Goal: Contribute content

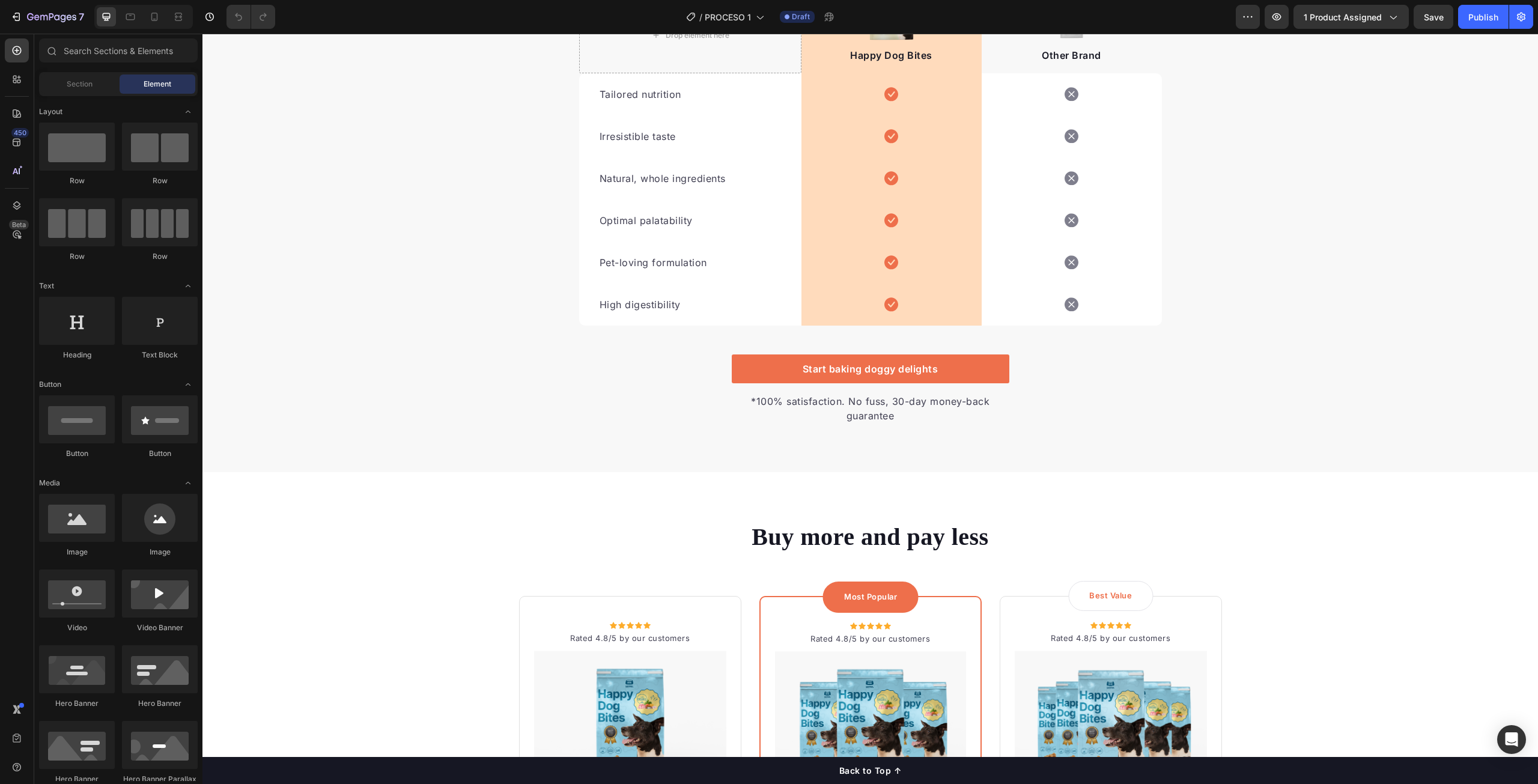
scroll to position [2344, 0]
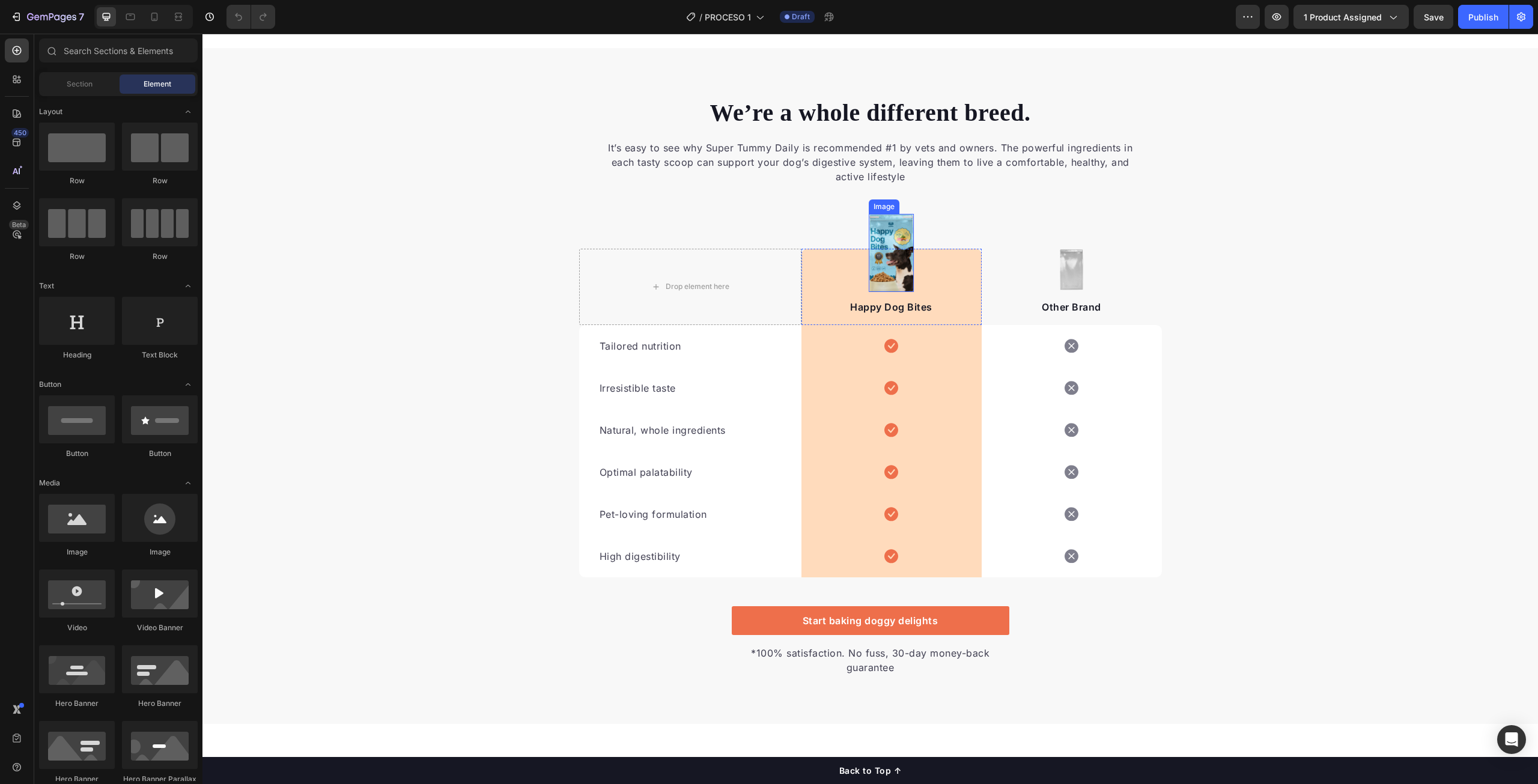
click at [891, 274] on img at bounding box center [891, 253] width 46 height 78
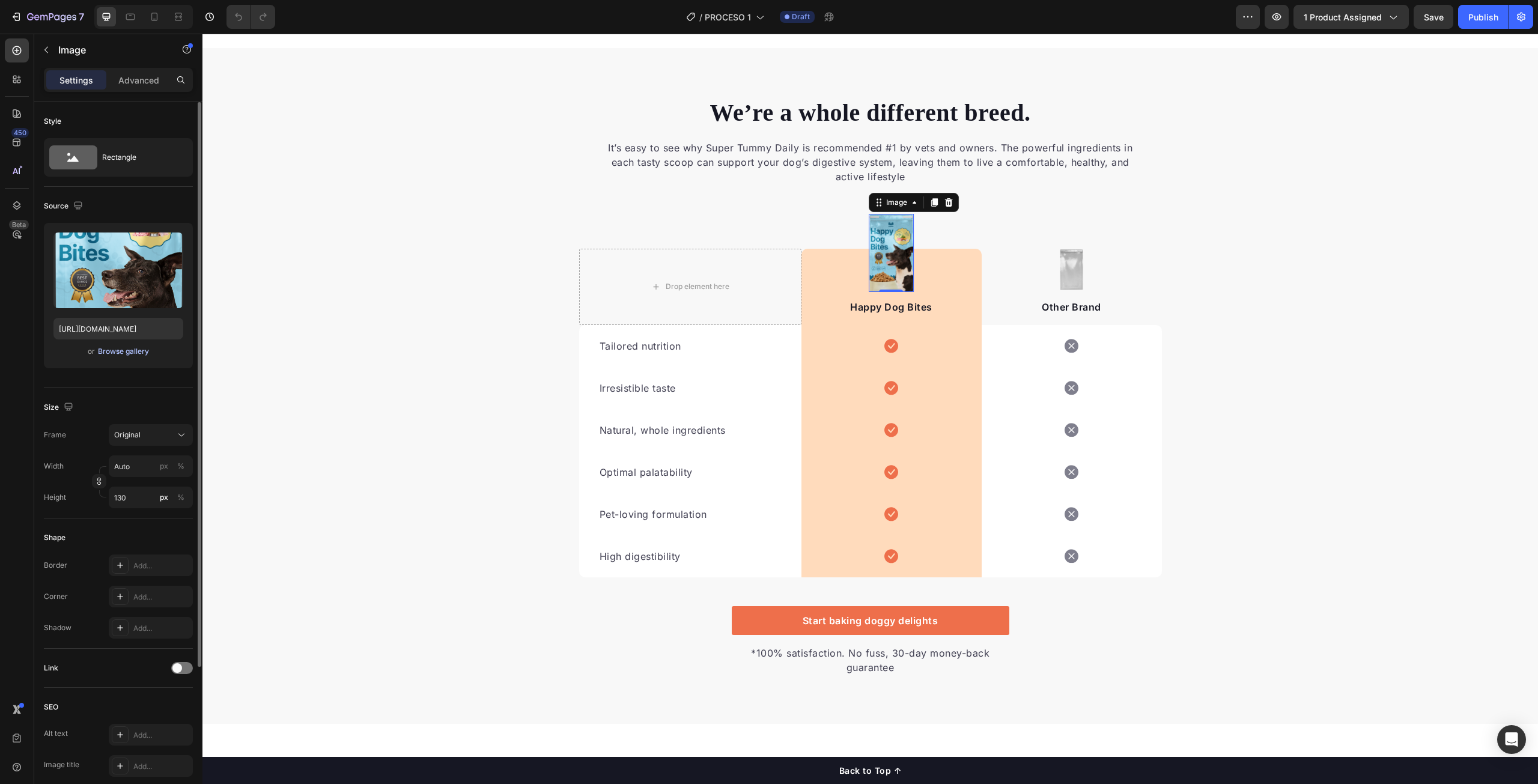
click at [113, 351] on div "Browse gallery" at bounding box center [124, 351] width 51 height 11
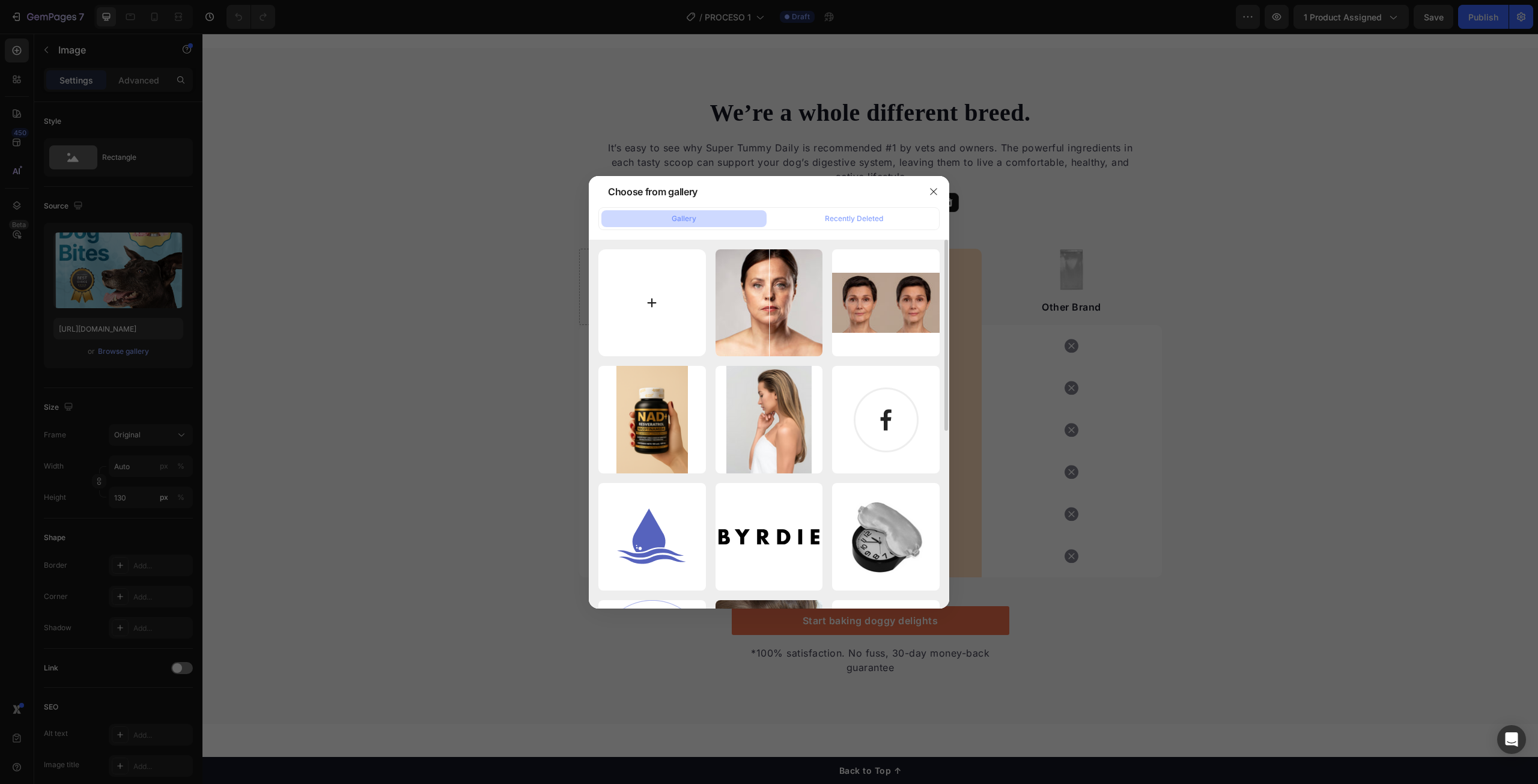
click at [654, 302] on input "file" at bounding box center [652, 302] width 107 height 107
type input "C:\fakepath\Adobe Express - file (13).png"
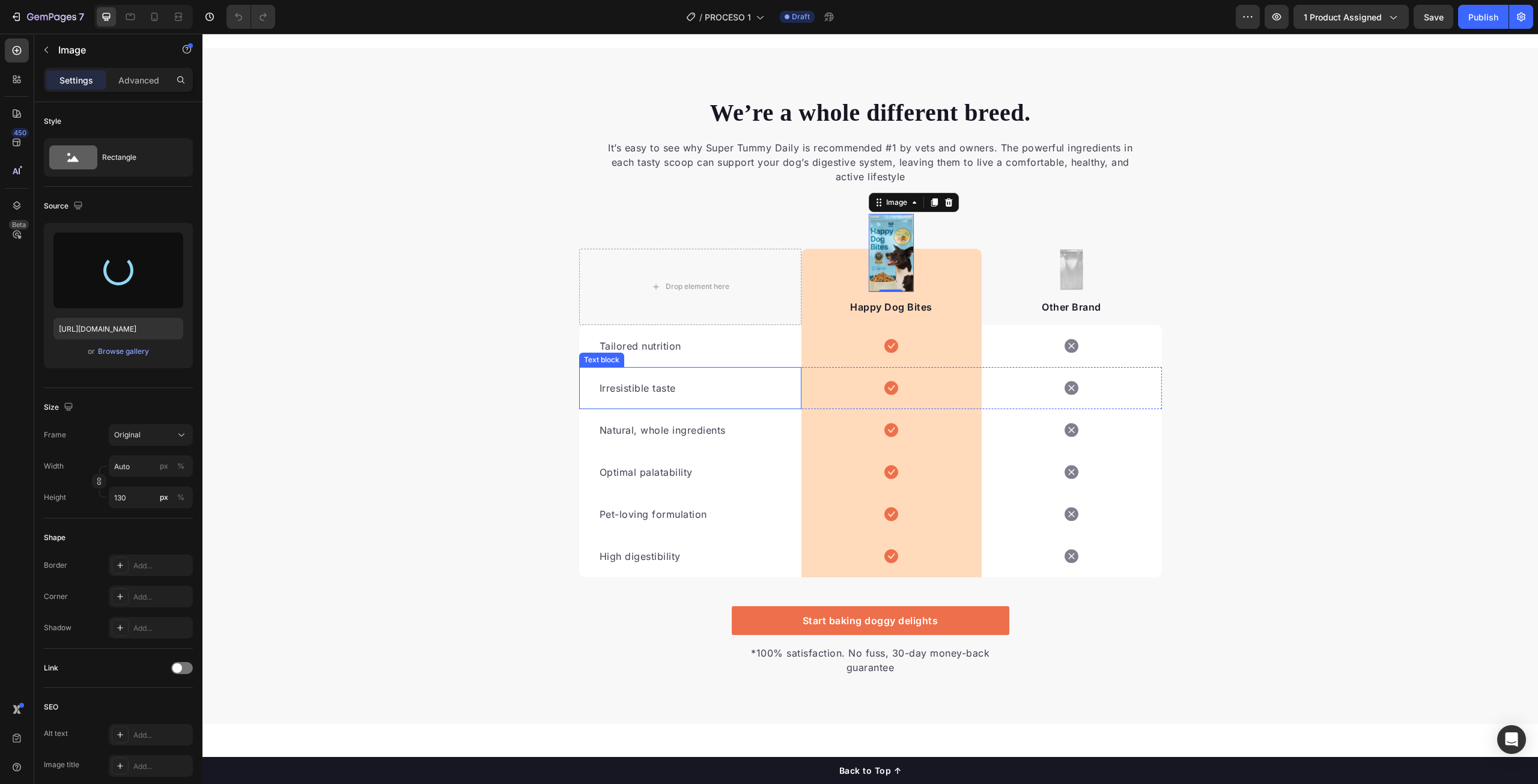
type input "https://cdn.shopify.com/s/files/1/0705/9072/6336/files/gempages_575306413371294…"
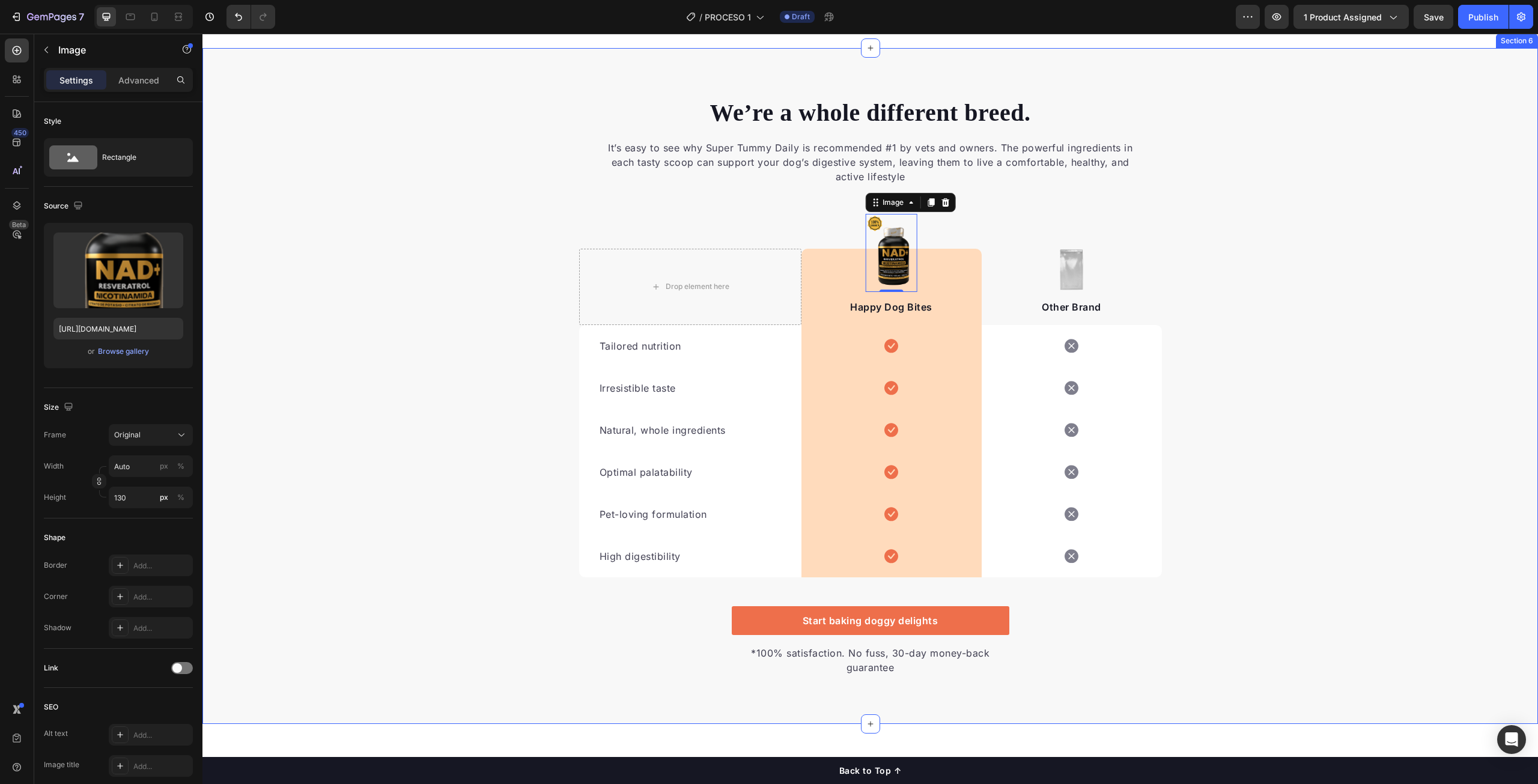
click at [1412, 306] on div "We’re a whole different breed. Heading It’s easy to see why Super Tummy Daily i…" at bounding box center [870, 386] width 1335 height 580
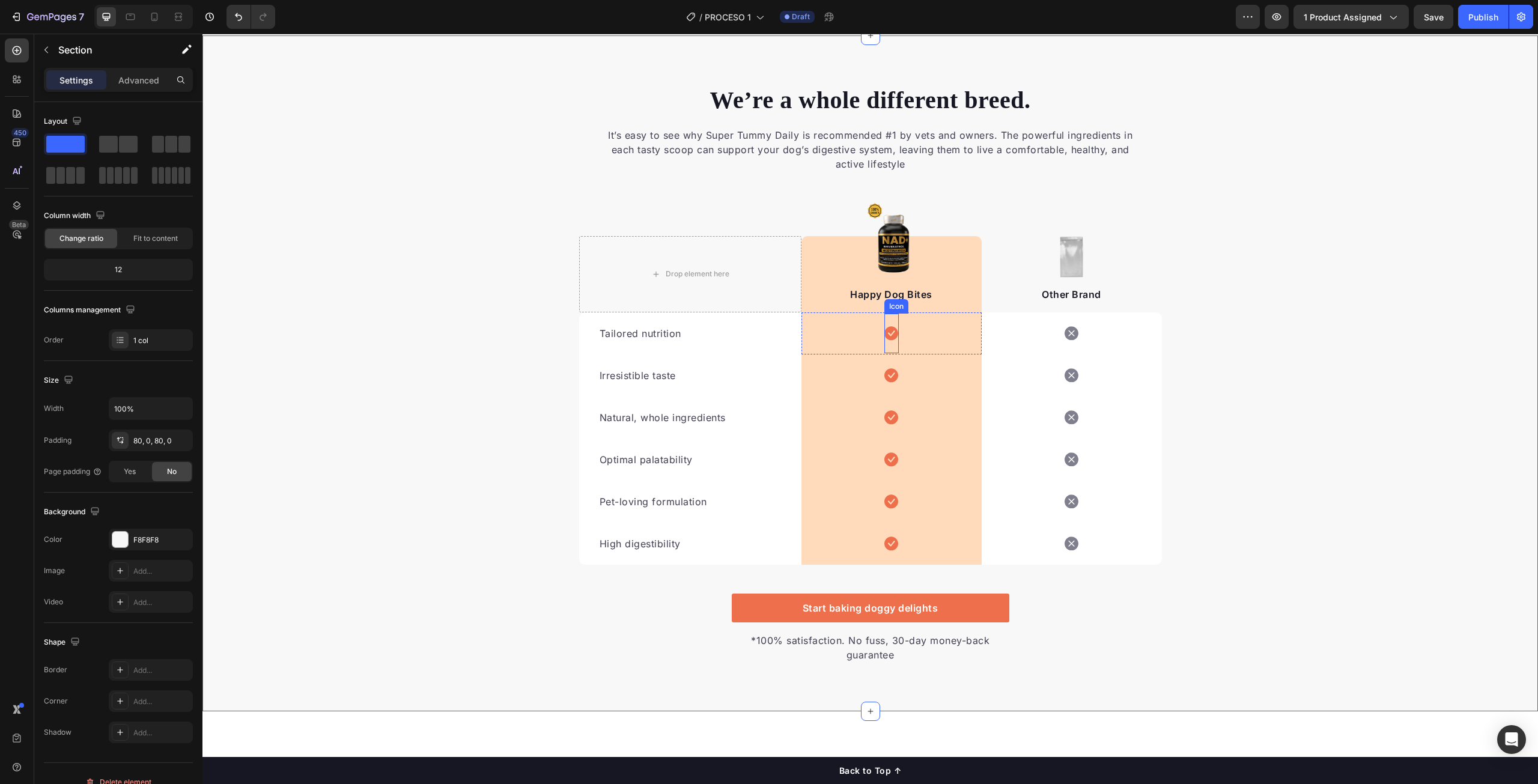
scroll to position [2464, 0]
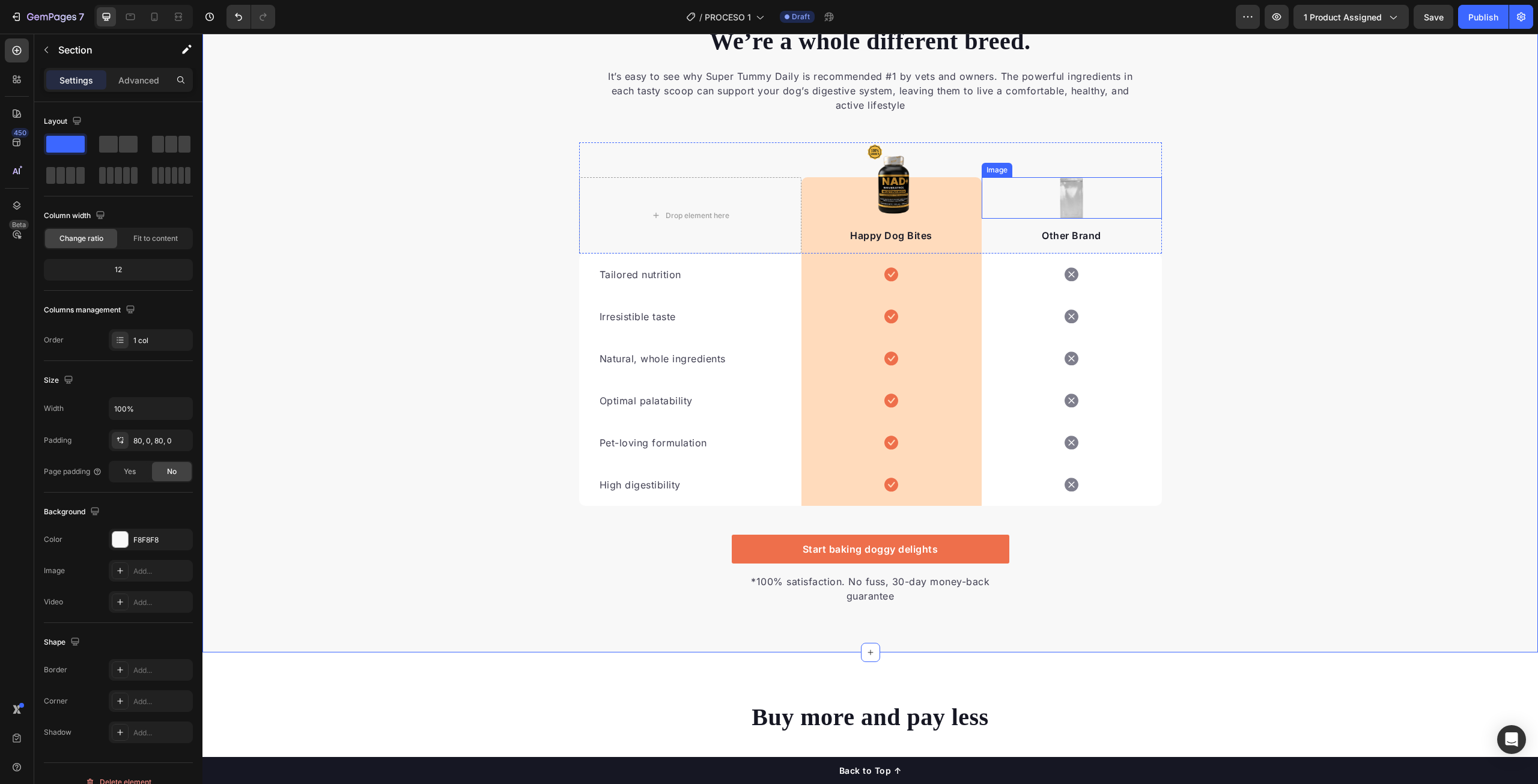
click at [1065, 198] on img at bounding box center [1072, 197] width 26 height 41
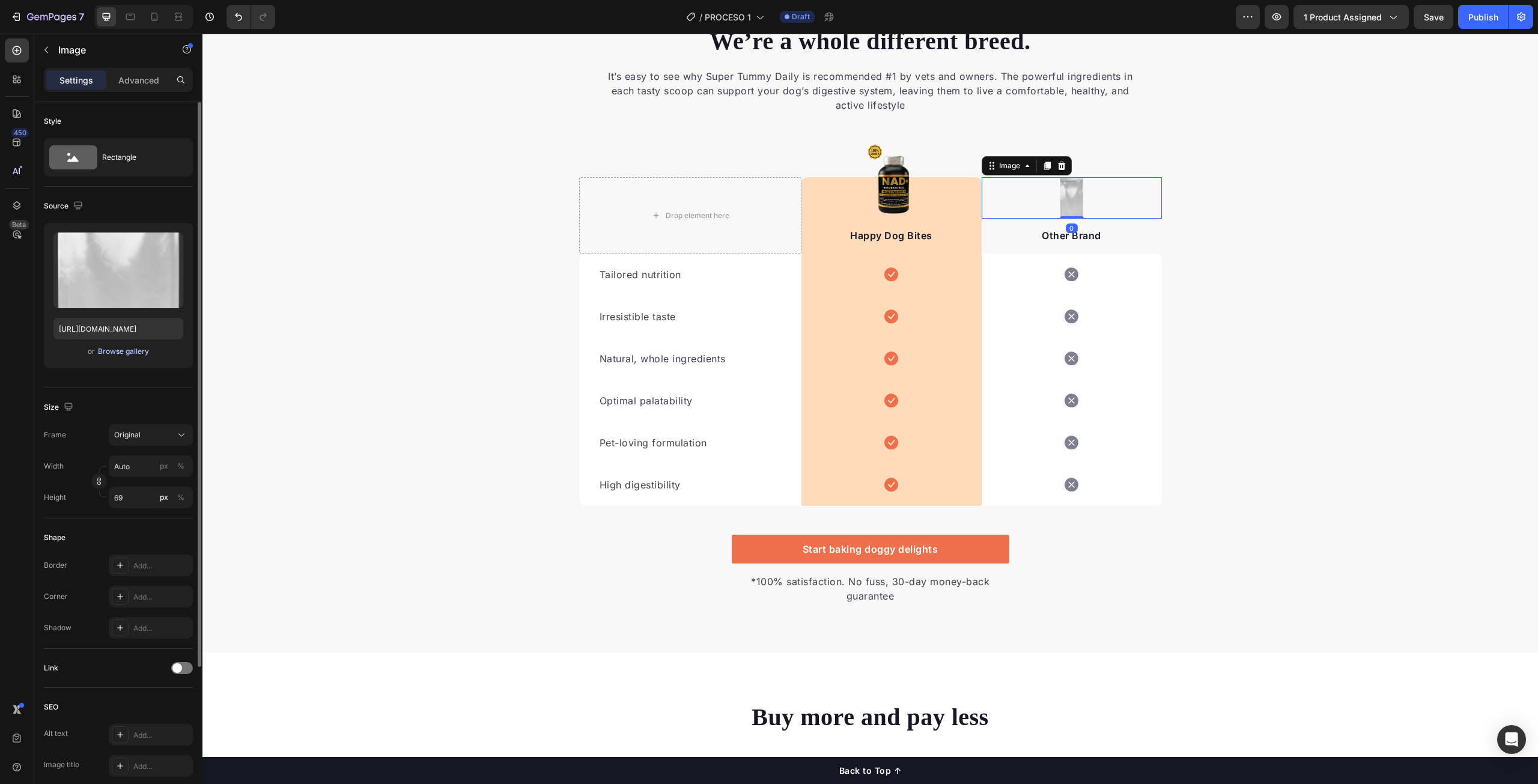
click at [143, 352] on div "Browse gallery" at bounding box center [124, 351] width 51 height 11
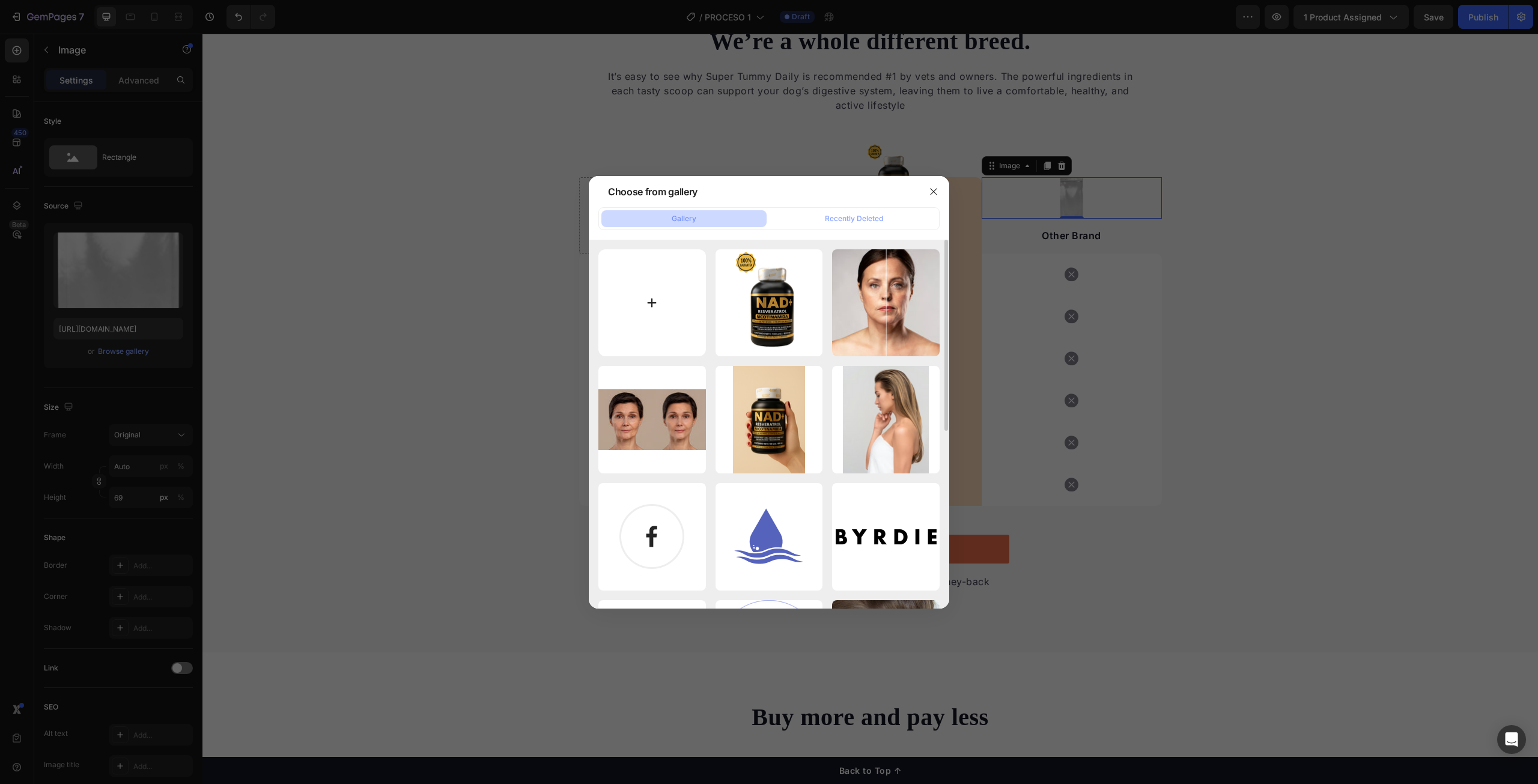
click at [687, 302] on input "file" at bounding box center [652, 302] width 107 height 107
type input "C:\fakepath\Adobe Express - file (14).png"
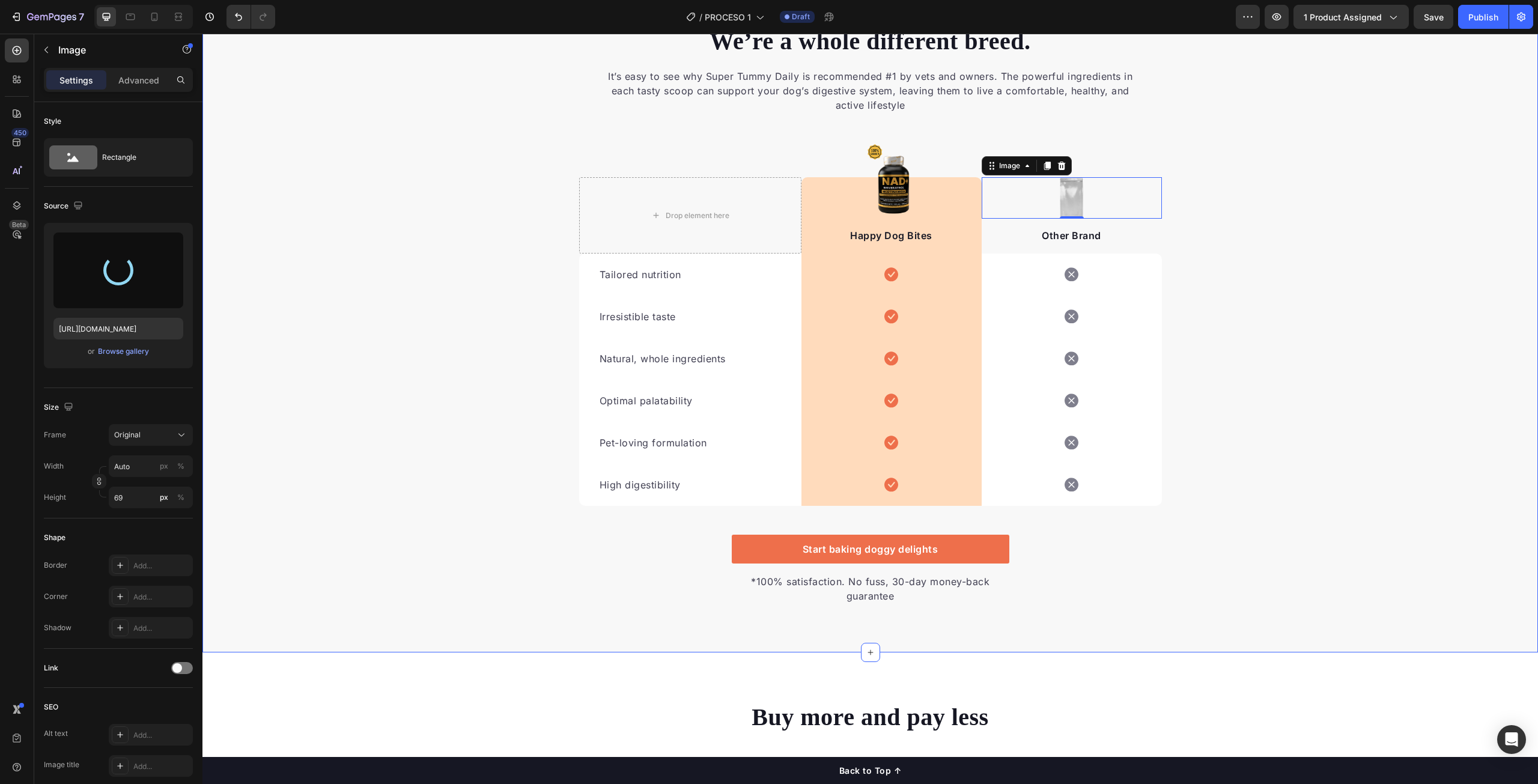
type input "https://cdn.shopify.com/s/files/1/0705/9072/6336/files/gempages_575306413371294…"
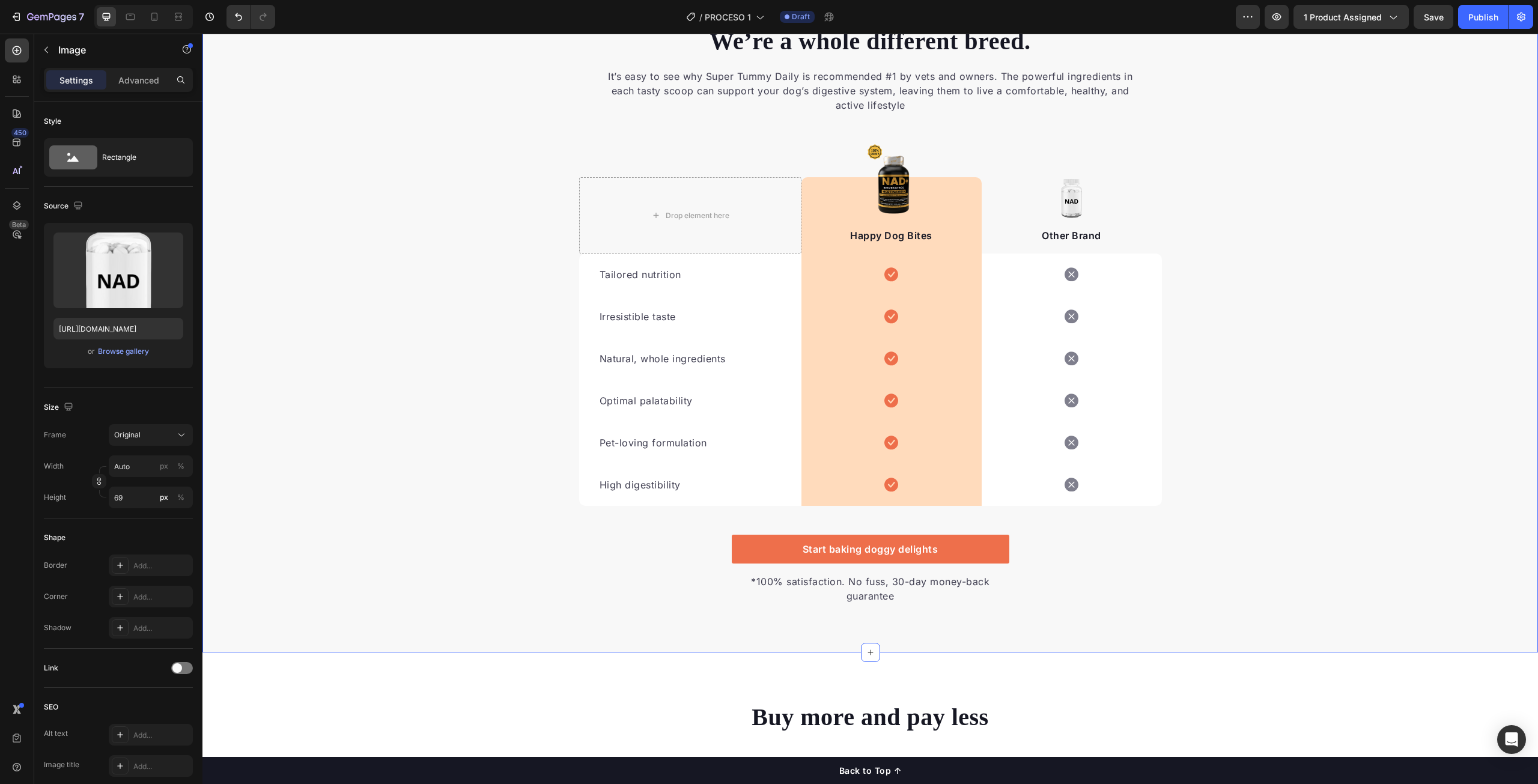
click at [1373, 315] on div "We’re a whole different breed. Heading It’s easy to see why Super Tummy Daily i…" at bounding box center [870, 314] width 1335 height 580
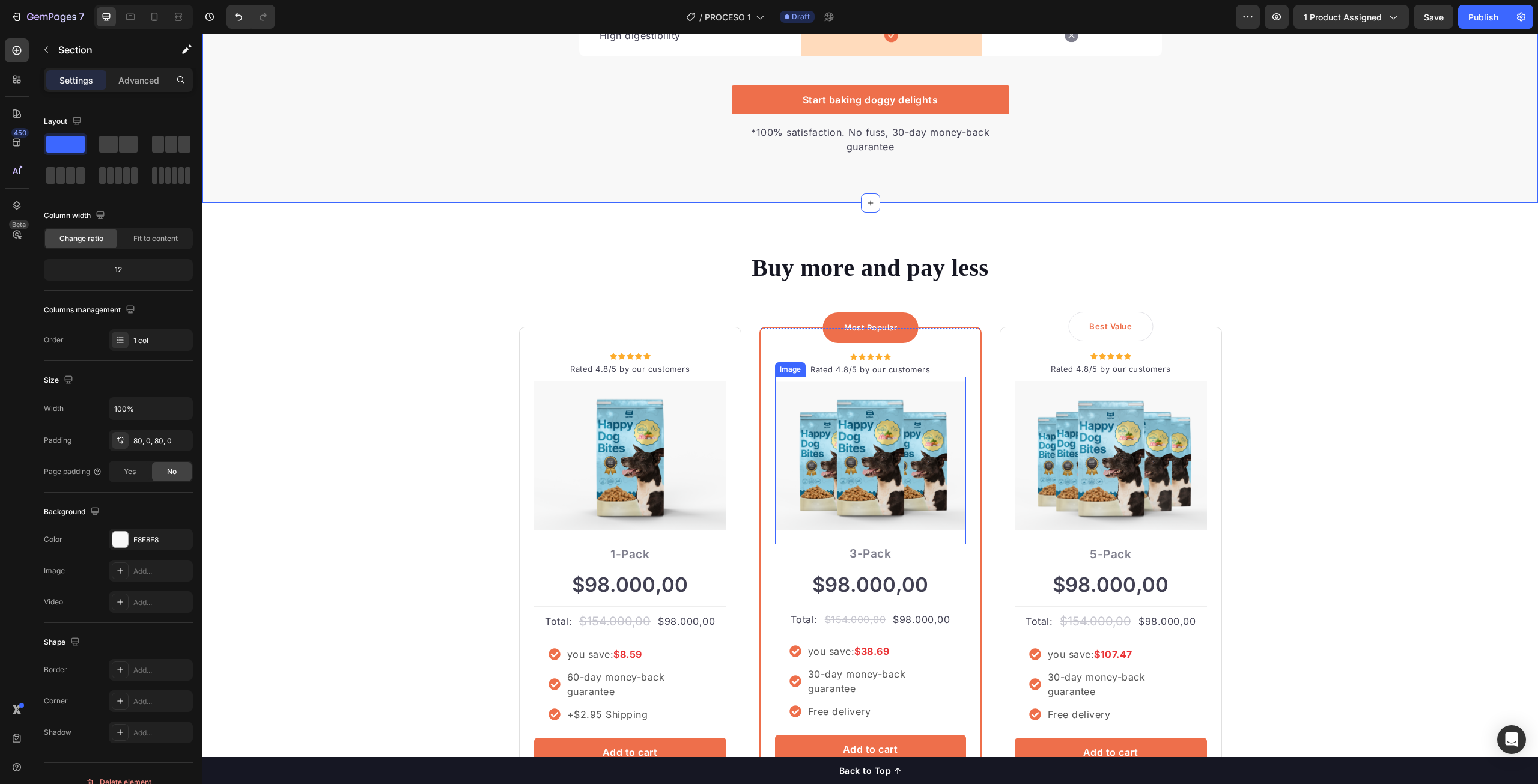
scroll to position [2884, 0]
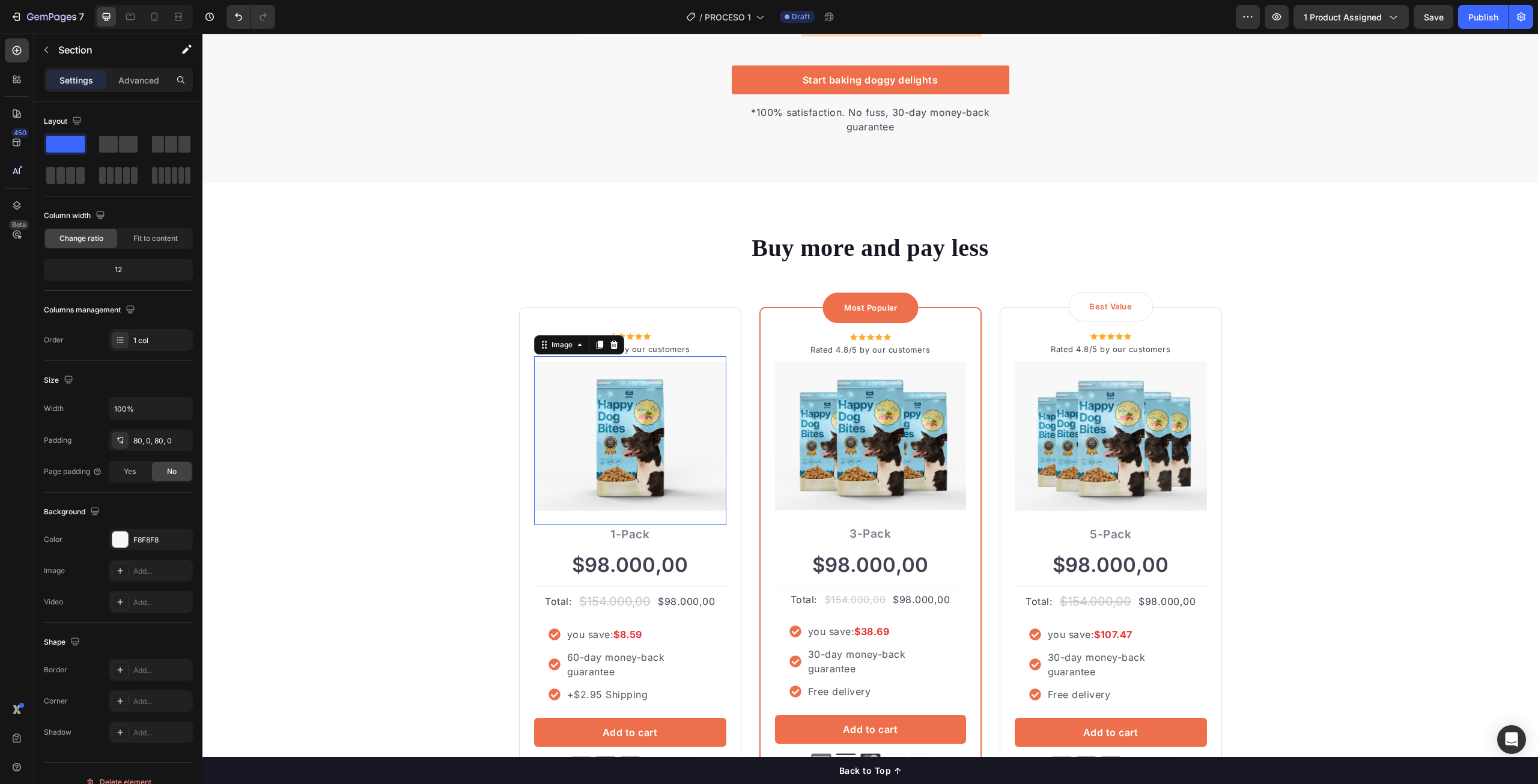
click at [650, 442] on img at bounding box center [630, 435] width 192 height 149
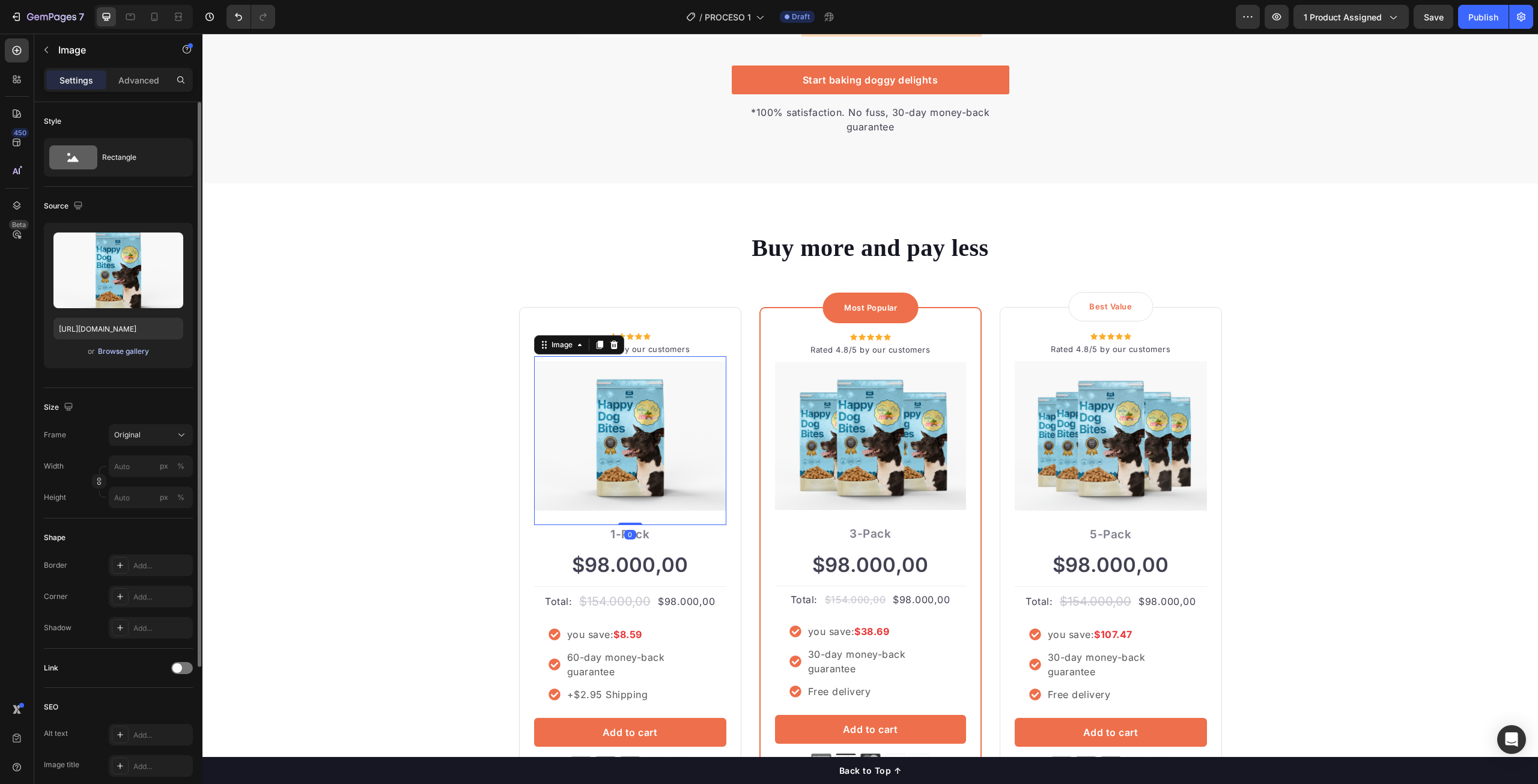
click at [126, 351] on div "Browse gallery" at bounding box center [124, 351] width 51 height 11
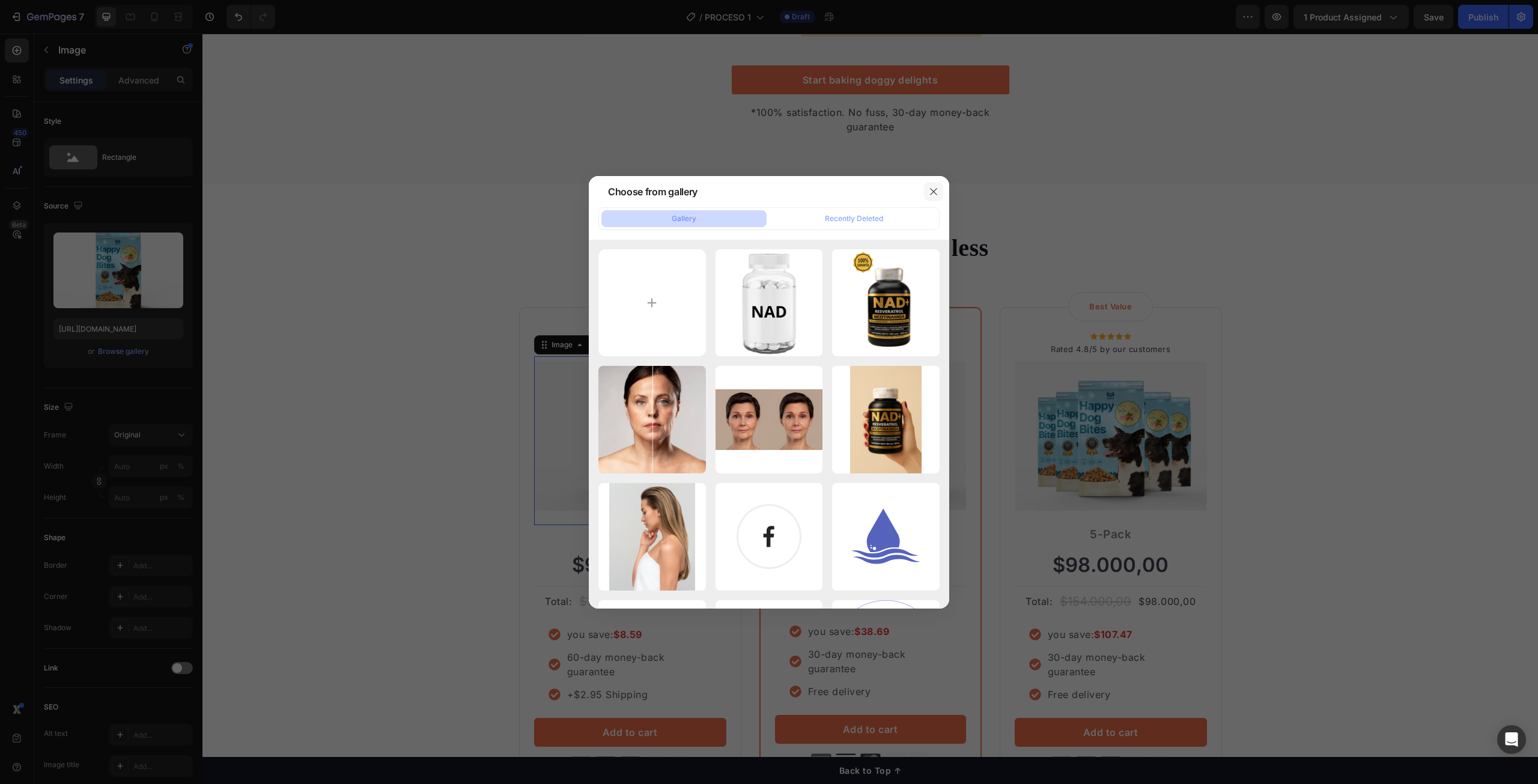
click at [933, 191] on icon "button" at bounding box center [933, 191] width 7 height 7
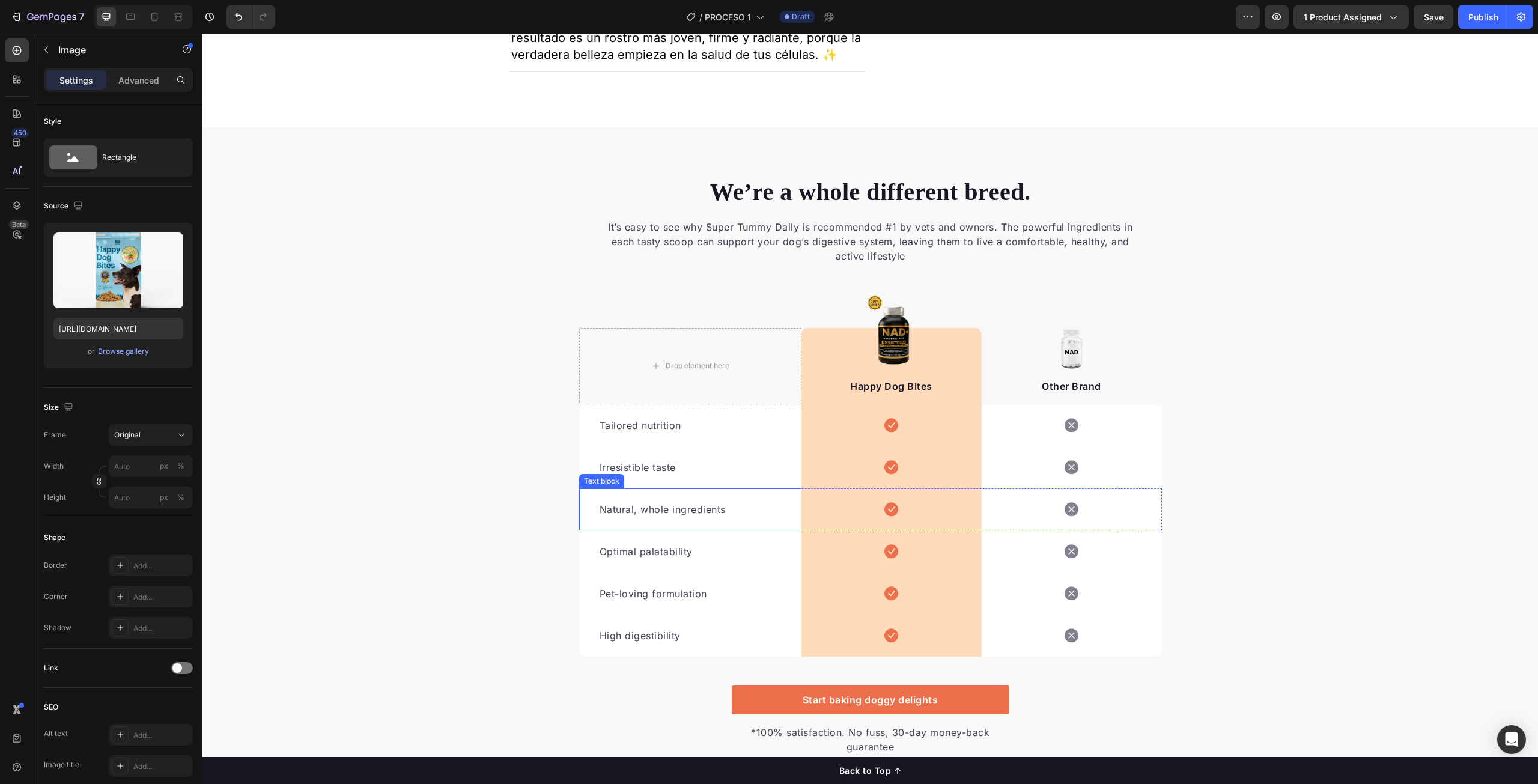
scroll to position [2267, 0]
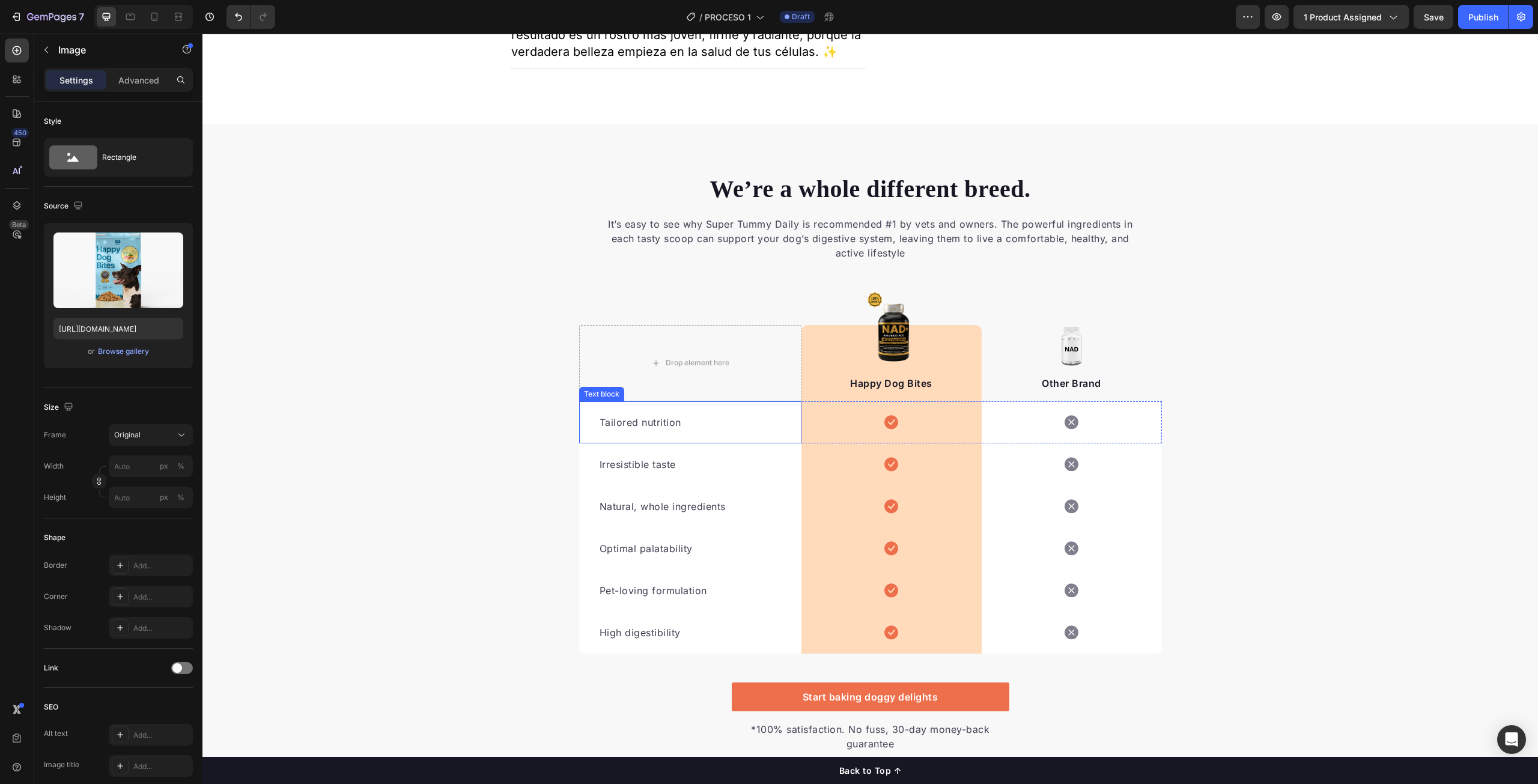
click at [639, 430] on p "Tailored nutrition" at bounding box center [690, 422] width 182 height 14
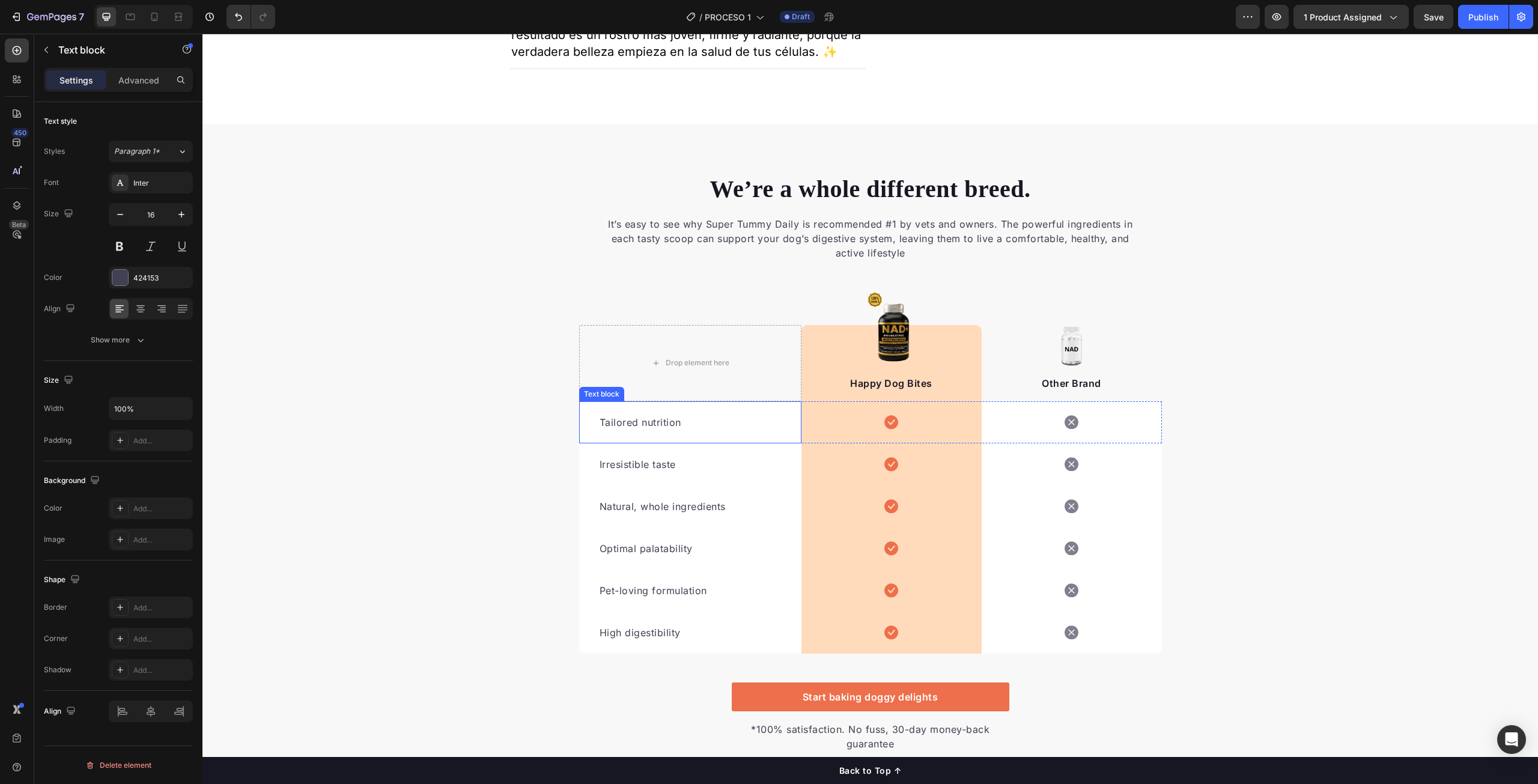
click at [639, 430] on p "Tailored nutrition" at bounding box center [690, 422] width 182 height 14
click at [656, 472] on p "Irresistible taste" at bounding box center [690, 464] width 182 height 14
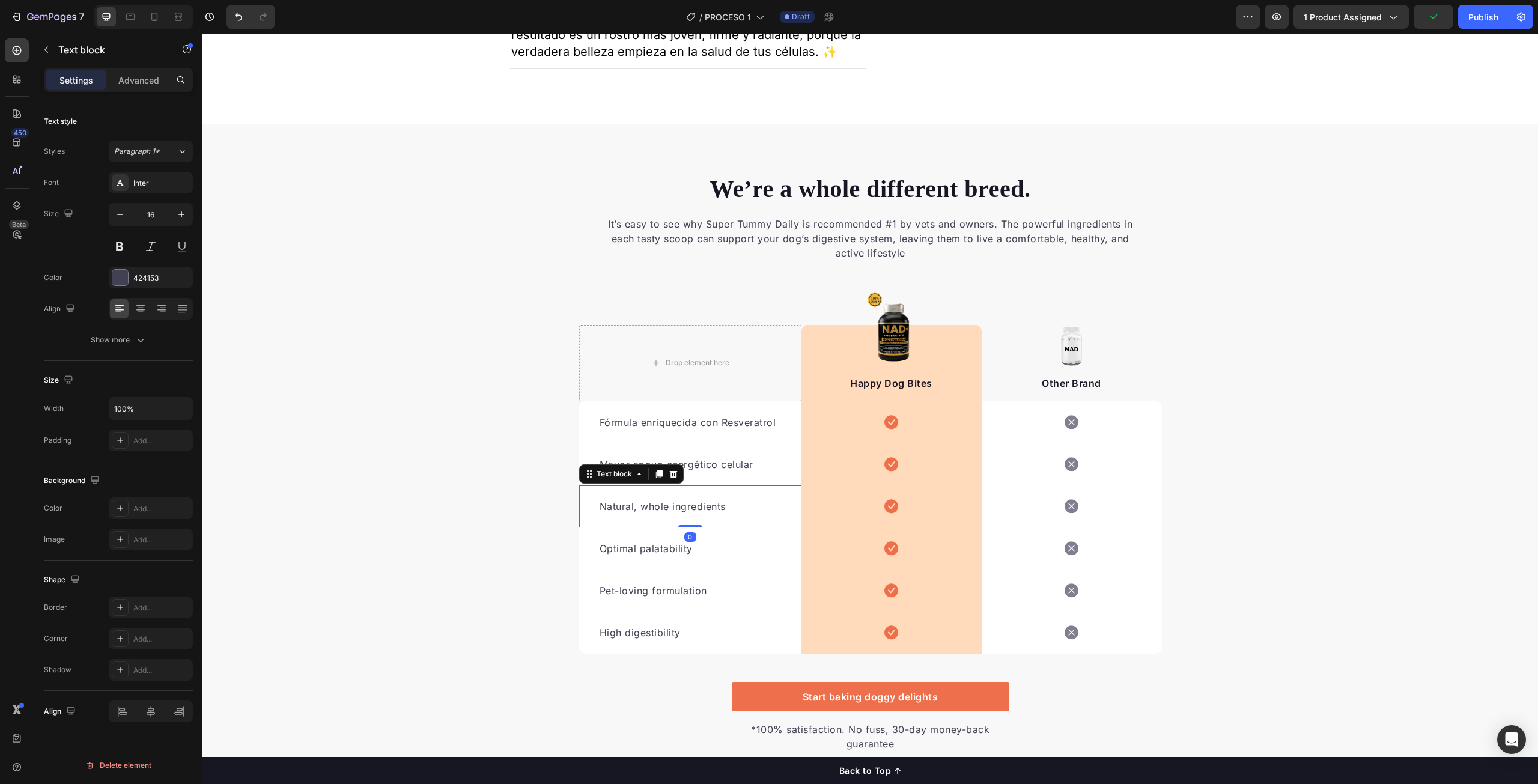
click at [647, 527] on div "Natural, whole ingredients Text block 0" at bounding box center [690, 506] width 222 height 42
click at [650, 514] on p "Natural, whole ingredients" at bounding box center [690, 506] width 182 height 14
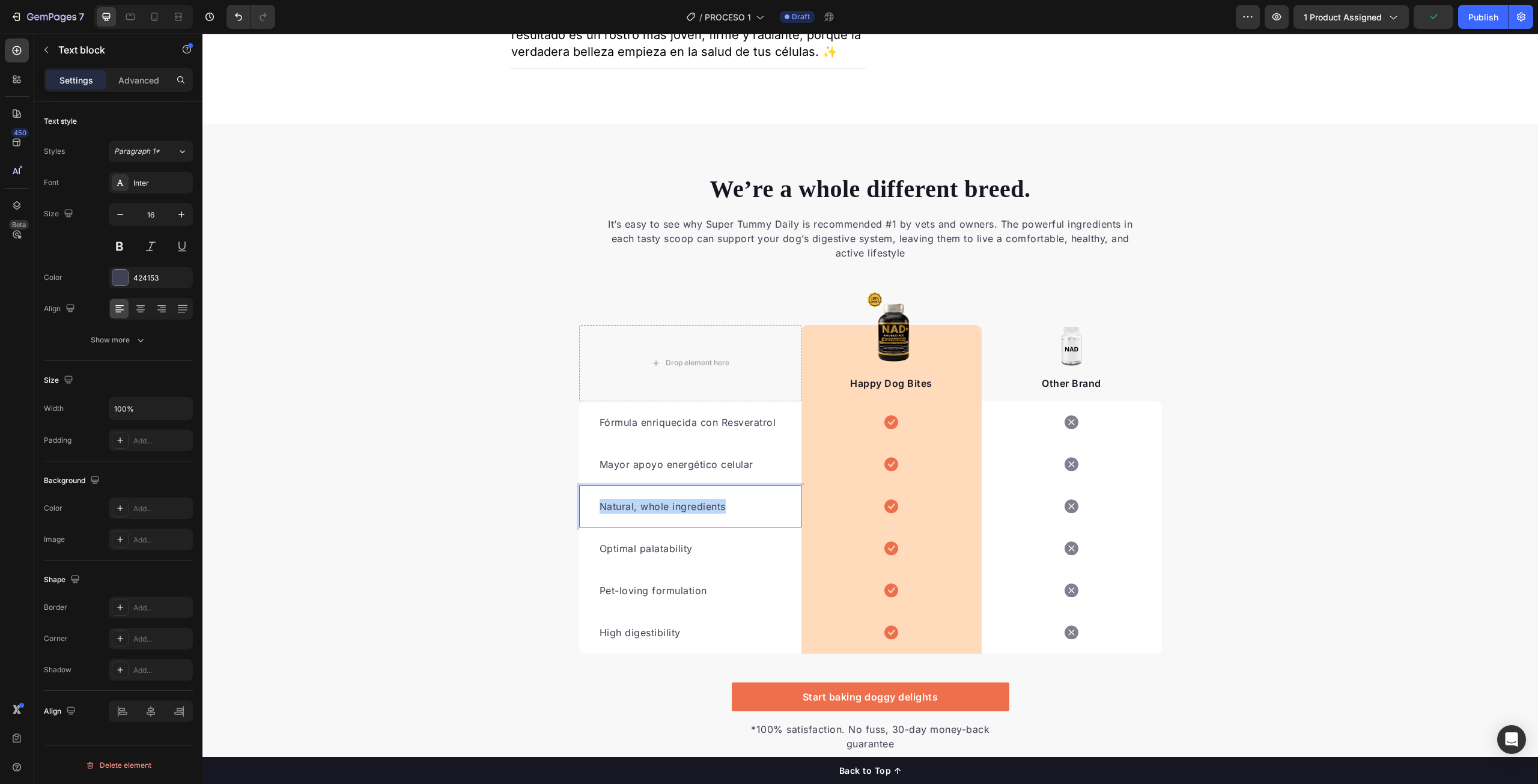
click at [650, 514] on p "Natural, whole ingredients" at bounding box center [690, 506] width 182 height 14
click at [660, 556] on p "Optimal palatability" at bounding box center [690, 548] width 182 height 14
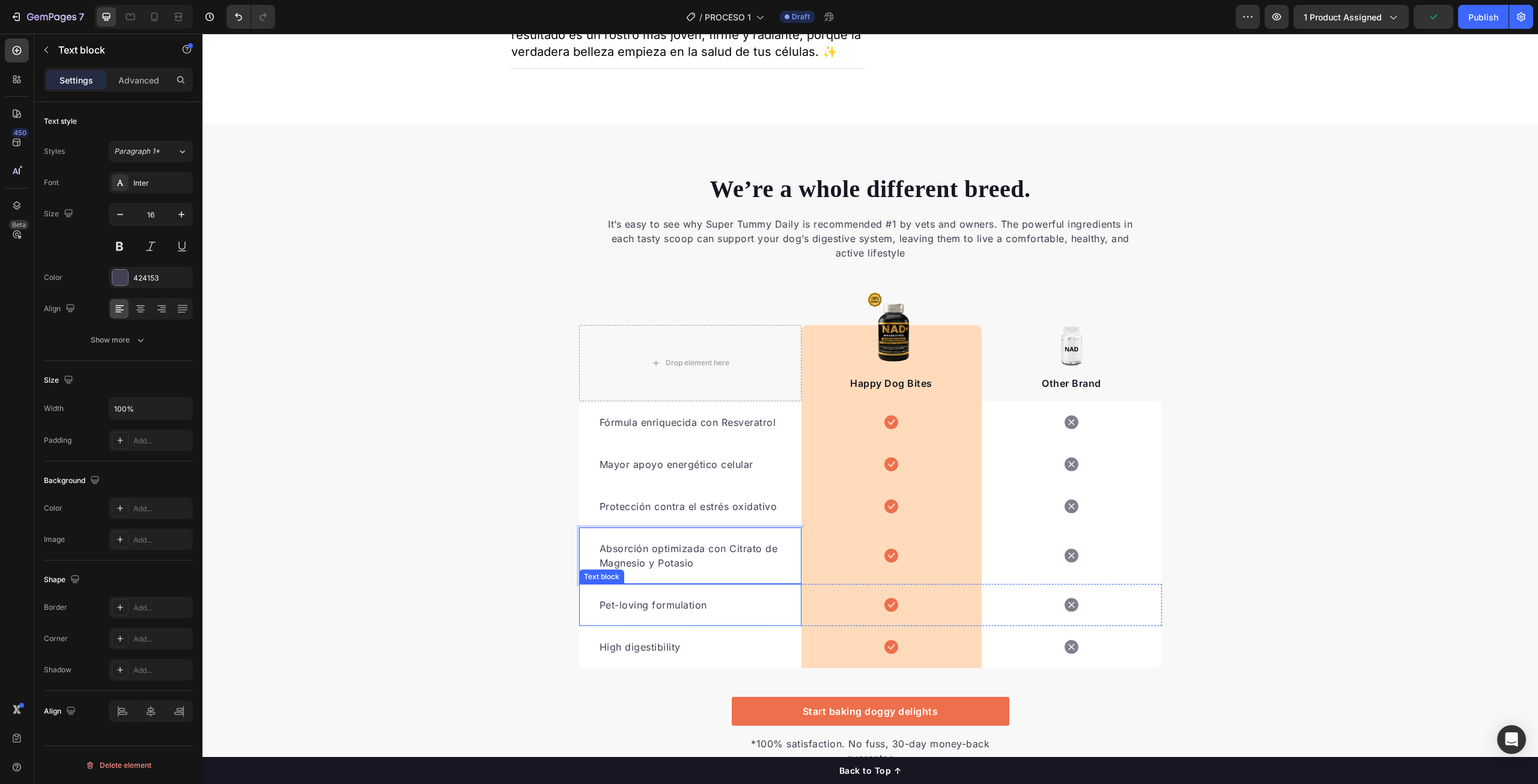
click at [642, 612] on p "Pet-loving formulation" at bounding box center [690, 605] width 182 height 14
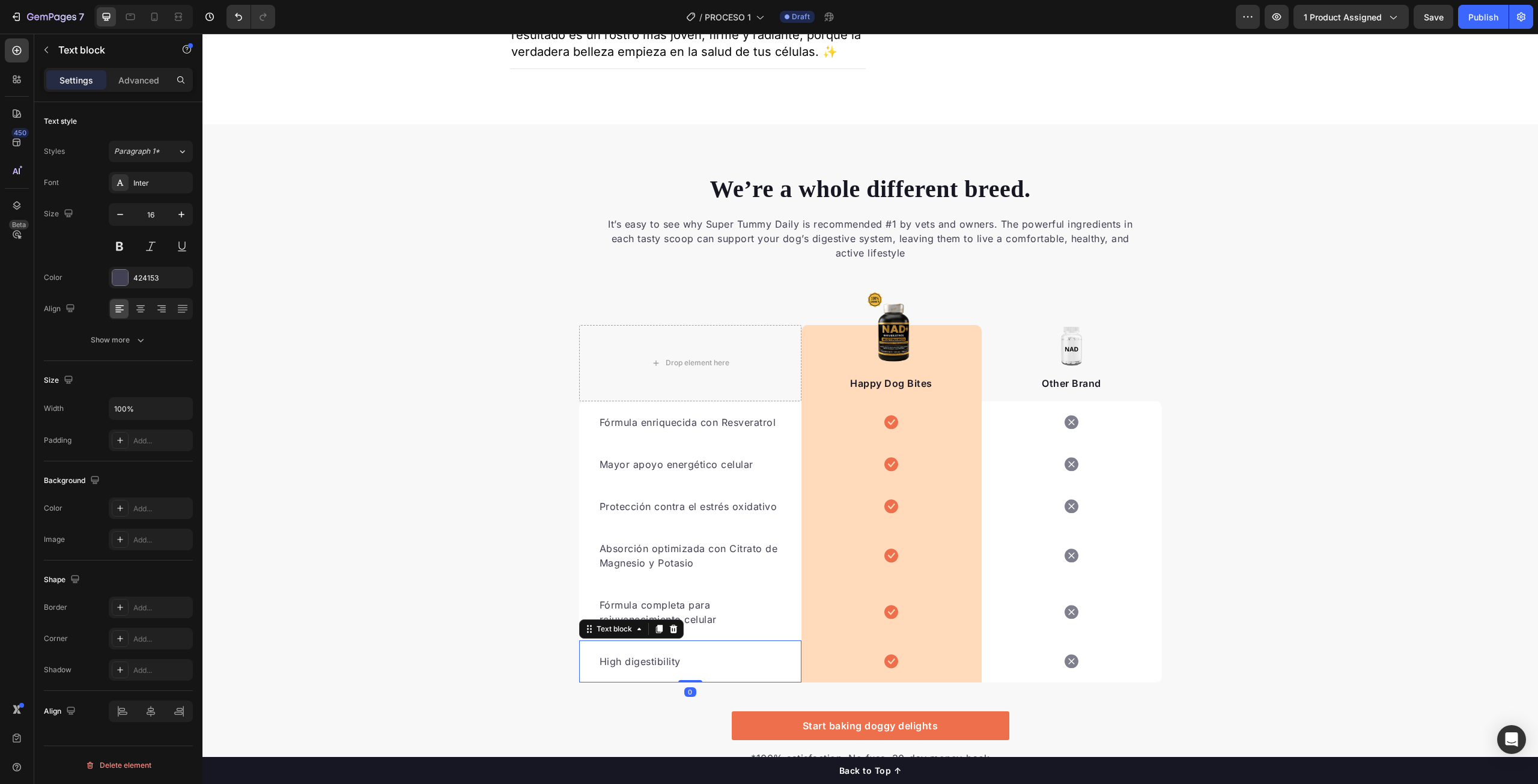
click at [638, 668] on p "High digestibility" at bounding box center [690, 661] width 182 height 14
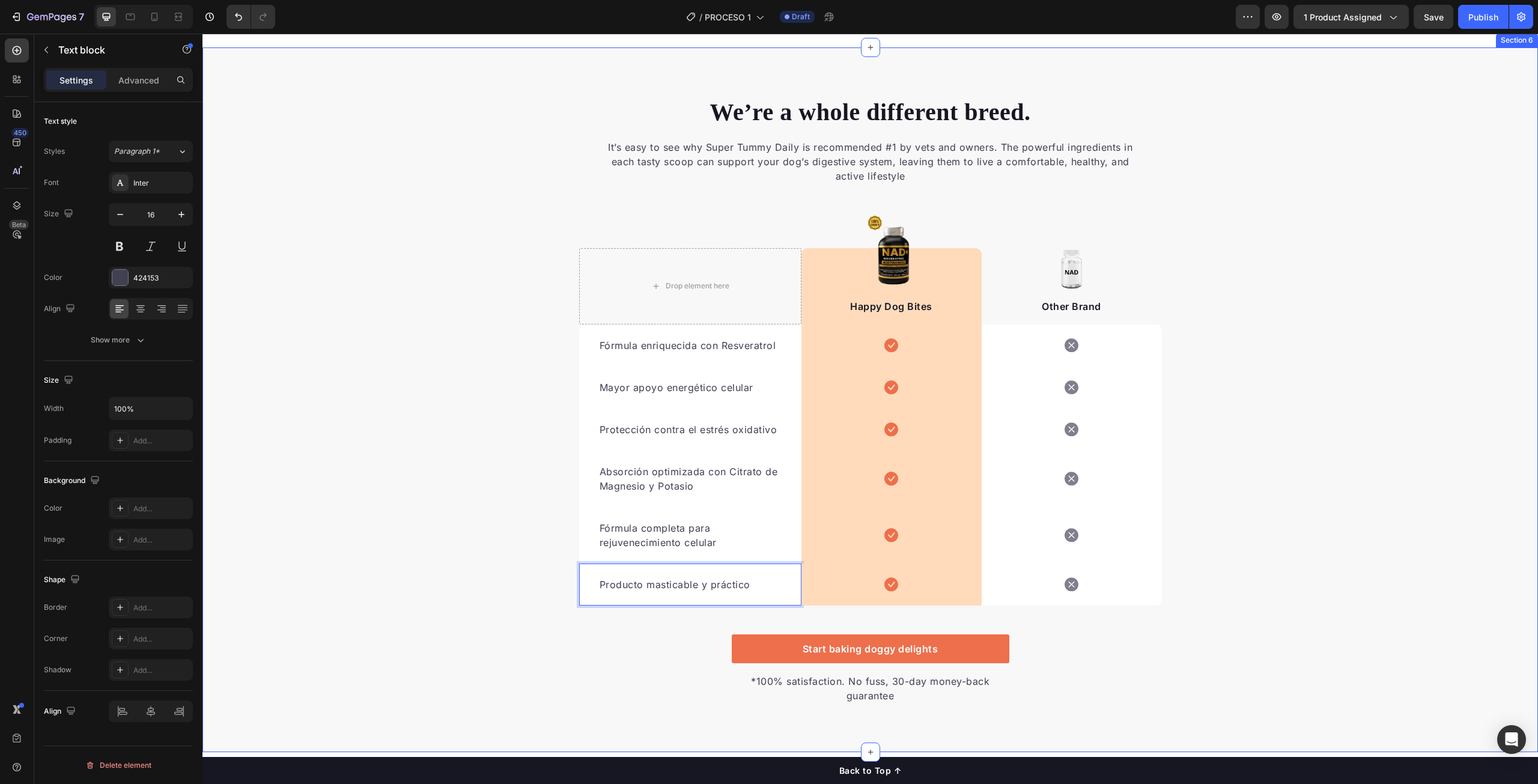
scroll to position [2507, 0]
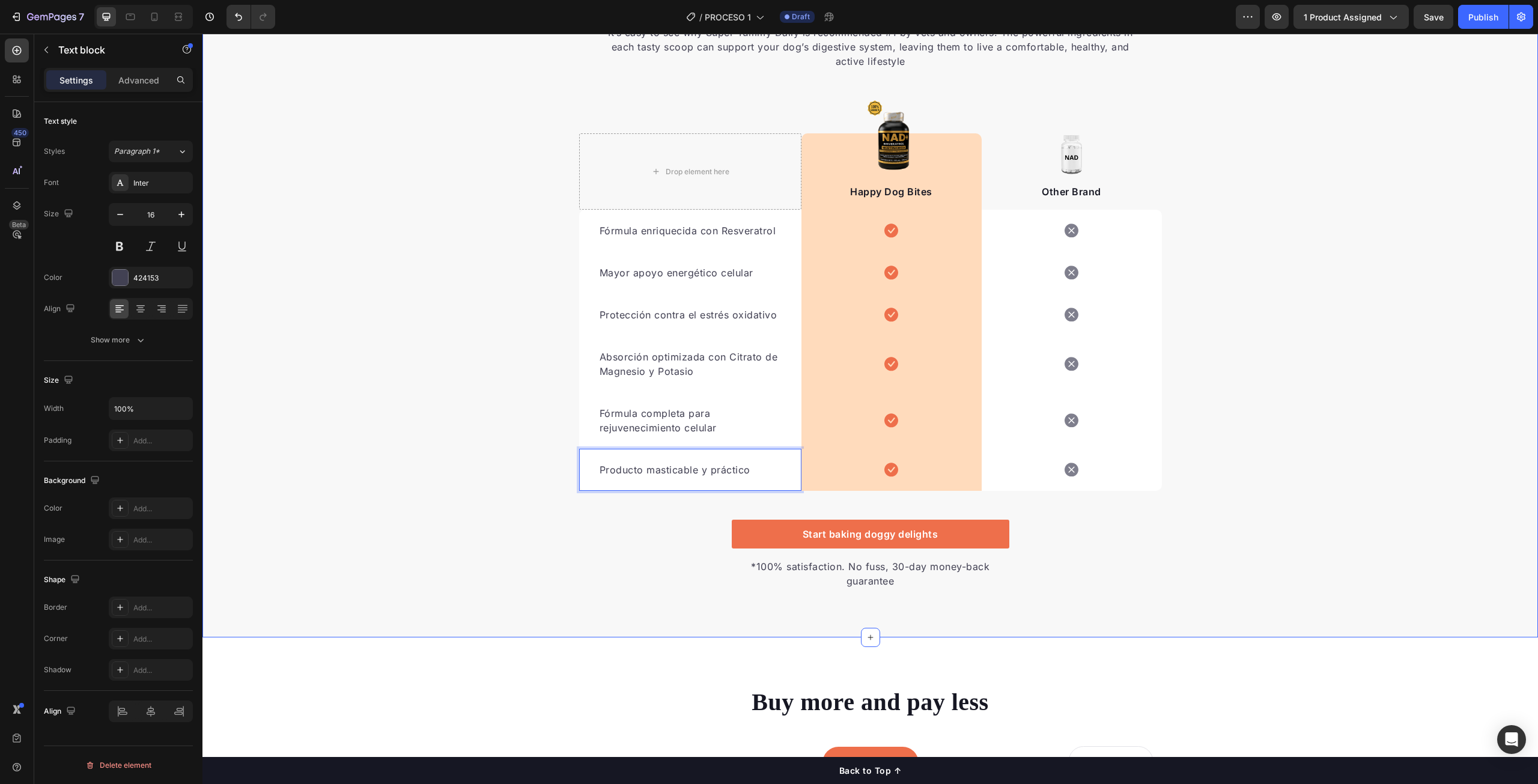
click at [500, 511] on div "We’re a whole different breed. Heading It’s easy to see why Super Tummy Daily i…" at bounding box center [870, 284] width 1335 height 608
click at [730, 229] on p "Fórmula enriquecida con Resveratrol" at bounding box center [690, 230] width 182 height 14
drag, startPoint x: 122, startPoint y: 248, endPoint x: 212, endPoint y: 260, distance: 90.8
click at [122, 248] on button at bounding box center [119, 246] width 22 height 22
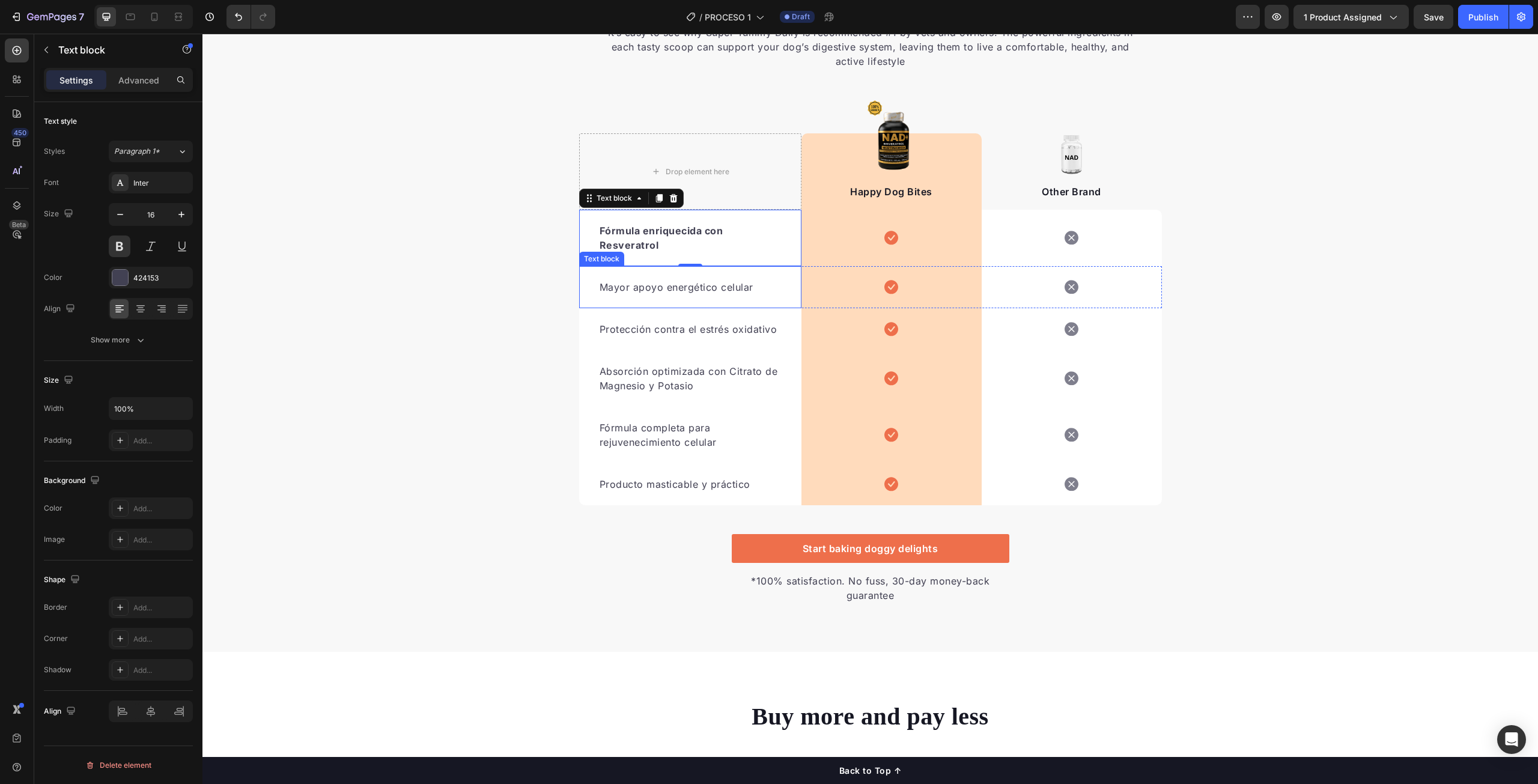
click at [635, 293] on p "Mayor apoyo energético celular" at bounding box center [690, 287] width 182 height 14
click at [115, 255] on button at bounding box center [119, 246] width 22 height 22
click at [655, 329] on p "Protección contra el estrés oxidativo" at bounding box center [690, 329] width 182 height 14
click at [125, 250] on button at bounding box center [119, 246] width 22 height 22
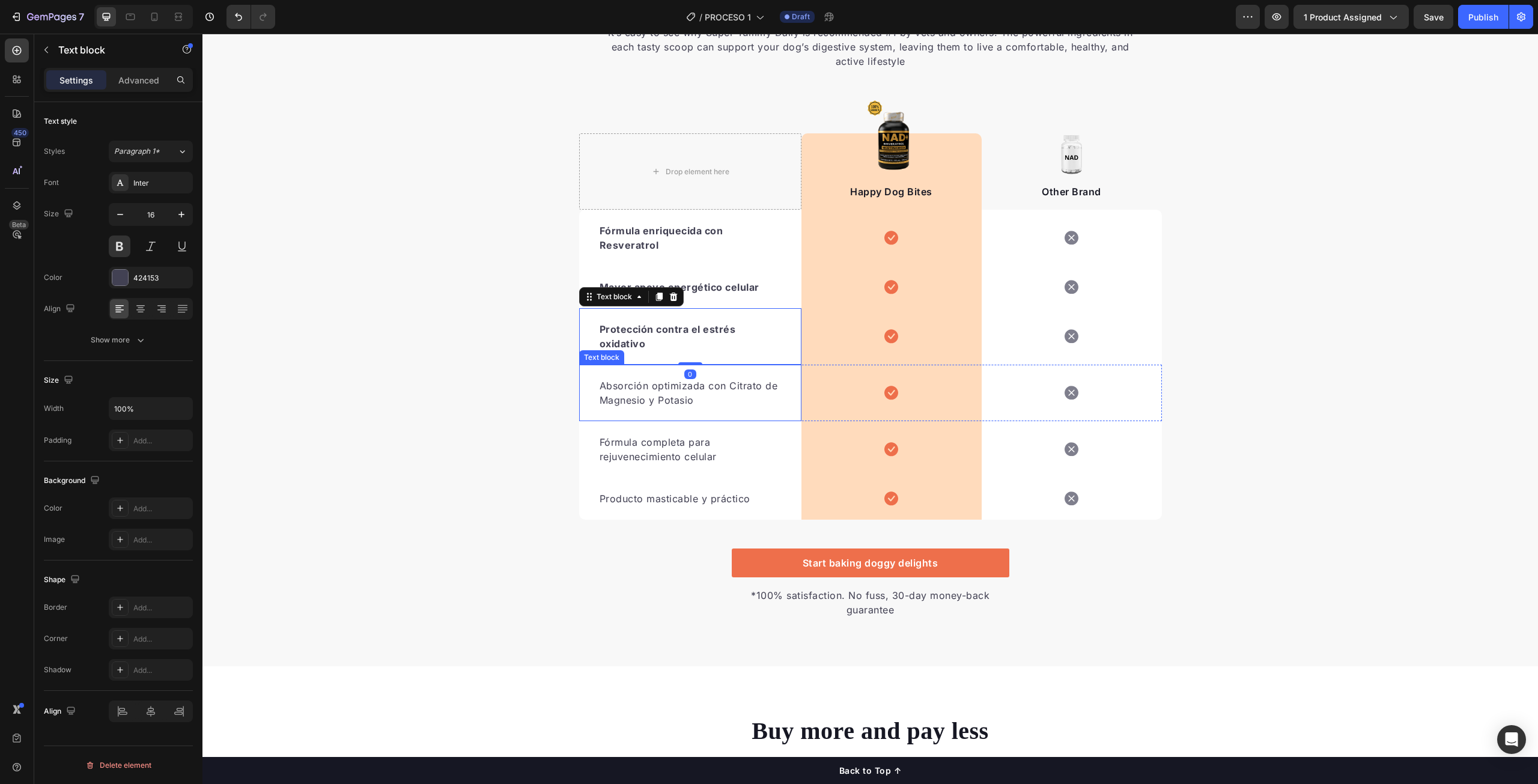
click at [647, 394] on p "Absorción optimizada con Citrato de [MEDICAL_DATA] y Potasio" at bounding box center [690, 393] width 182 height 29
drag, startPoint x: 119, startPoint y: 246, endPoint x: 116, endPoint y: 323, distance: 77.1
click at [119, 246] on button at bounding box center [119, 246] width 22 height 22
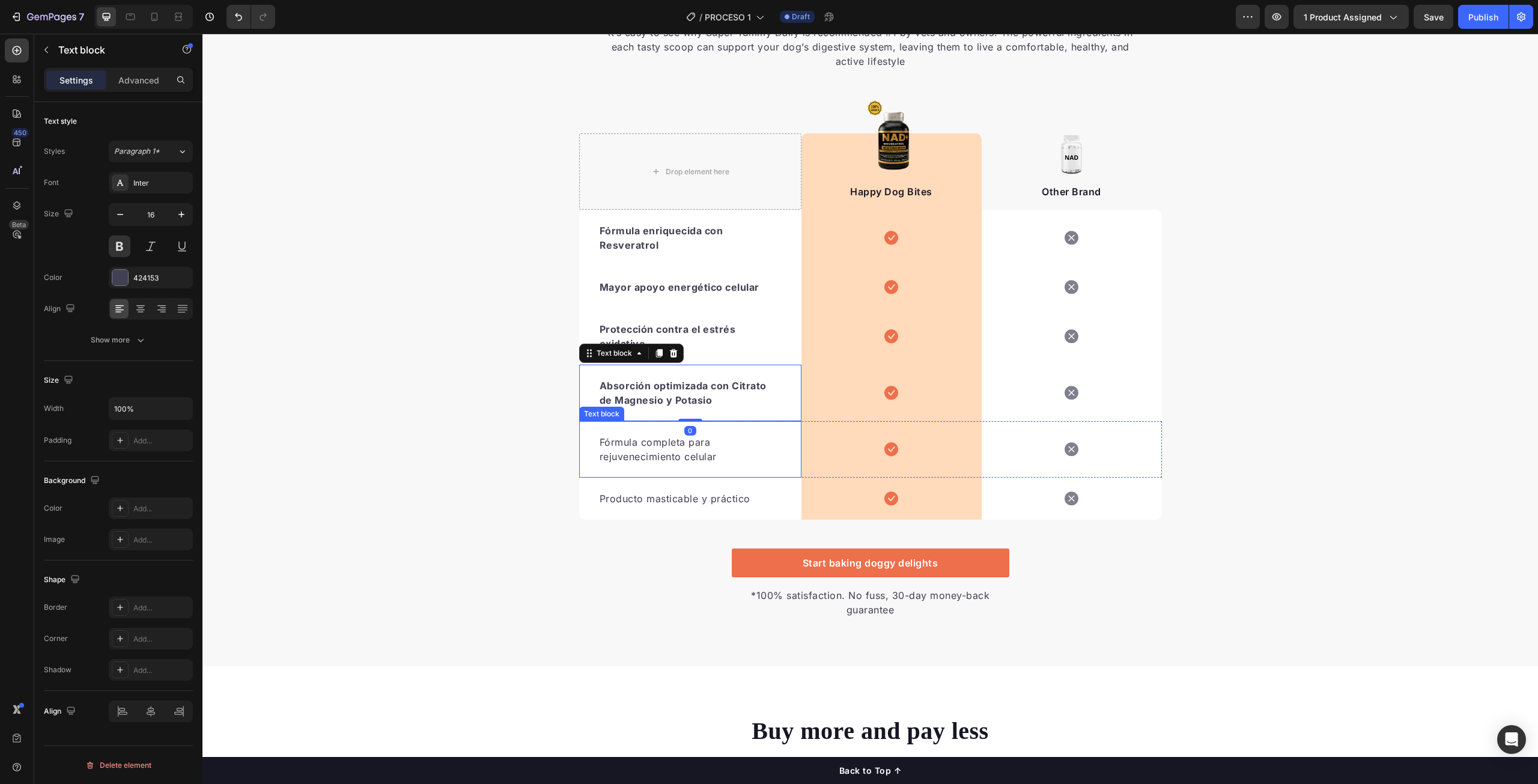
click at [683, 458] on p "Fórmula completa para rejuvenecimiento celular" at bounding box center [690, 449] width 182 height 29
drag, startPoint x: 122, startPoint y: 248, endPoint x: 15, endPoint y: 296, distance: 117.3
click at [122, 248] on button at bounding box center [119, 246] width 22 height 22
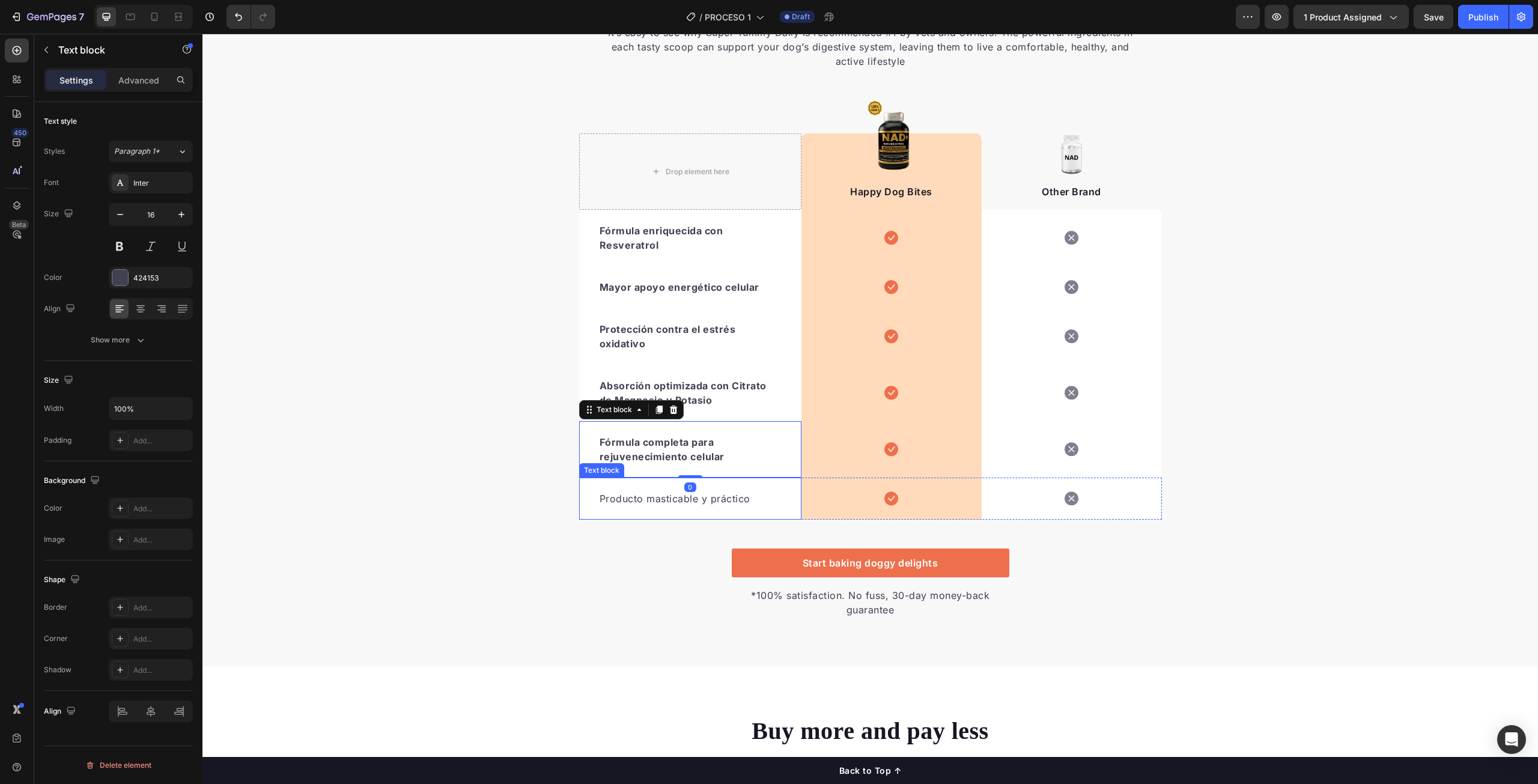
click at [637, 494] on p "Producto masticable y práctico" at bounding box center [690, 498] width 182 height 14
click at [118, 255] on div "Font Inter Size 16 Color 424153 Align Show more" at bounding box center [118, 261] width 149 height 179
click at [118, 251] on button at bounding box center [119, 246] width 22 height 22
click at [1332, 429] on div "We’re a whole different breed. Heading It’s easy to see why Super Tummy Daily i…" at bounding box center [870, 299] width 1335 height 638
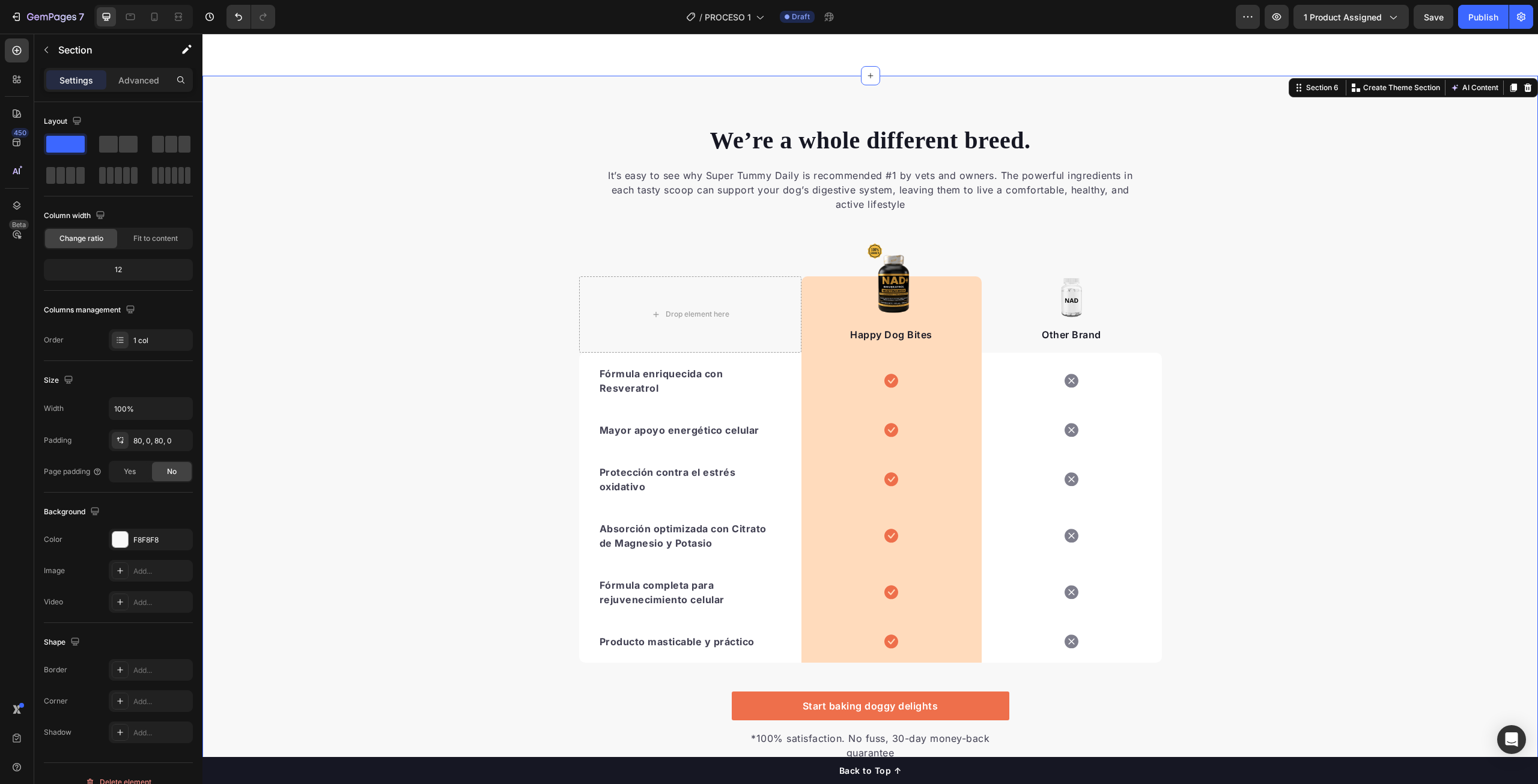
scroll to position [2267, 0]
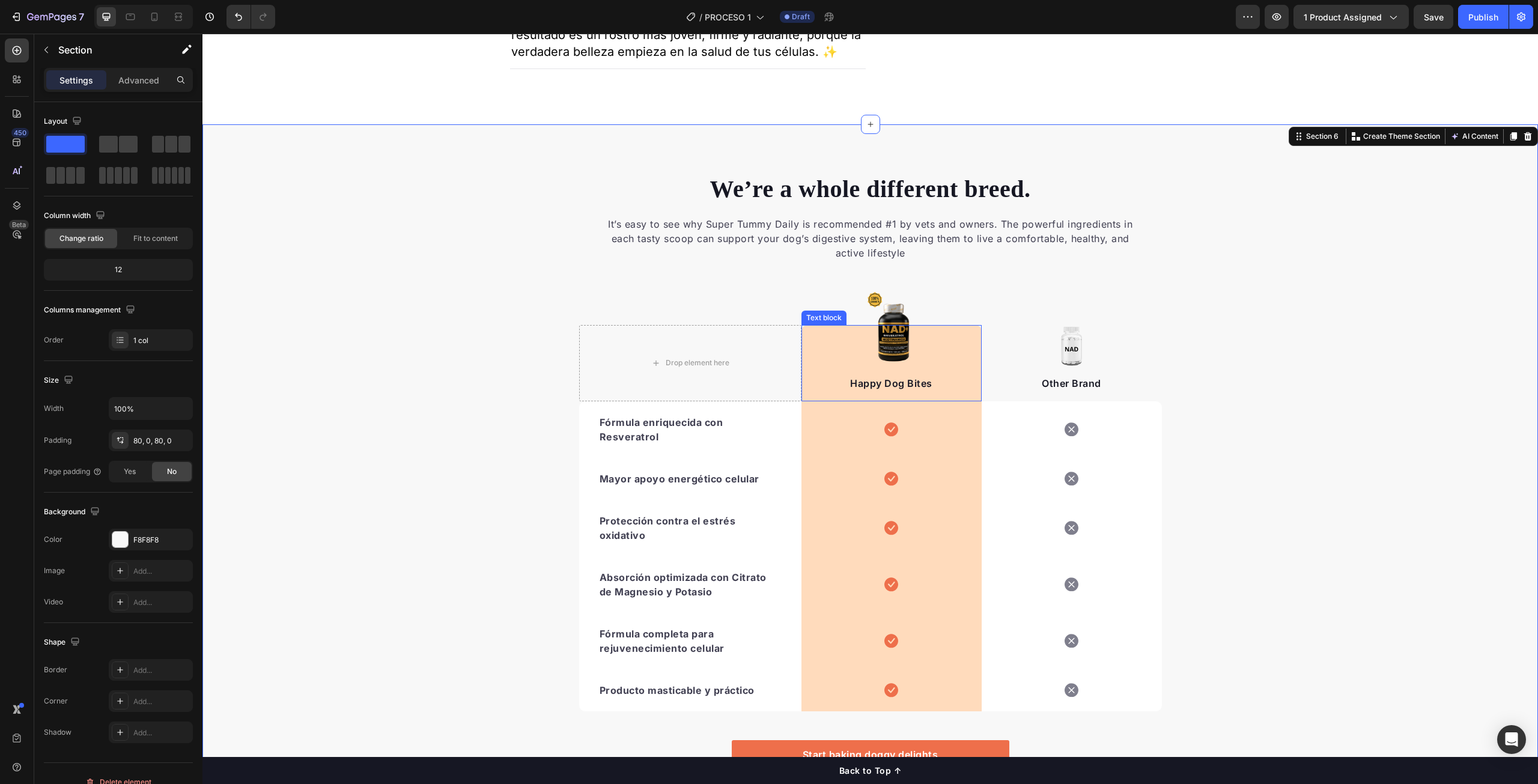
click at [886, 391] on p "Happy Dog Bites" at bounding box center [891, 383] width 178 height 14
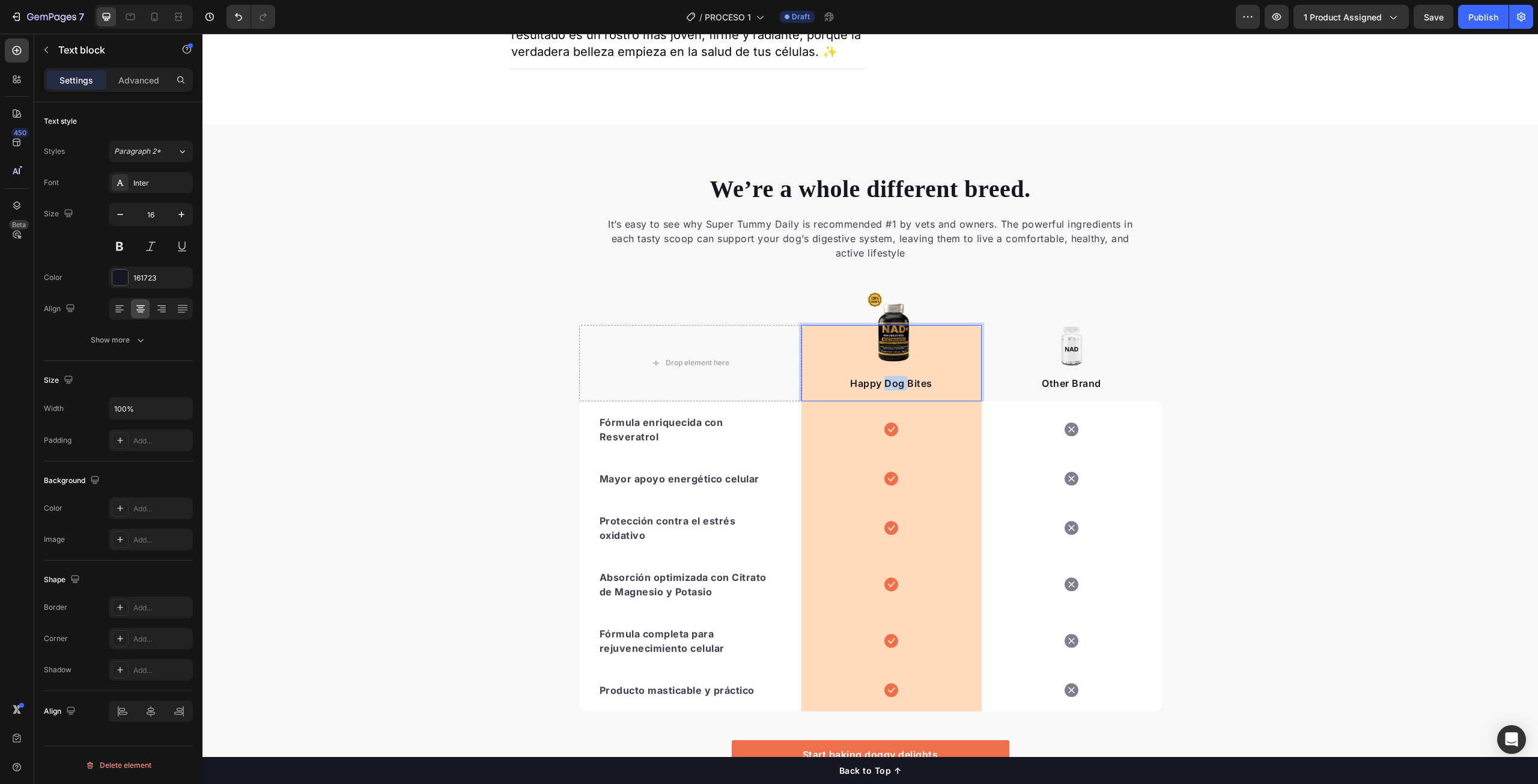
click at [886, 391] on p "Happy Dog Bites" at bounding box center [891, 383] width 178 height 14
click at [891, 391] on p "Nuestro Poducto Premium" at bounding box center [891, 383] width 178 height 14
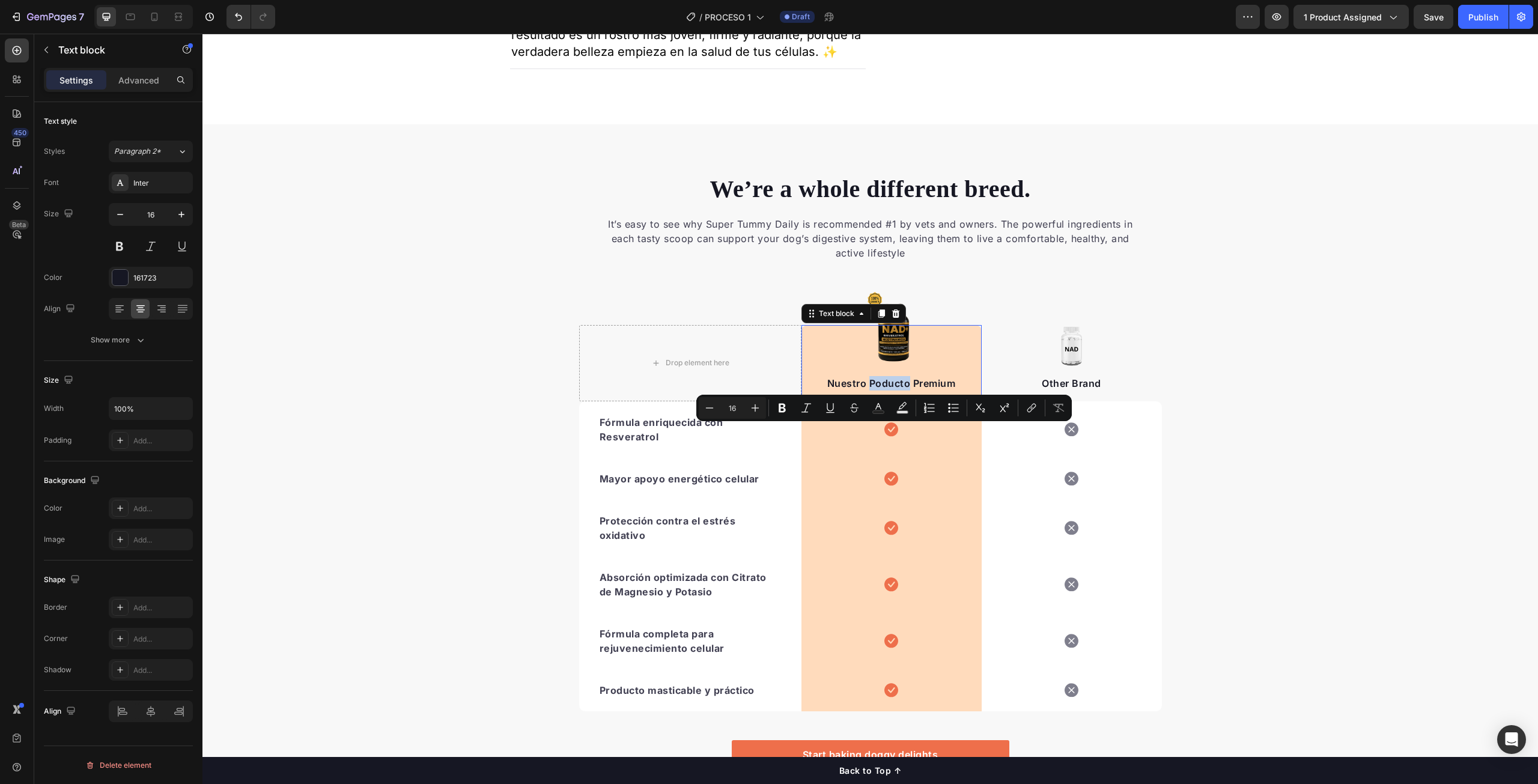
drag, startPoint x: 891, startPoint y: 433, endPoint x: 488, endPoint y: 417, distance: 403.3
click at [487, 418] on div "We’re a whole different breed. Heading It’s easy to see why Super Tummy Daily i…" at bounding box center [870, 491] width 1335 height 638
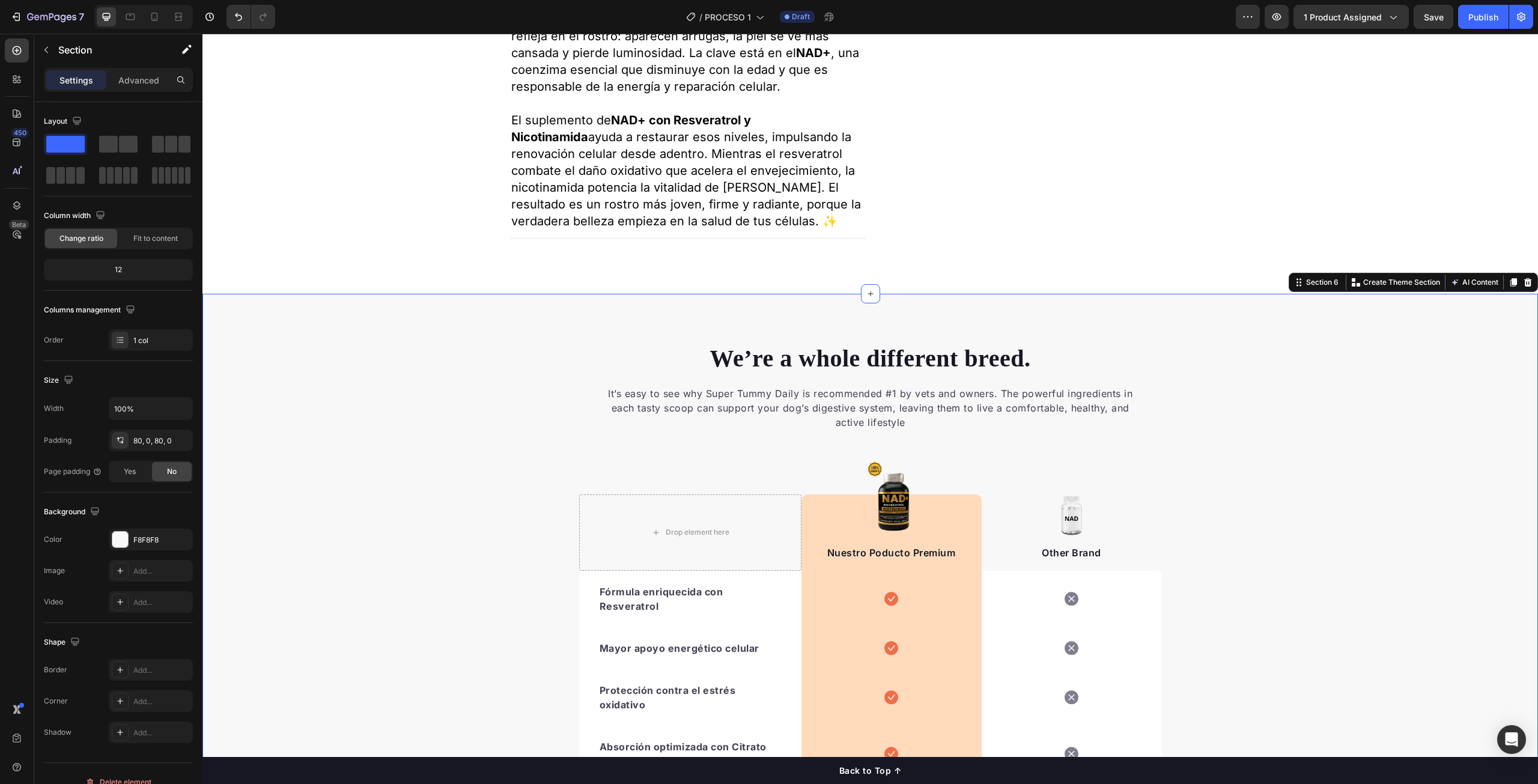
scroll to position [2027, 0]
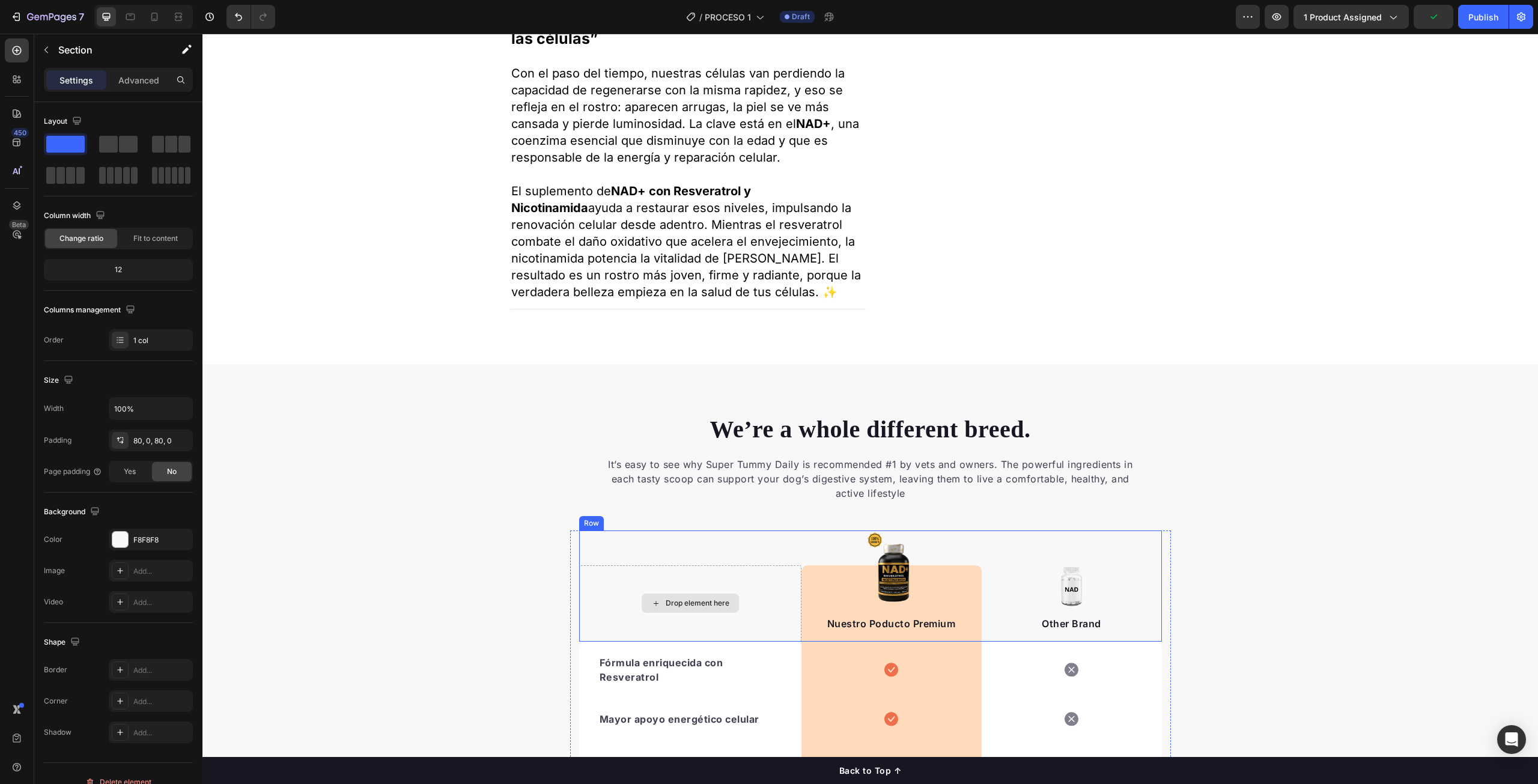
click at [674, 613] on div "Drop element here" at bounding box center [690, 603] width 98 height 20
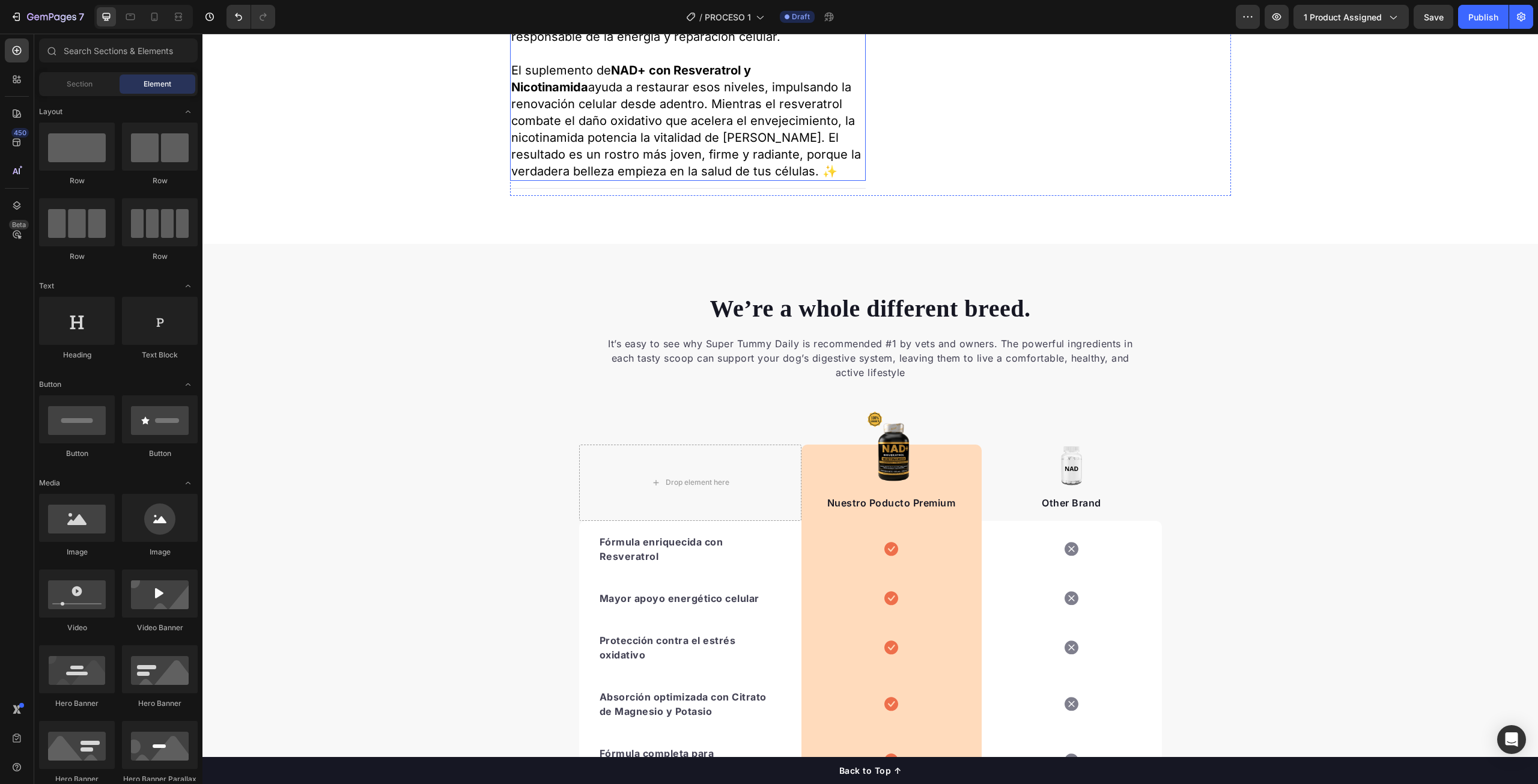
scroll to position [2267, 0]
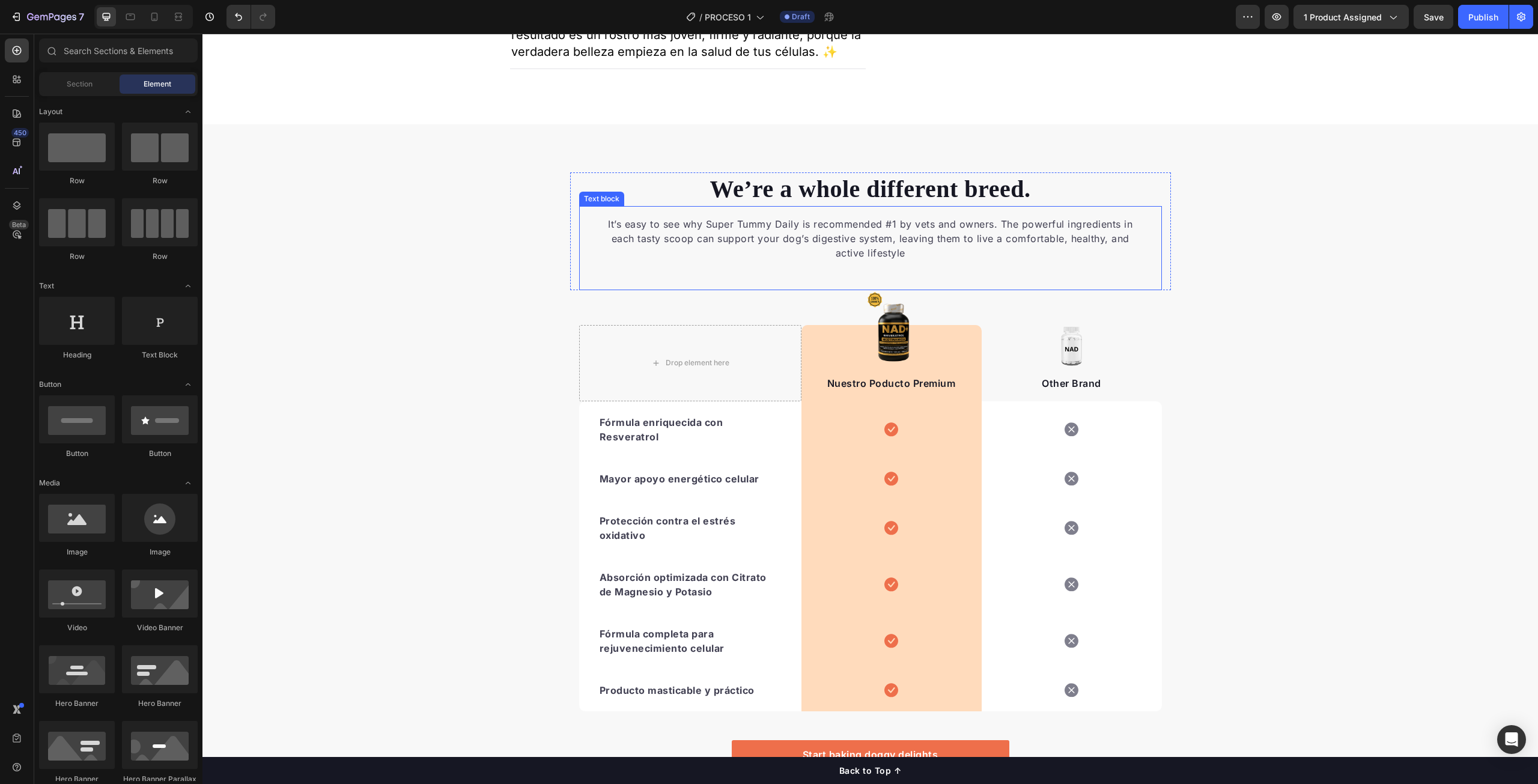
click at [790, 260] on p "It’s easy to see why Super Tummy Daily is recommended #1 by vets and owners. Th…" at bounding box center [870, 239] width 524 height 44
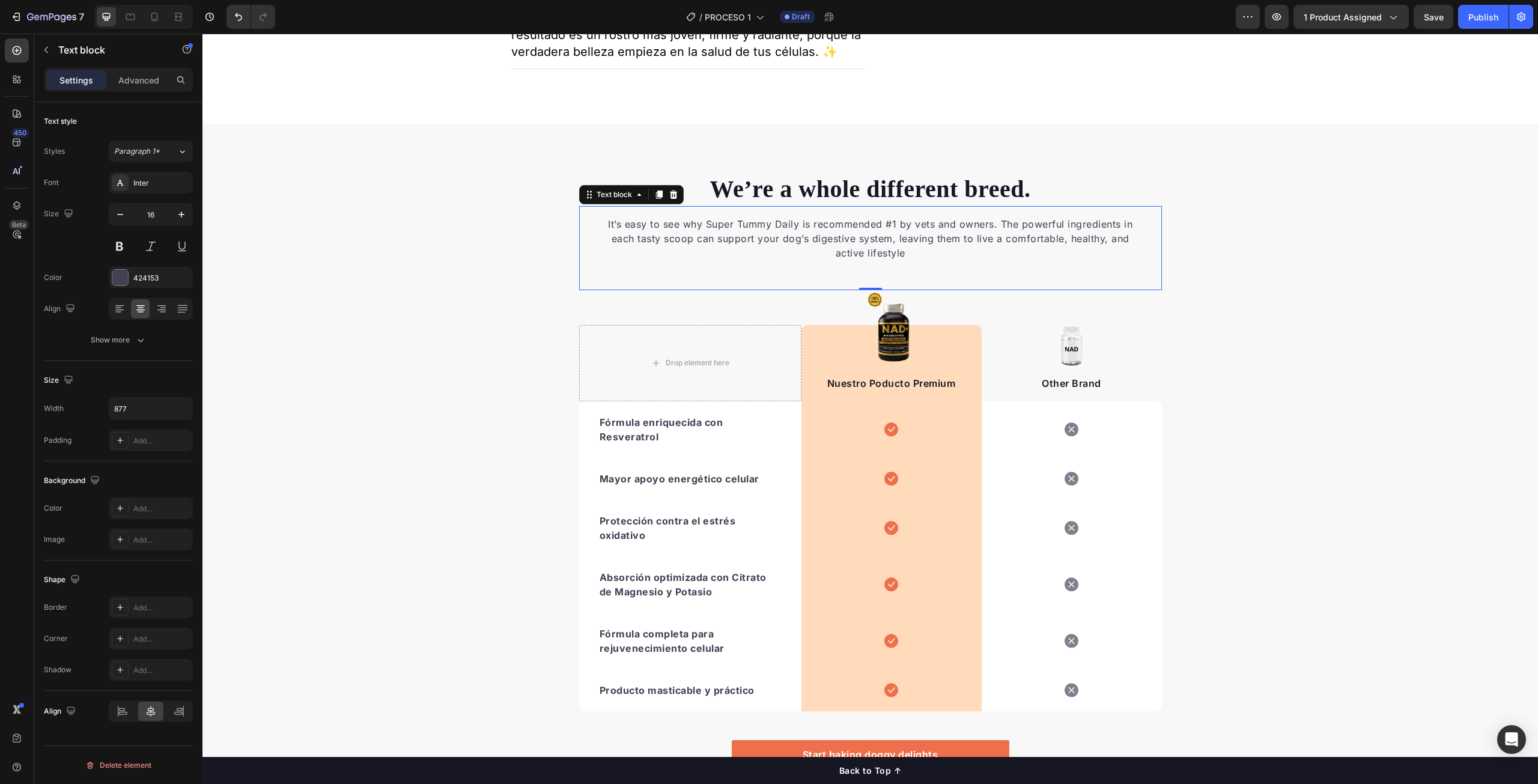
click at [790, 260] on p "It’s easy to see why Super Tummy Daily is recommended #1 by vets and owners. Th…" at bounding box center [870, 239] width 524 height 44
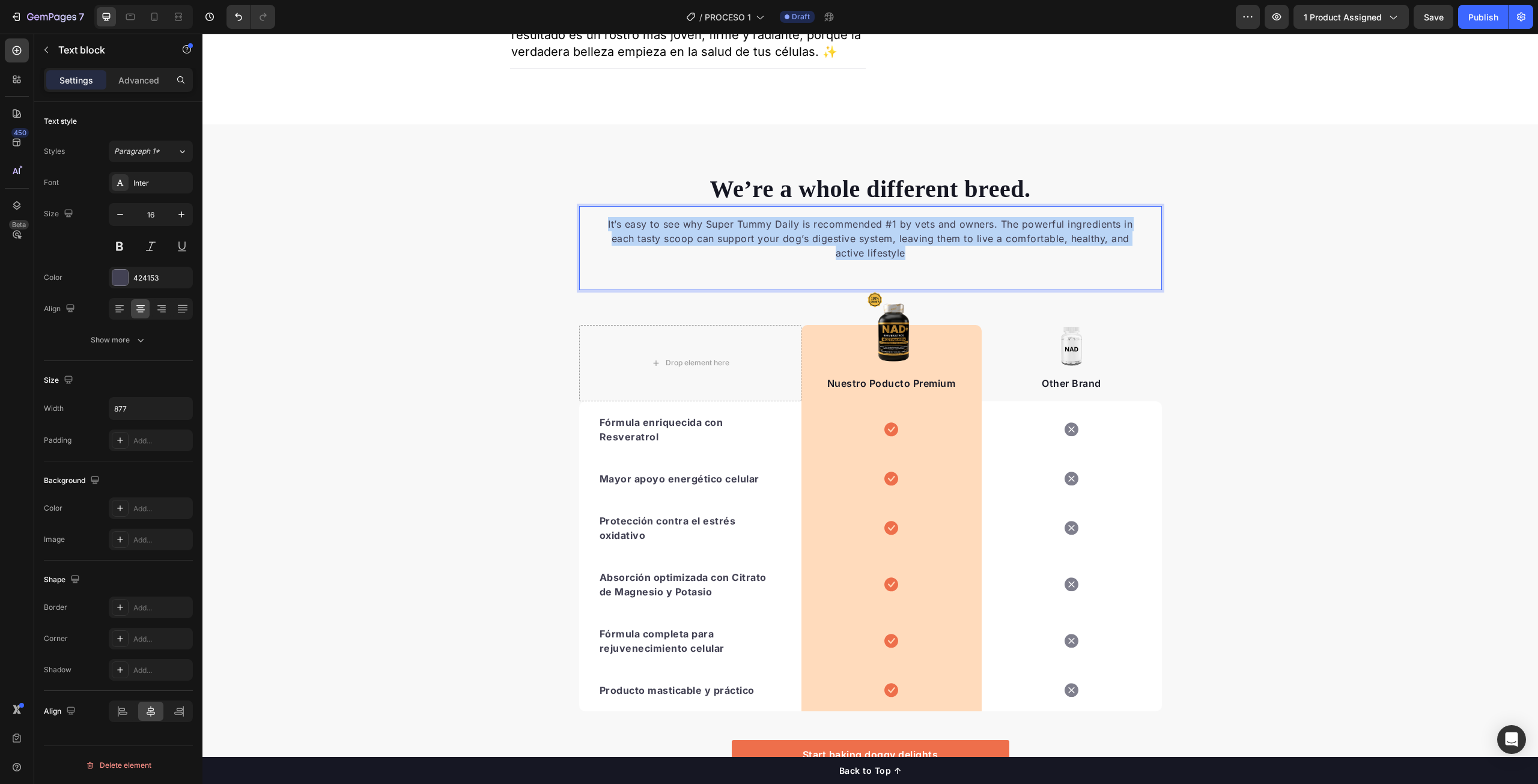
click at [790, 260] on p "It’s easy to see why Super Tummy Daily is recommended #1 by vets and owners. Th…" at bounding box center [870, 239] width 524 height 44
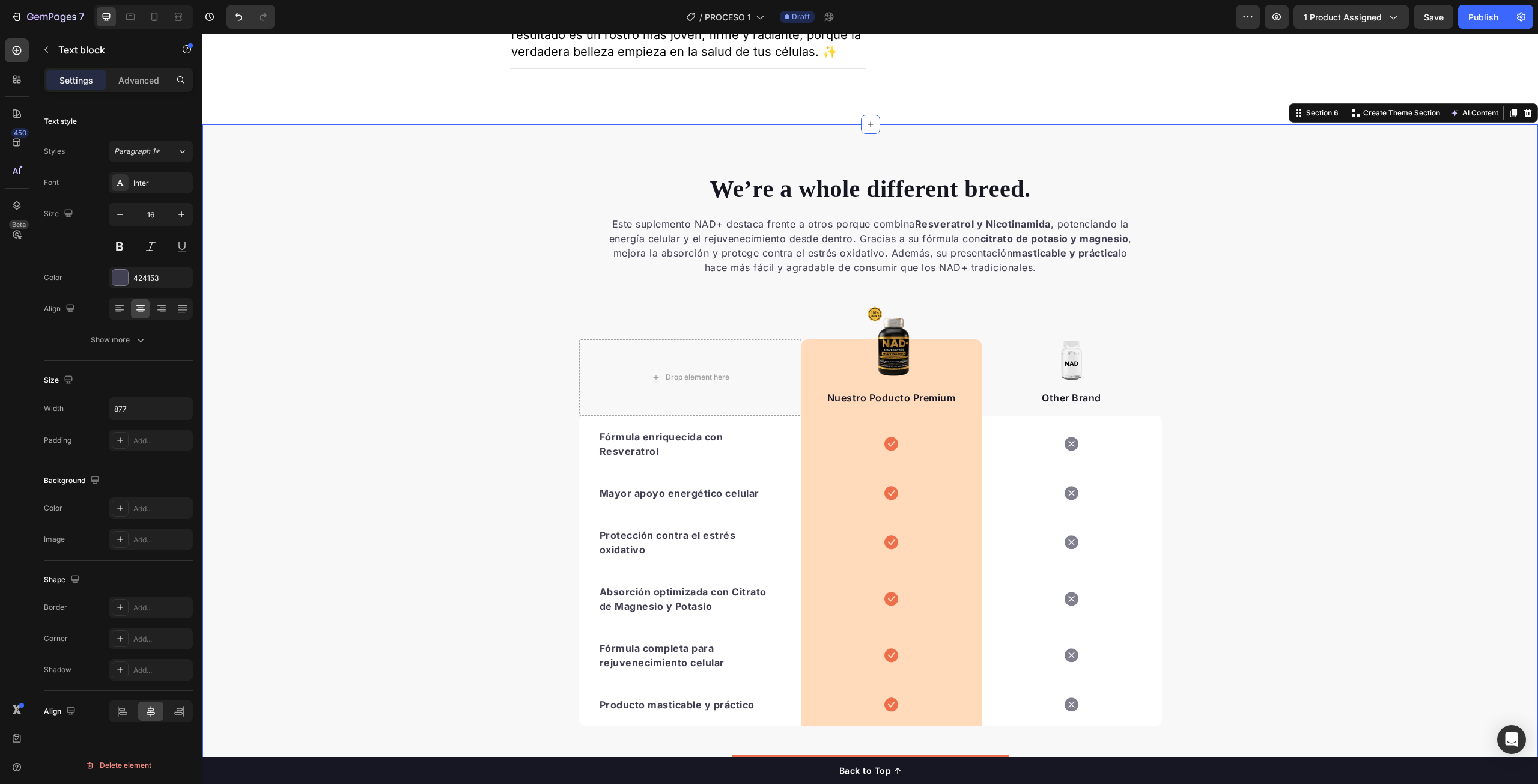
click at [1362, 315] on div "We’re a whole different breed. Heading Este suplemento NAD+ destaca frente a ot…" at bounding box center [870, 498] width 1335 height 652
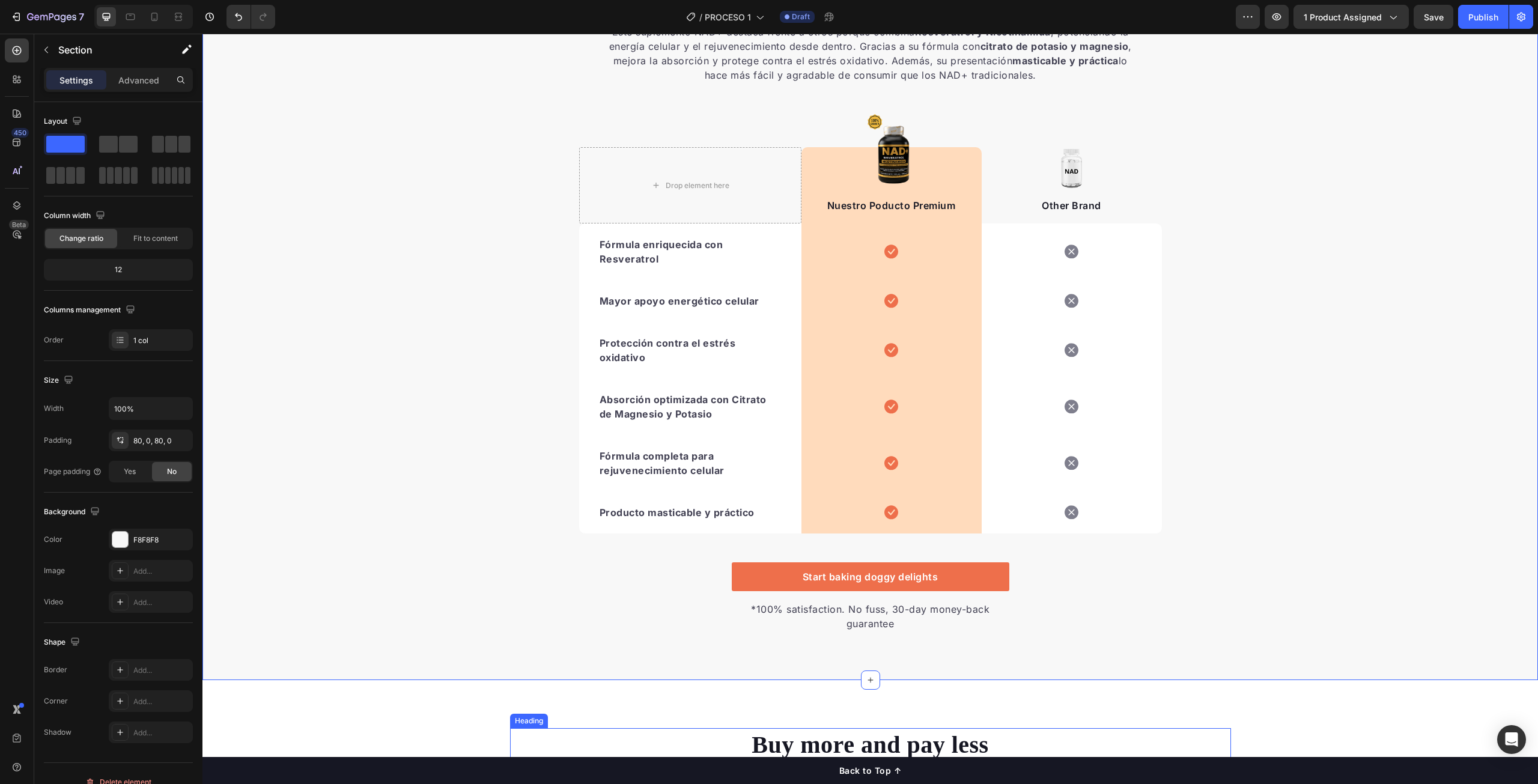
scroll to position [2507, 0]
click at [884, 577] on div "Start baking doggy delights" at bounding box center [870, 577] width 136 height 14
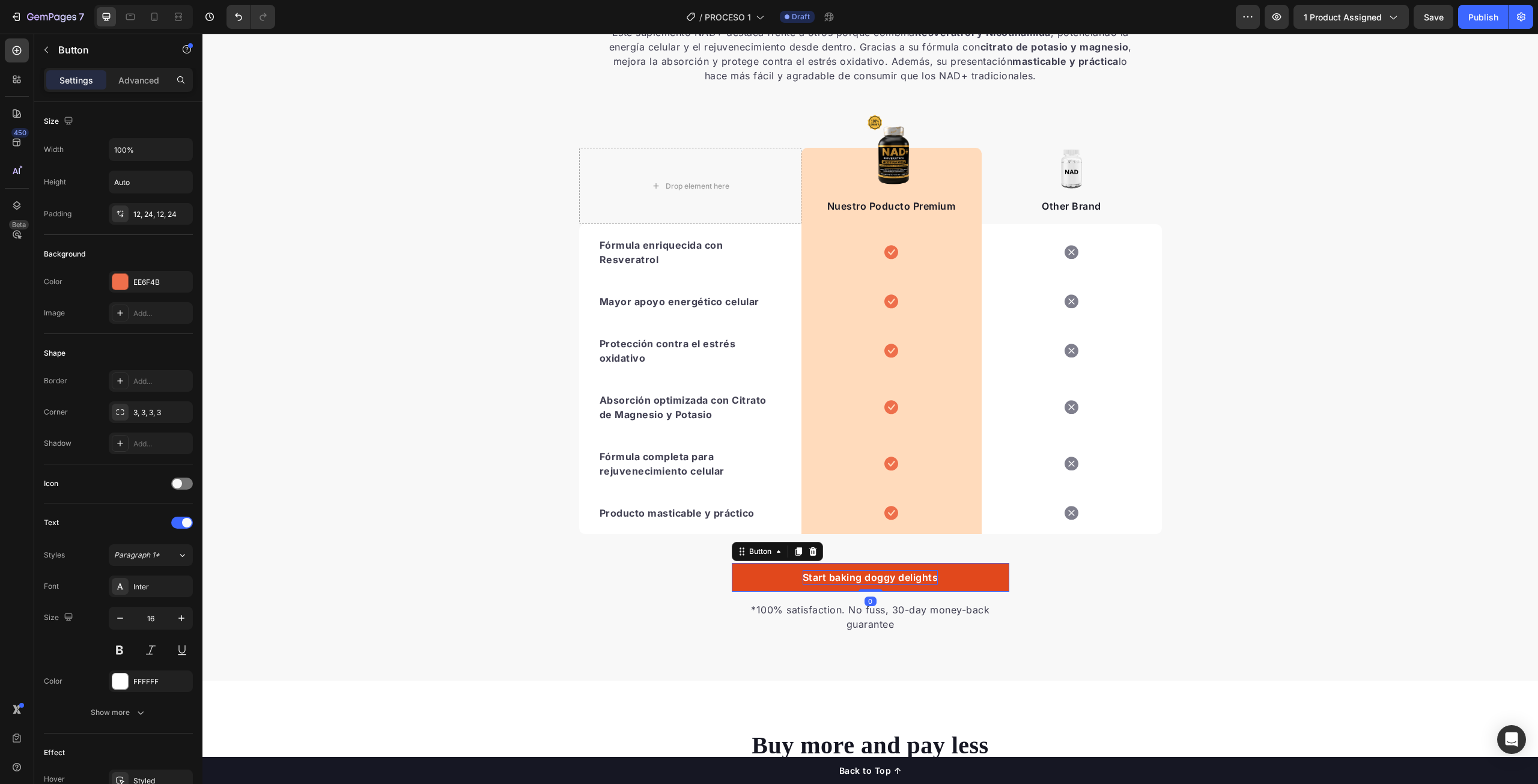
click at [884, 577] on div "Start baking doggy delights" at bounding box center [870, 577] width 136 height 14
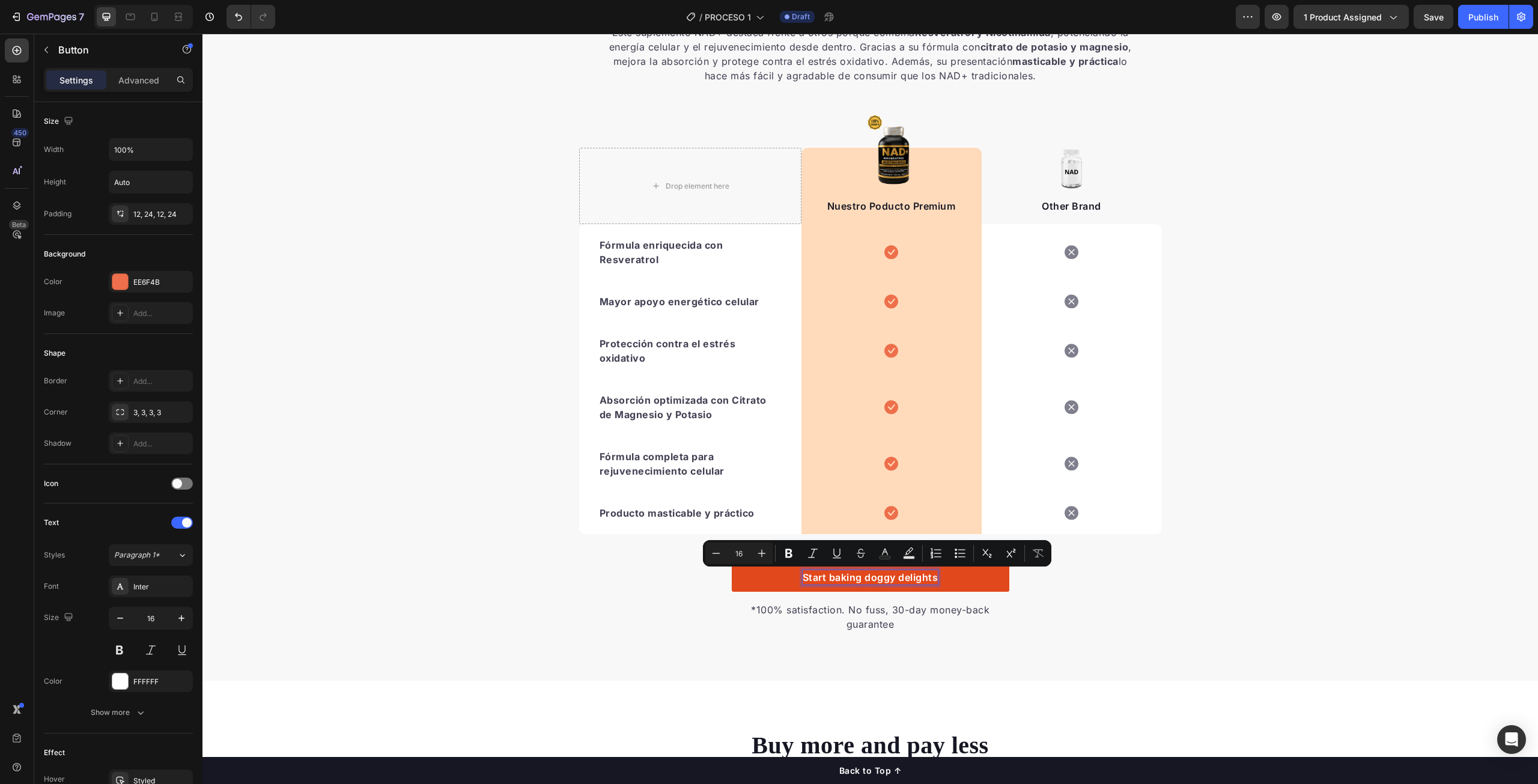
click at [884, 577] on p "Start baking doggy delights" at bounding box center [870, 577] width 136 height 14
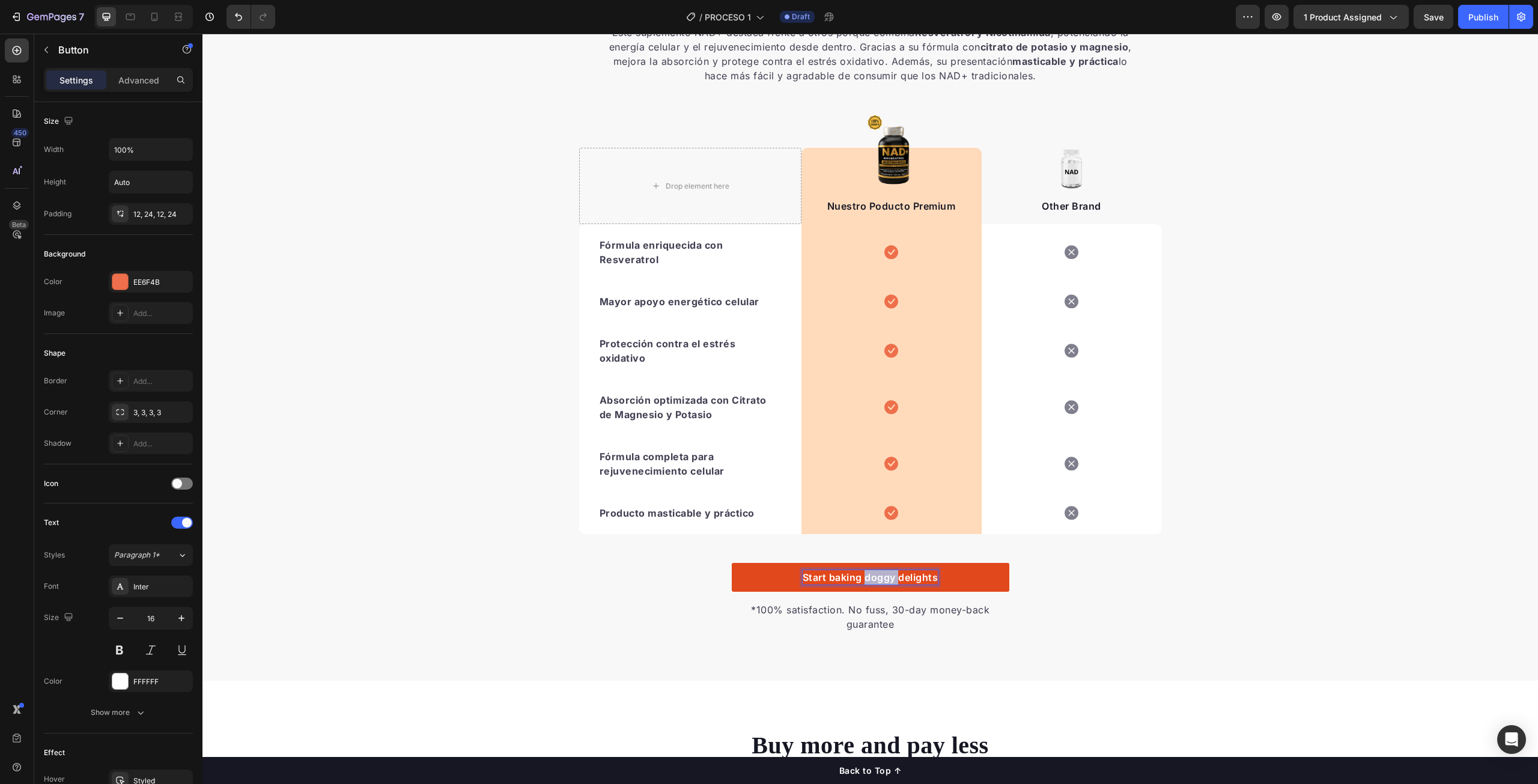
click at [884, 577] on p "Start baking doggy delights" at bounding box center [870, 577] width 136 height 14
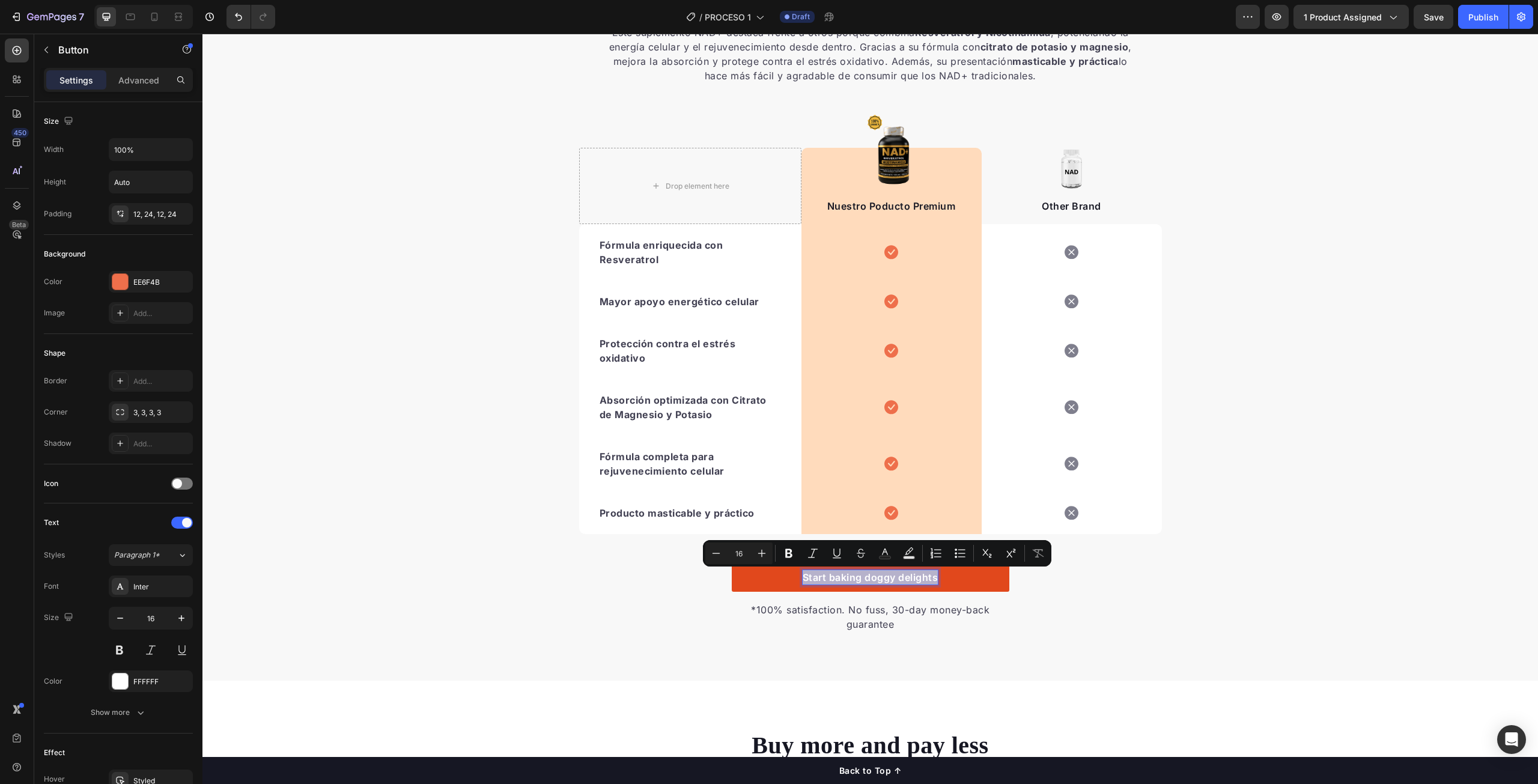
click at [884, 577] on p "Start baking doggy delights" at bounding box center [870, 577] width 136 height 14
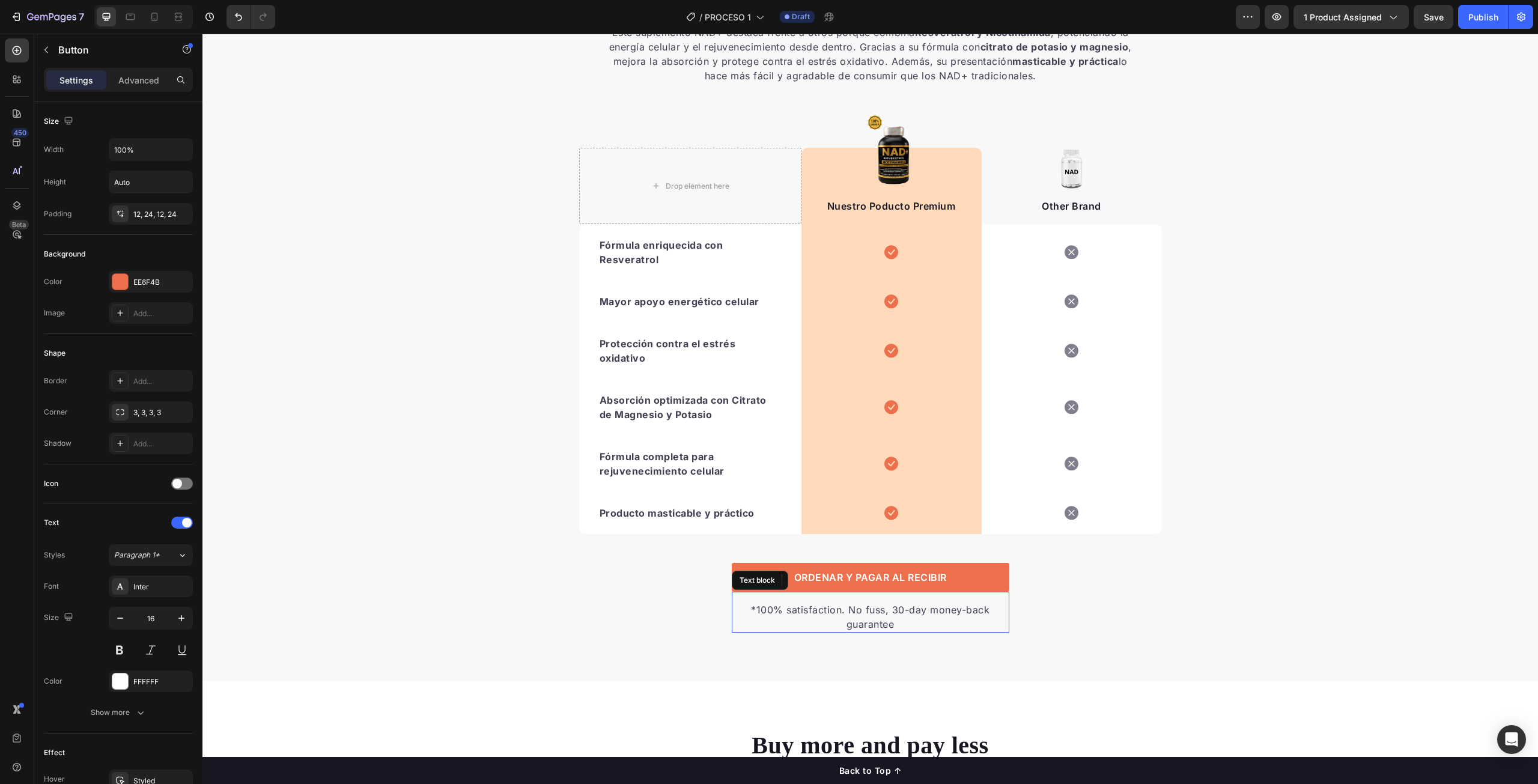
click at [869, 619] on p "*100% satisfaction. No fuss, 30-day money-back guarantee" at bounding box center [870, 617] width 275 height 29
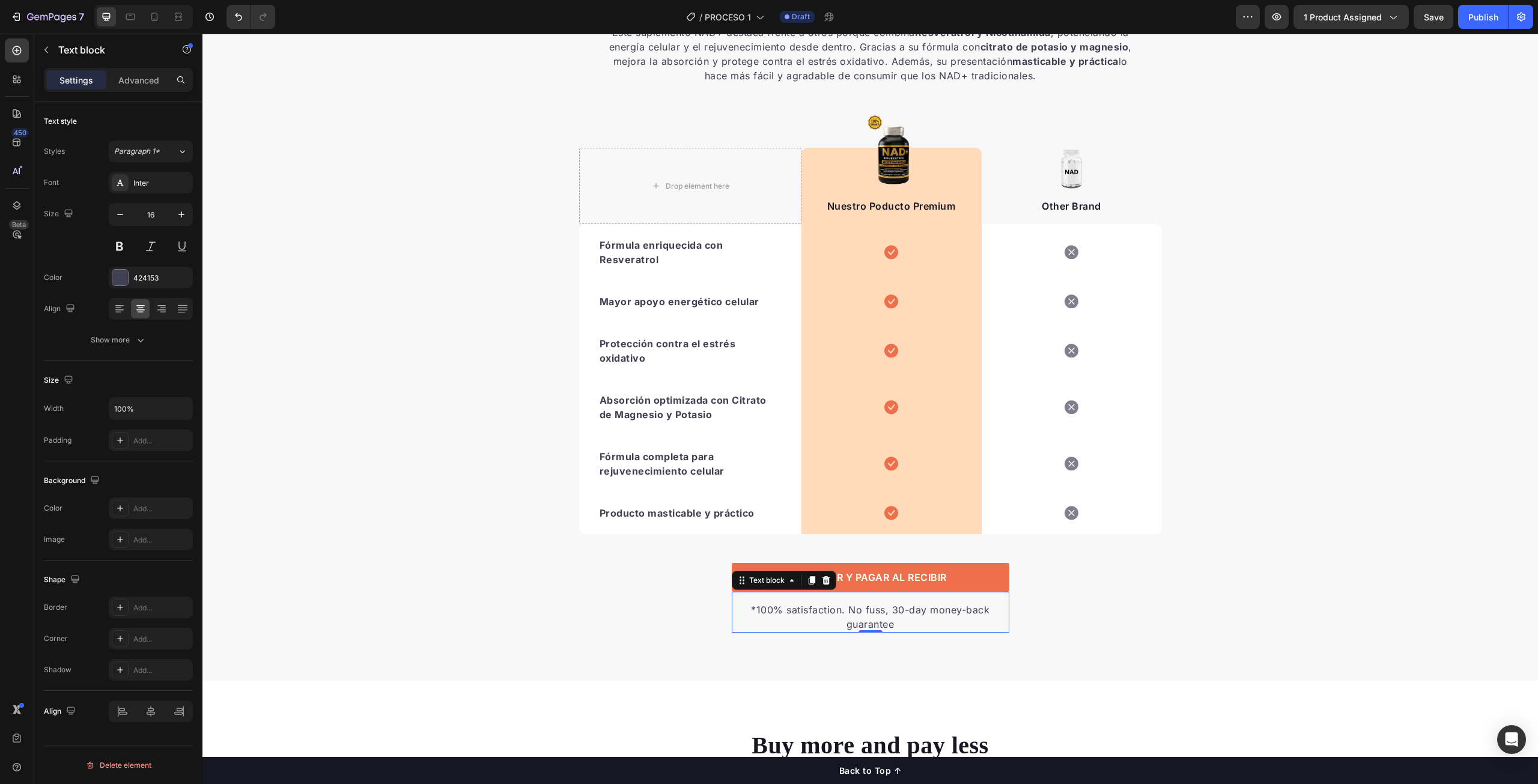
click at [853, 614] on p "*100% satisfaction. No fuss, 30-day money-back guarantee" at bounding box center [870, 617] width 275 height 29
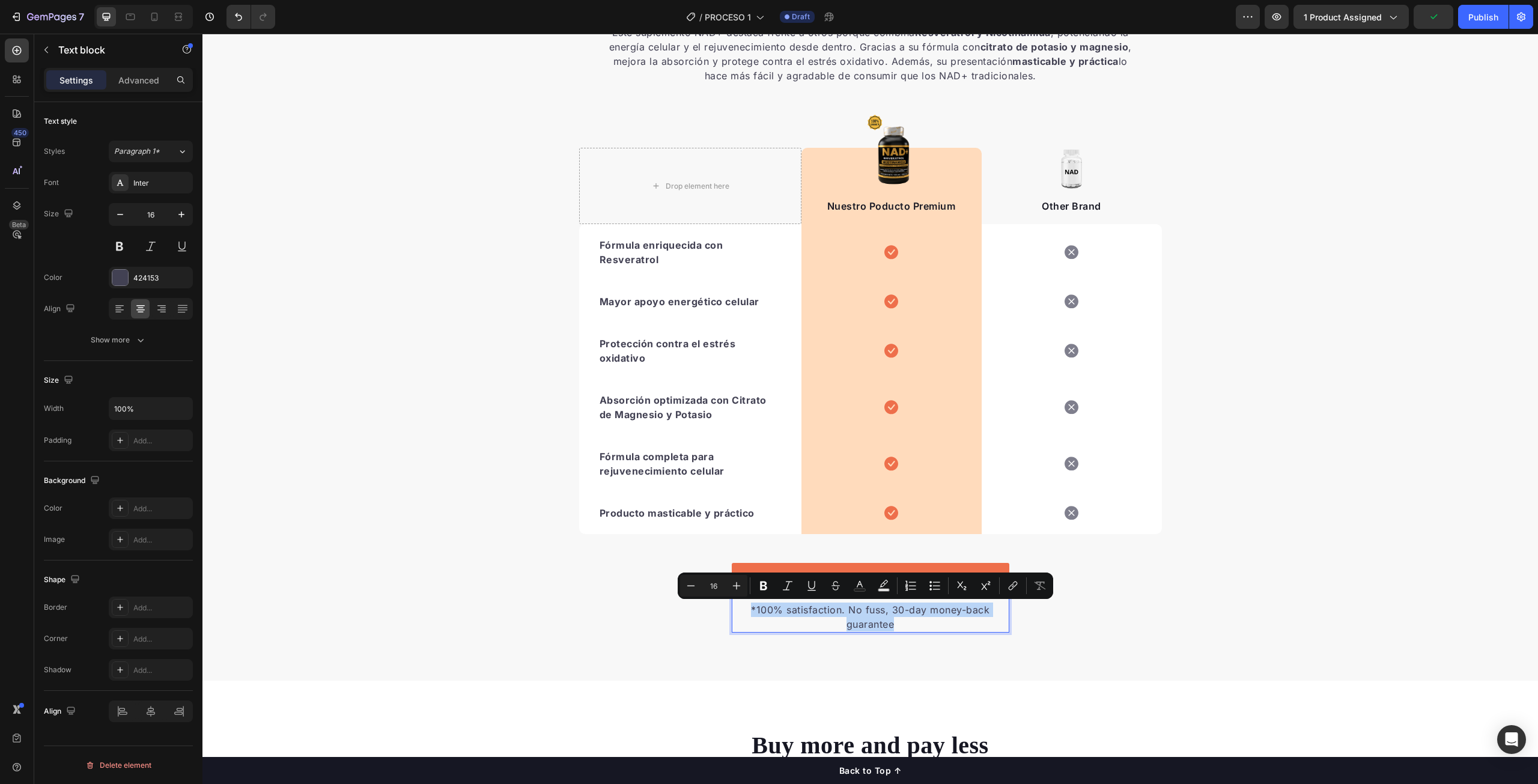
click at [853, 614] on p "*100% satisfaction. No fuss, 30-day money-back guarantee" at bounding box center [870, 617] width 275 height 29
drag, startPoint x: 783, startPoint y: 611, endPoint x: 836, endPoint y: 610, distance: 53.0
click at [836, 610] on p "*100% satisfaction. No fuss, 30-day money-back guarantee" at bounding box center [870, 617] width 275 height 29
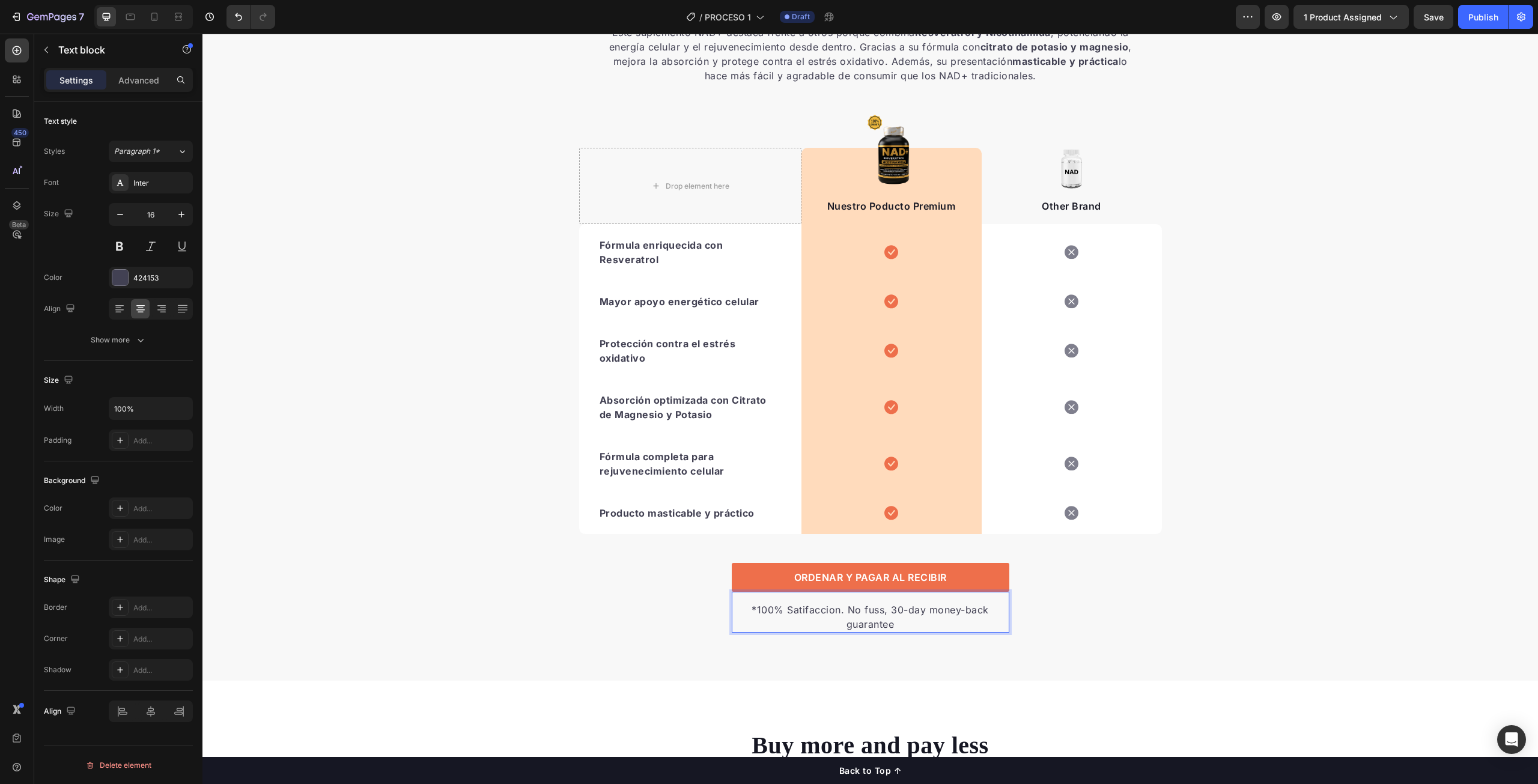
click at [816, 610] on p "*100% Satifaccion. No fuss, 30-day money-back guarantee" at bounding box center [870, 617] width 275 height 29
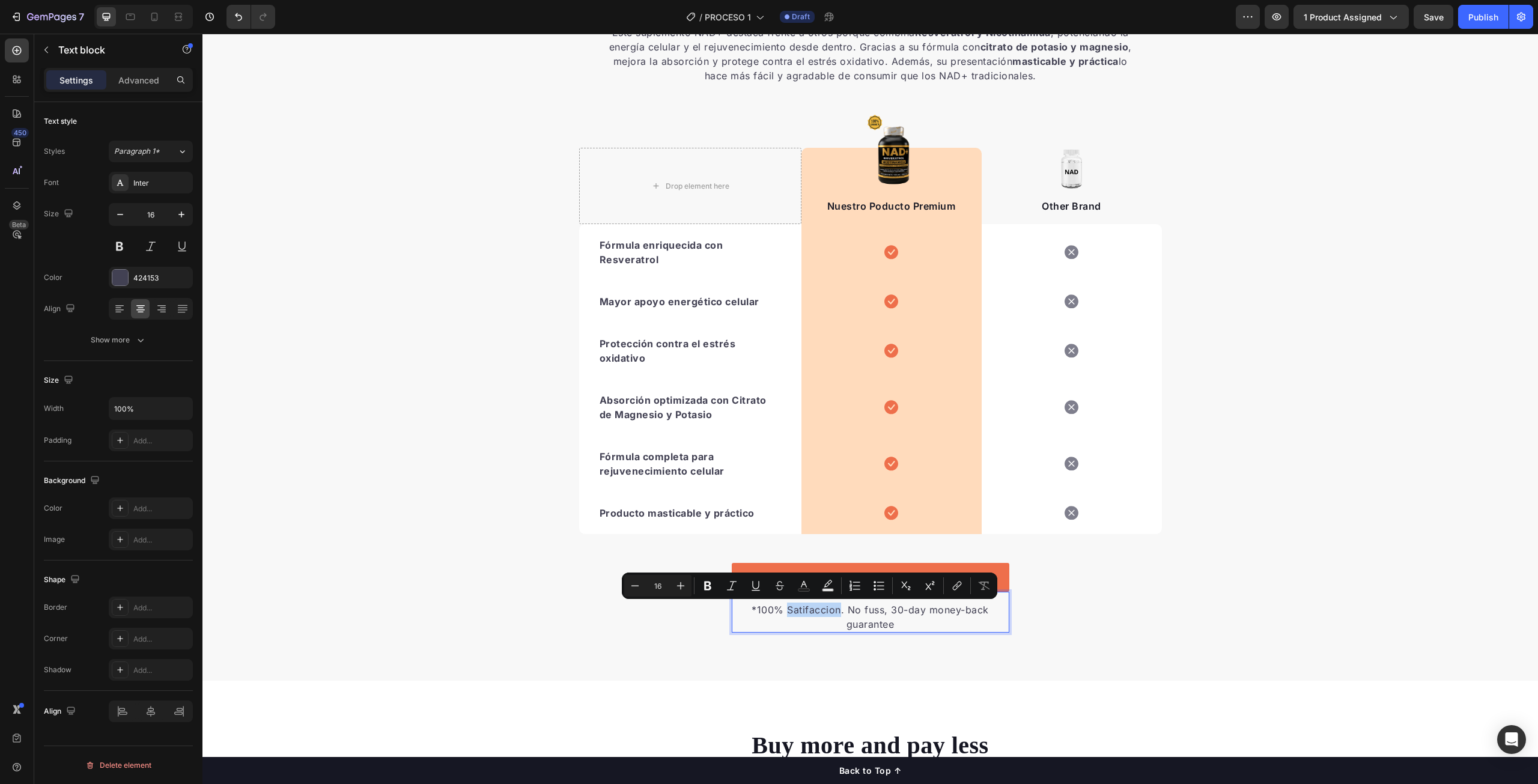
copy p "Satifaccion"
click at [807, 608] on p "*100% Satifaccion. No fuss, 30-day money-back guarantee" at bounding box center [870, 617] width 275 height 29
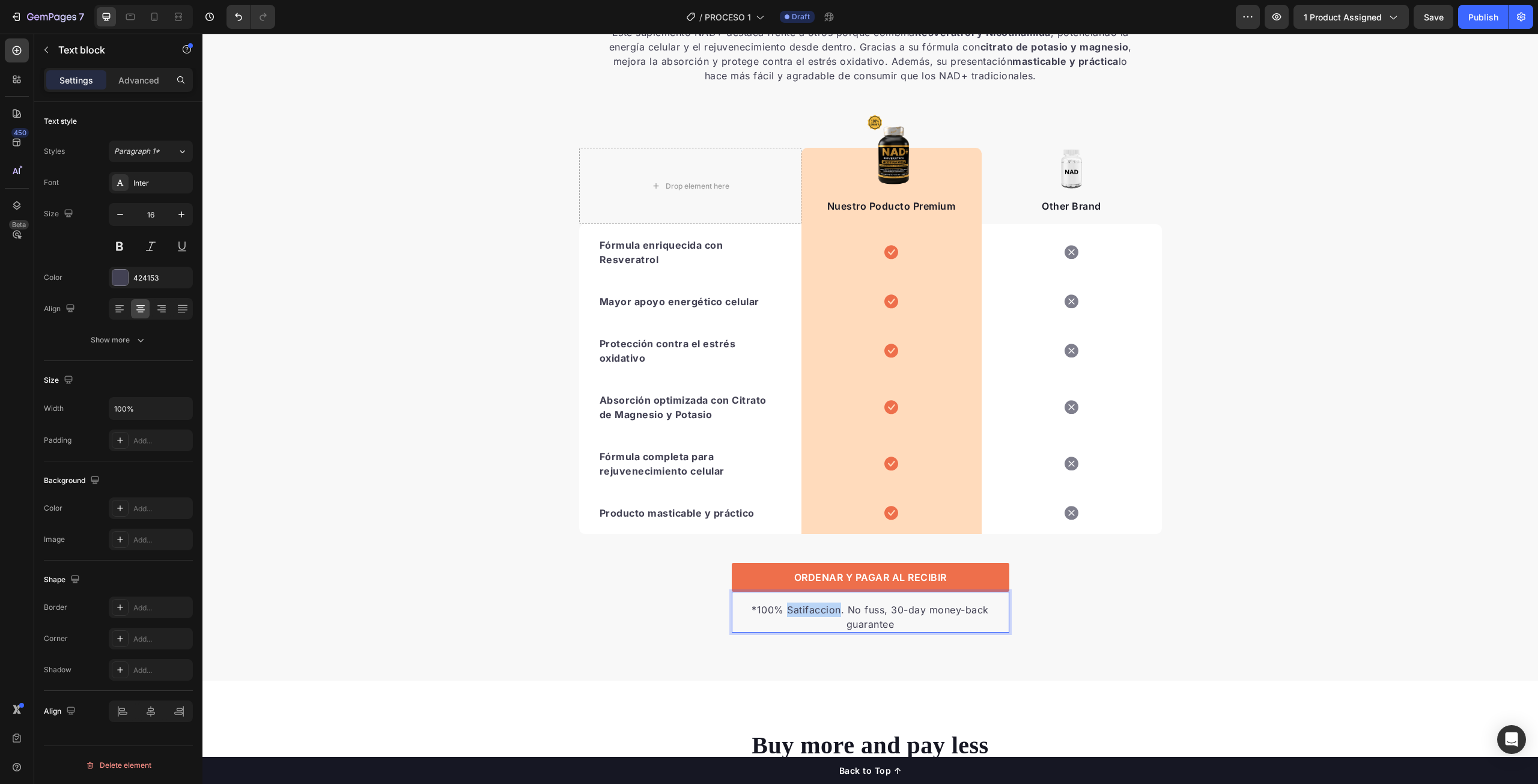
click at [807, 608] on p "*100% Satifaccion. No fuss, 30-day money-back guarantee" at bounding box center [870, 617] width 275 height 29
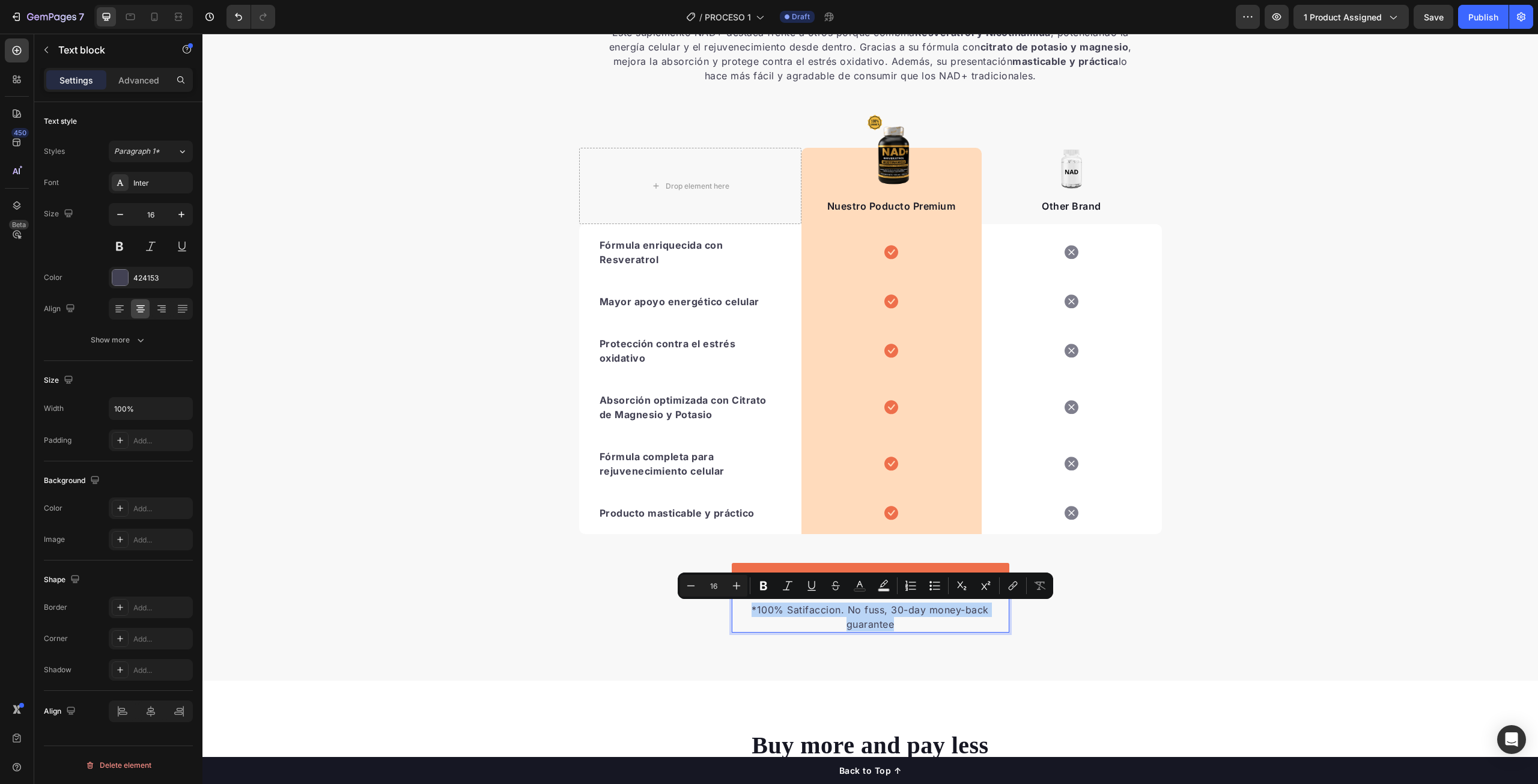
click at [814, 610] on p "*100% Satifaccion. No fuss, 30-day money-back guarantee" at bounding box center [870, 617] width 275 height 29
drag, startPoint x: 847, startPoint y: 608, endPoint x: 909, endPoint y: 620, distance: 63.2
click at [909, 620] on p "*100% Satisfaccion. No fuss, 30-day money-back guarantee" at bounding box center [870, 617] width 275 height 29
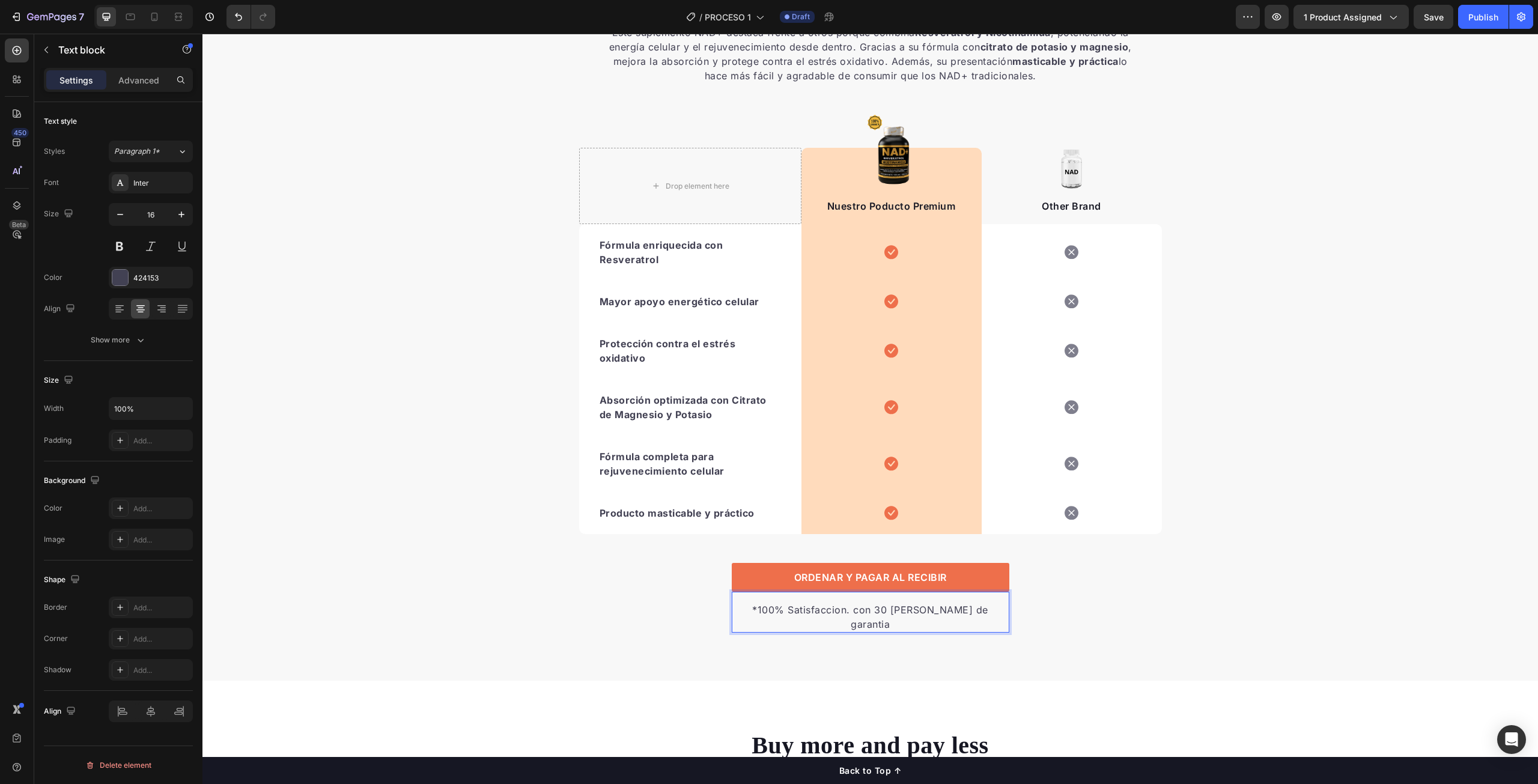
click at [858, 609] on p "*100% Satisfaccion. con 30 dias de garantia" at bounding box center [870, 617] width 275 height 29
click at [937, 611] on p "*100% Satisfaccion con 30 dias de garantia" at bounding box center [870, 609] width 275 height 14
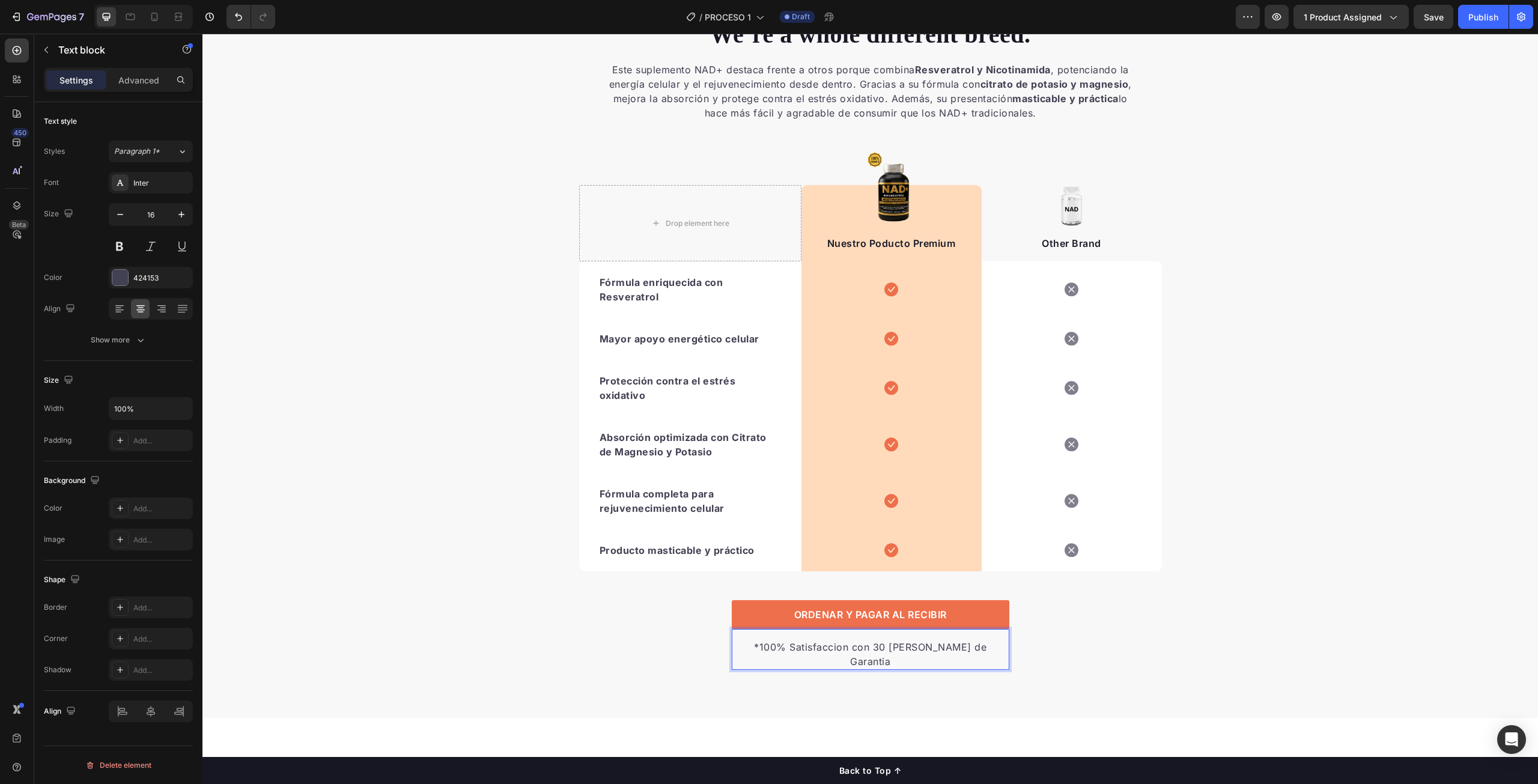
scroll to position [2447, 0]
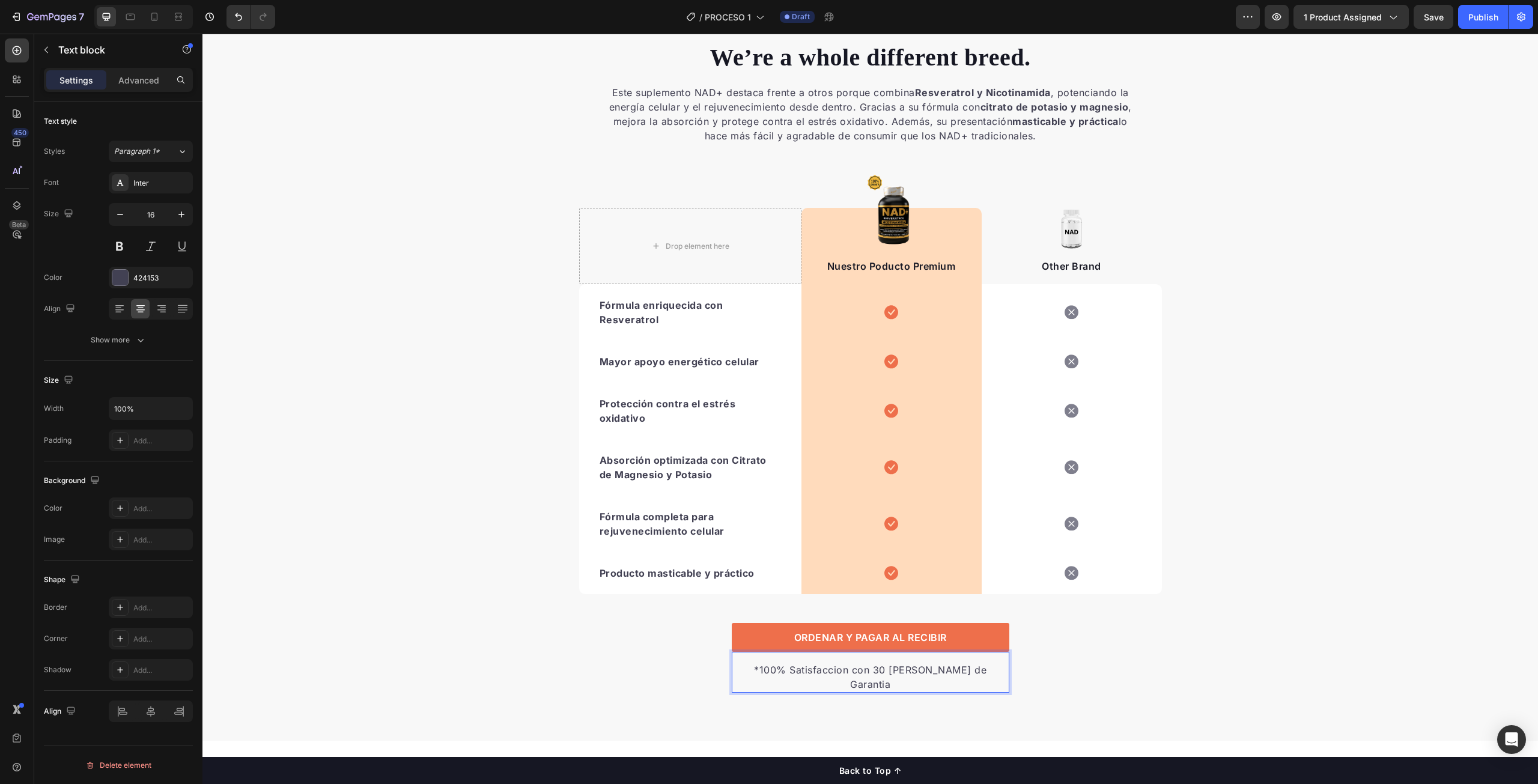
click at [989, 674] on p "*100% Satisfaccion con 30 Dias de Garantia" at bounding box center [870, 677] width 275 height 29
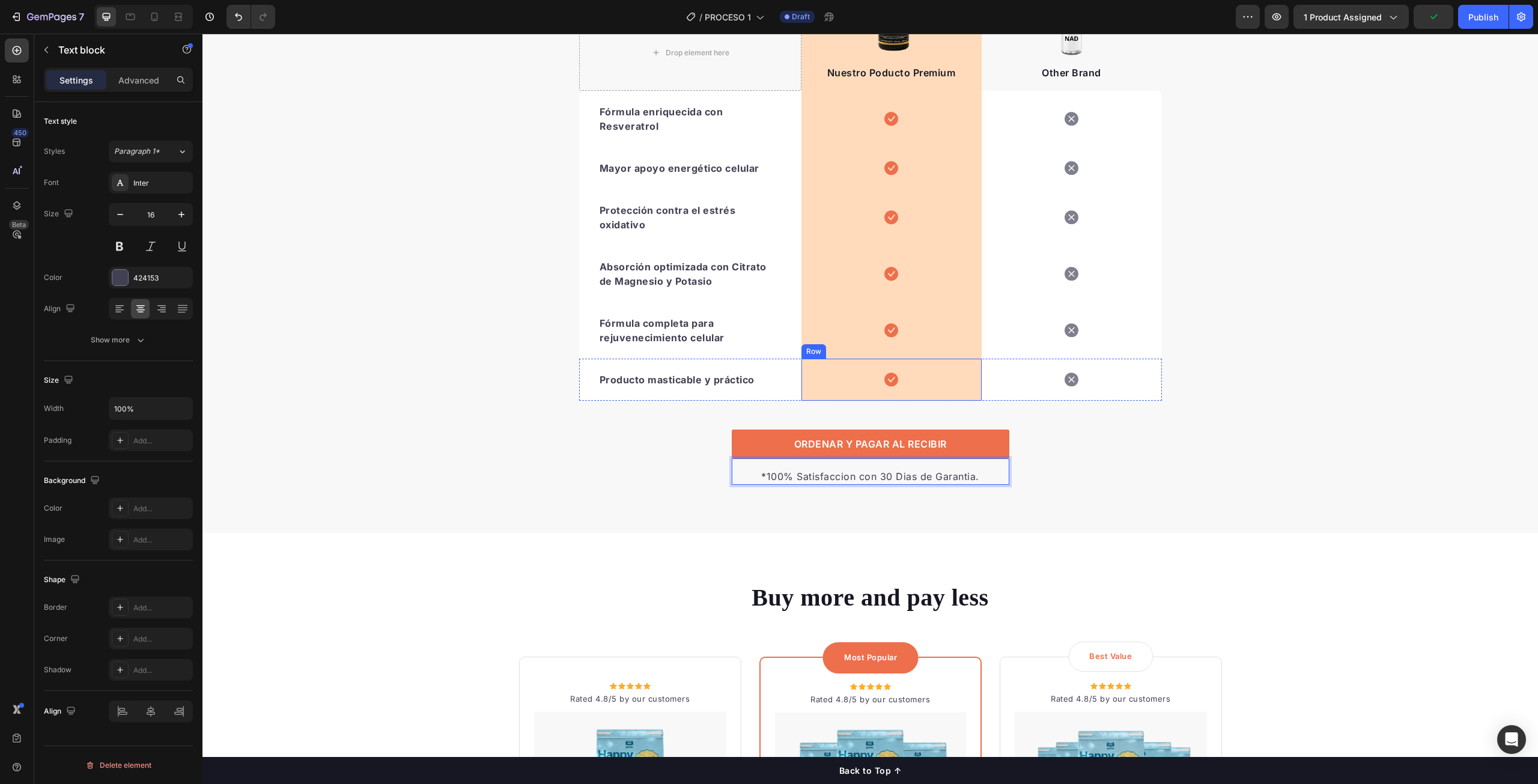
scroll to position [2688, 0]
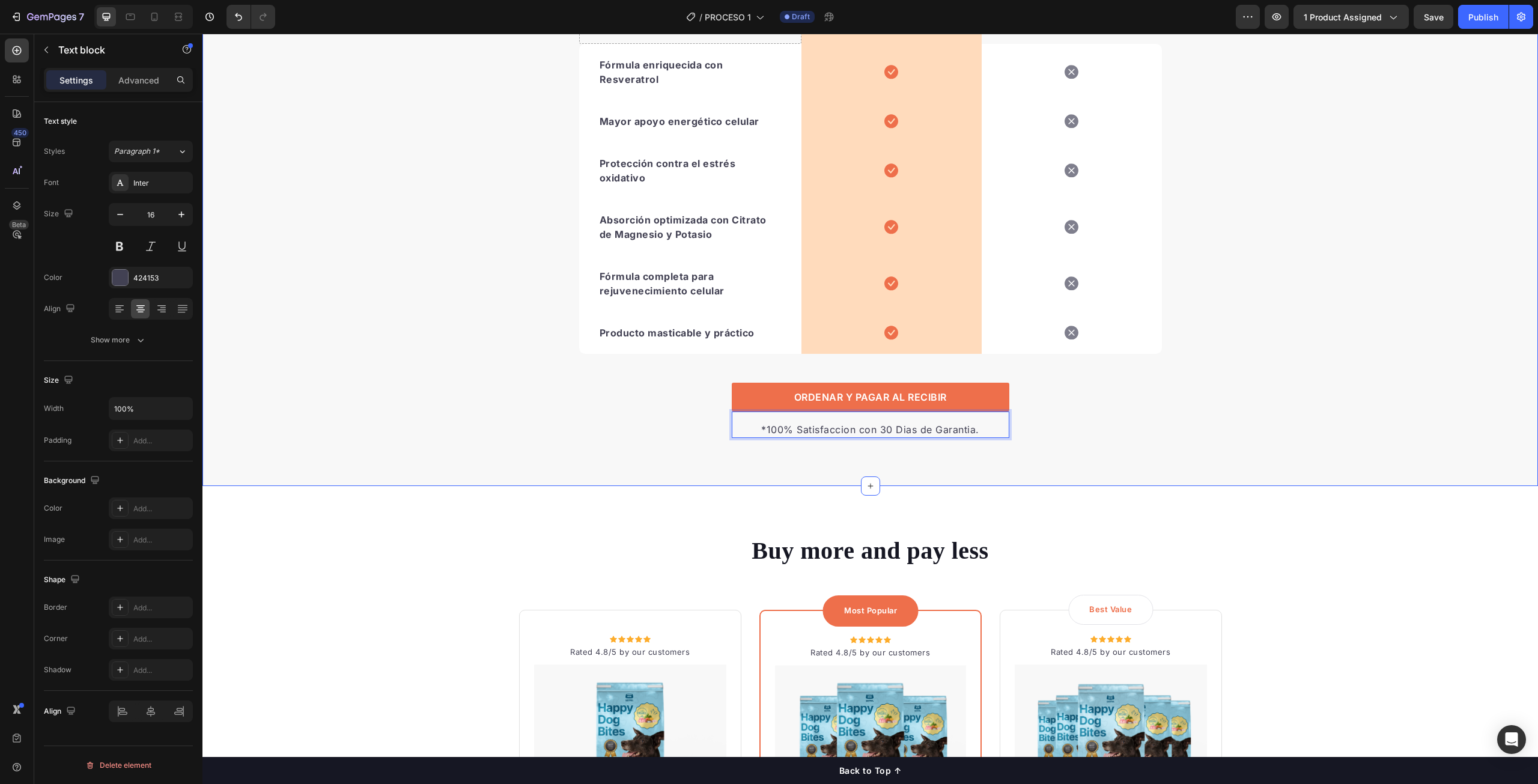
click at [1167, 452] on div "We’re a whole different breed. Heading Este suplemento NAD+ destaca frente a ot…" at bounding box center [870, 119] width 1335 height 734
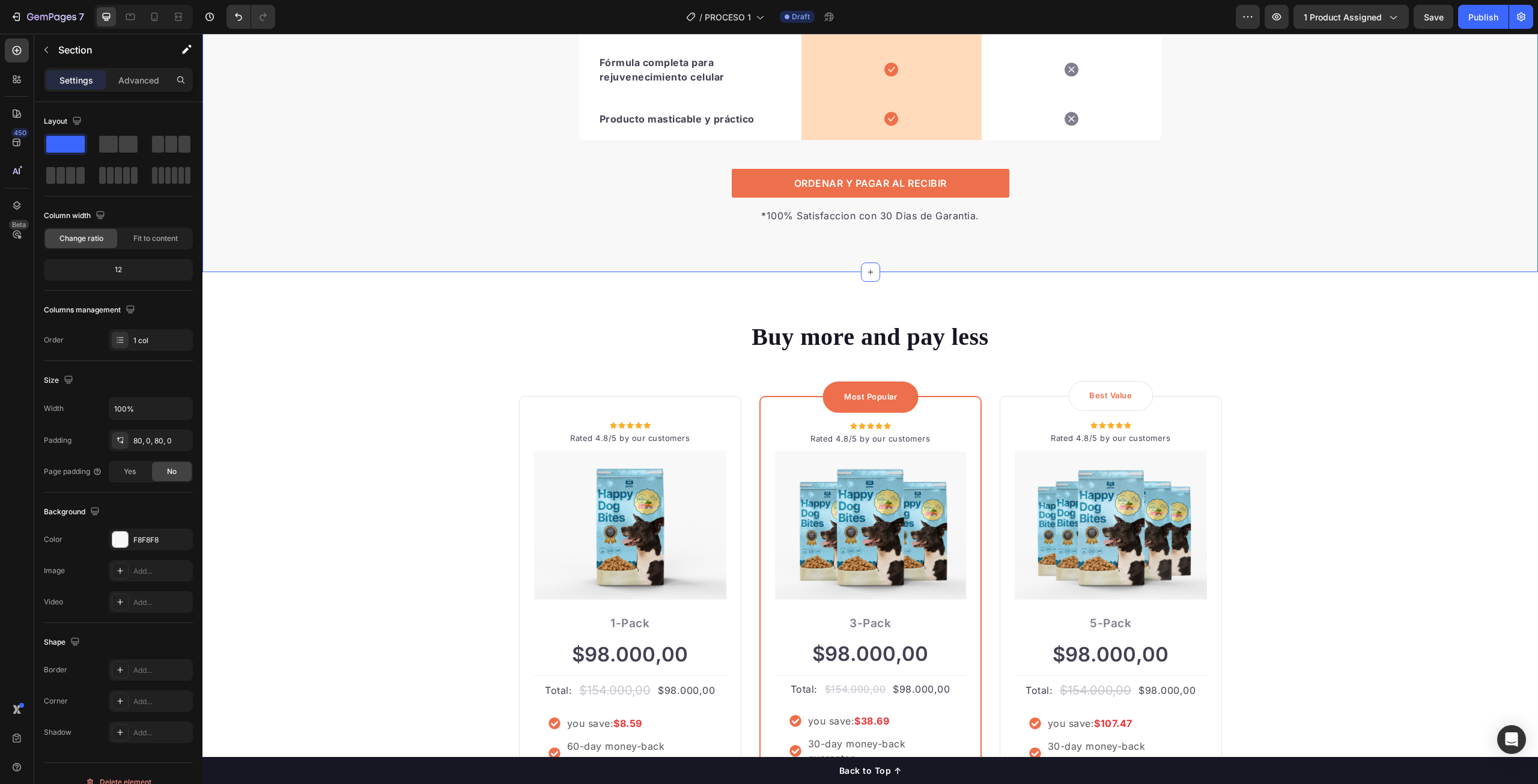
scroll to position [2988, 0]
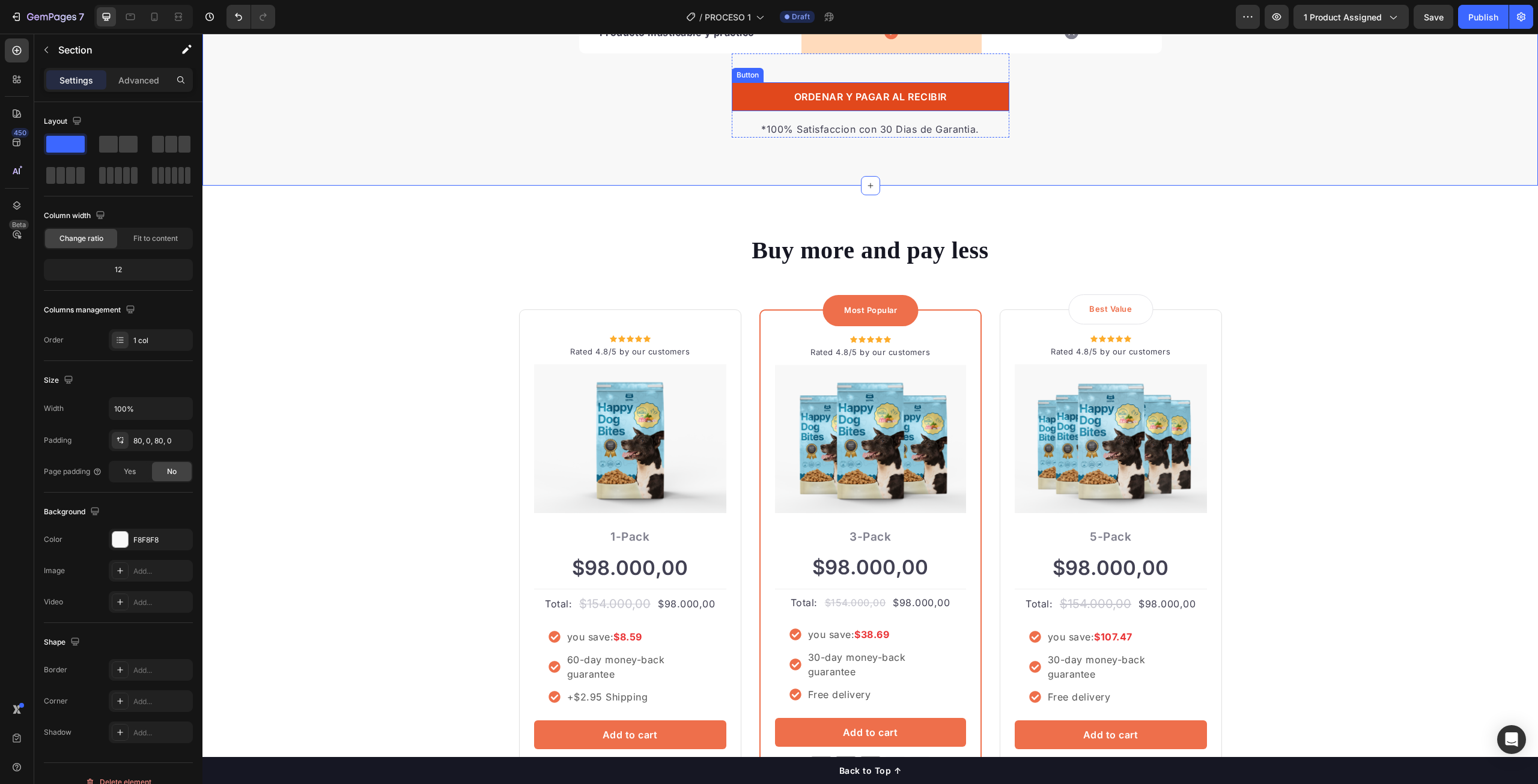
click at [976, 98] on link "ORDENAR Y PAGAR AL RECIBIR" at bounding box center [871, 97] width 278 height 29
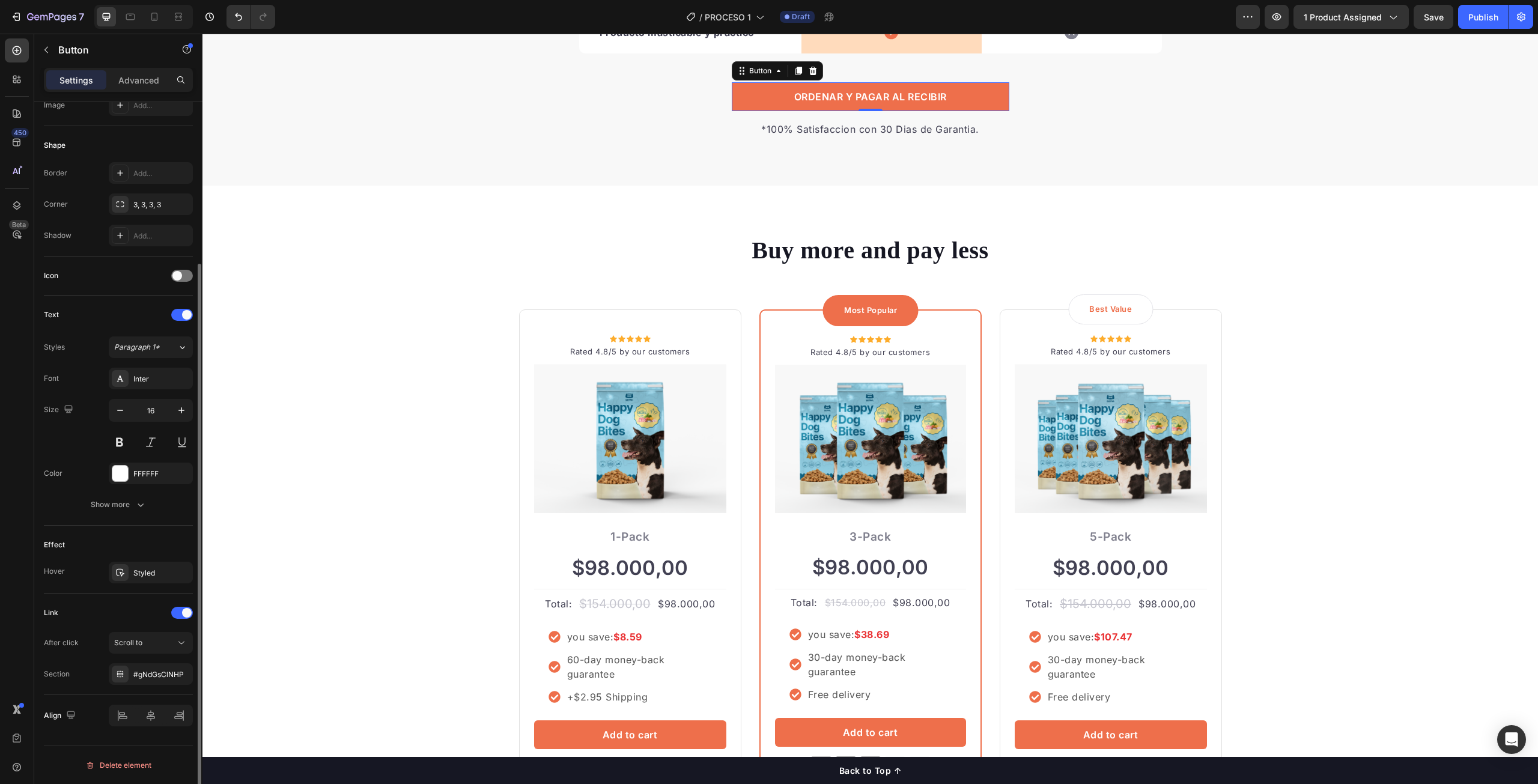
scroll to position [0, 0]
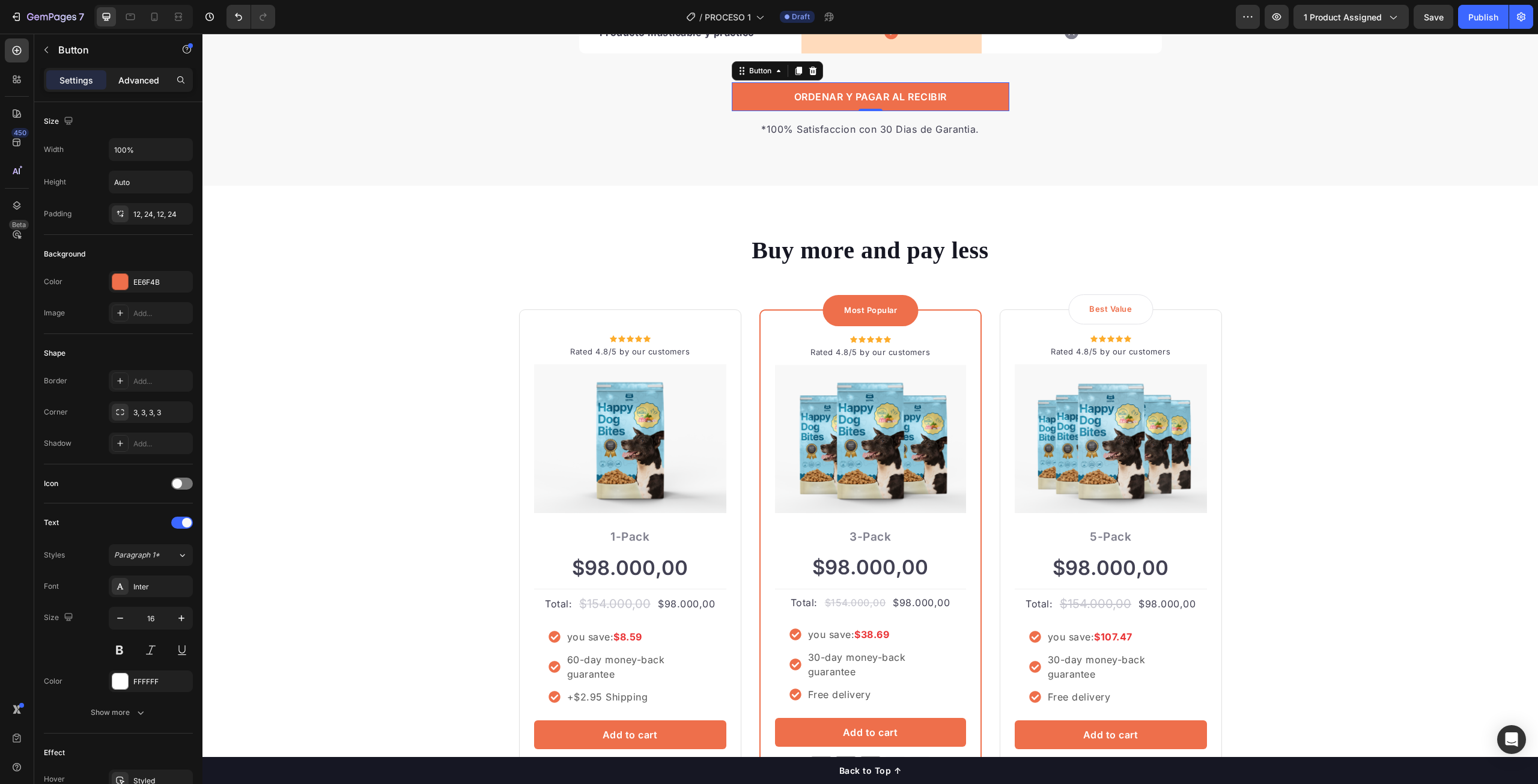
click at [146, 86] on div "Advanced" at bounding box center [139, 80] width 60 height 20
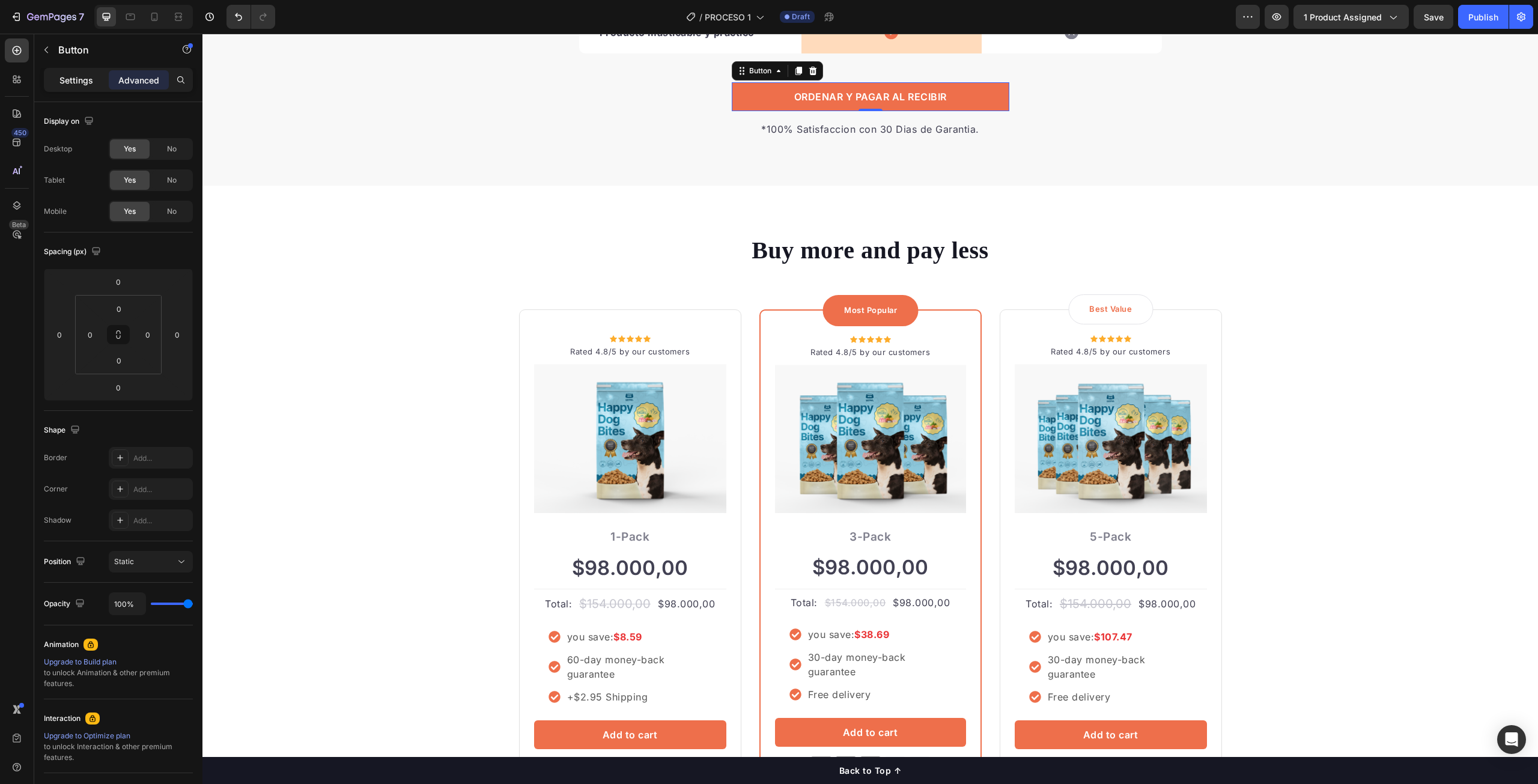
click at [90, 86] on p "Settings" at bounding box center [76, 80] width 34 height 13
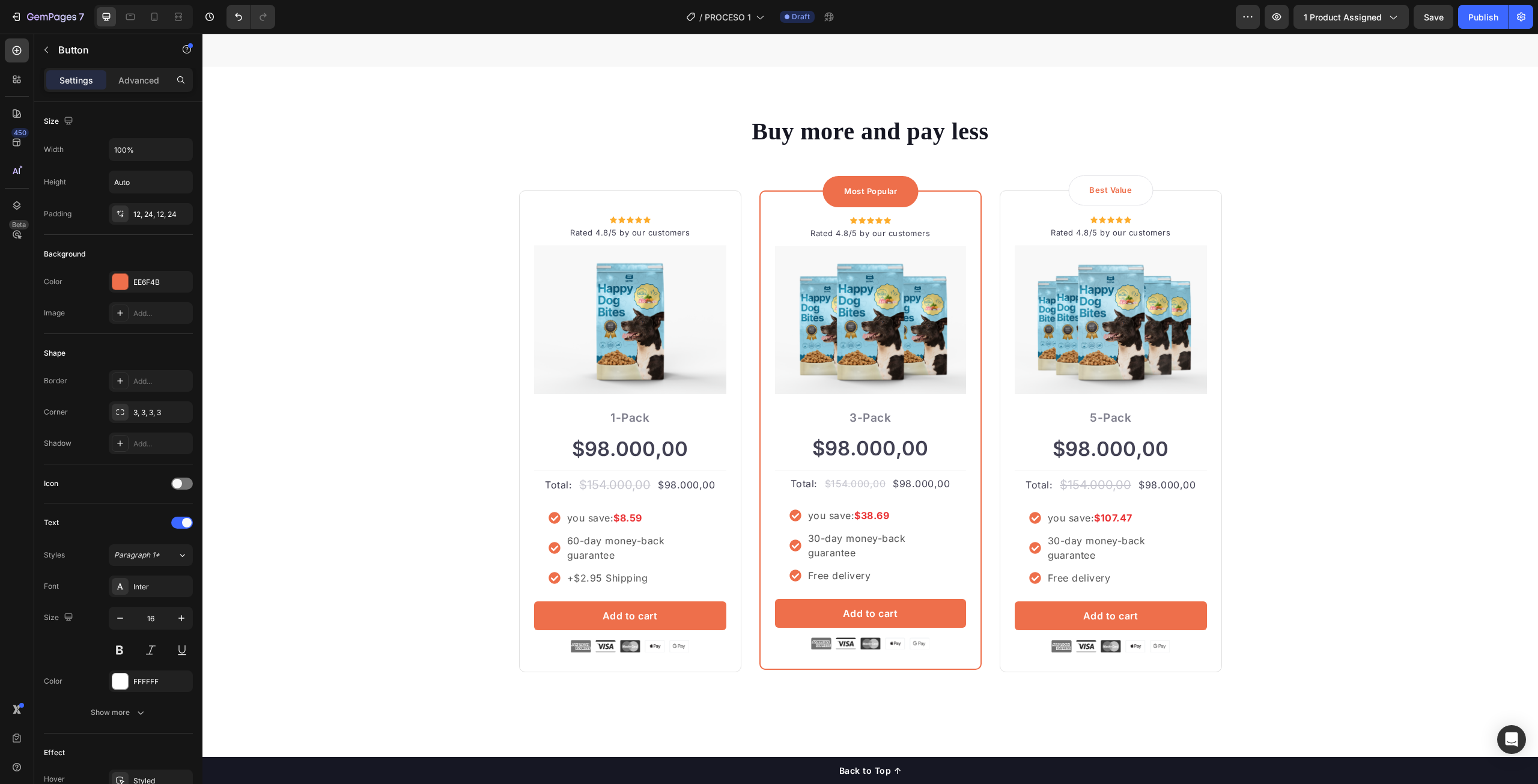
scroll to position [3208, 0]
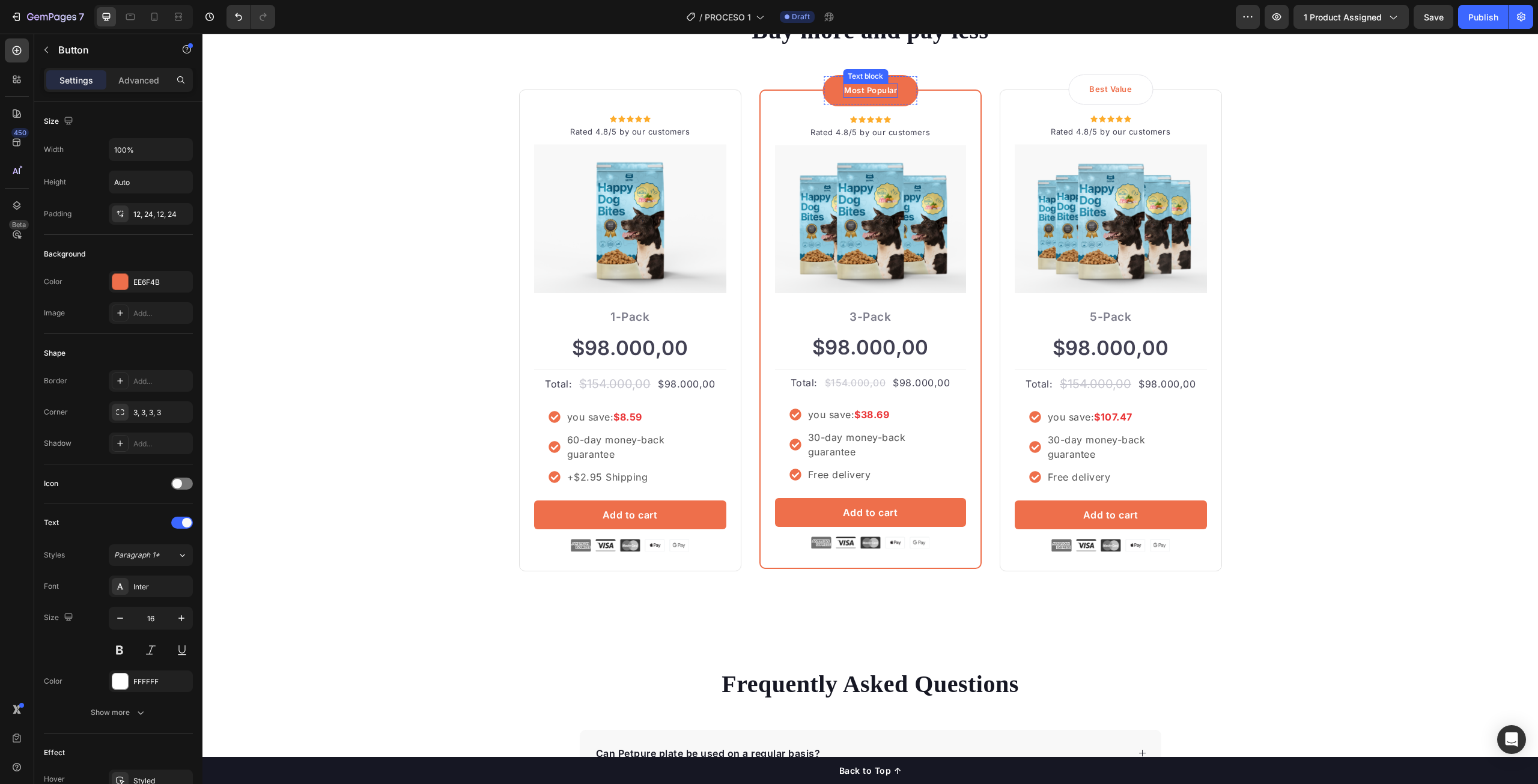
click at [859, 89] on p "Most Popular" at bounding box center [870, 91] width 53 height 12
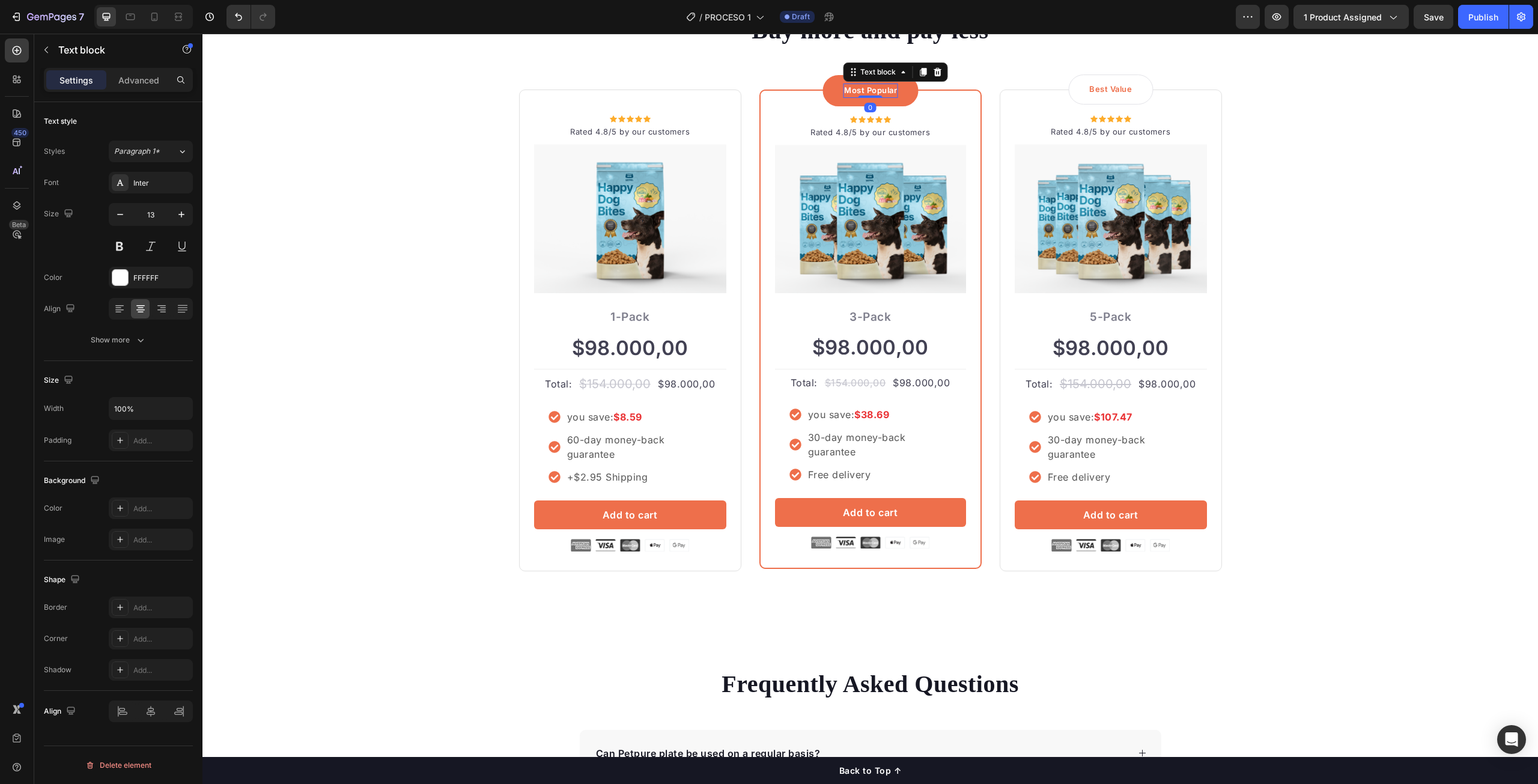
click at [859, 89] on p "Most Popular" at bounding box center [870, 91] width 53 height 12
click at [1455, 209] on div "Buy more and pay less Heading Row Icon Icon Icon Icon Icon Icon List Hoz Rated …" at bounding box center [870, 292] width 1317 height 557
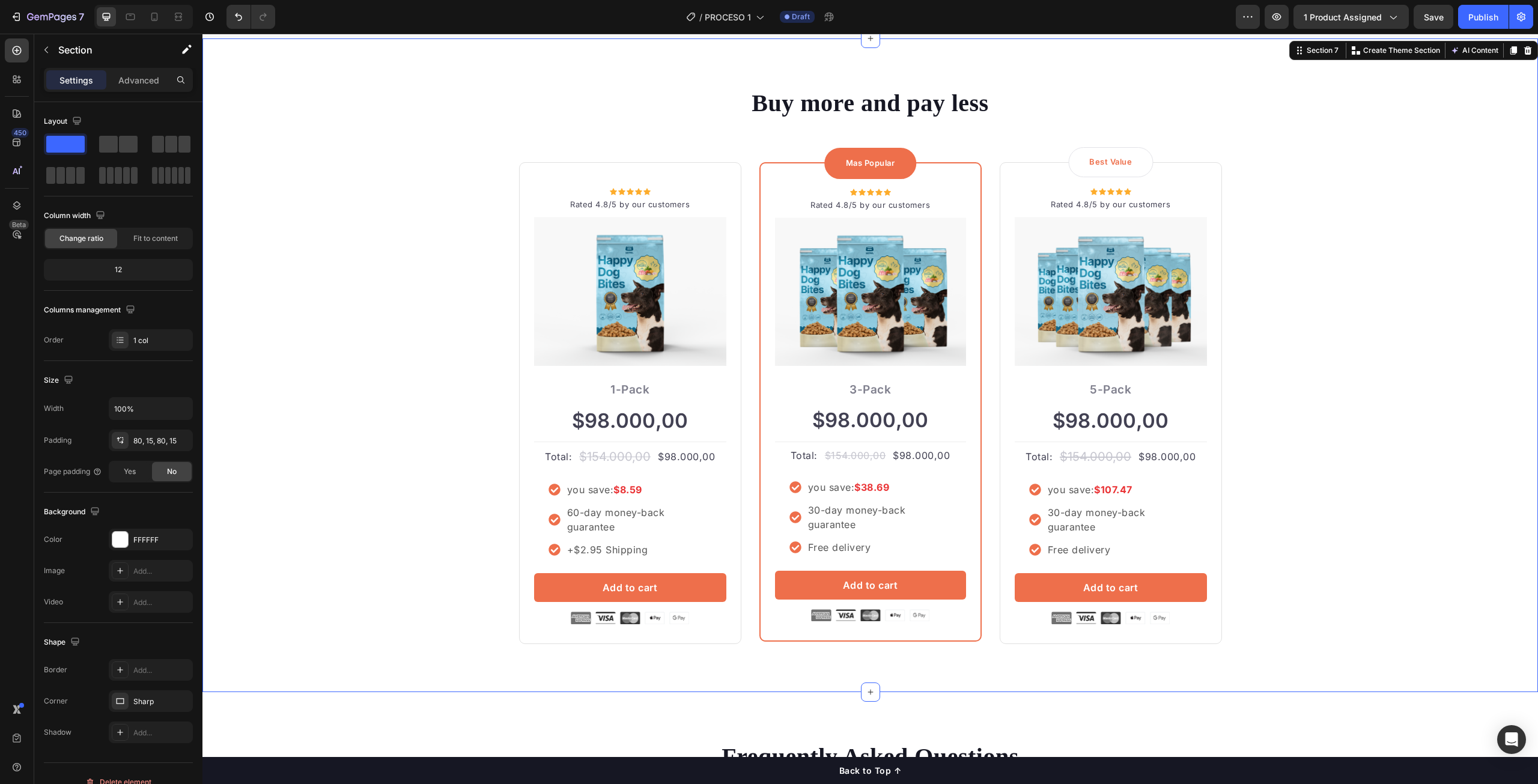
scroll to position [2879, 0]
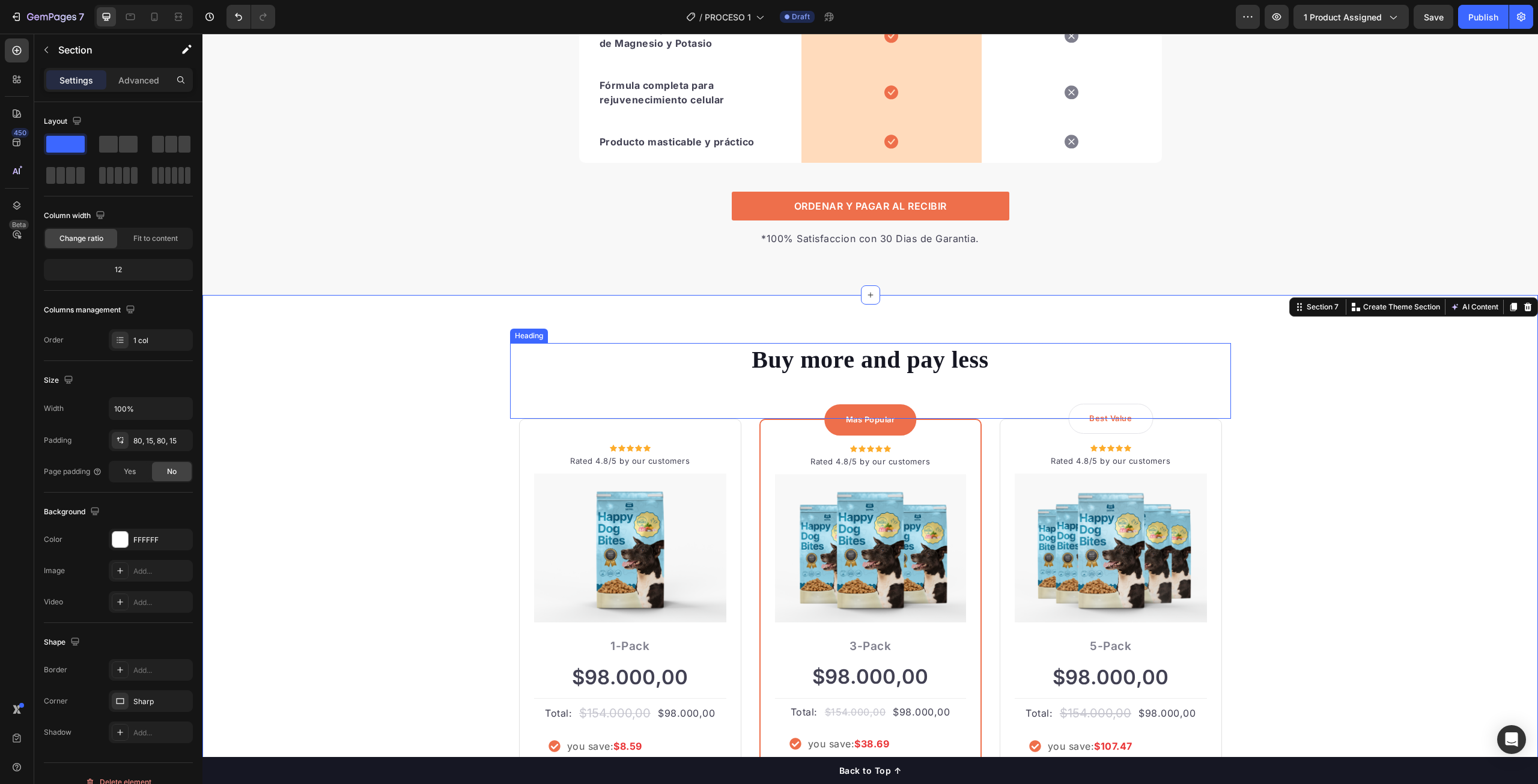
click at [916, 367] on p "Buy more and pay less" at bounding box center [871, 360] width 719 height 32
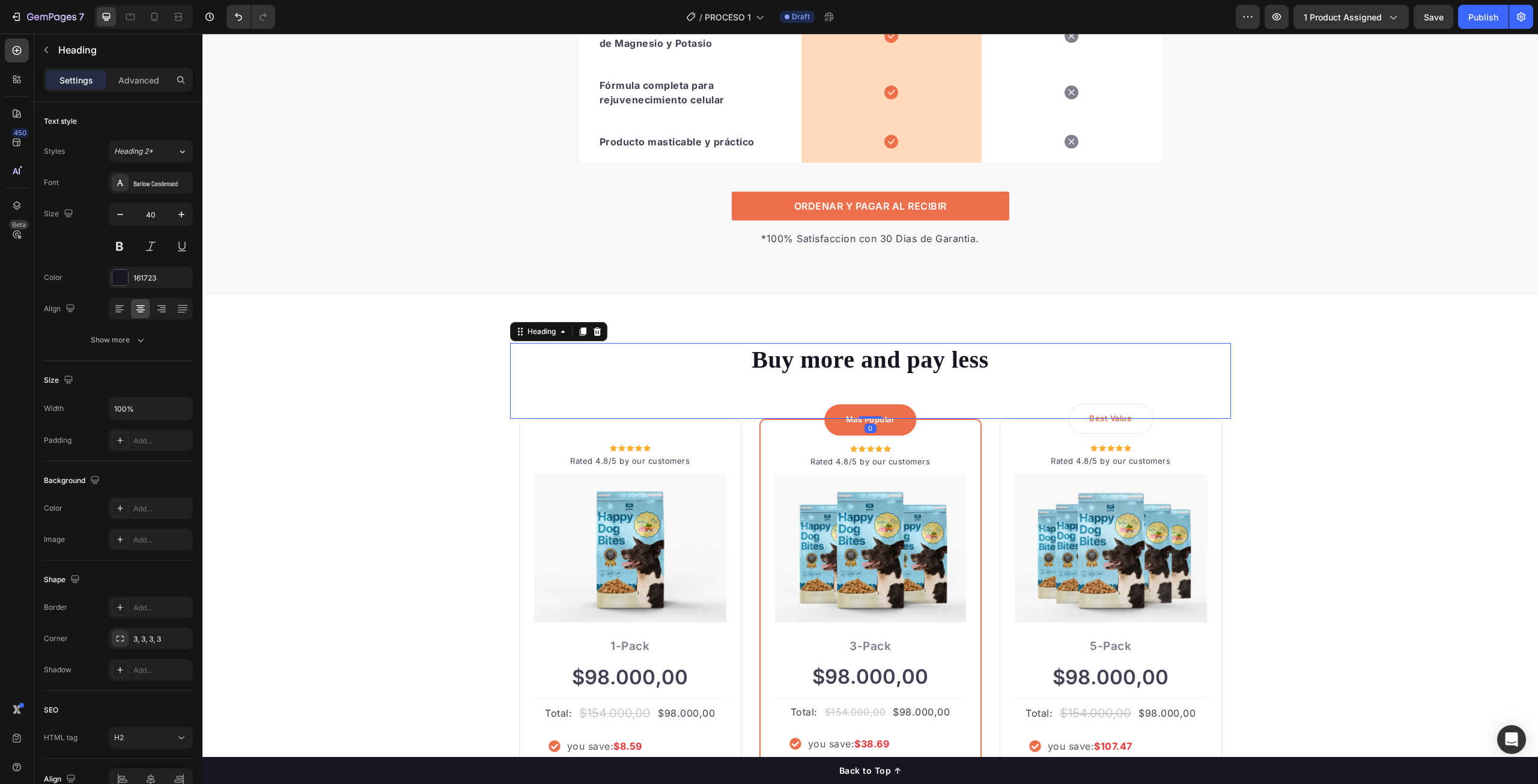
click at [916, 367] on p "Buy more and pay less" at bounding box center [871, 360] width 719 height 32
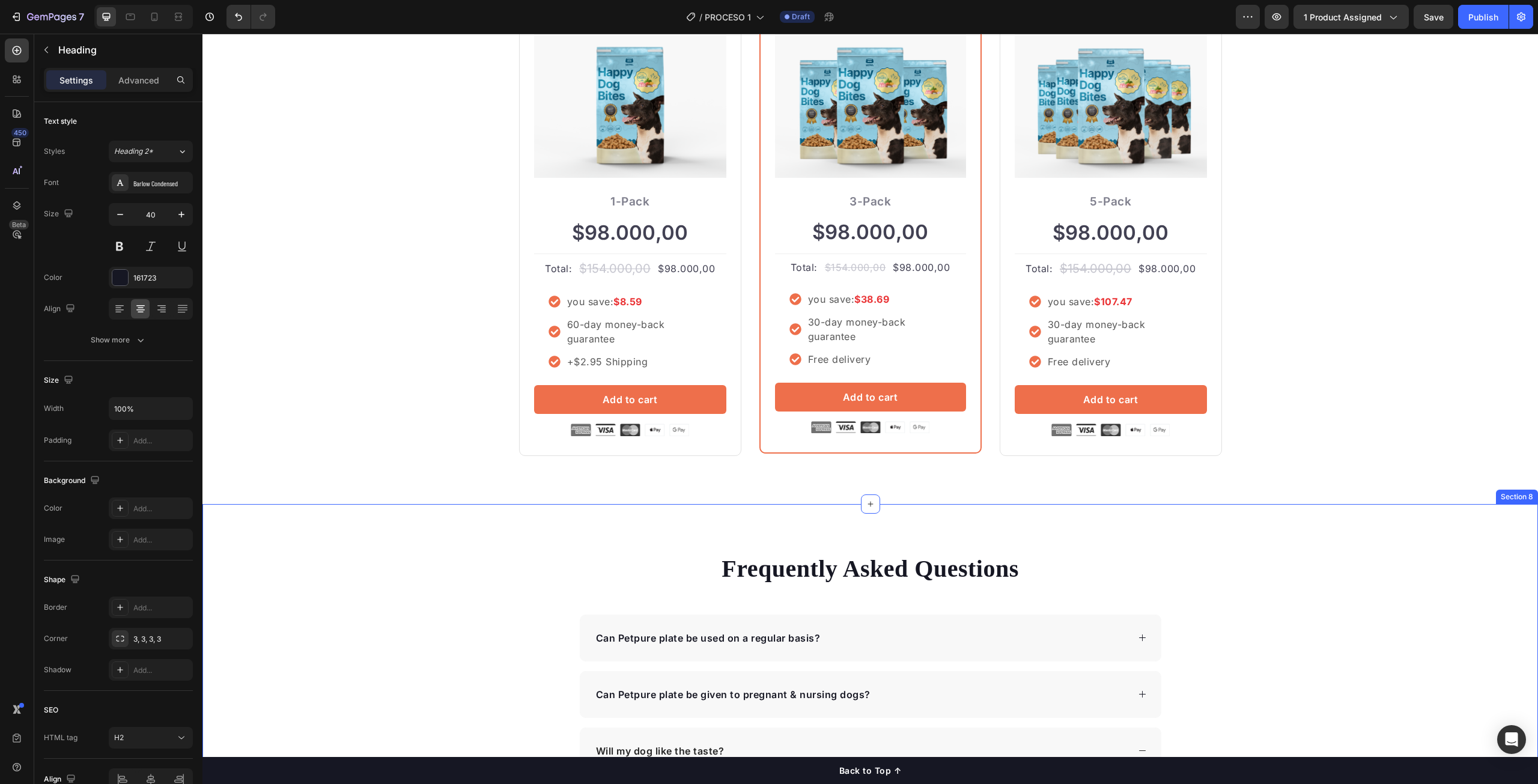
scroll to position [3059, 0]
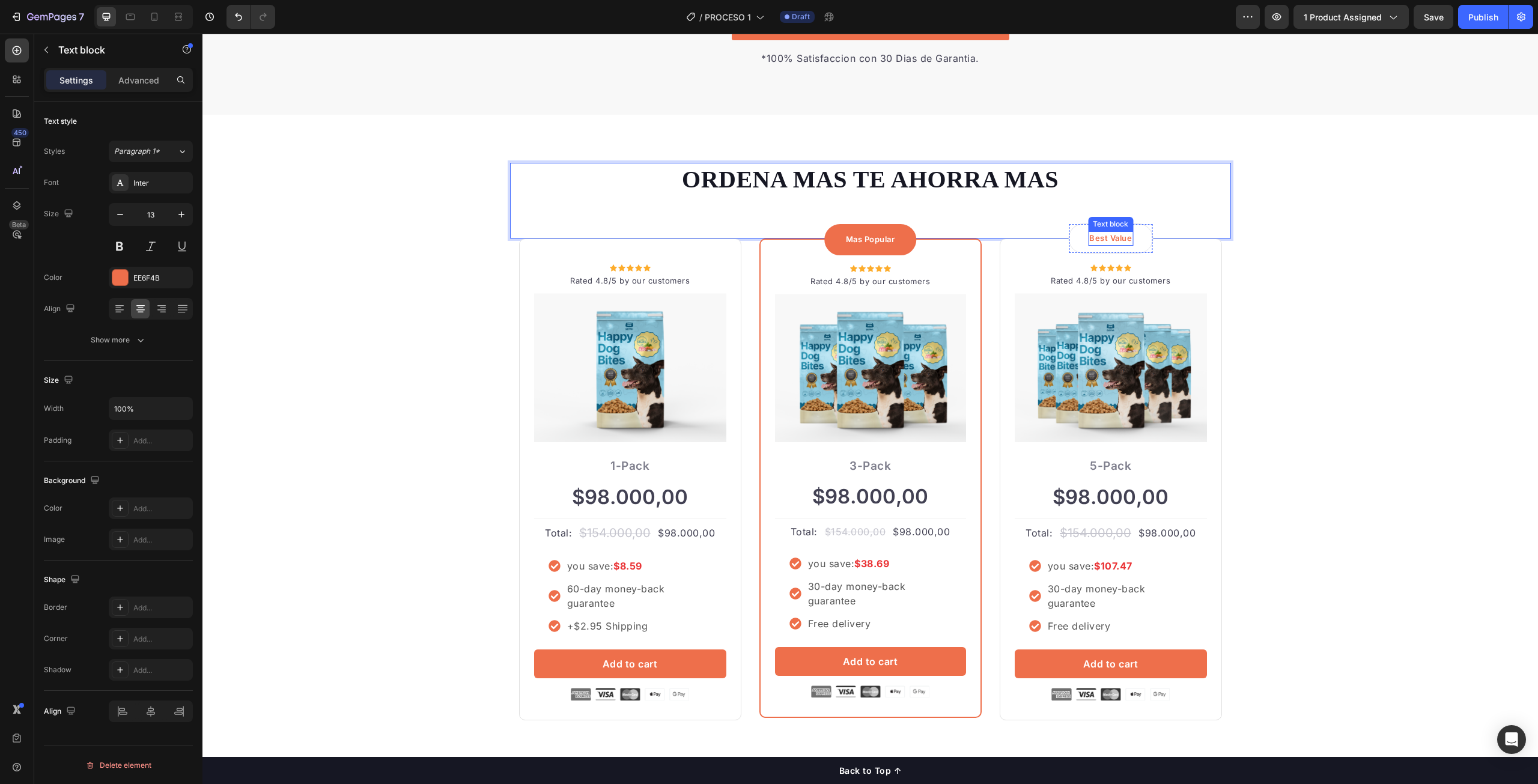
click at [1106, 242] on p "Best Value" at bounding box center [1110, 239] width 43 height 12
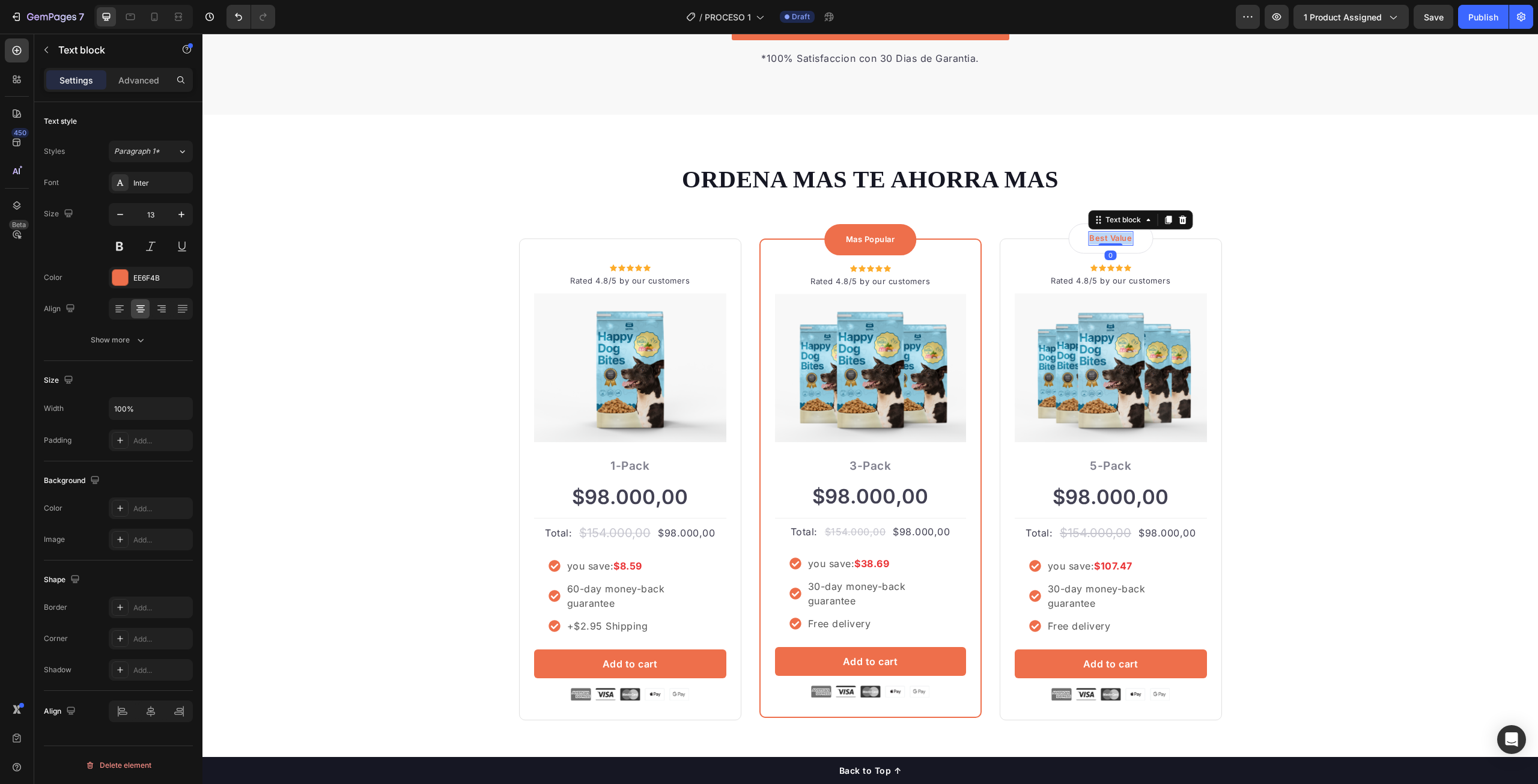
copy p "Best Value"
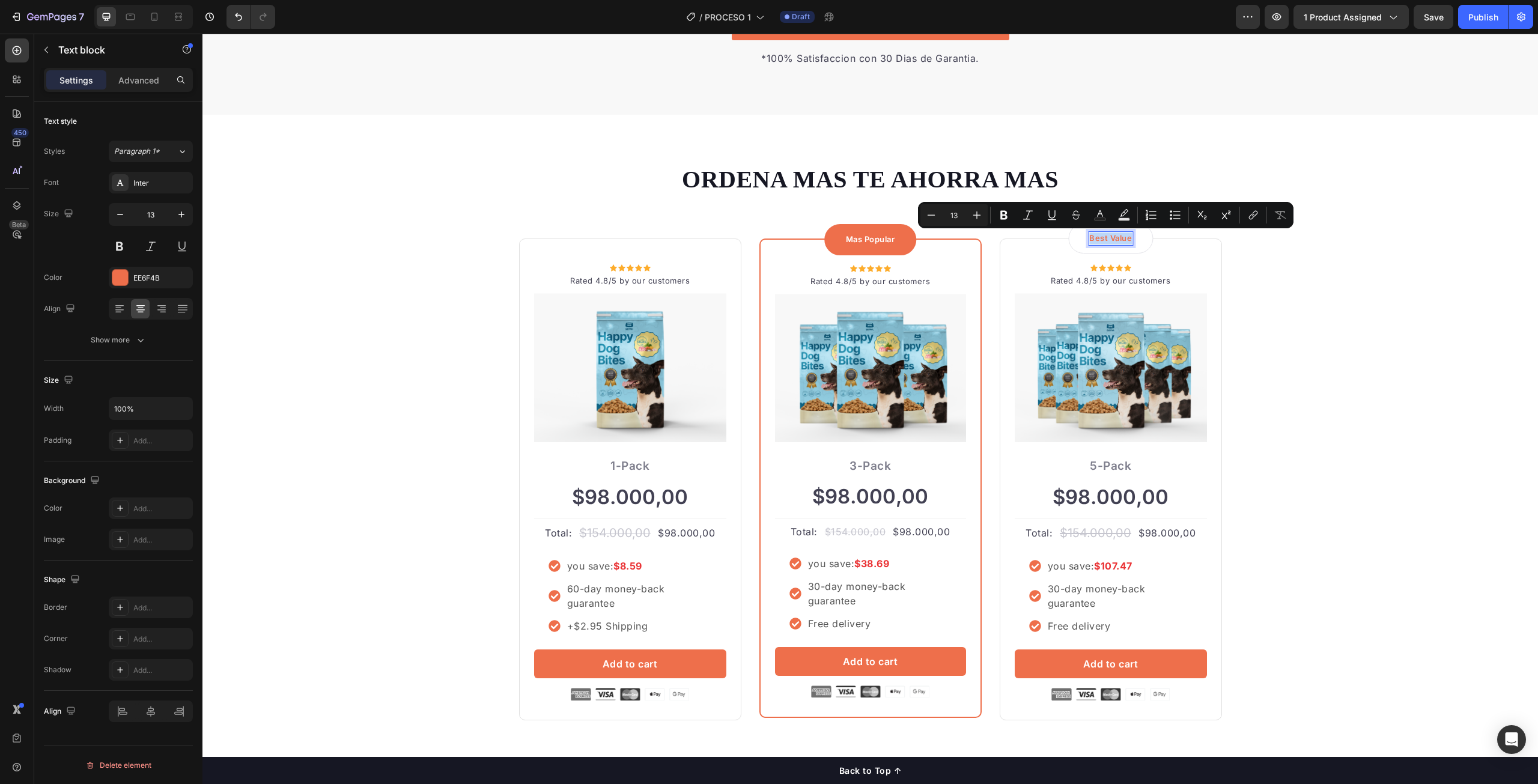
click at [1106, 237] on p "Best Value" at bounding box center [1110, 239] width 43 height 12
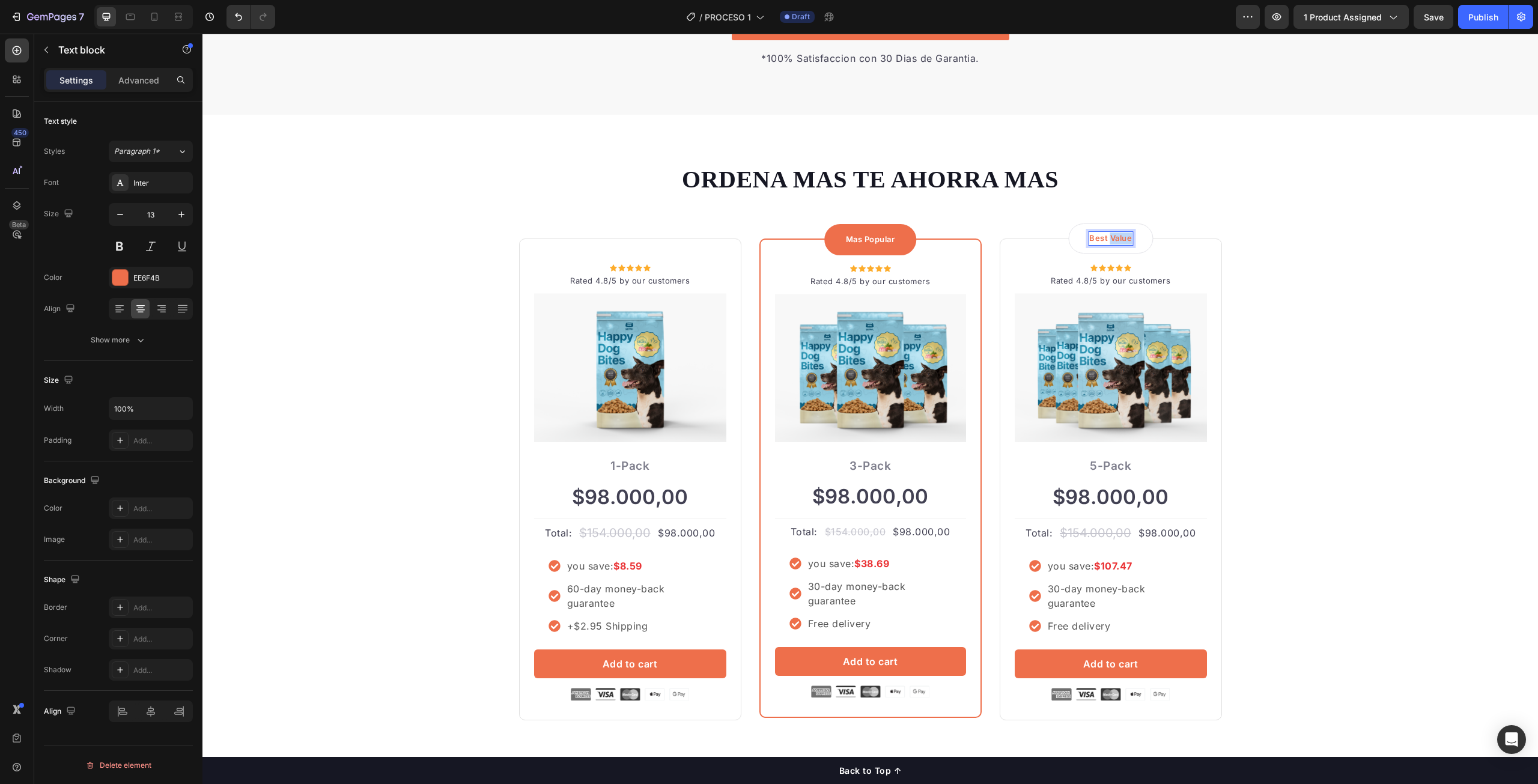
click at [1106, 237] on p "Best Value" at bounding box center [1110, 239] width 43 height 12
click at [1386, 290] on div "ORDENA MAS TE AHORRA MAS Heading Row Icon Icon Icon Icon Icon Icon List Hoz Rat…" at bounding box center [870, 441] width 1317 height 557
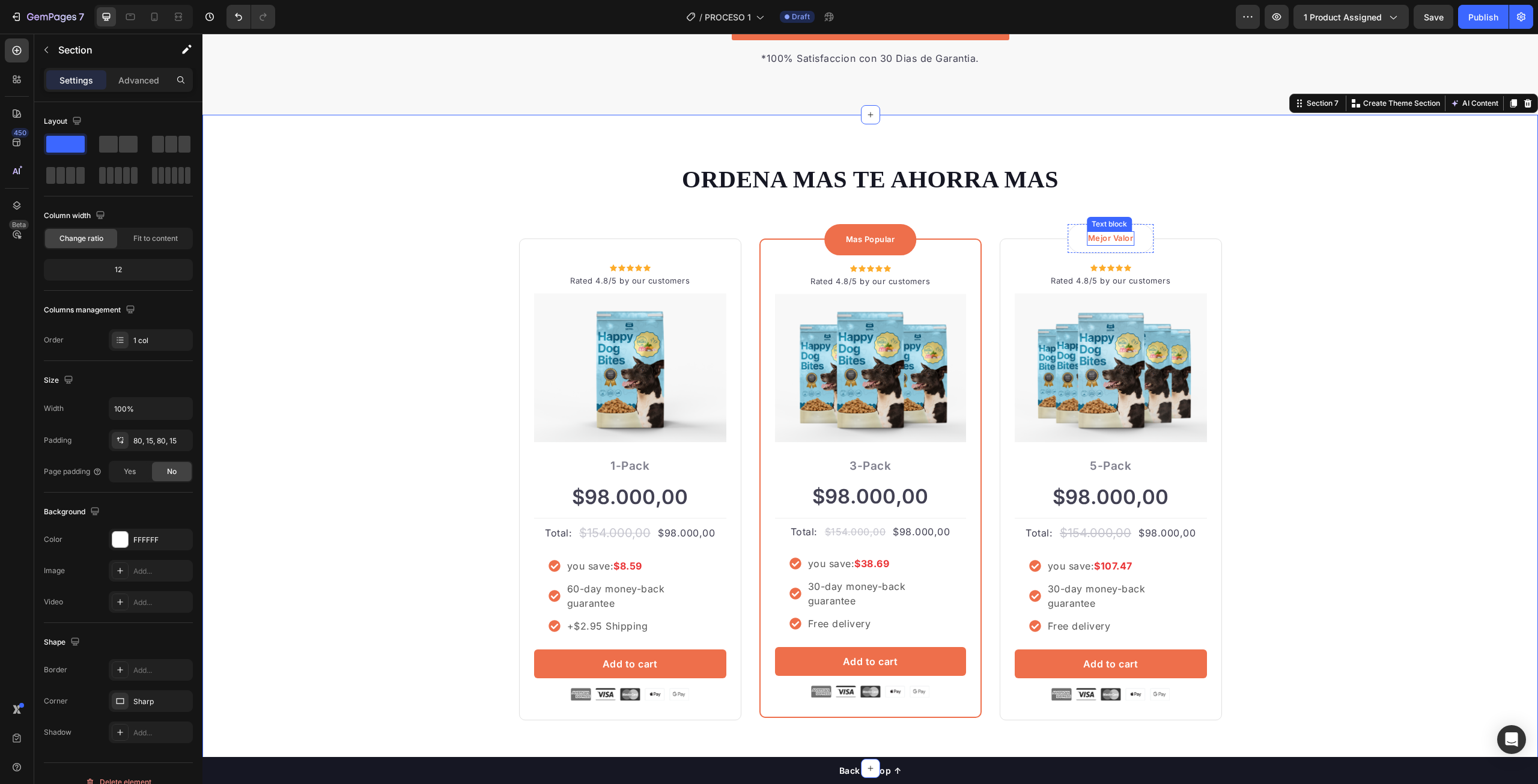
click at [1122, 239] on p "Mejor Valor" at bounding box center [1110, 239] width 46 height 12
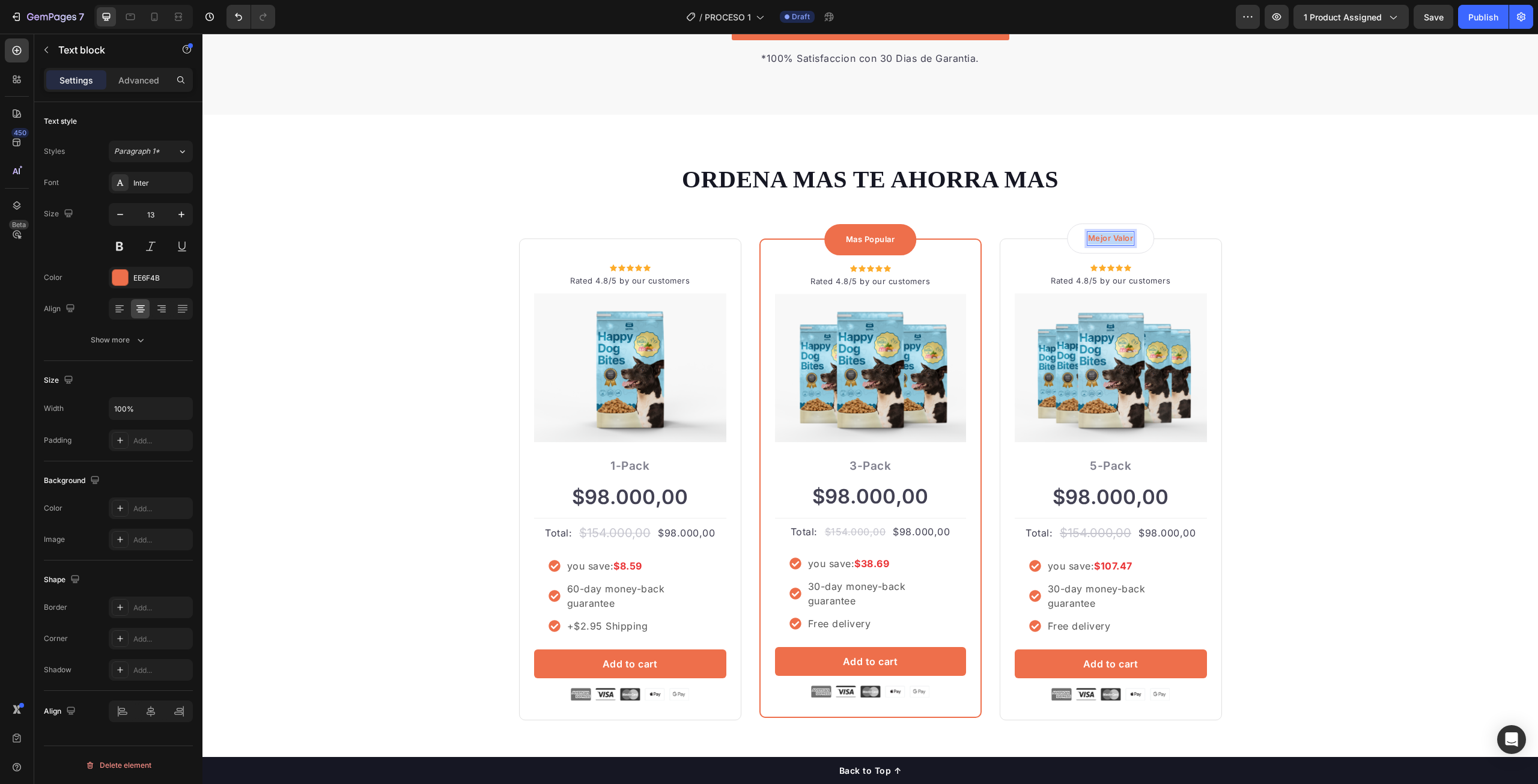
click at [1122, 239] on p "Mejor Valor" at bounding box center [1110, 239] width 46 height 12
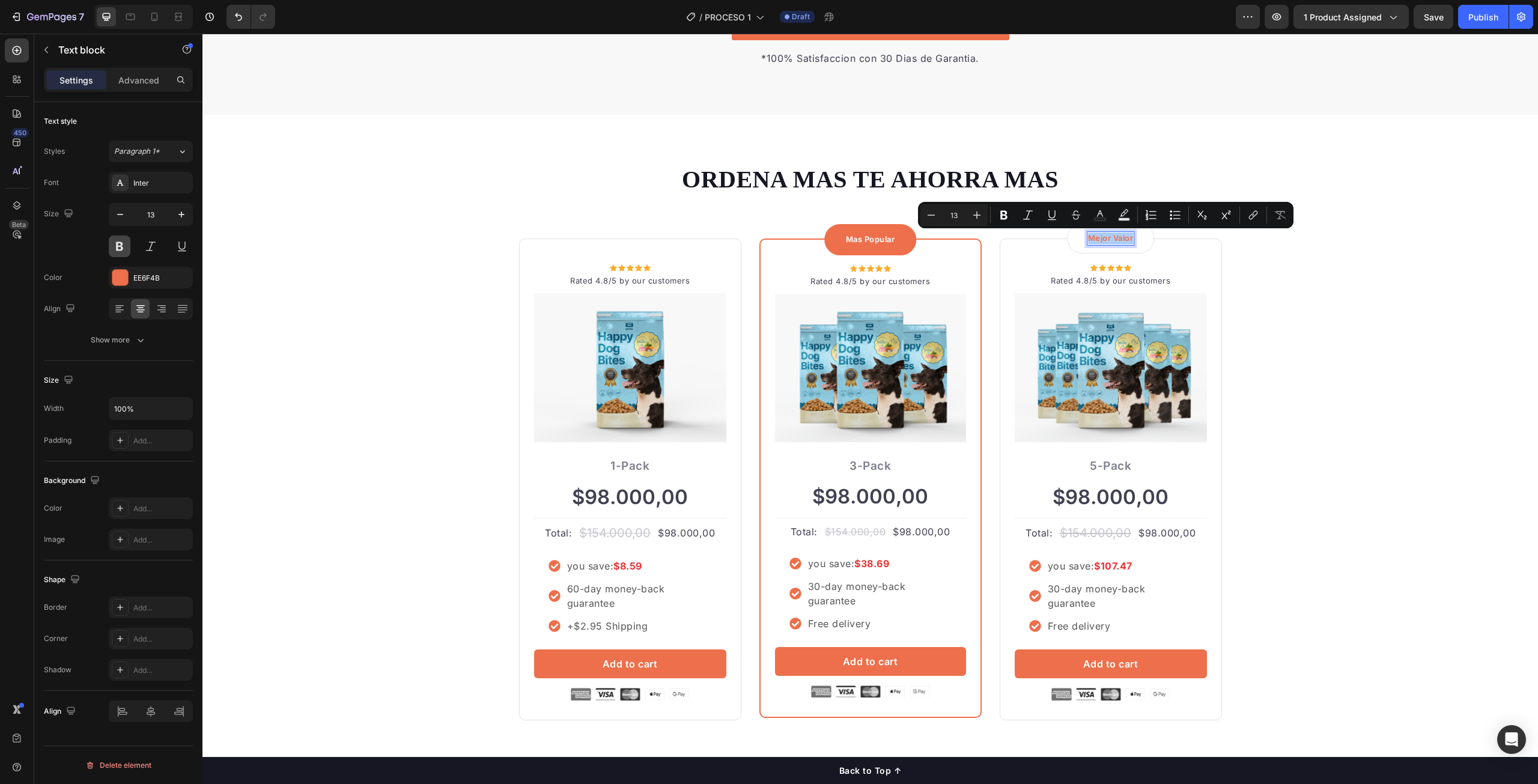
click at [120, 246] on button at bounding box center [119, 246] width 22 height 22
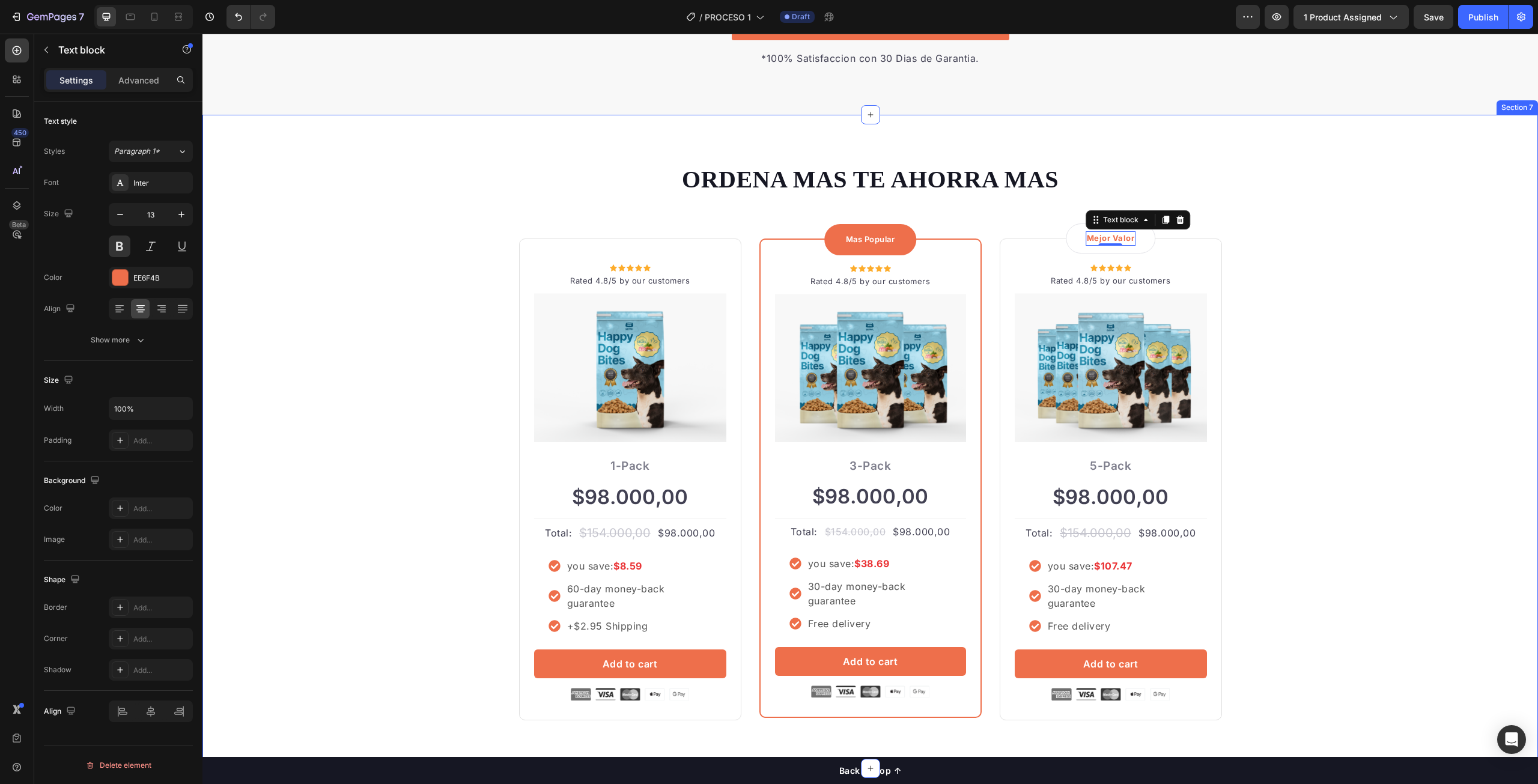
click at [1271, 350] on div "ORDENA MAS TE AHORRA MAS Heading Row Icon Icon Icon Icon Icon Icon List Hoz Rat…" at bounding box center [870, 441] width 1317 height 557
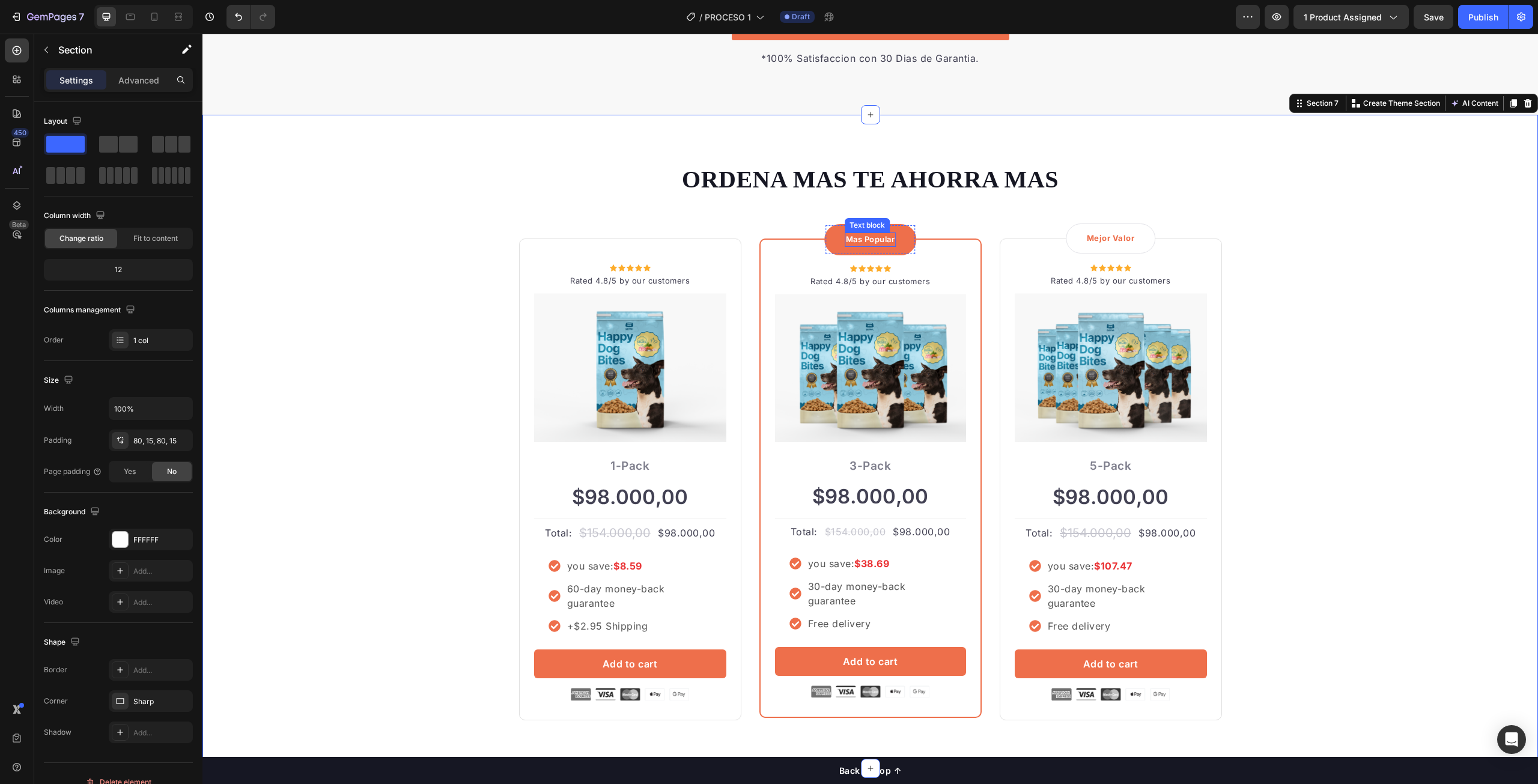
click at [864, 244] on p "Mas Popular" at bounding box center [871, 240] width 50 height 12
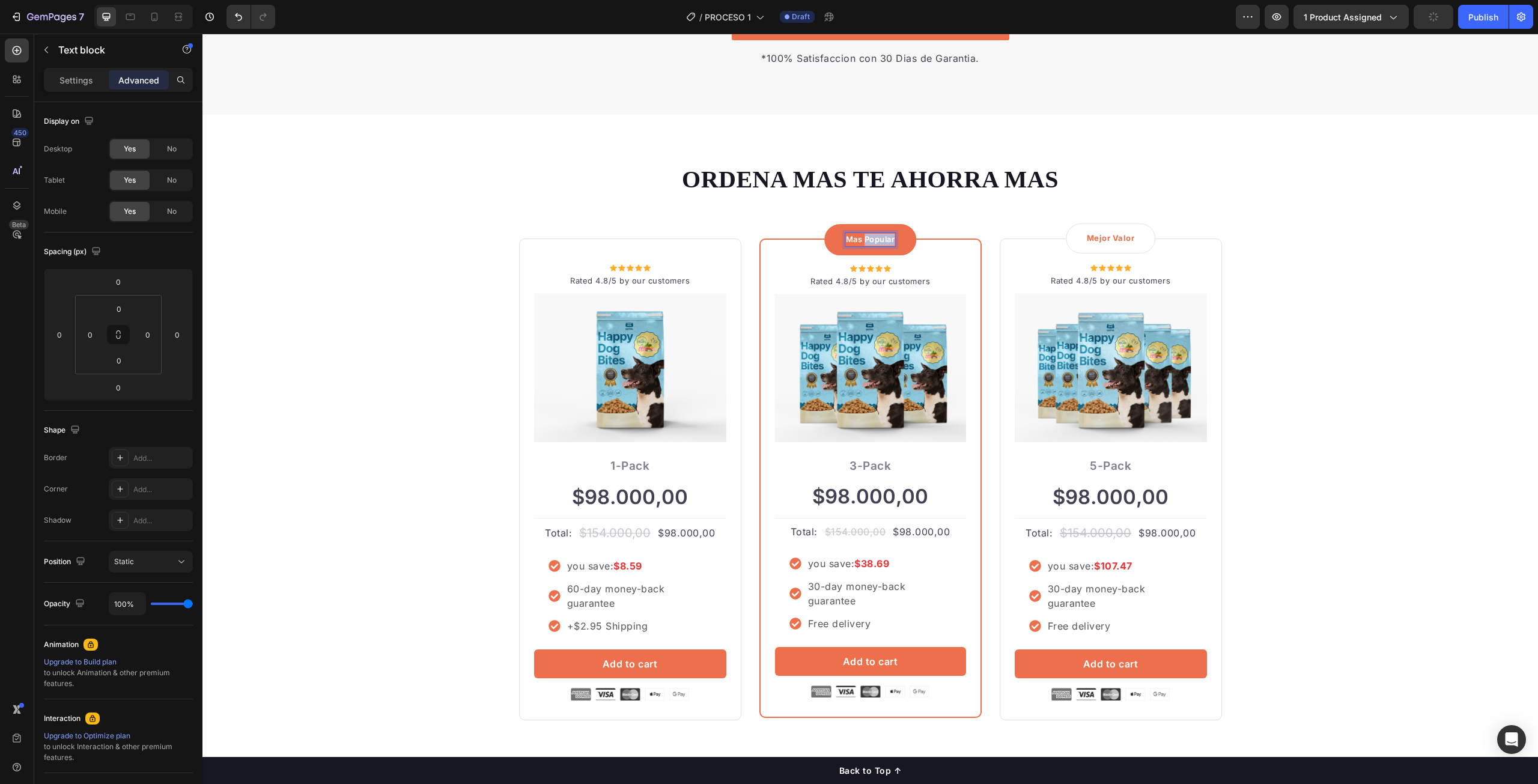
click at [871, 239] on p "Mas Popular" at bounding box center [871, 240] width 50 height 12
click at [867, 242] on p "Mas Popular" at bounding box center [871, 240] width 50 height 12
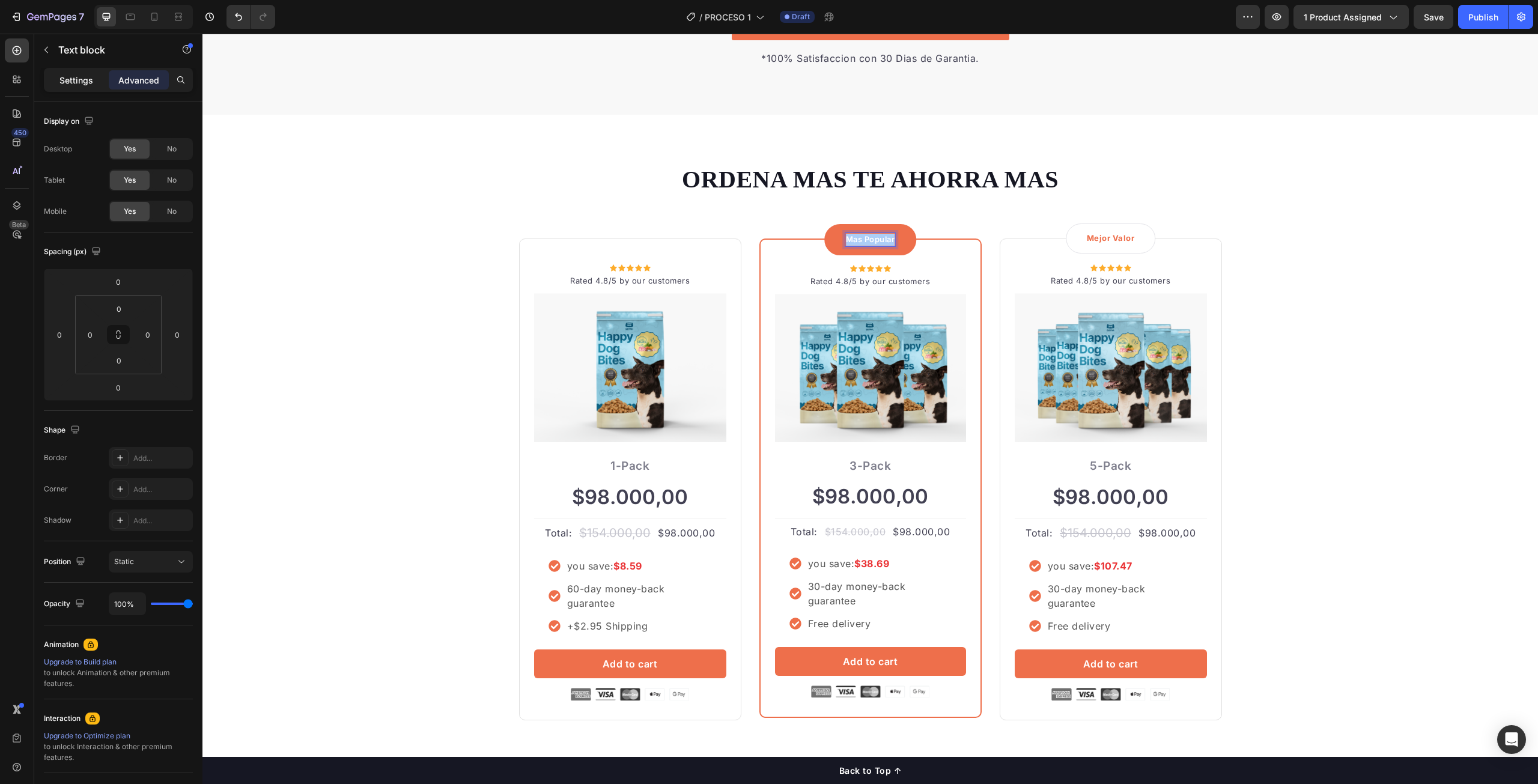
click at [94, 84] on div "Settings" at bounding box center [77, 80] width 60 height 20
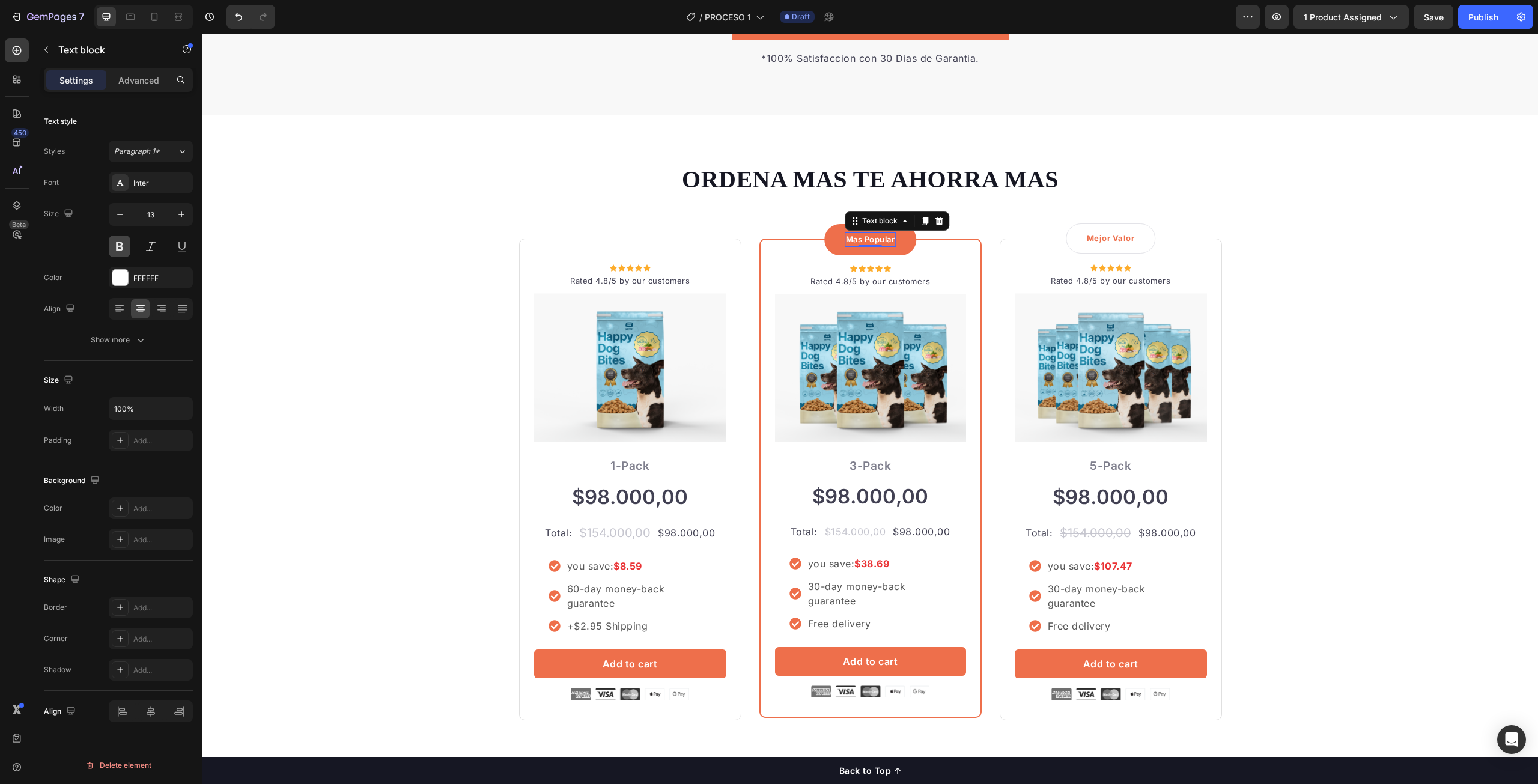
click at [121, 251] on button at bounding box center [119, 246] width 22 height 22
click at [1423, 343] on div "ORDENA MAS TE AHORRA MAS Heading Row Icon Icon Icon Icon Icon Icon List Hoz Rat…" at bounding box center [870, 441] width 1317 height 557
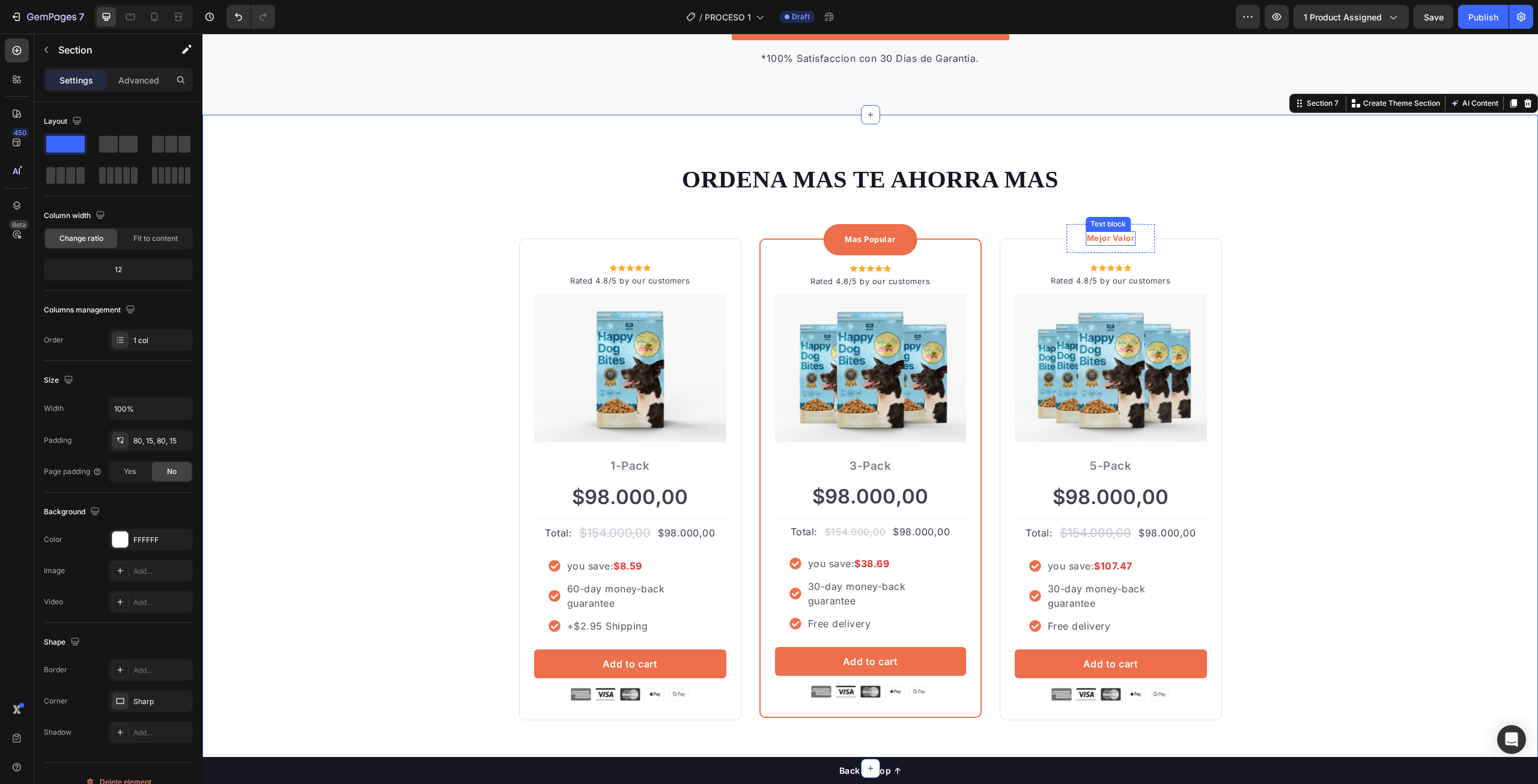
click at [1128, 236] on p "Mejor Valor" at bounding box center [1111, 239] width 48 height 12
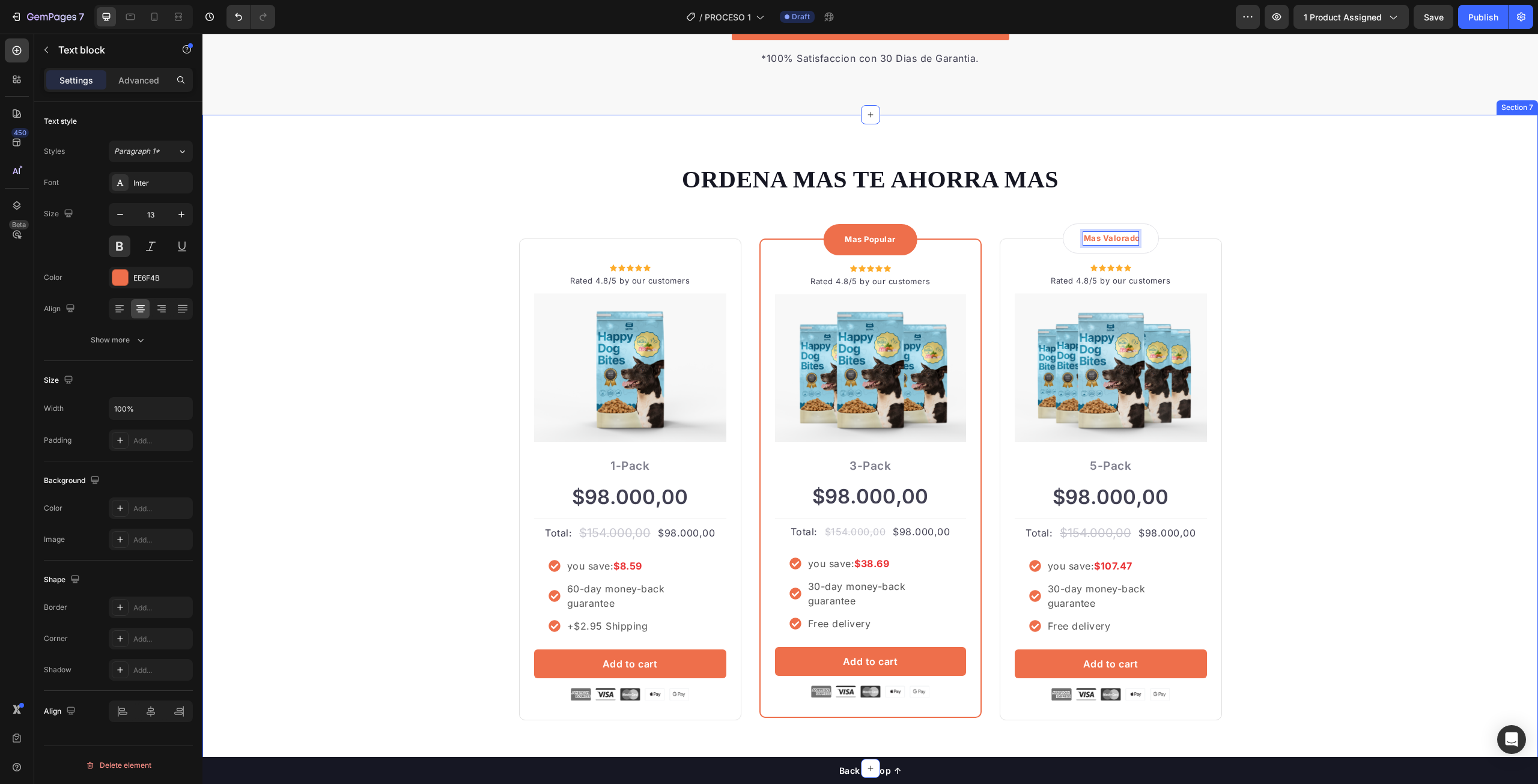
click at [1434, 286] on div "ORDENA MAS TE AHORRA MAS Heading Row Icon Icon Icon Icon Icon Icon List Hoz Rat…" at bounding box center [870, 441] width 1317 height 557
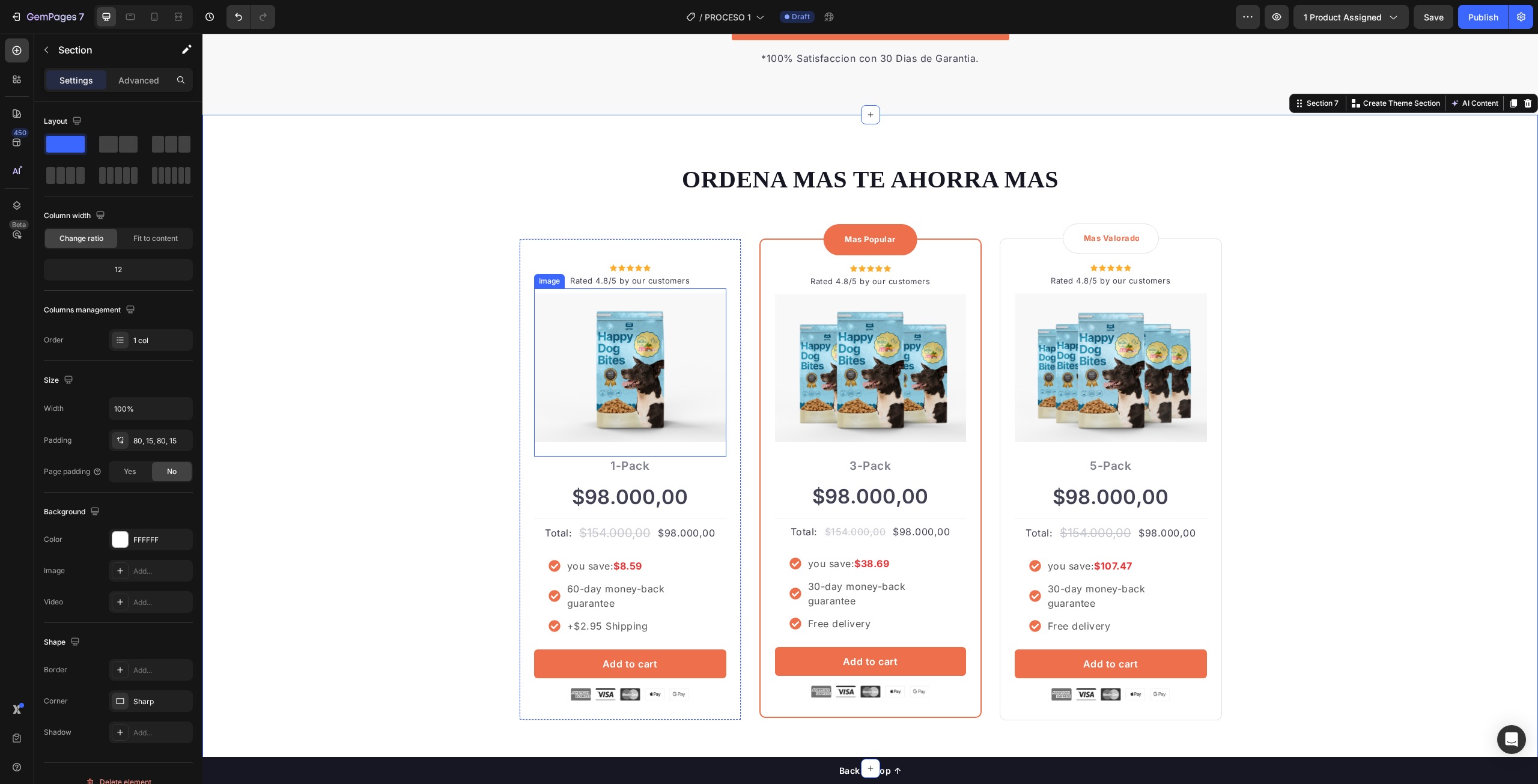
click at [616, 388] on img at bounding box center [630, 368] width 192 height 149
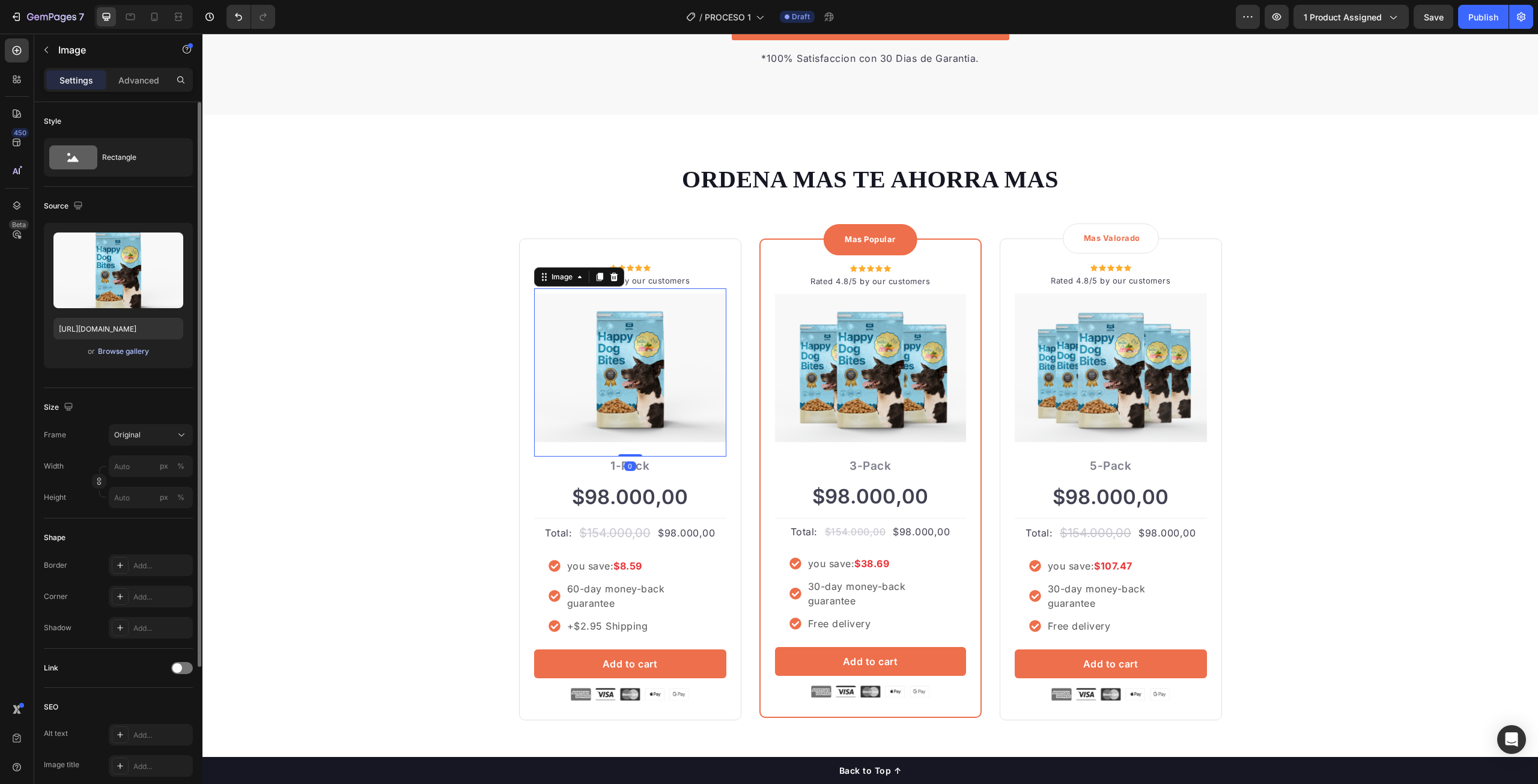
click at [106, 351] on div "Browse gallery" at bounding box center [124, 351] width 51 height 11
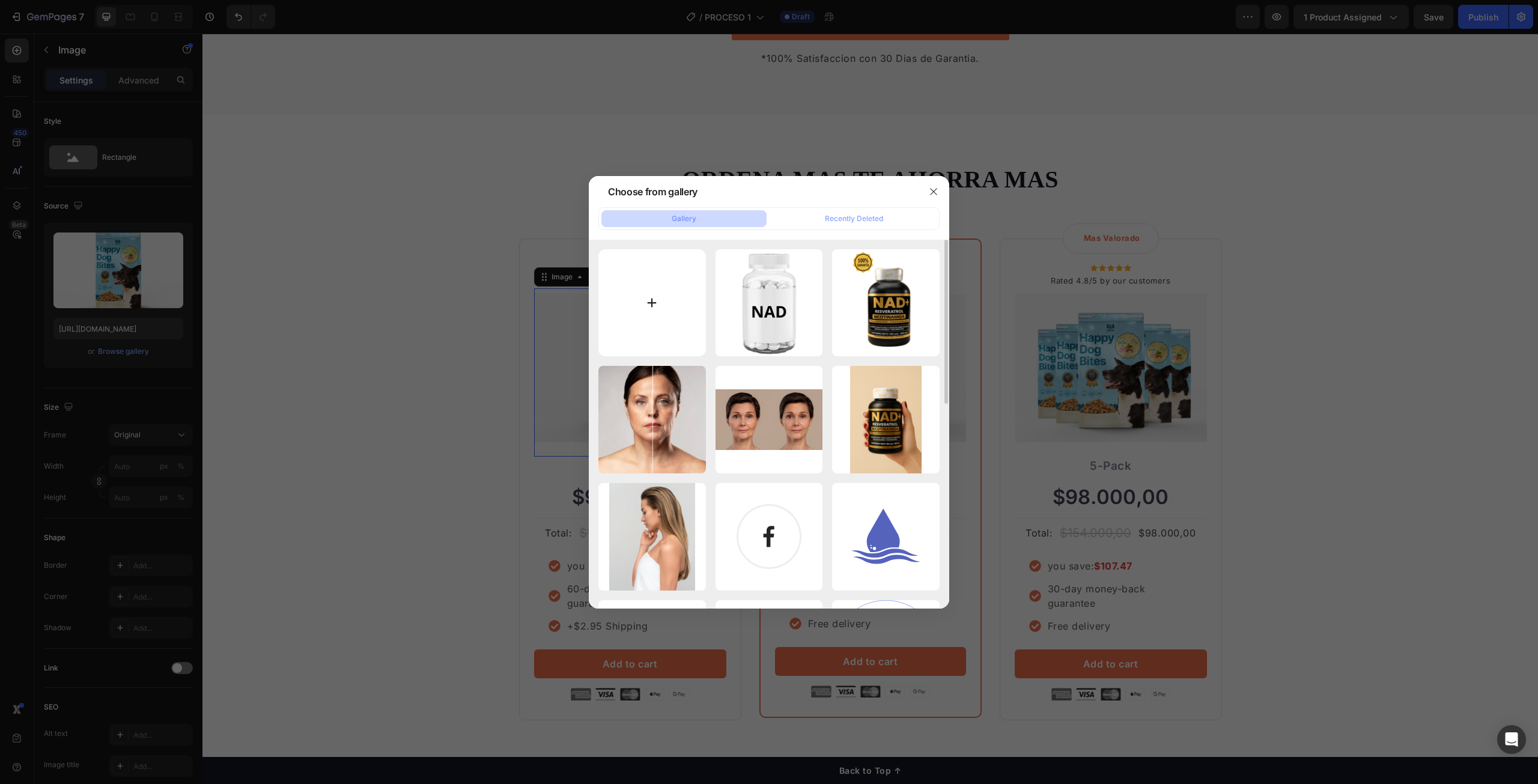
click at [653, 311] on input "file" at bounding box center [652, 302] width 107 height 107
click at [906, 302] on div "Adobe Express - file ...3).png 1430.22 kb" at bounding box center [885, 302] width 107 height 107
type input "https://cdn.shopify.com/s/files/1/0705/9072/6336/files/gempages_575306413371294…"
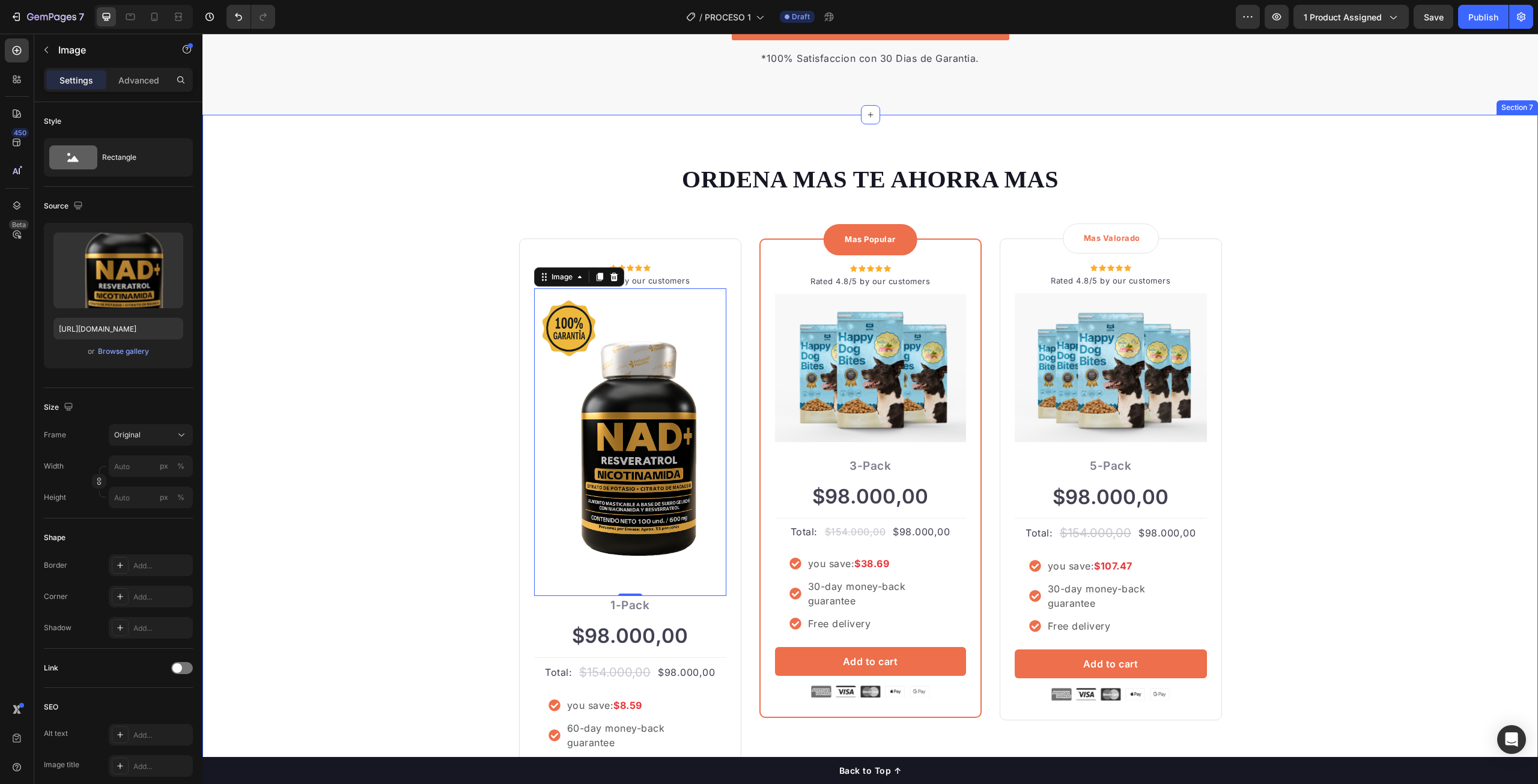
click at [310, 369] on div "ORDENA MAS TE AHORRA MAS Heading Row Icon Icon Icon Icon Icon Icon List Hoz Rat…" at bounding box center [870, 511] width 1317 height 696
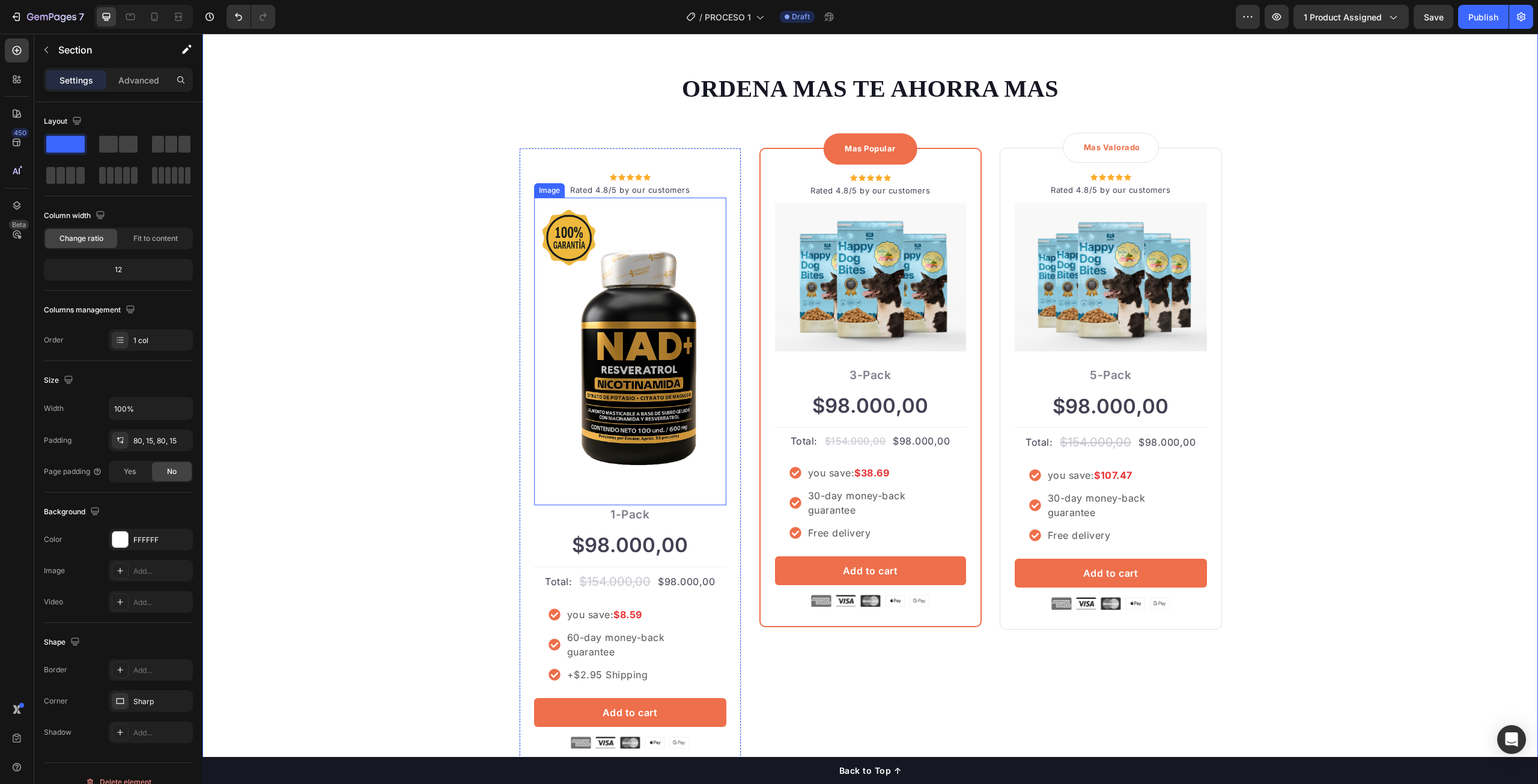
scroll to position [3030, 0]
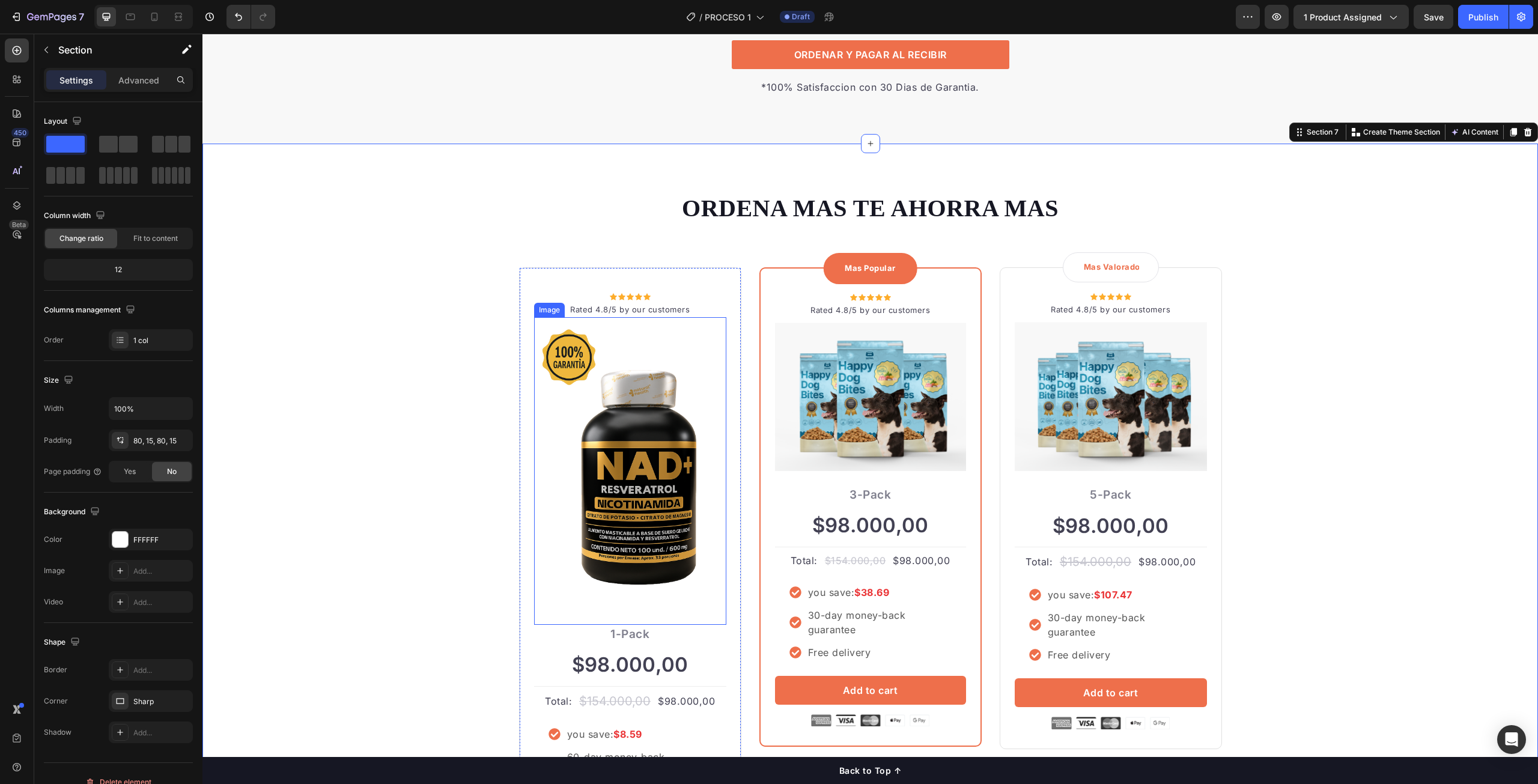
click at [619, 451] on img at bounding box center [630, 466] width 192 height 288
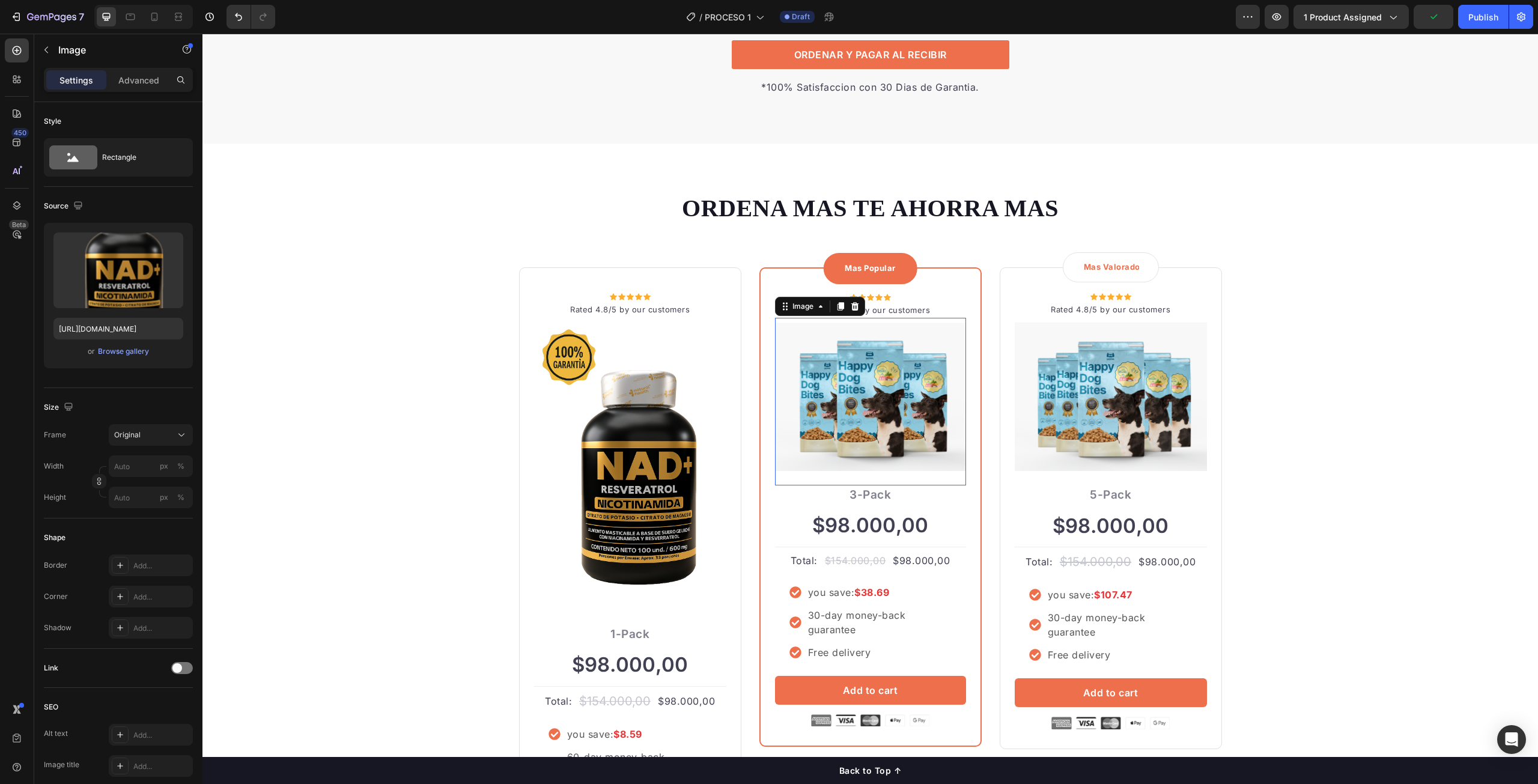
click at [831, 436] on img at bounding box center [870, 397] width 191 height 149
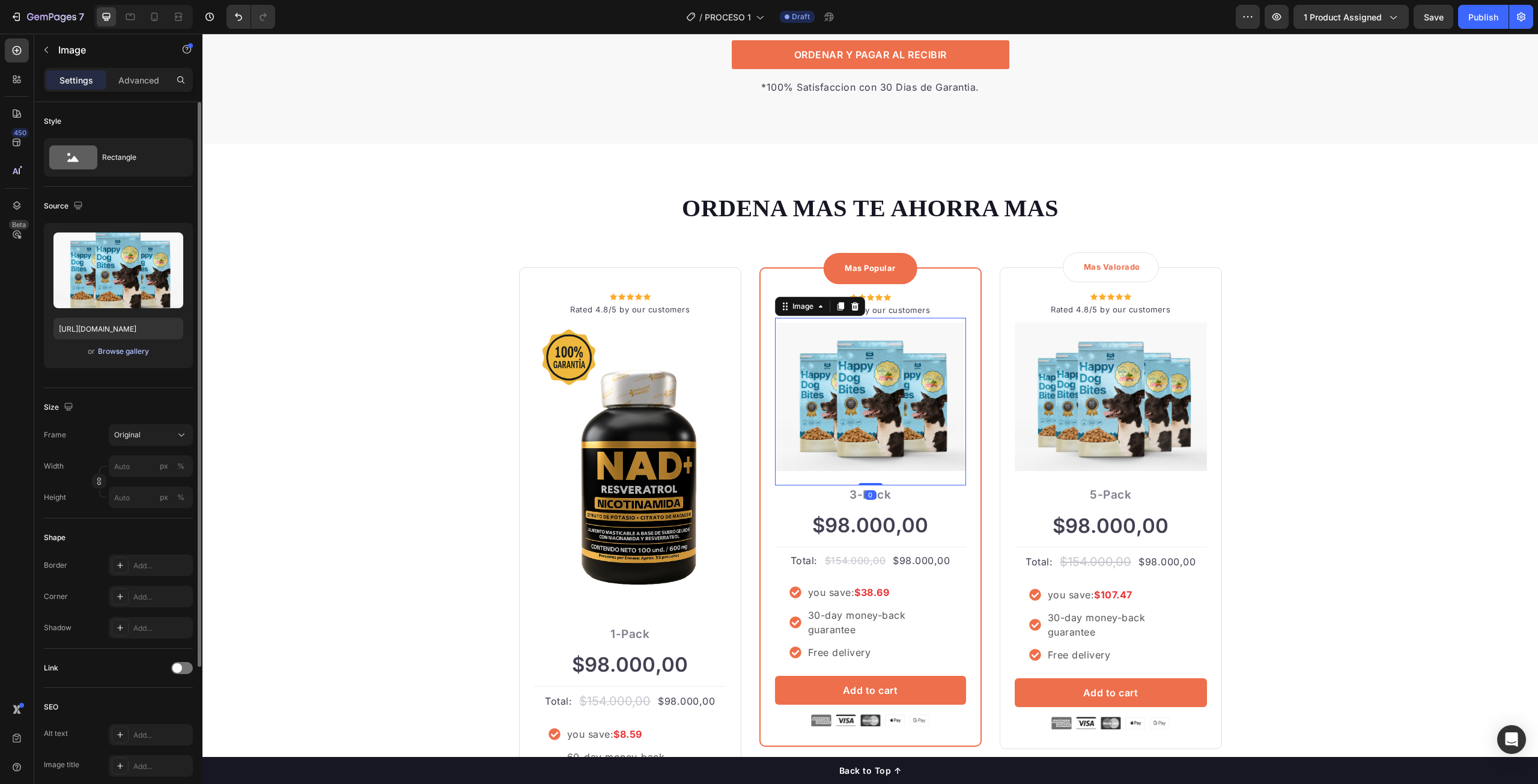
click at [116, 355] on div "Browse gallery" at bounding box center [124, 351] width 51 height 11
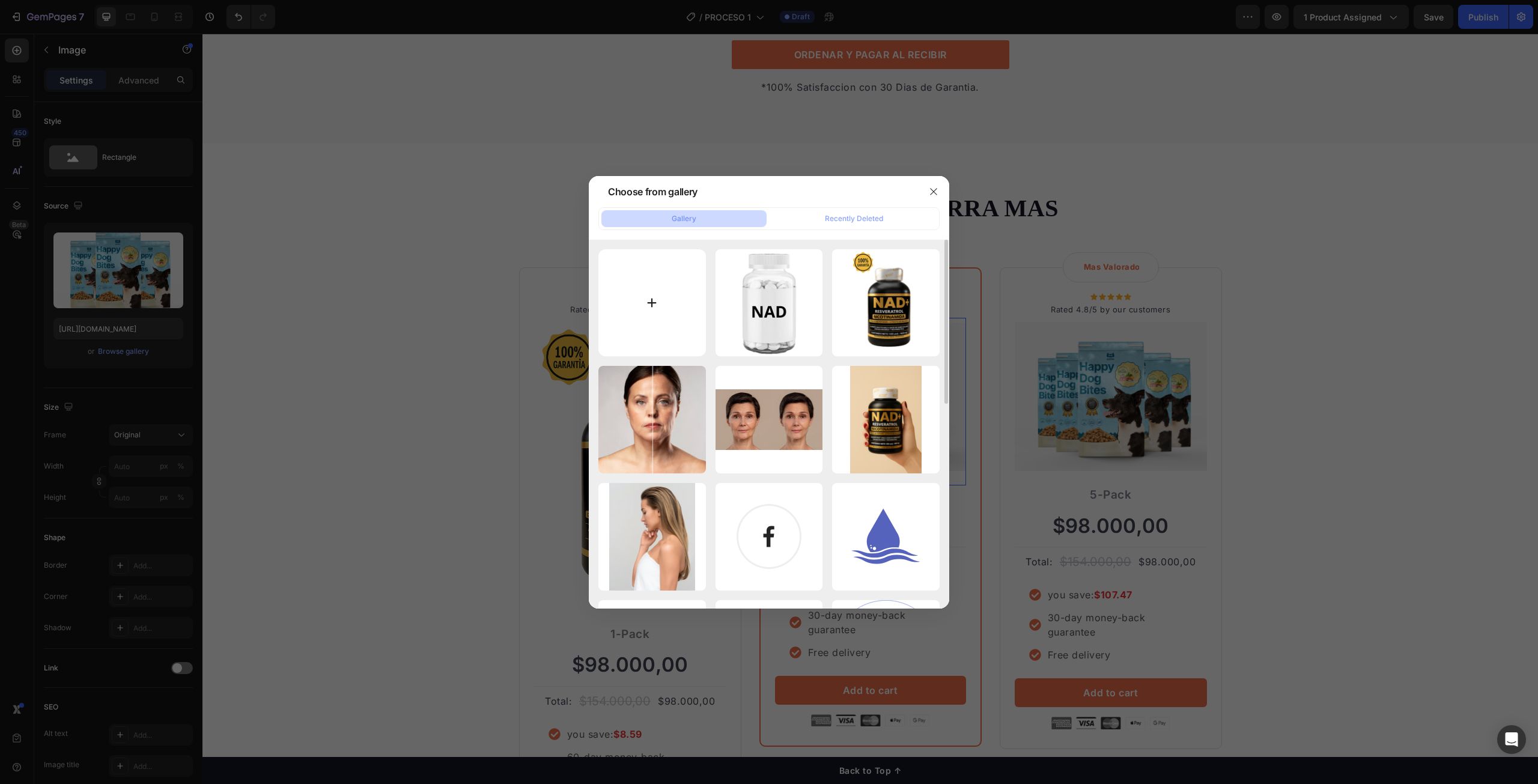
click at [655, 303] on input "file" at bounding box center [652, 302] width 107 height 107
click at [673, 288] on input "file" at bounding box center [652, 302] width 107 height 107
type input "C:\fakepath\Diseño sin título (66).png"
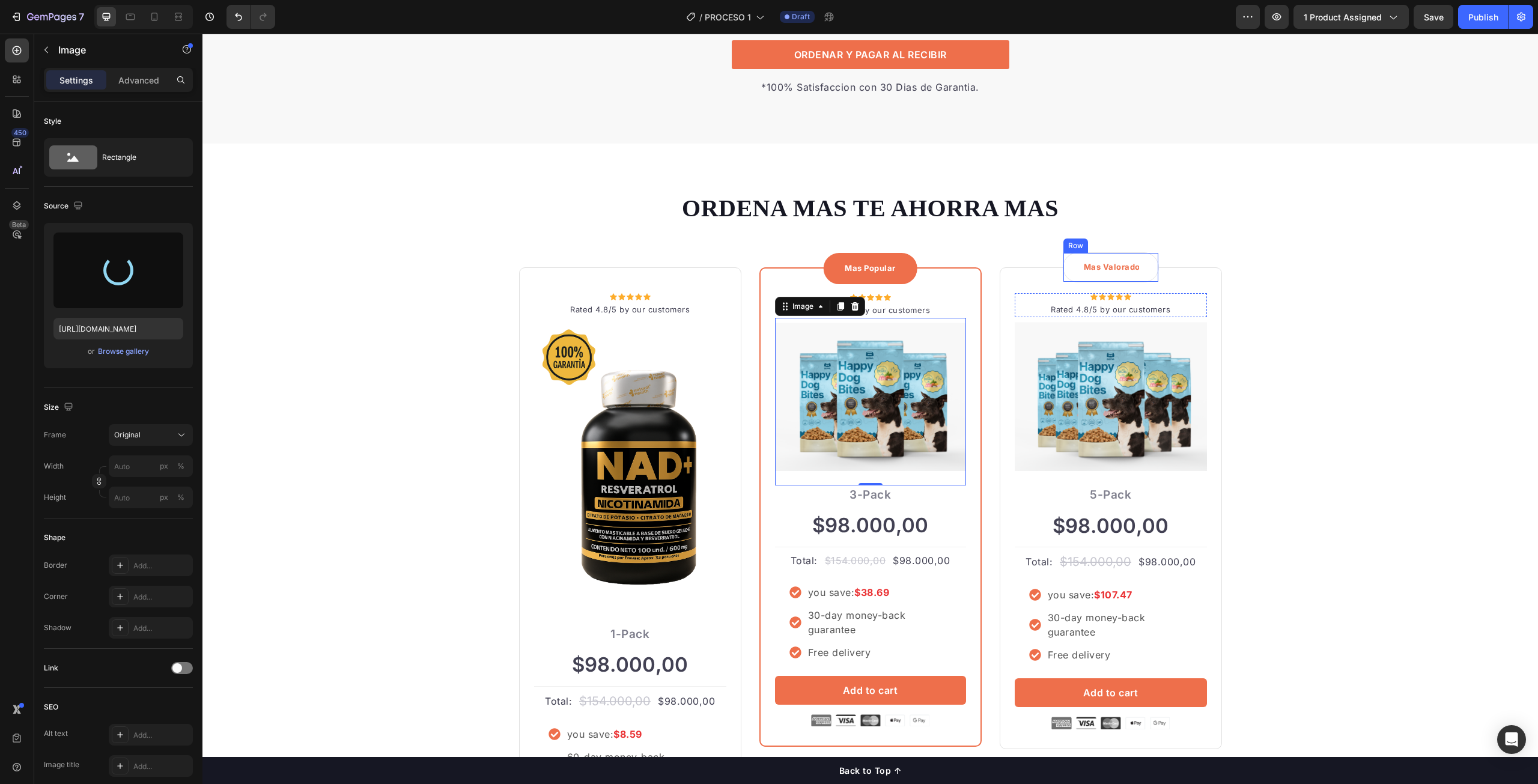
type input "[URL][DOMAIN_NAME]"
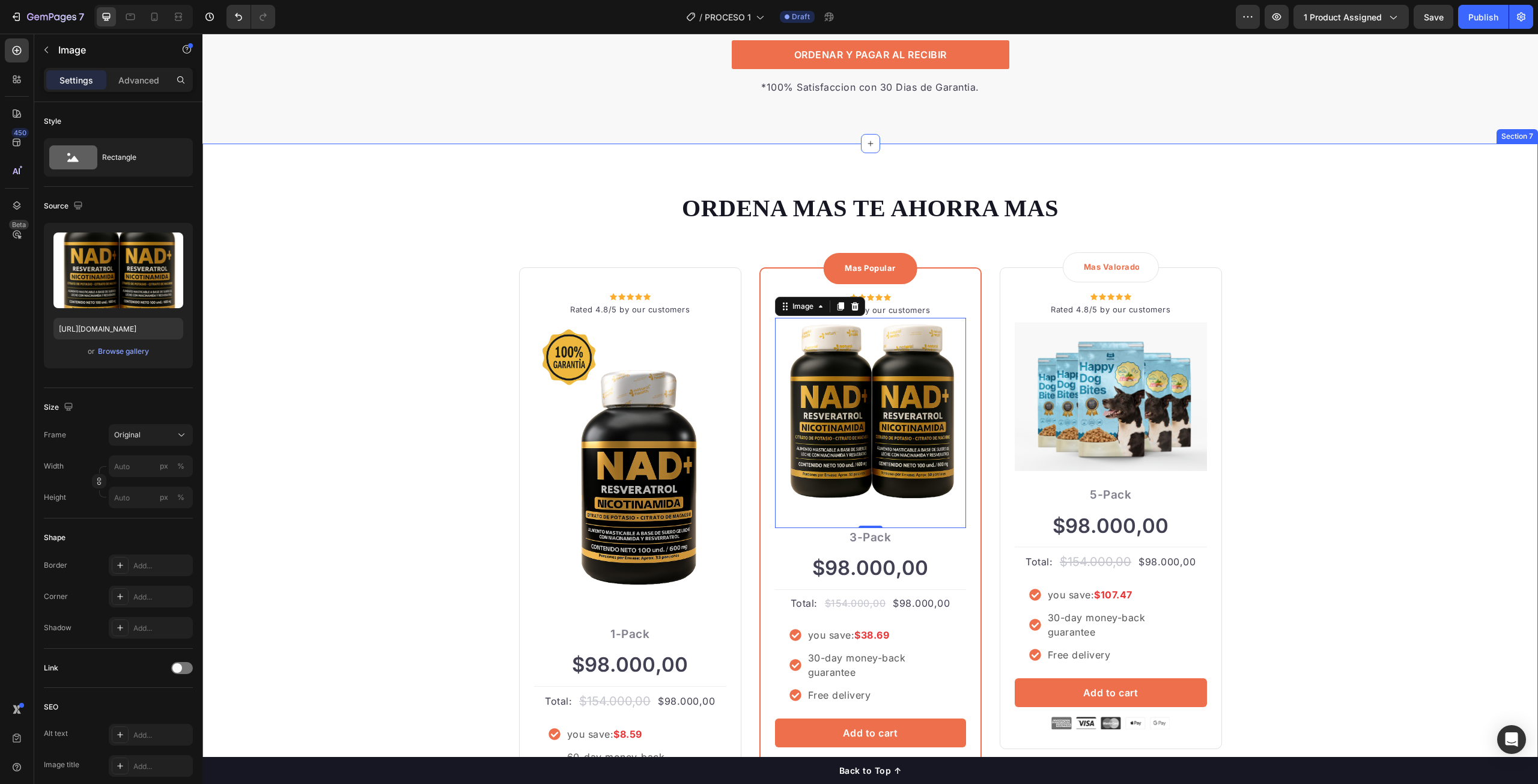
click at [1500, 354] on div "ORDENA MAS TE AHORRA MAS Heading Row Icon Icon Icon Icon Icon Icon List Hoz Rat…" at bounding box center [870, 539] width 1317 height 696
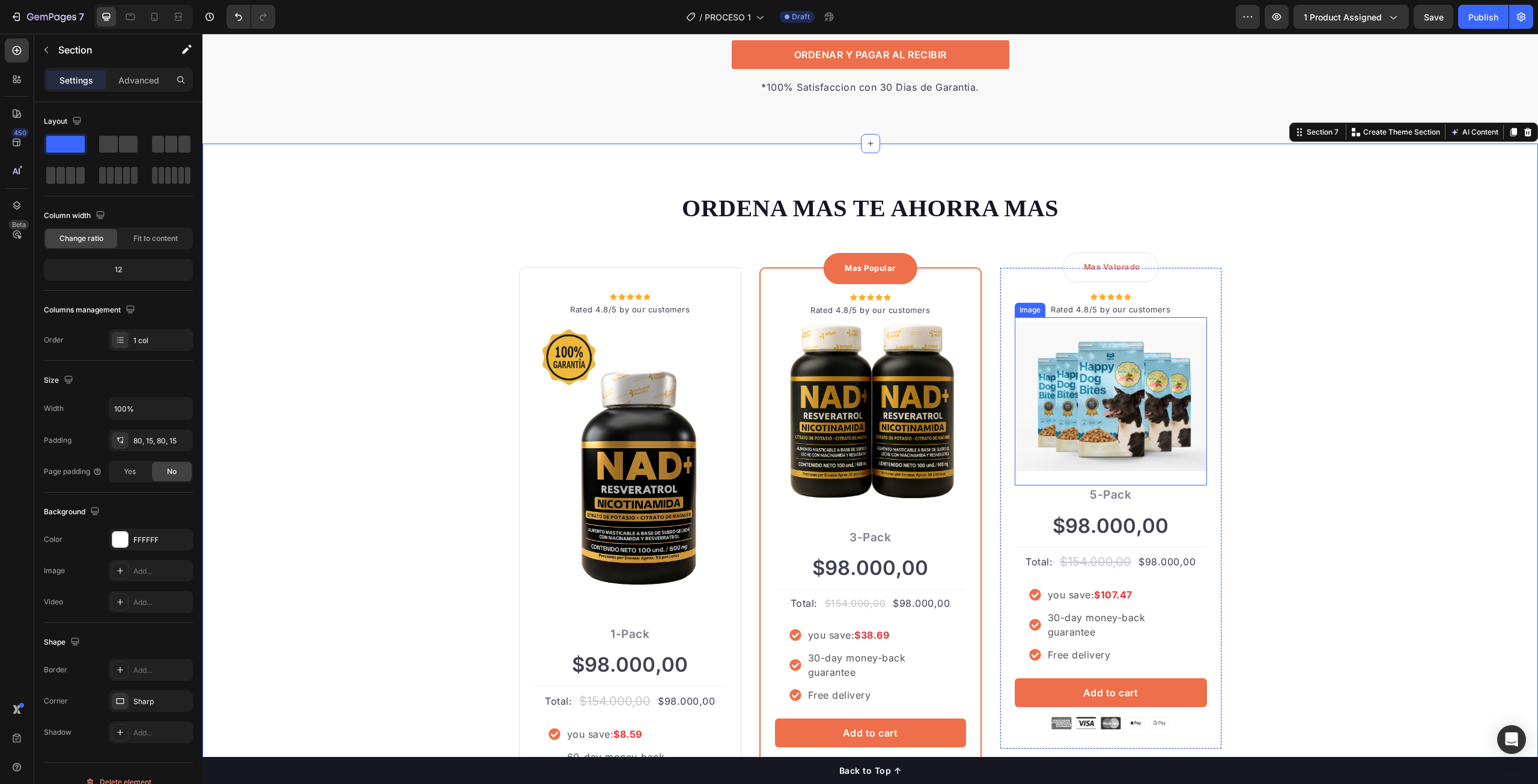
click at [1125, 431] on img at bounding box center [1111, 396] width 192 height 149
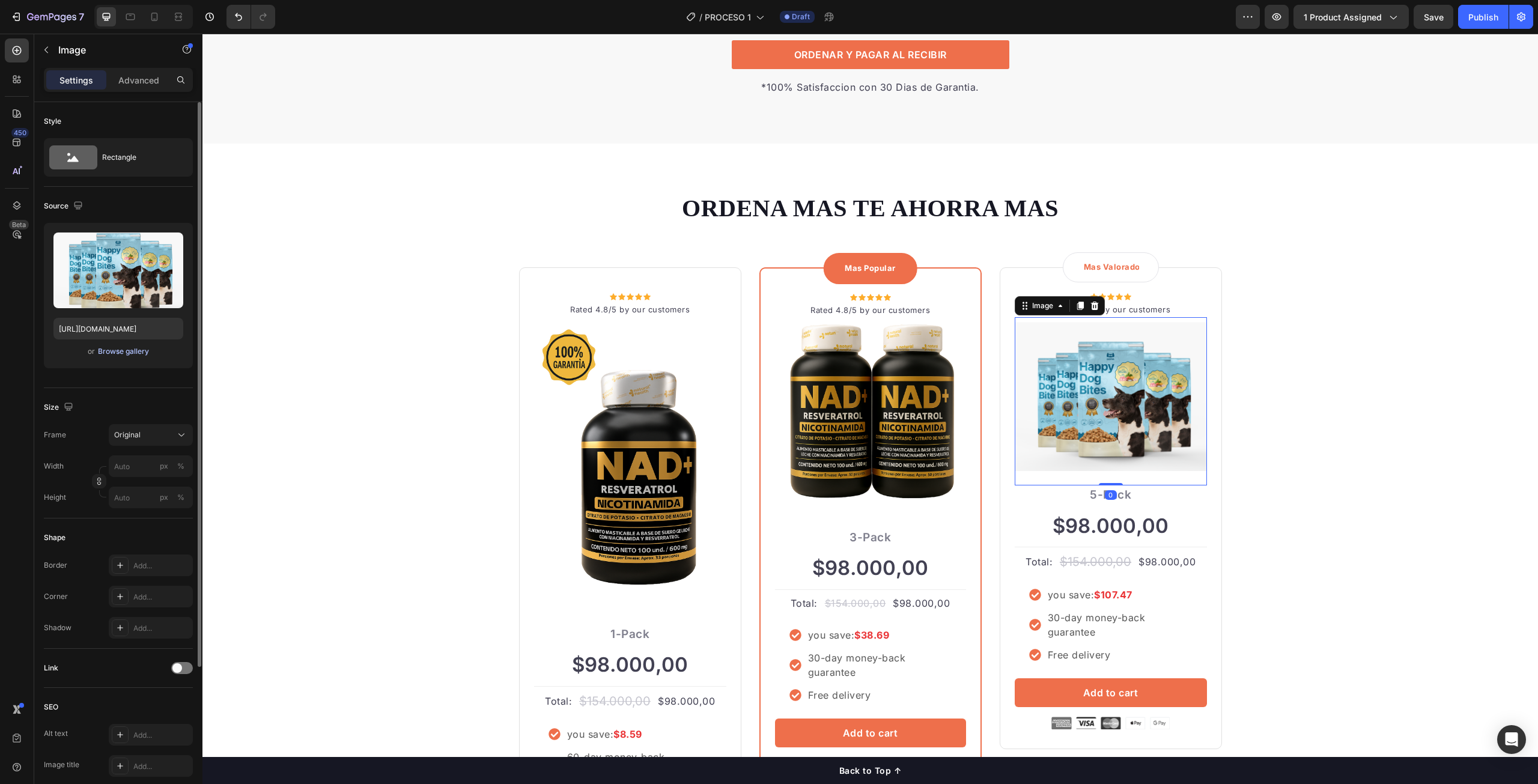
click at [118, 350] on div "Browse gallery" at bounding box center [124, 351] width 51 height 11
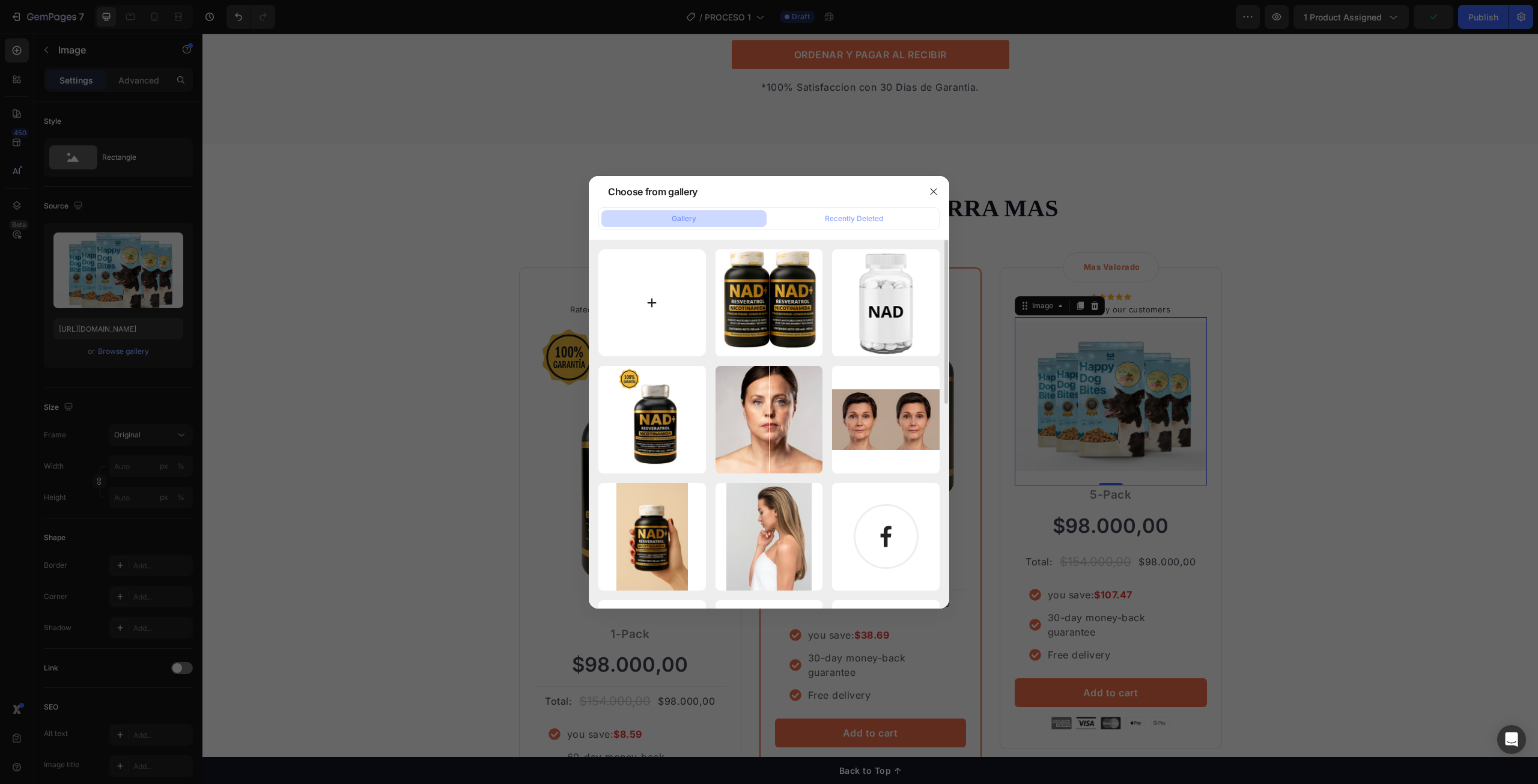
click at [680, 308] on input "file" at bounding box center [652, 302] width 107 height 107
type input "C:\fakepath\Diseño sin título (67).png"
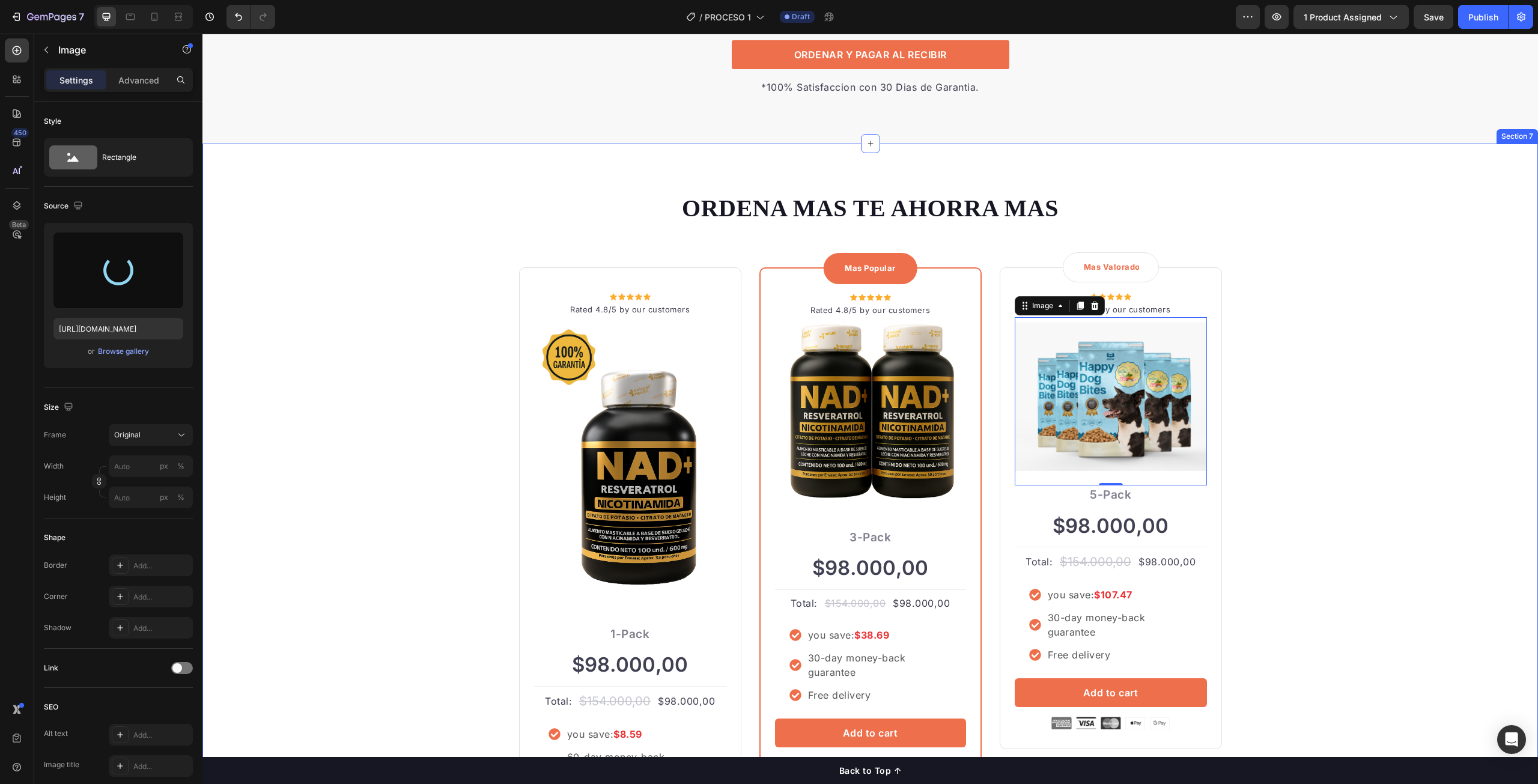
type input "https://cdn.shopify.com/s/files/1/0705/9072/6336/files/gempages_575306413371294…"
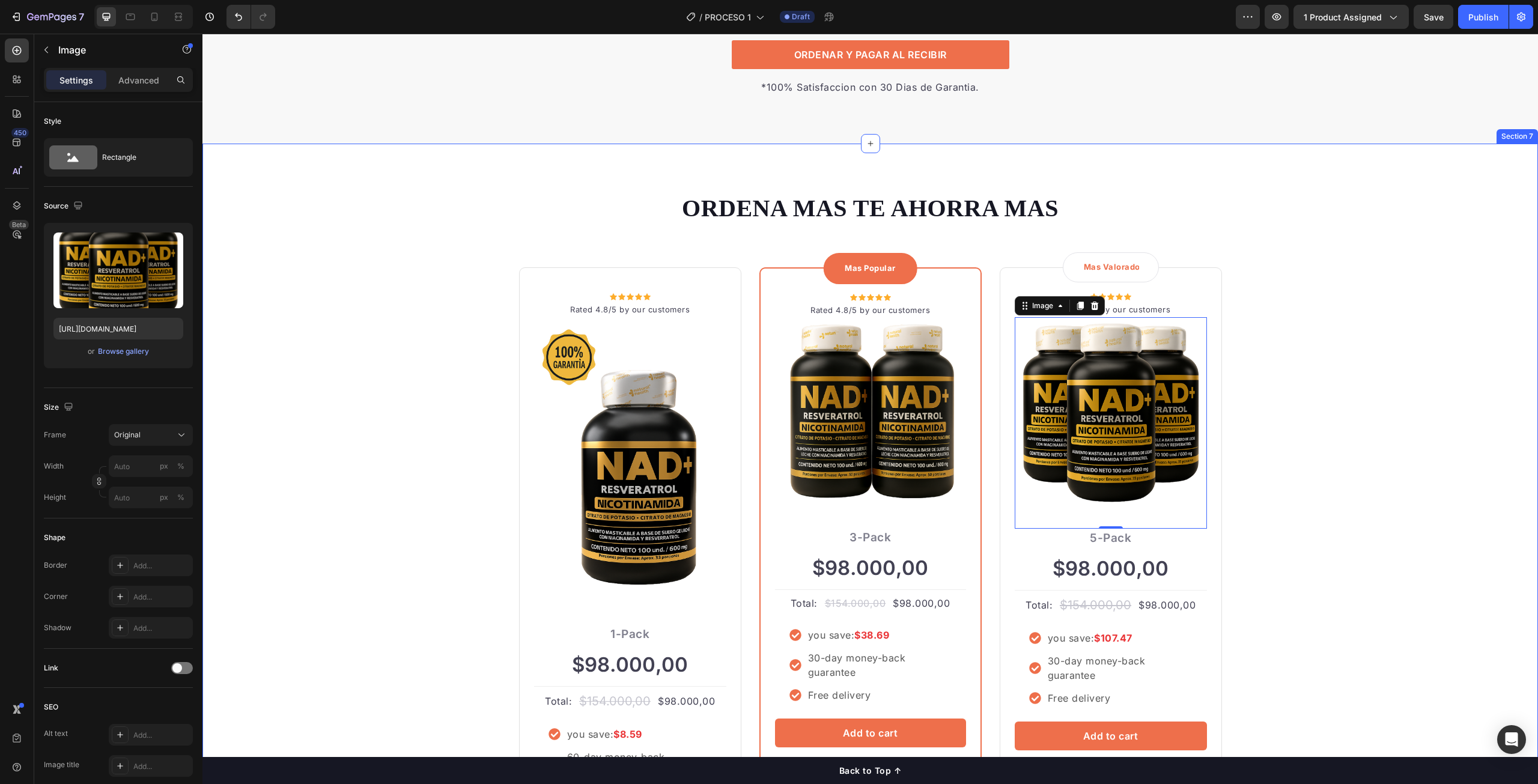
click at [1337, 381] on div "ORDENA MAS TE AHORRA MAS Heading Row Icon Icon Icon Icon Icon Icon List Hoz Rat…" at bounding box center [870, 539] width 1317 height 696
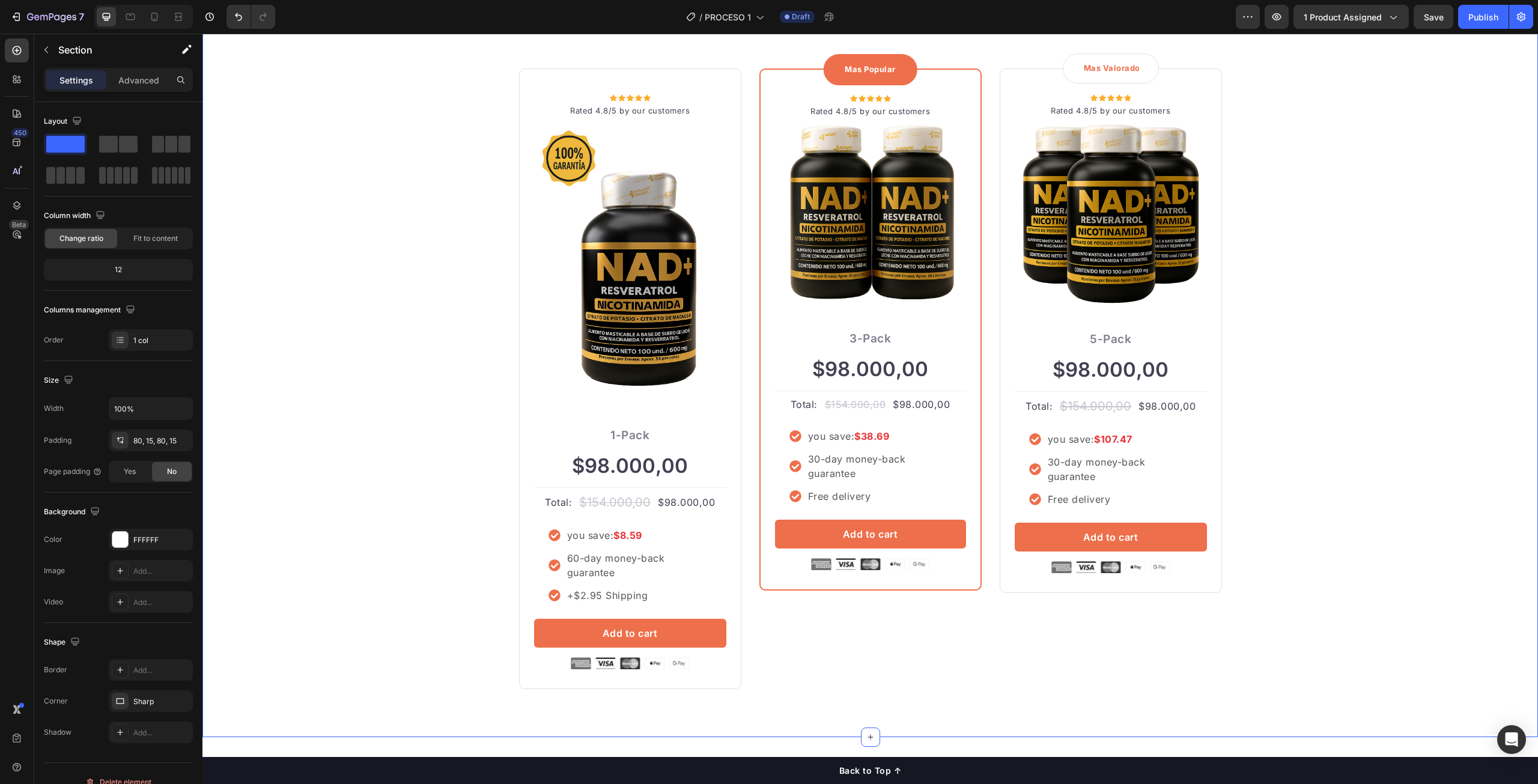
scroll to position [3150, 0]
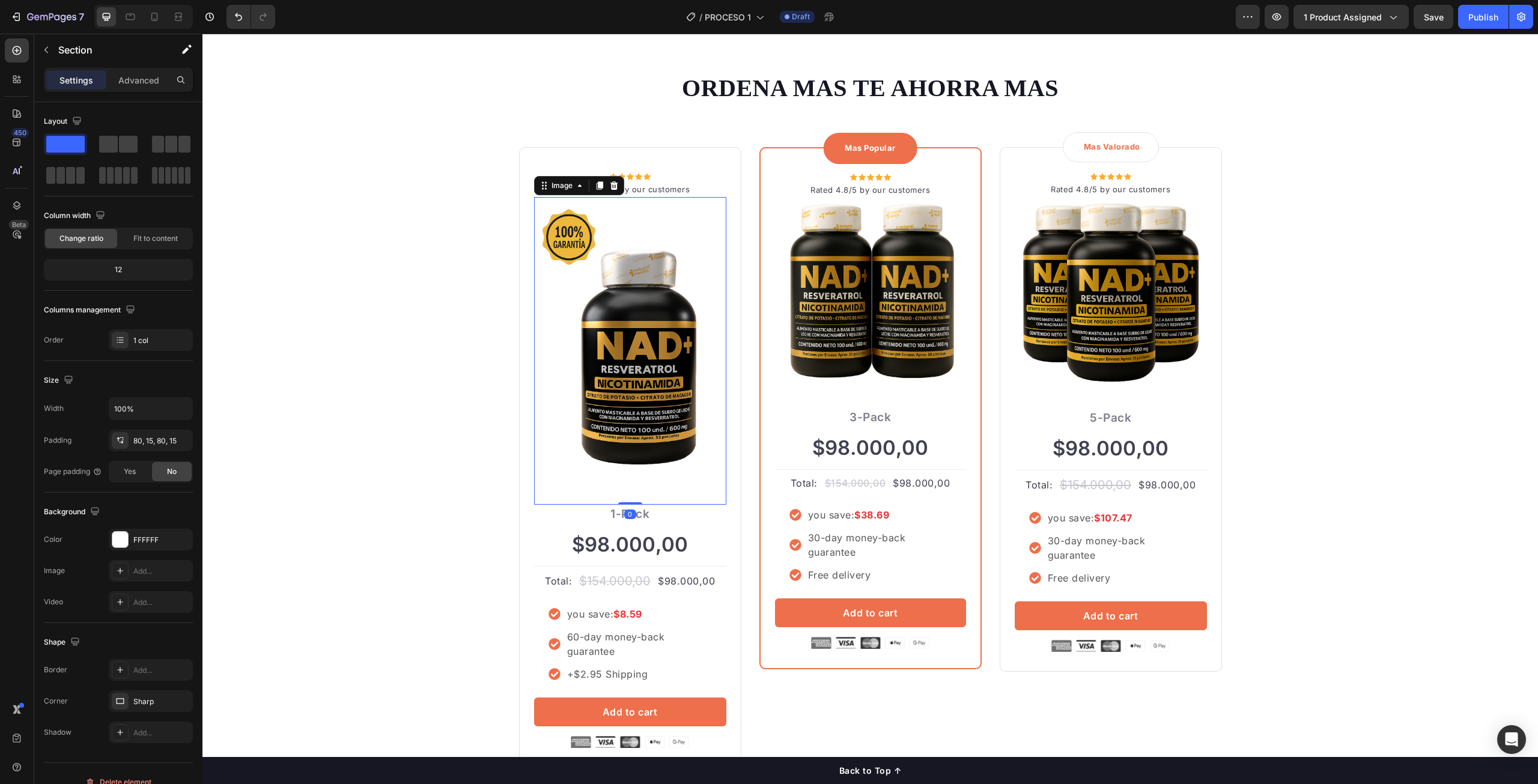
click at [659, 395] on img at bounding box center [630, 346] width 192 height 288
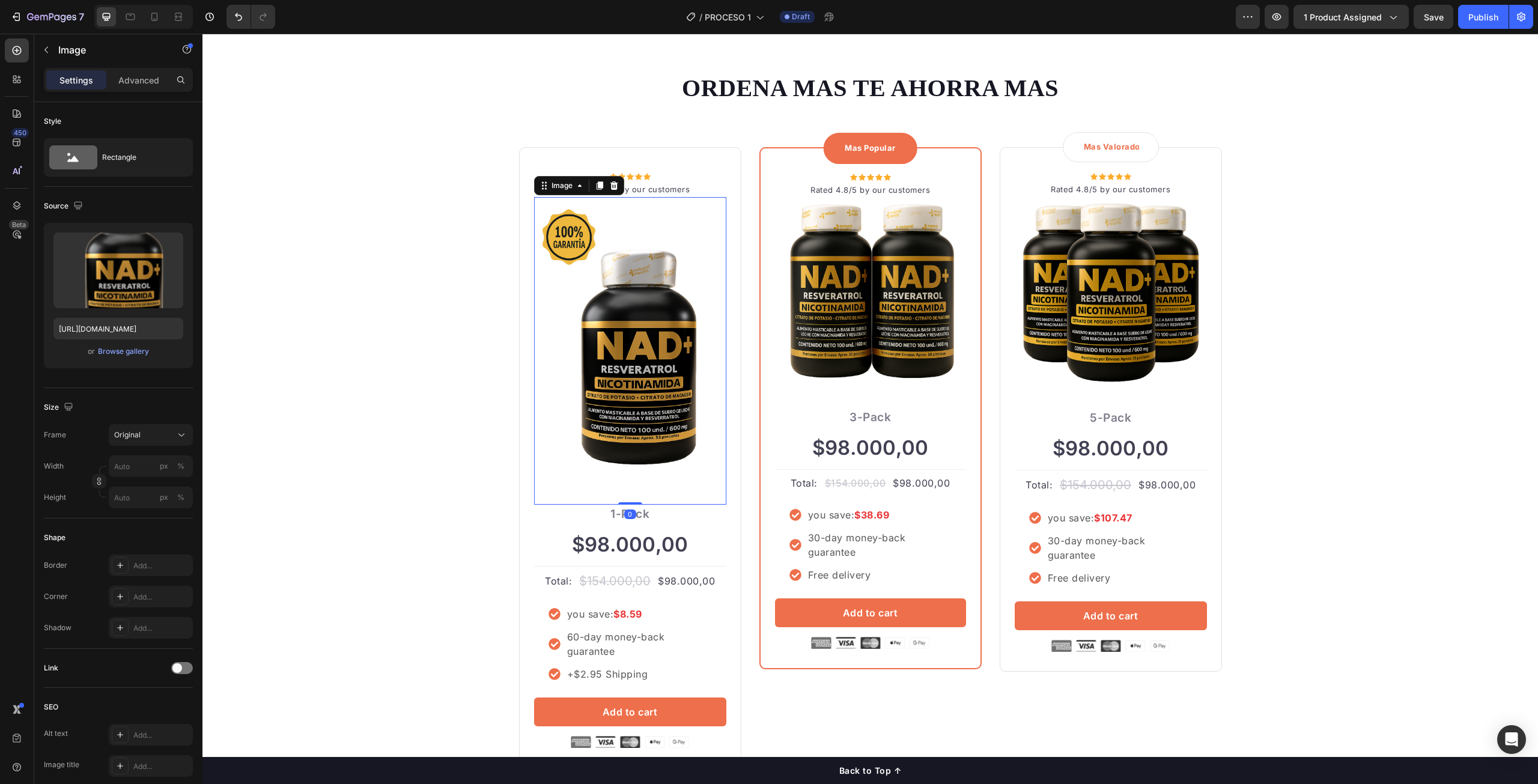
drag, startPoint x: 635, startPoint y: 503, endPoint x: 638, endPoint y: 440, distance: 63.1
click at [638, 440] on div "Image 0" at bounding box center [630, 351] width 192 height 308
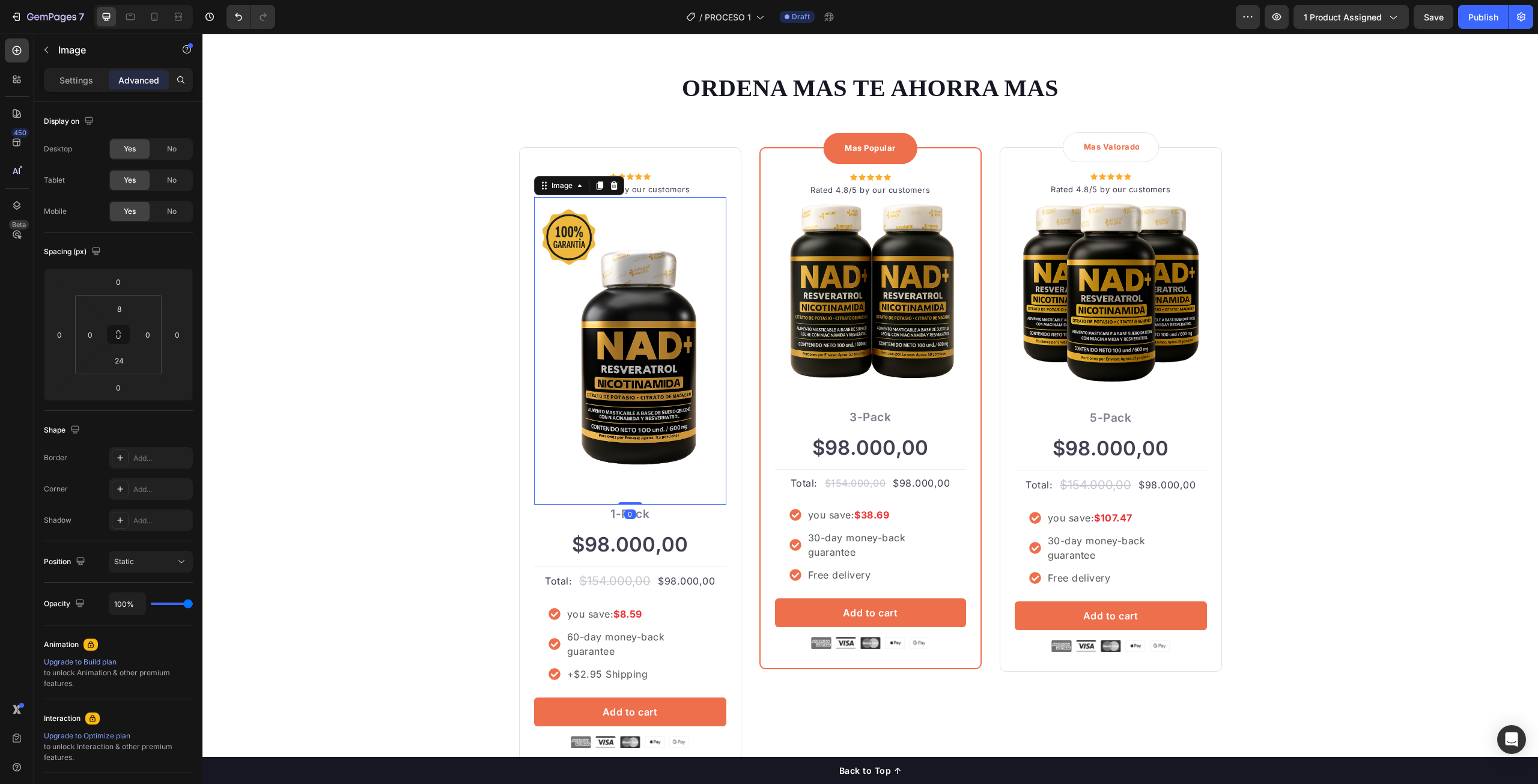
click at [641, 410] on img at bounding box center [630, 346] width 192 height 288
drag, startPoint x: 116, startPoint y: 370, endPoint x: 122, endPoint y: 316, distance: 54.3
click at [122, 316] on div "8 0 24 0" at bounding box center [118, 335] width 86 height 80
click at [647, 353] on img at bounding box center [630, 346] width 192 height 288
click at [57, 50] on div "Image" at bounding box center [103, 50] width 137 height 32
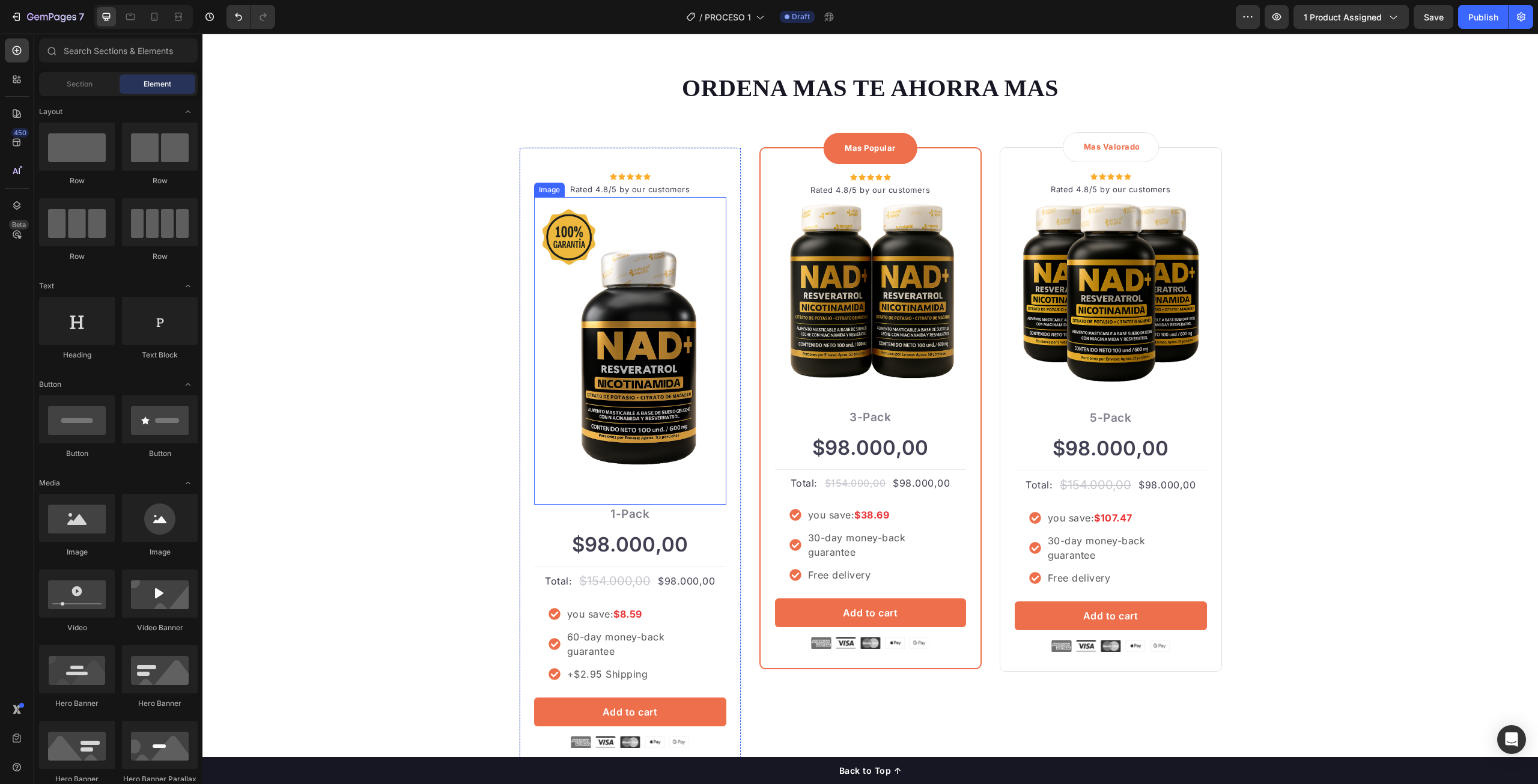
click at [635, 362] on img at bounding box center [630, 346] width 192 height 288
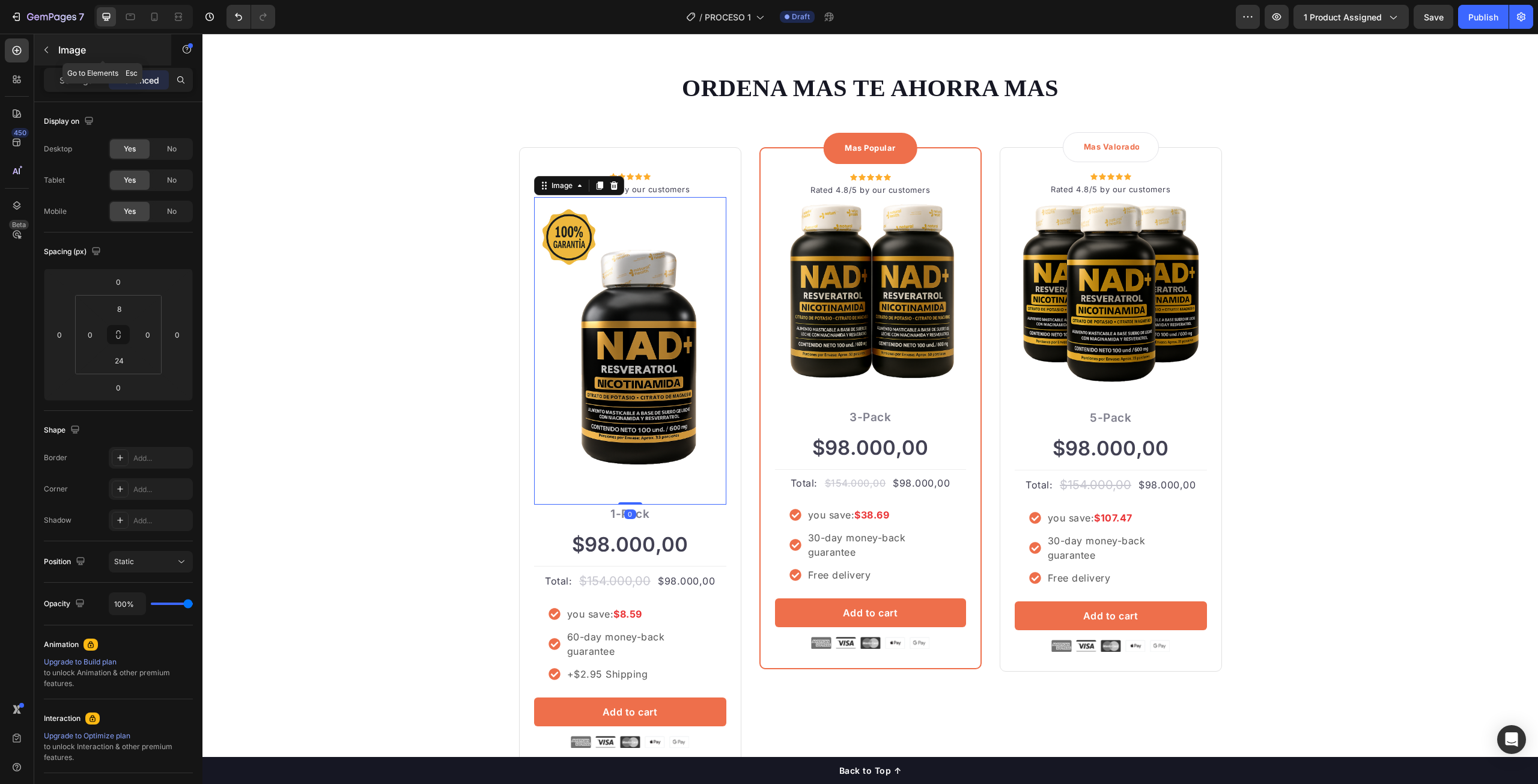
click at [50, 47] on icon "button" at bounding box center [46, 50] width 10 height 10
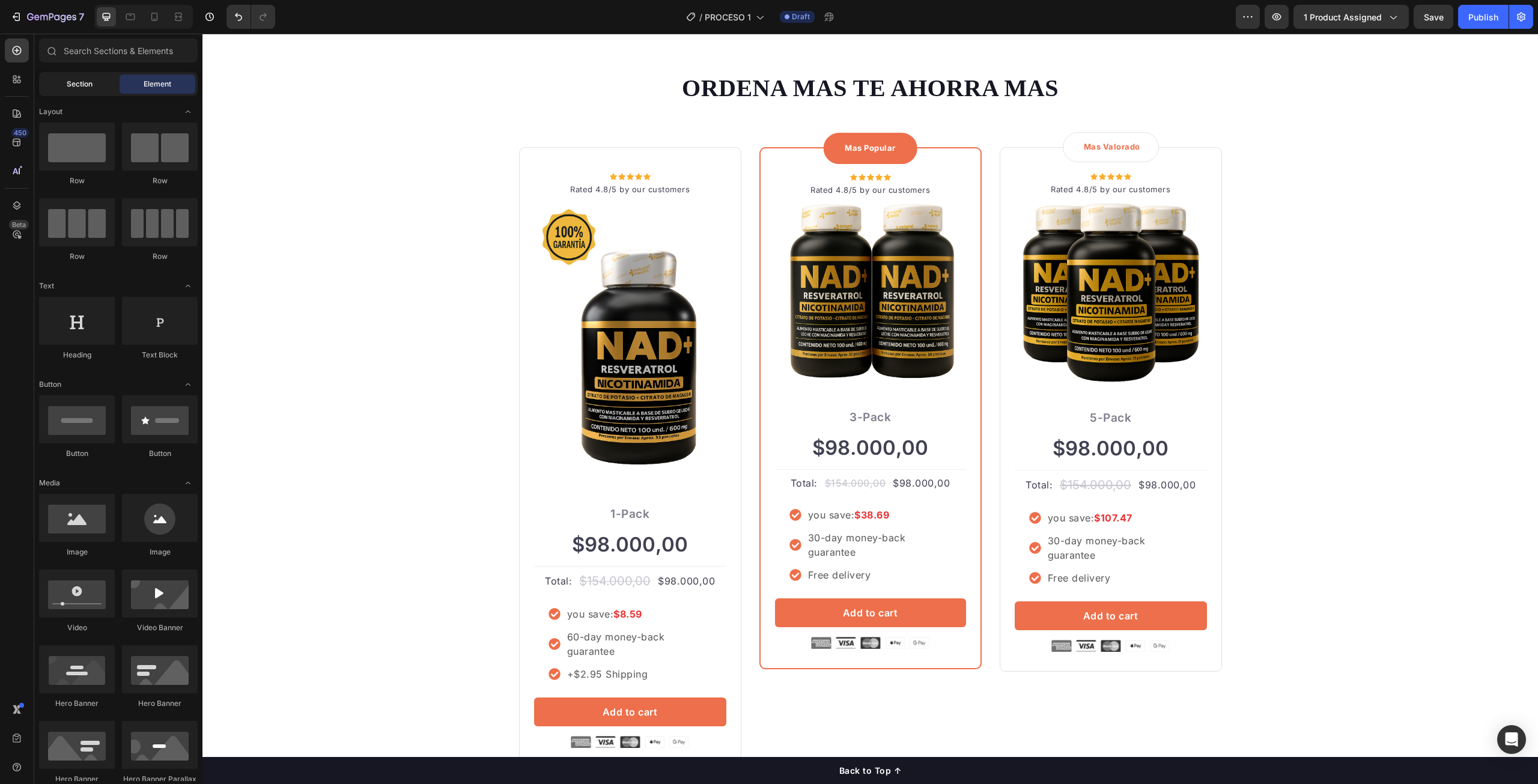
click at [70, 89] on span "Section" at bounding box center [80, 84] width 26 height 11
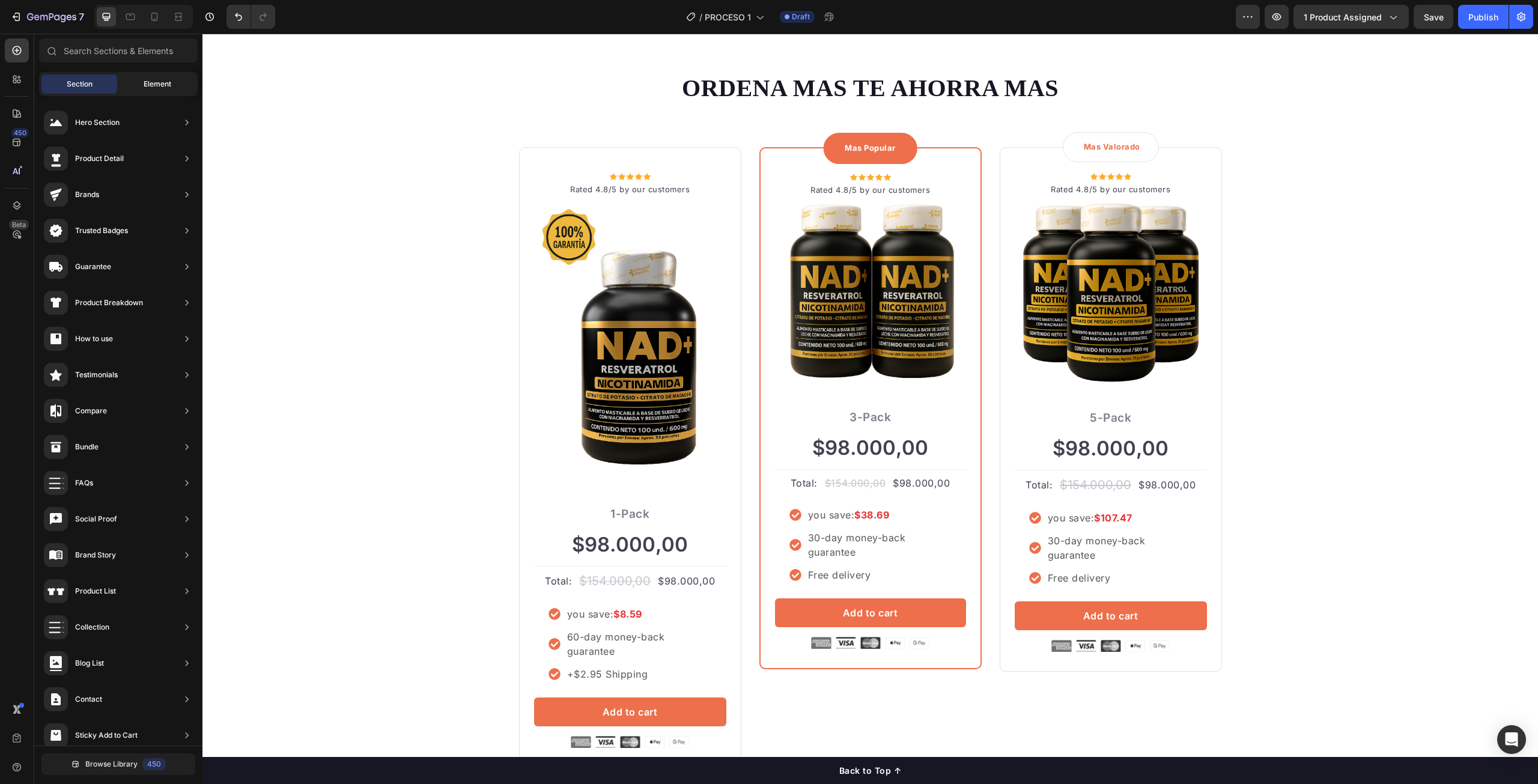
click at [151, 83] on span "Element" at bounding box center [157, 84] width 28 height 11
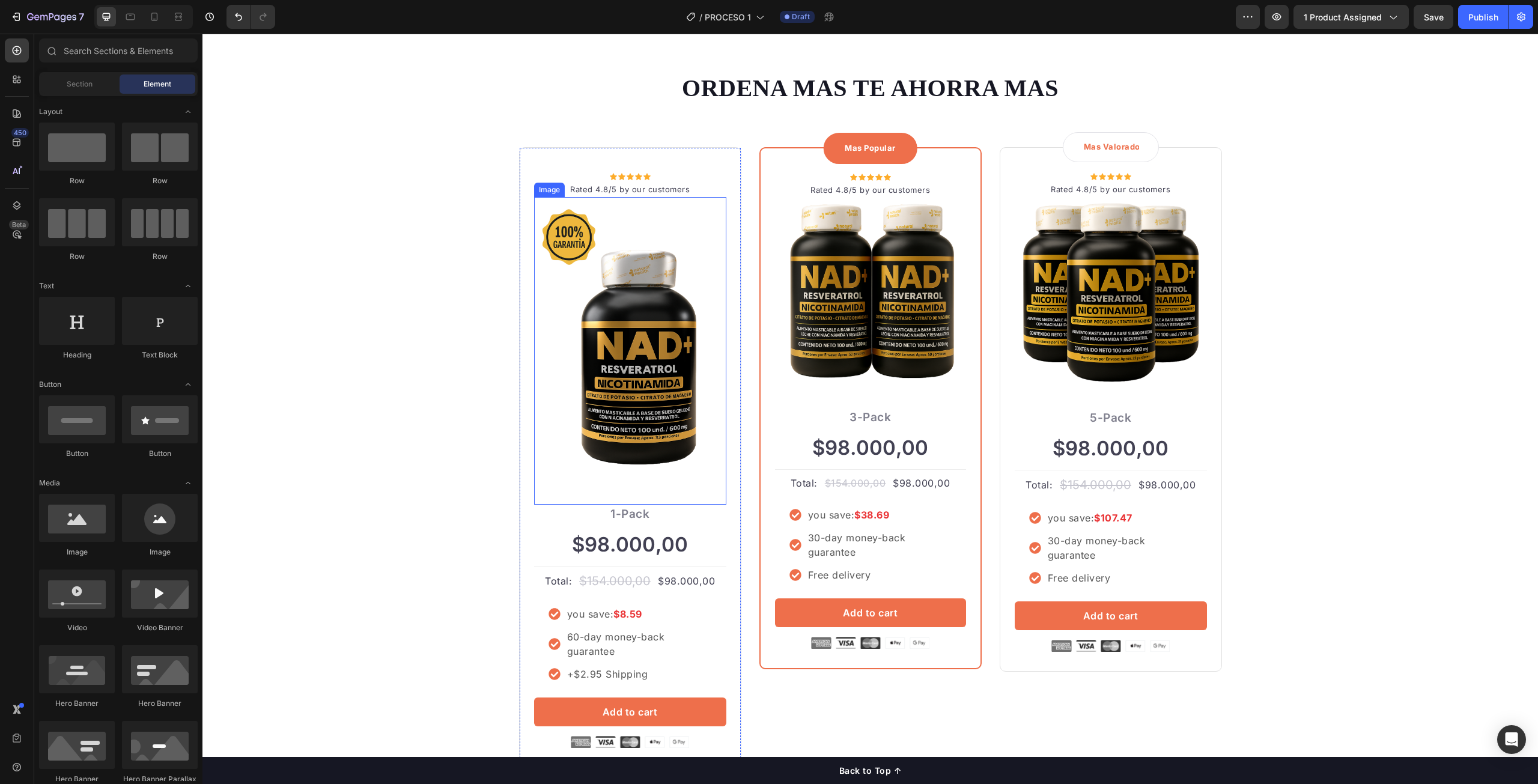
click at [679, 337] on img at bounding box center [630, 346] width 192 height 288
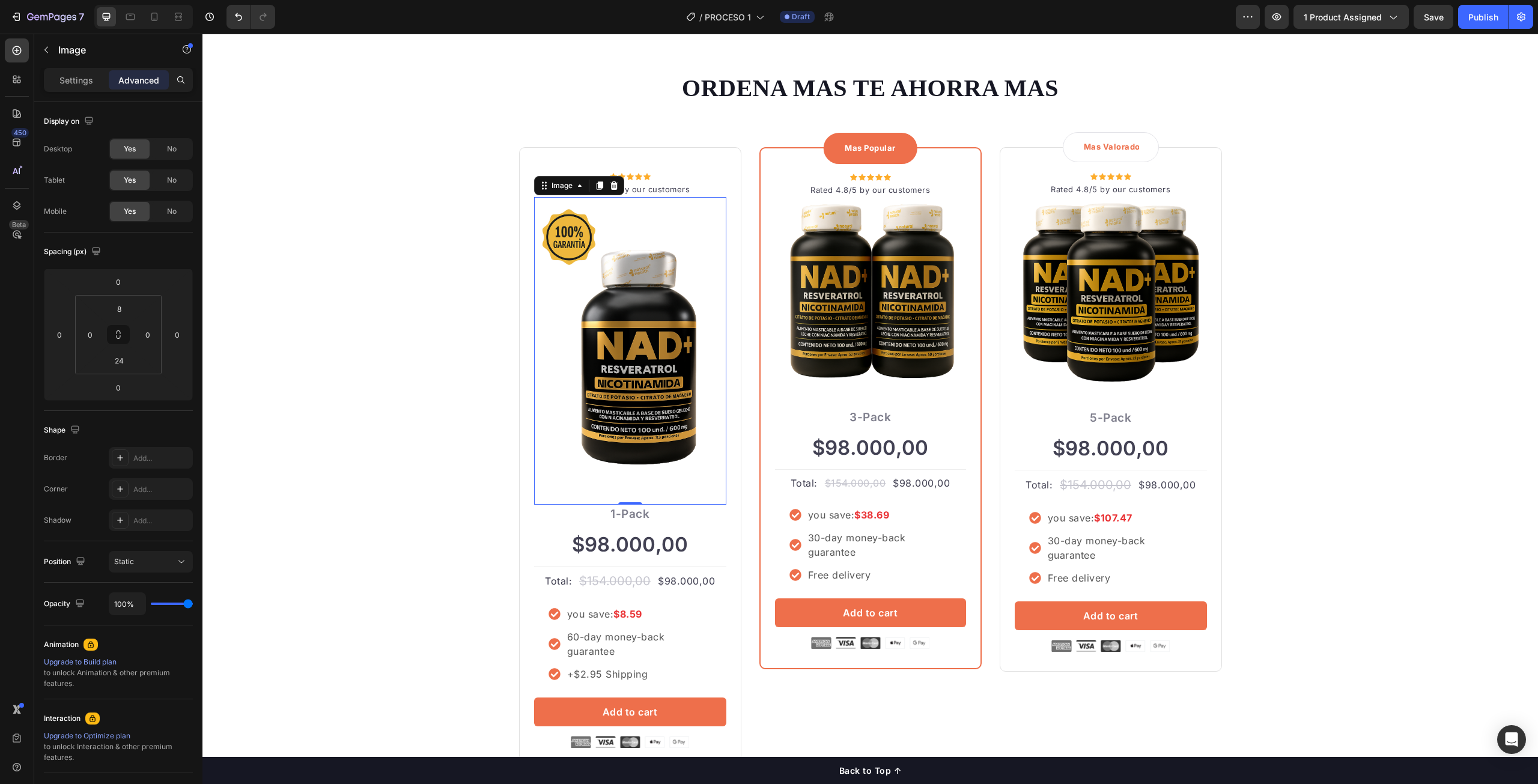
click at [688, 397] on img at bounding box center [630, 346] width 192 height 288
click at [14, 77] on icon at bounding box center [15, 77] width 4 height 4
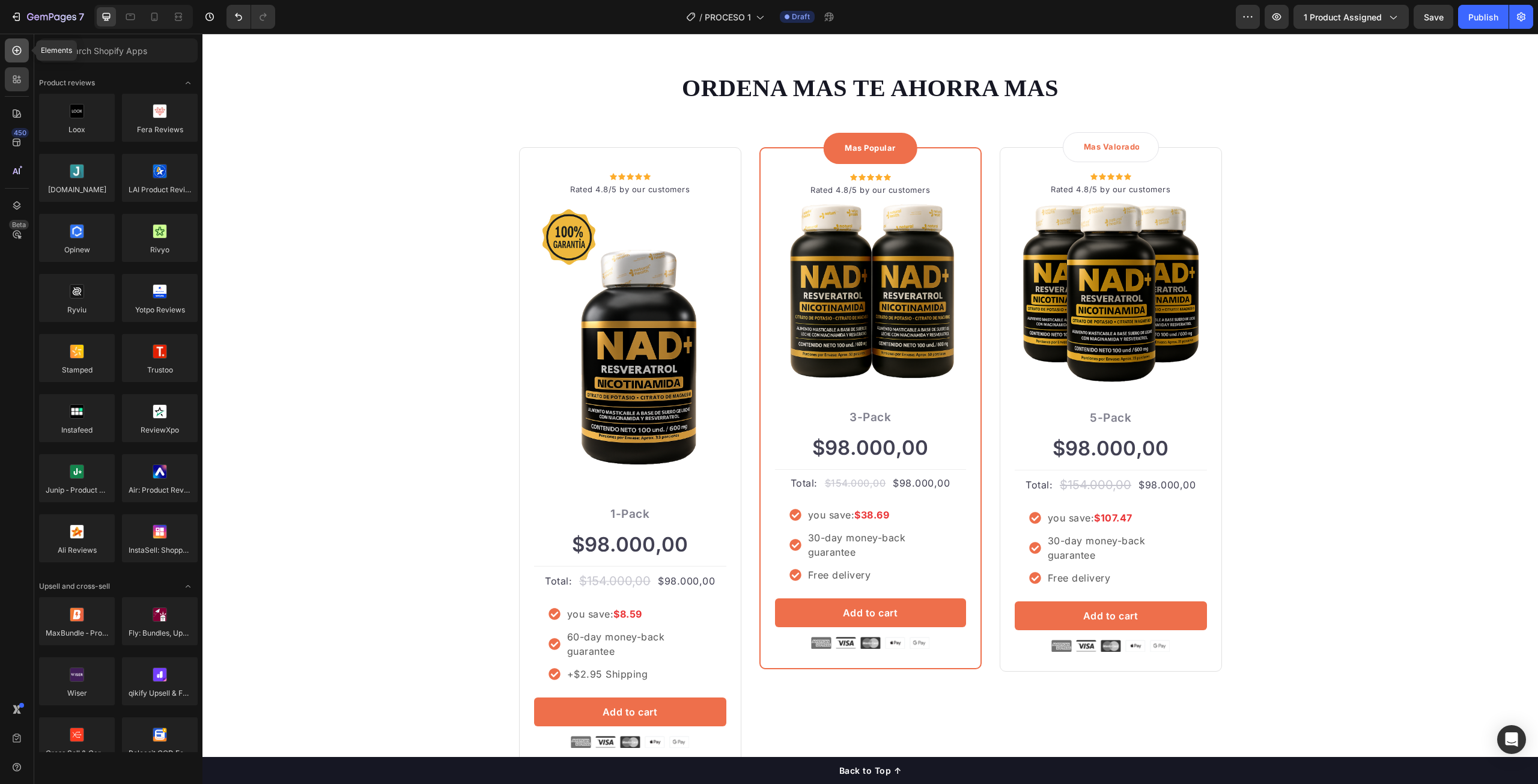
click at [12, 47] on icon at bounding box center [17, 50] width 12 height 12
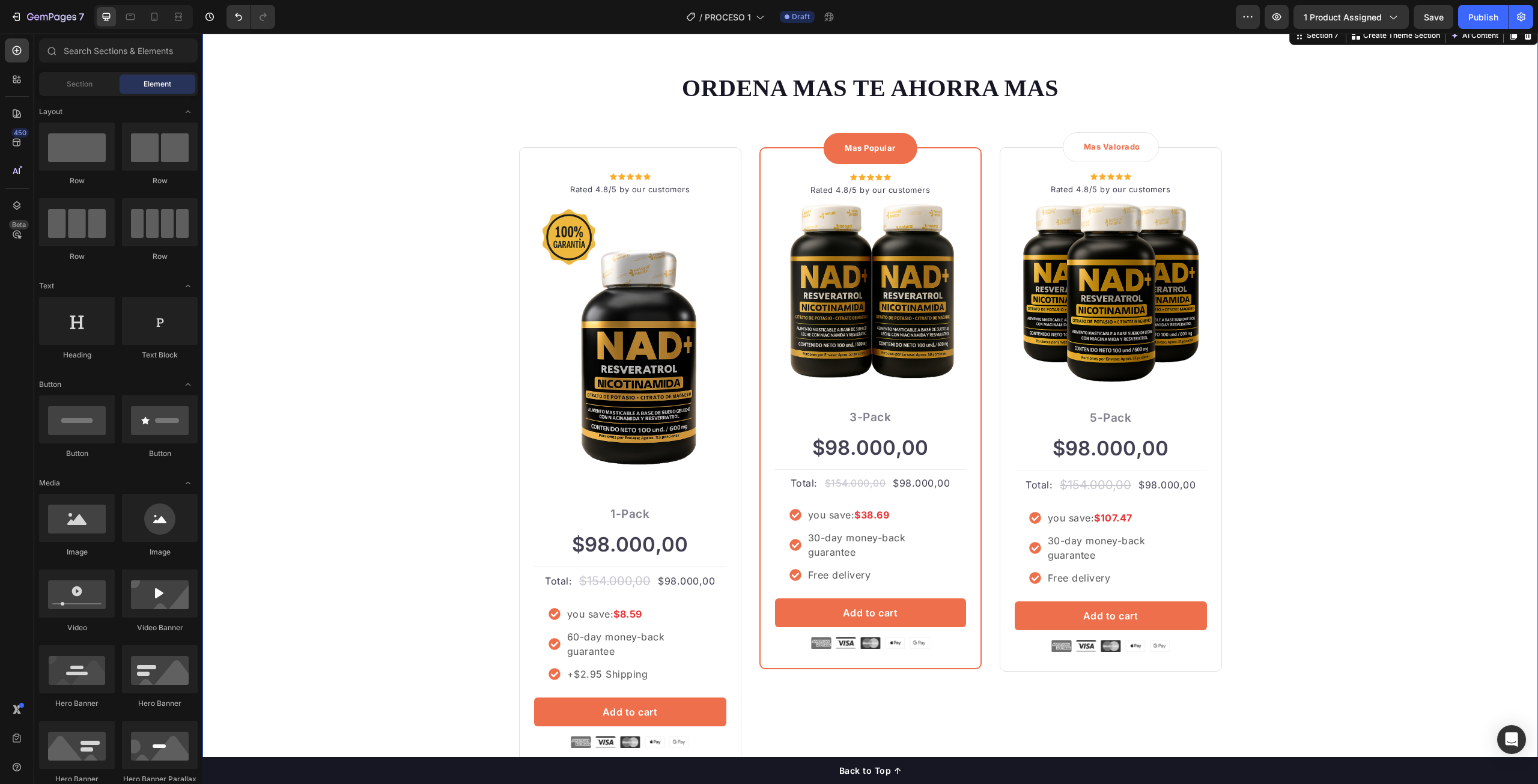
click at [378, 151] on div "ORDENA MAS TE AHORRA MAS Heading Row Icon Icon Icon Icon Icon Icon List Hoz Rat…" at bounding box center [870, 419] width 1317 height 696
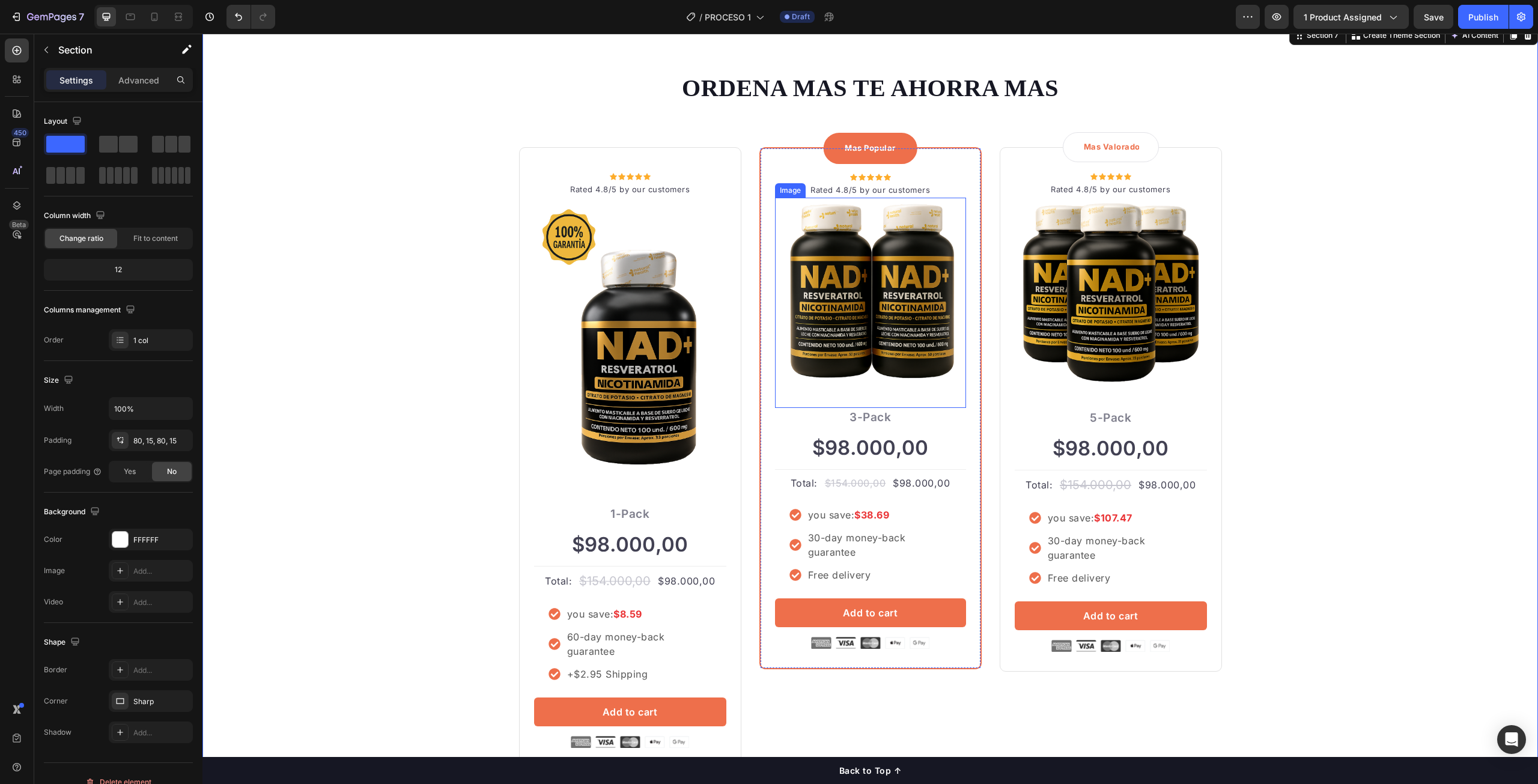
click at [864, 281] on img at bounding box center [870, 298] width 191 height 191
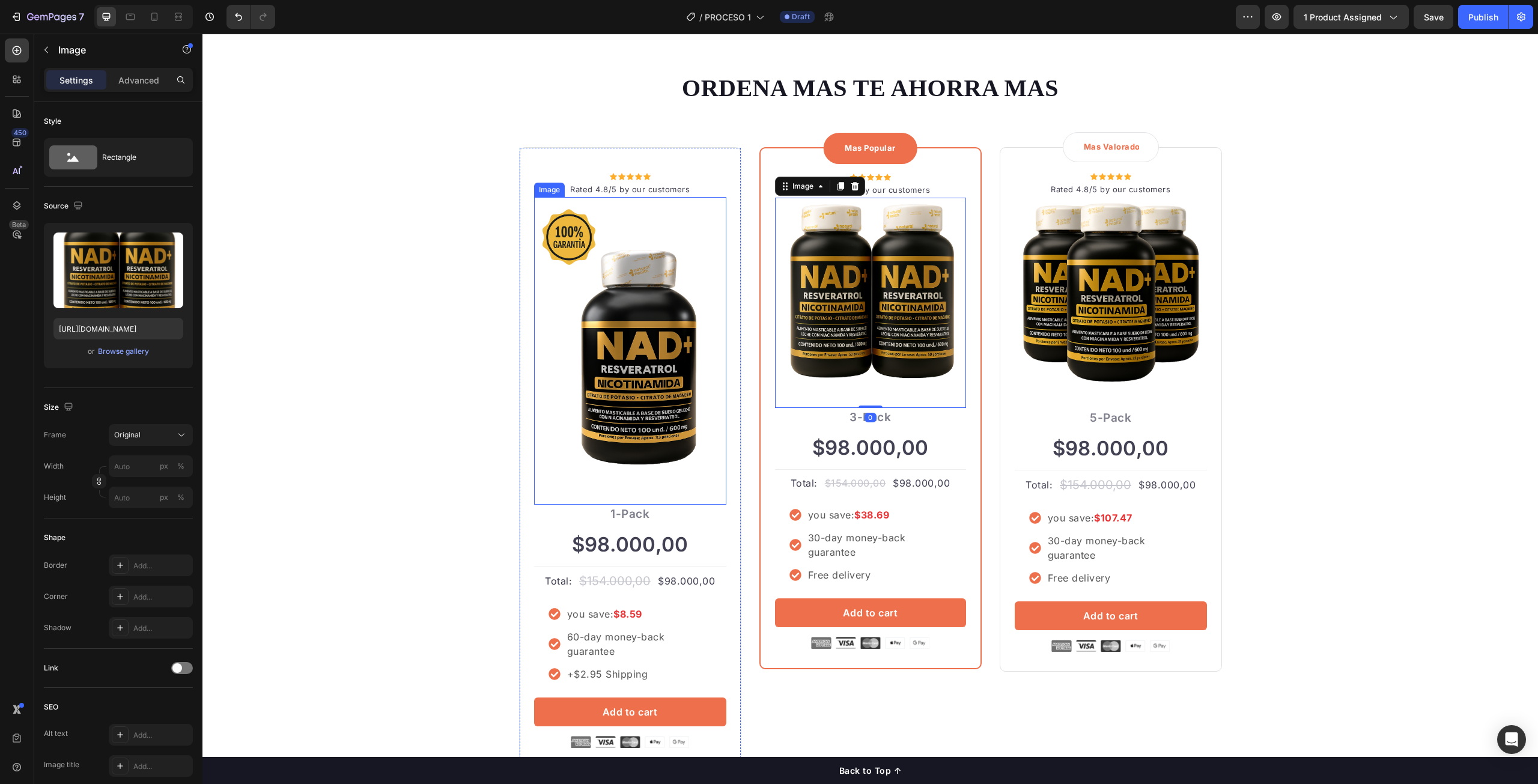
click at [602, 373] on img at bounding box center [630, 346] width 192 height 288
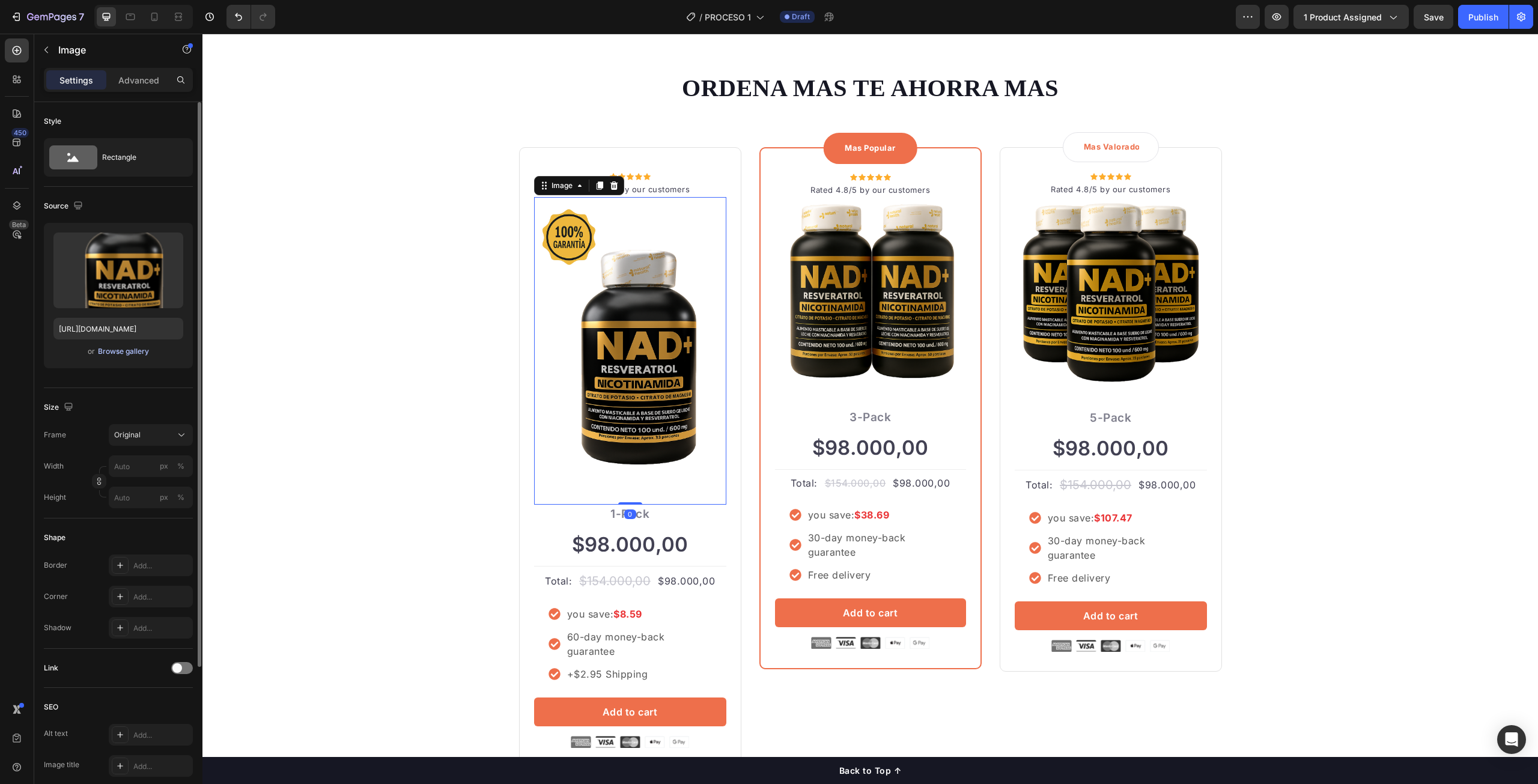
click at [130, 353] on div "Browse gallery" at bounding box center [124, 351] width 51 height 11
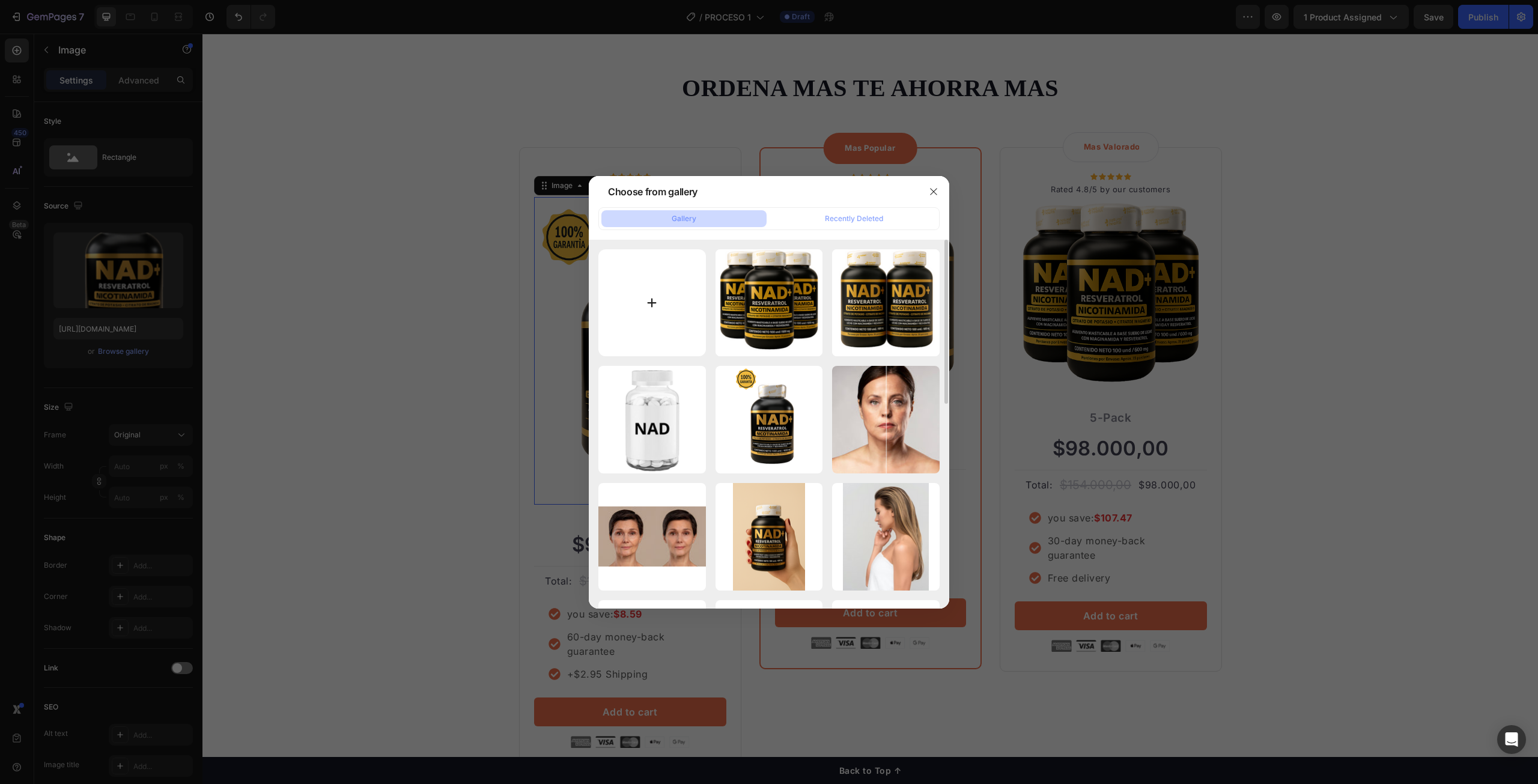
click at [656, 320] on input "file" at bounding box center [652, 302] width 107 height 107
type input "C:\fakepath\Diseño sin título (68).png"
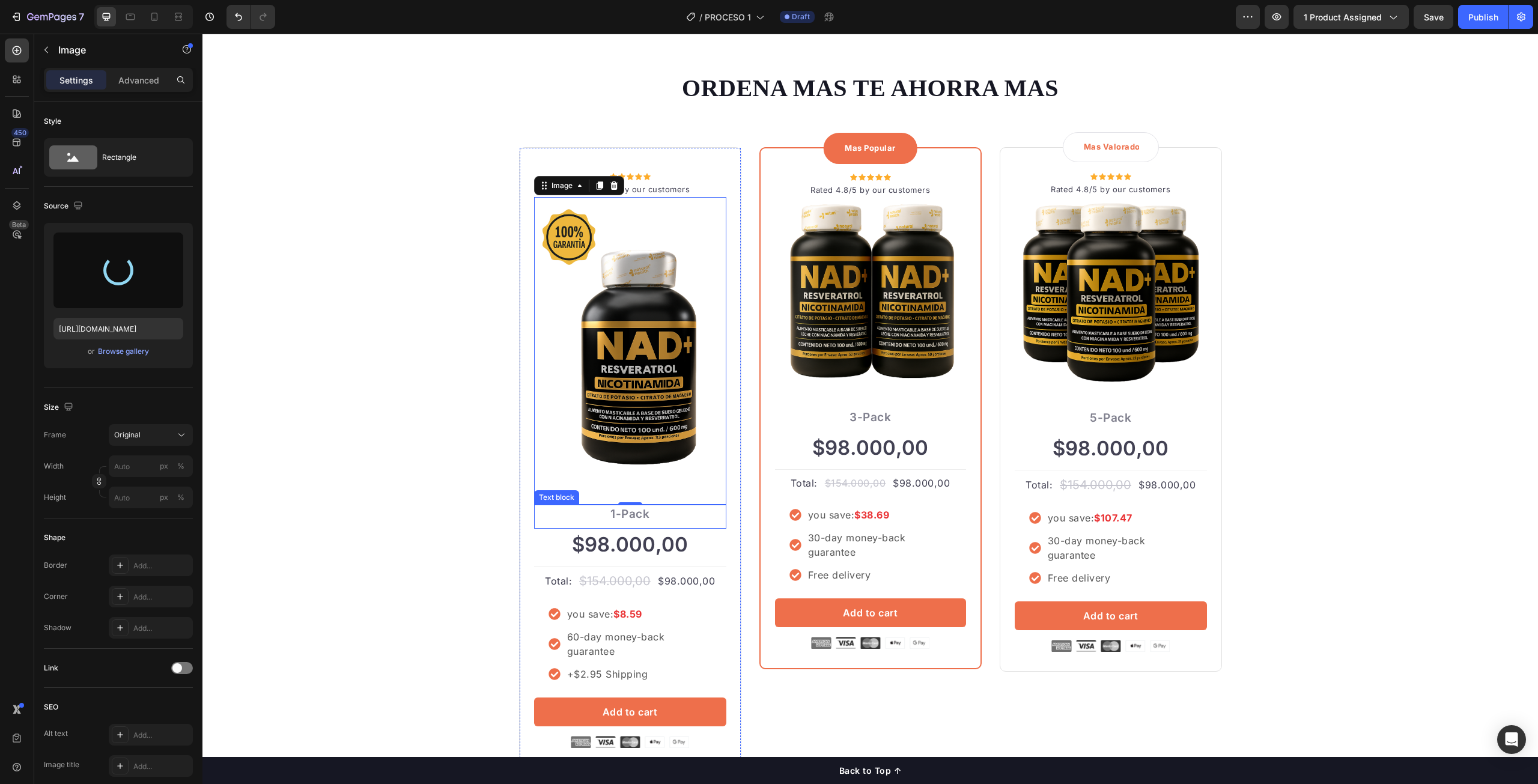
type input "https://cdn.shopify.com/s/files/1/0705/9072/6336/files/gempages_575306413371294…"
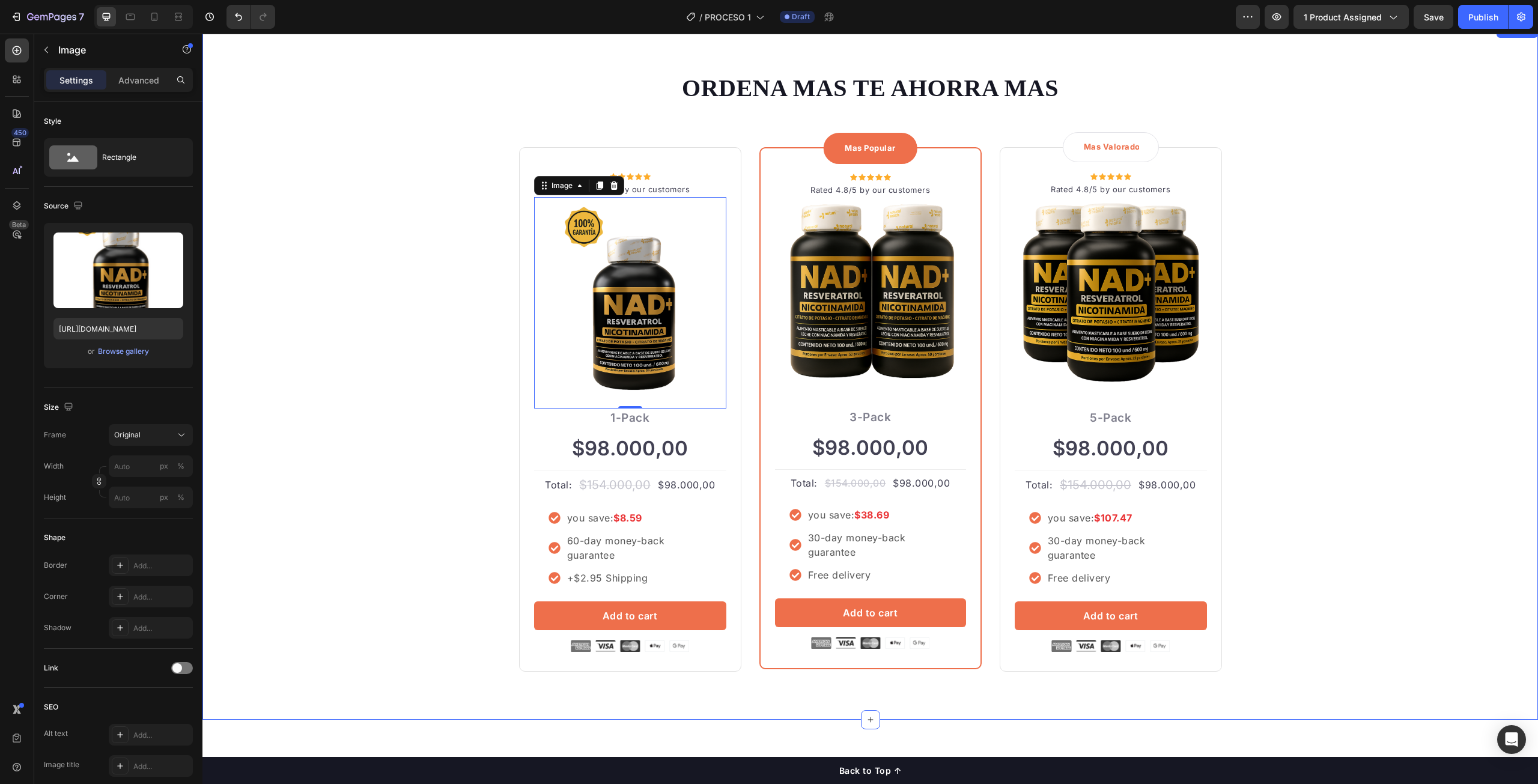
click at [1314, 335] on div "ORDENA MAS TE AHORRA MAS Heading Row Icon Icon Icon Icon Icon Icon List Hoz Rat…" at bounding box center [870, 371] width 1317 height 600
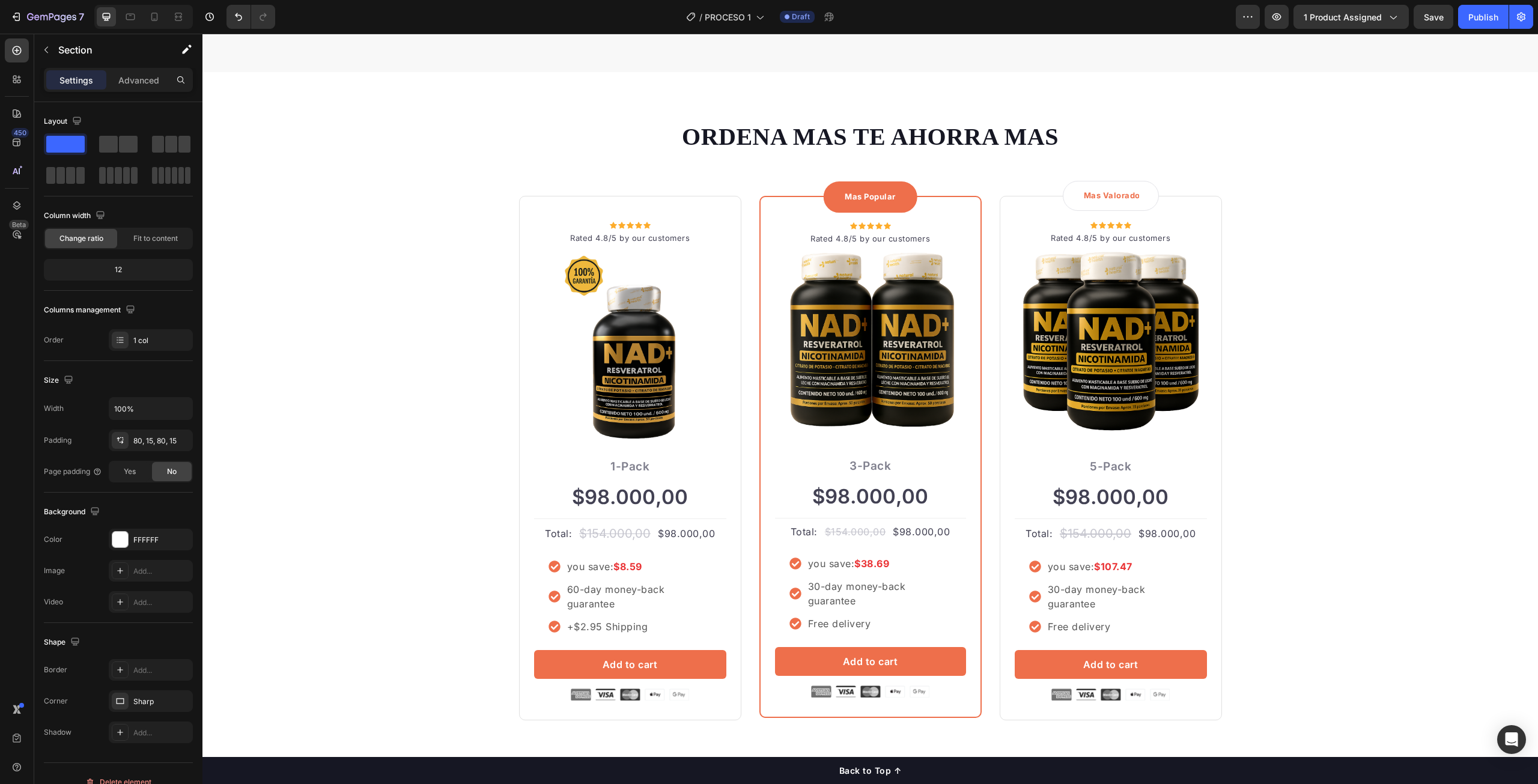
scroll to position [3245, 0]
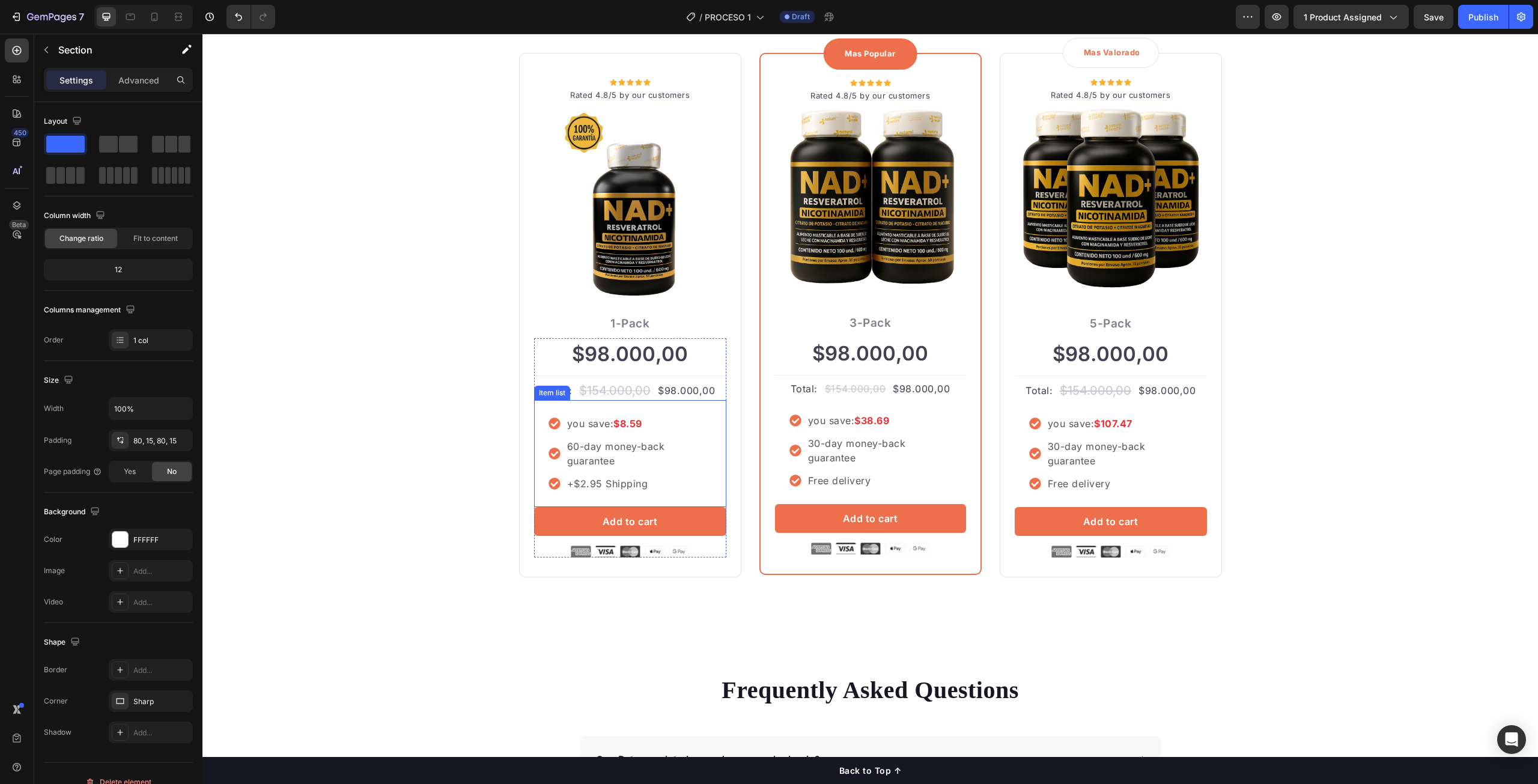
click at [620, 425] on strong "$8.59" at bounding box center [628, 424] width 29 height 12
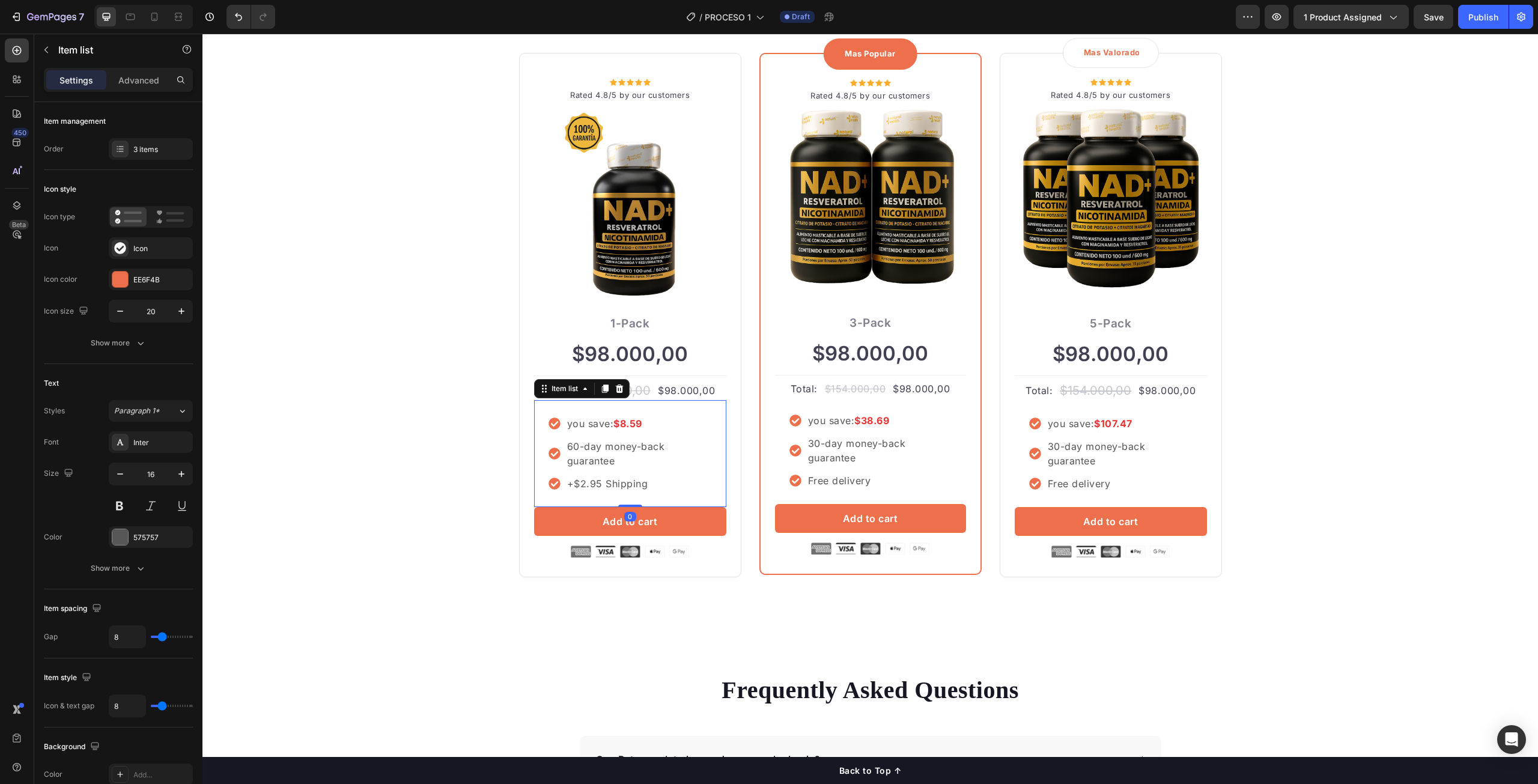
click at [623, 425] on strong "$8.59" at bounding box center [628, 424] width 29 height 12
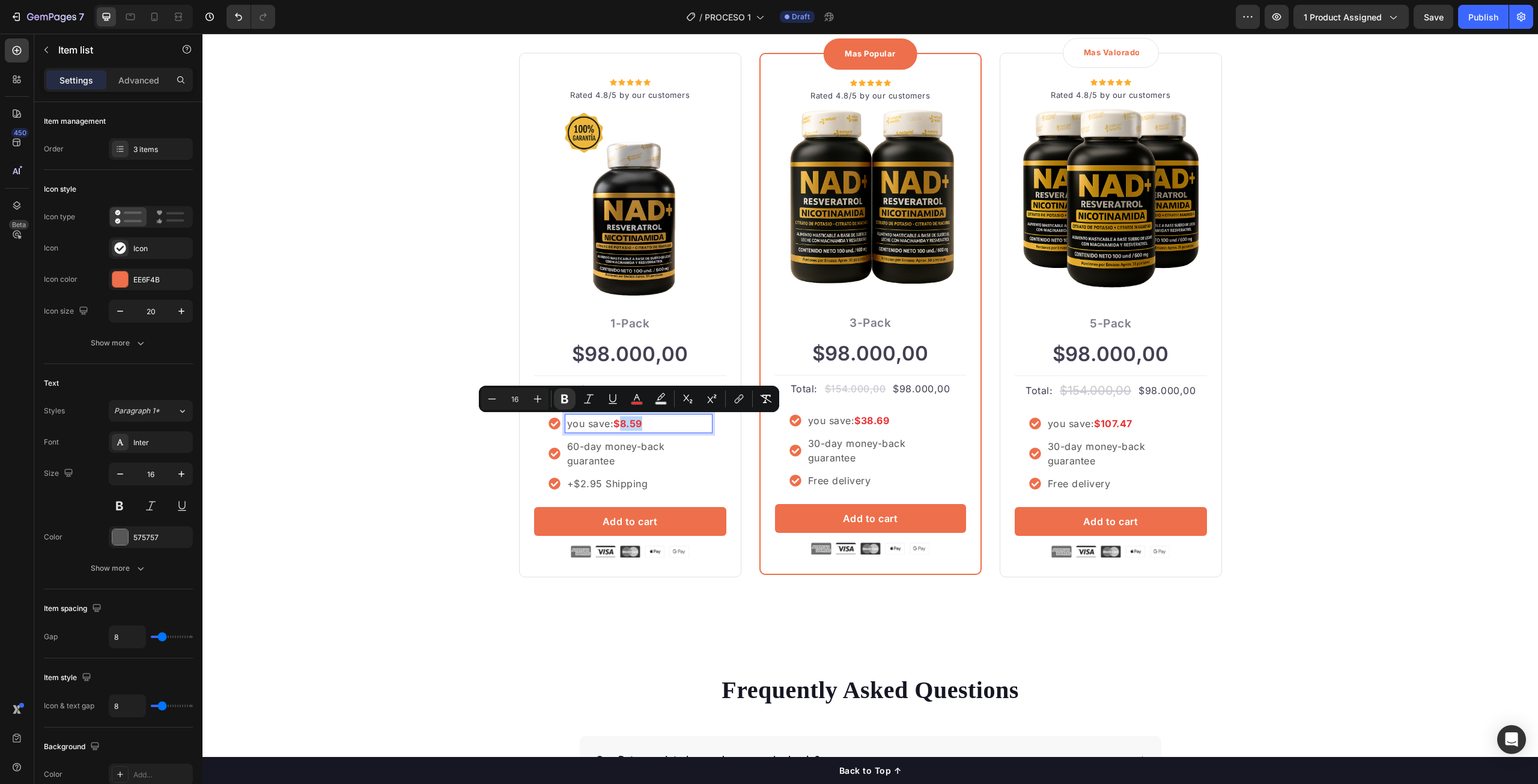
click at [638, 425] on strong "$8.59" at bounding box center [628, 424] width 29 height 12
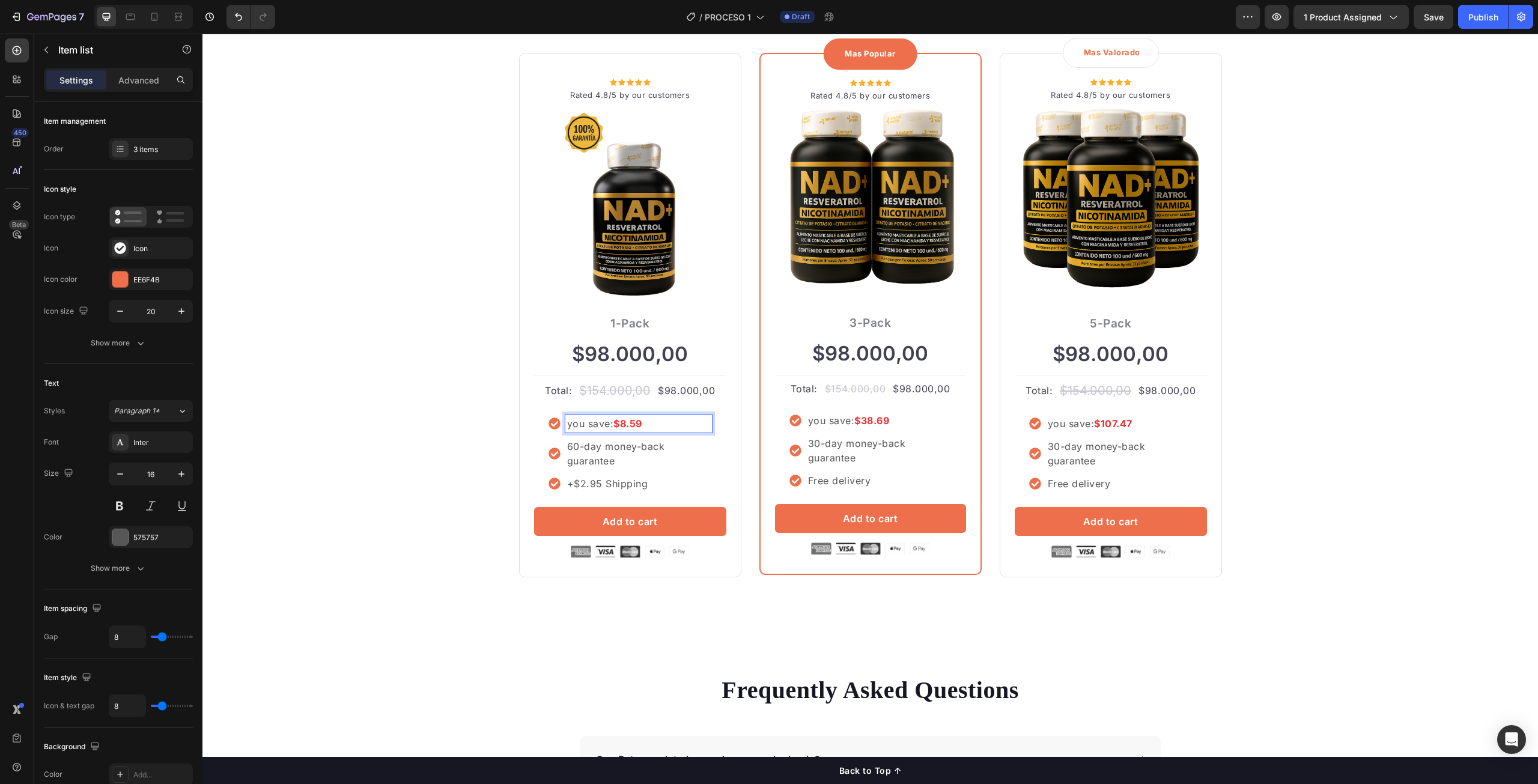
click at [623, 427] on strong "$8.59" at bounding box center [628, 424] width 29 height 12
click at [567, 422] on p "you save: $56,000 COP" at bounding box center [638, 423] width 143 height 14
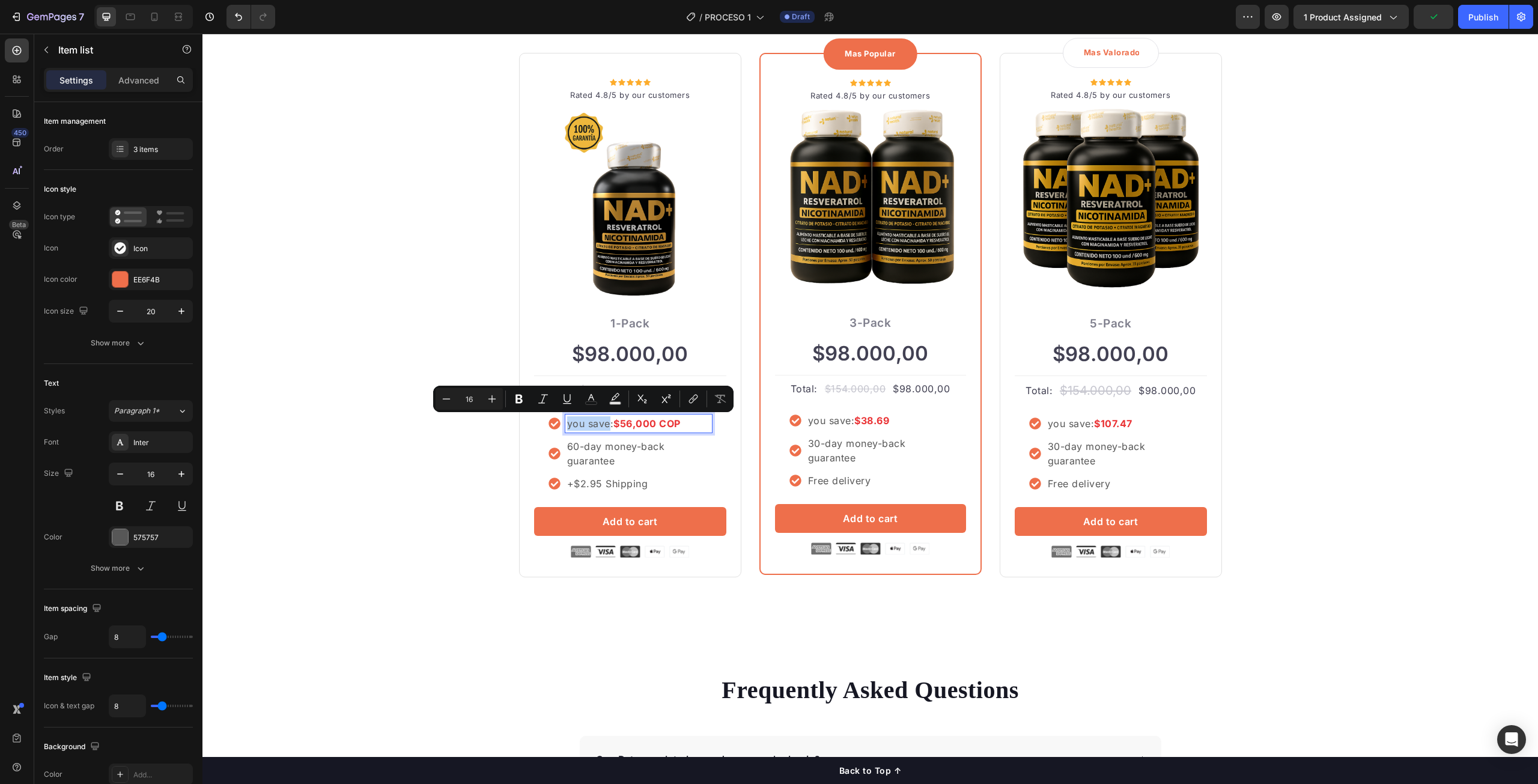
drag, startPoint x: 605, startPoint y: 424, endPoint x: 563, endPoint y: 428, distance: 42.2
click at [567, 428] on p "you save: $56,000 COP" at bounding box center [638, 423] width 143 height 14
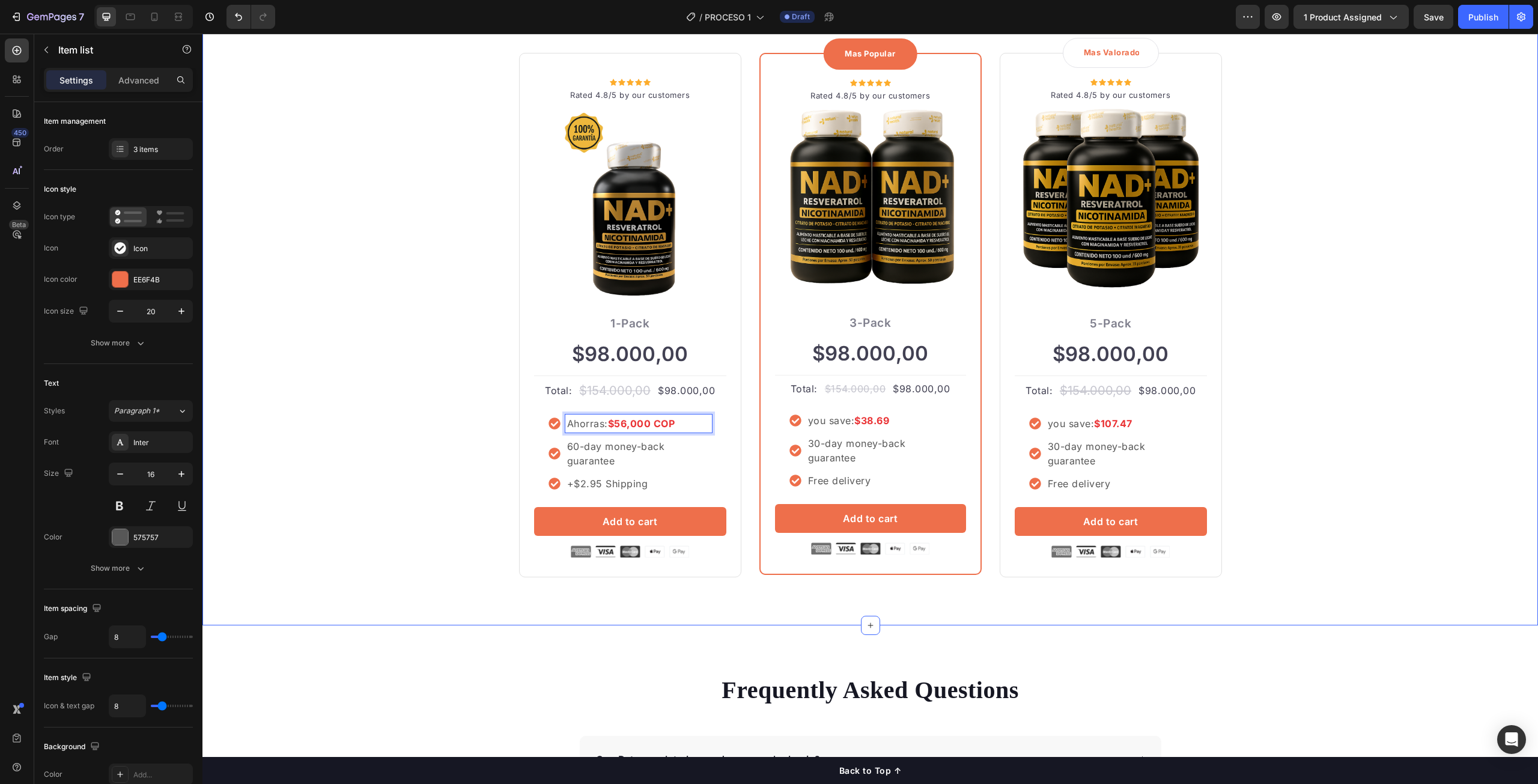
click at [445, 427] on div "ORDENA MAS TE AHORRA MAS Heading Row Icon Icon Icon Icon Icon Icon List Hoz Rat…" at bounding box center [870, 278] width 1317 height 600
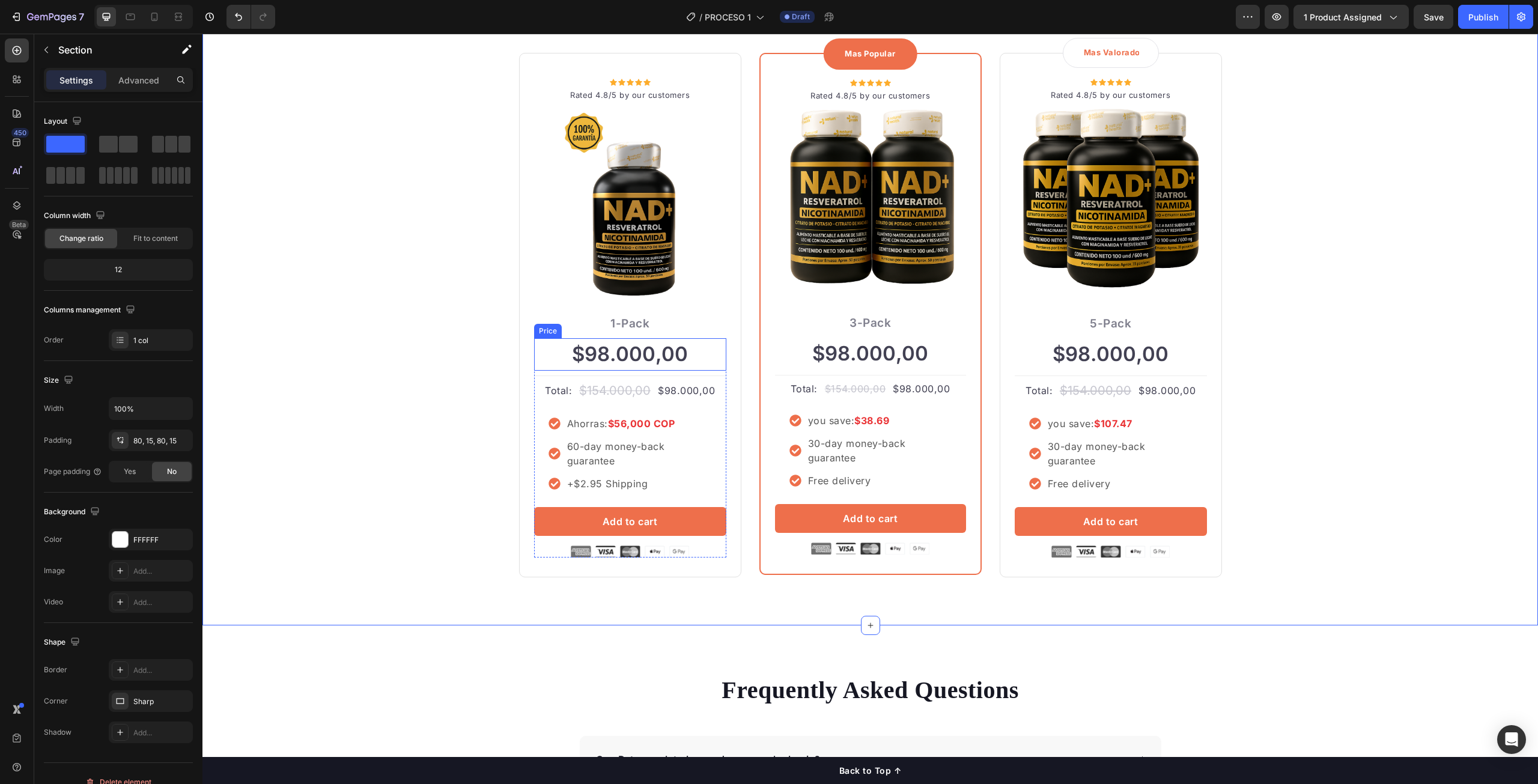
click at [665, 358] on div "$98.000,00" at bounding box center [630, 354] width 192 height 32
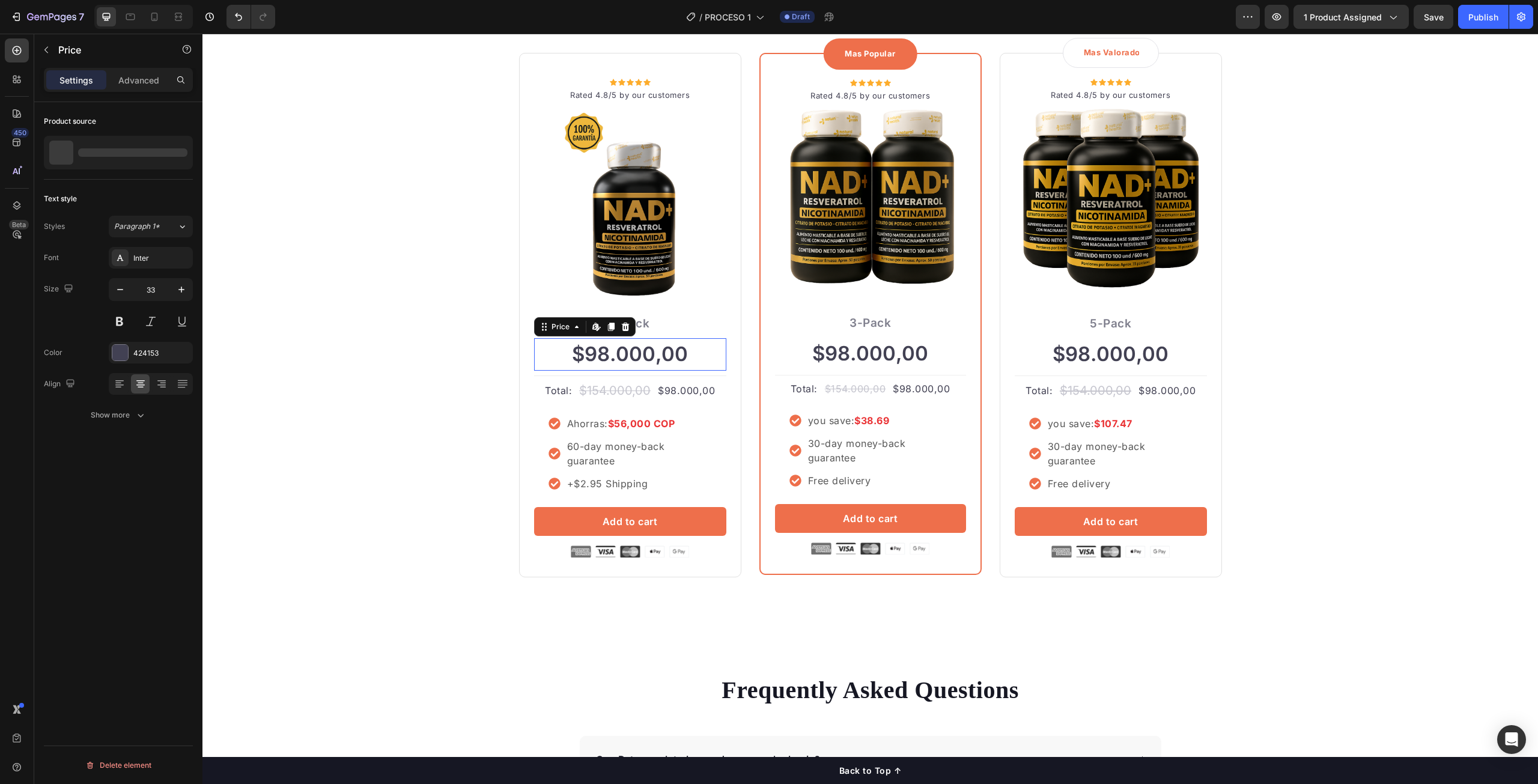
click at [665, 358] on div "$98.000,00" at bounding box center [630, 354] width 192 height 32
click at [692, 355] on div "$98.000,00" at bounding box center [630, 354] width 192 height 32
click at [675, 355] on div "$98.000,00" at bounding box center [630, 354] width 192 height 32
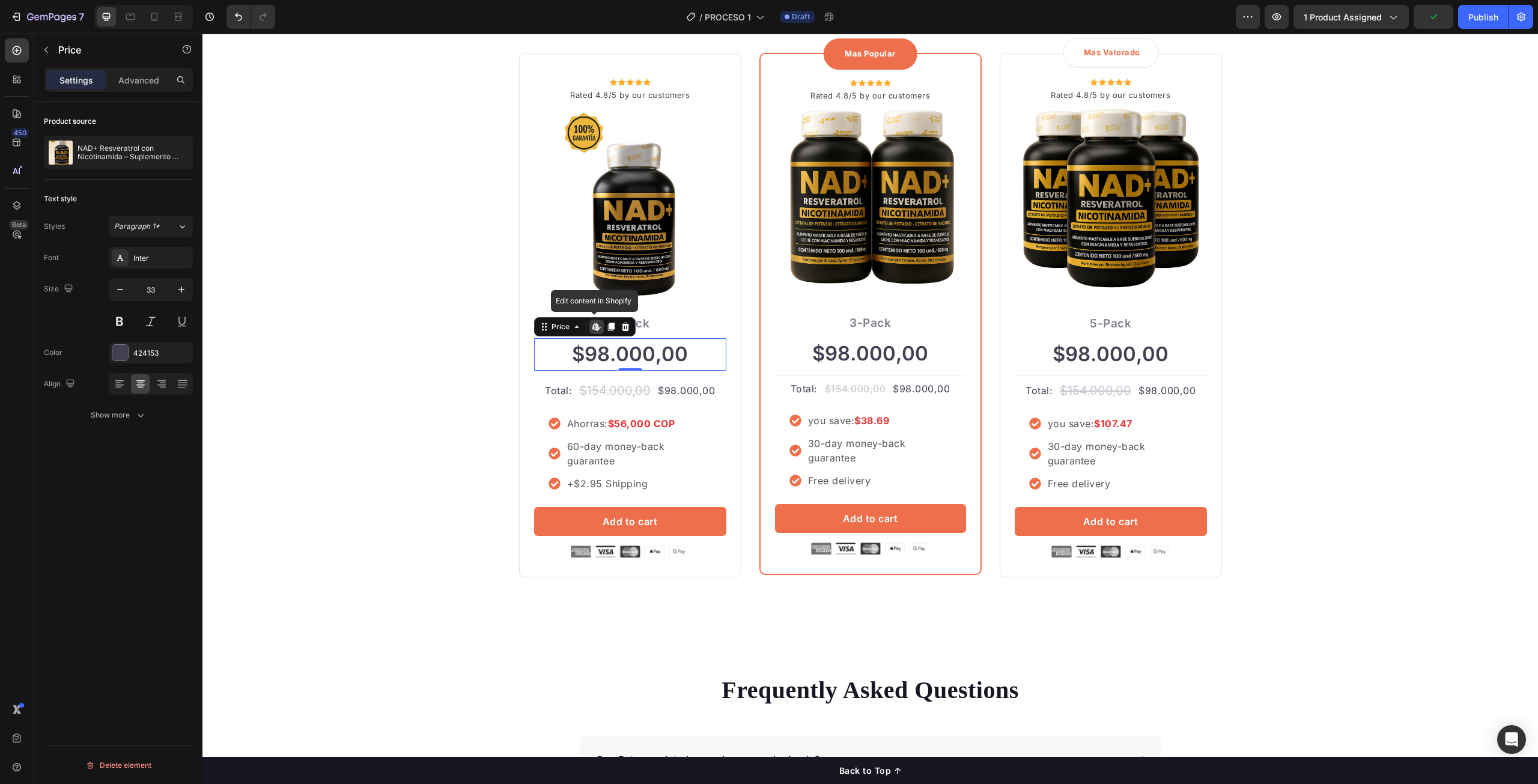
click at [644, 355] on div "$98.000,00" at bounding box center [630, 354] width 192 height 32
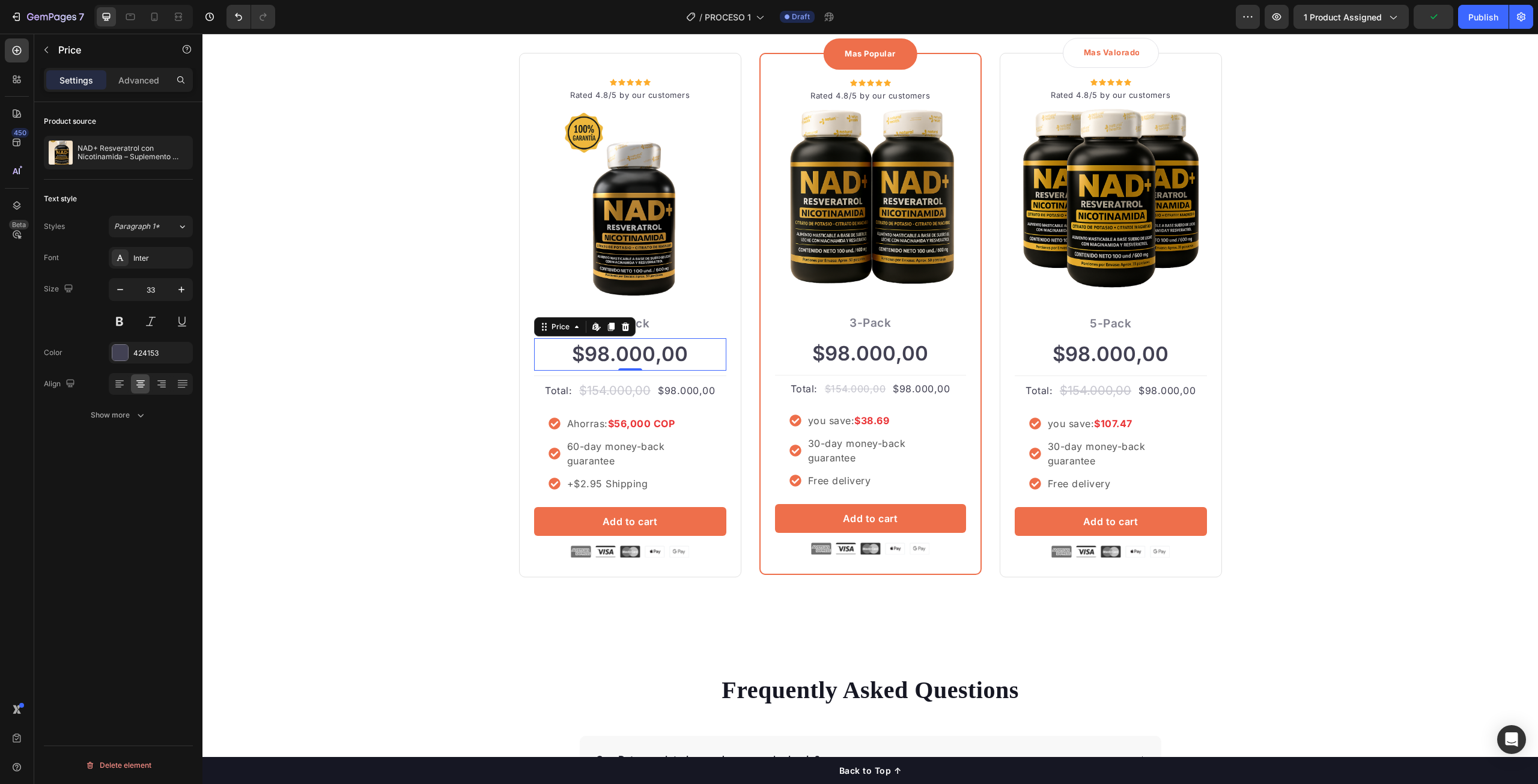
click at [644, 355] on div "$98.000,00" at bounding box center [630, 354] width 192 height 32
click at [690, 355] on div "$98.000,00" at bounding box center [630, 354] width 192 height 32
click at [562, 331] on div "Price" at bounding box center [560, 326] width 23 height 11
click at [452, 414] on div "ORDENA MAS TE AHORRA MAS Heading Row Icon Icon Icon Icon Icon Icon List Hoz Rat…" at bounding box center [870, 278] width 1317 height 600
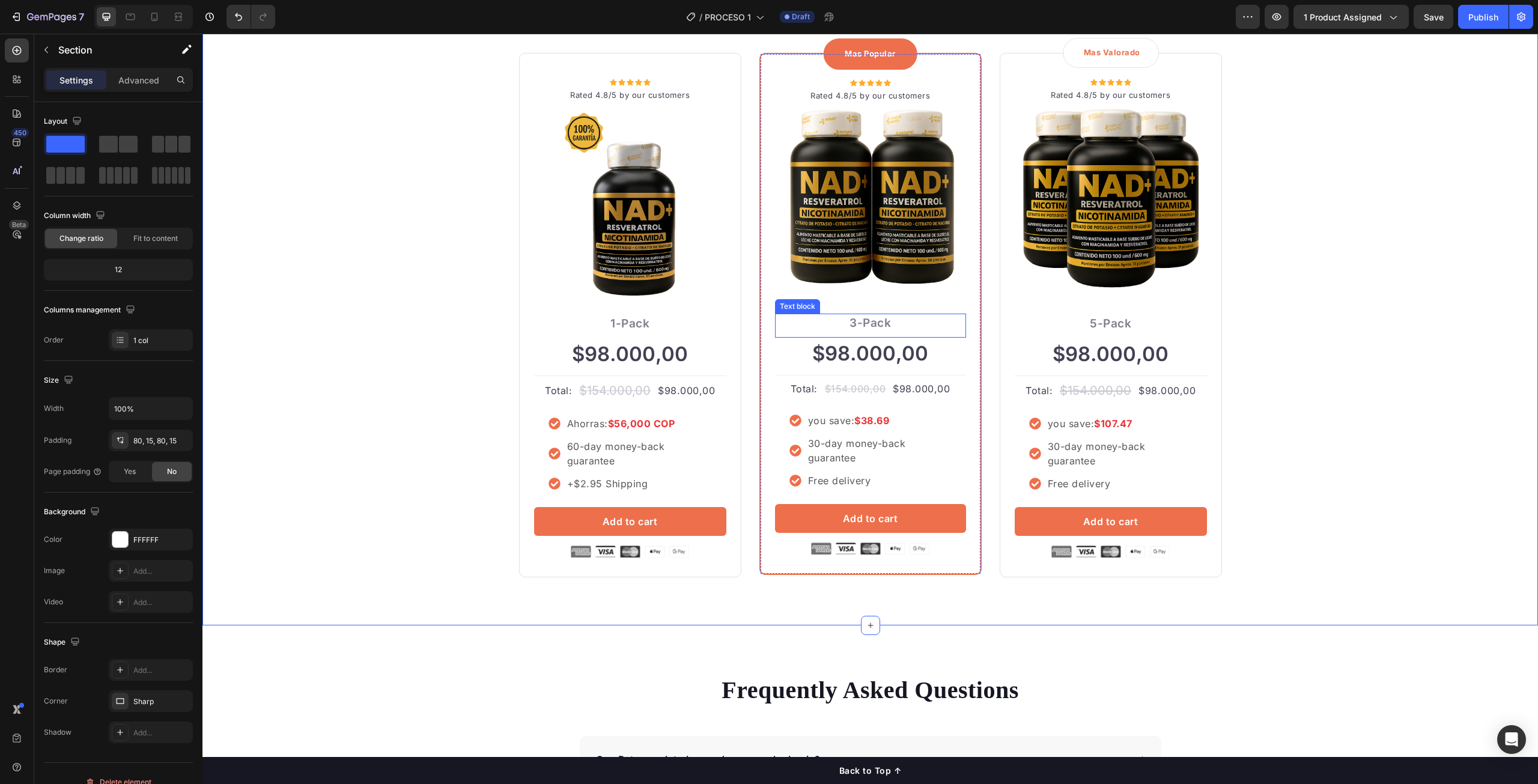
click at [864, 321] on p "3-Pack" at bounding box center [870, 323] width 188 height 17
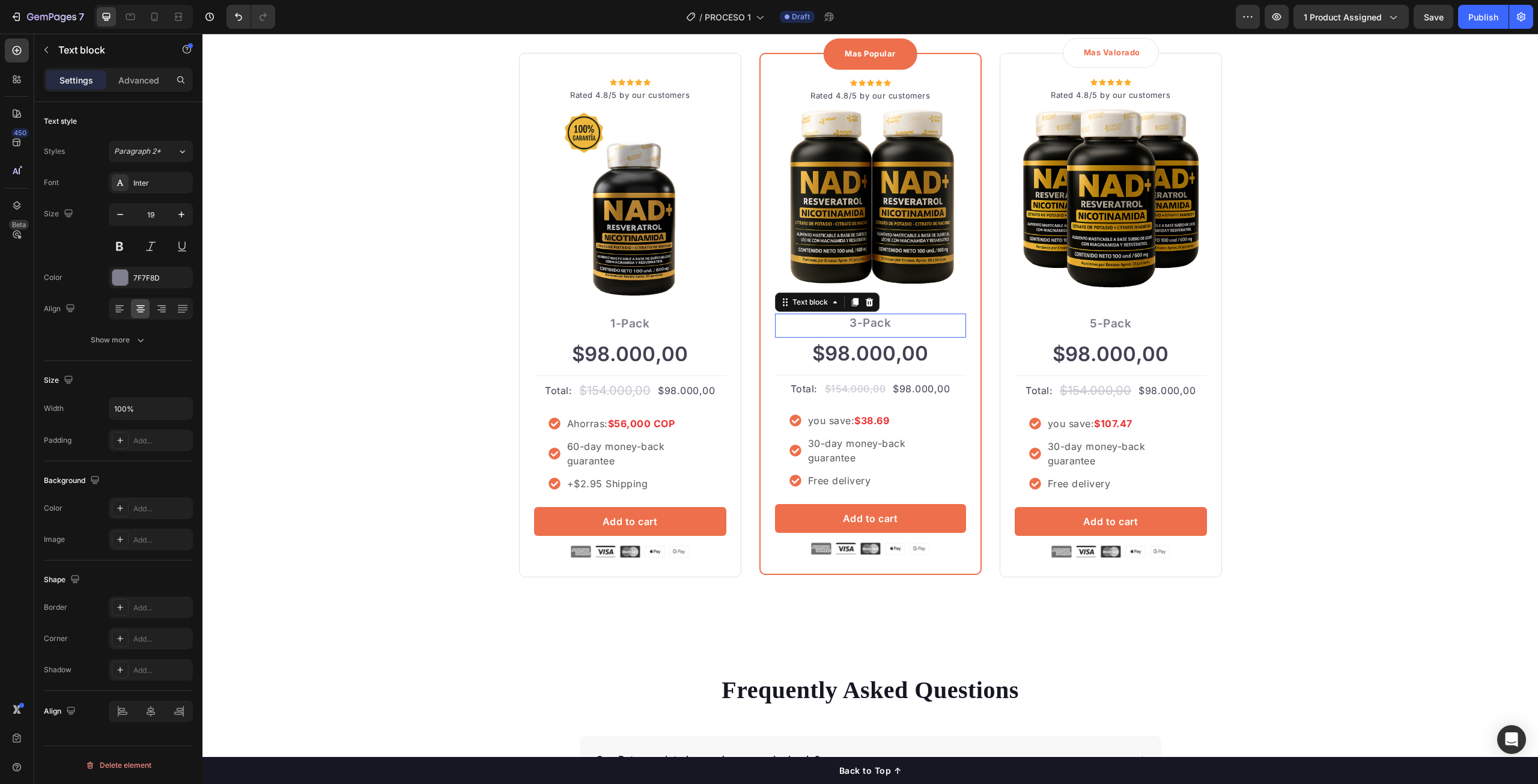
click at [864, 321] on p "3-Pack" at bounding box center [870, 323] width 188 height 17
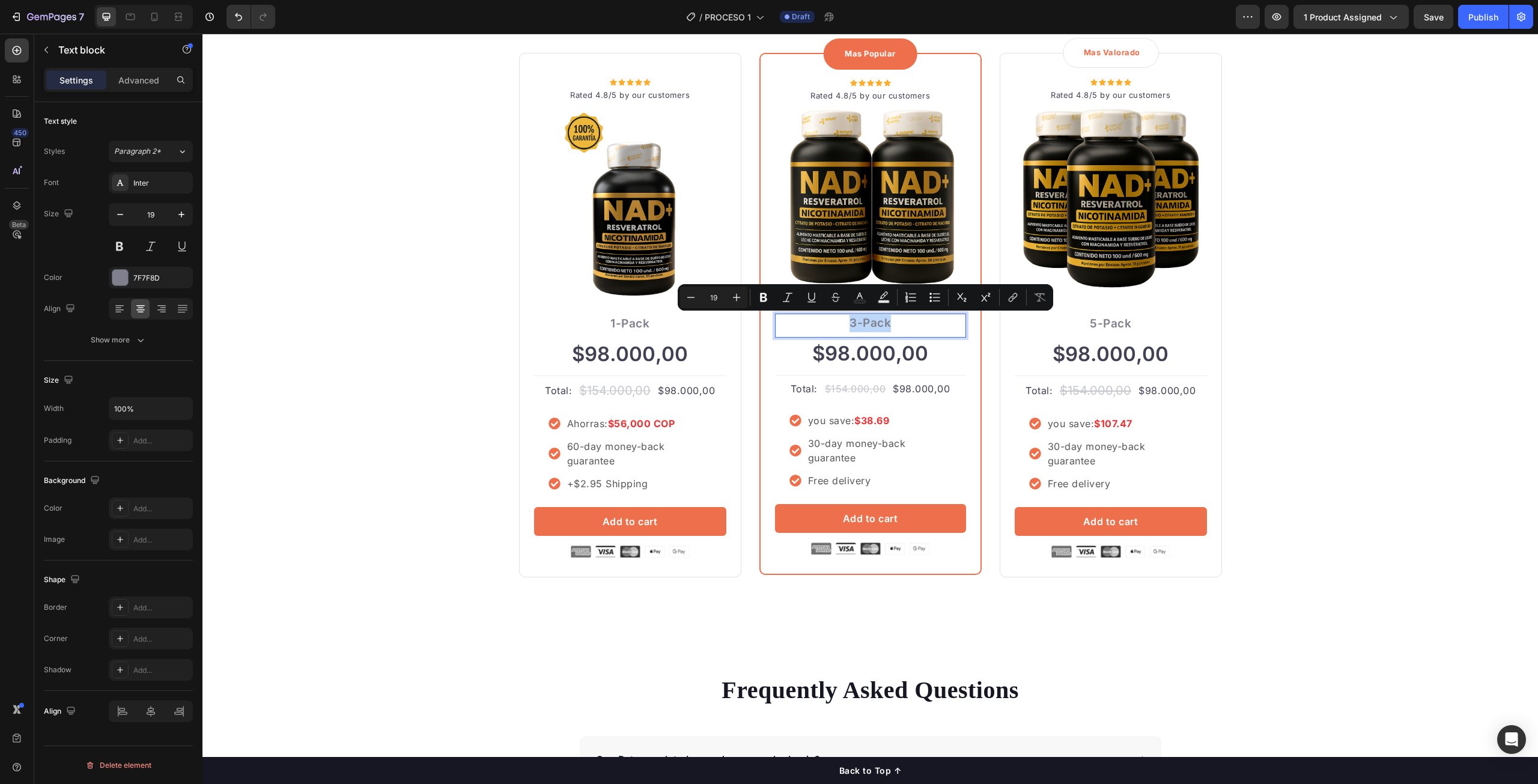
click at [850, 322] on p "3-Pack" at bounding box center [870, 323] width 188 height 17
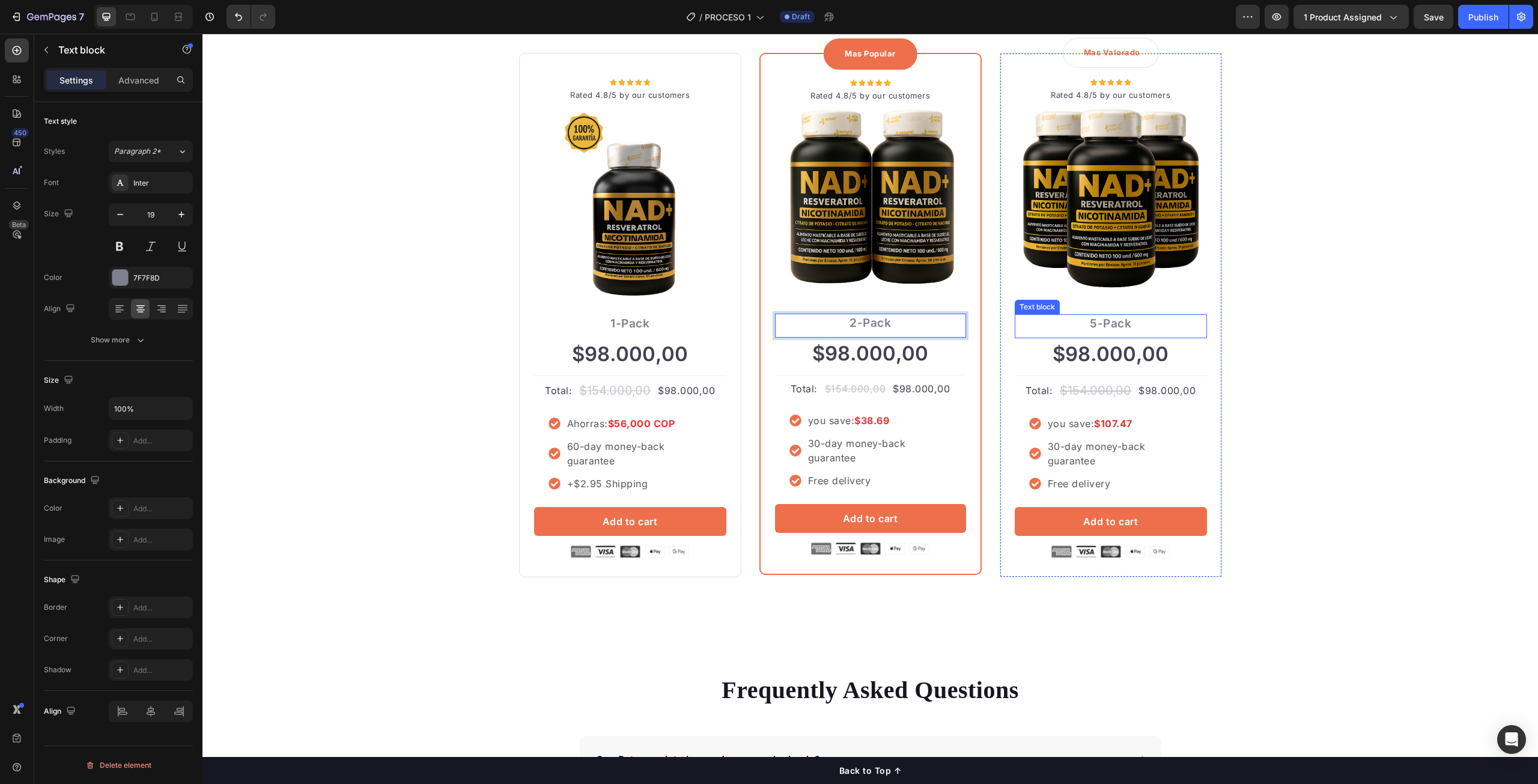
click at [1125, 324] on p "5-Pack" at bounding box center [1110, 323] width 190 height 17
click at [1092, 323] on p "5-Pack" at bounding box center [1110, 323] width 190 height 17
click at [1306, 329] on div "ORDENA MAS TE AHORRA MAS Heading Row Icon Icon Icon Icon Icon Icon List Hoz Rat…" at bounding box center [870, 278] width 1317 height 600
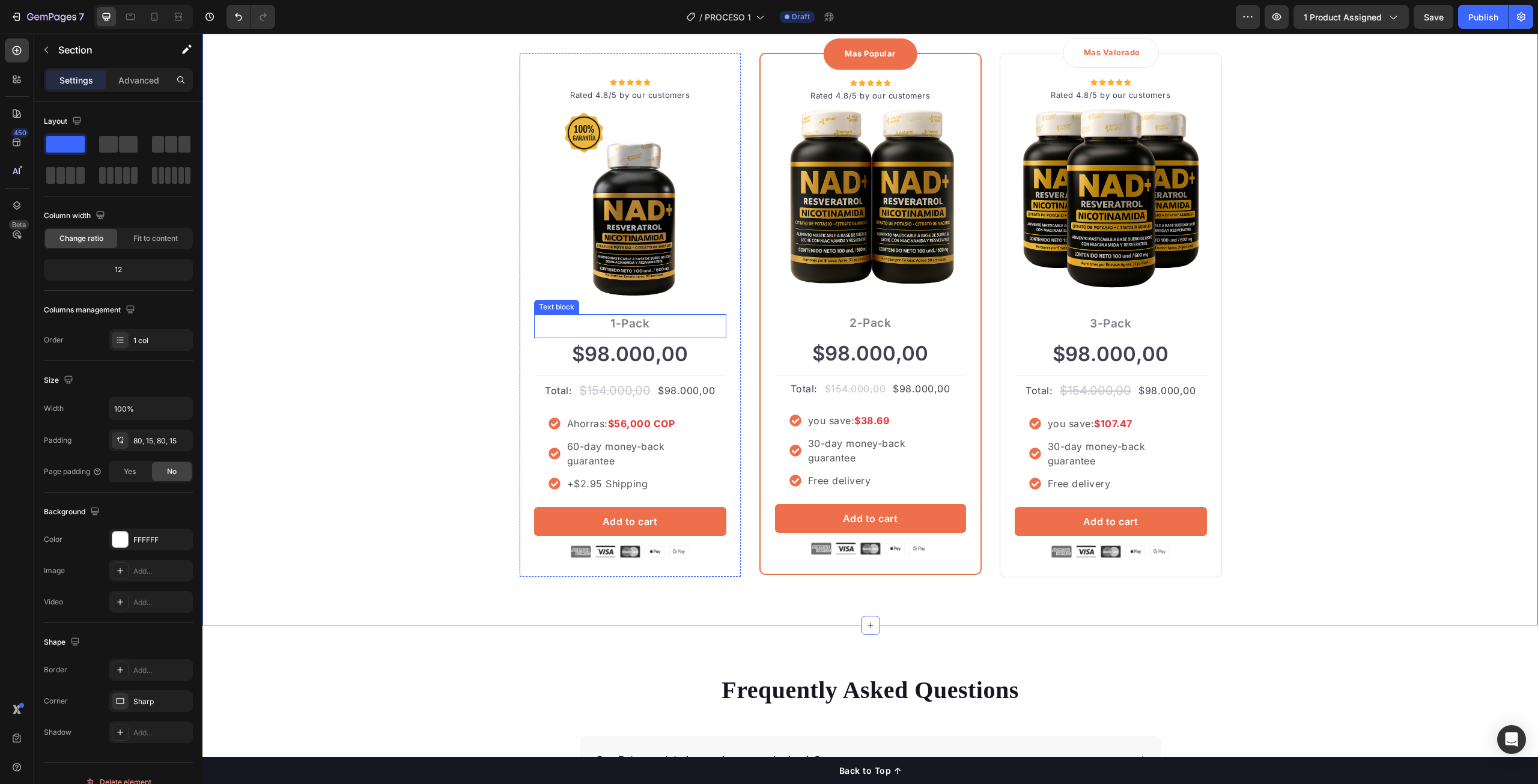
click at [623, 328] on p "1-Pack" at bounding box center [630, 323] width 190 height 17
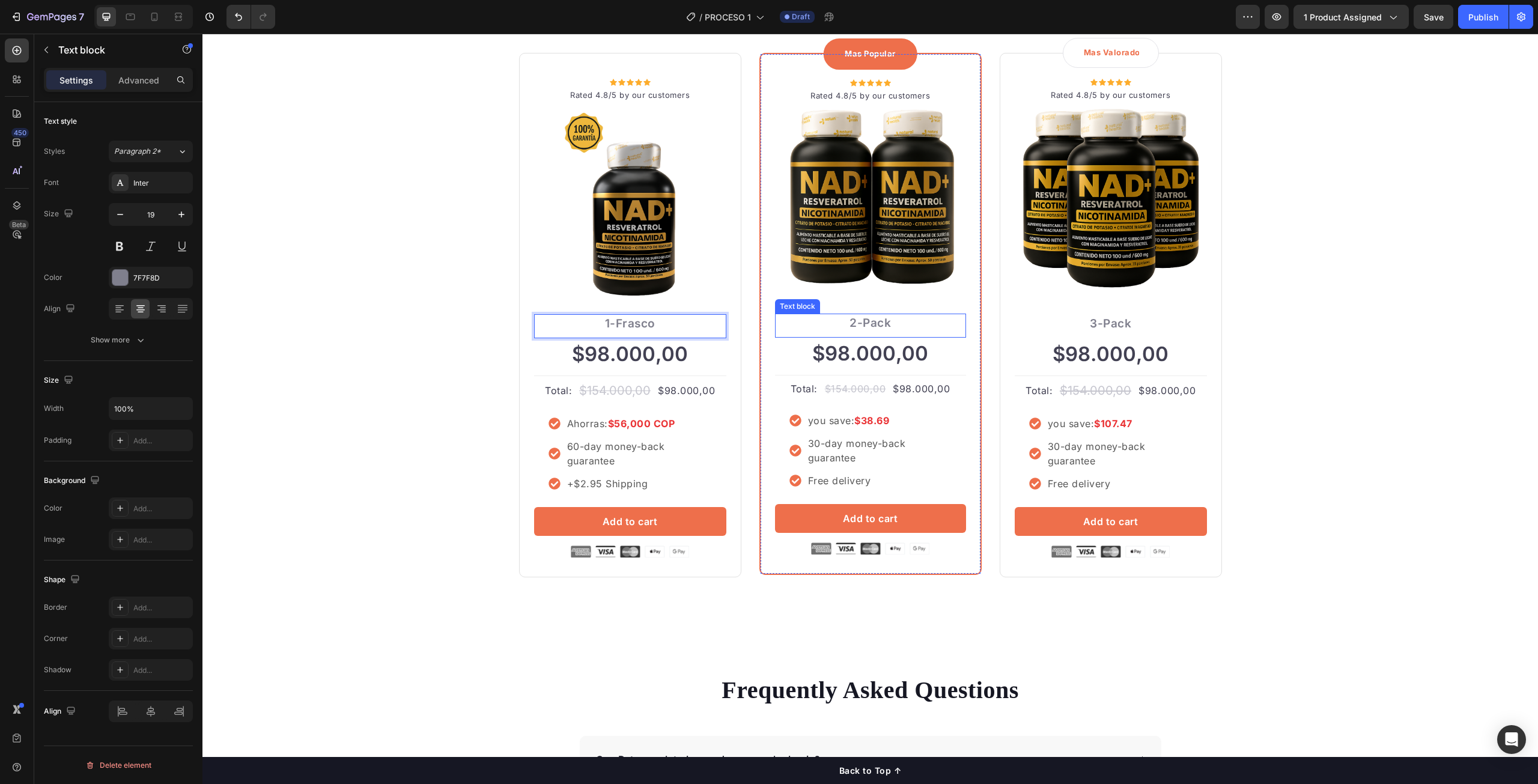
click at [859, 316] on p "2-Pack" at bounding box center [870, 323] width 188 height 17
click at [867, 325] on p "2-Pack" at bounding box center [870, 323] width 188 height 17
drag, startPoint x: 861, startPoint y: 323, endPoint x: 886, endPoint y: 324, distance: 25.0
click at [886, 324] on p "2-Pack" at bounding box center [870, 323] width 188 height 17
click at [1116, 327] on p "3-Pack" at bounding box center [1110, 323] width 190 height 17
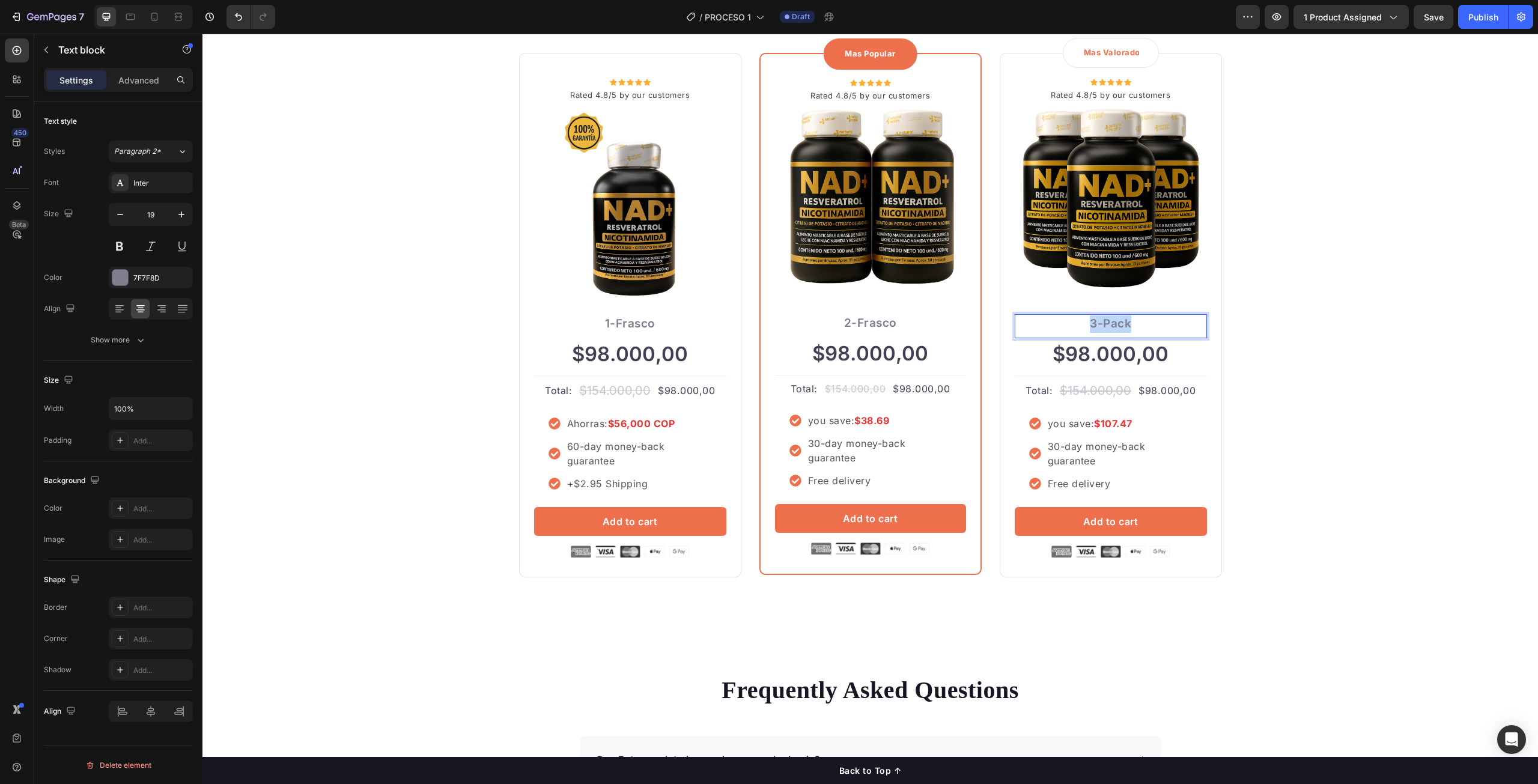
click at [1116, 327] on p "3-Pack" at bounding box center [1110, 323] width 190 height 17
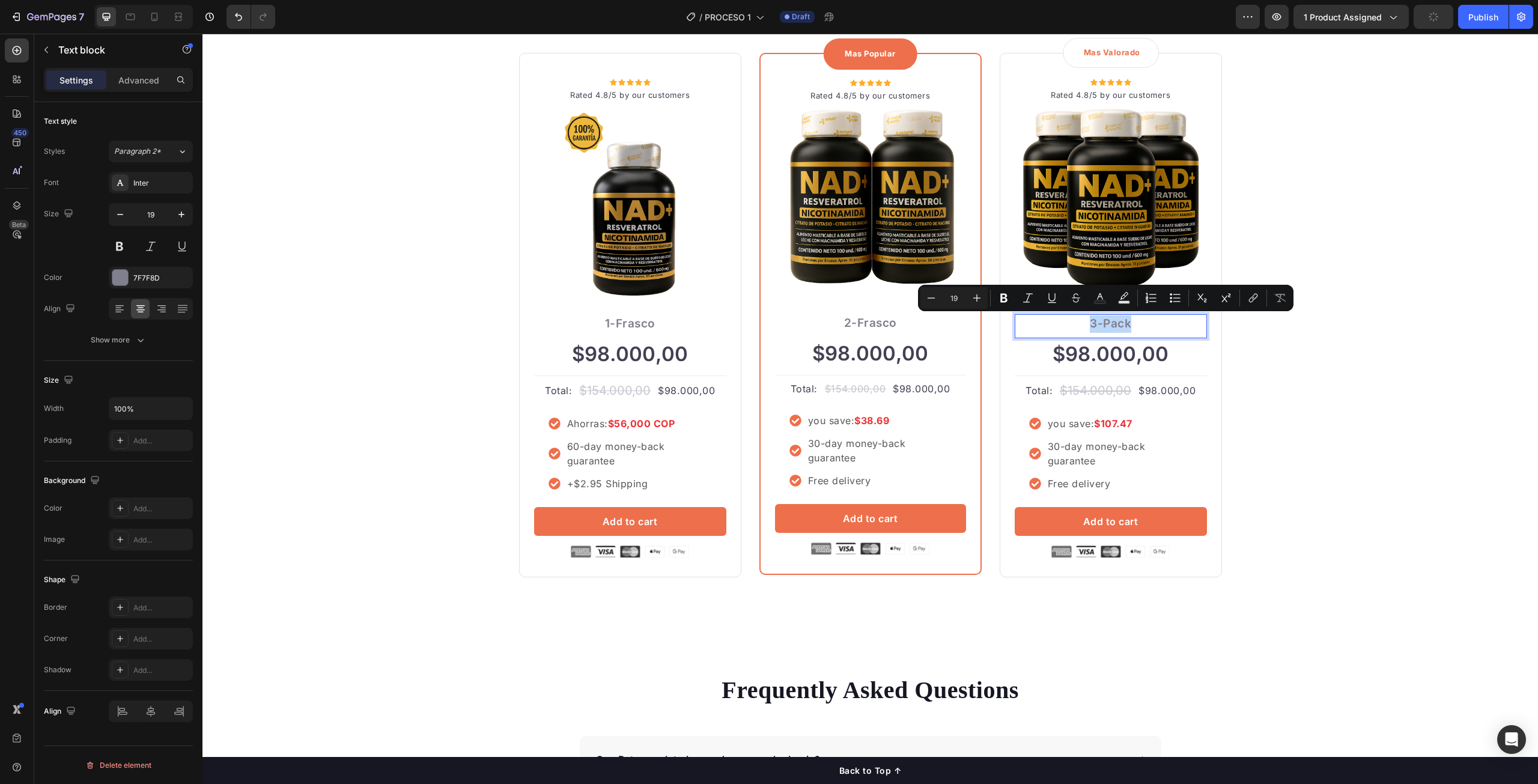
click at [1105, 328] on p "3-Pack" at bounding box center [1110, 323] width 190 height 17
drag, startPoint x: 1101, startPoint y: 325, endPoint x: 1128, endPoint y: 324, distance: 27.0
click at [1128, 324] on p "3-Pack" at bounding box center [1110, 323] width 190 height 17
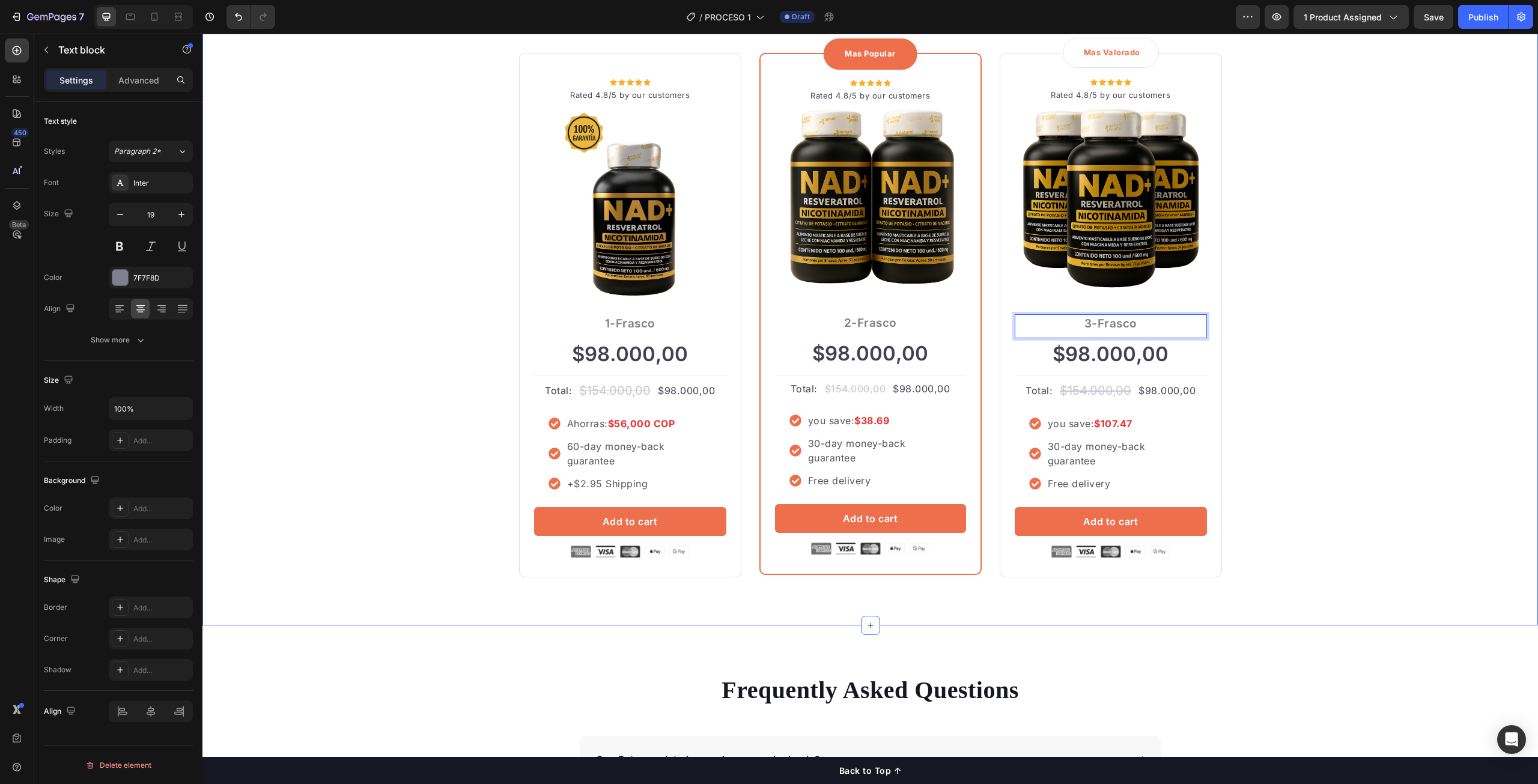
click at [1312, 315] on div "ORDENA MAS TE AHORRA MAS Heading Row Icon Icon Icon Icon Icon Icon List Hoz Rat…" at bounding box center [870, 278] width 1317 height 600
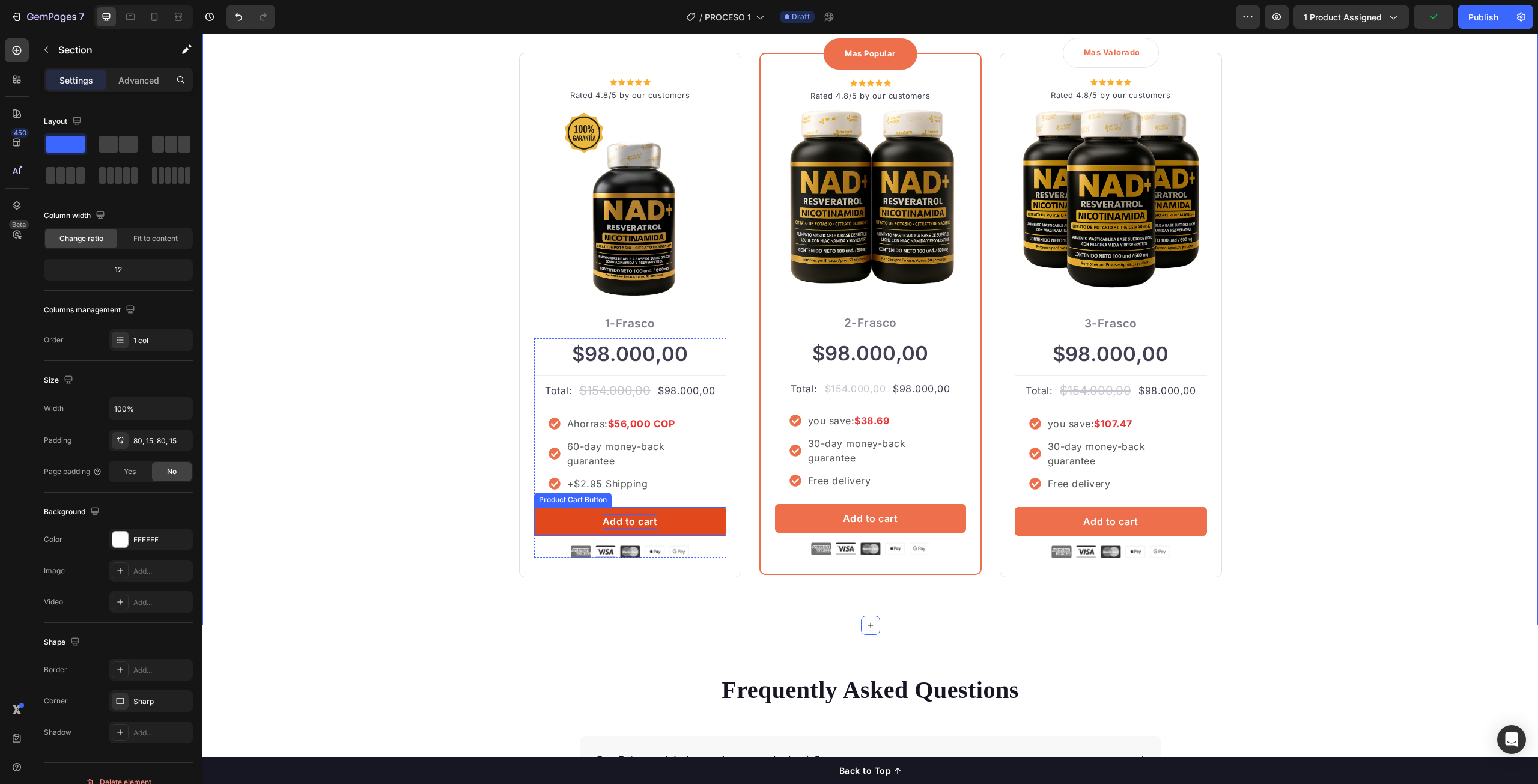
click at [631, 522] on div "Add to cart" at bounding box center [630, 521] width 56 height 14
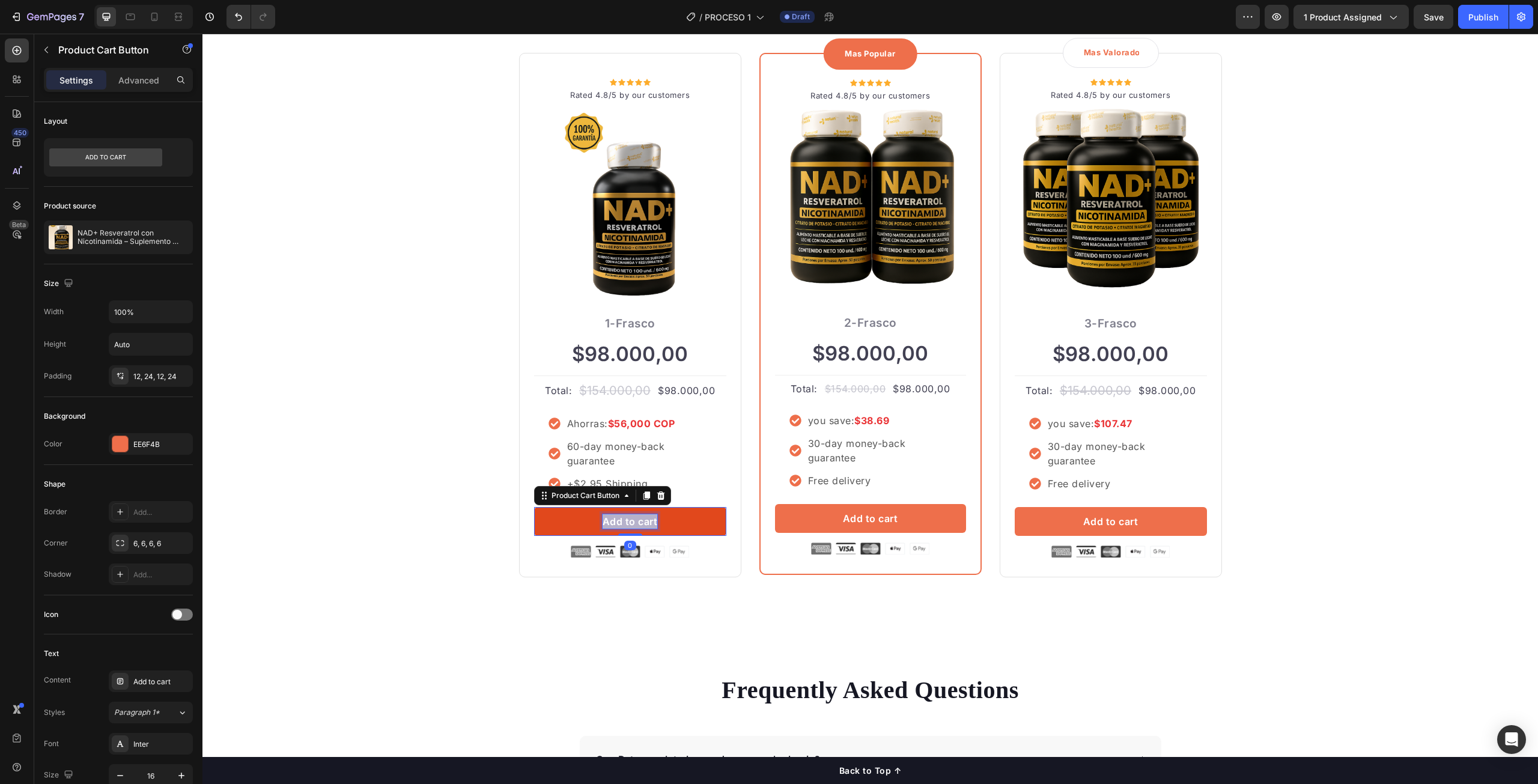
click at [631, 522] on p "Add to cart" at bounding box center [630, 521] width 56 height 14
click at [534, 507] on button "ORDENAR" at bounding box center [630, 521] width 192 height 29
click at [534, 507] on button "ORDENAR Y" at bounding box center [630, 521] width 192 height 29
click at [534, 507] on button "ORDENAR Y PAGAR" at bounding box center [630, 521] width 192 height 29
click at [534, 507] on button "ORDENAR Y PAGAR AL" at bounding box center [630, 521] width 192 height 29
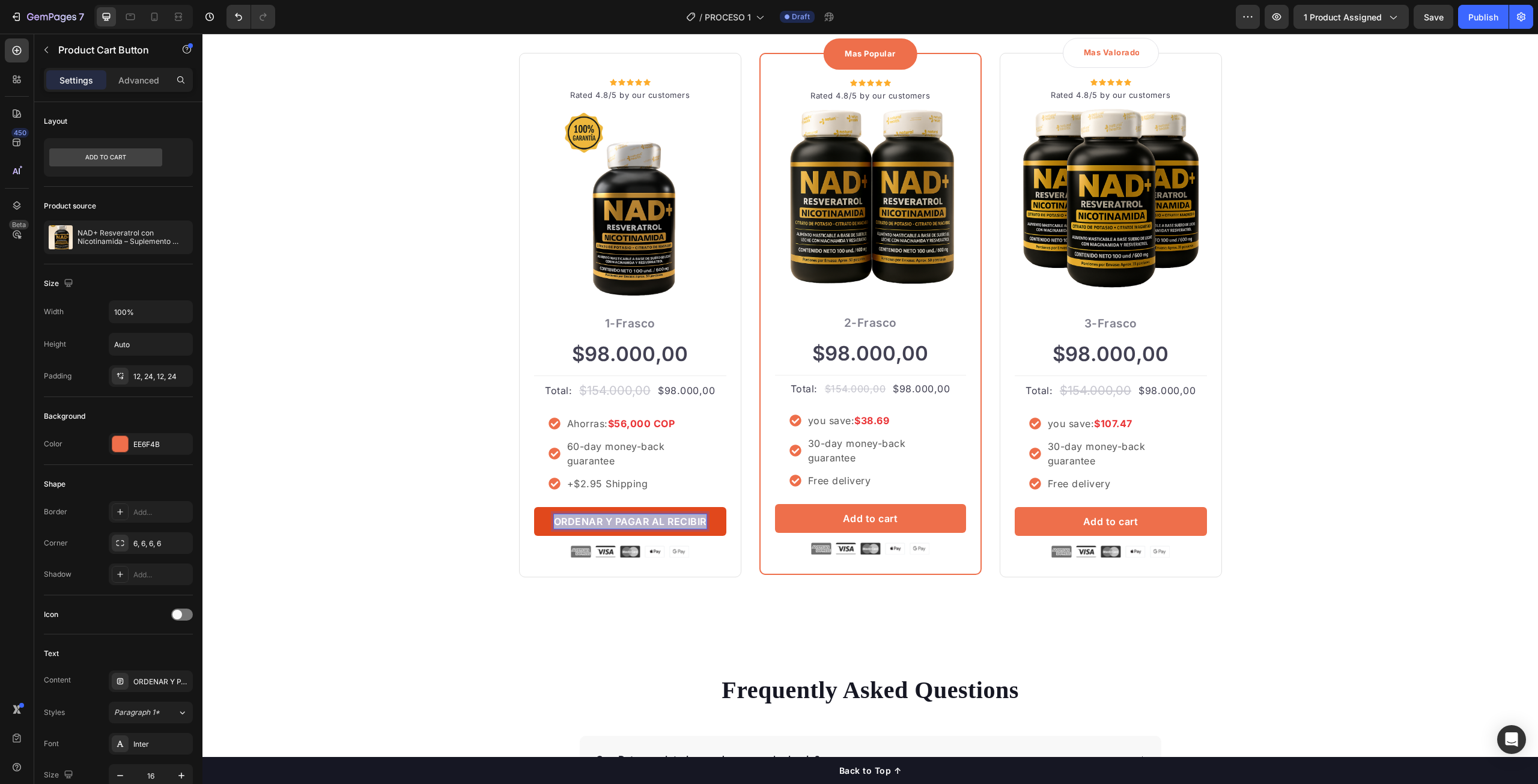
copy p "ORDENAR Y PAGAR AL RECIBIR"
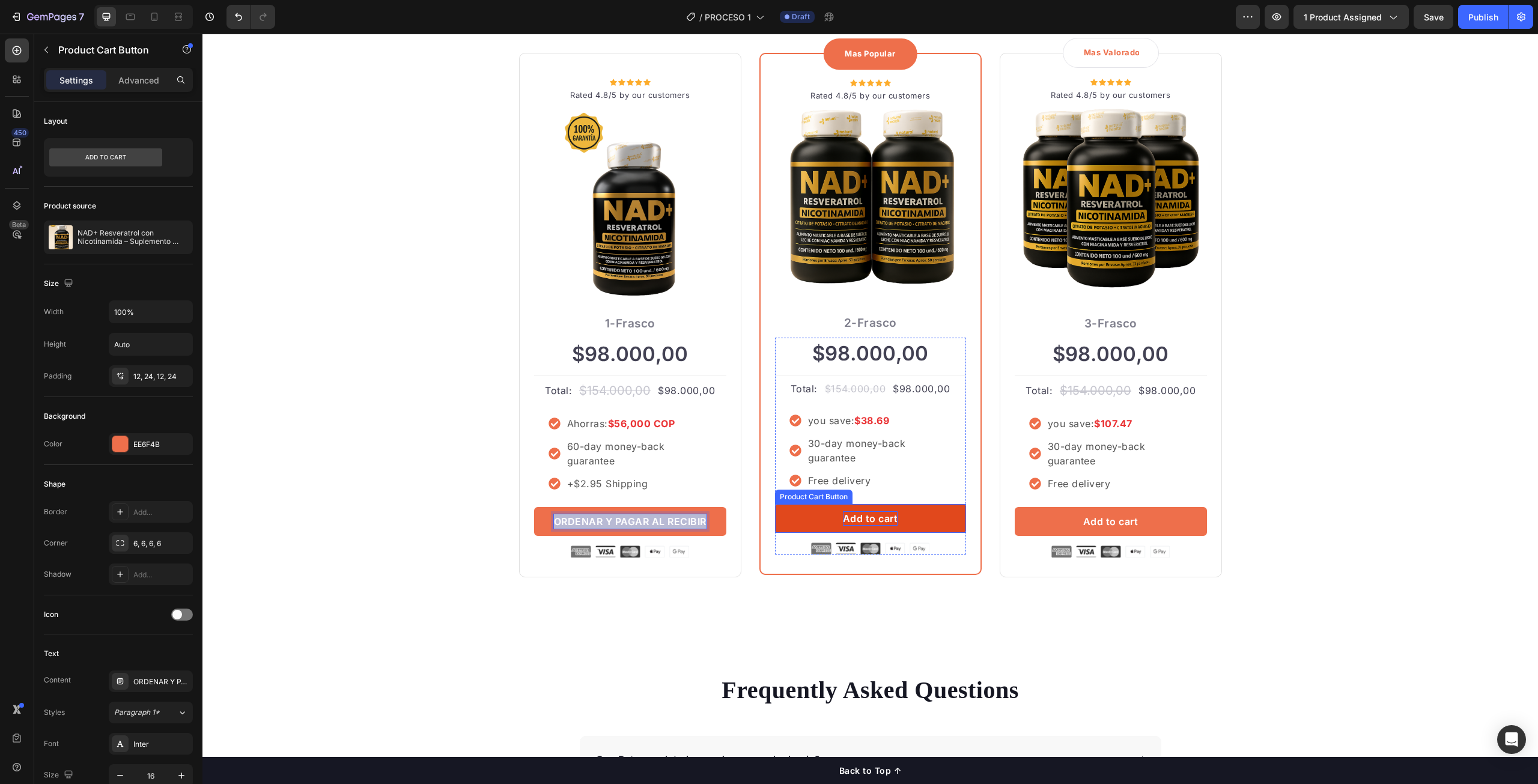
click at [875, 521] on div "Add to cart" at bounding box center [871, 518] width 56 height 14
click at [879, 518] on div "Add to cart" at bounding box center [871, 518] width 56 height 14
click at [879, 518] on p "Add to cart" at bounding box center [871, 518] width 56 height 14
click at [879, 518] on p "Add to cart" at bounding box center [871, 518] width 56 height 14
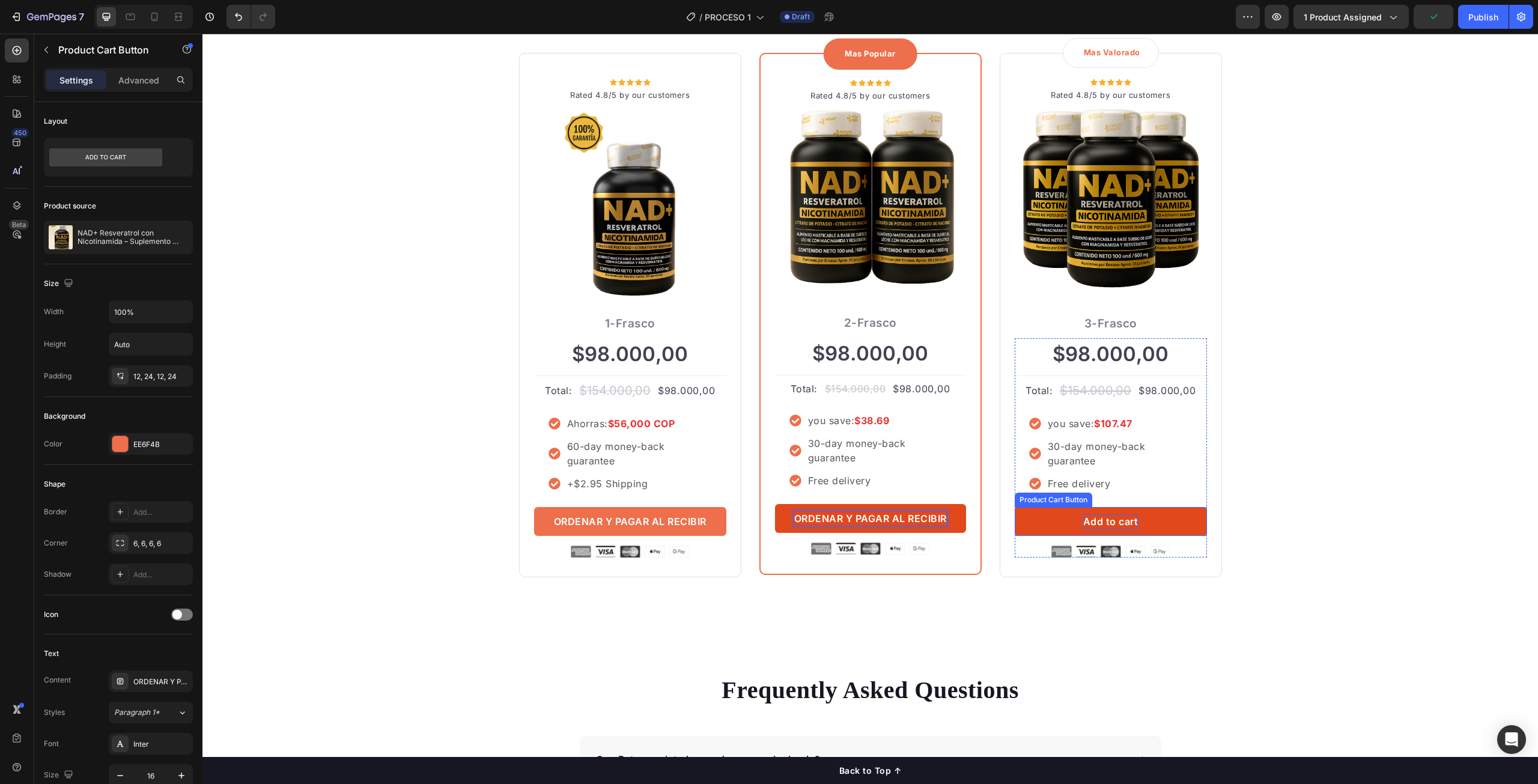
click at [1104, 524] on div "Add to cart" at bounding box center [1111, 521] width 56 height 14
click at [1109, 523] on div "Add to cart" at bounding box center [1111, 521] width 56 height 14
click at [1109, 523] on p "Add to cart" at bounding box center [1111, 521] width 56 height 14
click at [1394, 563] on div "ORDENA MAS TE AHORRA MAS Heading Row Icon Icon Icon Icon Icon Icon List Hoz Rat…" at bounding box center [870, 278] width 1317 height 600
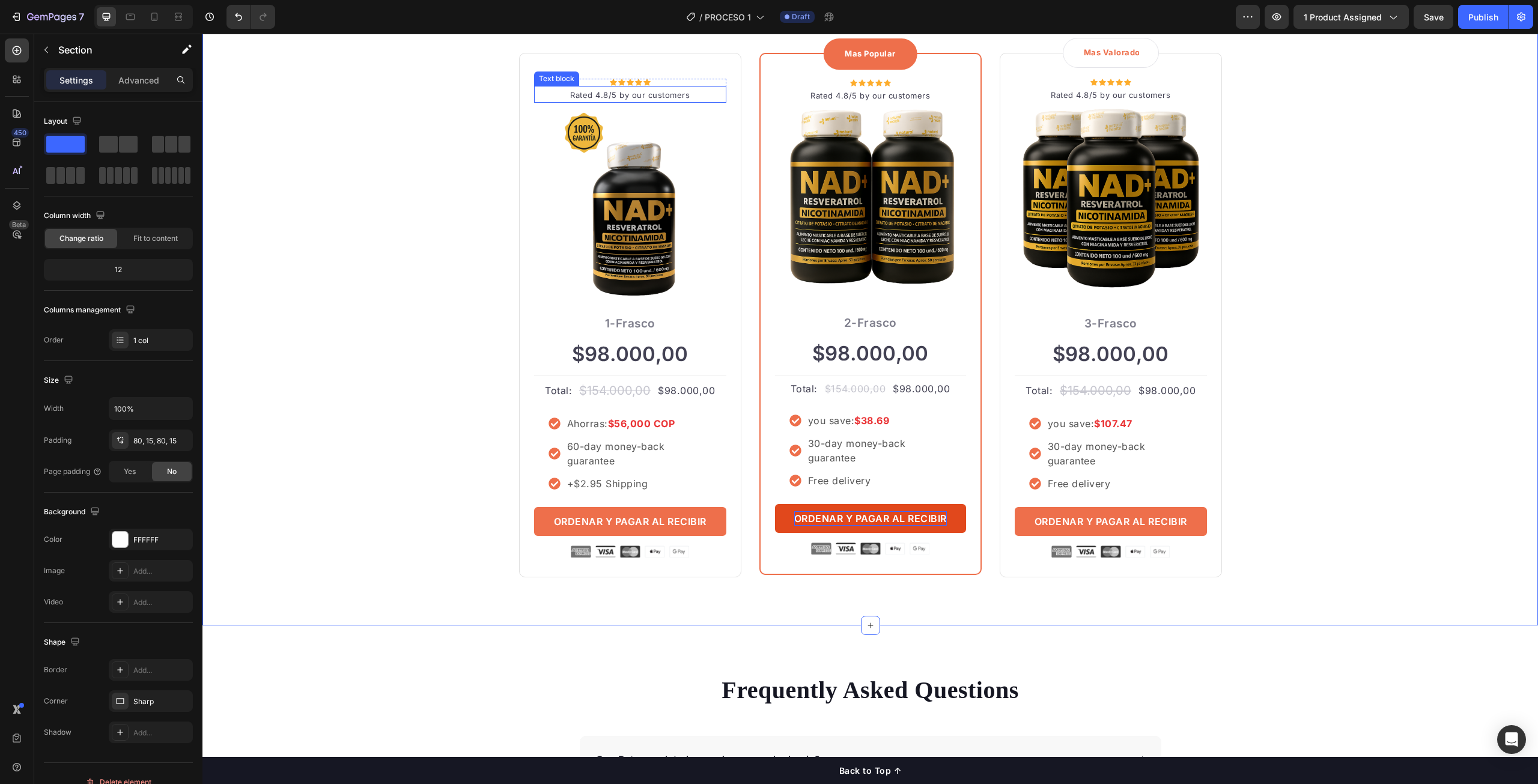
click at [672, 95] on p "Rated 4.8/5 by our customers" at bounding box center [630, 95] width 190 height 12
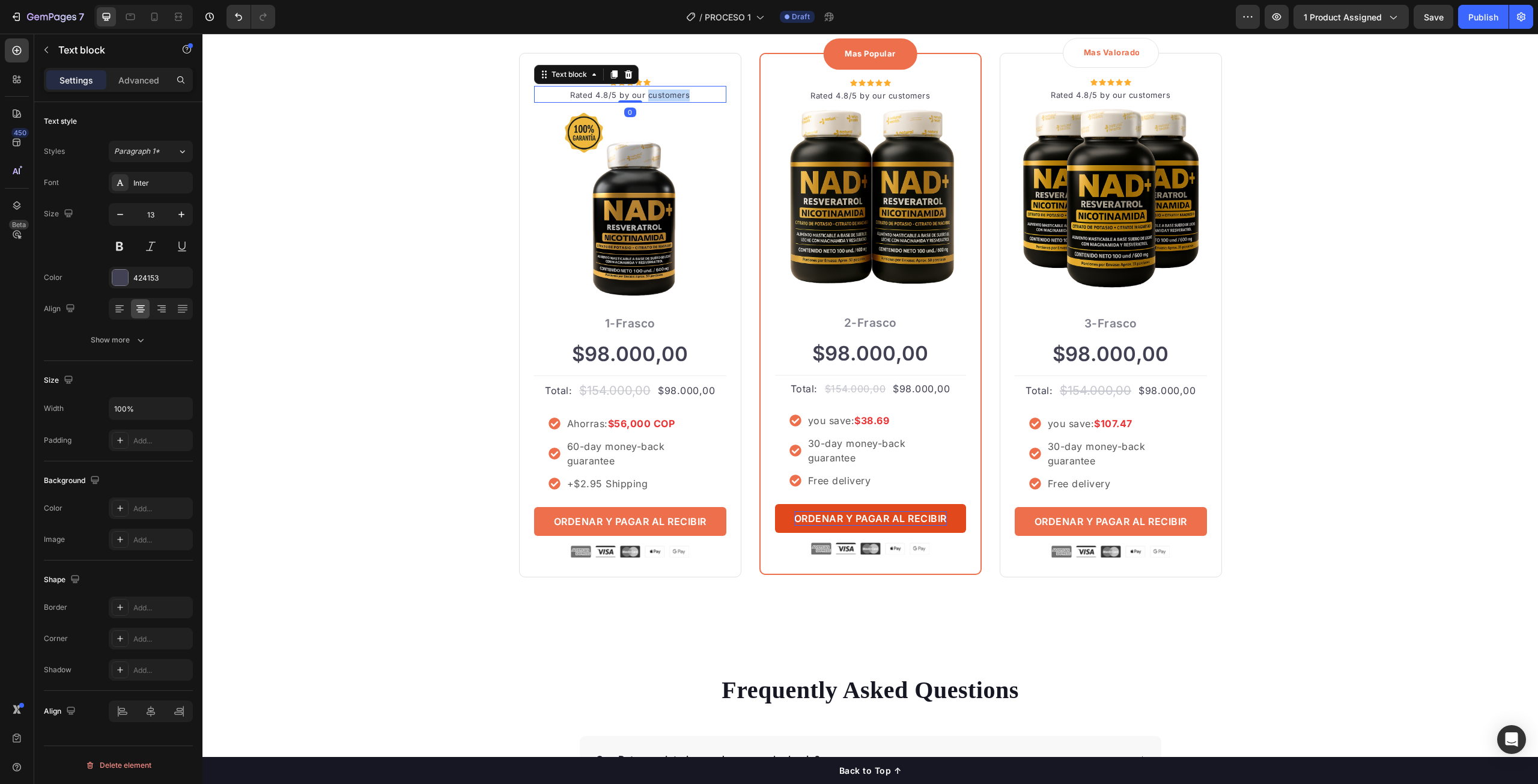
click at [672, 95] on p "Rated 4.8/5 by our customers" at bounding box center [630, 95] width 190 height 12
click at [456, 117] on div "ORDENA MAS TE AHORRA MAS Heading Row Icon Icon Icon Icon Icon Icon List Hoz Val…" at bounding box center [870, 278] width 1317 height 600
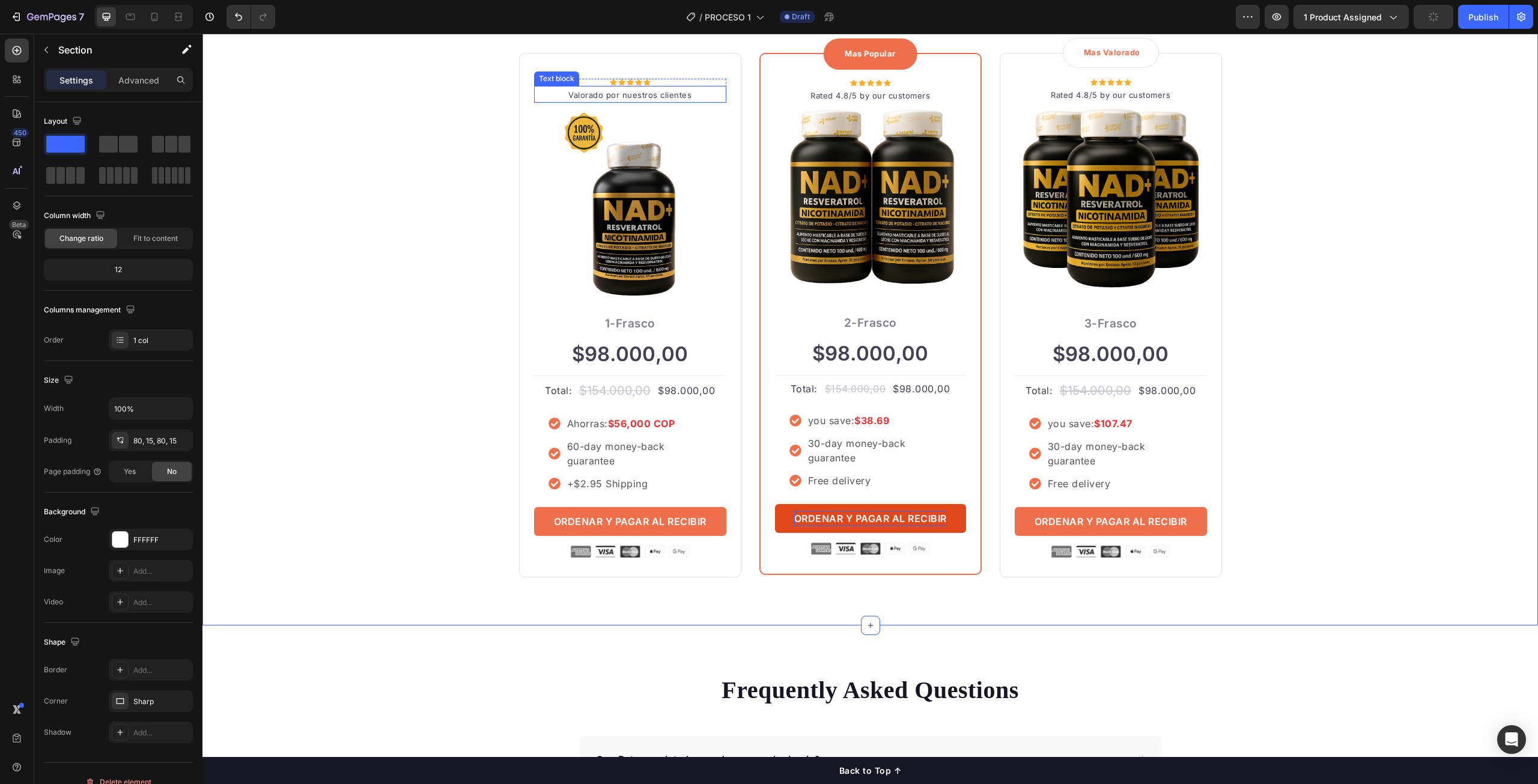
click at [624, 95] on p "Valorado por nuestros clientes" at bounding box center [630, 95] width 190 height 12
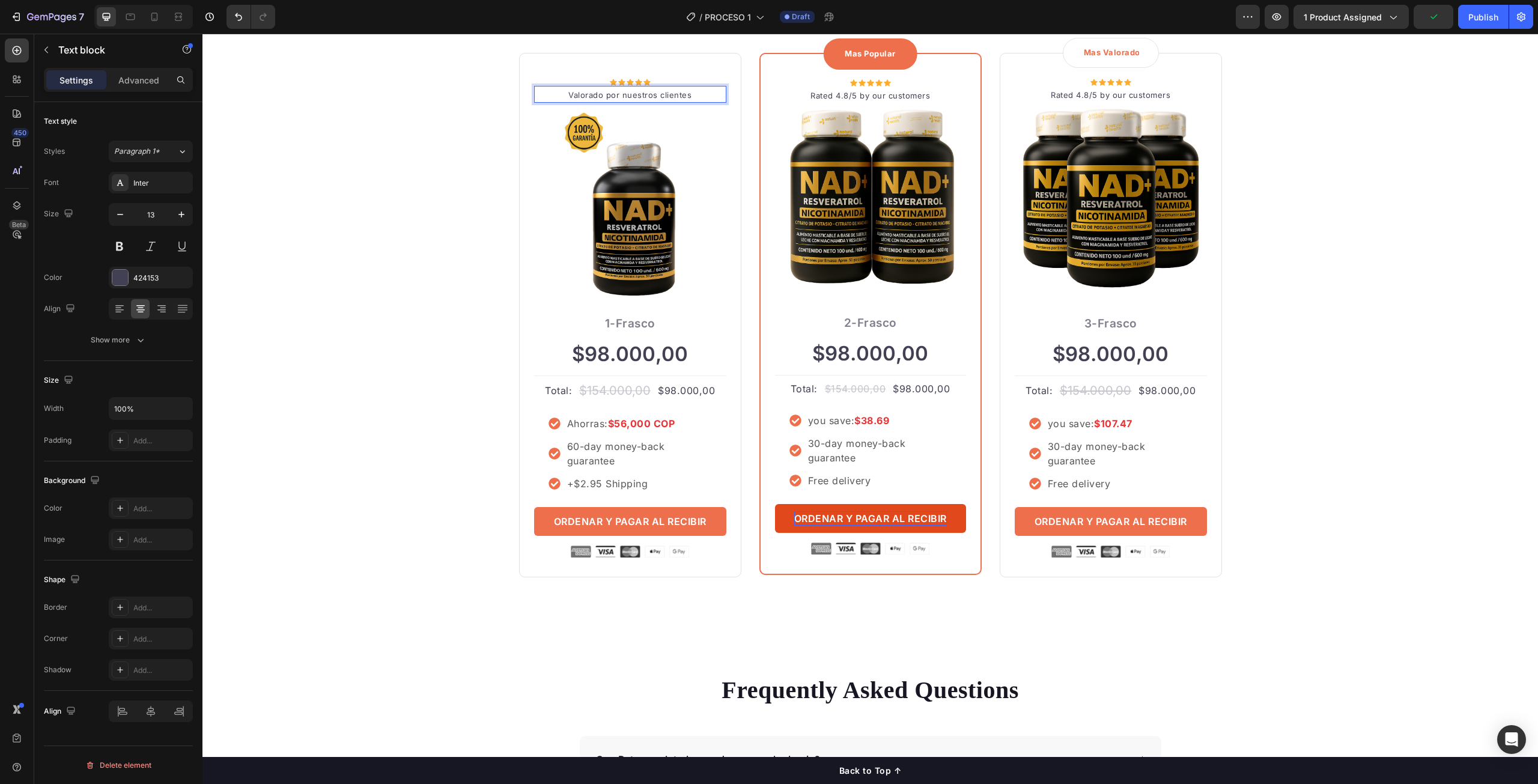
click at [624, 95] on p "Valorado por nuestros clientes" at bounding box center [630, 95] width 190 height 12
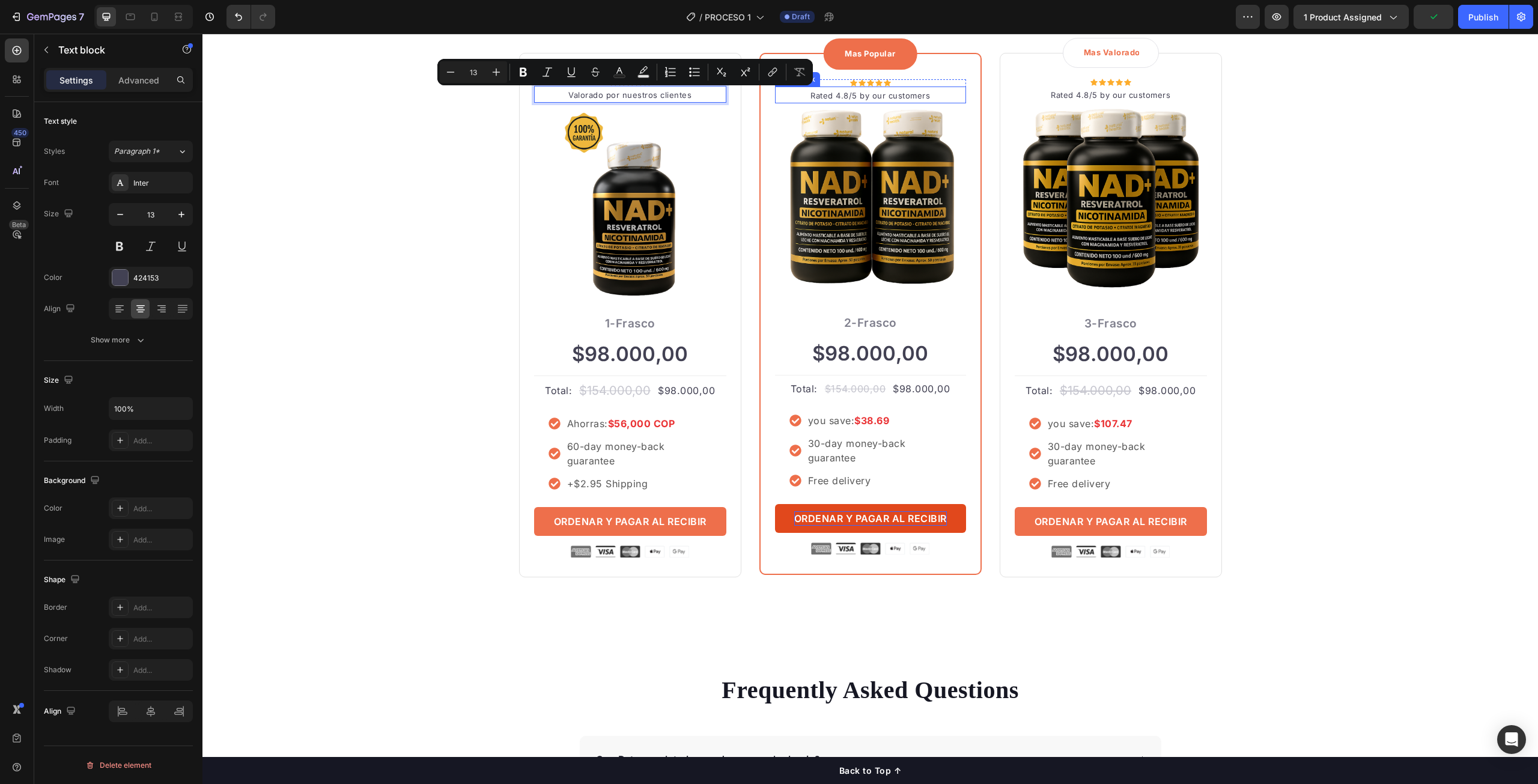
click at [840, 95] on p "Rated 4.8/5 by our customers" at bounding box center [870, 96] width 188 height 12
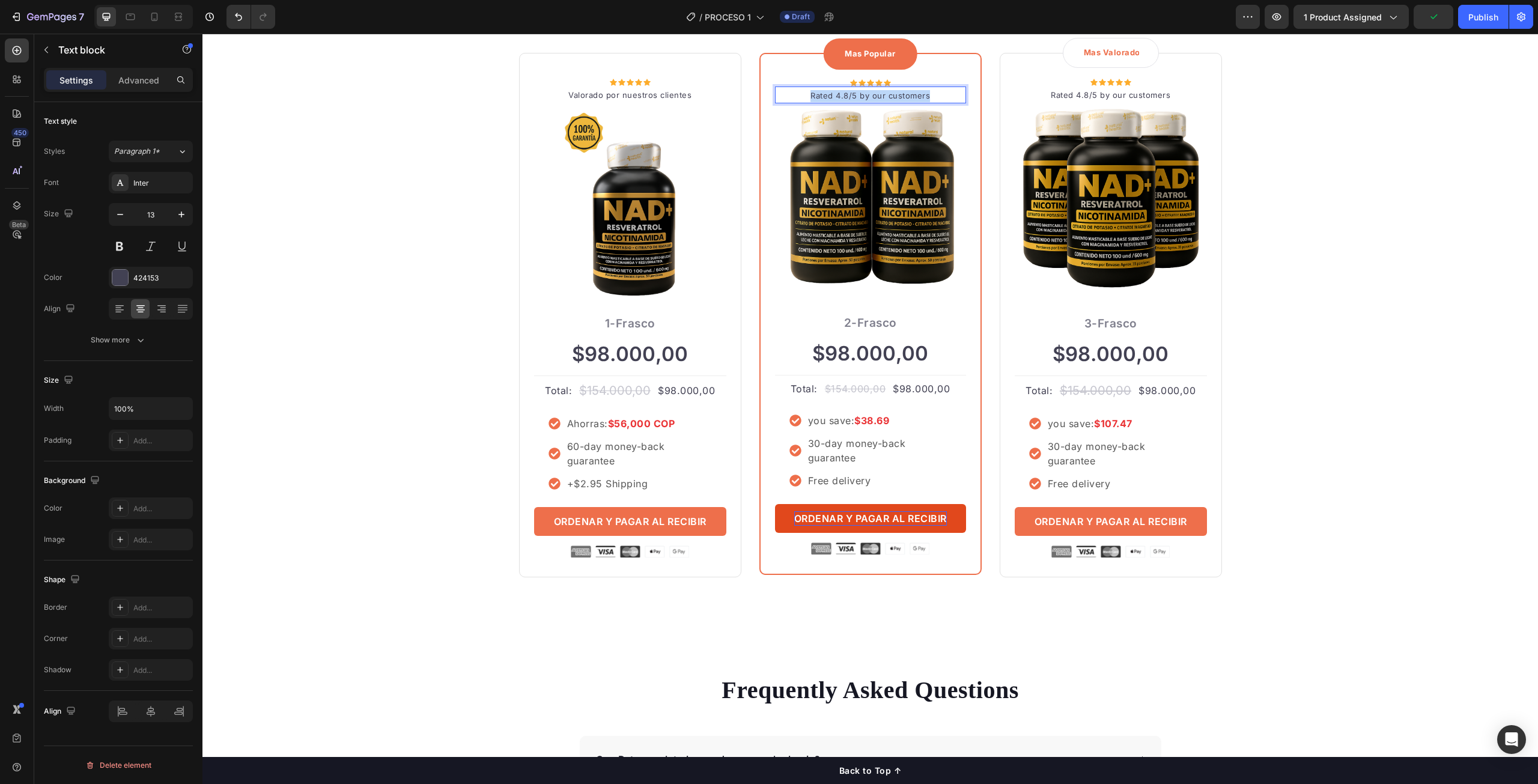
click at [840, 95] on p "Rated 4.8/5 by our customers" at bounding box center [870, 96] width 188 height 12
click at [1089, 95] on p "Rated 4.8/5 by our customers" at bounding box center [1110, 95] width 190 height 12
click at [1382, 161] on div "ORDENA MAS TE AHORRA MAS Heading Row Icon Icon Icon Icon Icon Icon List Hoz Val…" at bounding box center [870, 278] width 1317 height 600
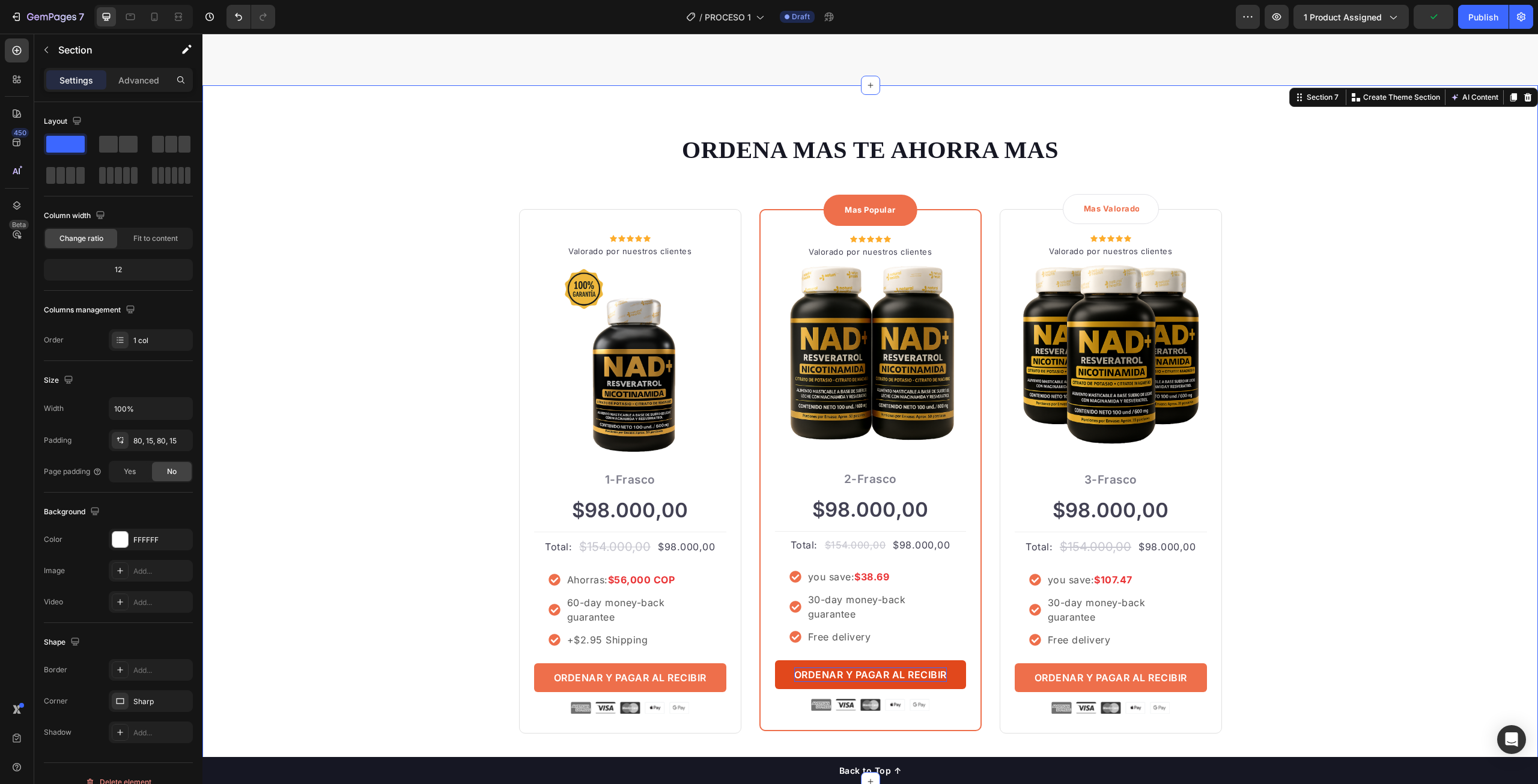
scroll to position [3276, 0]
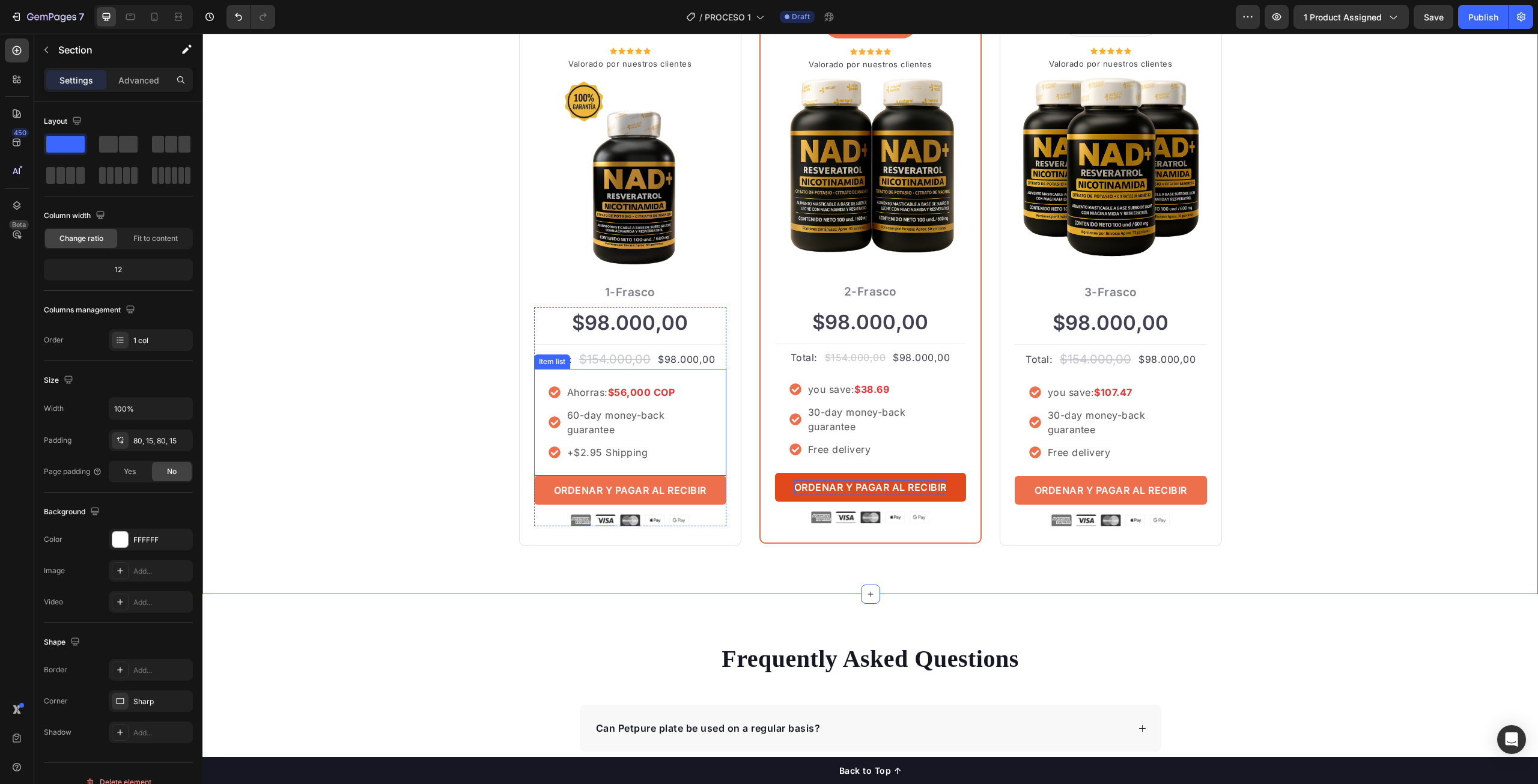
click at [623, 431] on p "60-day money-back guarantee" at bounding box center [638, 422] width 143 height 29
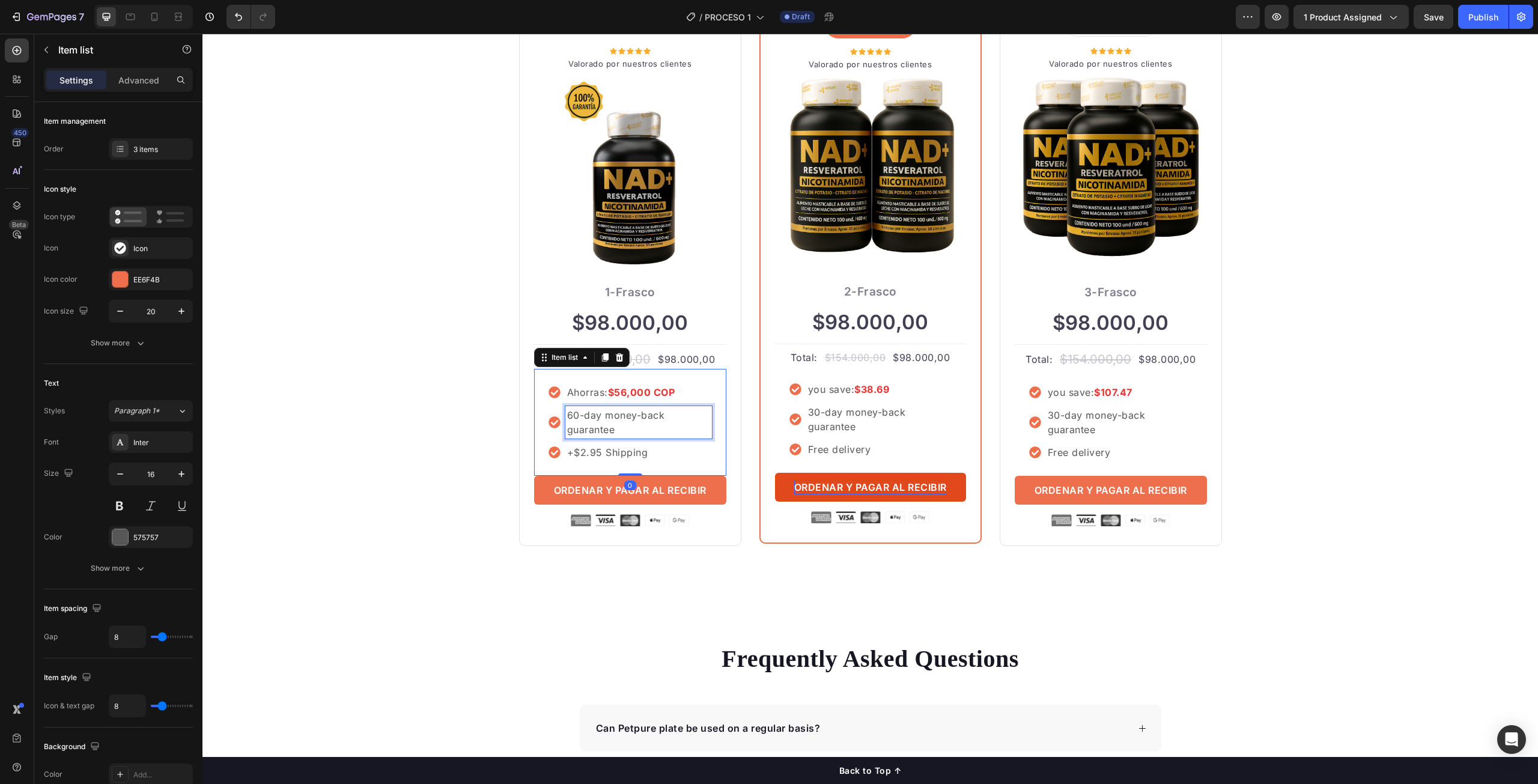
click at [619, 433] on p "60-day money-back guarantee" at bounding box center [638, 422] width 143 height 29
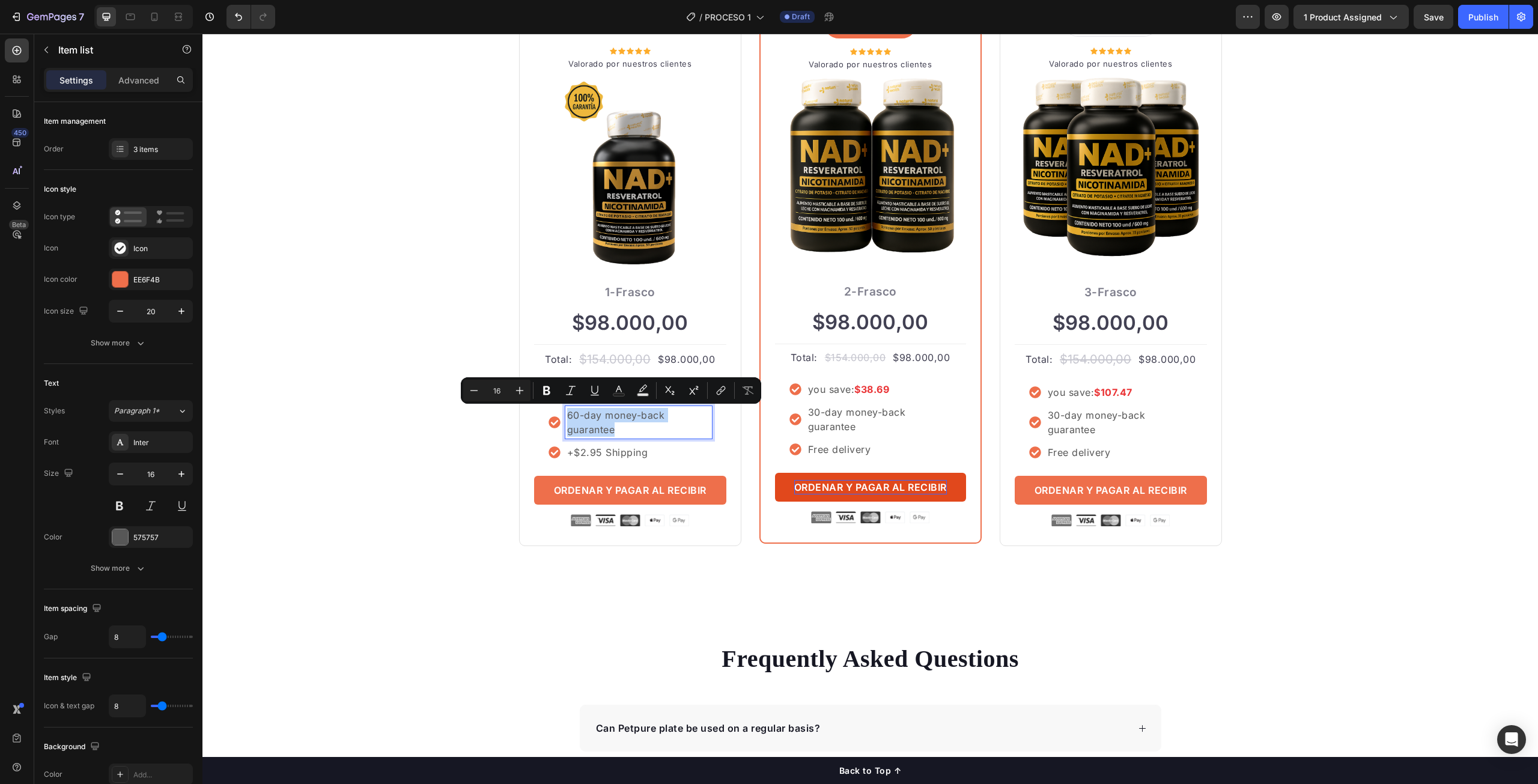
click at [624, 433] on p "60-day money-back guarantee" at bounding box center [638, 422] width 143 height 29
drag, startPoint x: 605, startPoint y: 437, endPoint x: 581, endPoint y: 420, distance: 29.4
click at [581, 420] on p "60-day money-back guarantee" at bounding box center [638, 422] width 143 height 29
copy p "60-dias de garantia"
click at [832, 425] on p "30-day money-back guarantee" at bounding box center [879, 419] width 142 height 29
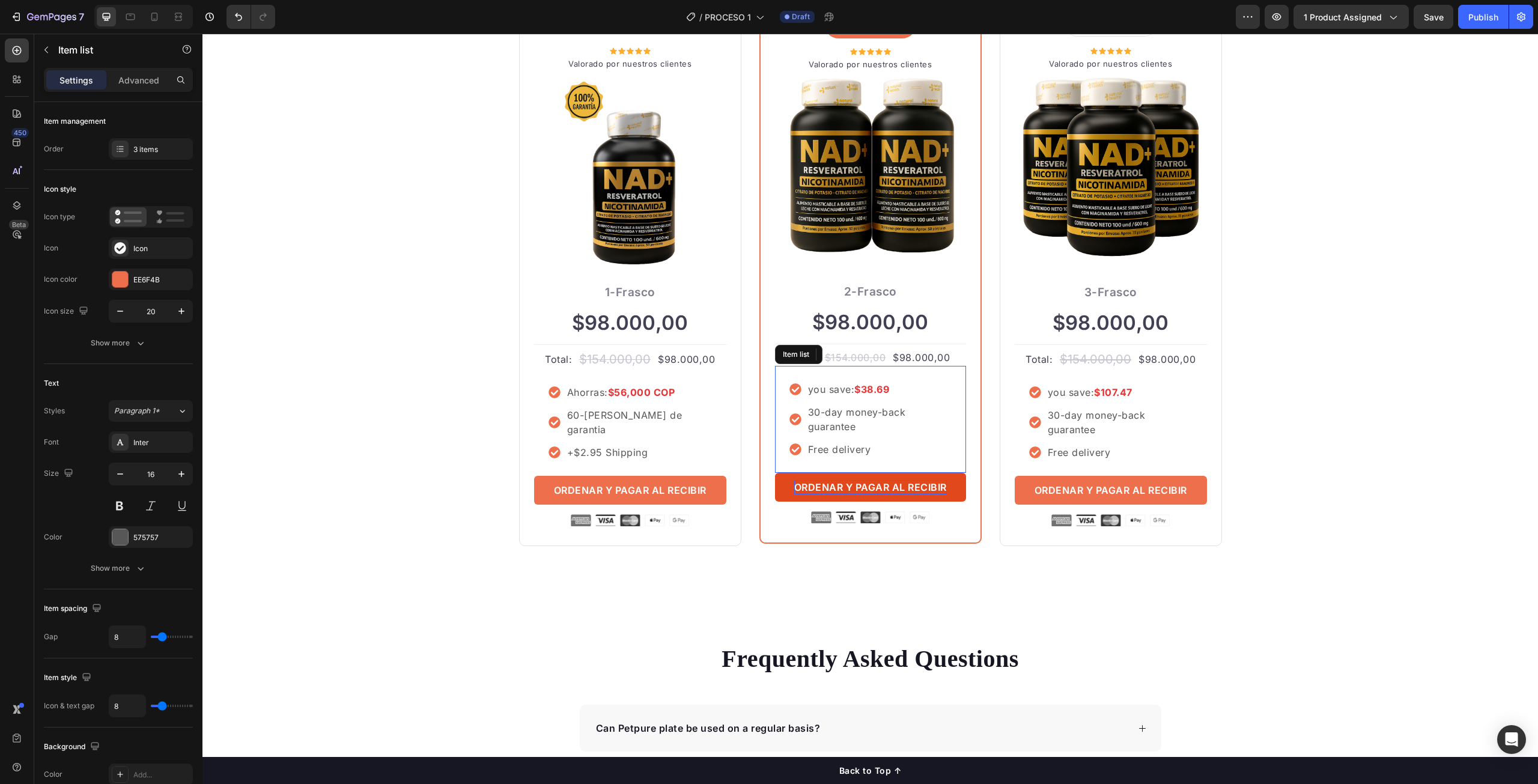
click at [832, 425] on p "30-day money-back guarantee" at bounding box center [879, 419] width 142 height 29
click at [1096, 428] on p "30-day money-back guarantee" at bounding box center [1119, 422] width 143 height 29
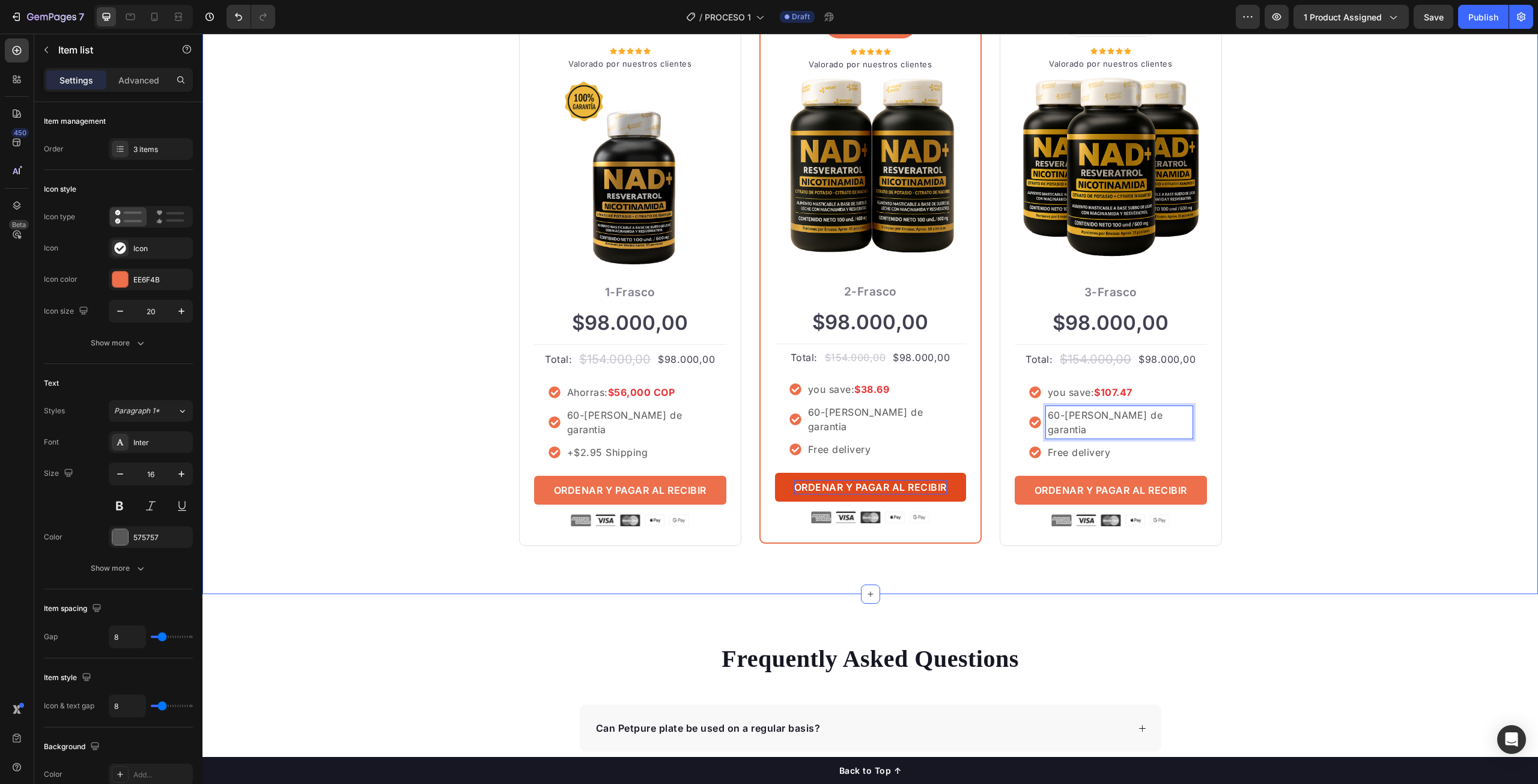
click at [1314, 413] on div "ORDENA MAS TE AHORRA MAS Heading Row Icon Icon Icon Icon Icon Icon List Hoz Val…" at bounding box center [870, 246] width 1317 height 600
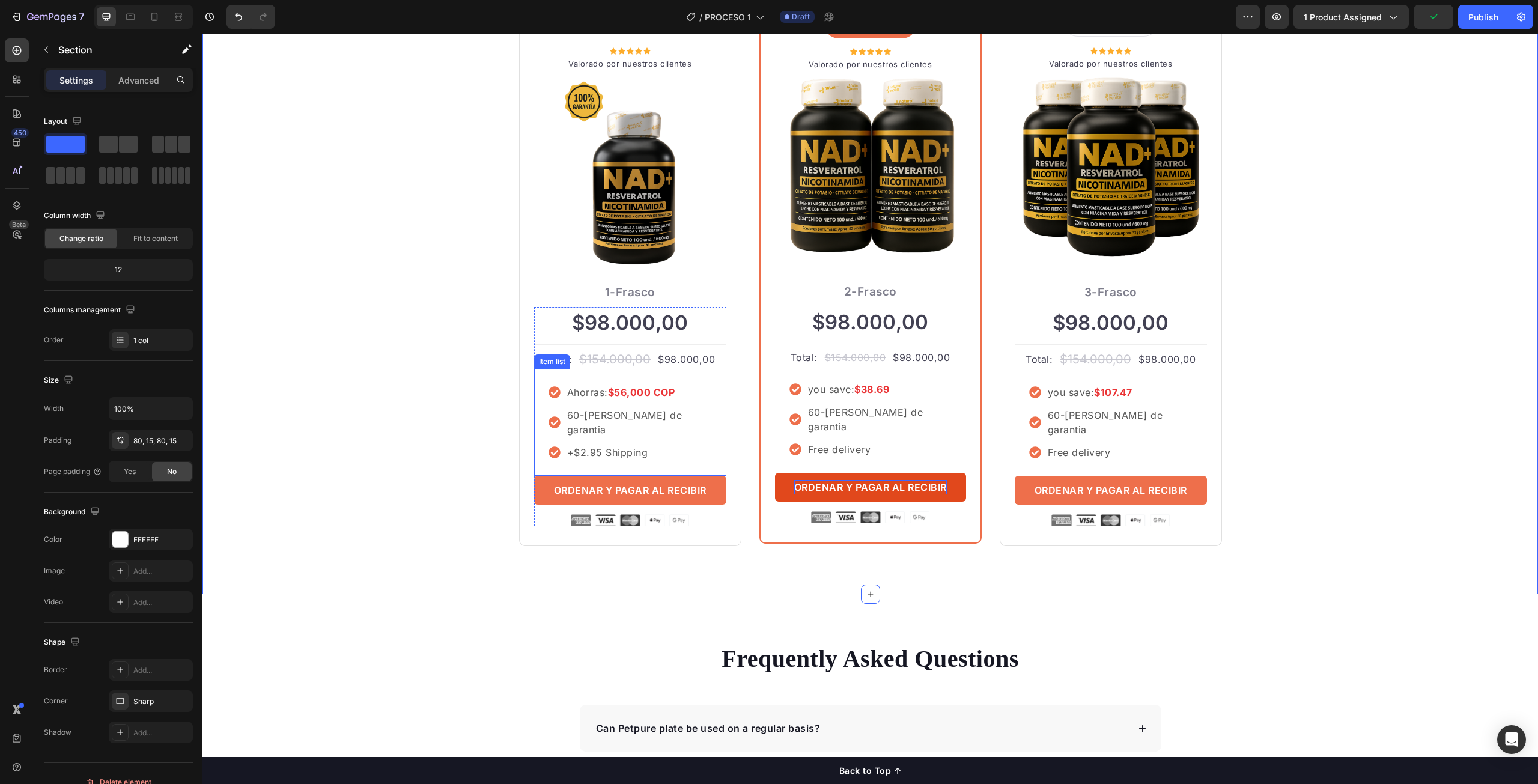
click at [574, 416] on p "60-dias de garantia" at bounding box center [638, 422] width 143 height 29
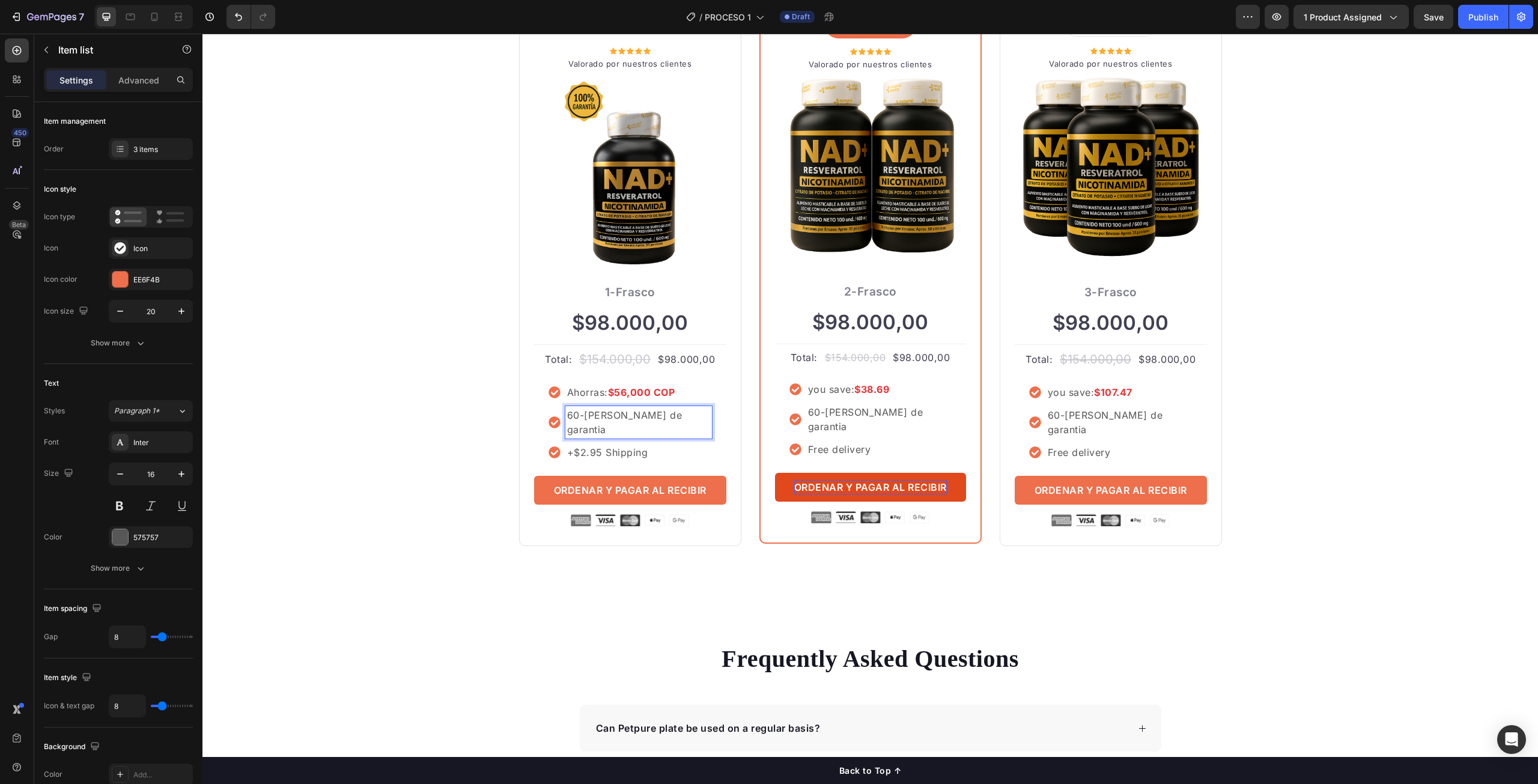
click at [575, 415] on p "60-dias de garantia" at bounding box center [638, 422] width 143 height 29
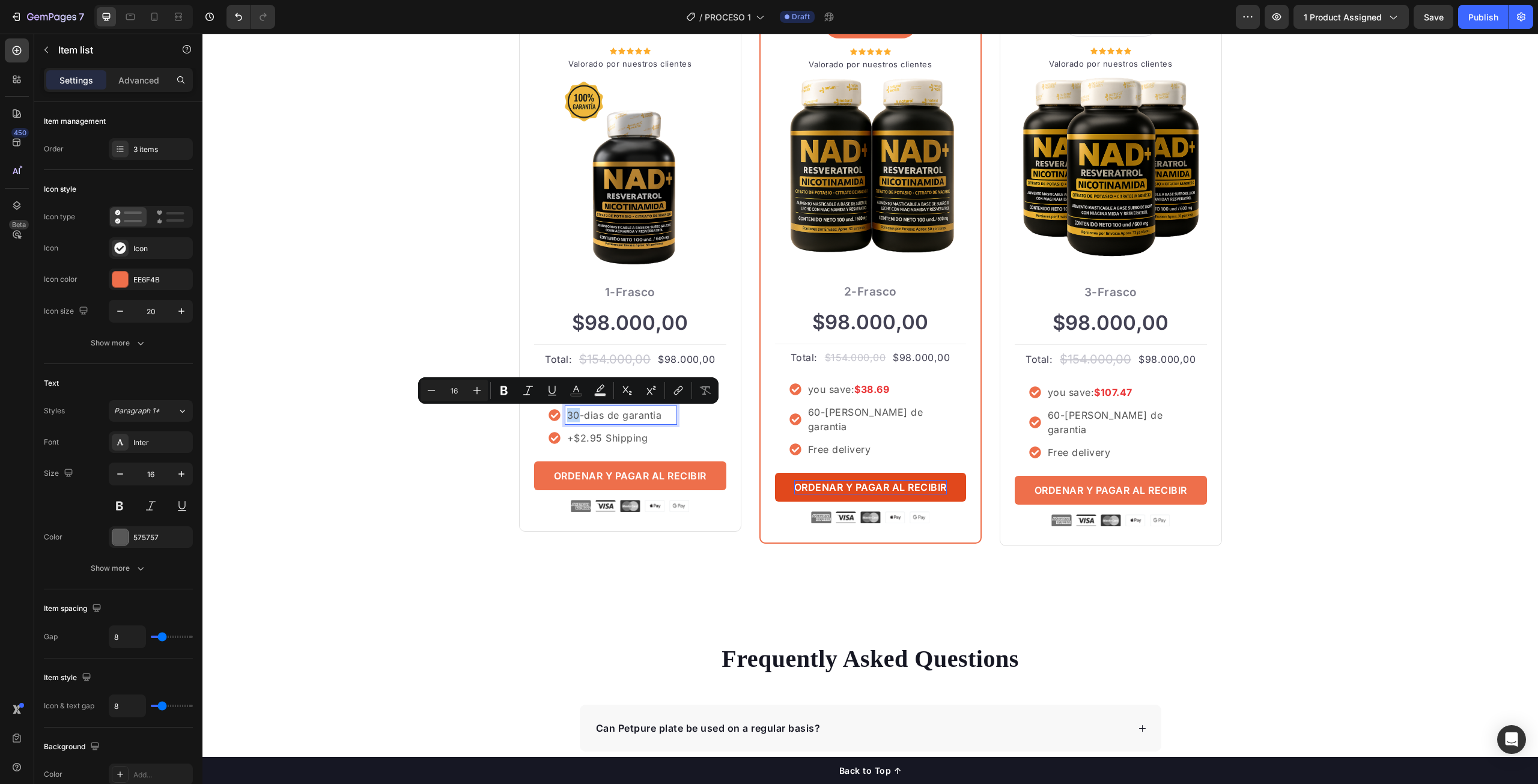
copy p "30"
click at [825, 420] on div "60-dias de garantia" at bounding box center [879, 419] width 146 height 32
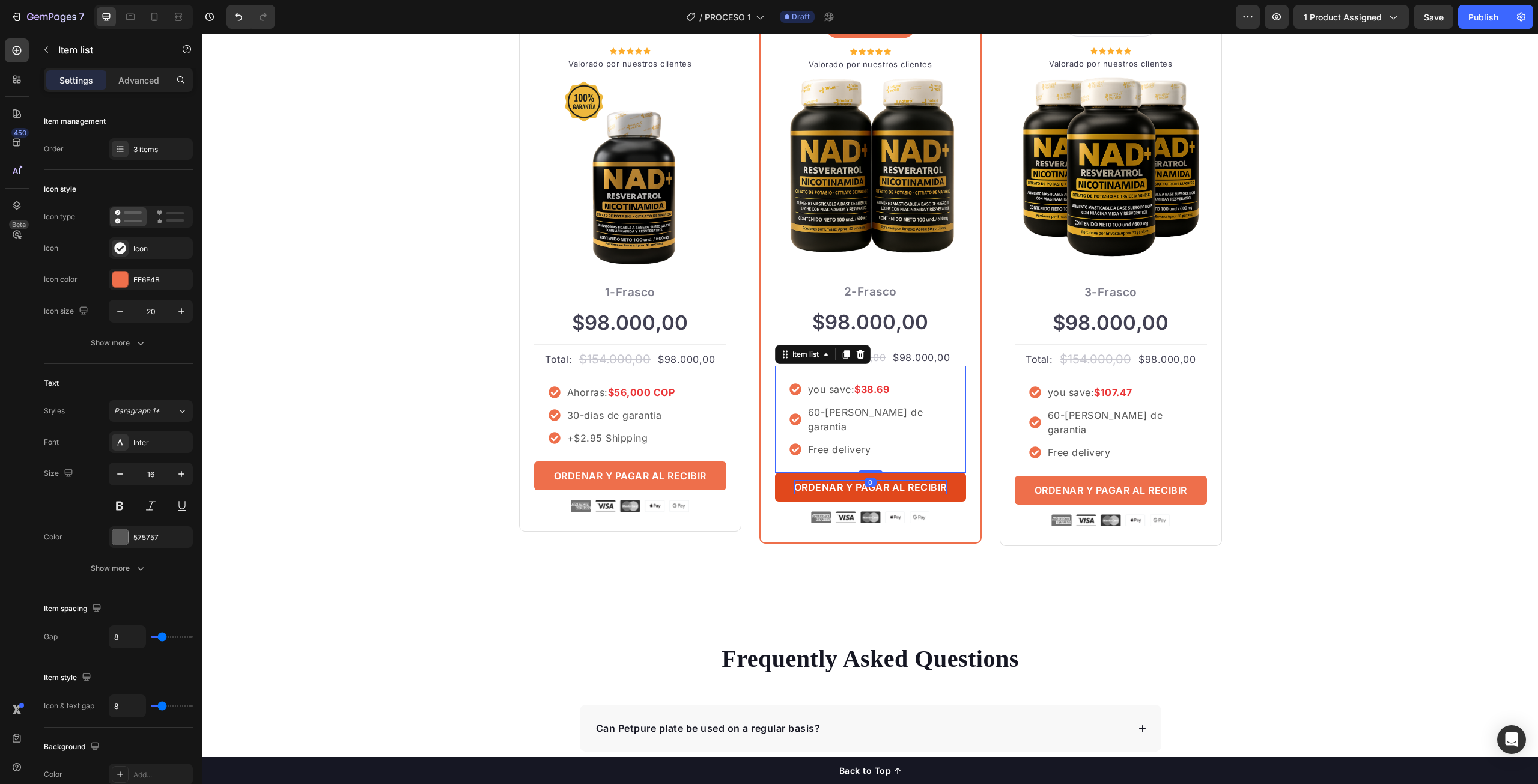
click at [825, 420] on div "60-dias de garantia" at bounding box center [879, 419] width 146 height 32
click at [817, 414] on p "60-dias de garantia" at bounding box center [879, 419] width 142 height 29
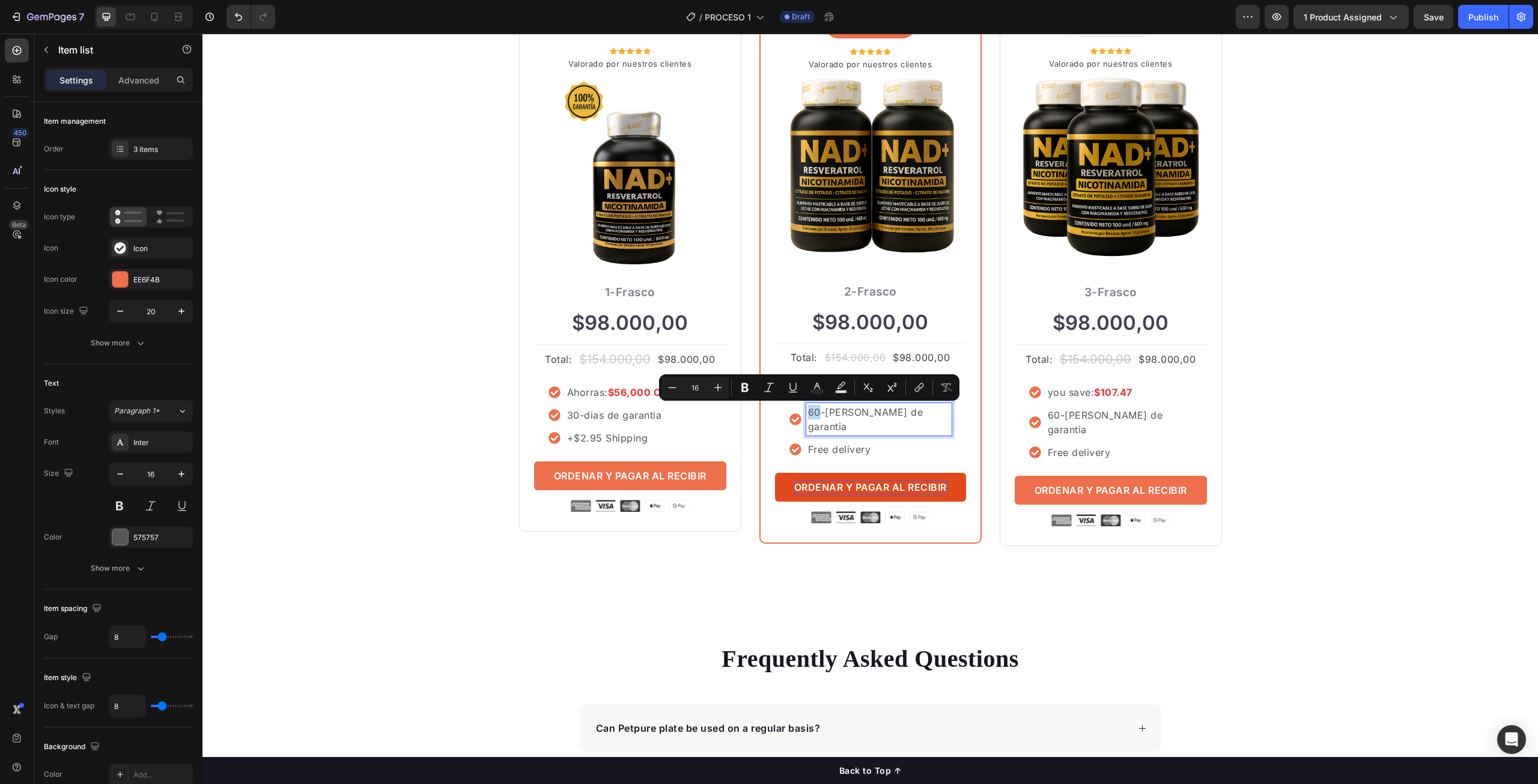
drag, startPoint x: 817, startPoint y: 413, endPoint x: 804, endPoint y: 412, distance: 13.0
click at [808, 412] on p "60-dias de garantia" at bounding box center [879, 419] width 142 height 29
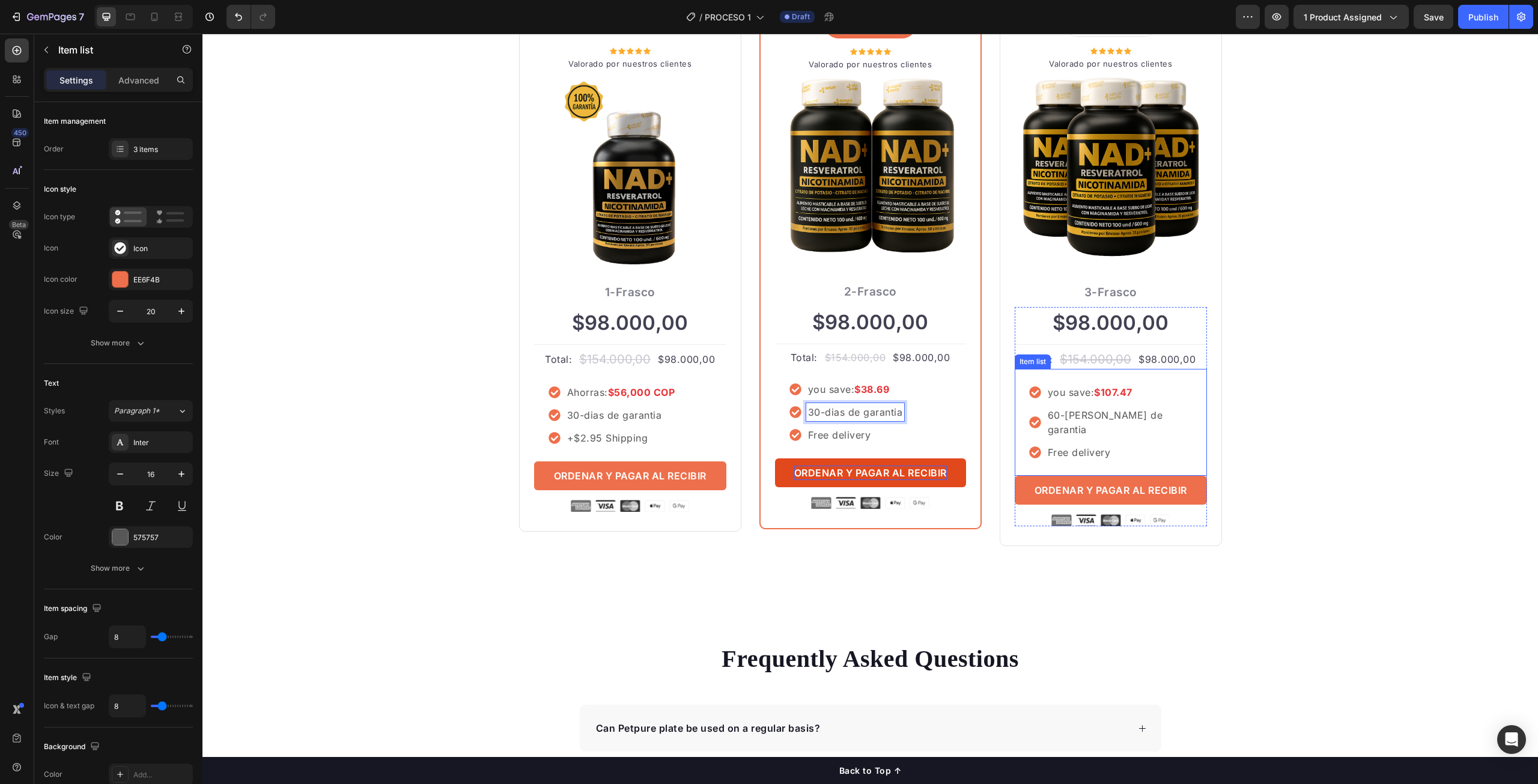
click at [1065, 416] on p "60-dias de garantia" at bounding box center [1119, 422] width 143 height 29
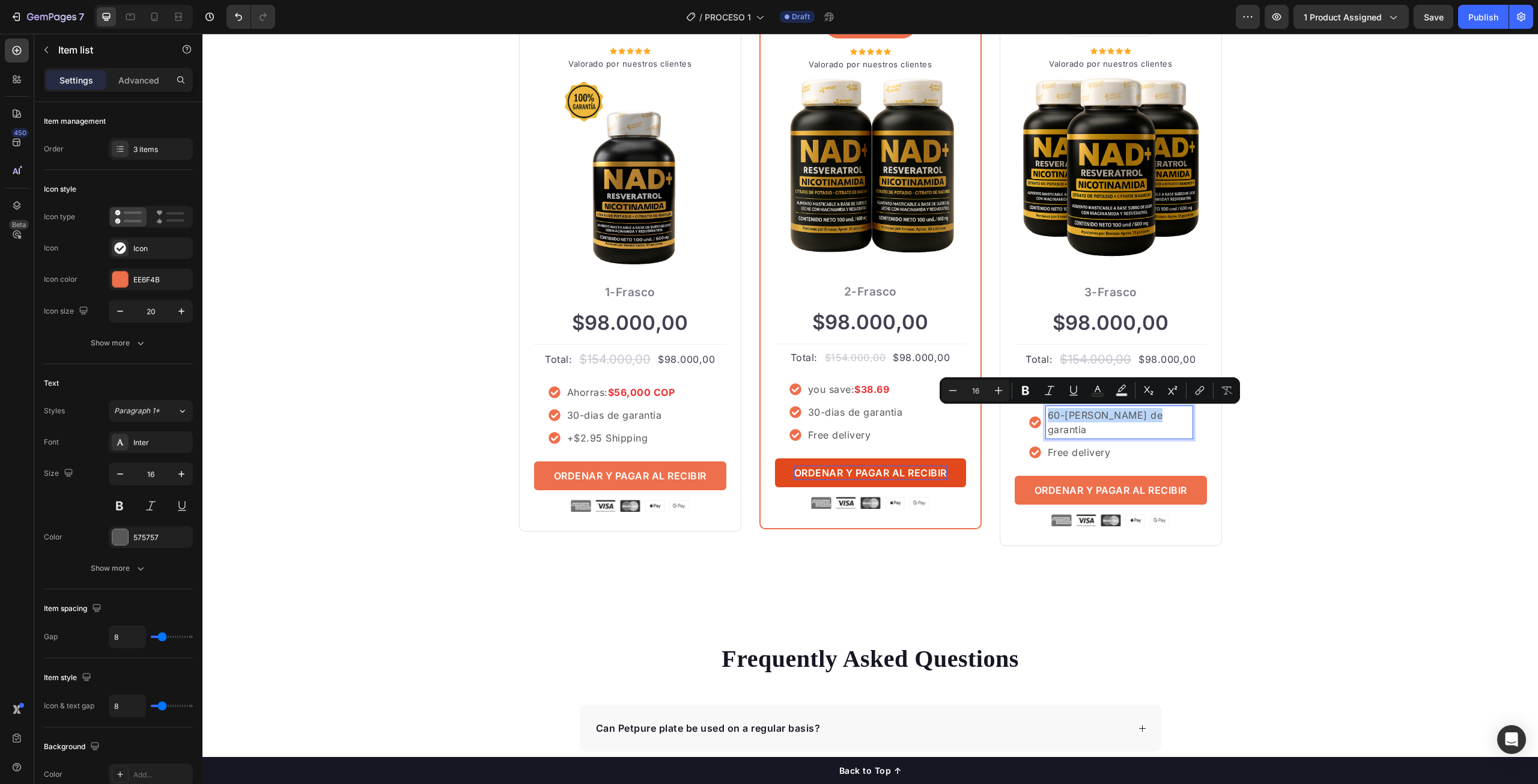
click at [1052, 421] on p "60-dias de garantia" at bounding box center [1119, 422] width 143 height 29
drag, startPoint x: 1054, startPoint y: 416, endPoint x: 1044, endPoint y: 415, distance: 10.0
click at [1048, 415] on p "60-dias de garantia" at bounding box center [1119, 422] width 143 height 29
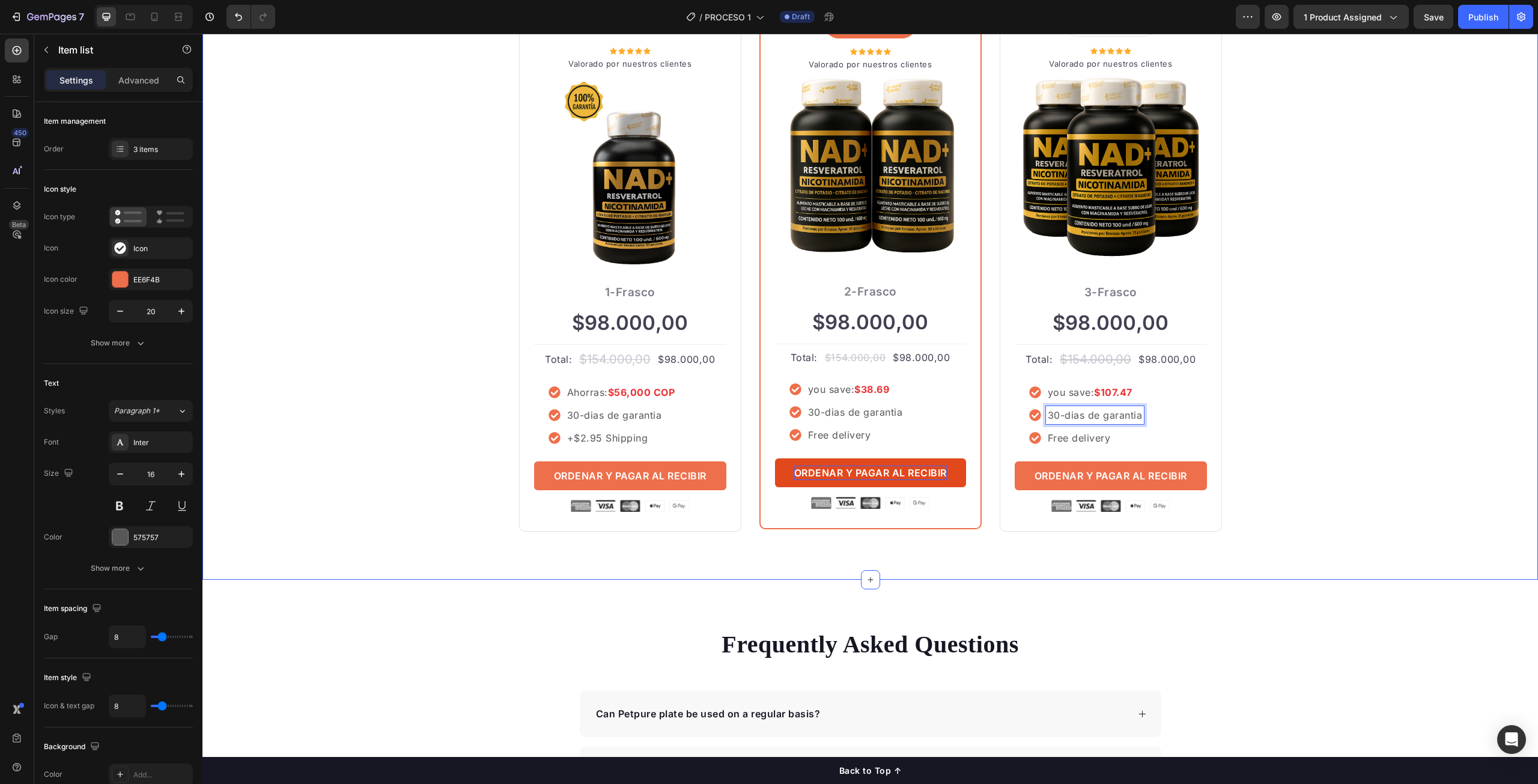
click at [1344, 406] on div "ORDENA MAS TE AHORRA MAS Heading Row Icon Icon Icon Icon Icon Icon List Hoz Val…" at bounding box center [870, 239] width 1317 height 586
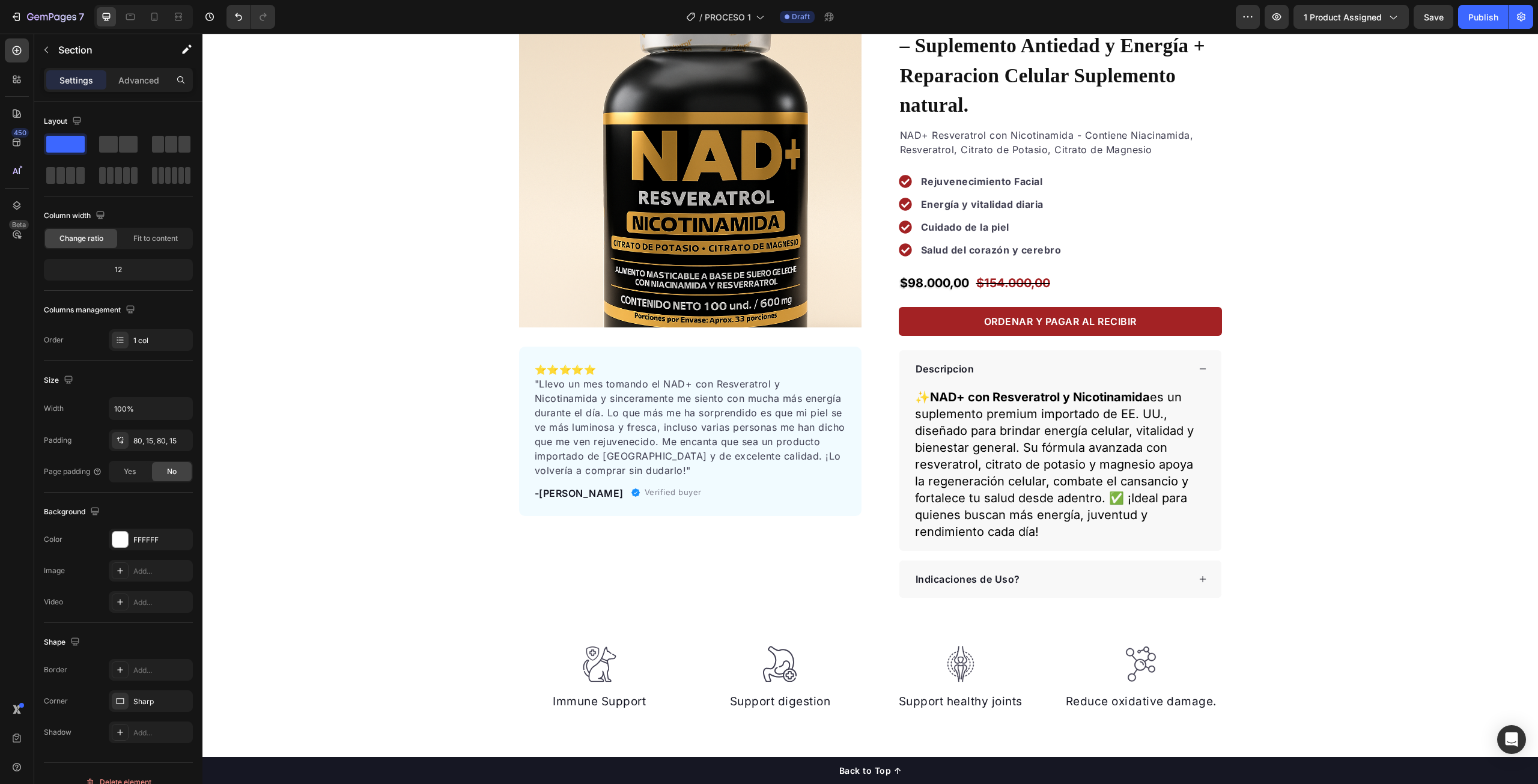
scroll to position [0, 0]
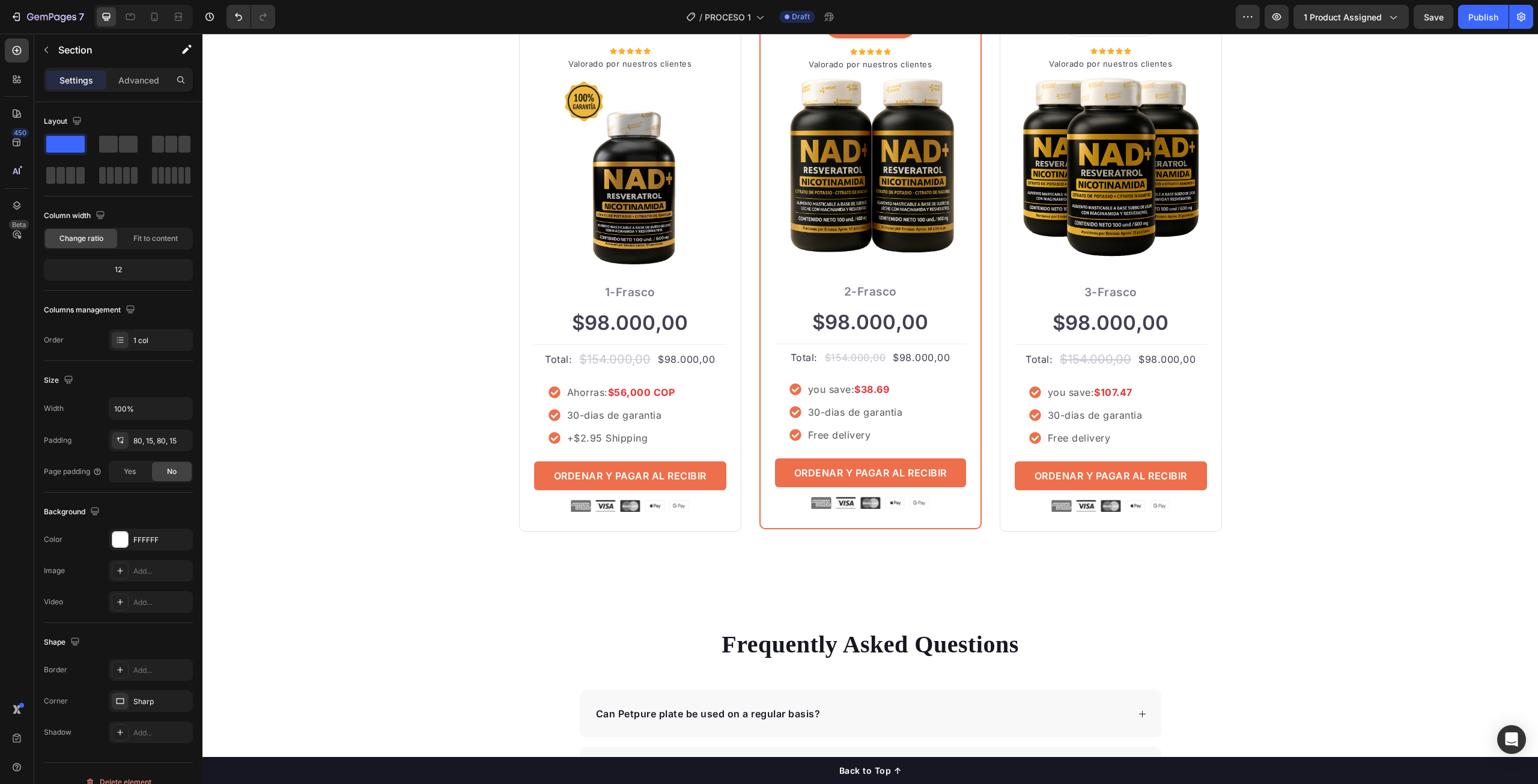
scroll to position [3245, 0]
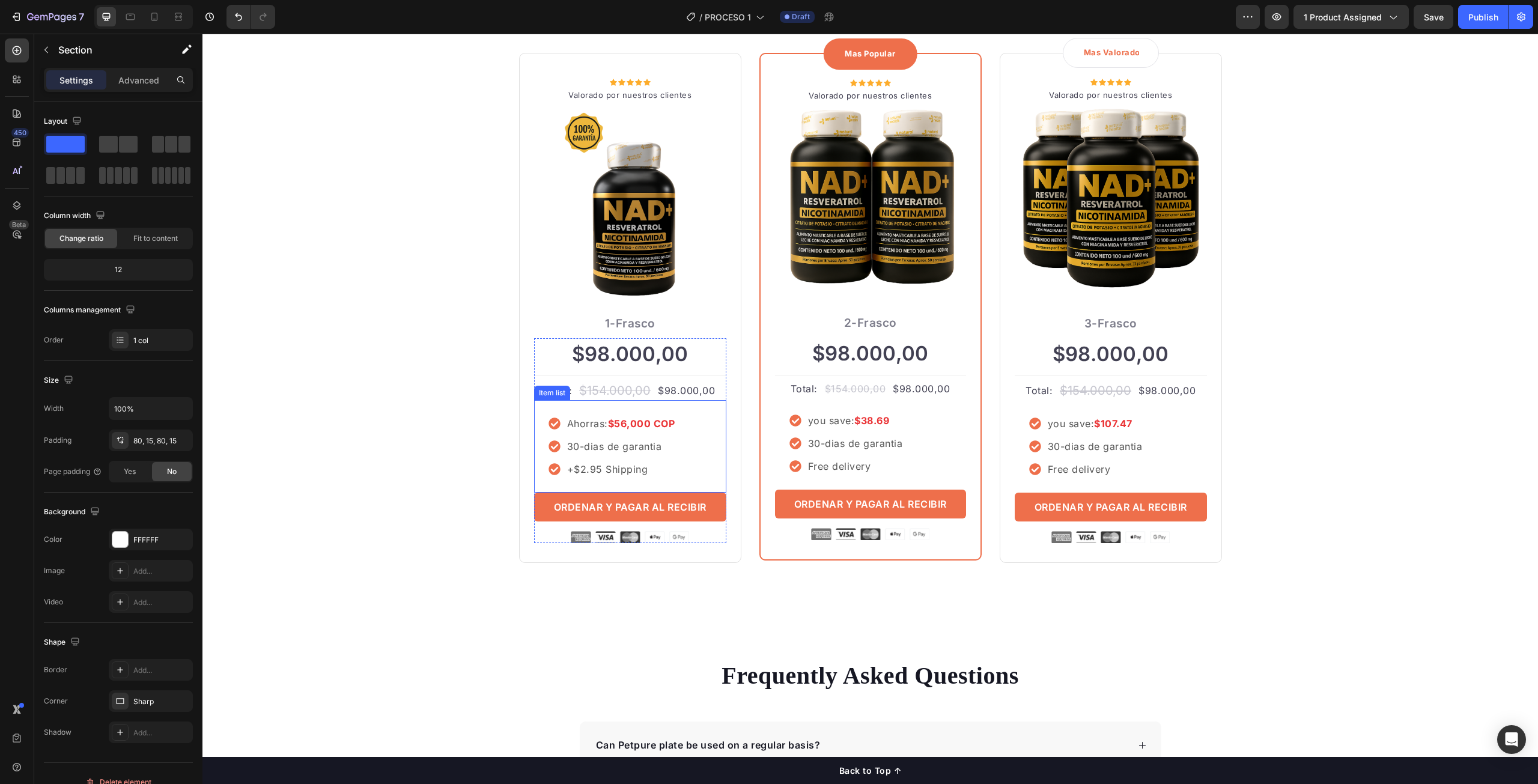
click at [601, 474] on p "+$2.95 Shipping" at bounding box center [621, 469] width 108 height 14
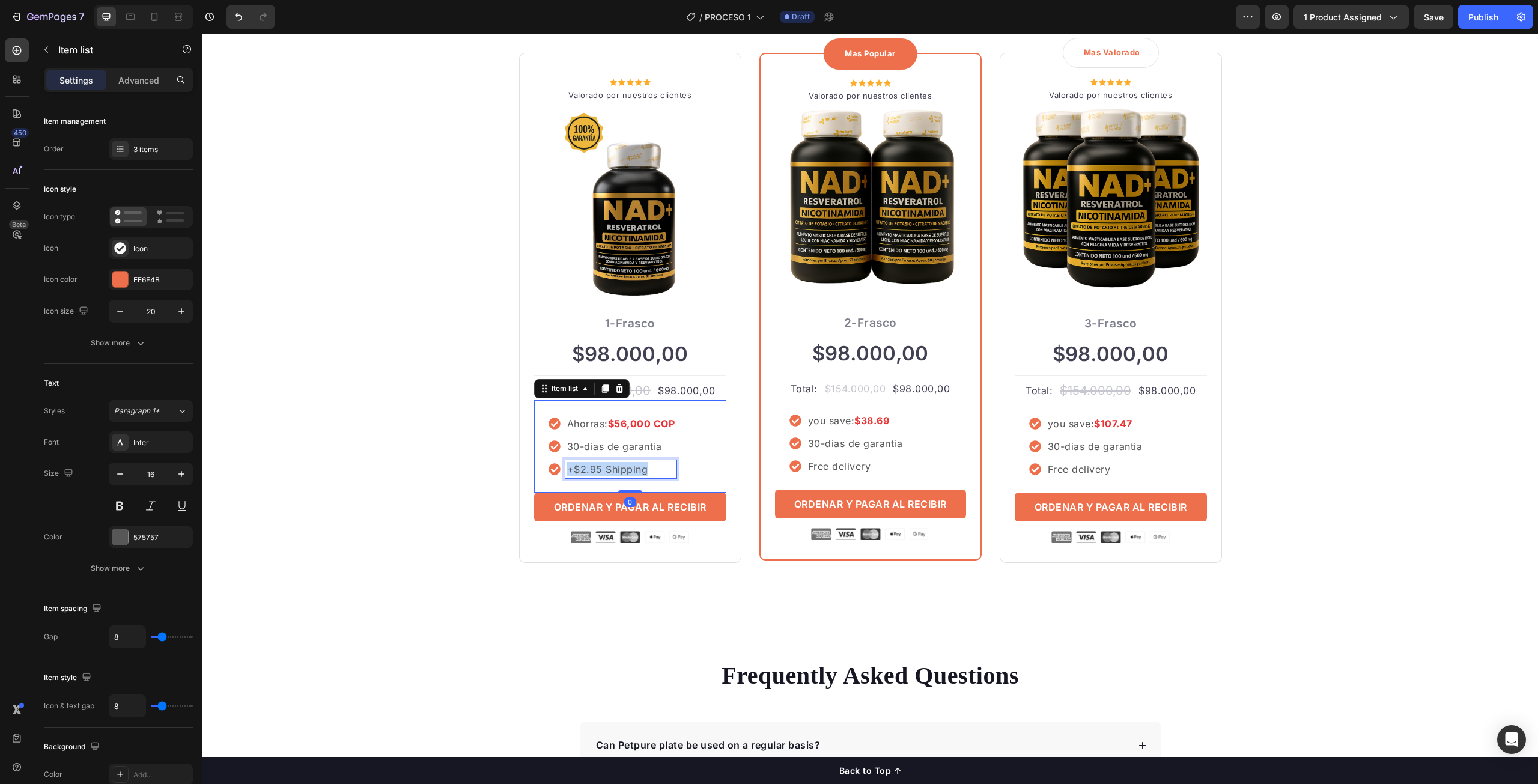
click at [601, 474] on p "+$2.95 Shipping" at bounding box center [621, 469] width 108 height 14
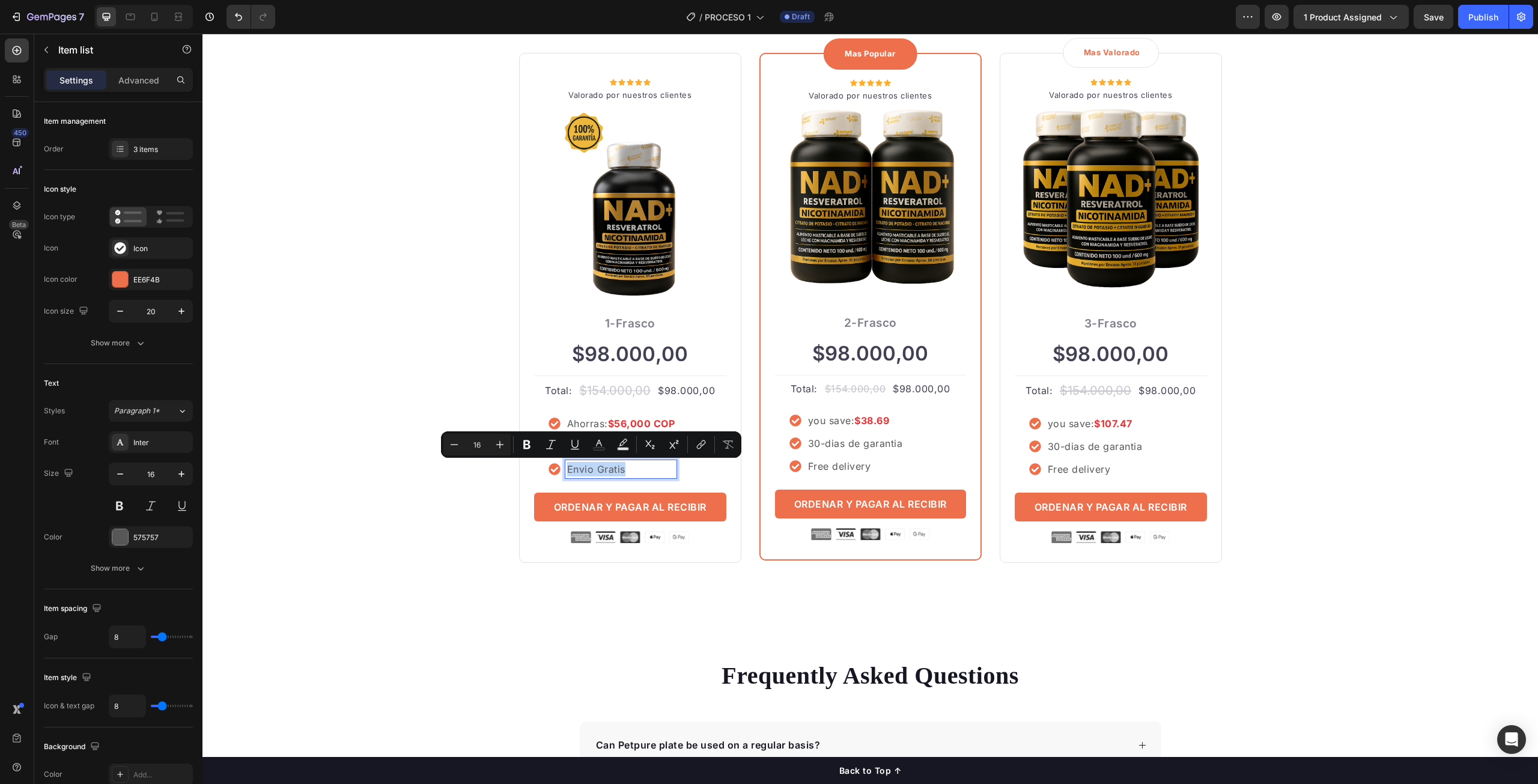
copy p "Envio Gratis"
click at [837, 472] on p "Free delivery" at bounding box center [855, 466] width 95 height 14
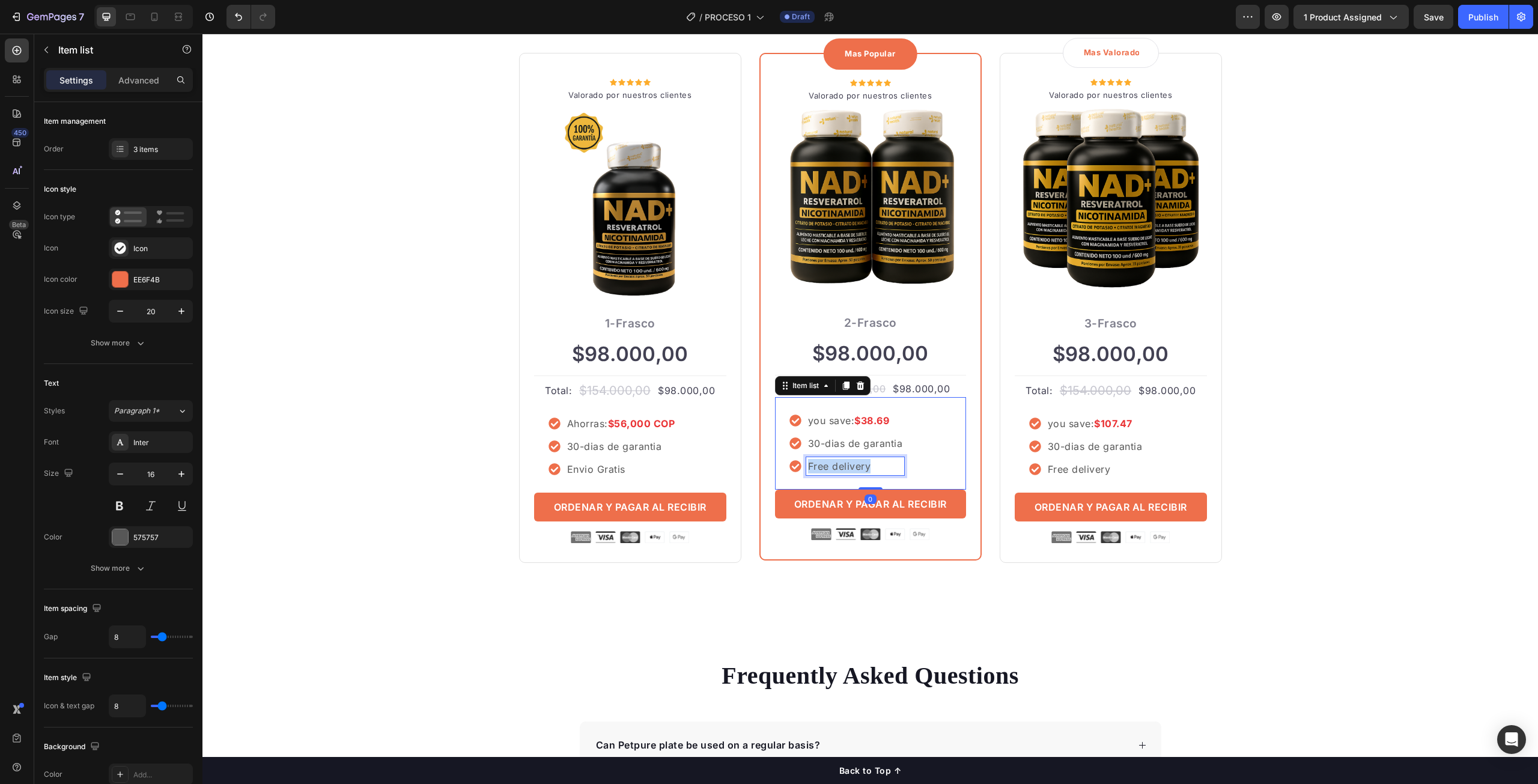
click at [837, 472] on p "Free delivery" at bounding box center [855, 466] width 95 height 14
click at [1092, 474] on p "Free delivery" at bounding box center [1095, 469] width 95 height 14
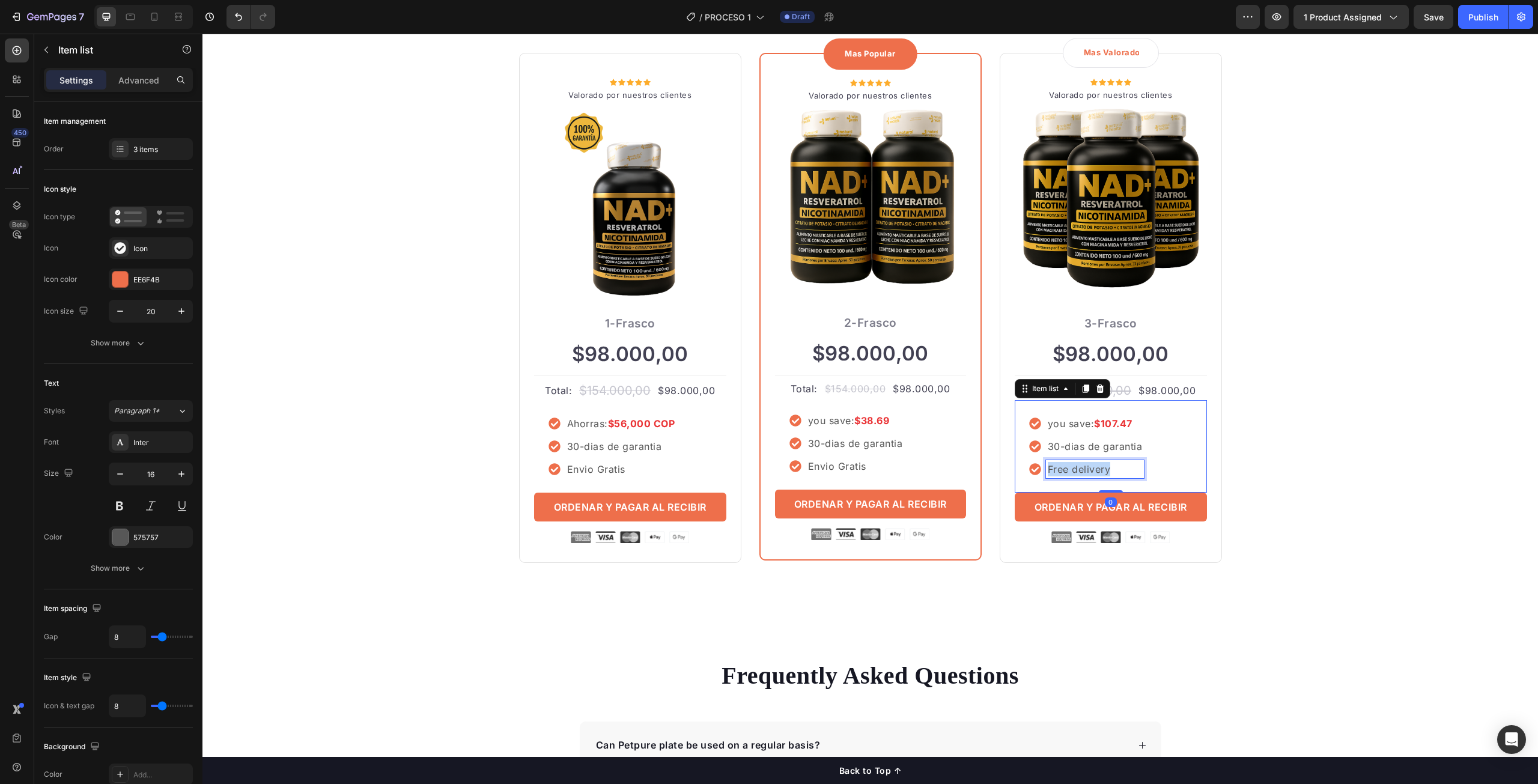
click at [1092, 474] on p "Free delivery" at bounding box center [1095, 469] width 95 height 14
click at [1363, 488] on div "ORDENA MAS TE AHORRA MAS Heading Row Icon Icon Icon Icon Icon Icon List Hoz Val…" at bounding box center [870, 270] width 1317 height 586
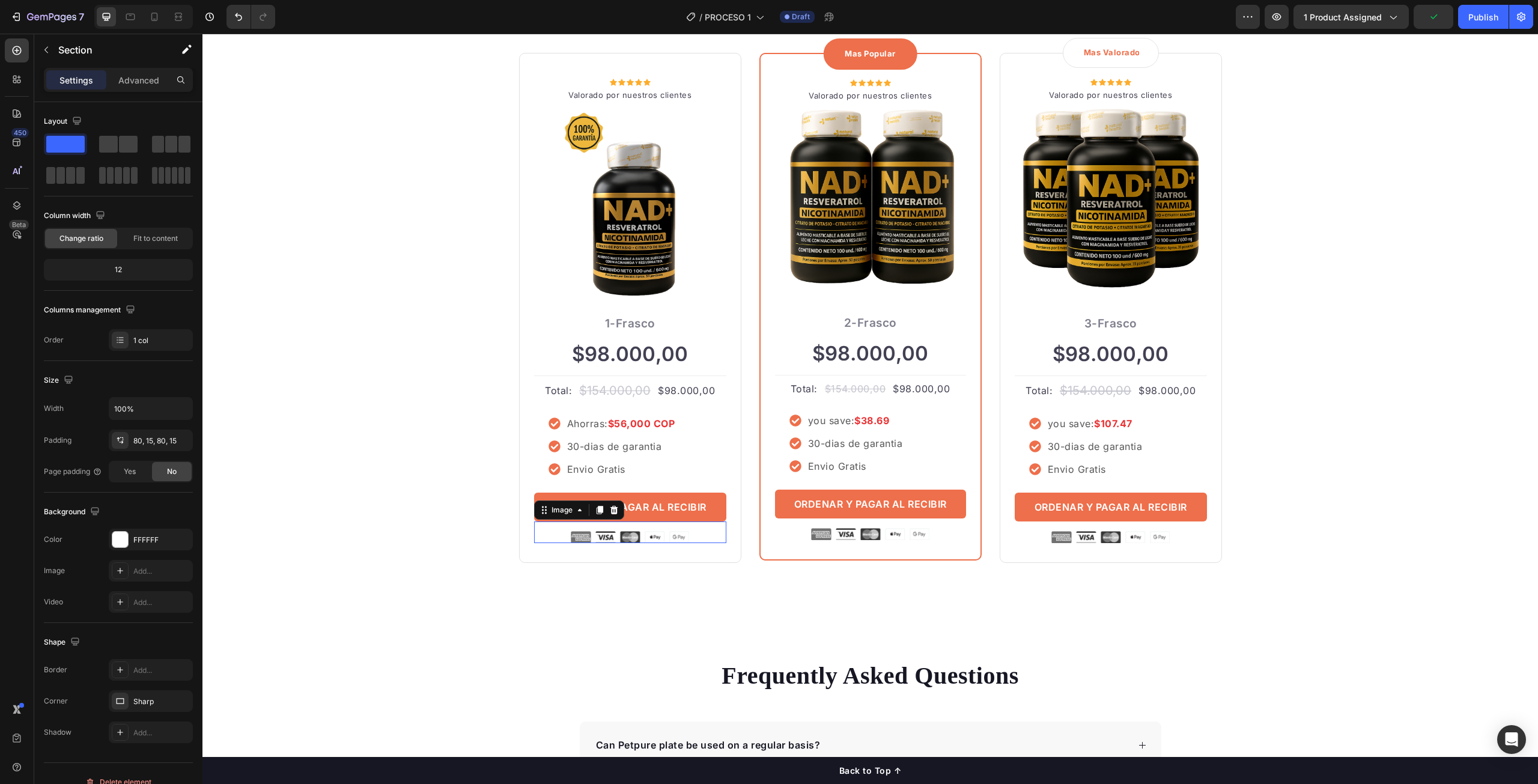
click at [665, 535] on img at bounding box center [630, 537] width 119 height 12
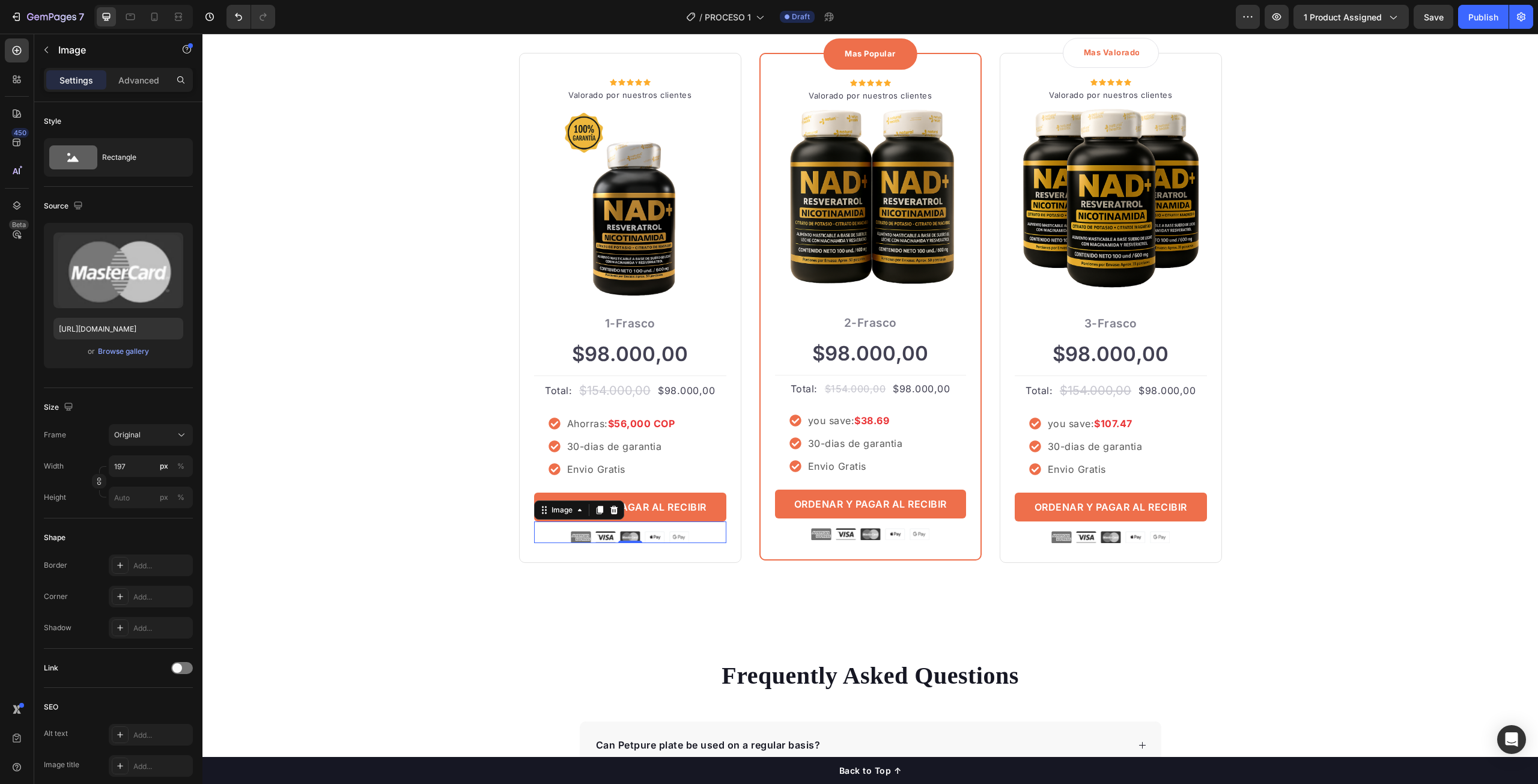
click at [551, 536] on div at bounding box center [630, 537] width 192 height 12
drag, startPoint x: 556, startPoint y: 535, endPoint x: 572, endPoint y: 536, distance: 16.0
click at [689, 536] on div at bounding box center [630, 537] width 192 height 12
click at [671, 539] on img at bounding box center [630, 537] width 119 height 12
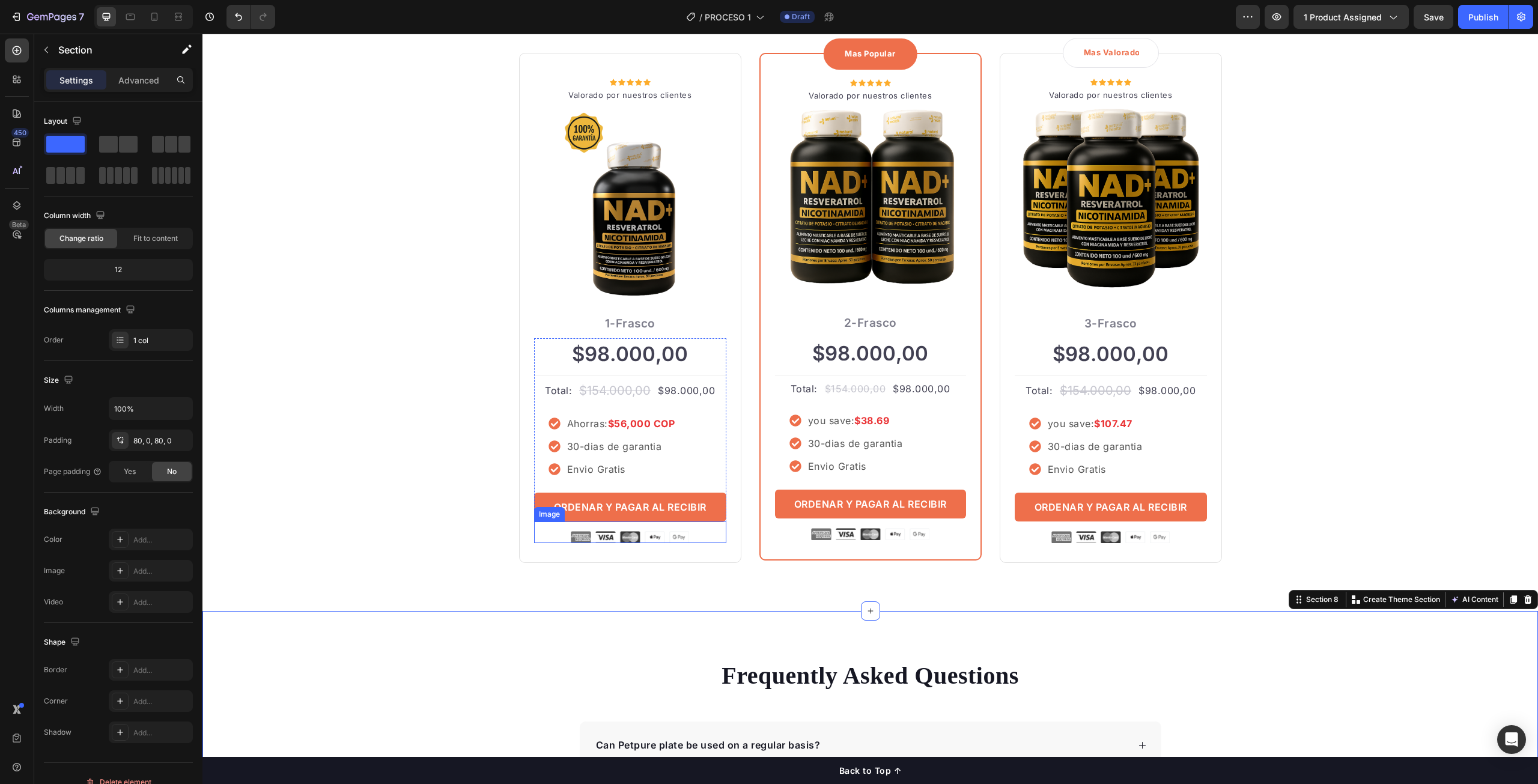
click at [548, 532] on div at bounding box center [630, 537] width 192 height 12
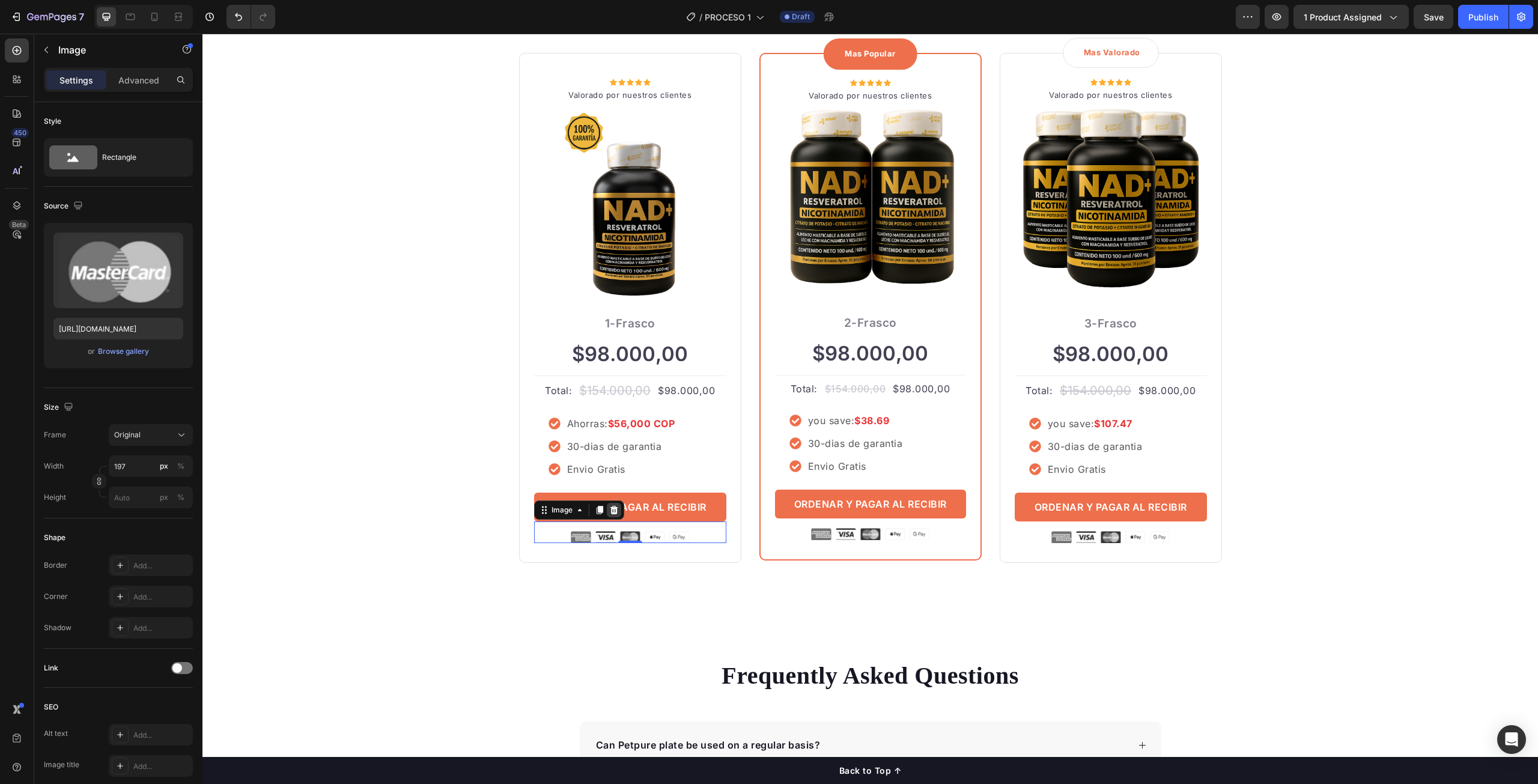
click at [614, 515] on icon at bounding box center [614, 510] width 10 height 10
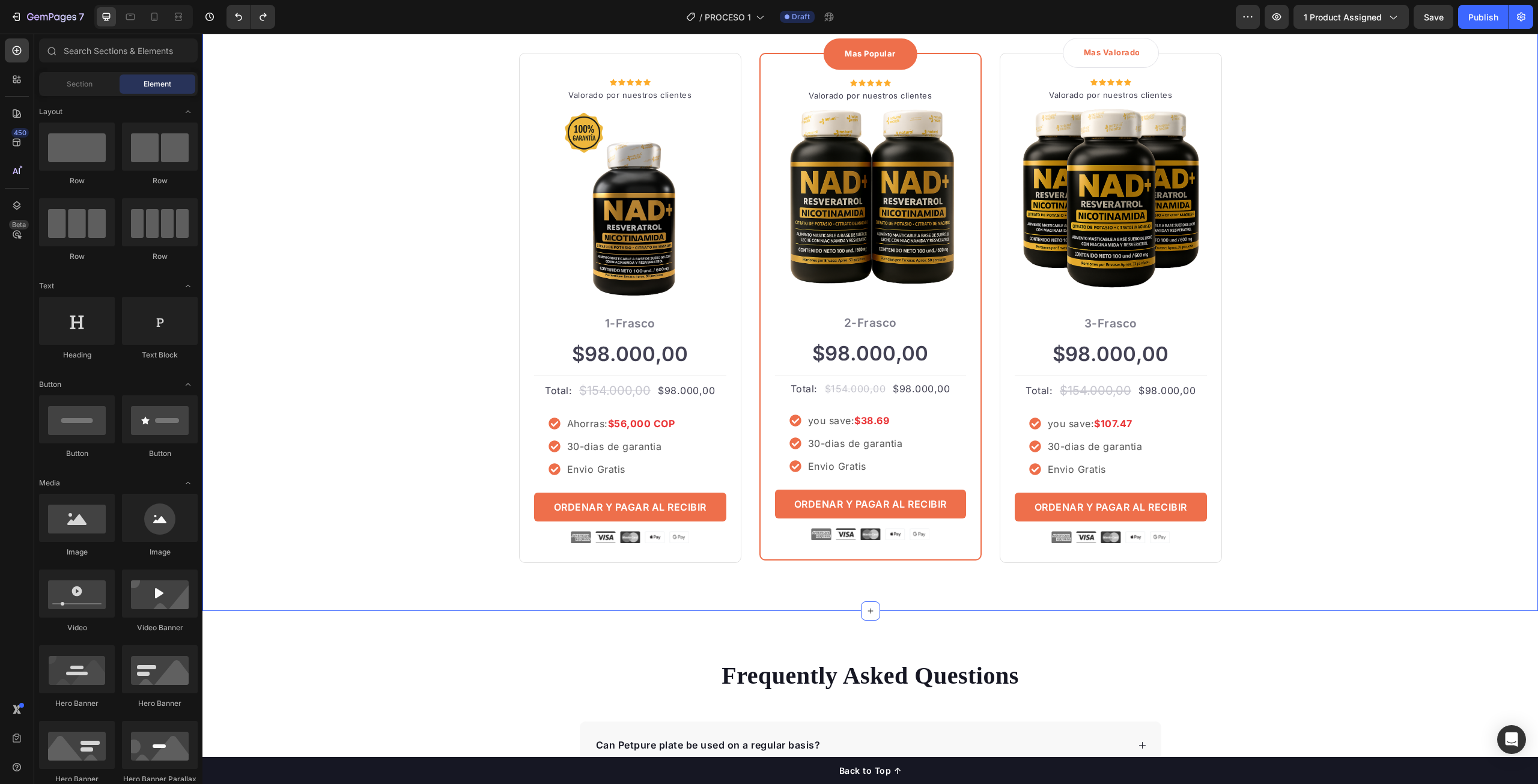
click at [422, 289] on div "ORDENA MAS TE AHORRA MAS Heading Row Icon Icon Icon Icon Icon Icon List Hoz Val…" at bounding box center [870, 270] width 1317 height 586
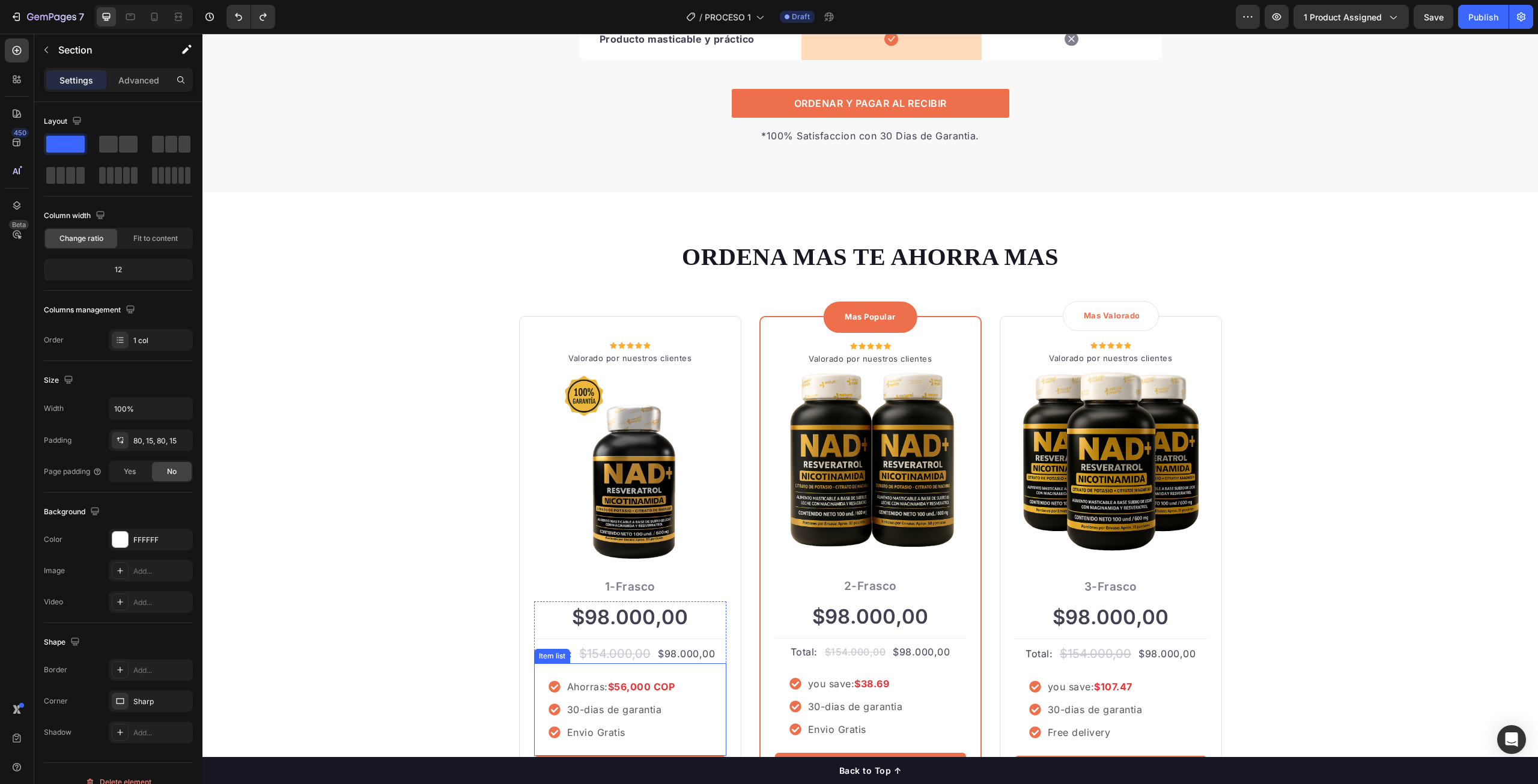
scroll to position [3336, 0]
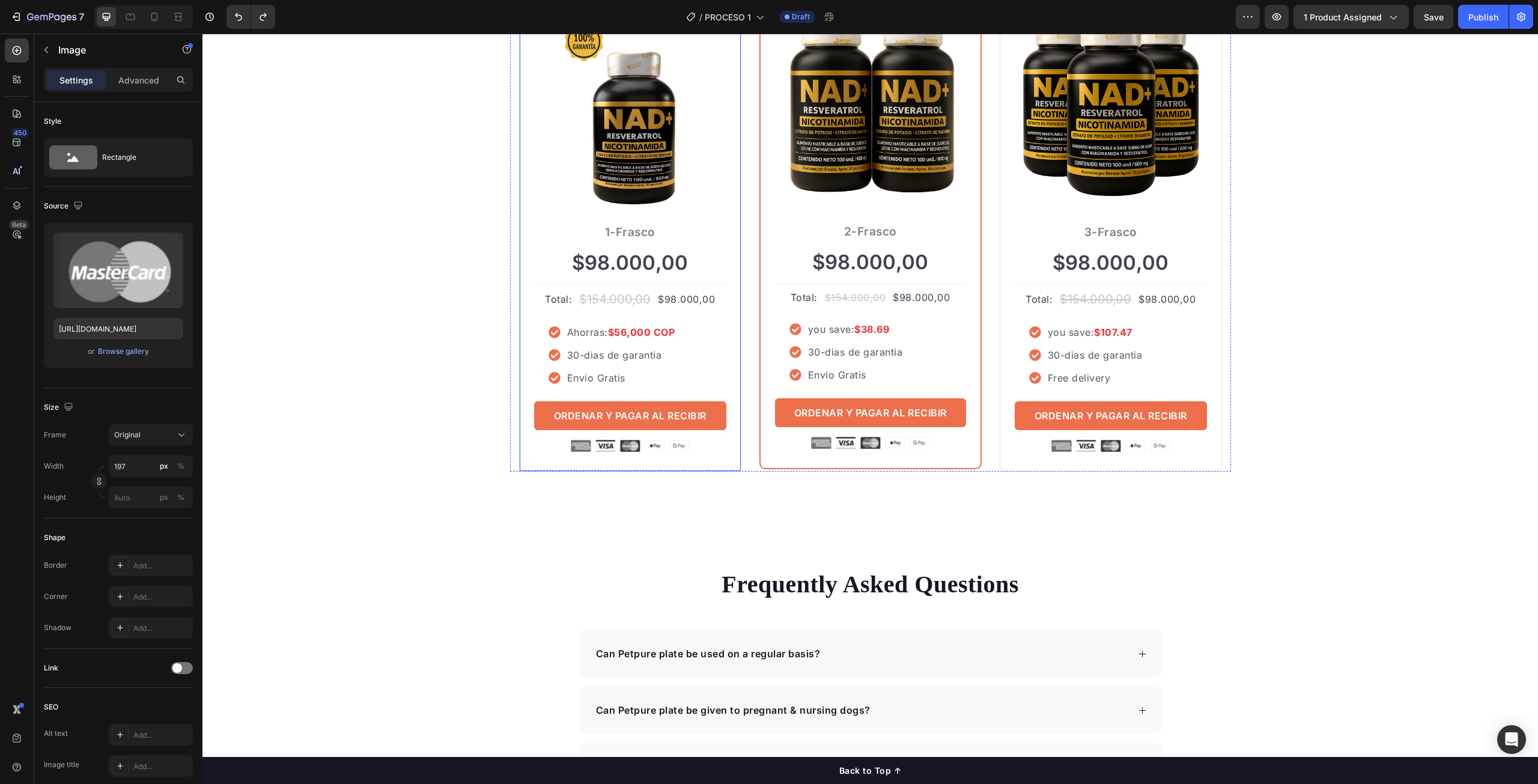
click at [635, 451] on img at bounding box center [630, 446] width 119 height 12
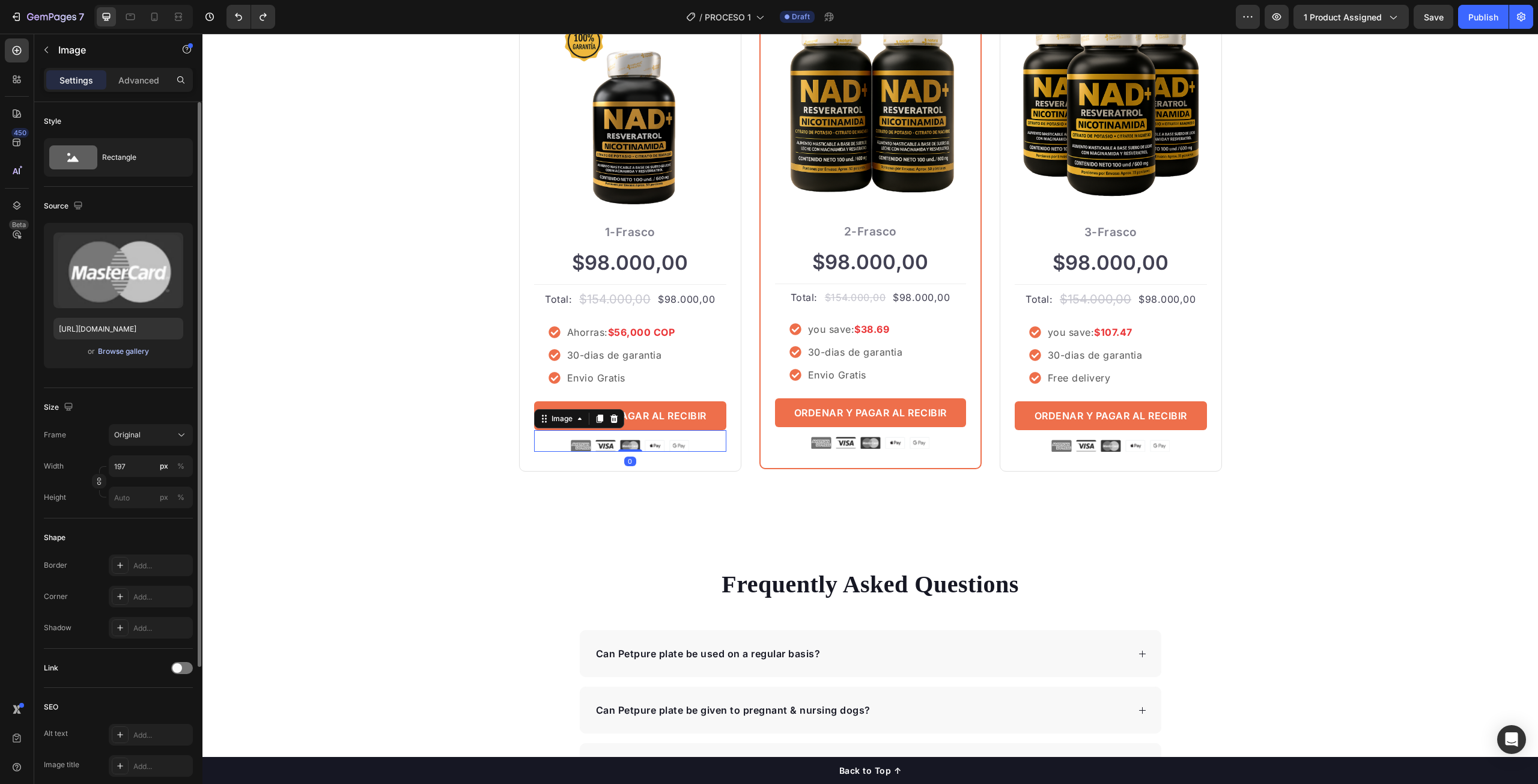
click at [107, 351] on div "Browse gallery" at bounding box center [124, 351] width 51 height 11
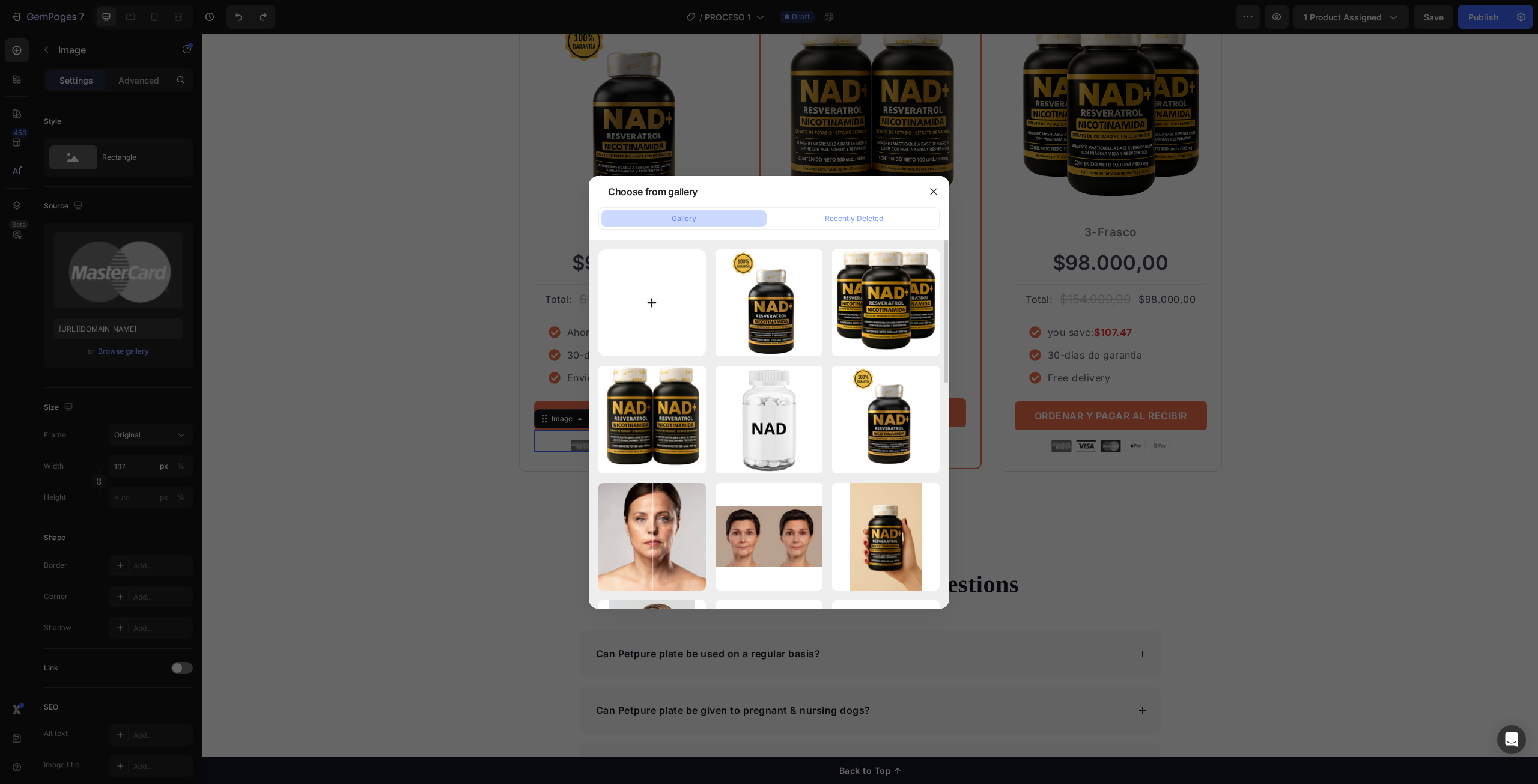
click at [647, 315] on input "file" at bounding box center [652, 302] width 107 height 107
type input "C:\fakepath\contraentregab_480x480.avif"
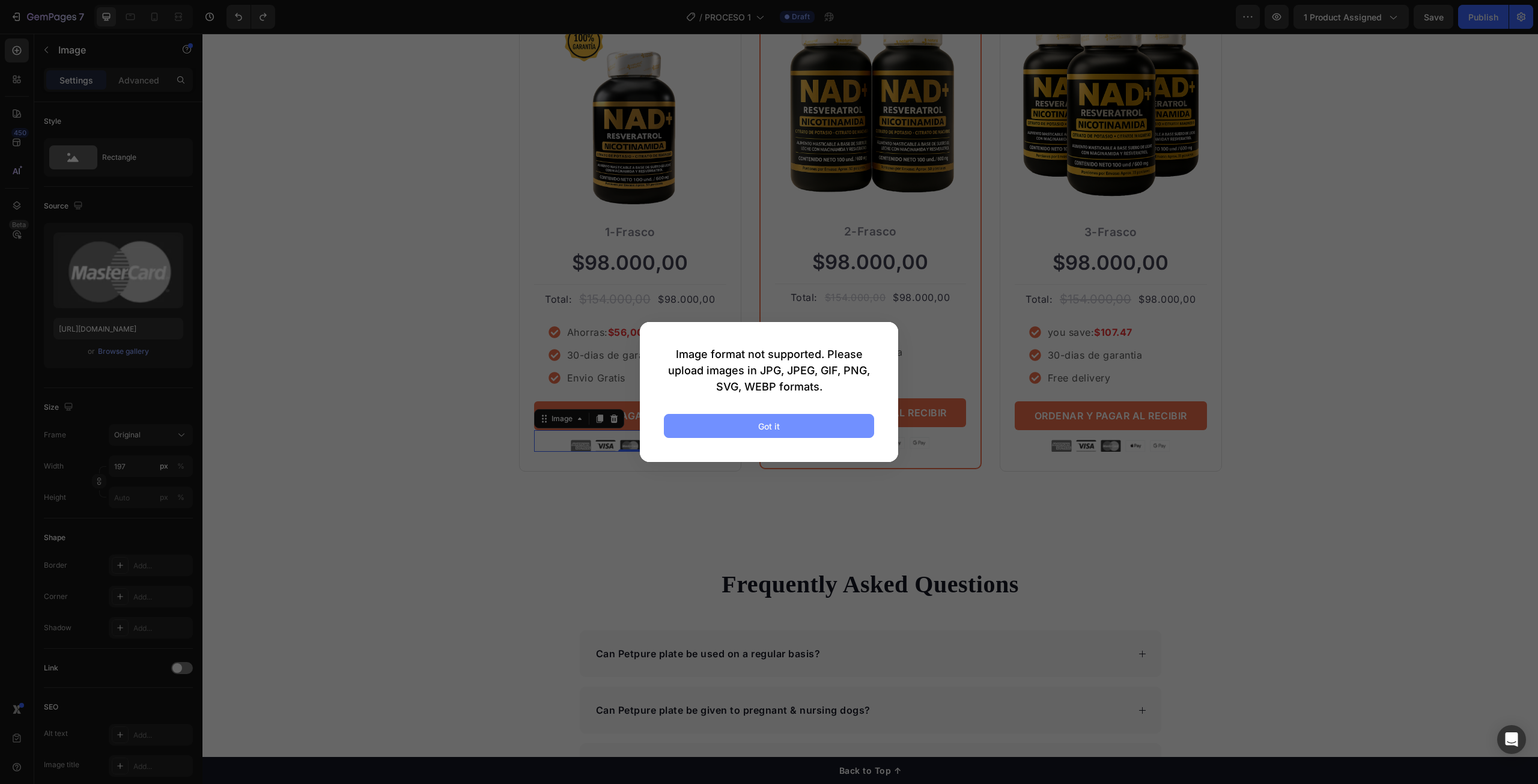
click at [743, 431] on button "Got it" at bounding box center [769, 426] width 210 height 24
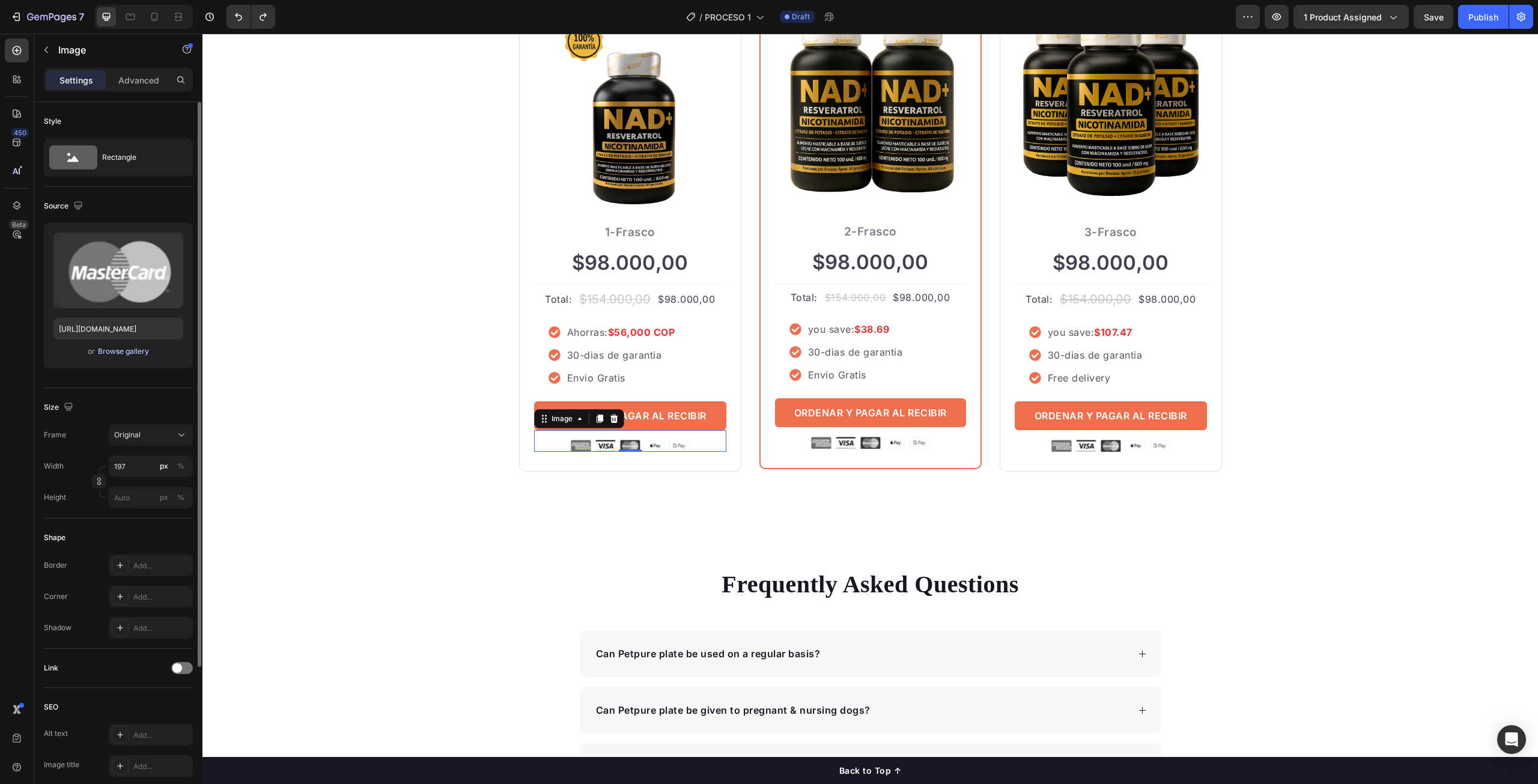
click at [107, 350] on div "Browse gallery" at bounding box center [124, 351] width 51 height 11
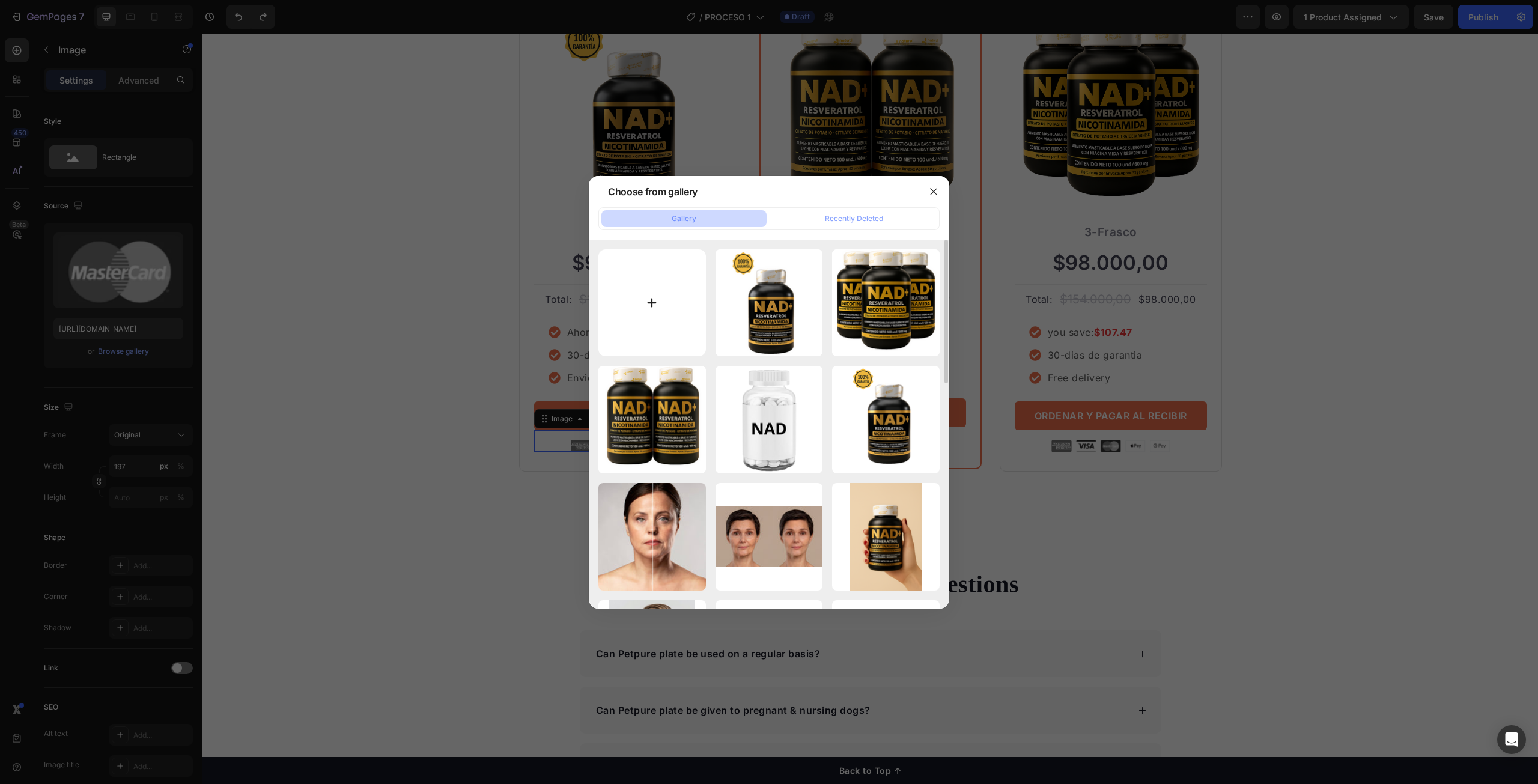
click at [644, 306] on input "file" at bounding box center [652, 302] width 107 height 107
type input "C:\fakepath\Diseño sin título (69).png"
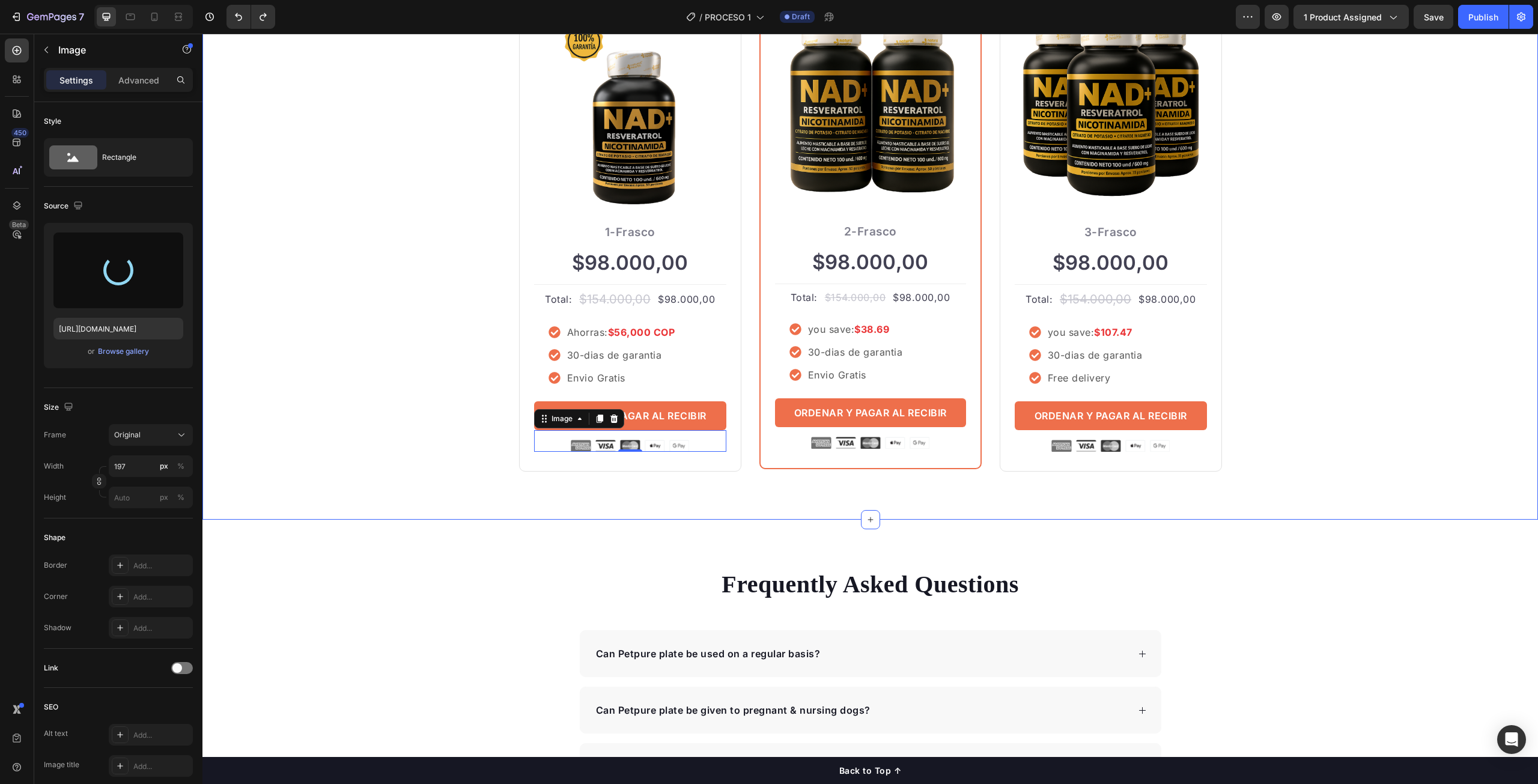
type input "[URL][DOMAIN_NAME]"
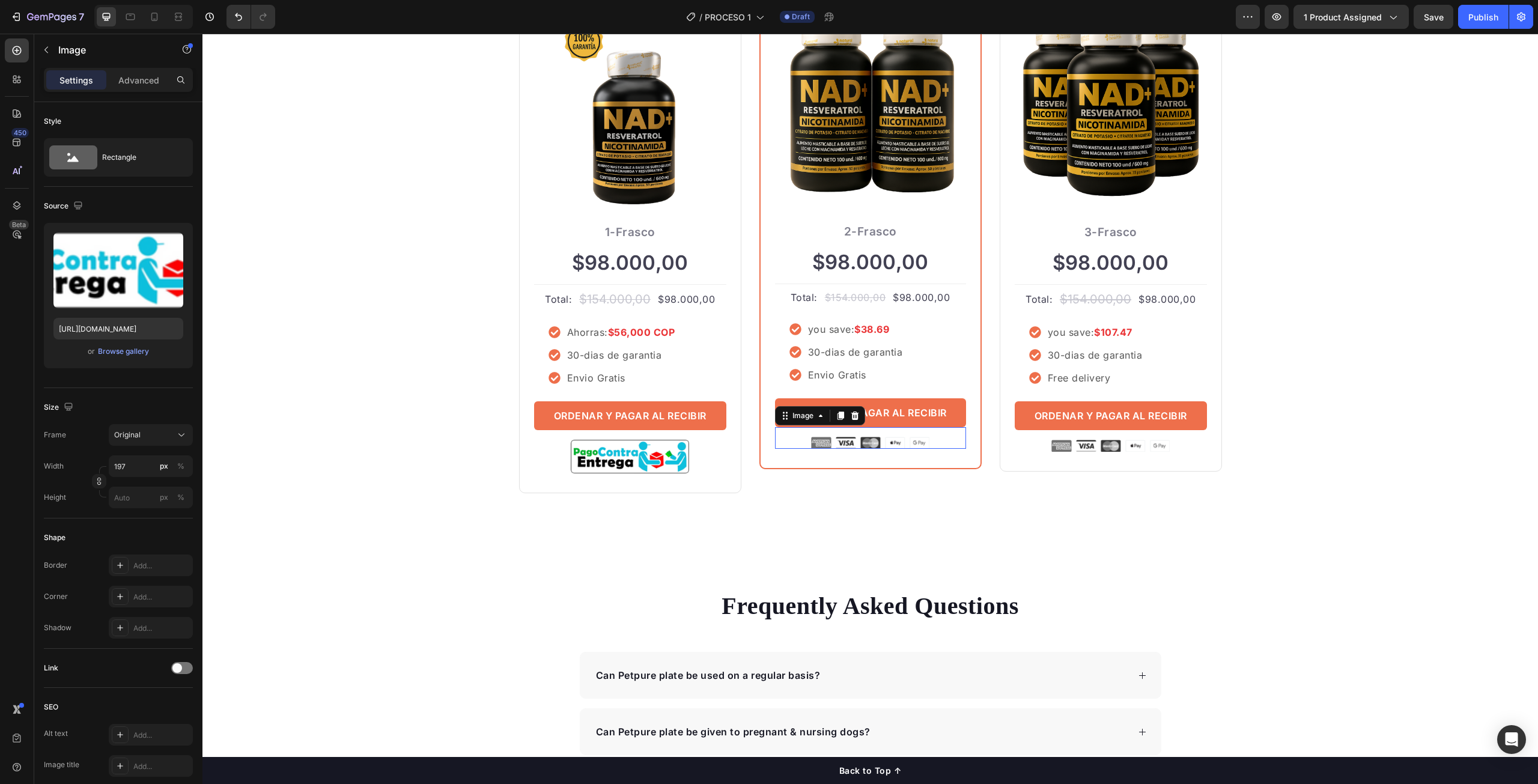
click at [854, 449] on img at bounding box center [870, 443] width 119 height 12
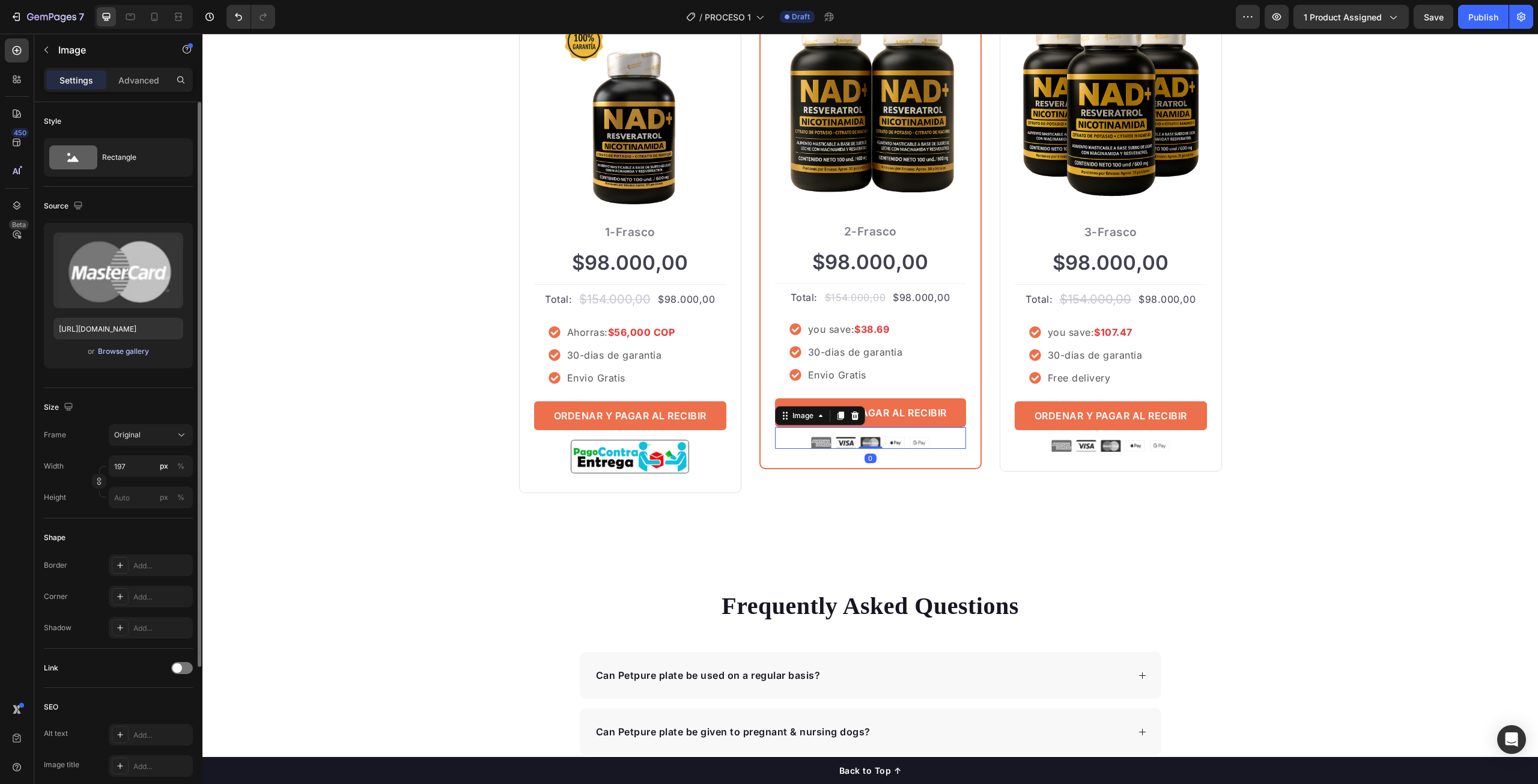
click at [107, 352] on div "Browse gallery" at bounding box center [124, 351] width 51 height 11
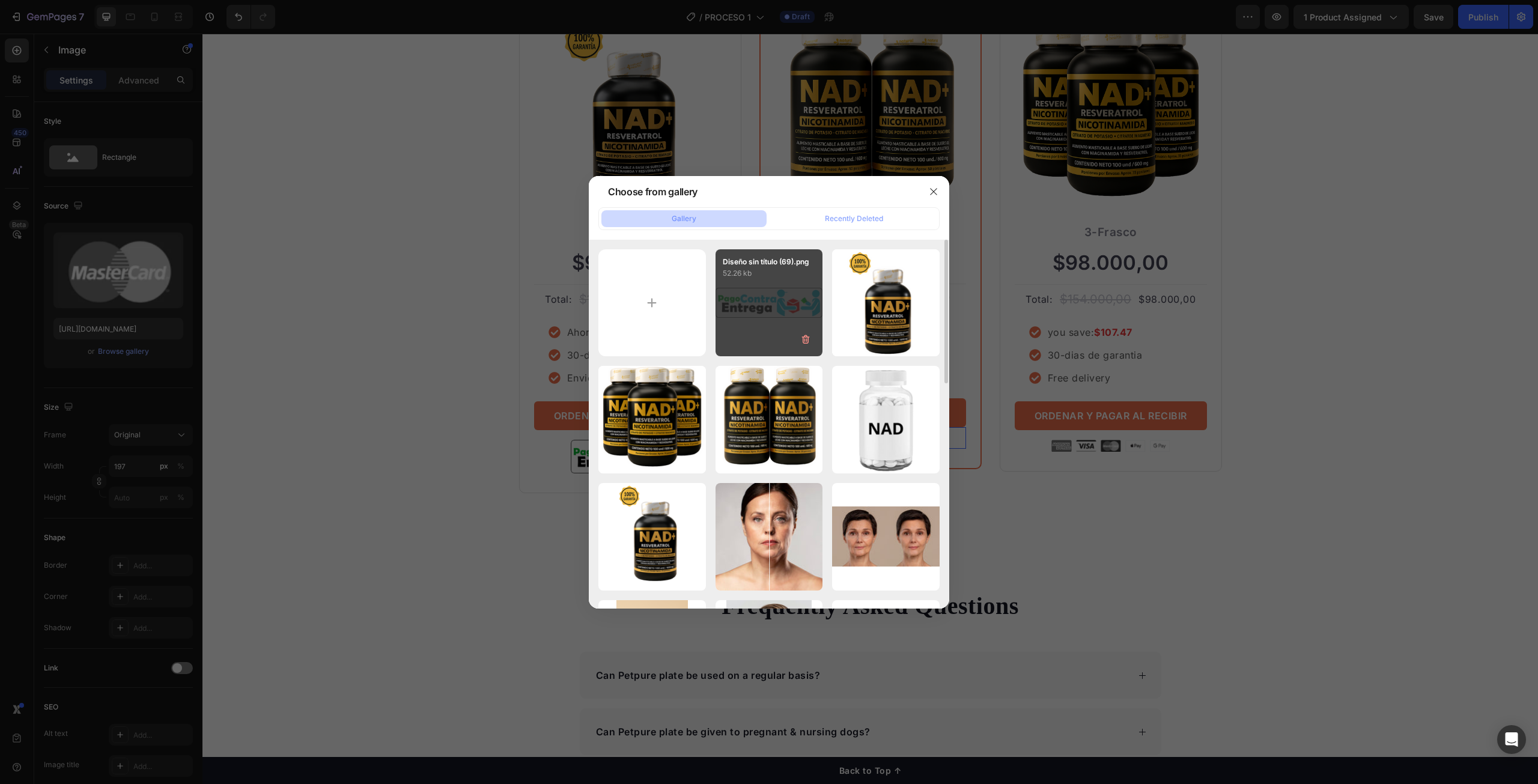
click at [754, 323] on div "Diseño sin título (69).png 52.26 kb" at bounding box center [769, 302] width 107 height 107
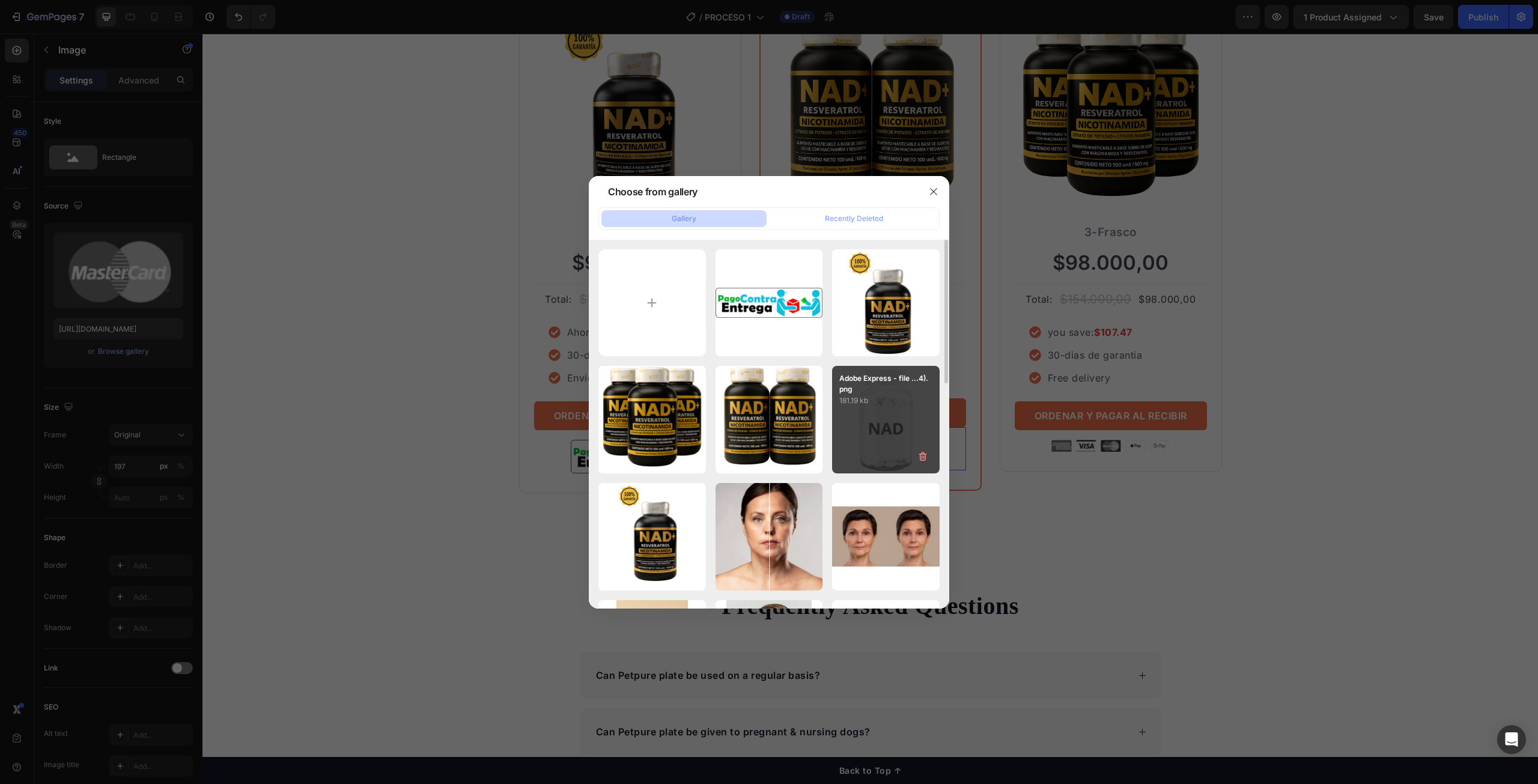
type input "[URL][DOMAIN_NAME]"
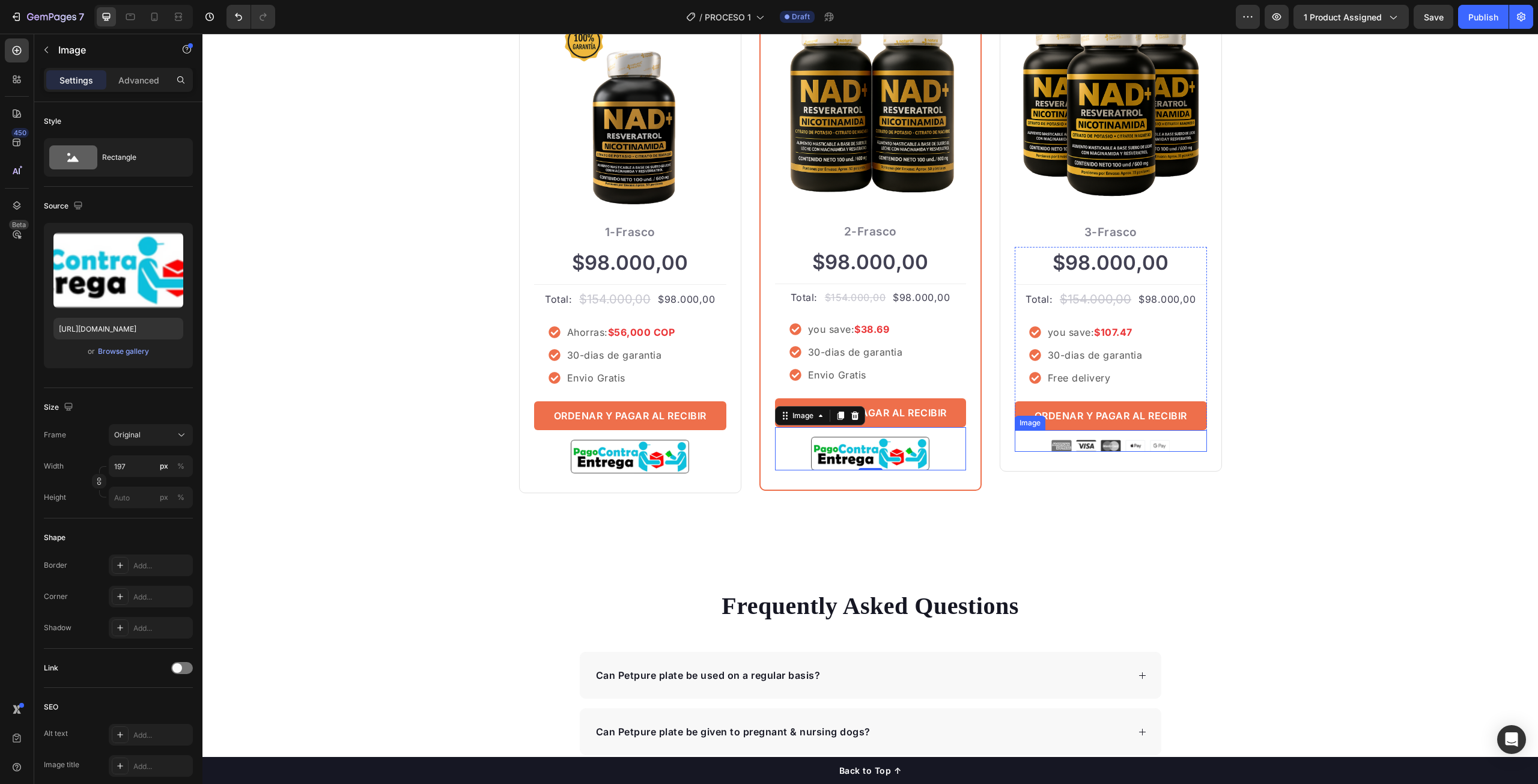
click at [1111, 446] on img at bounding box center [1111, 446] width 119 height 12
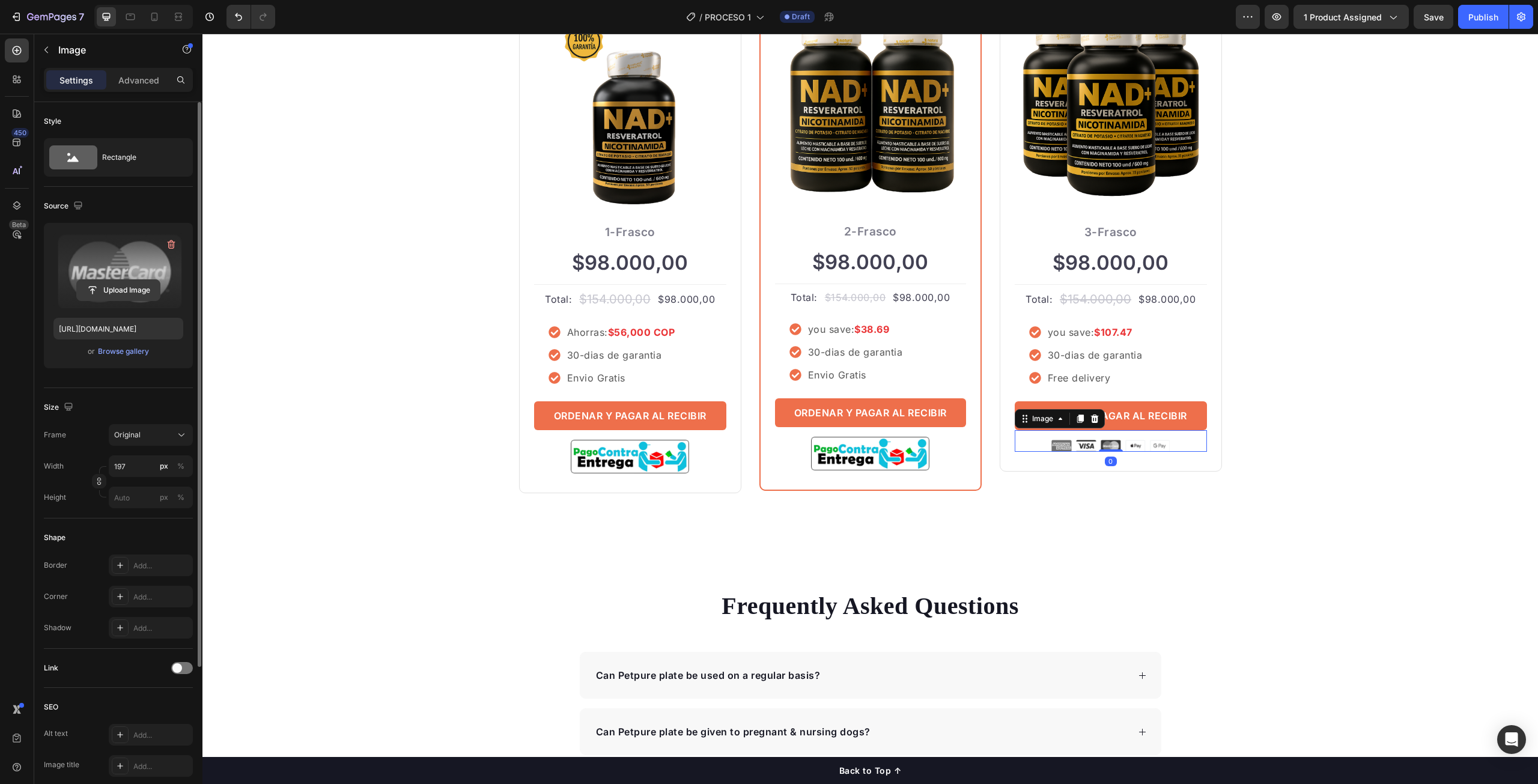
click at [137, 283] on input "file" at bounding box center [119, 290] width 83 height 20
click at [120, 350] on div "Browse gallery" at bounding box center [124, 351] width 51 height 11
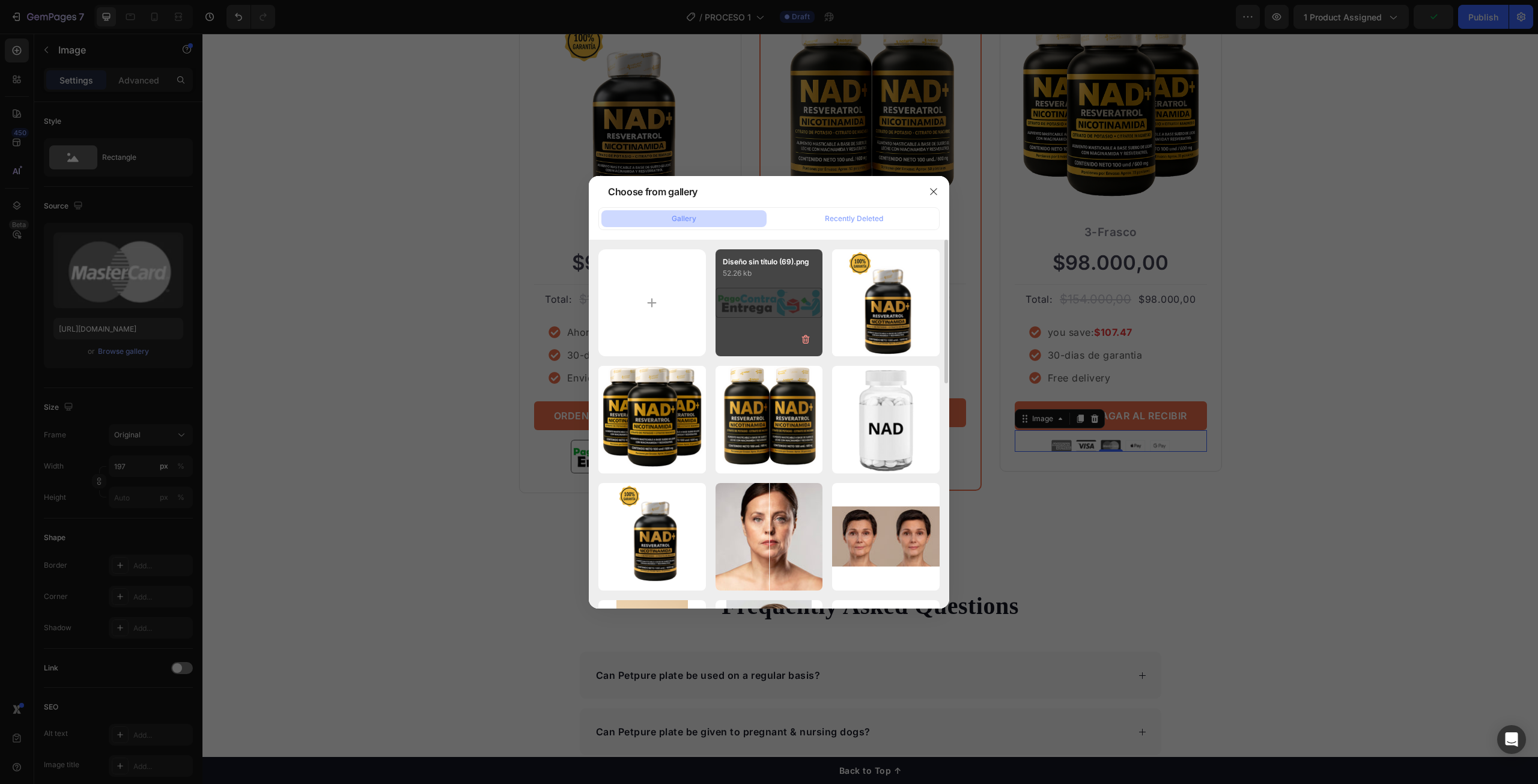
click at [783, 311] on div "Diseño sin título (69).png 52.26 kb" at bounding box center [769, 302] width 107 height 107
type input "[URL][DOMAIN_NAME]"
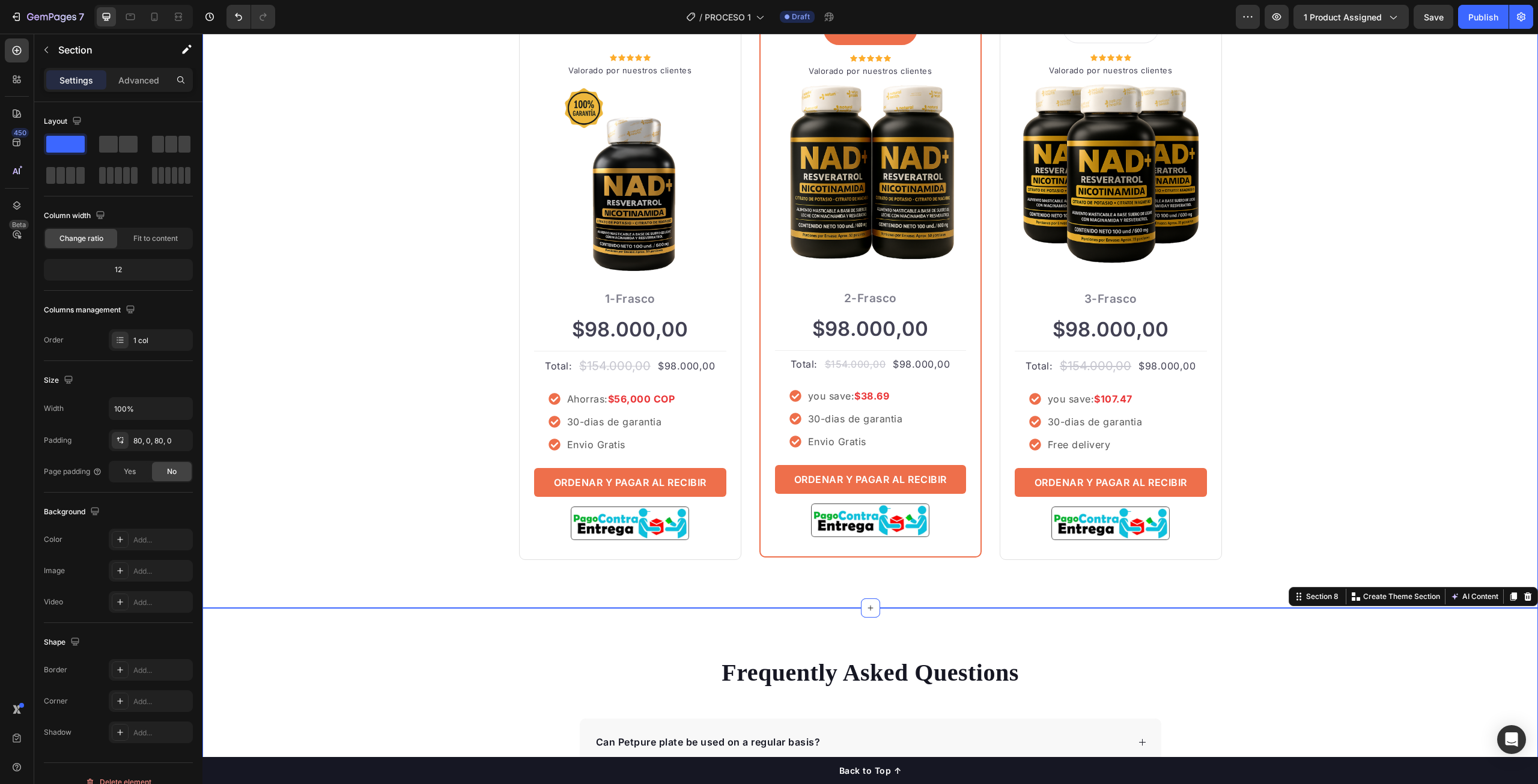
scroll to position [3095, 0]
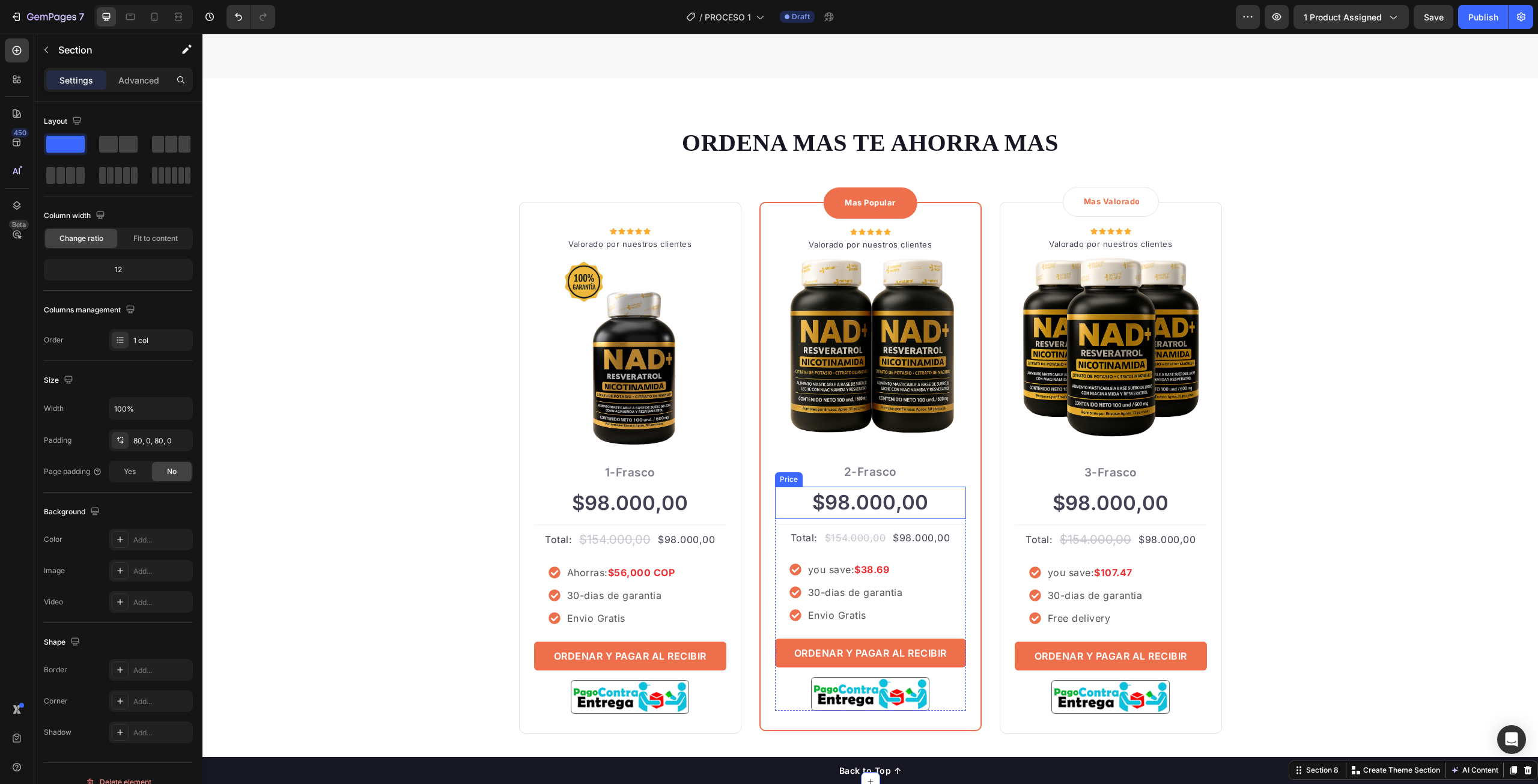
click at [885, 506] on div "$98.000,00" at bounding box center [870, 503] width 191 height 32
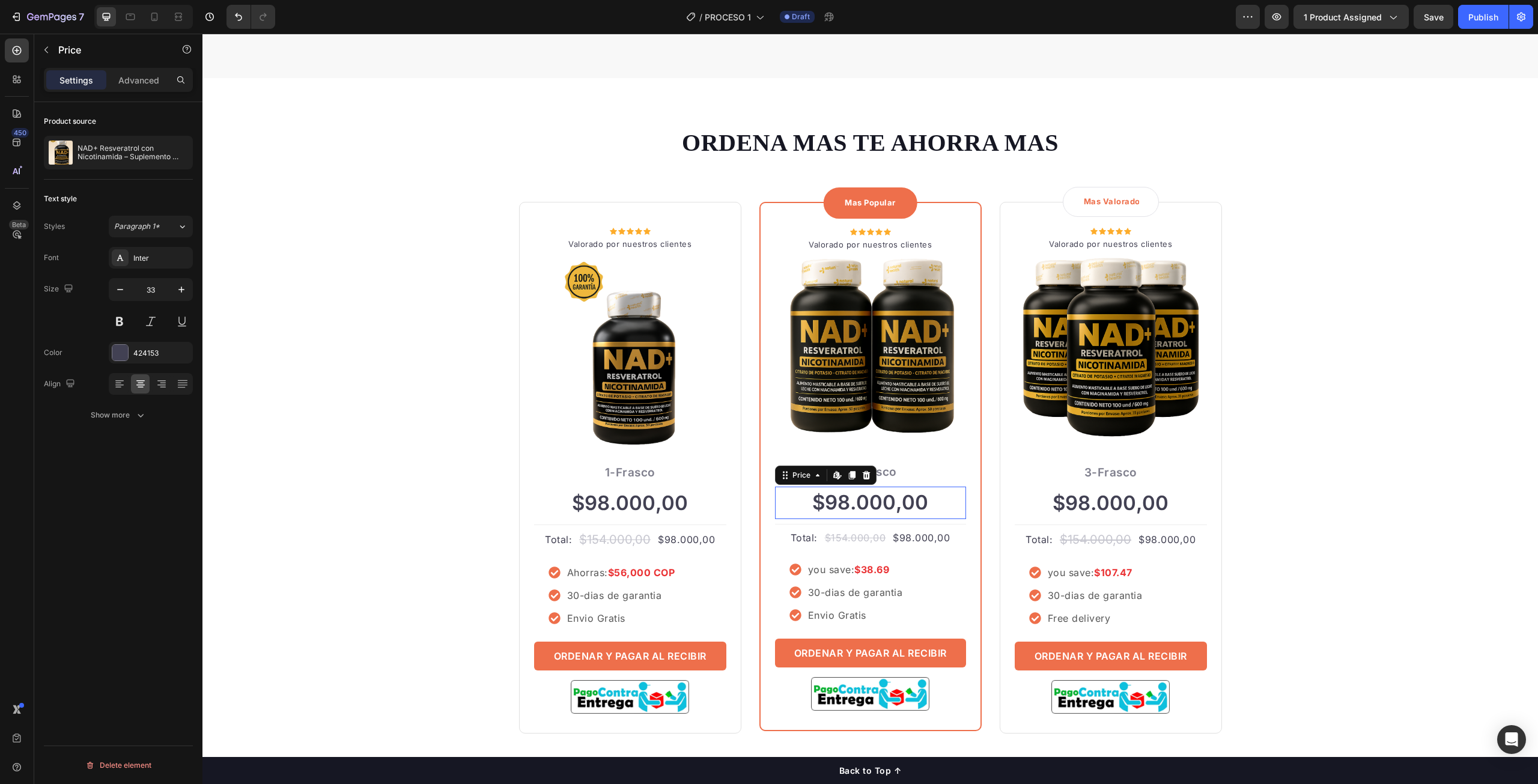
click at [885, 506] on div "$98.000,00" at bounding box center [870, 503] width 191 height 32
click at [834, 473] on icon at bounding box center [836, 475] width 5 height 8
click at [881, 412] on img at bounding box center [870, 353] width 191 height 191
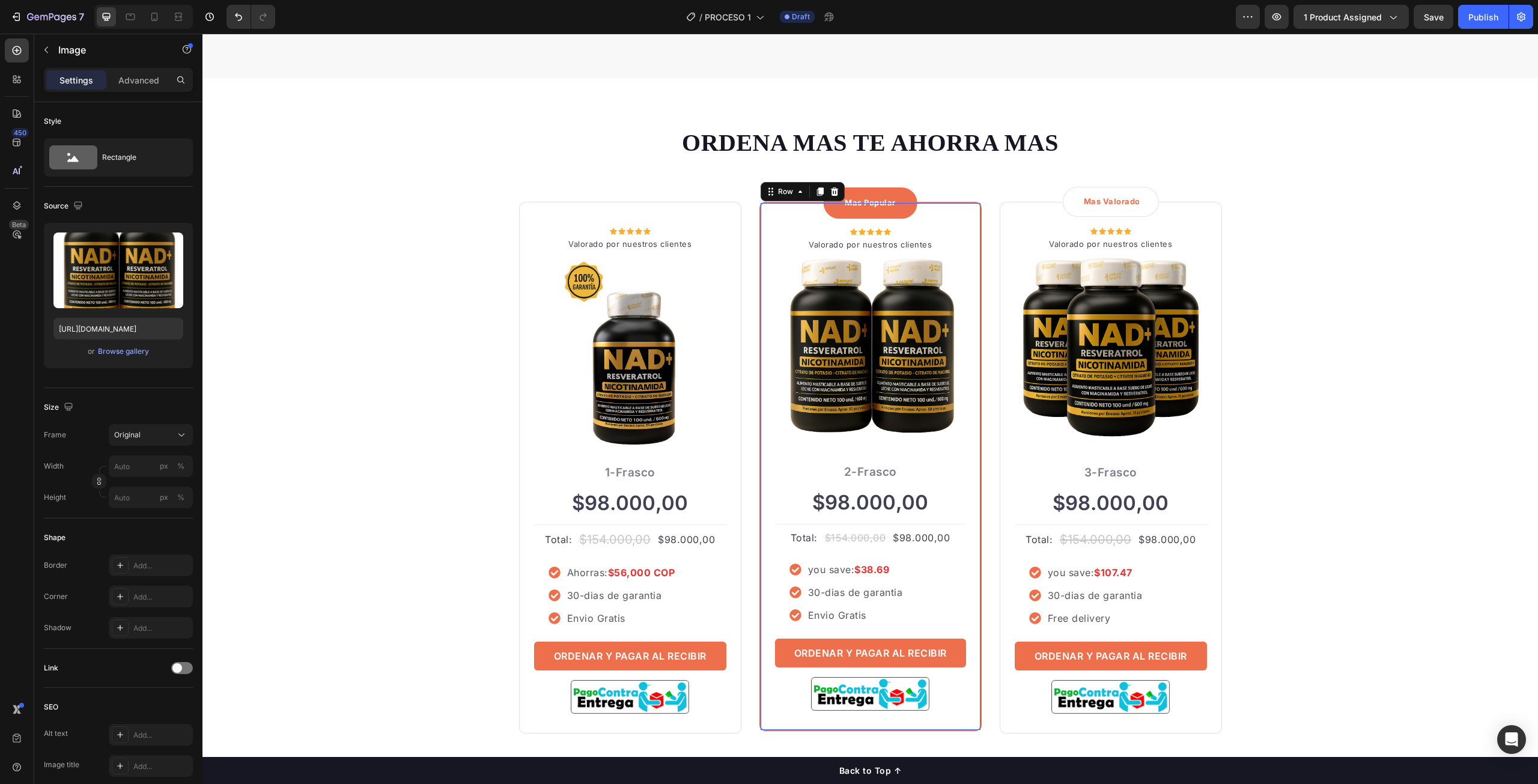
click at [787, 219] on div "Mas Popular Text block Row Icon Icon Icon Icon Icon Icon List Hoz Valorado por …" at bounding box center [870, 467] width 222 height 530
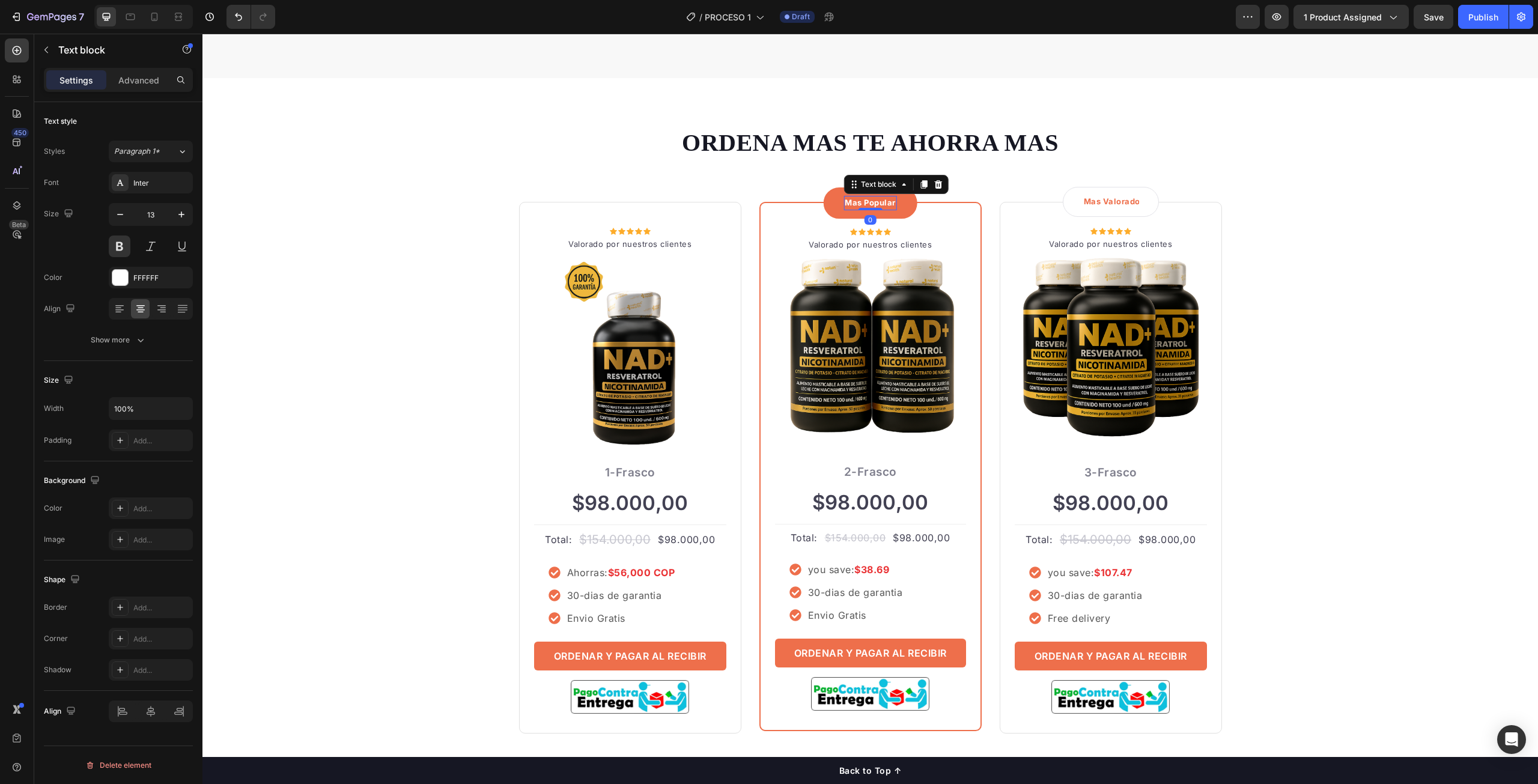
click at [871, 197] on p "Mas Popular" at bounding box center [870, 203] width 51 height 12
click at [143, 75] on p "Advanced" at bounding box center [139, 80] width 41 height 13
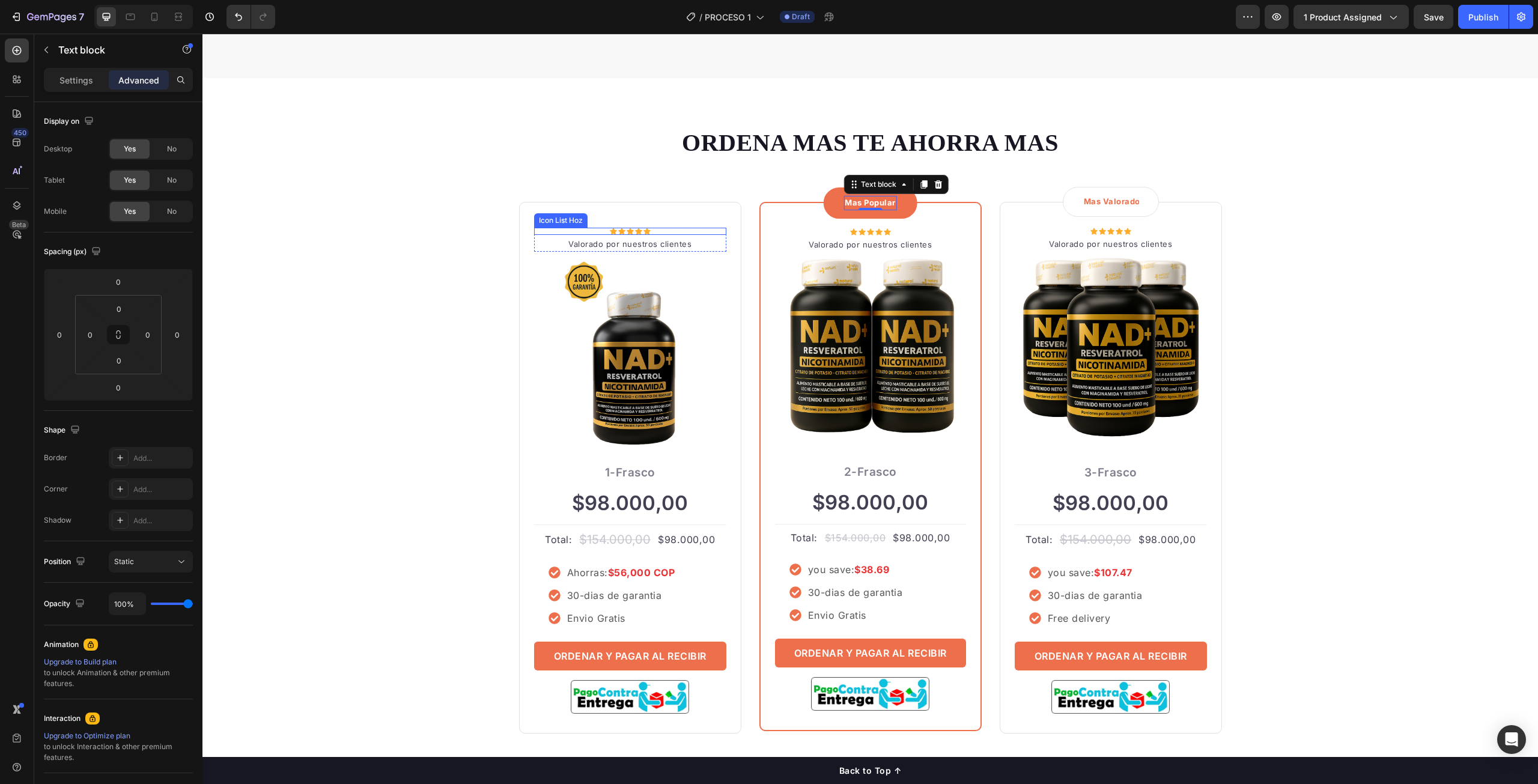
click at [692, 232] on div "Icon Icon Icon Icon Icon" at bounding box center [630, 232] width 192 height 8
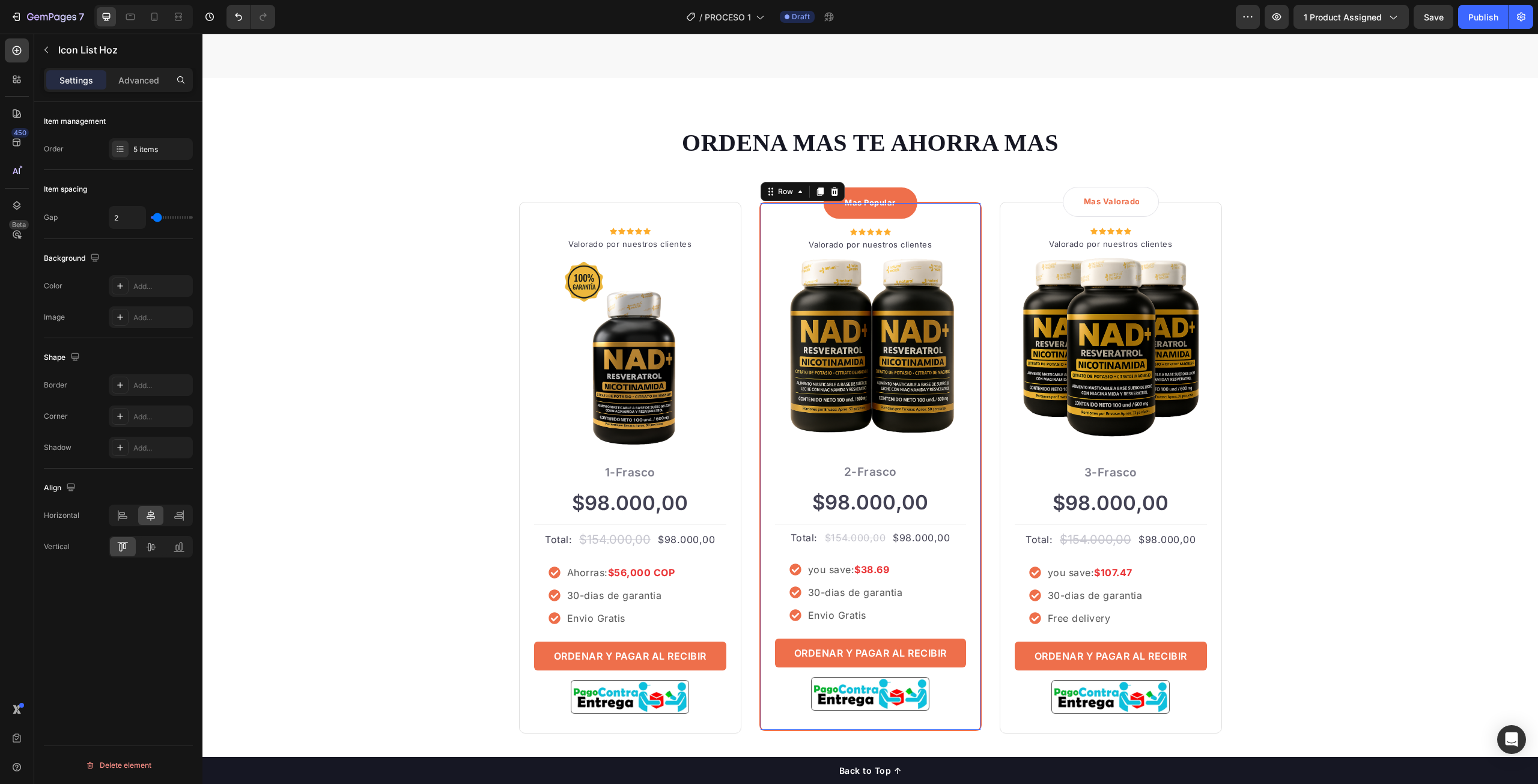
click at [960, 225] on div "Mas Popular Text block Row Icon Icon Icon Icon Icon Icon List Hoz Valorado por …" at bounding box center [870, 467] width 222 height 530
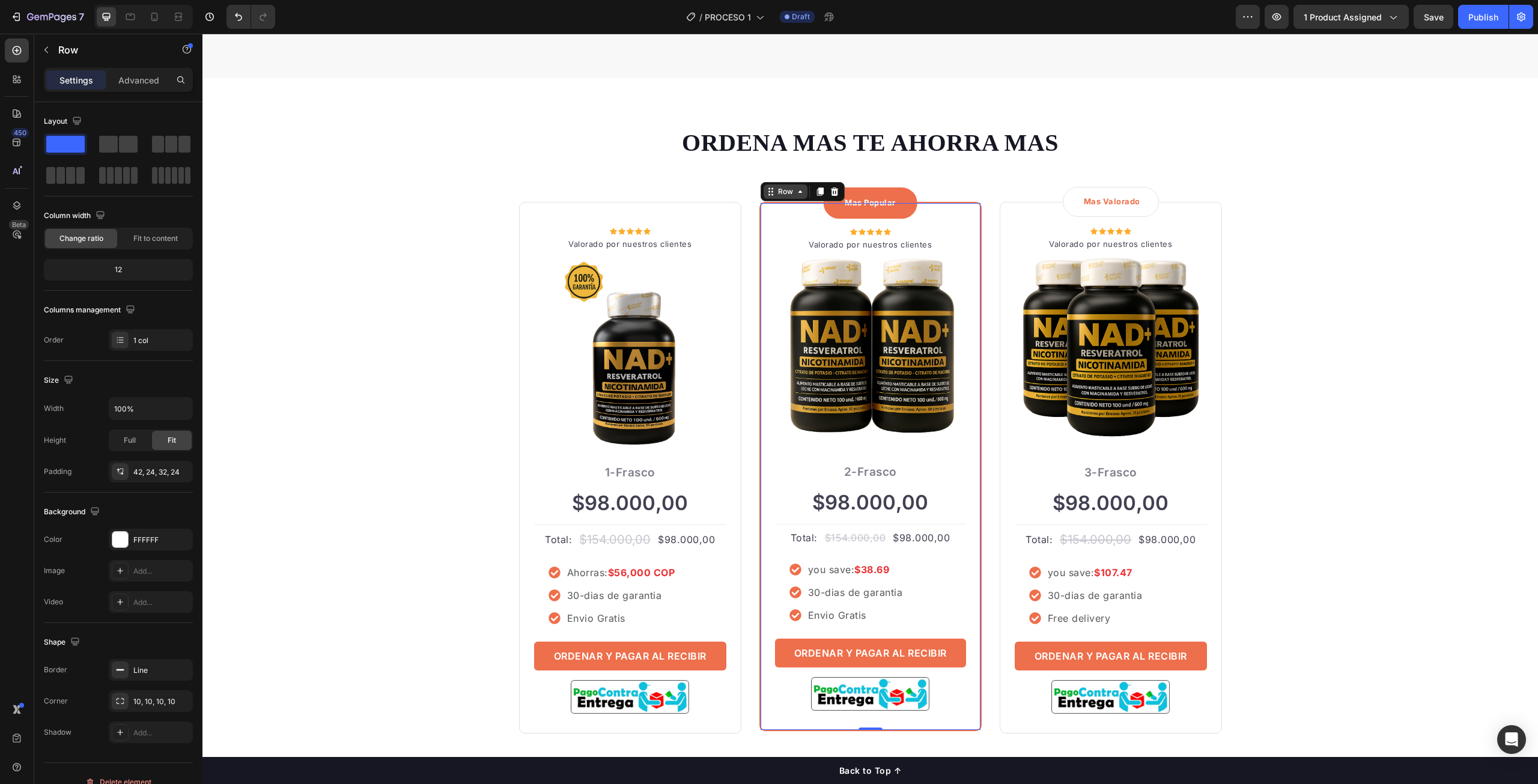
click at [795, 197] on icon at bounding box center [800, 191] width 10 height 10
click at [1443, 331] on div "ORDENA MAS TE AHORRA MAS Heading Row Icon Icon Icon Icon Icon Icon List Hoz Val…" at bounding box center [870, 430] width 1317 height 608
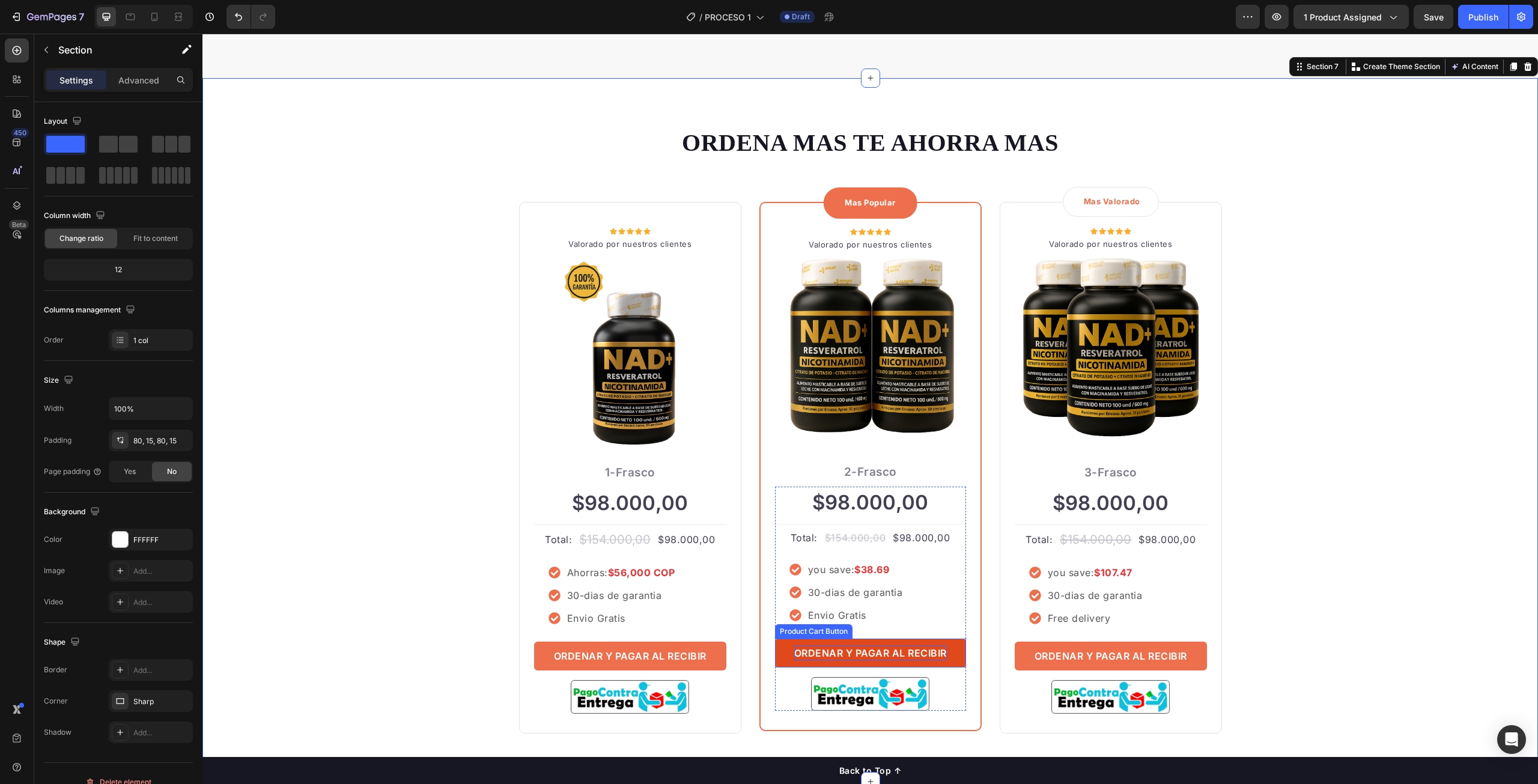
click at [870, 658] on div "ORDENAR Y PAGAR AL RECIBIR" at bounding box center [870, 653] width 152 height 14
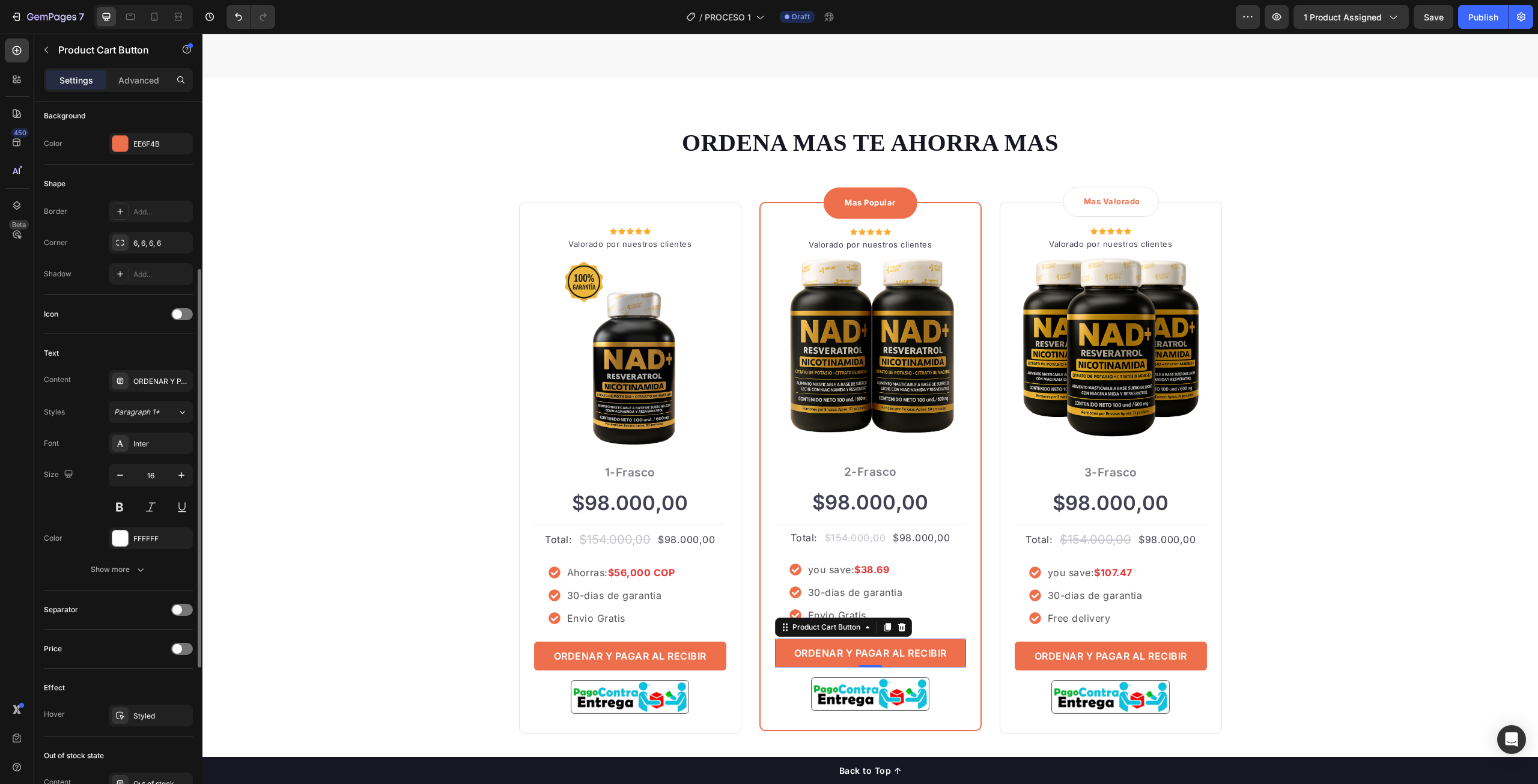
scroll to position [572, 0]
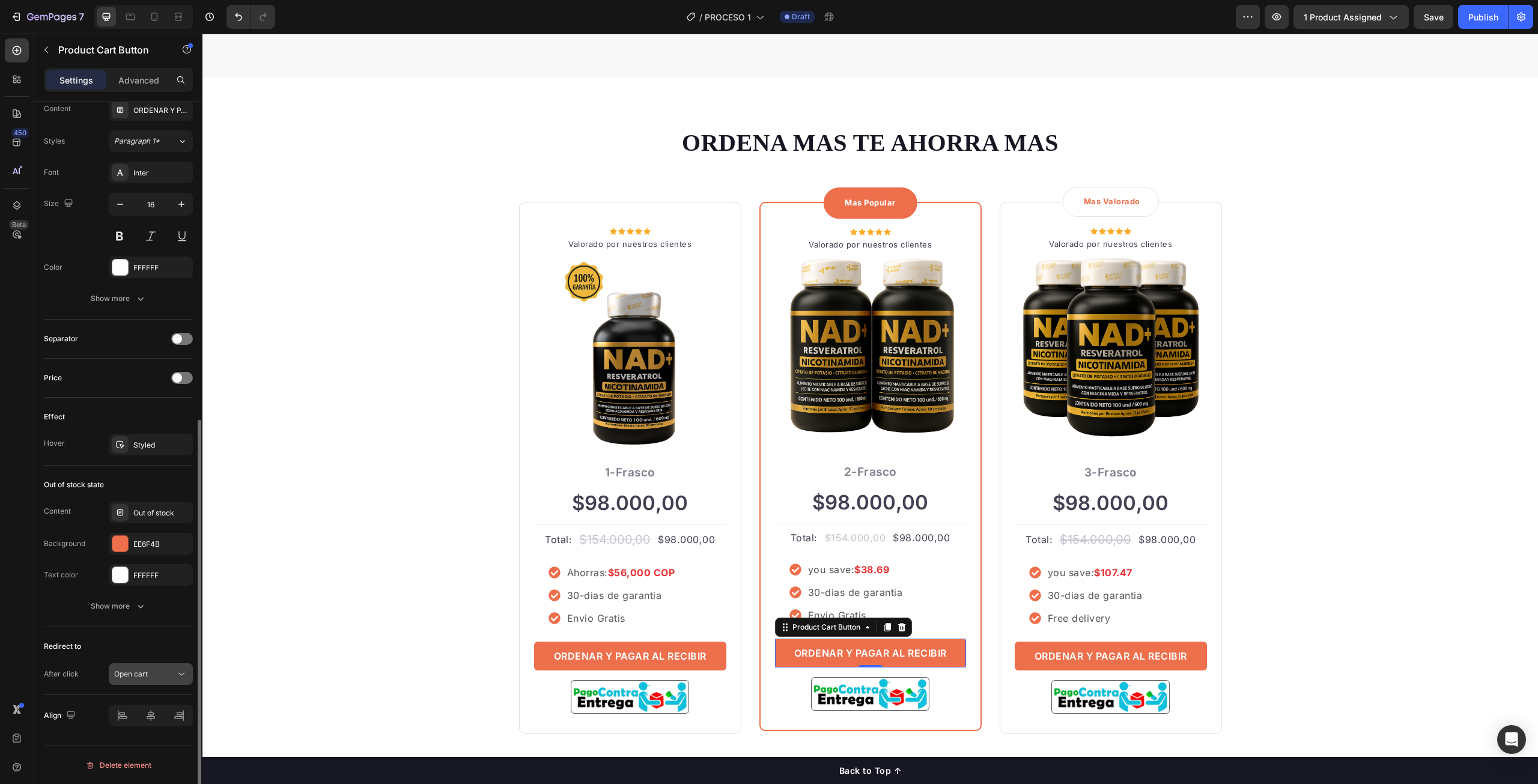
click at [156, 680] on div "Open cart" at bounding box center [151, 674] width 74 height 12
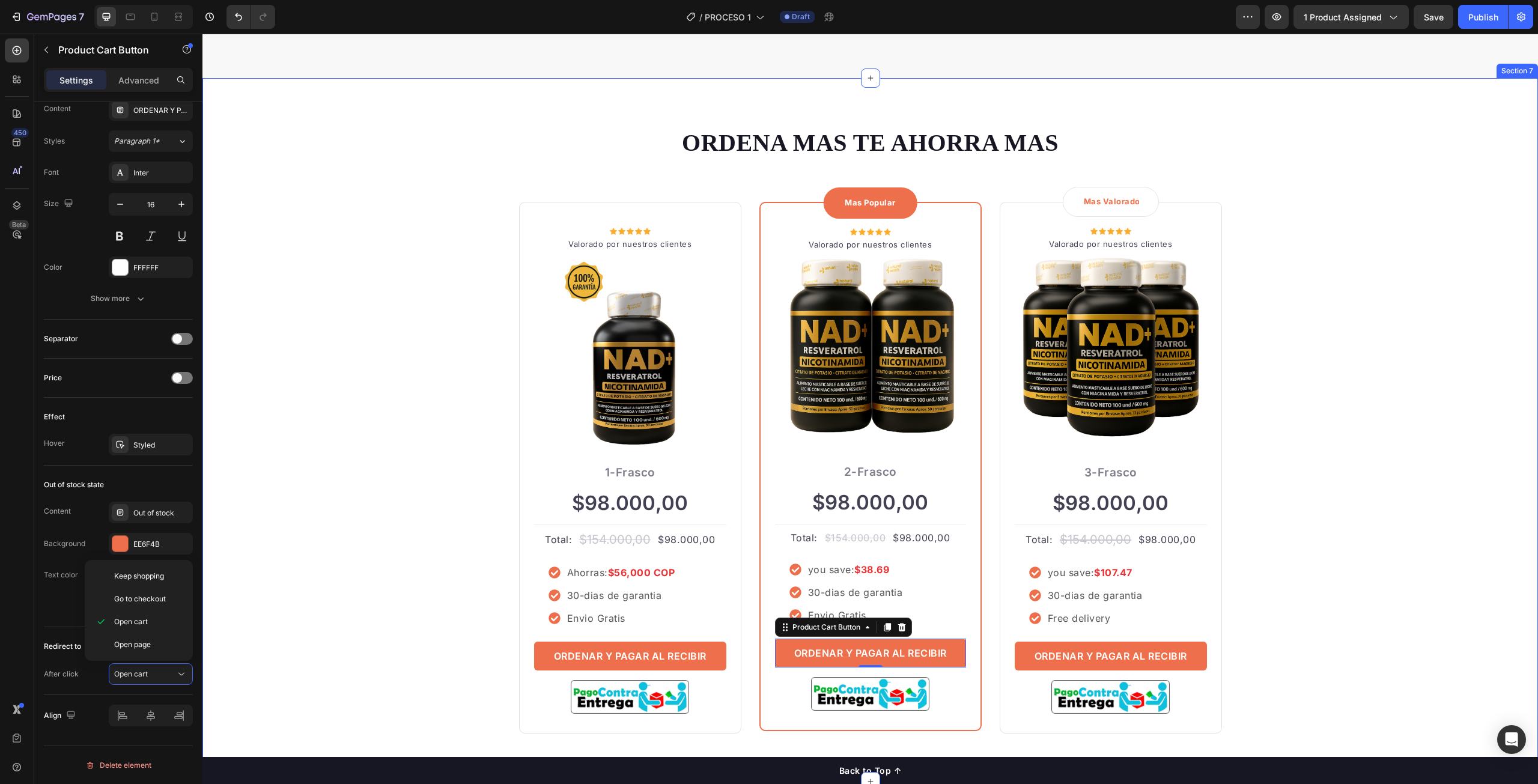
click at [394, 534] on div "ORDENA MAS TE AHORRA MAS Heading Row Icon Icon Icon Icon Icon Icon List Hoz Val…" at bounding box center [870, 430] width 1317 height 608
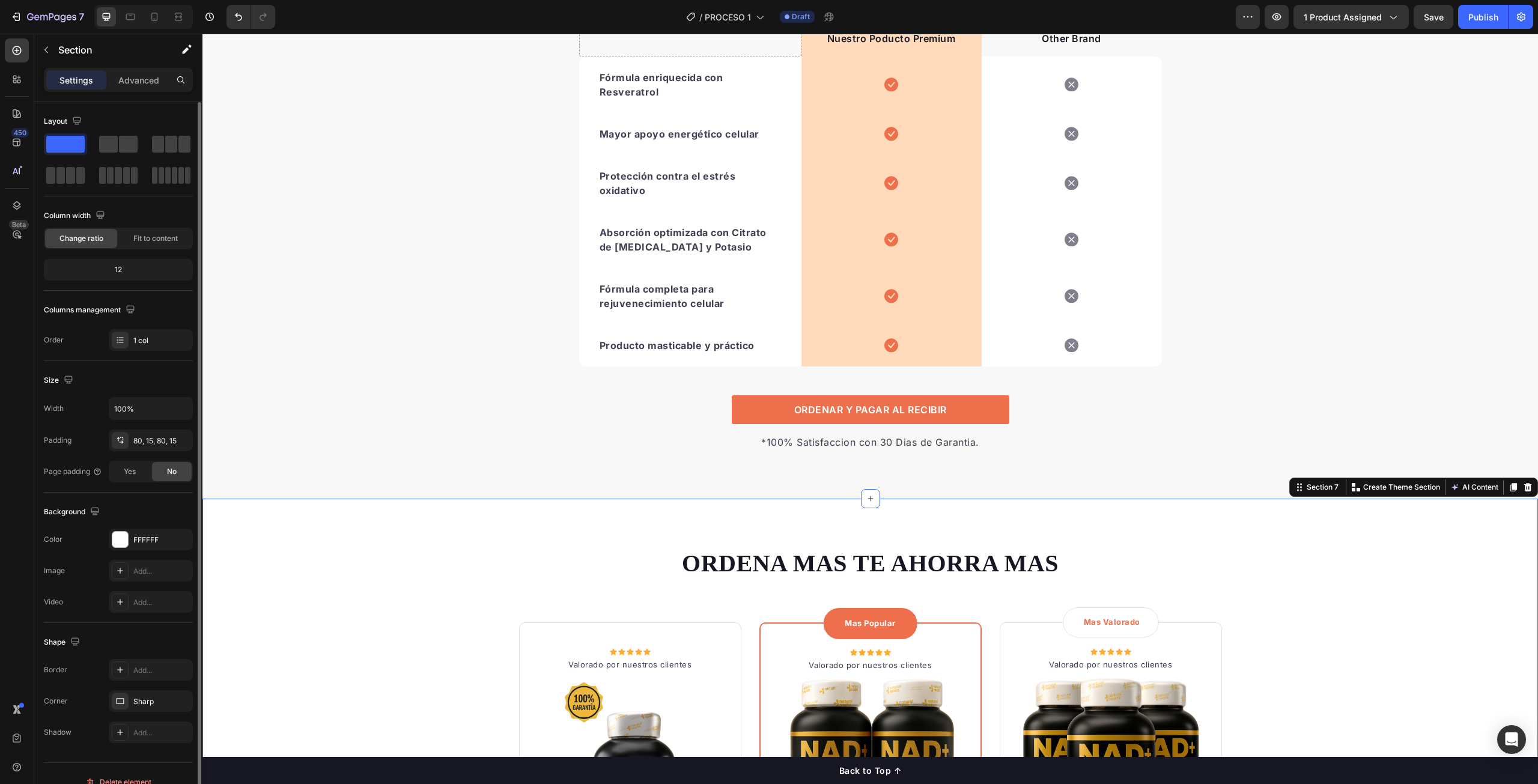
scroll to position [2435, 0]
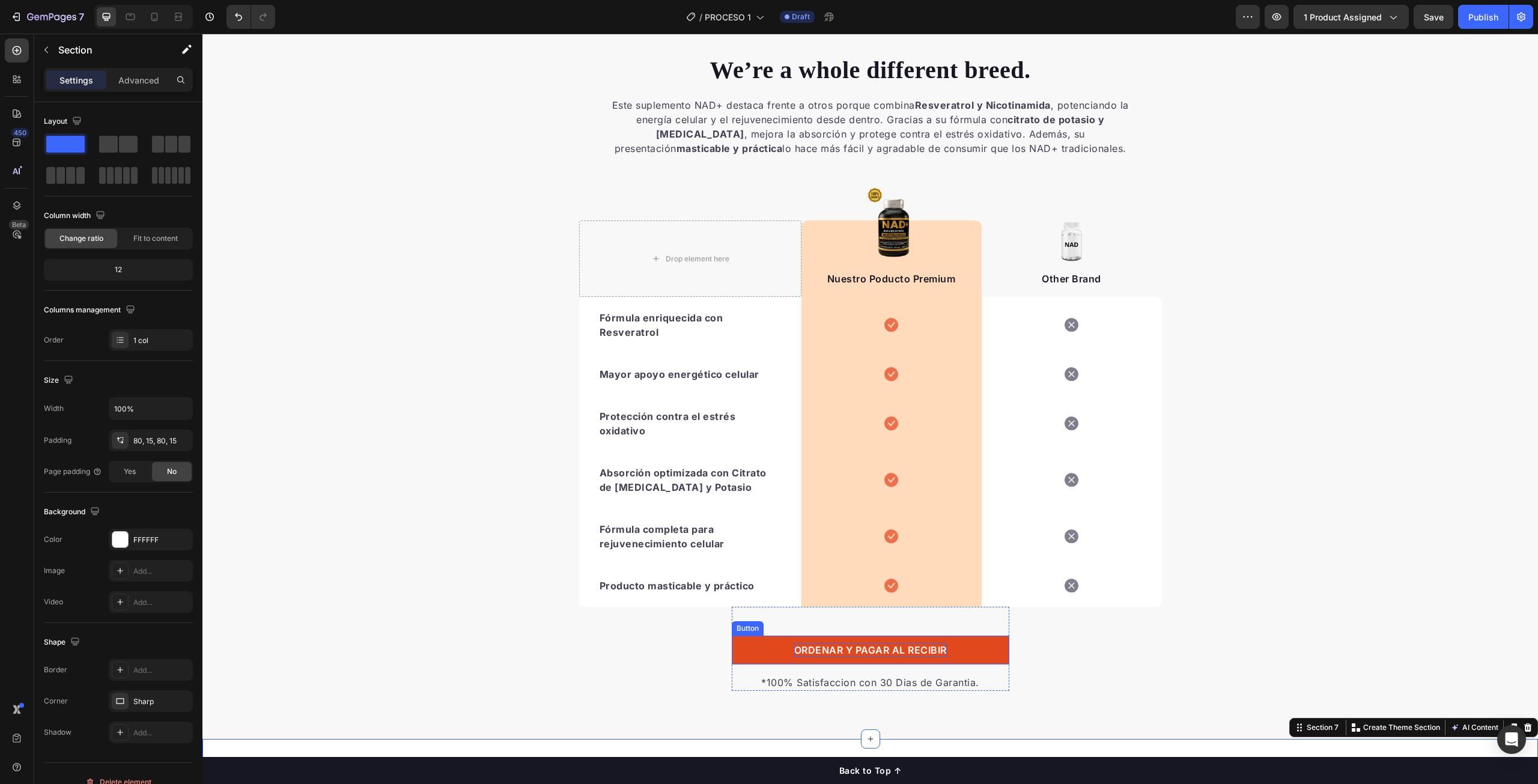
click at [814, 651] on p "ORDENAR Y PAGAR AL RECIBIR" at bounding box center [870, 650] width 152 height 14
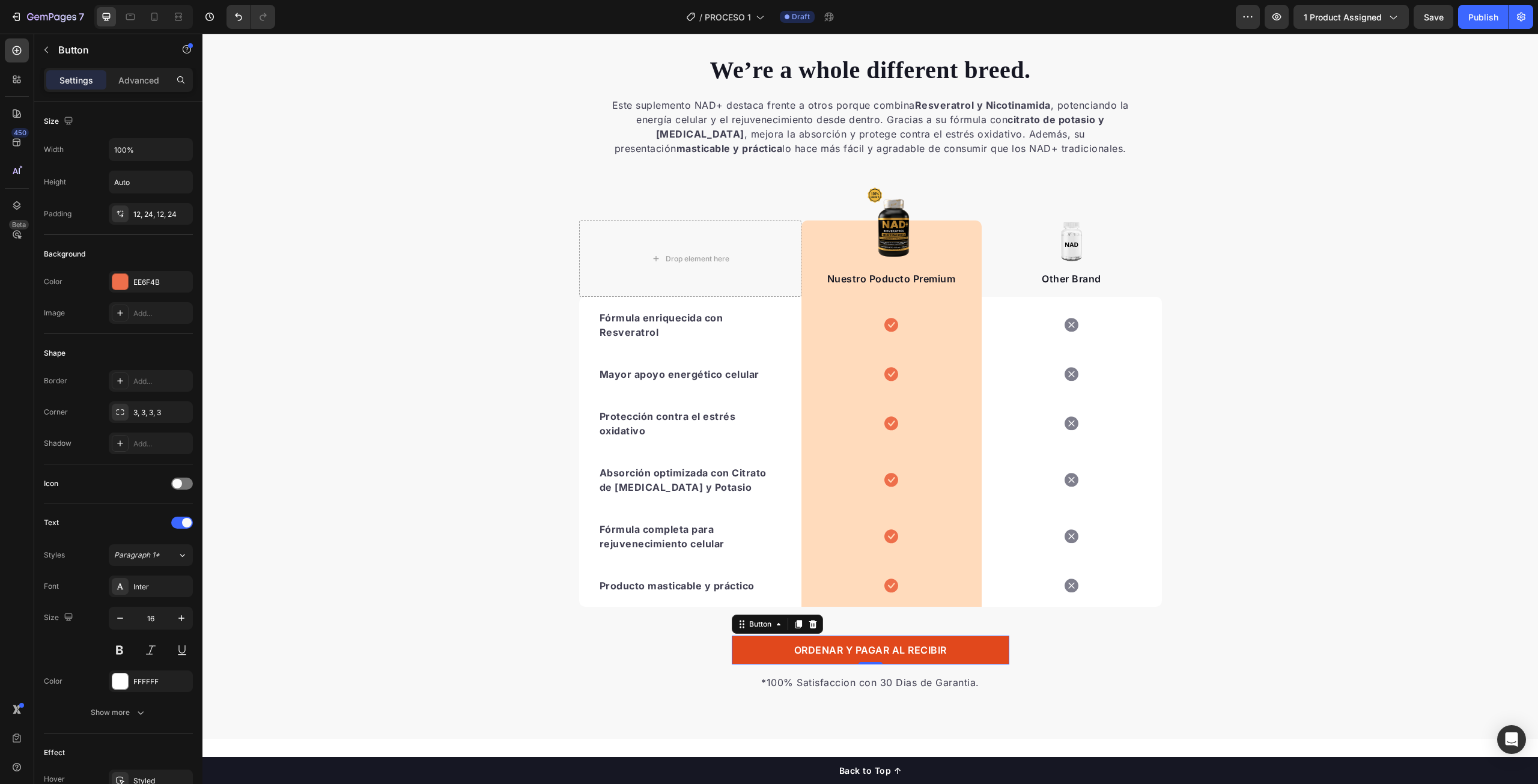
click at [746, 650] on link "ORDENAR Y PAGAR AL RECIBIR" at bounding box center [871, 650] width 278 height 29
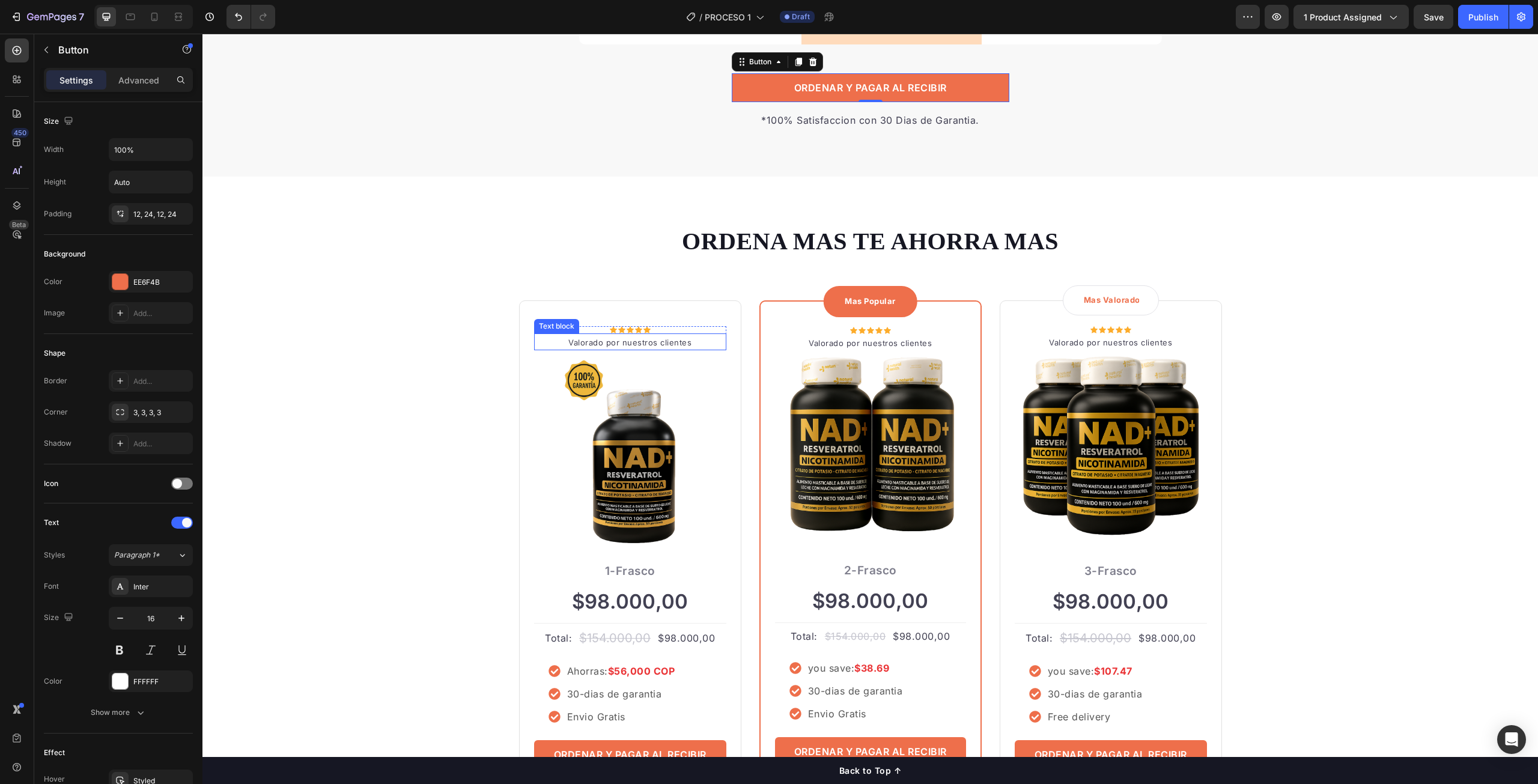
scroll to position [3035, 0]
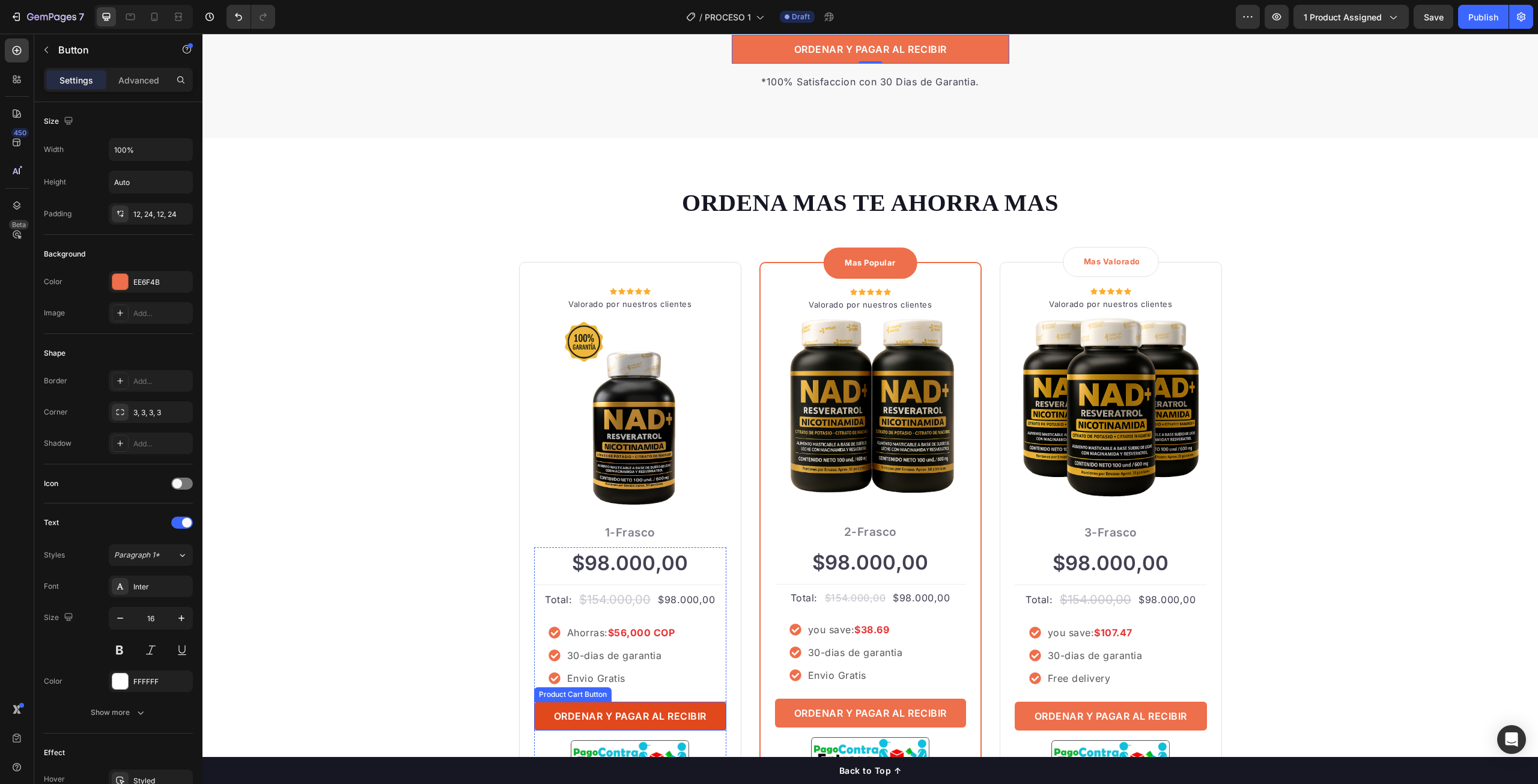
click at [542, 711] on button "ORDENAR Y PAGAR AL RECIBIR" at bounding box center [630, 716] width 192 height 29
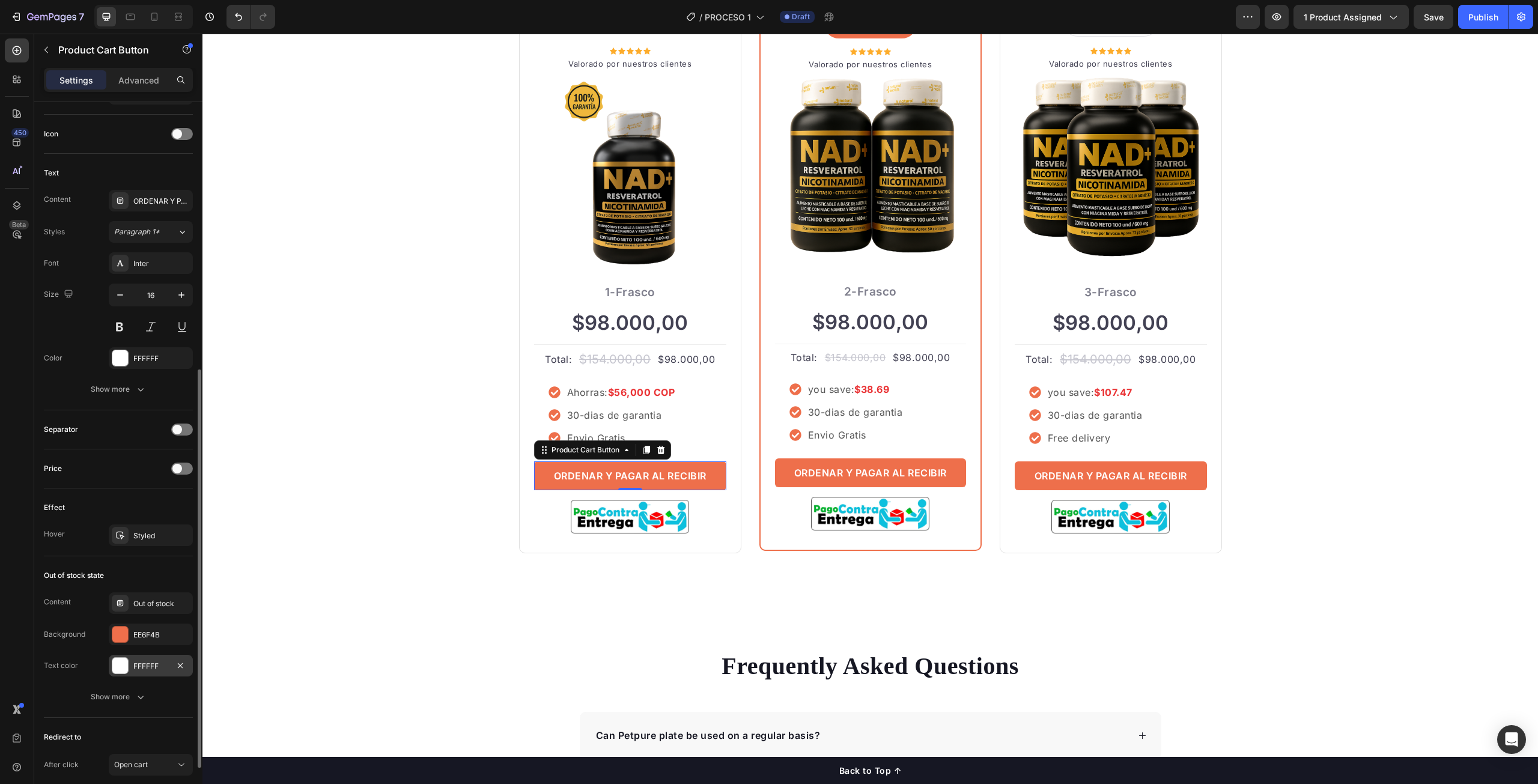
scroll to position [541, 0]
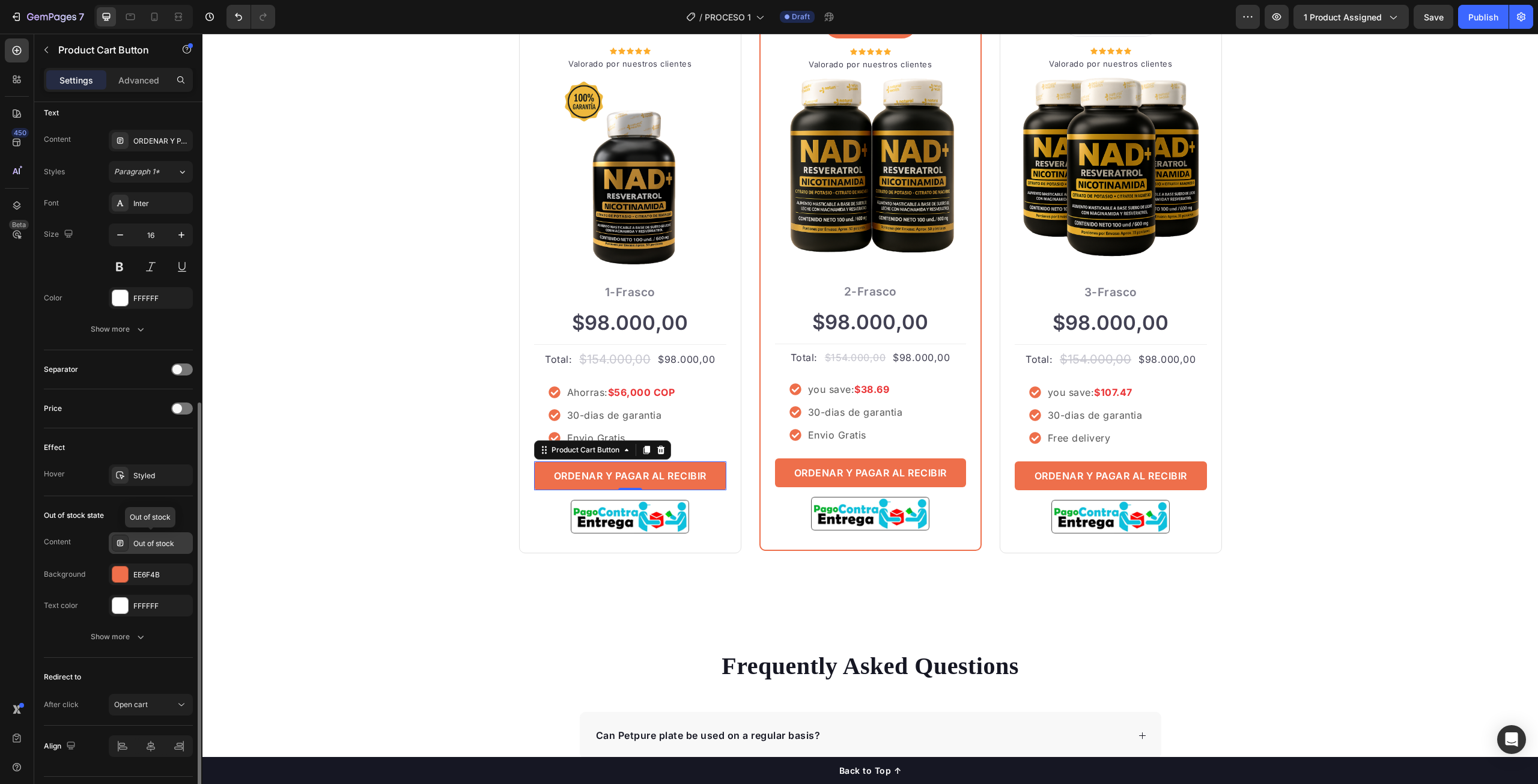
click at [156, 546] on div "Out of stock" at bounding box center [161, 544] width 56 height 11
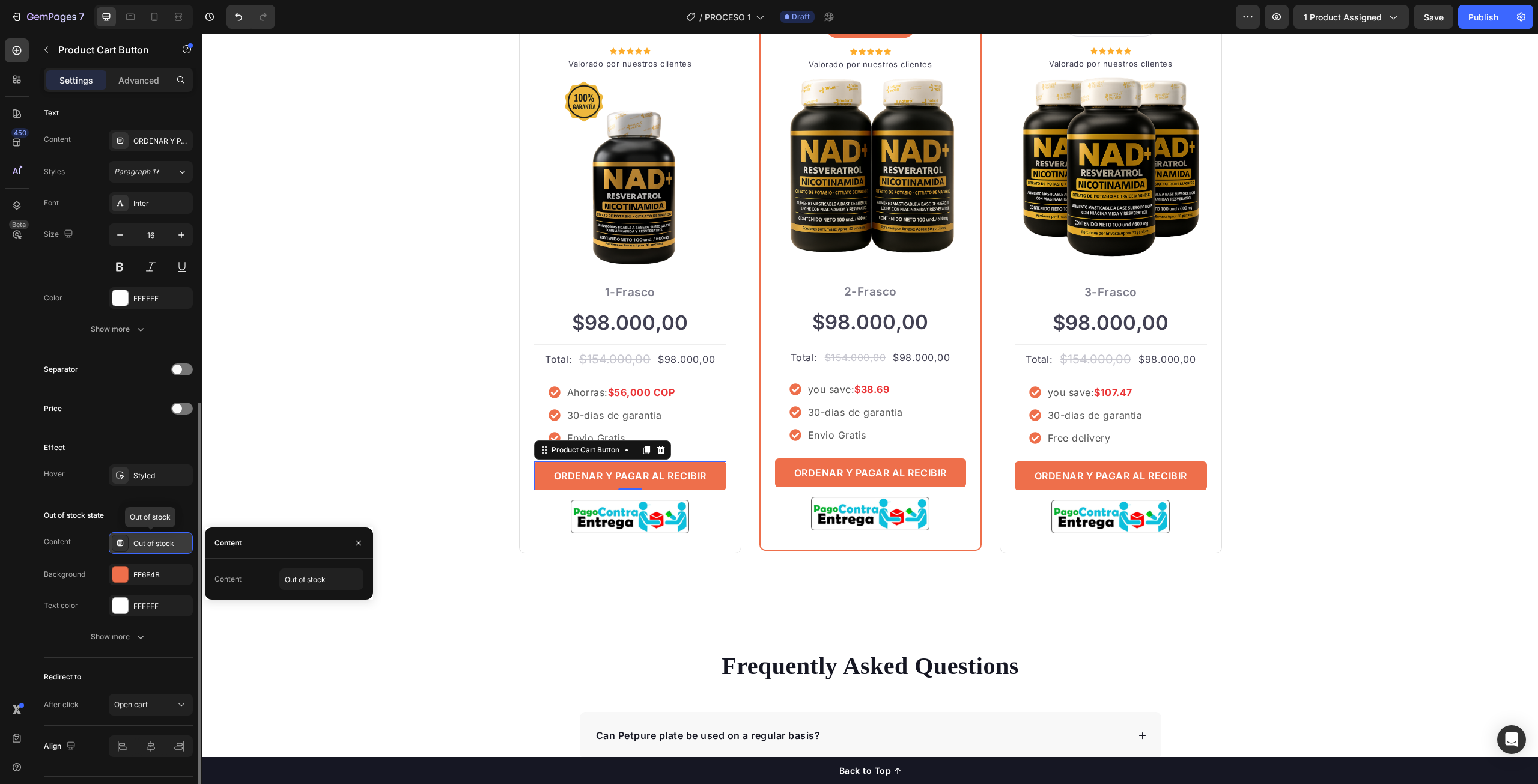
click at [156, 546] on div "Out of stock" at bounding box center [161, 544] width 56 height 11
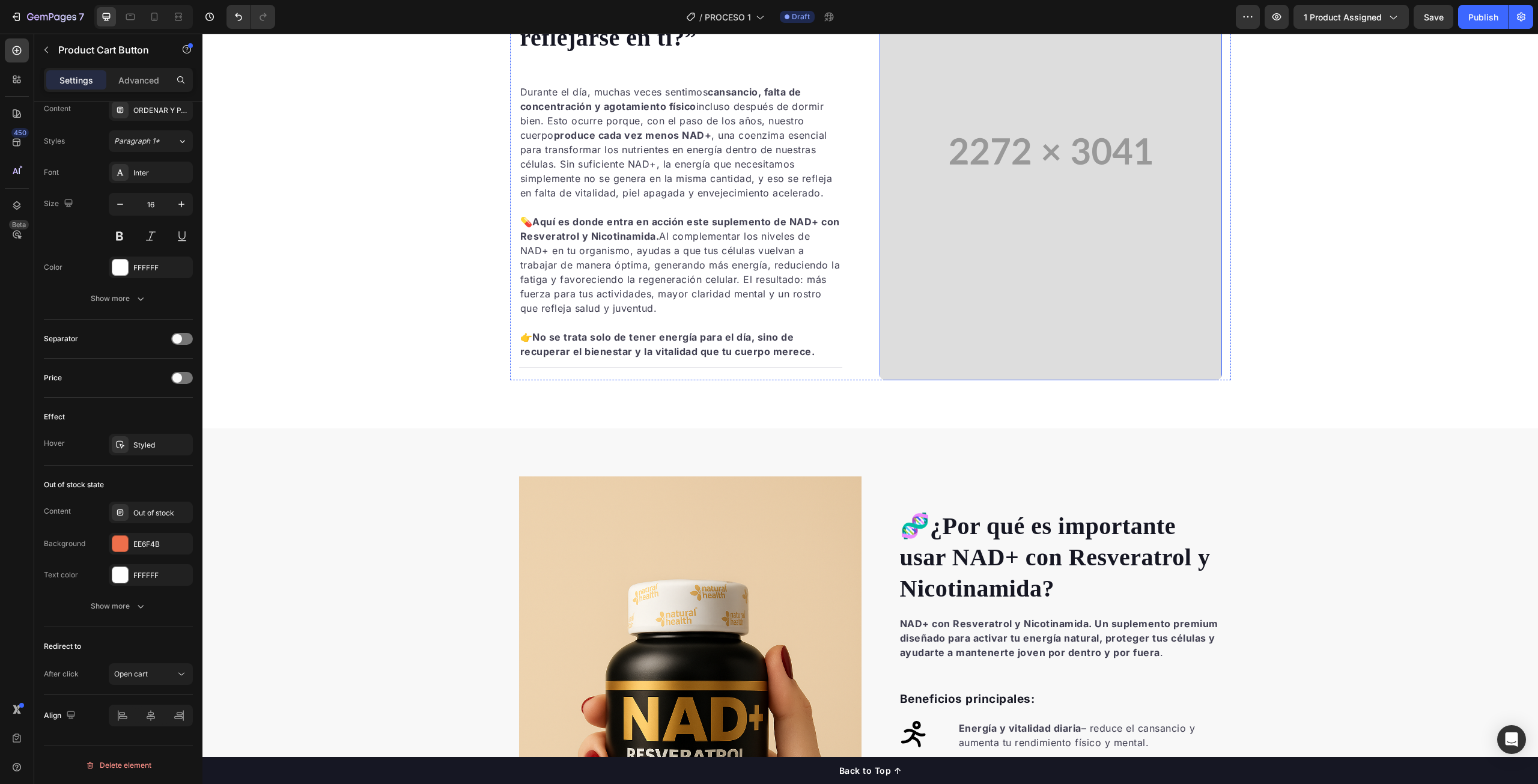
scroll to position [0, 0]
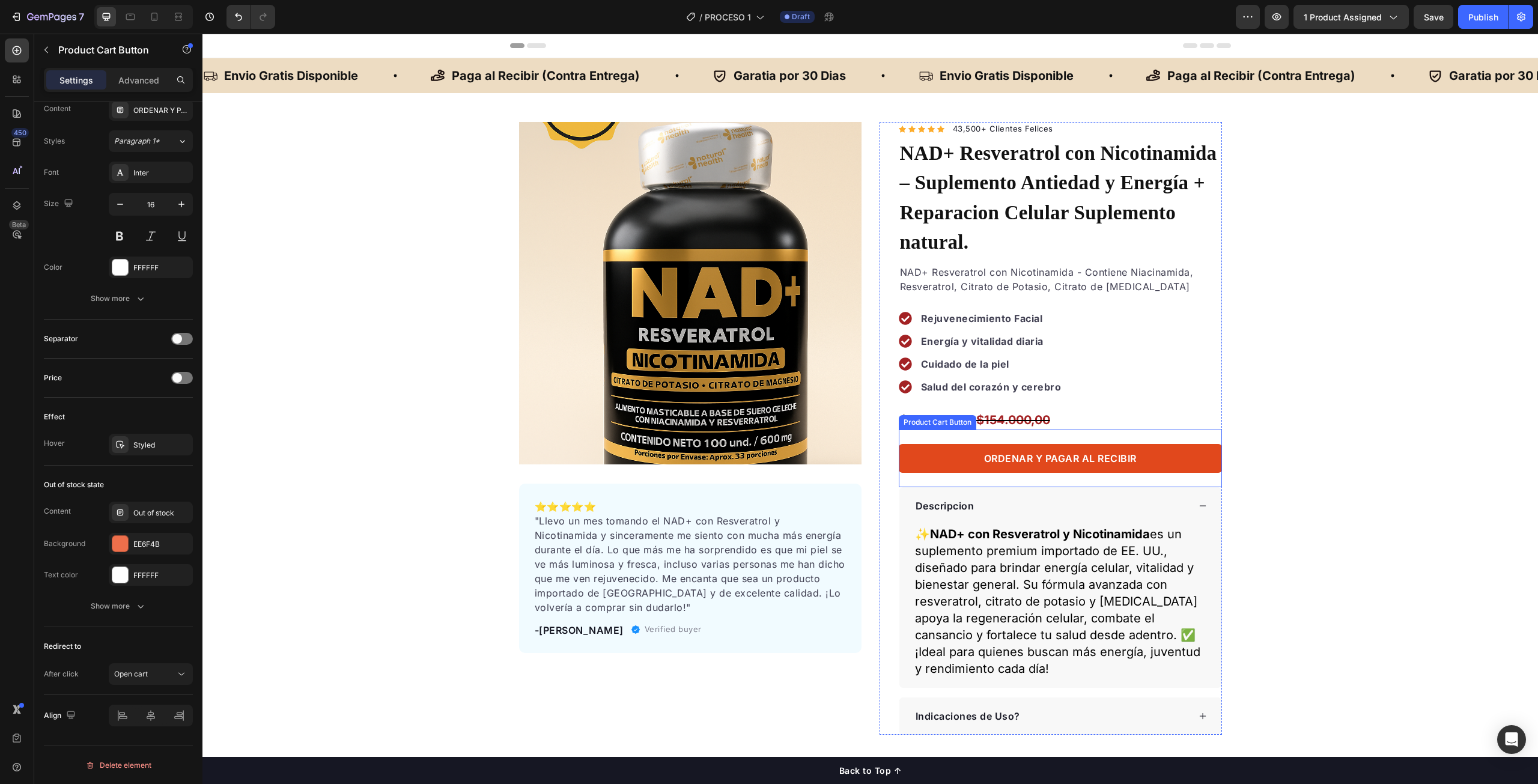
click at [939, 444] on button "ORDENAR Y PAGAR AL RECIBIR" at bounding box center [1060, 458] width 323 height 29
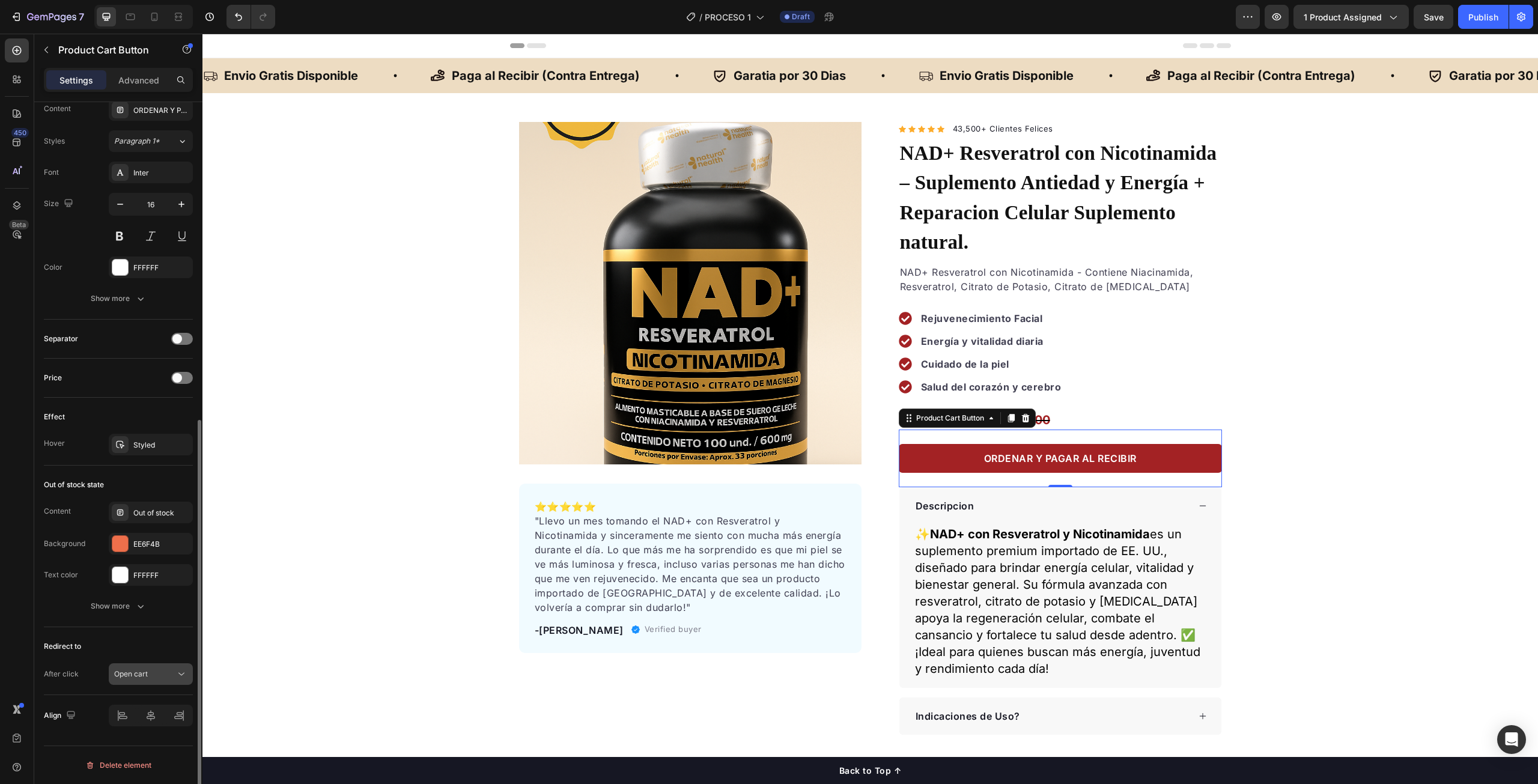
click at [156, 678] on div "Open cart" at bounding box center [145, 674] width 62 height 11
click at [353, 632] on div "Product Images ⭐️⭐️⭐️⭐️⭐️ "Llevo un mes tomando el NAD+ con Resveratrol y Nicot…" at bounding box center [870, 428] width 1335 height 613
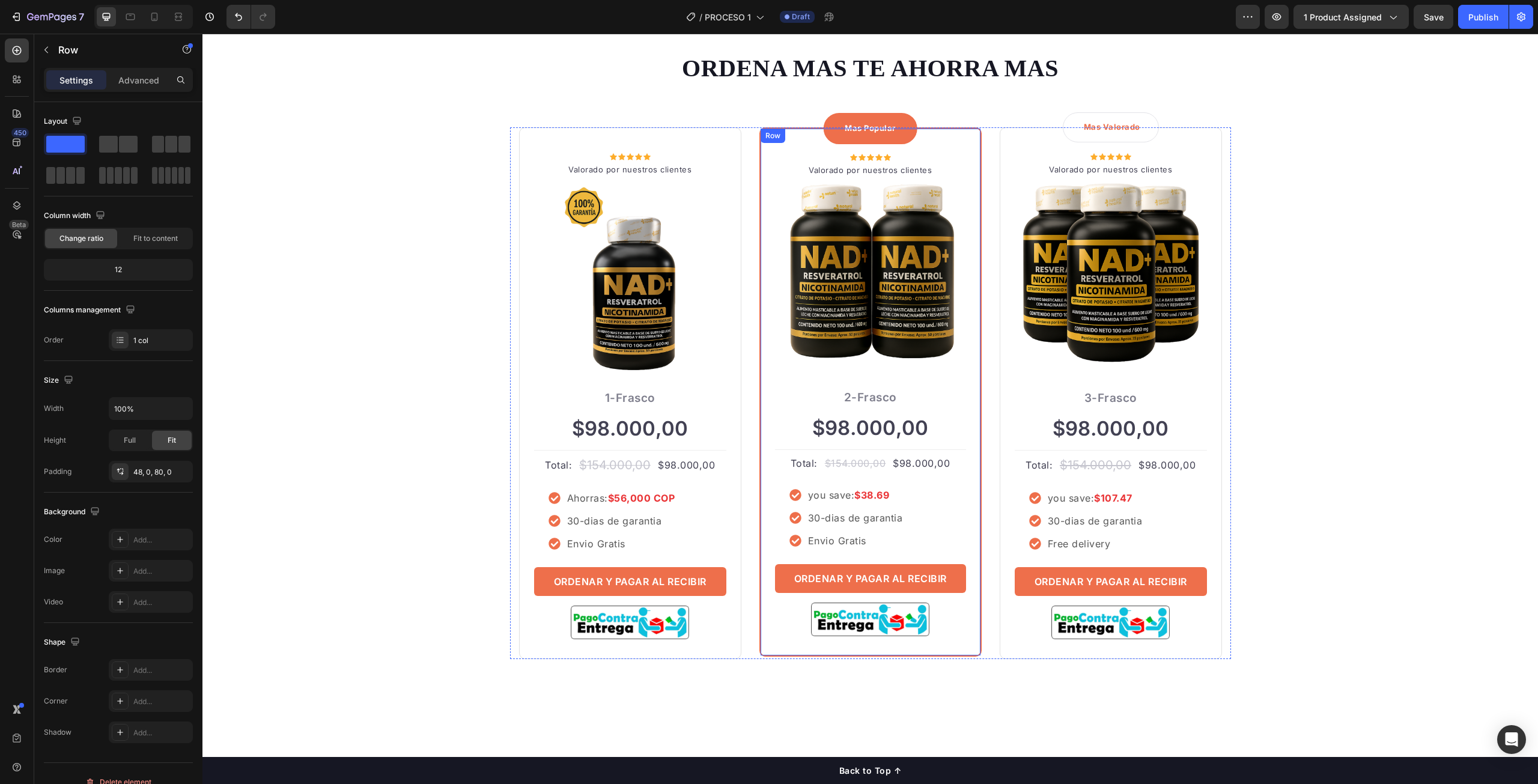
scroll to position [3156, 0]
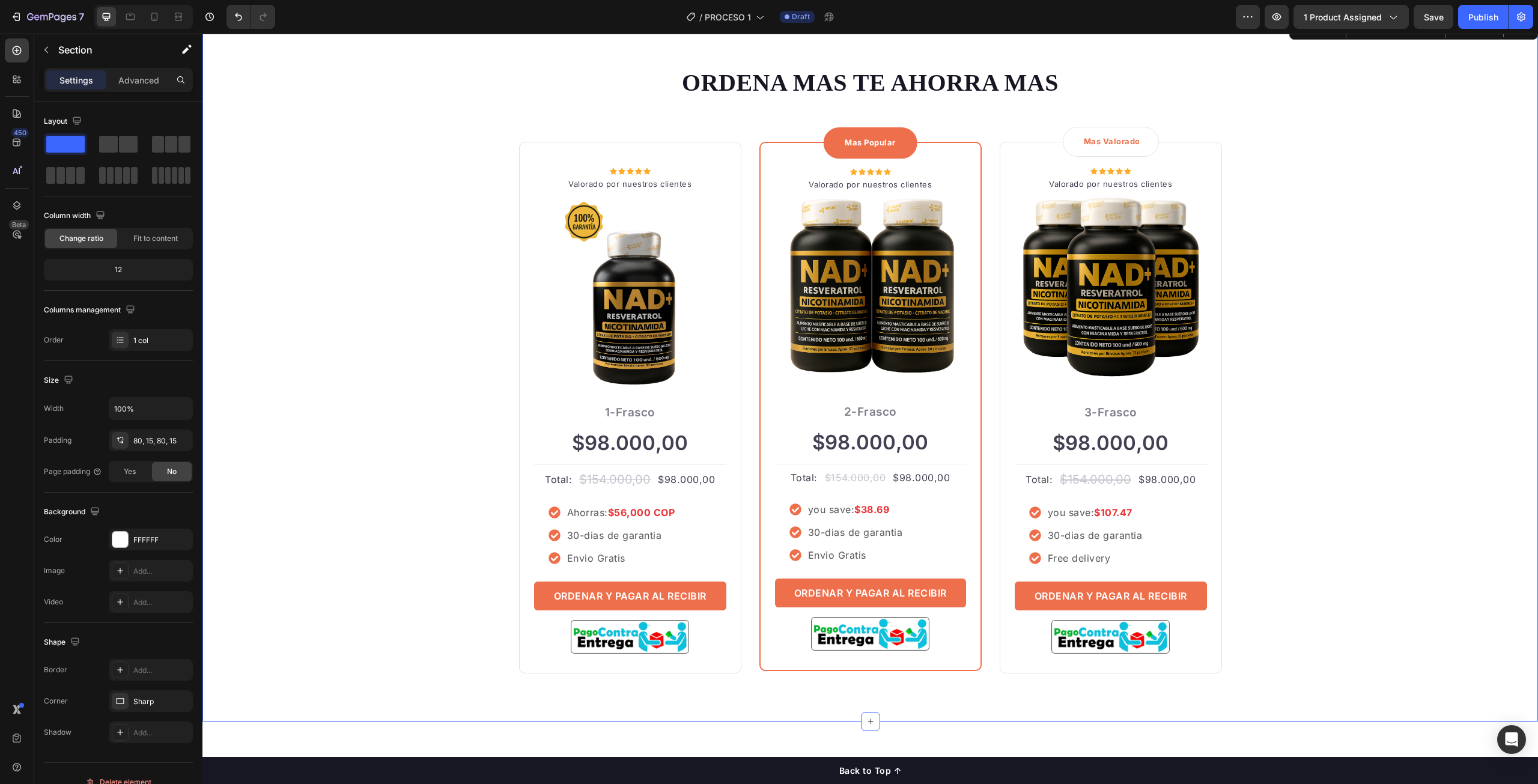
click at [465, 395] on div "ORDENA MAS TE AHORRA MAS Heading Row Icon Icon Icon Icon Icon Icon List Hoz Val…" at bounding box center [870, 370] width 1317 height 608
click at [862, 450] on div "$98.000,00" at bounding box center [870, 443] width 191 height 32
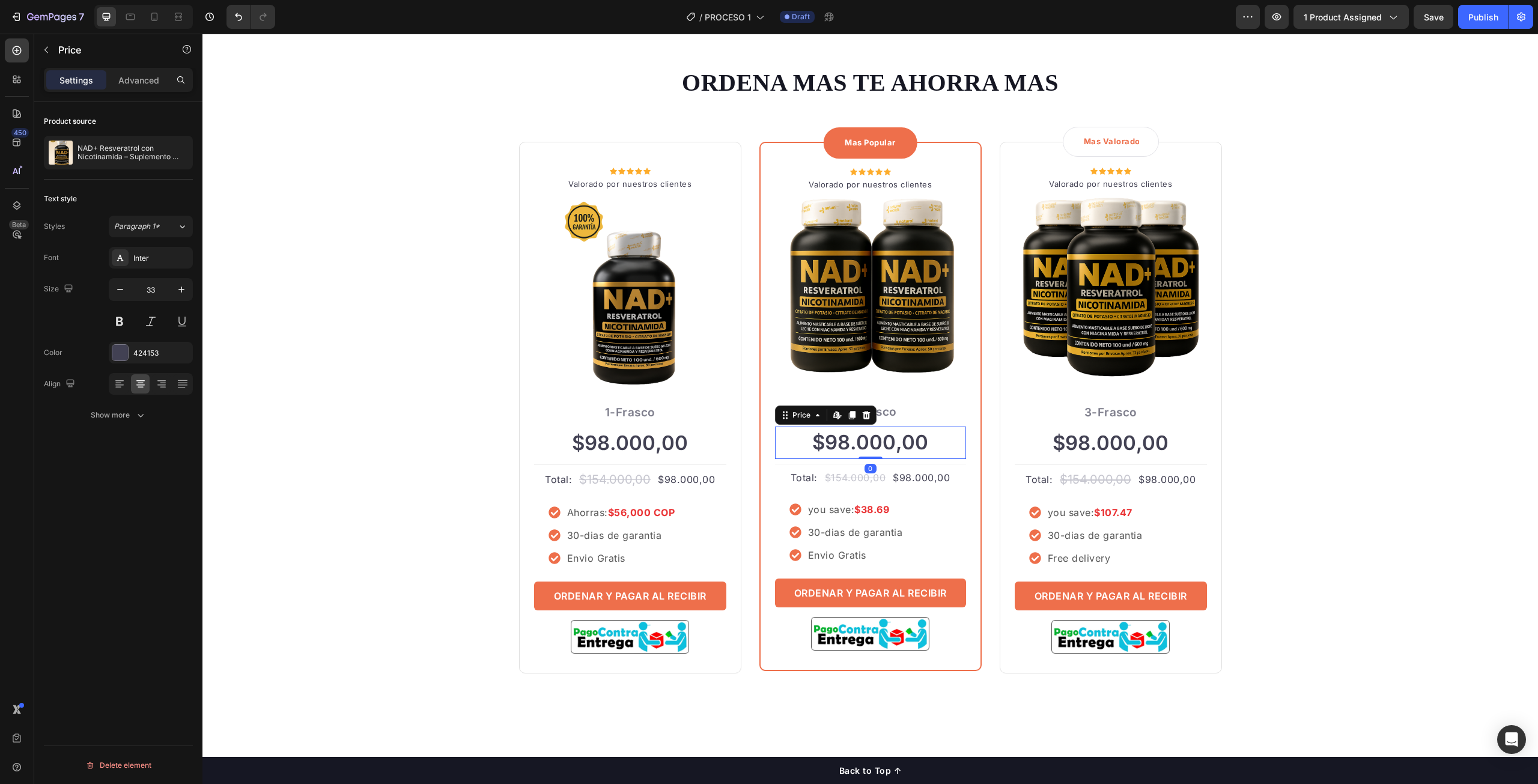
click at [865, 446] on div "$98.000,00" at bounding box center [870, 443] width 191 height 32
click at [834, 415] on icon at bounding box center [836, 415] width 5 height 8
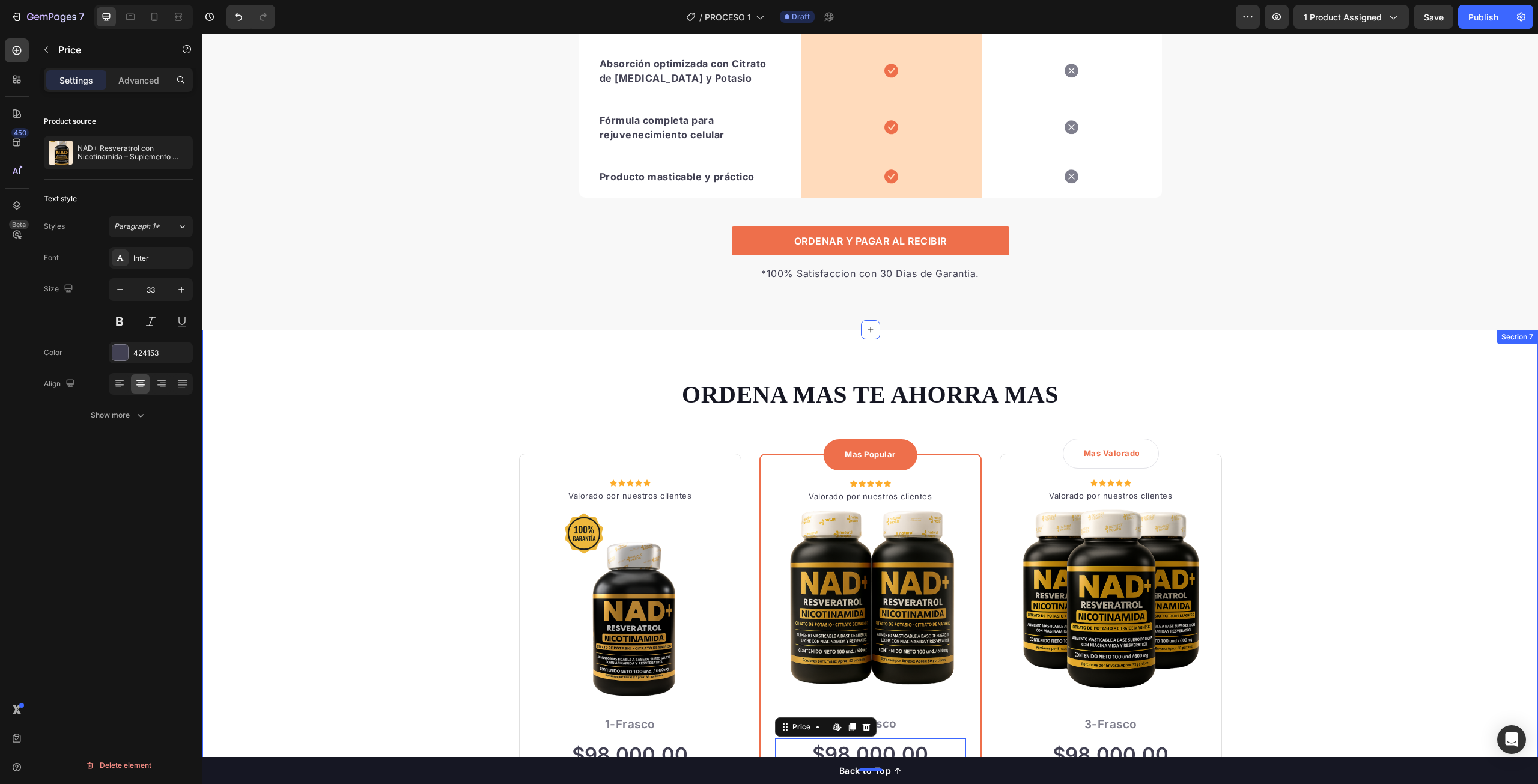
scroll to position [2887, 0]
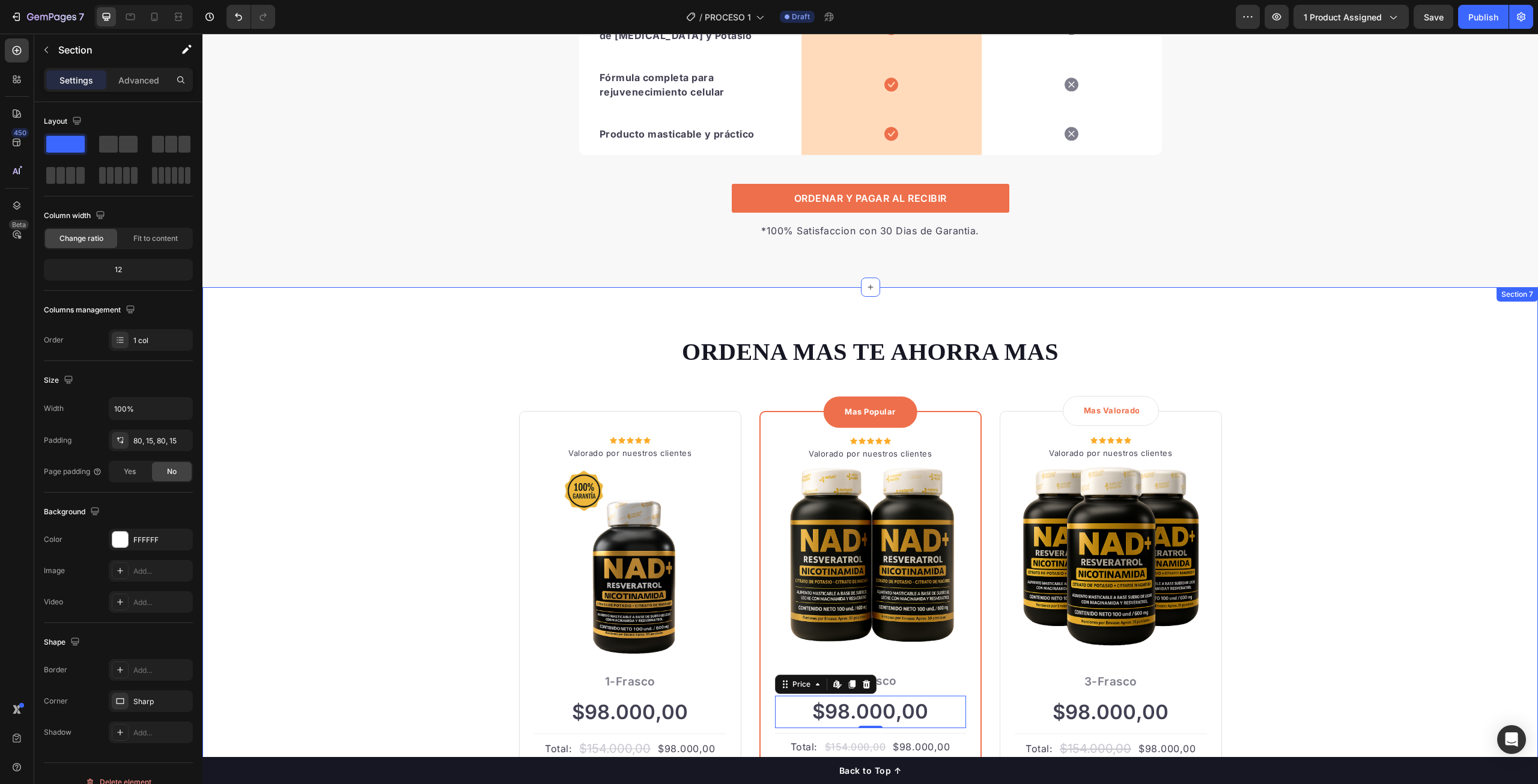
click at [419, 387] on div "ORDENA MAS TE AHORRA MAS Heading Row Icon Icon Icon Icon Icon Icon List Hoz Val…" at bounding box center [870, 639] width 1317 height 608
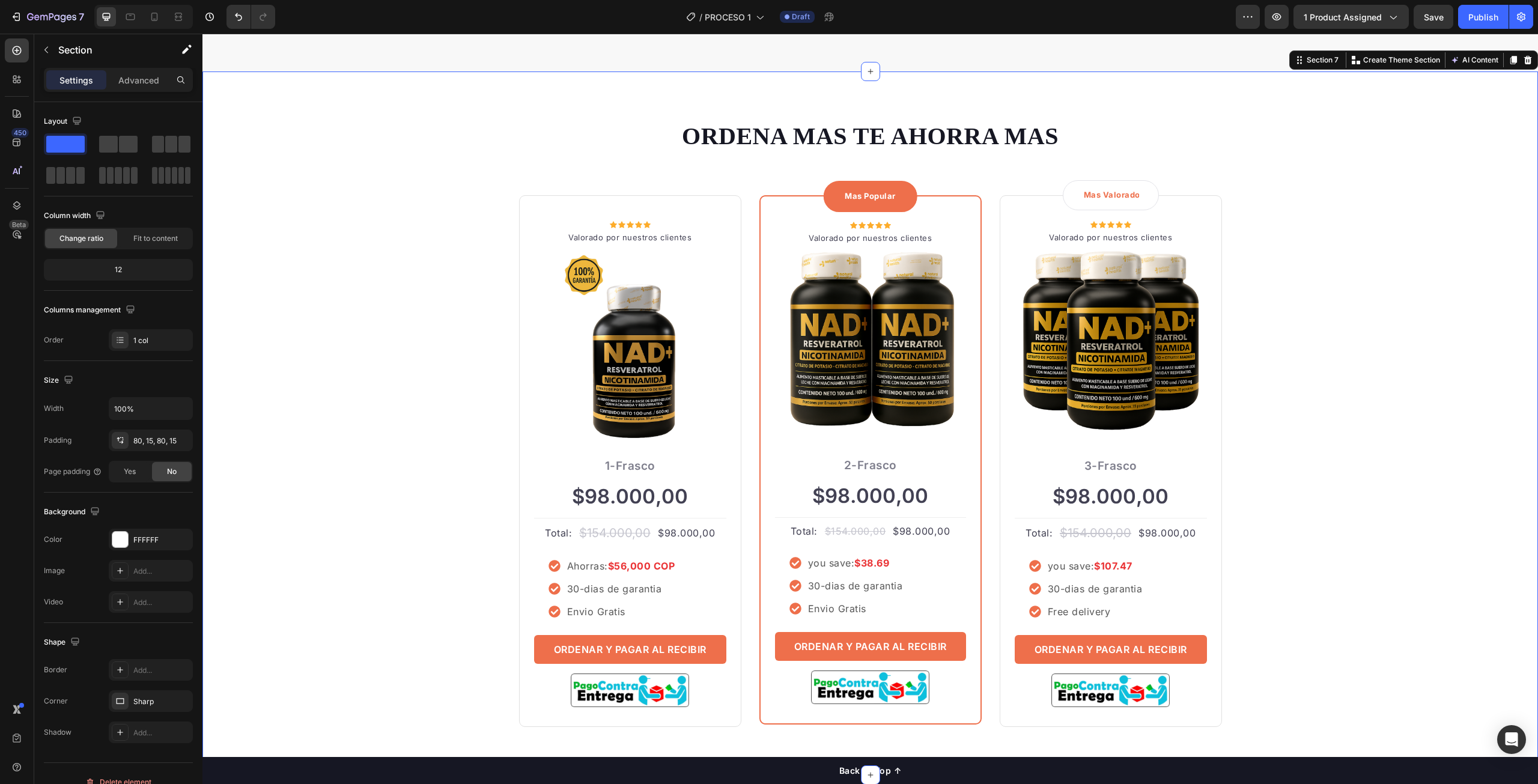
scroll to position [3127, 0]
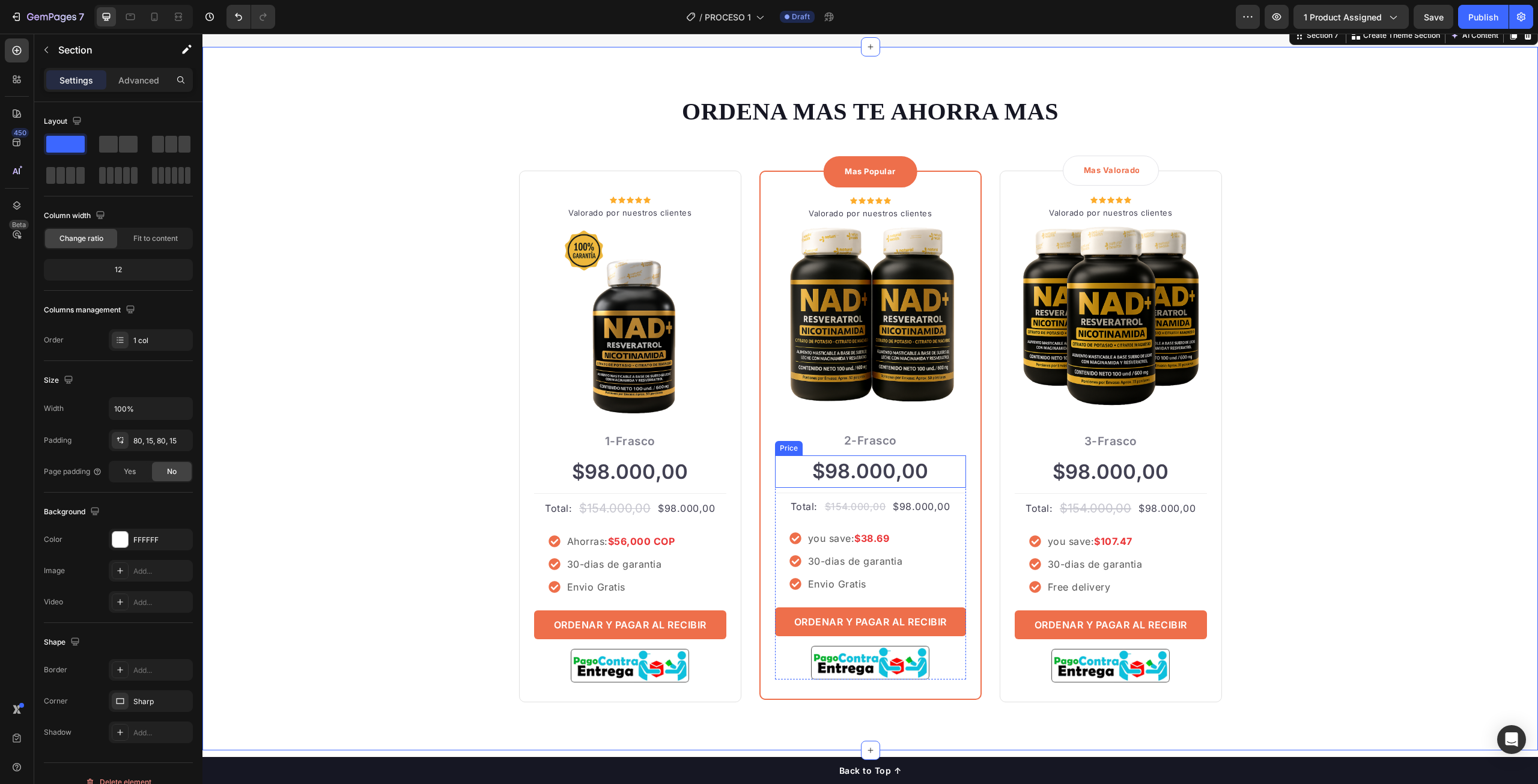
click at [870, 476] on div "$98.000,00" at bounding box center [870, 471] width 191 height 32
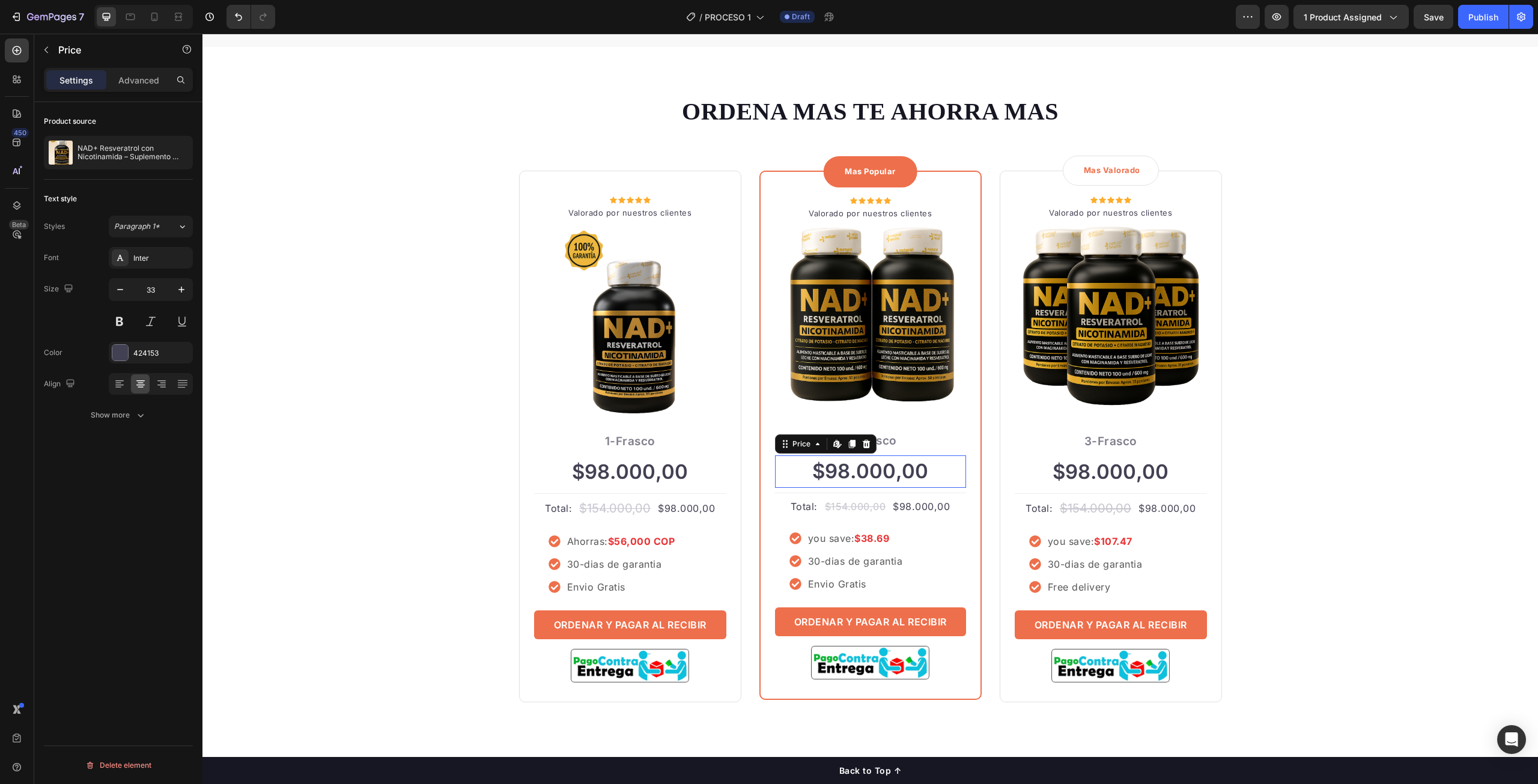
click at [870, 476] on div "$98.000,00" at bounding box center [870, 471] width 191 height 32
click at [870, 476] on div "$98.000,00" at bounding box center [870, 471] width 191 height 32
click at [849, 443] on icon at bounding box center [852, 444] width 7 height 8
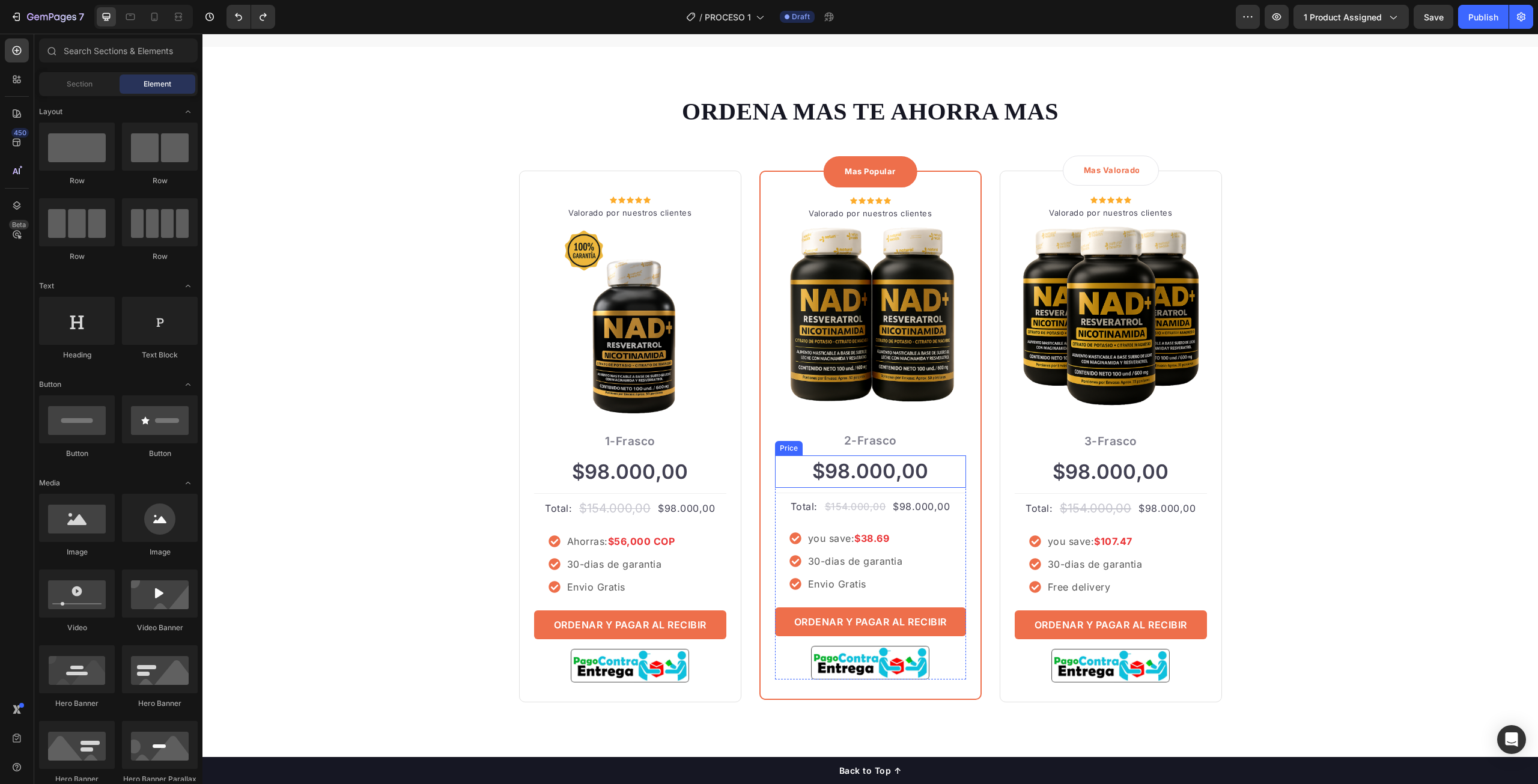
click at [861, 468] on div "$98.000,00" at bounding box center [870, 471] width 191 height 32
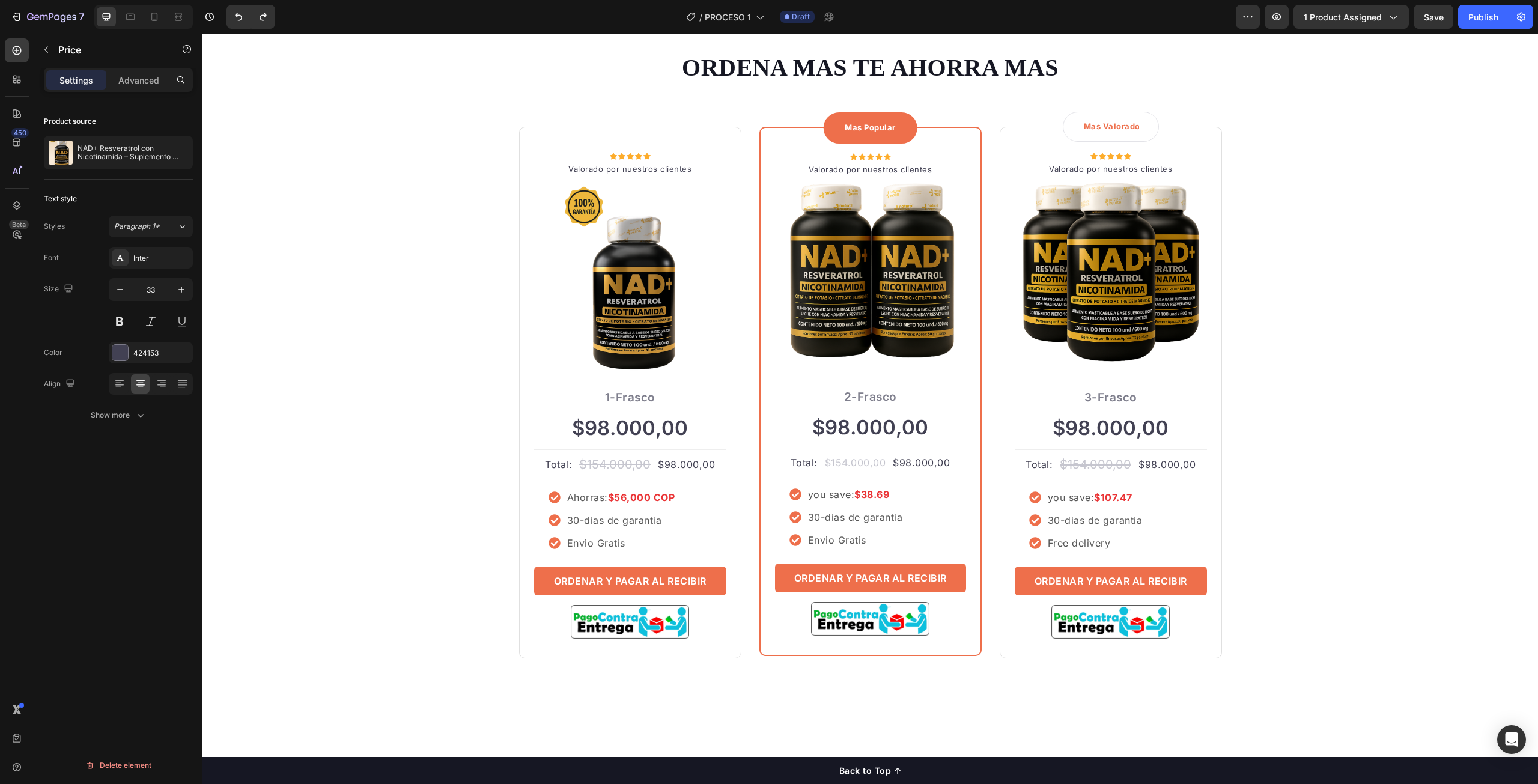
scroll to position [3125, 0]
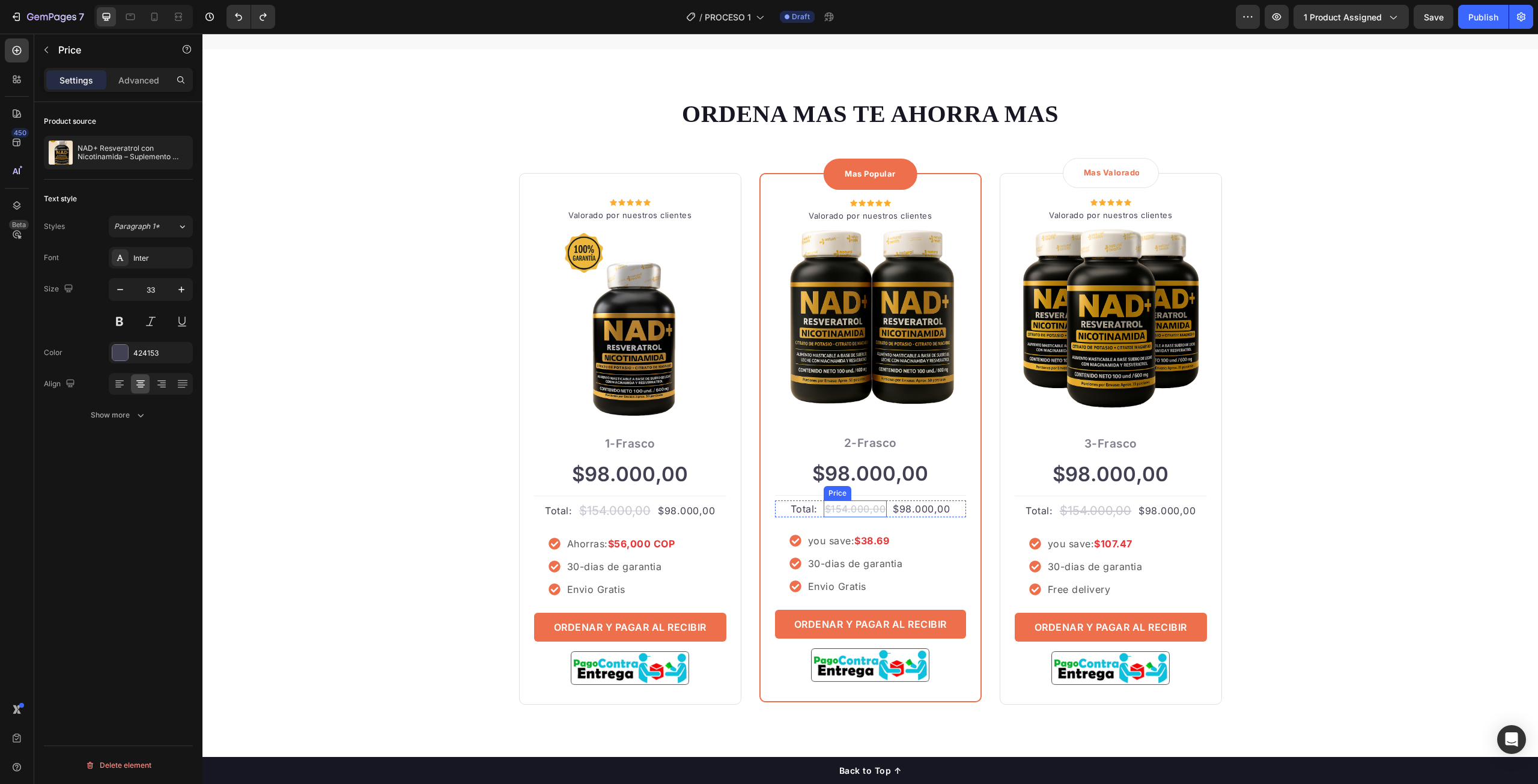
click at [880, 509] on div "$154.000,00" at bounding box center [855, 509] width 64 height 17
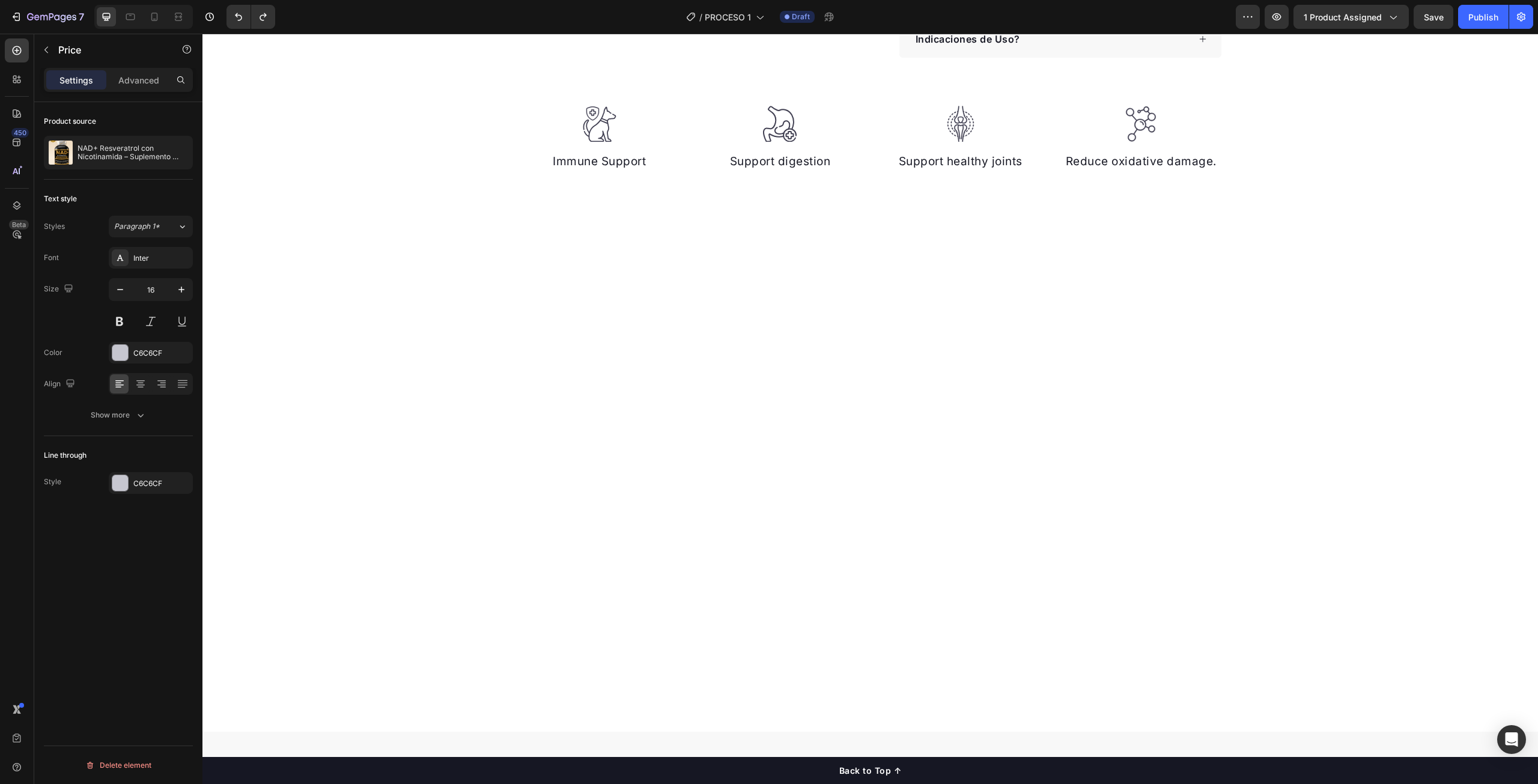
scroll to position [0, 0]
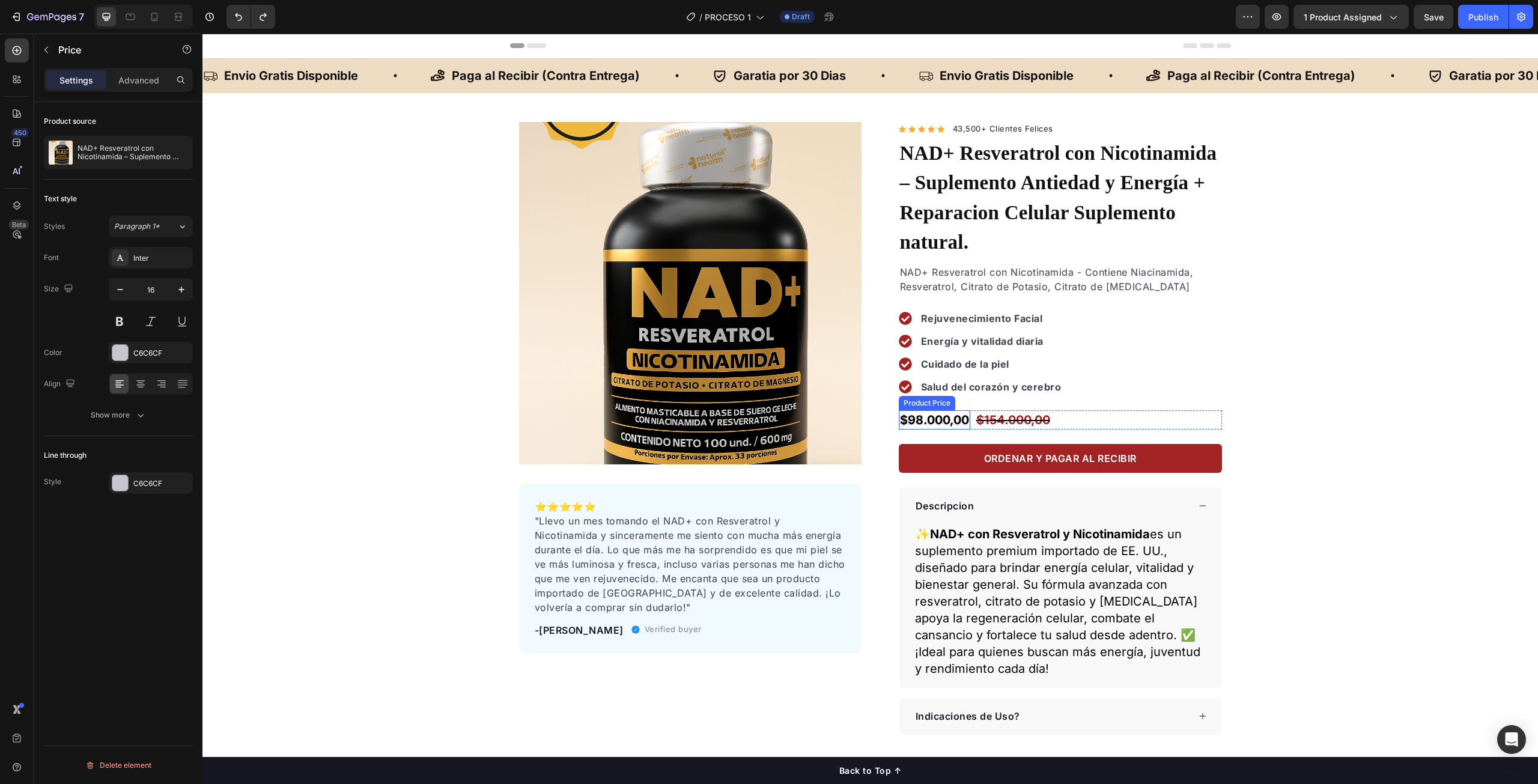
click at [918, 410] on div "$98.000,00" at bounding box center [934, 420] width 71 height 20
click at [937, 410] on div "$98.000,00" at bounding box center [934, 420] width 71 height 20
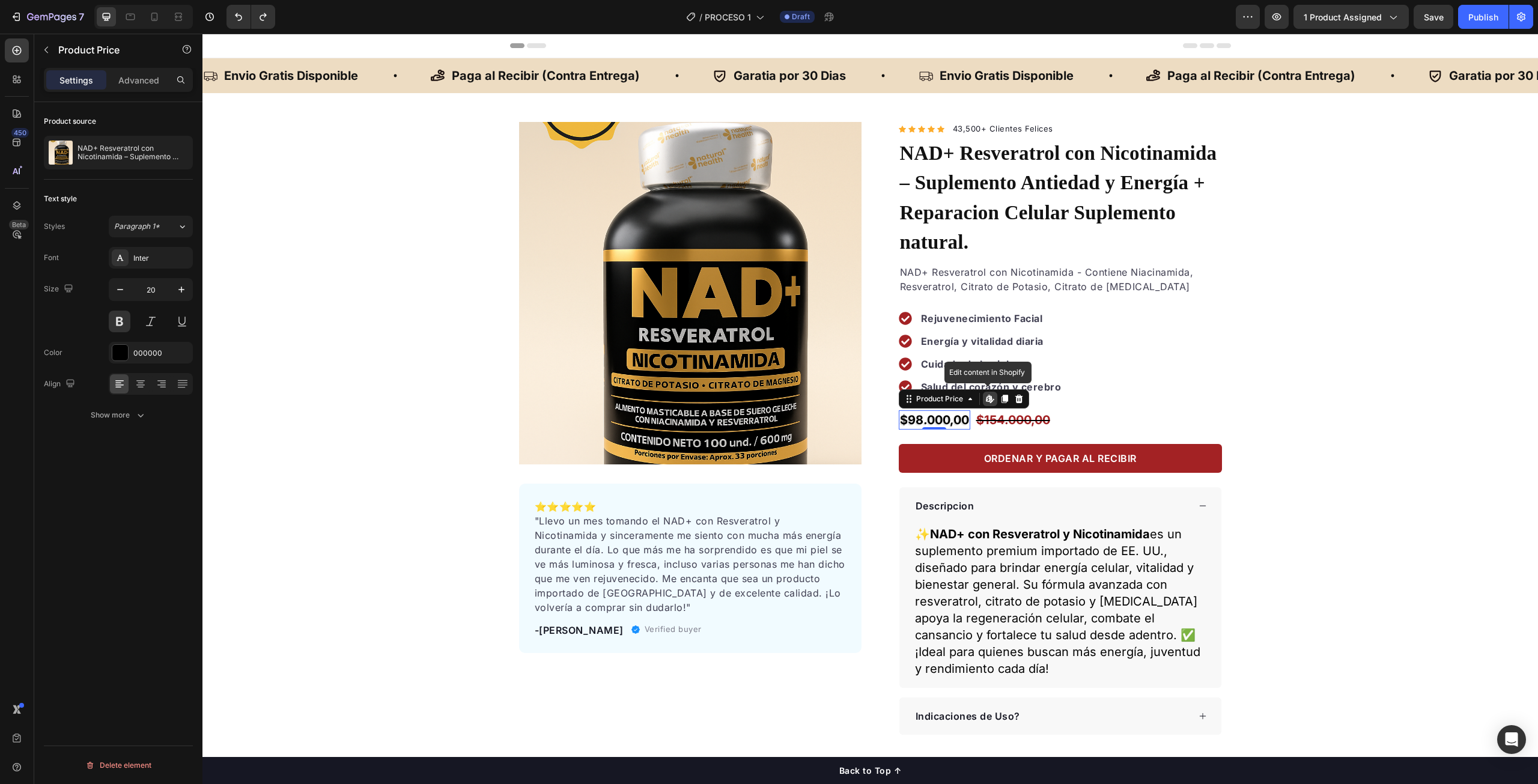
click at [937, 410] on div "$98.000,00" at bounding box center [934, 420] width 71 height 20
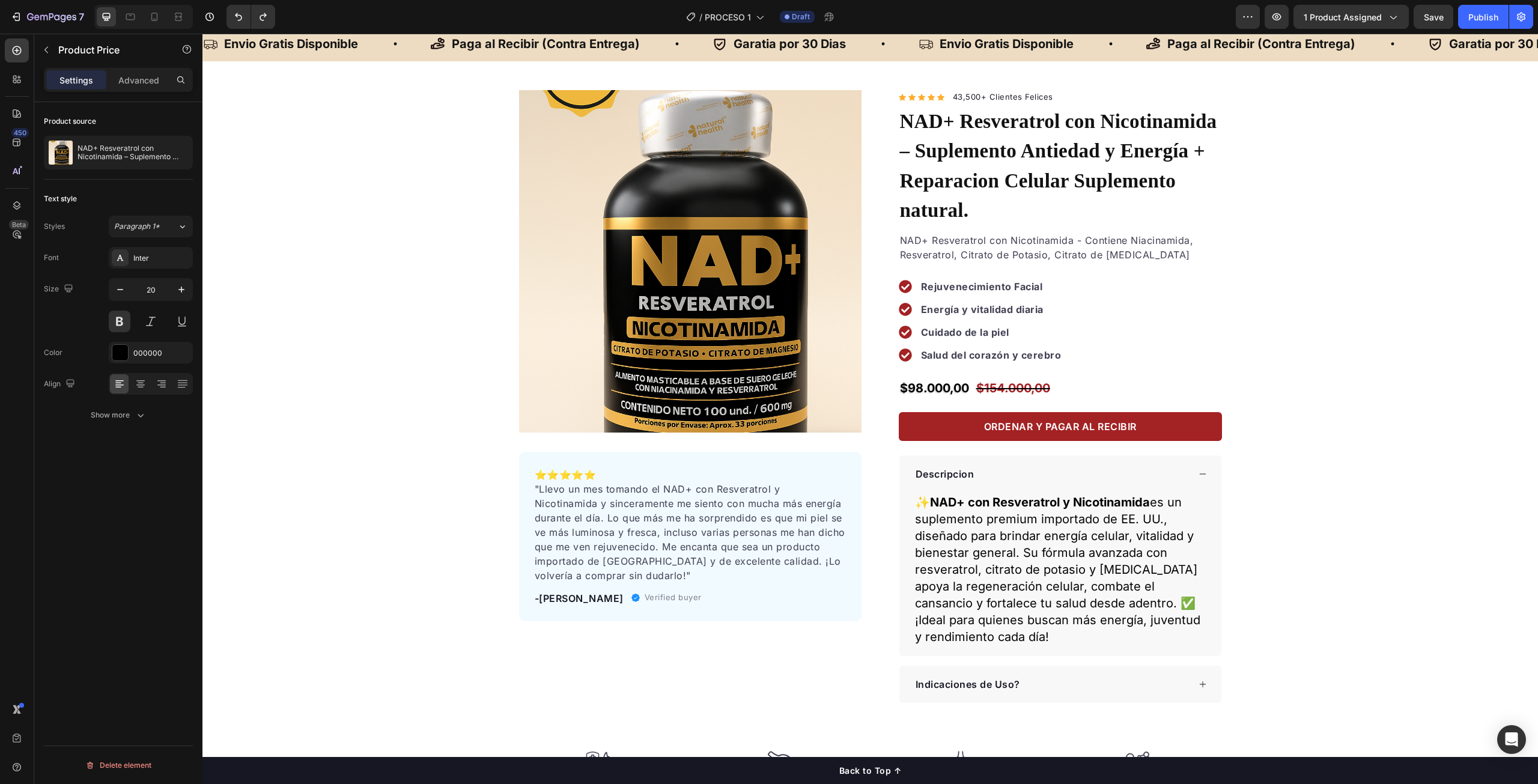
scroll to position [26, 0]
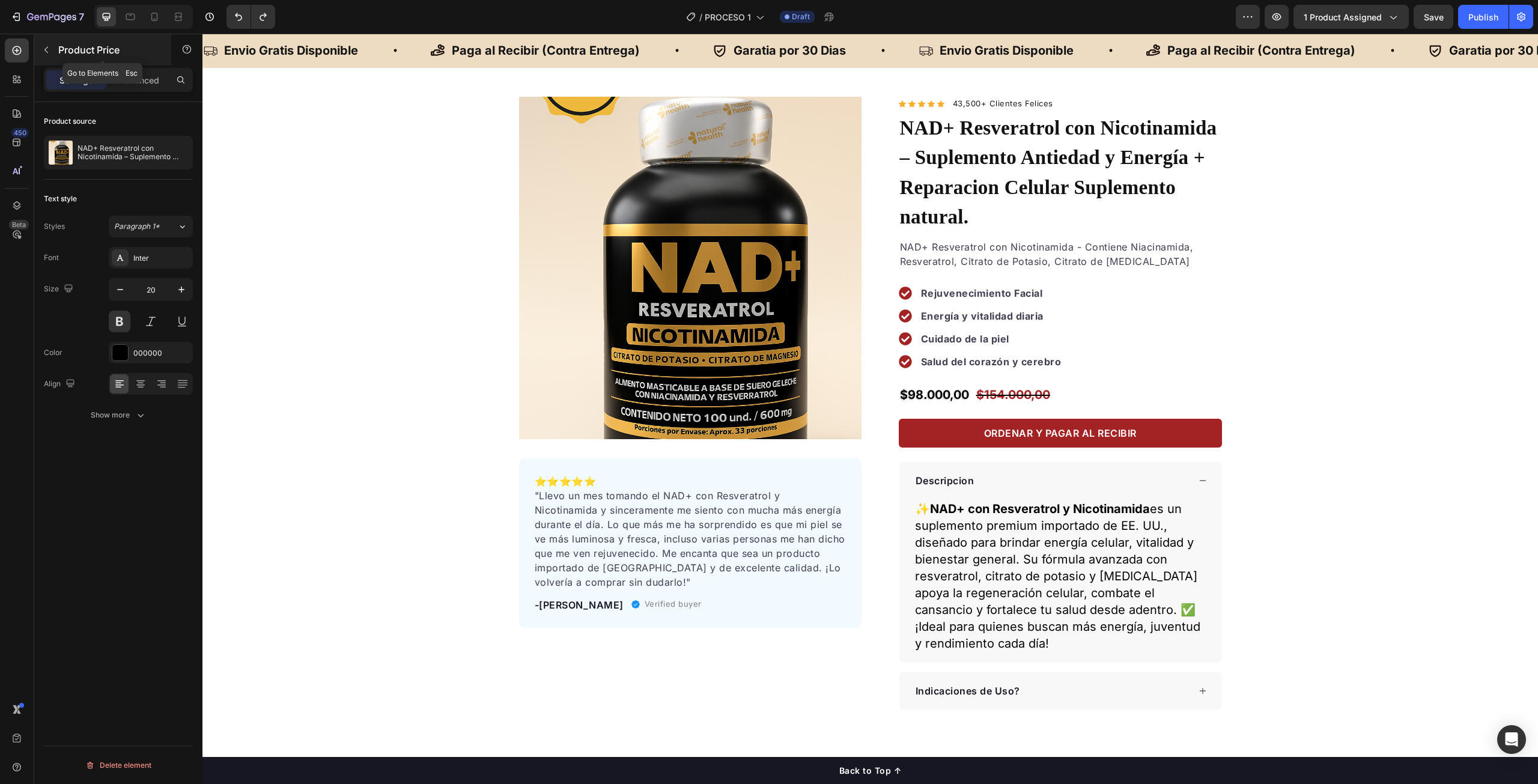
click at [49, 50] on icon "button" at bounding box center [46, 50] width 10 height 10
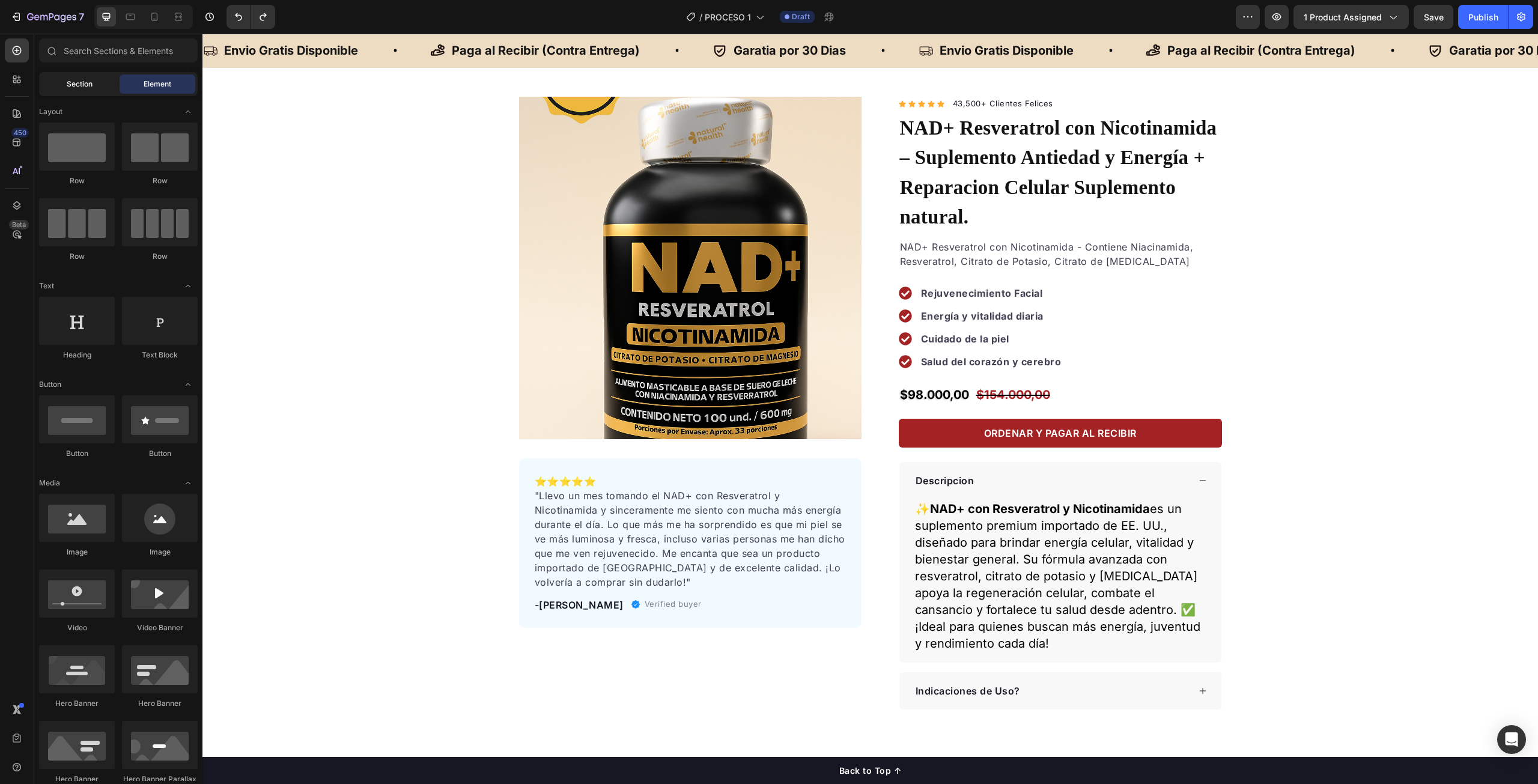
click at [74, 81] on span "Section" at bounding box center [80, 84] width 26 height 11
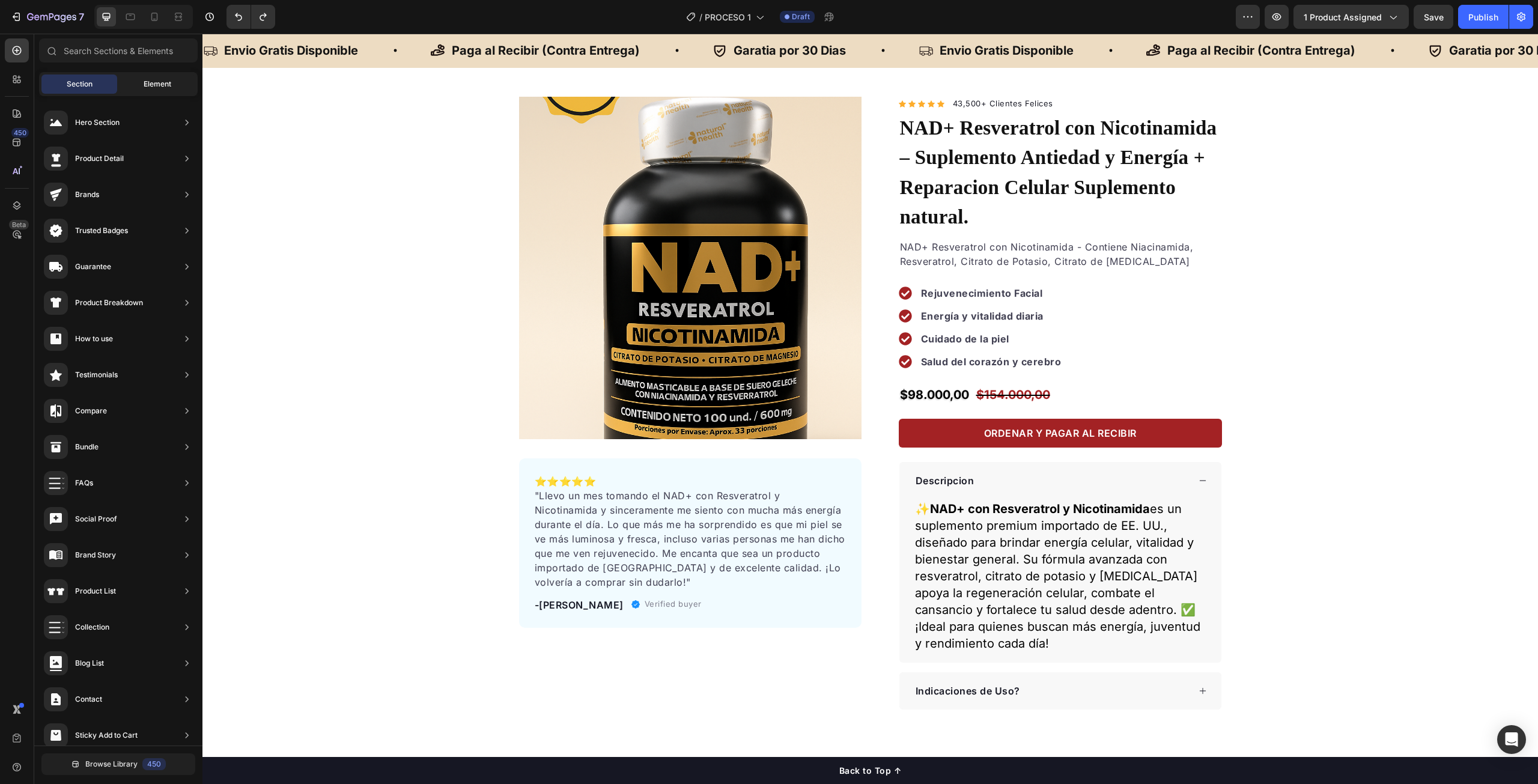
click at [146, 78] on div "Element" at bounding box center [157, 84] width 76 height 20
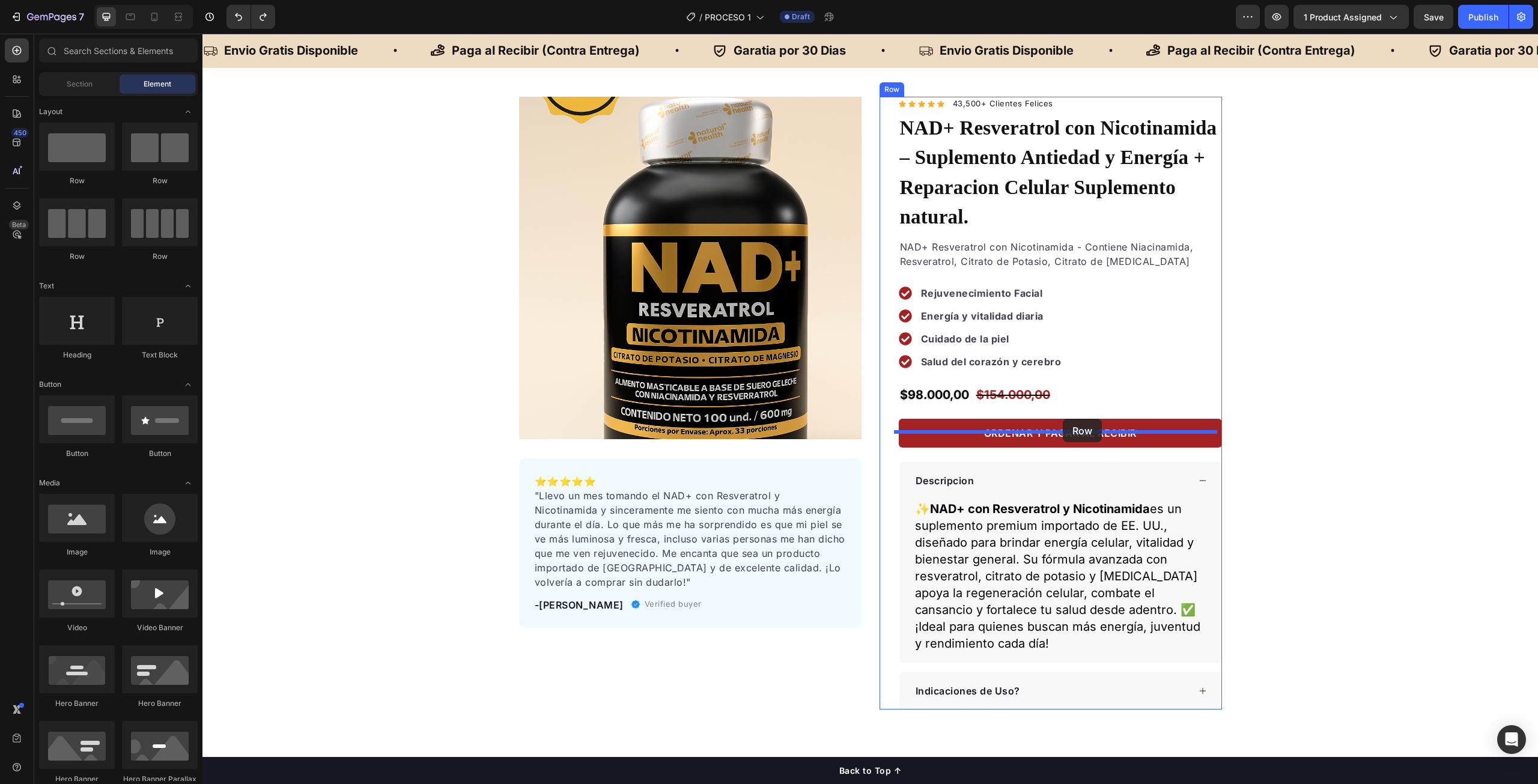
drag, startPoint x: 256, startPoint y: 182, endPoint x: 1063, endPoint y: 419, distance: 841.1
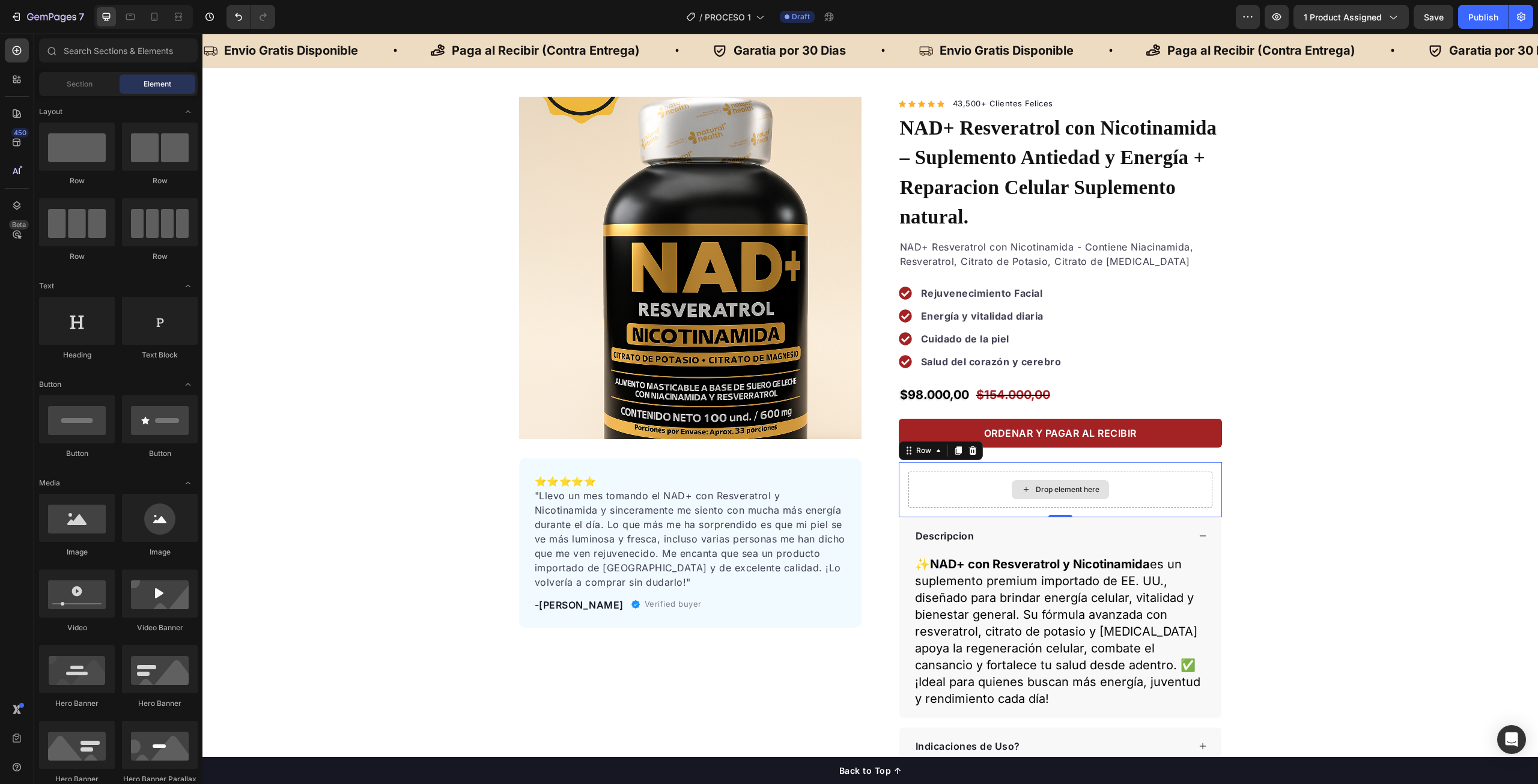
click at [1070, 485] on div "Drop element here" at bounding box center [1068, 489] width 64 height 10
click at [86, 528] on div at bounding box center [77, 518] width 76 height 48
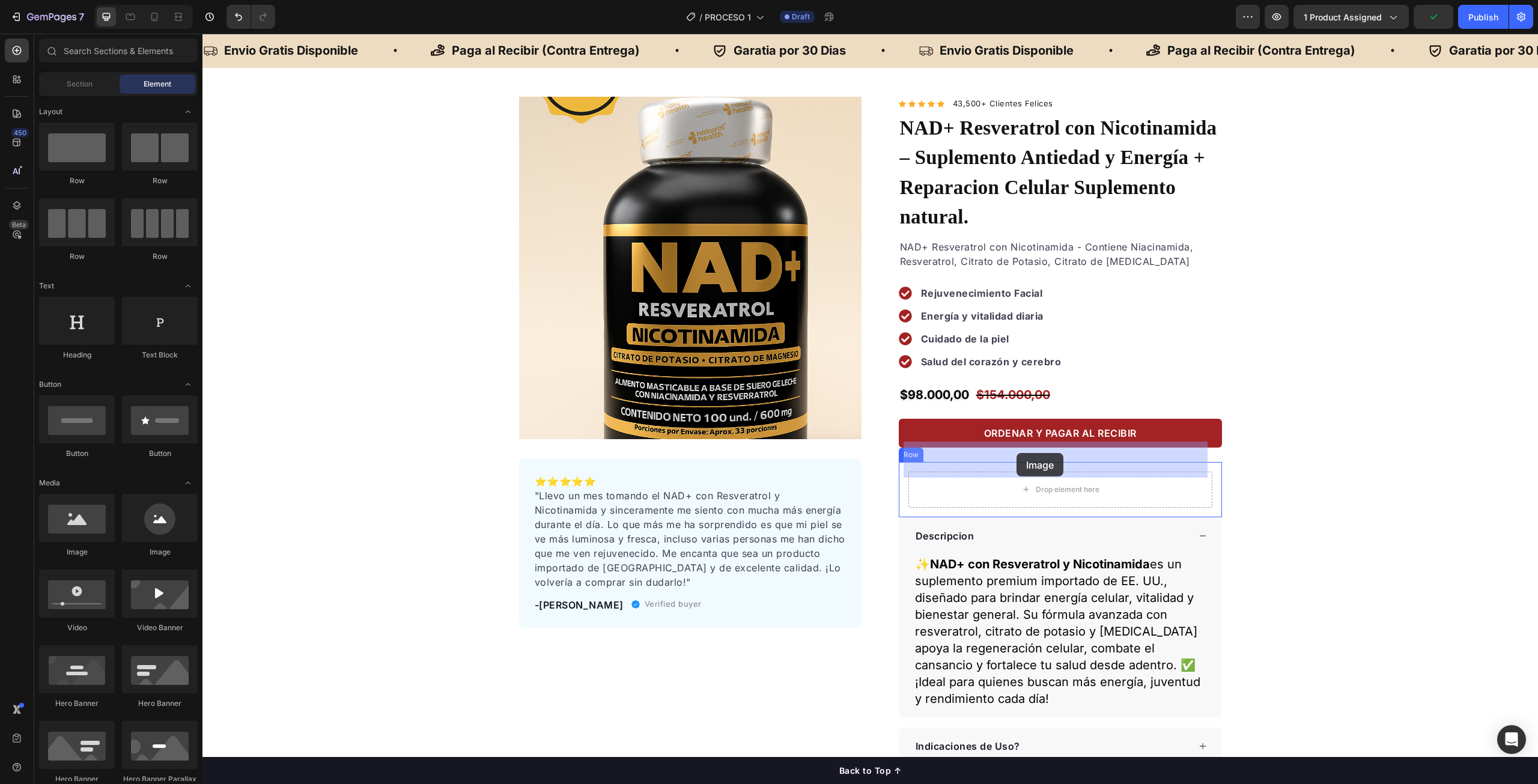
drag, startPoint x: 286, startPoint y: 554, endPoint x: 1017, endPoint y: 453, distance: 737.9
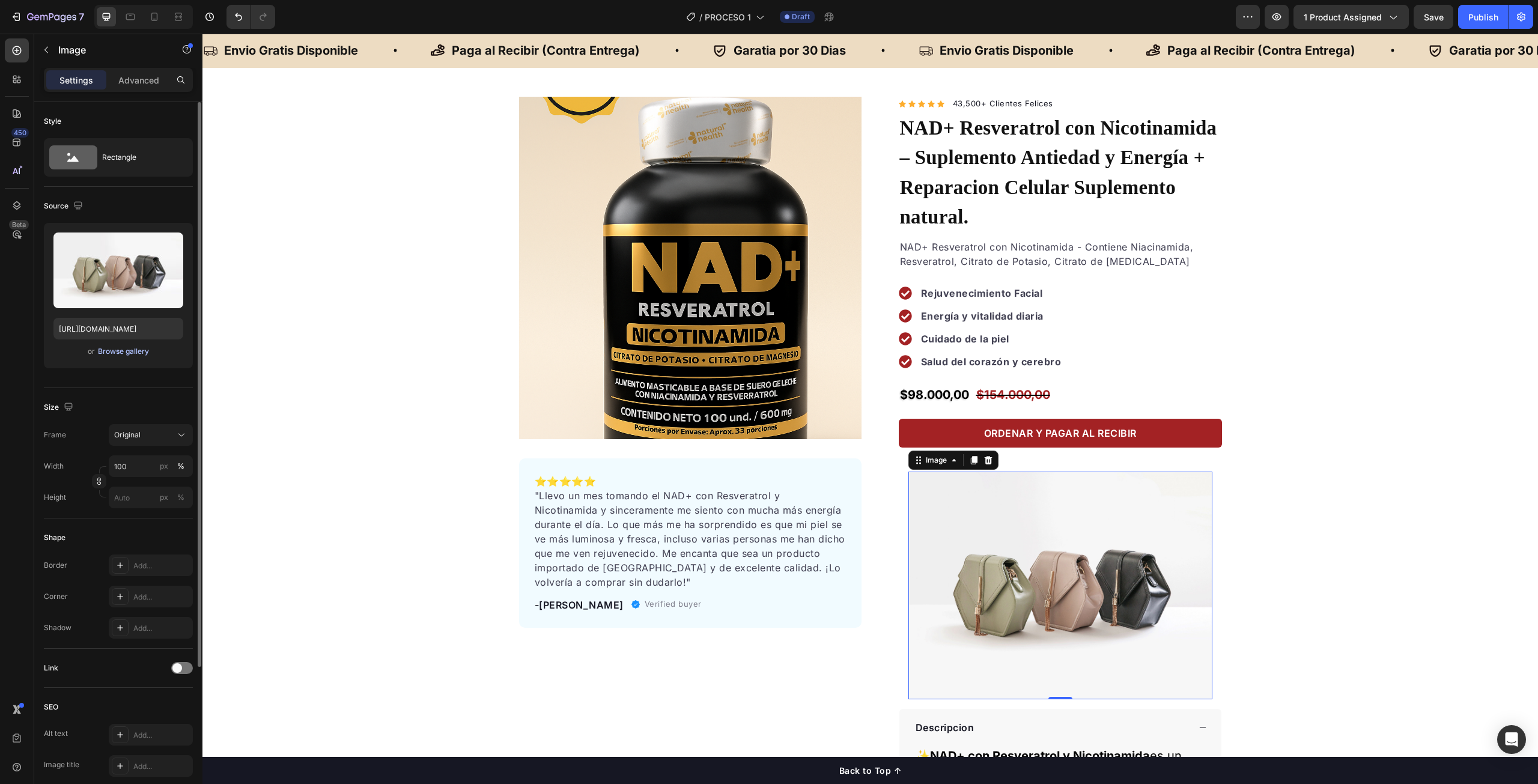
click at [107, 351] on div "Browse gallery" at bounding box center [124, 351] width 51 height 11
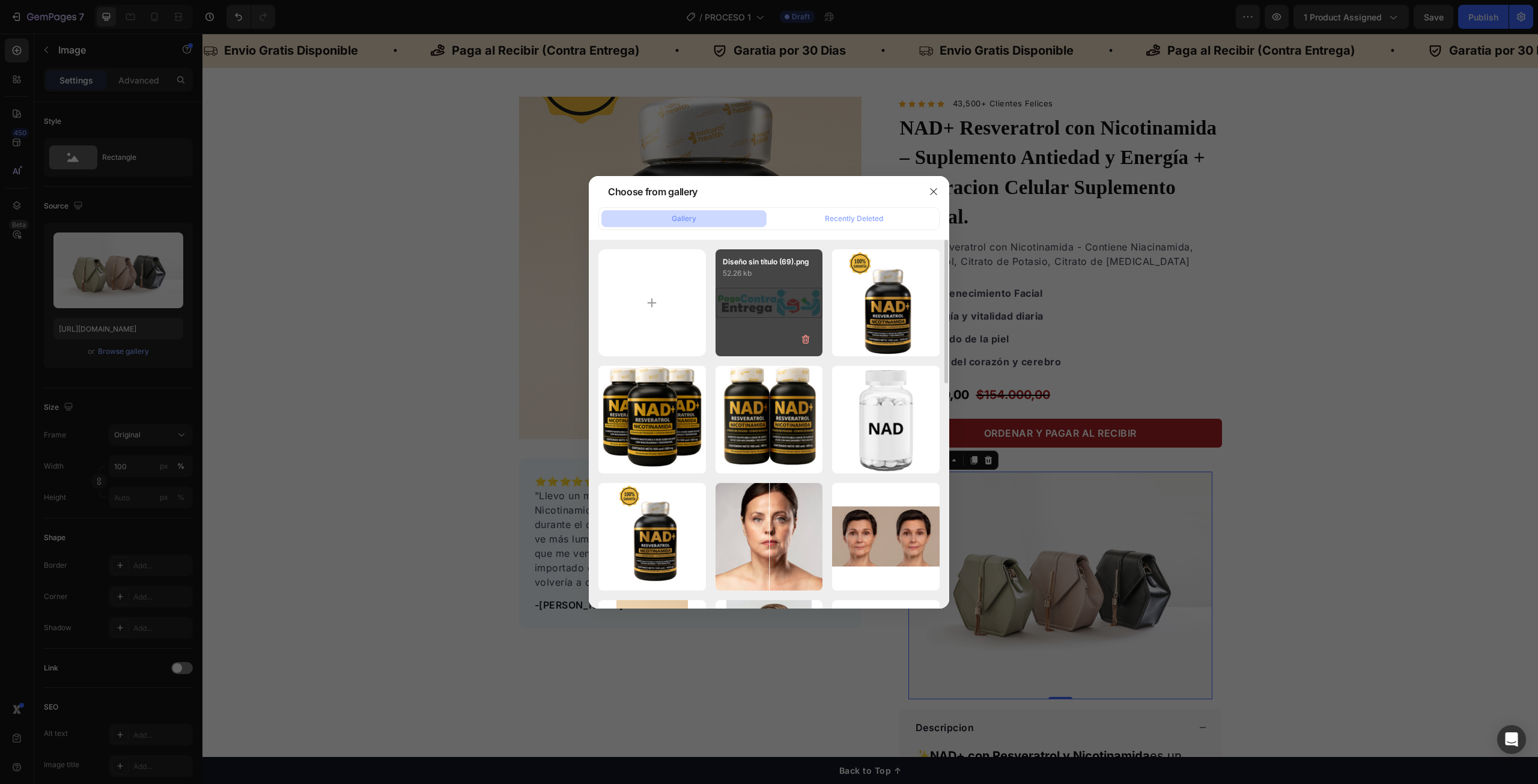
click at [780, 294] on div "Diseño sin título (69).png 52.26 kb" at bounding box center [769, 302] width 107 height 107
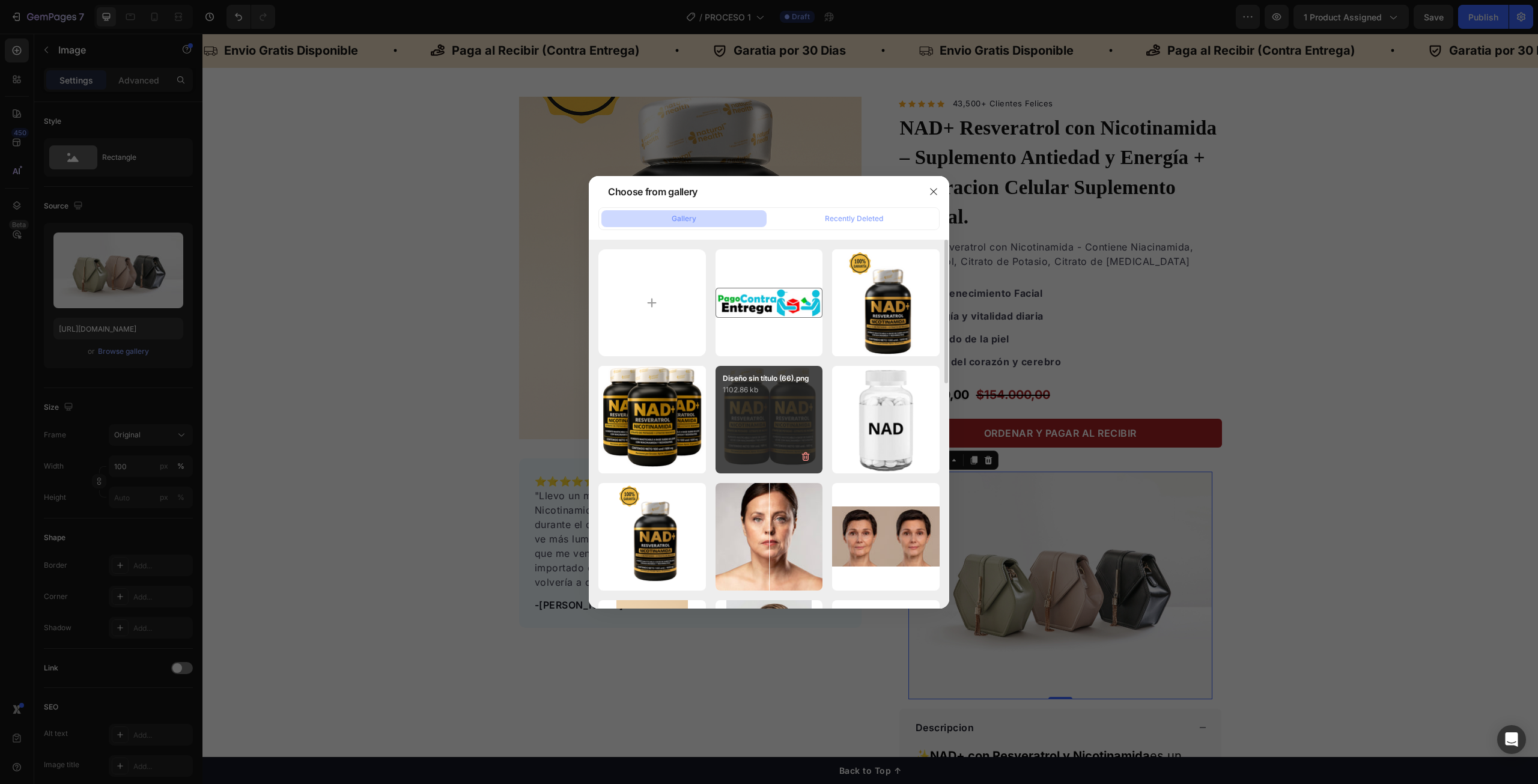
type input "[URL][DOMAIN_NAME]"
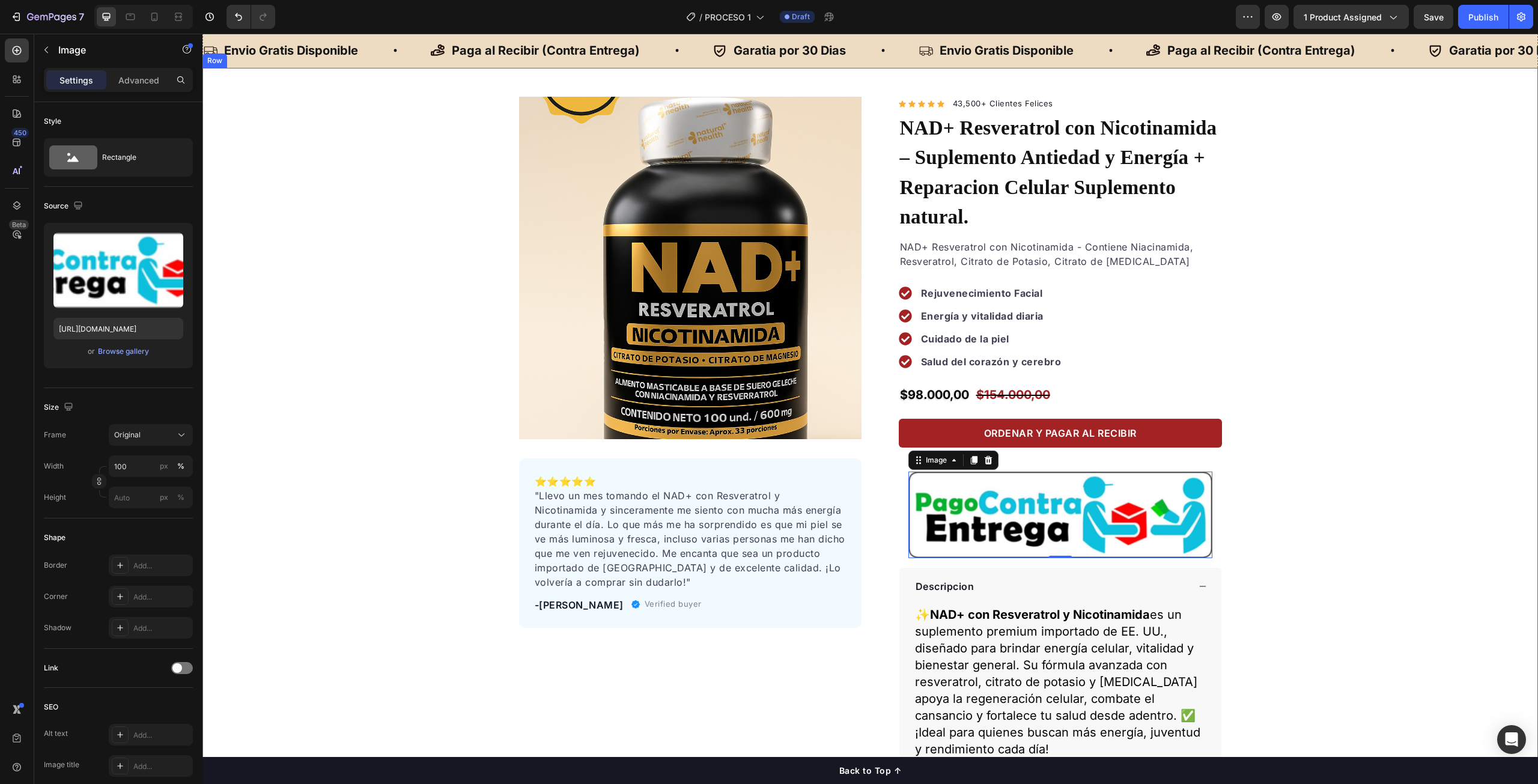
click at [1447, 435] on div "Product Images ⭐️⭐️⭐️⭐️⭐️ "Llevo un mes tomando el NAD+ con Resveratrol y Nicot…" at bounding box center [870, 456] width 1335 height 719
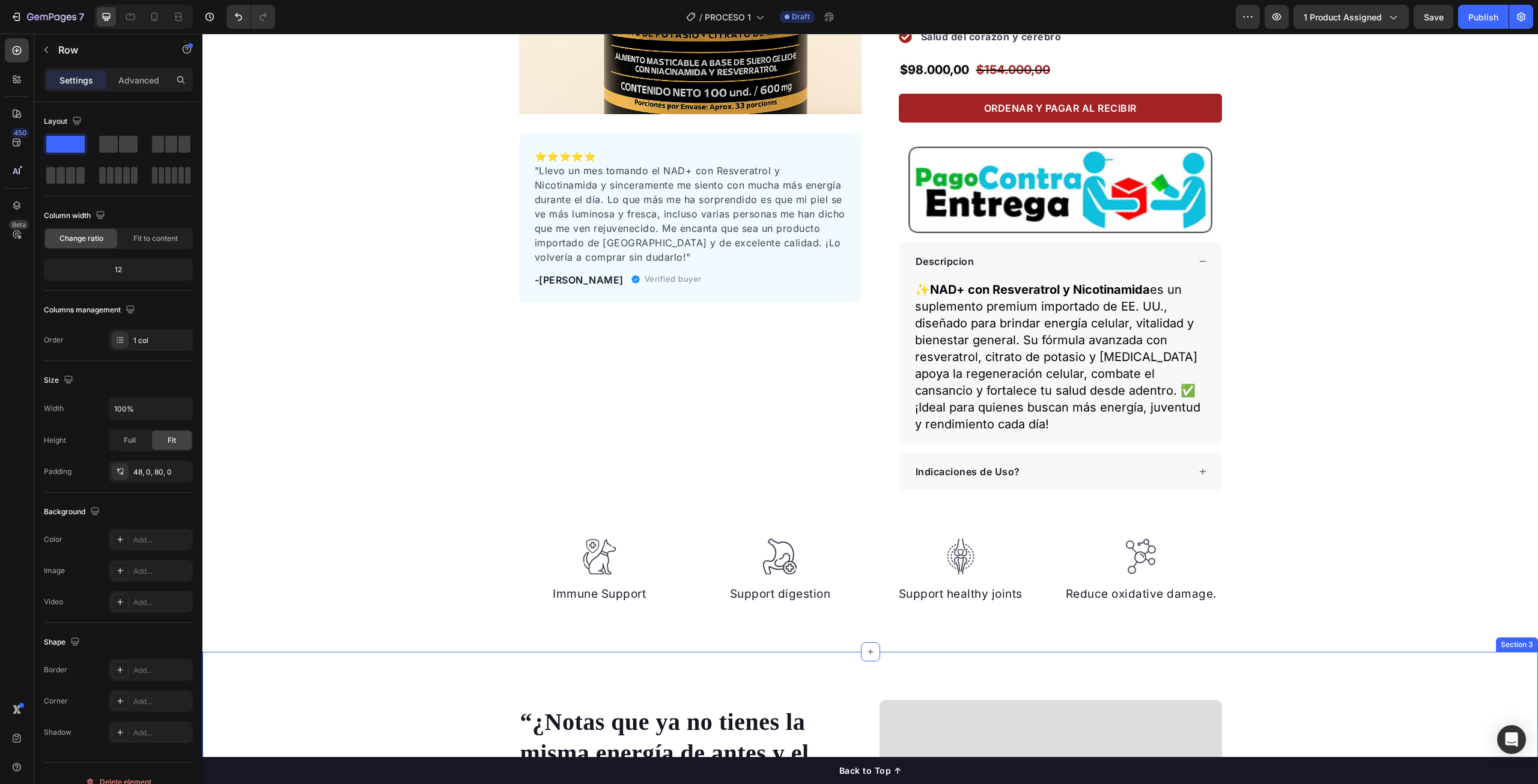
scroll to position [361, 0]
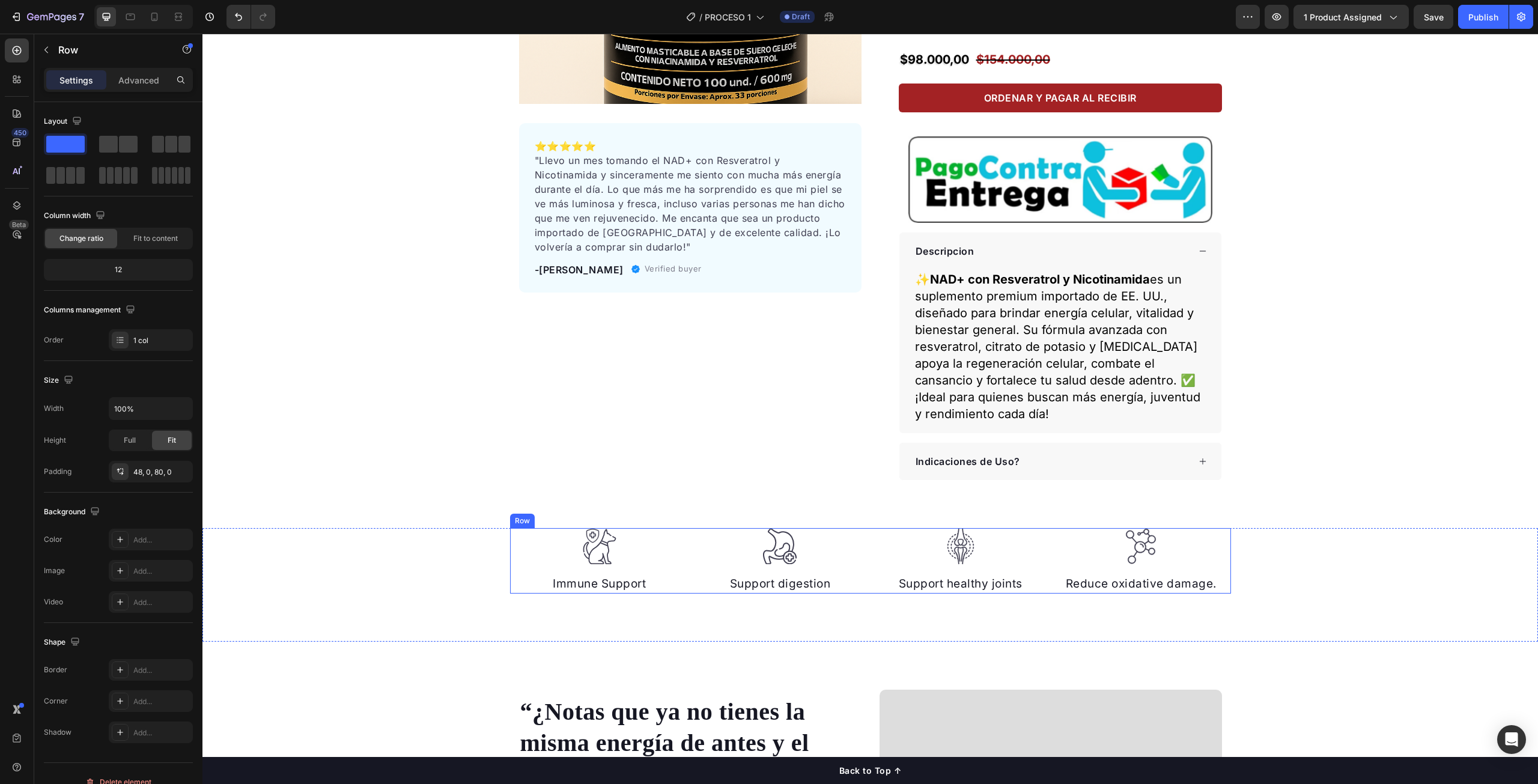
click at [874, 528] on div "Image Immune Support Text block Image Support digestion Text block Image Suppor…" at bounding box center [870, 561] width 721 height 66
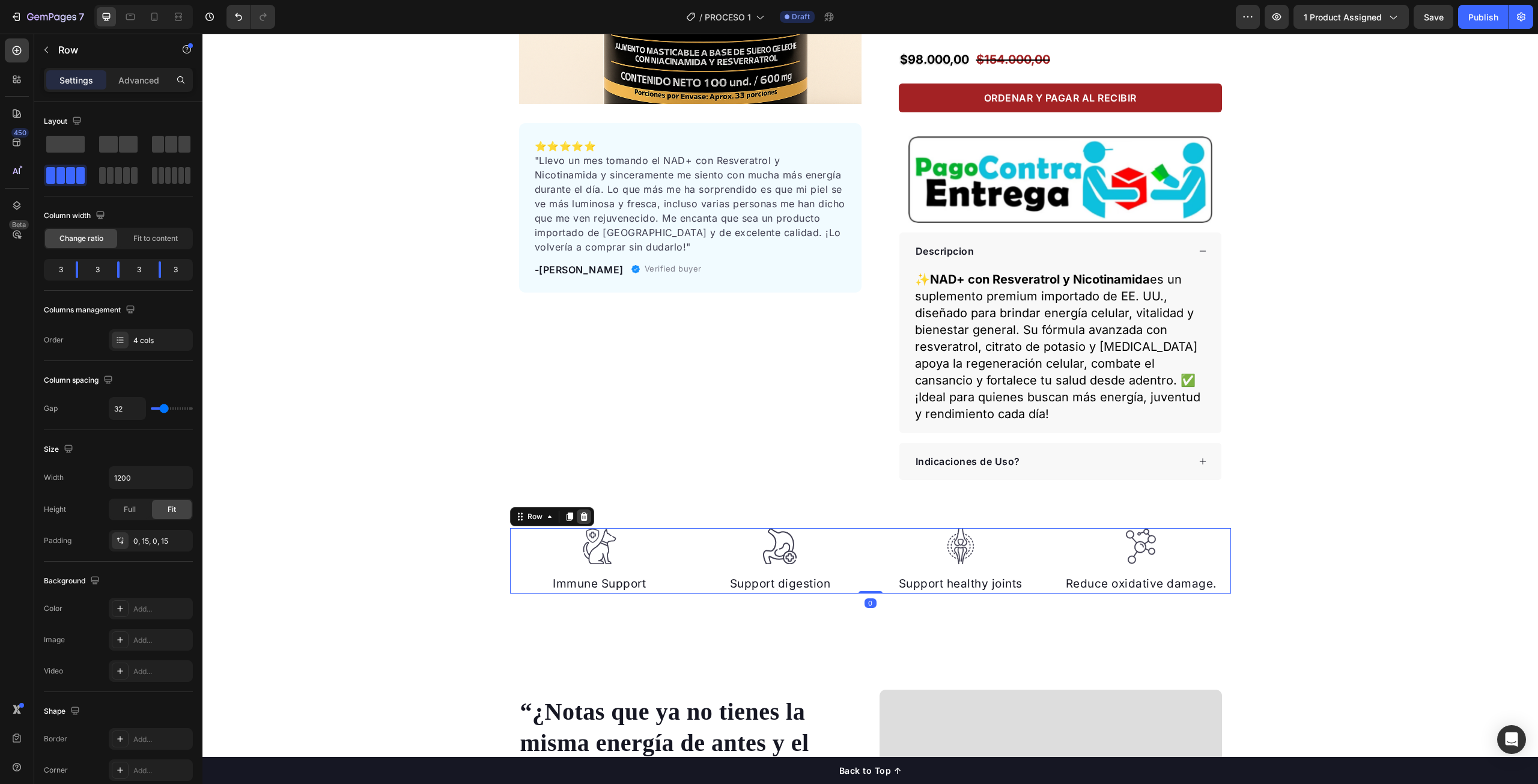
click at [581, 512] on icon at bounding box center [584, 516] width 8 height 8
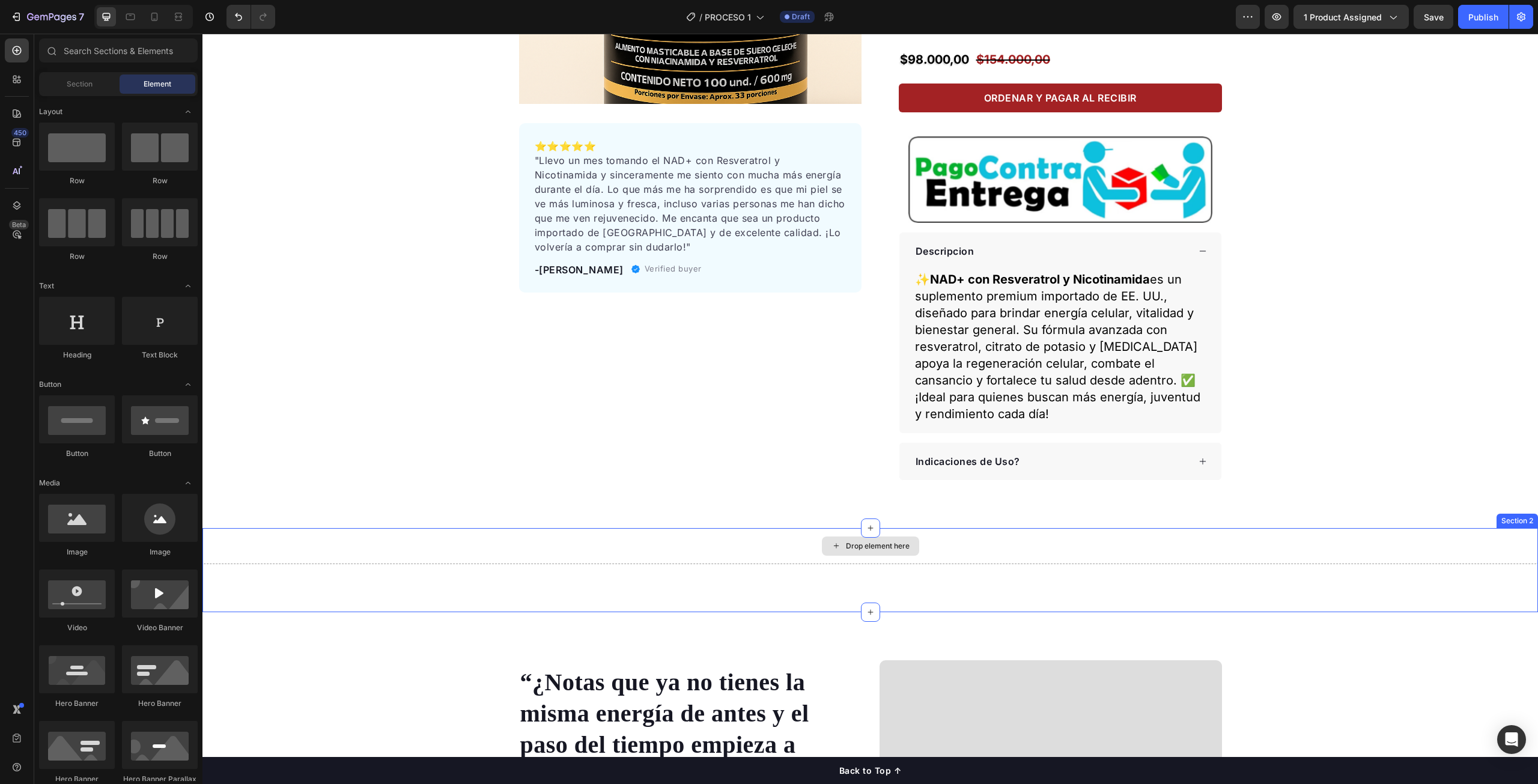
click at [683, 528] on div "Drop element here" at bounding box center [870, 546] width 1335 height 36
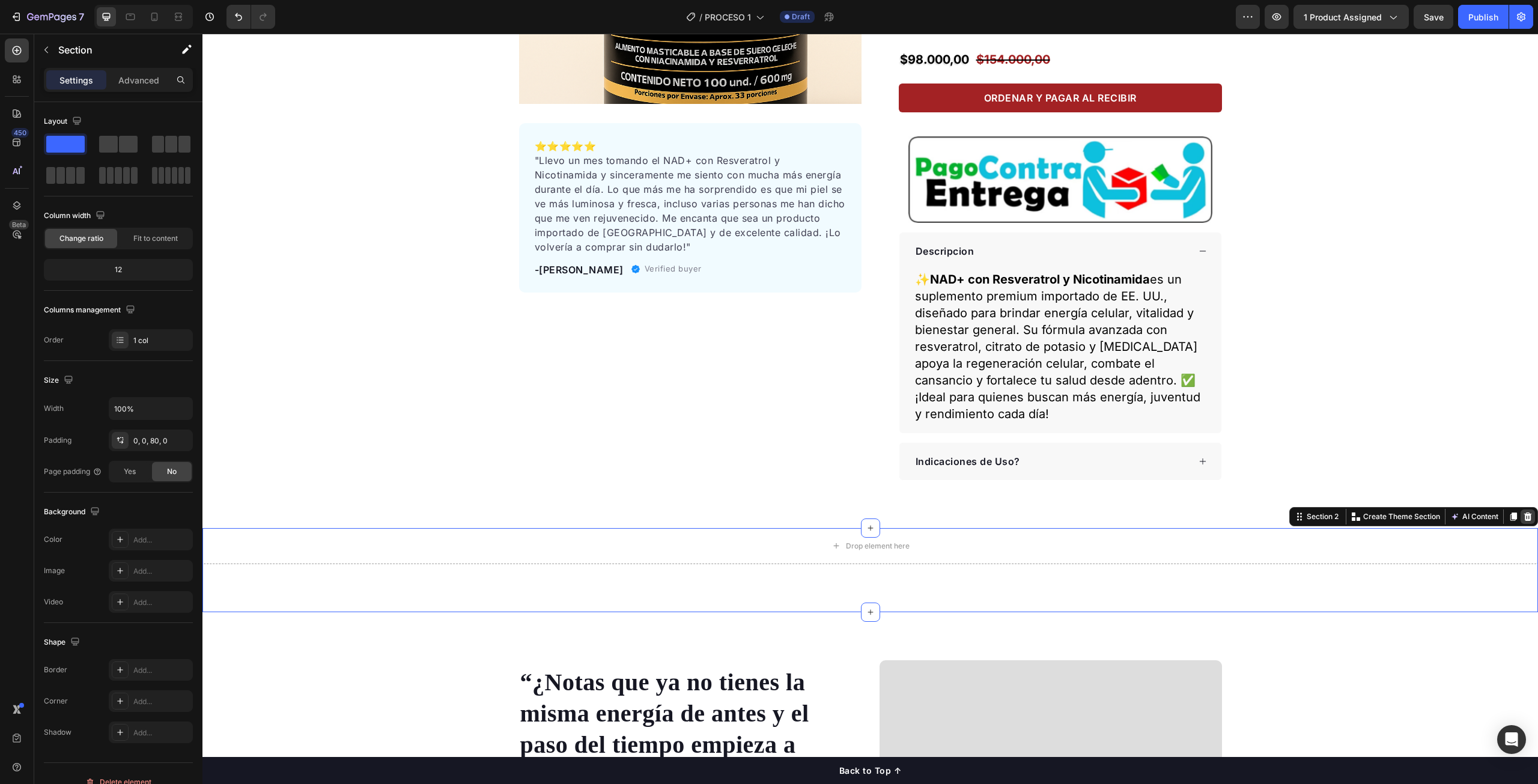
click at [1524, 512] on icon at bounding box center [1528, 516] width 8 height 8
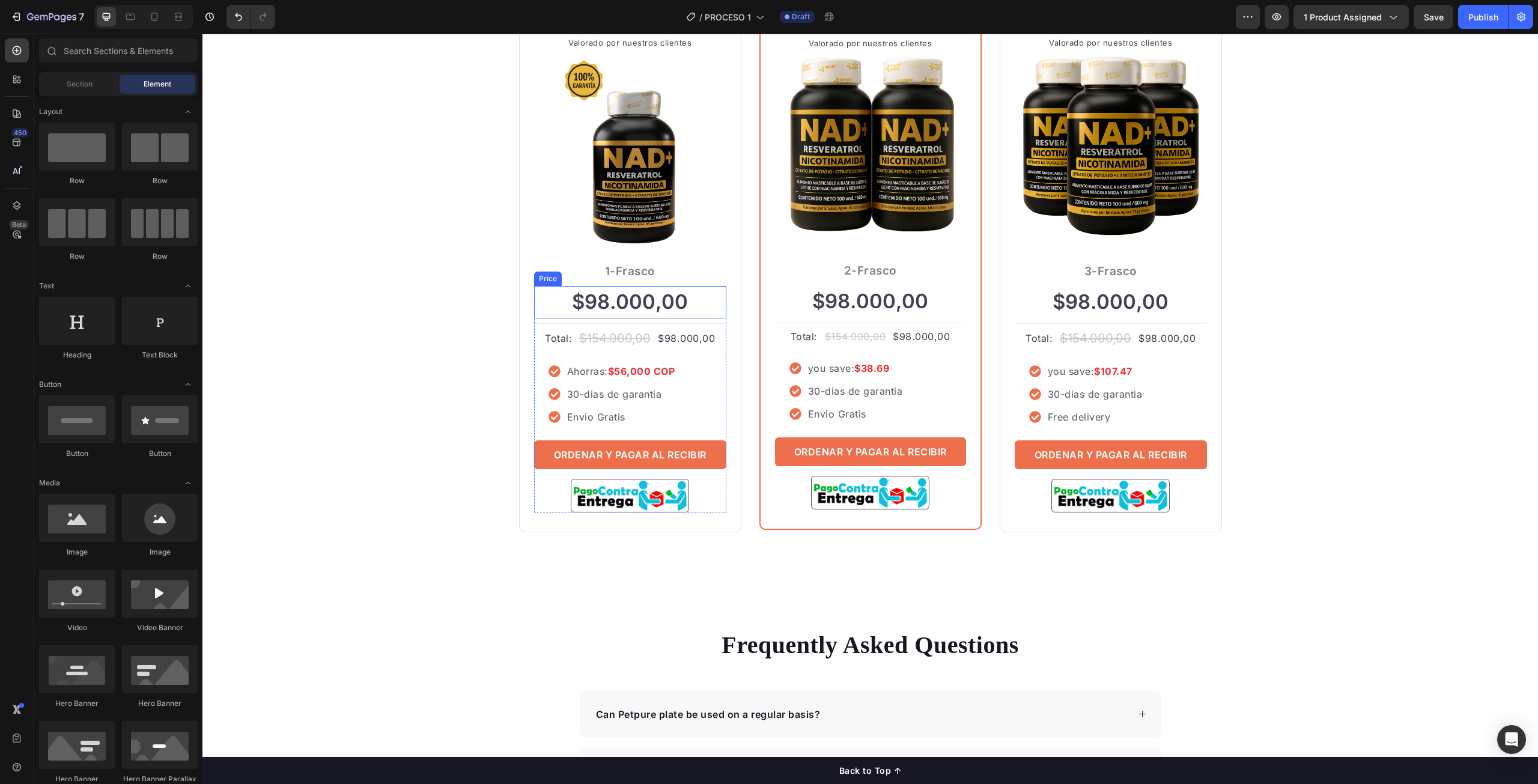
scroll to position [3245, 0]
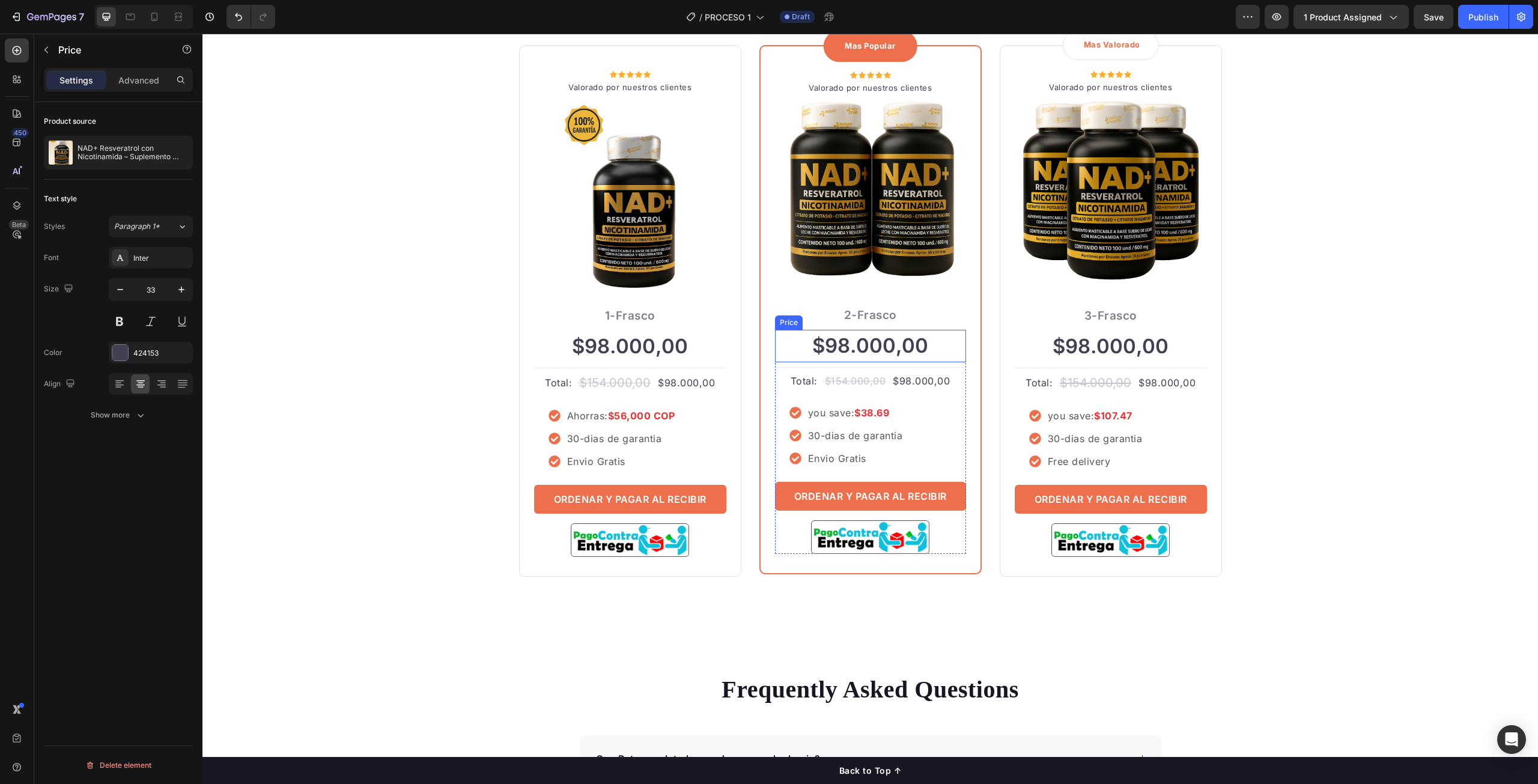
click at [880, 339] on div "$98.000,00" at bounding box center [870, 346] width 191 height 32
click at [124, 412] on div "Show more" at bounding box center [119, 415] width 56 height 12
click at [19, 107] on div at bounding box center [17, 113] width 24 height 24
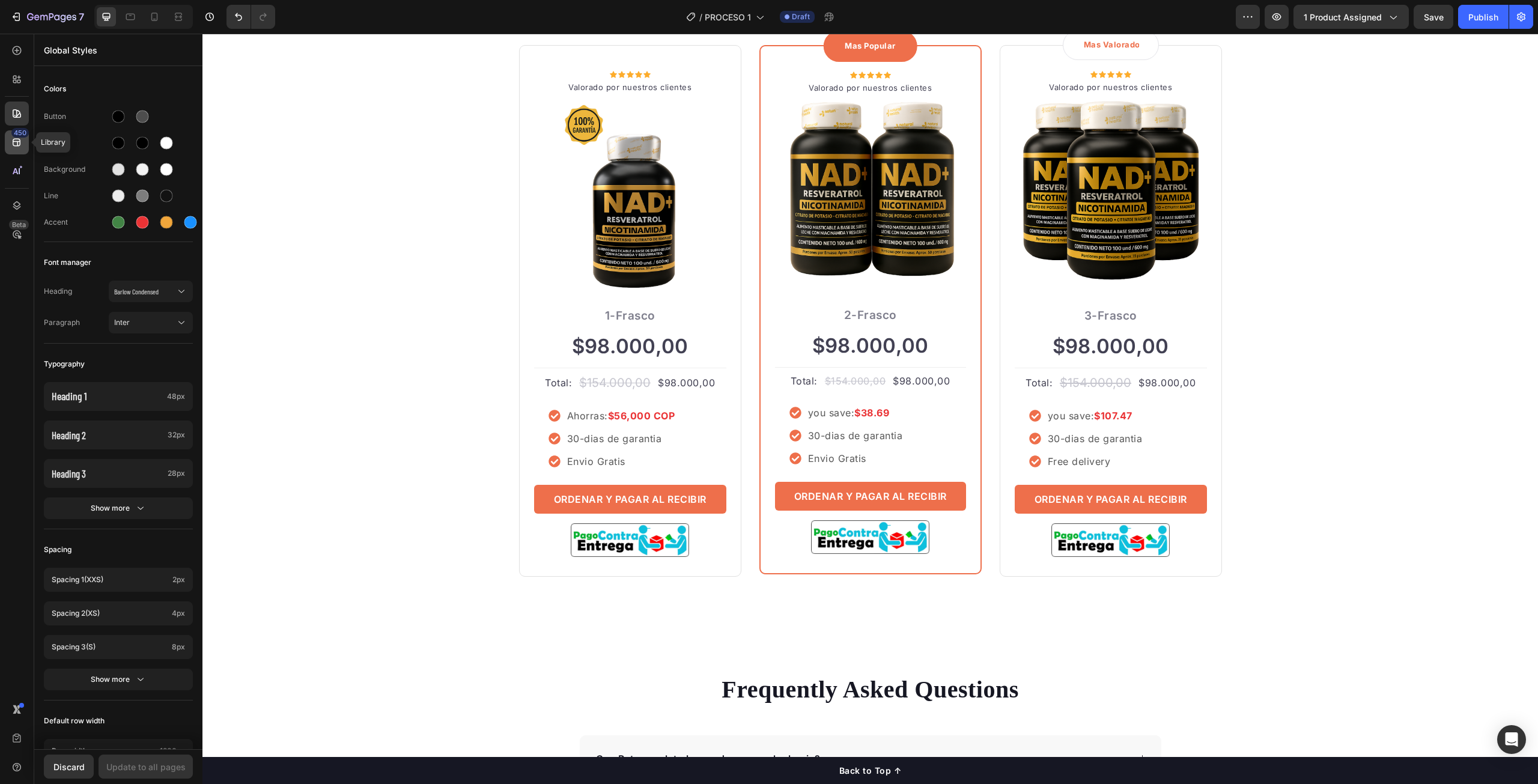
click at [20, 133] on div "450" at bounding box center [20, 133] width 17 height 10
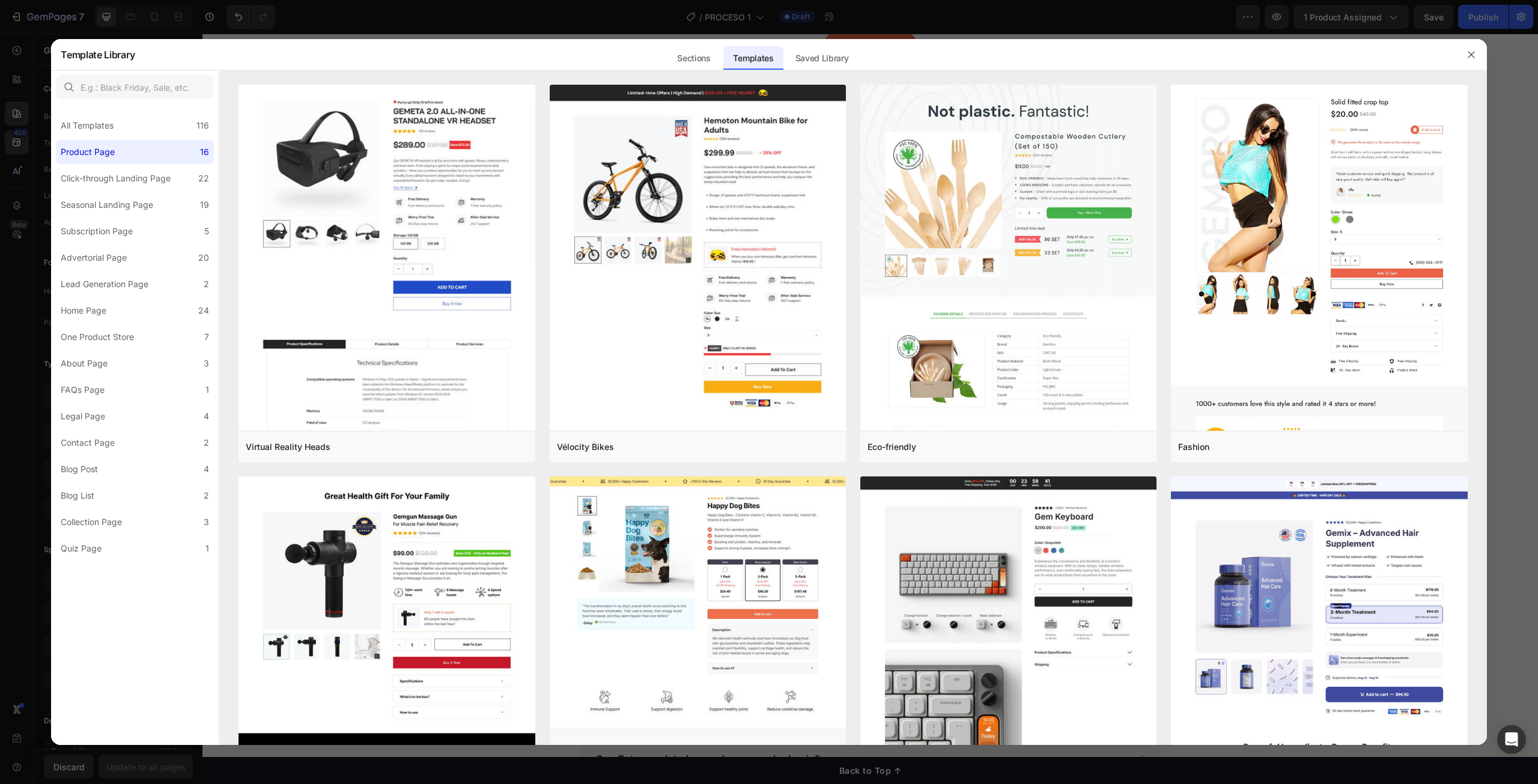
click at [14, 172] on div at bounding box center [769, 392] width 1538 height 784
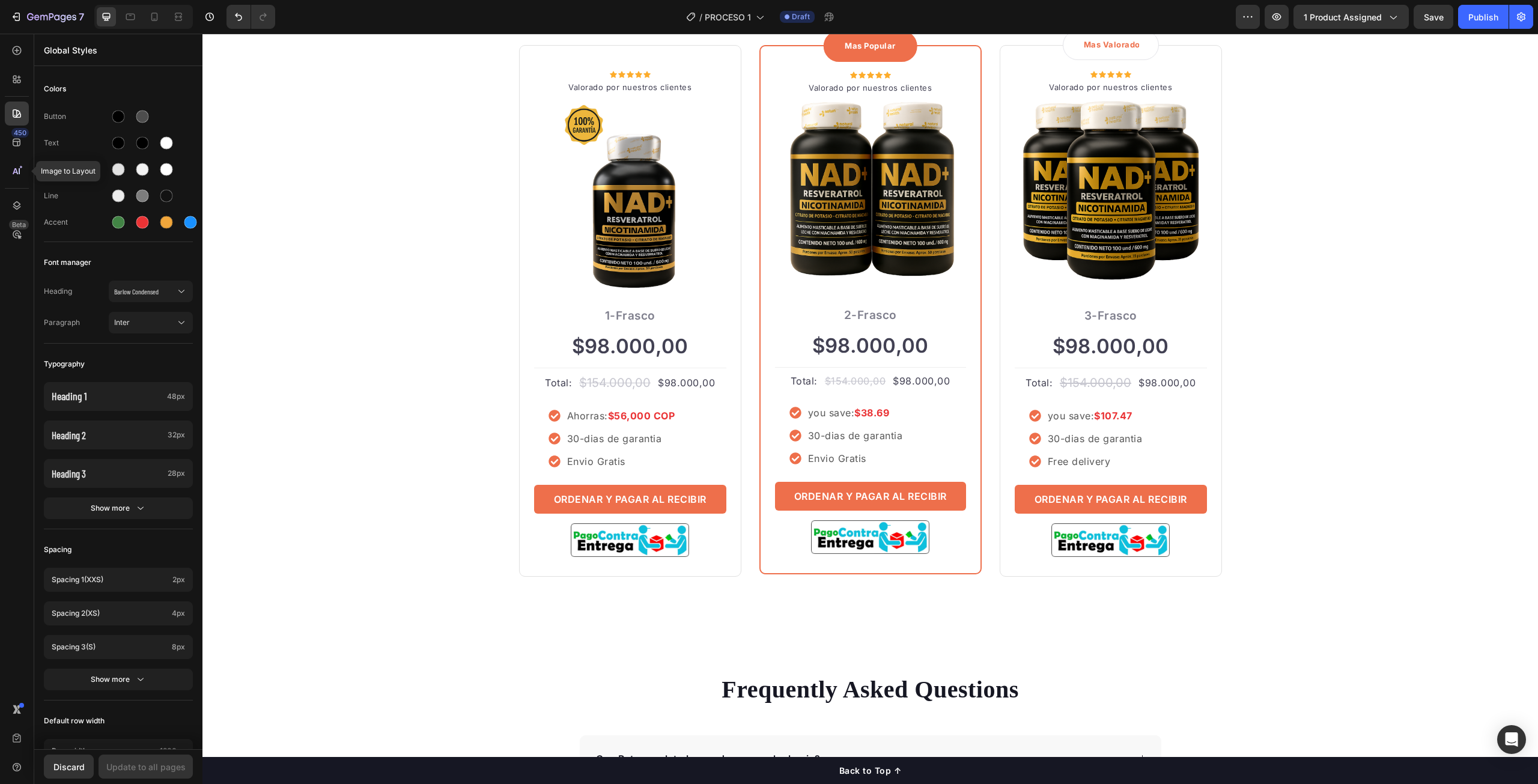
click at [19, 172] on icon at bounding box center [20, 171] width 2 height 6
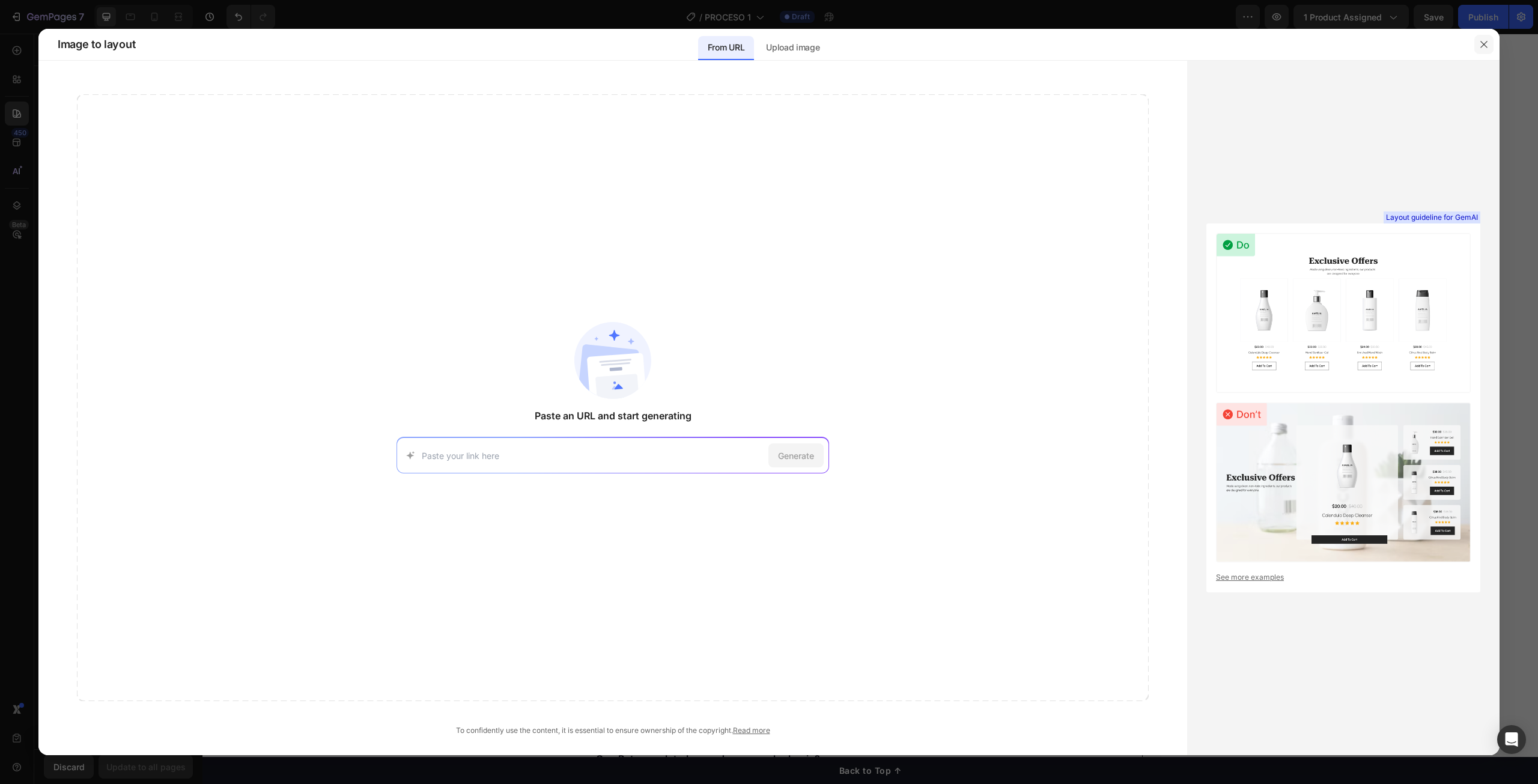
click at [1485, 41] on icon "button" at bounding box center [1484, 44] width 10 height 10
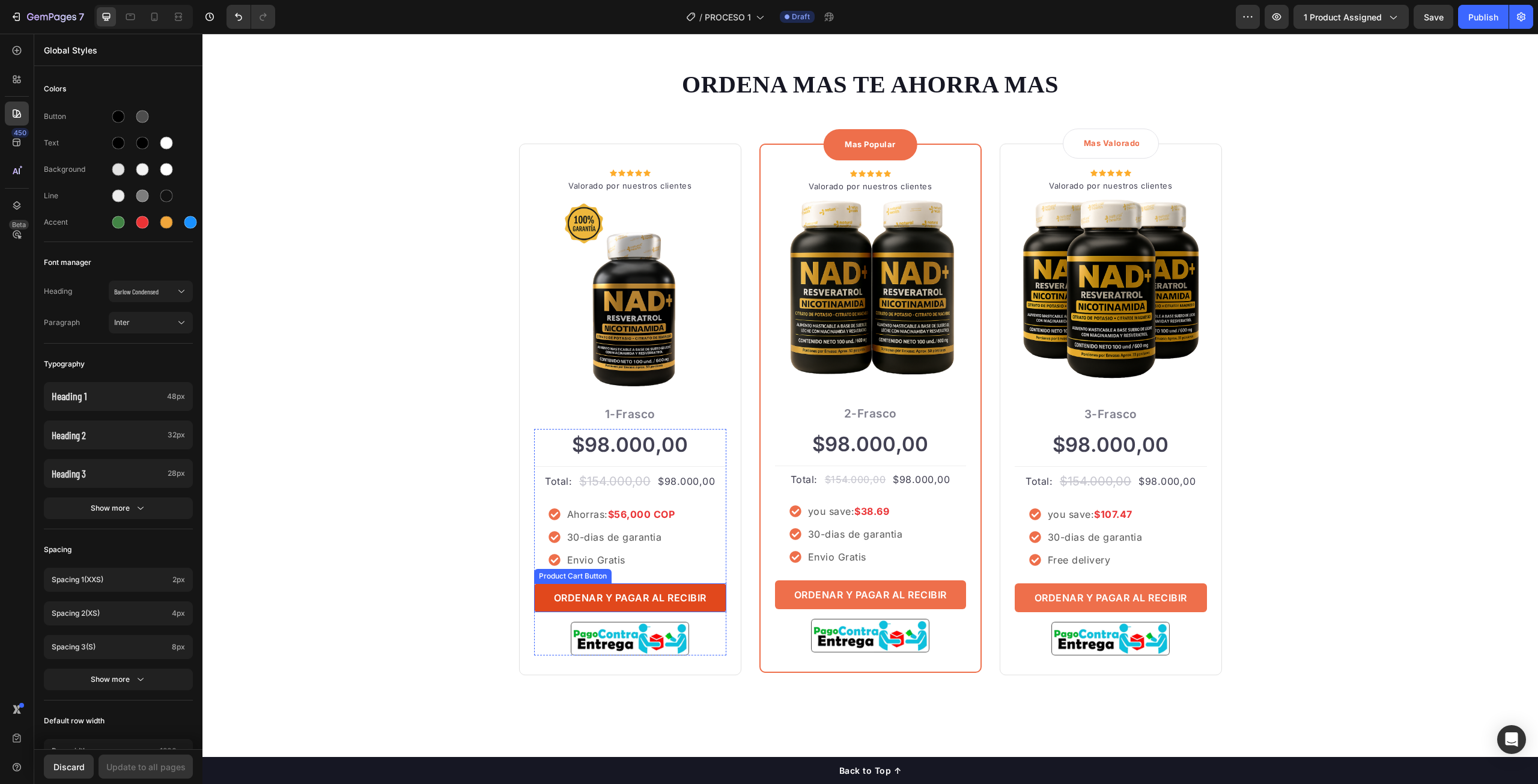
scroll to position [2945, 0]
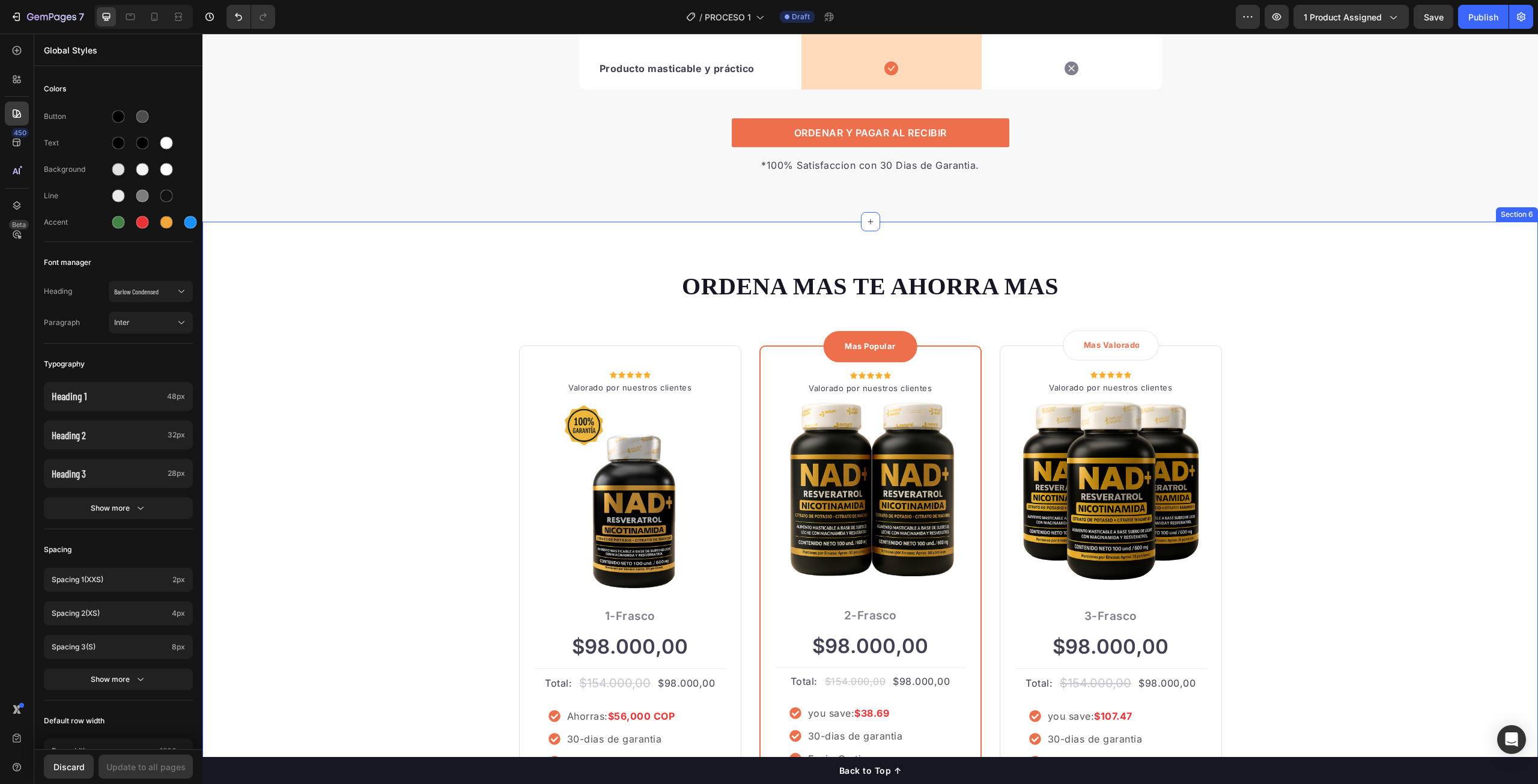
click at [1083, 254] on div "ORDENA MAS TE AHORRA MAS Heading Row Icon Icon Icon Icon Icon Icon List Hoz Val…" at bounding box center [870, 574] width 1335 height 704
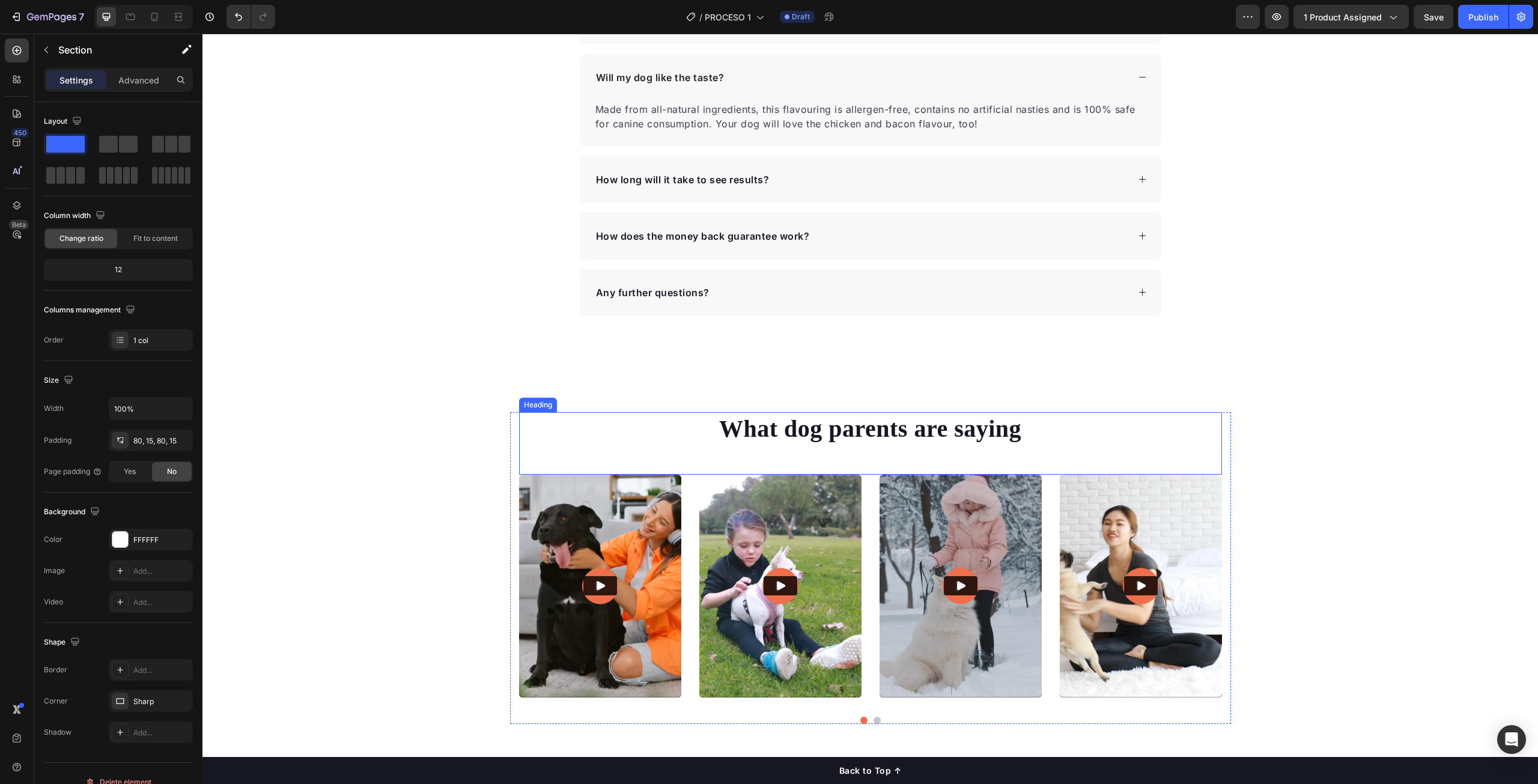
scroll to position [4012, 0]
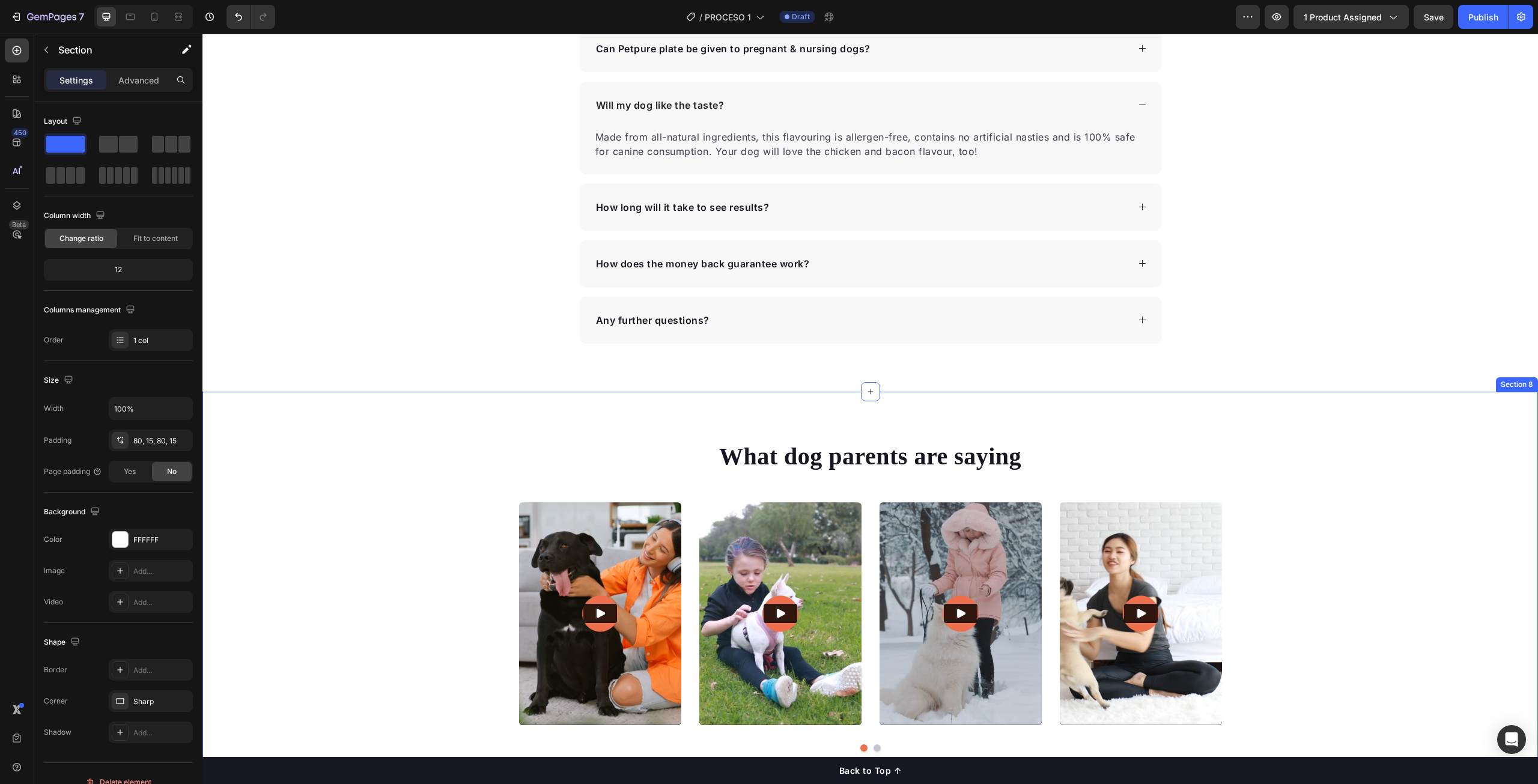
click at [468, 442] on div "What dog parents are saying Heading Video Video Video Video Video Carousel Row" at bounding box center [870, 600] width 1335 height 321
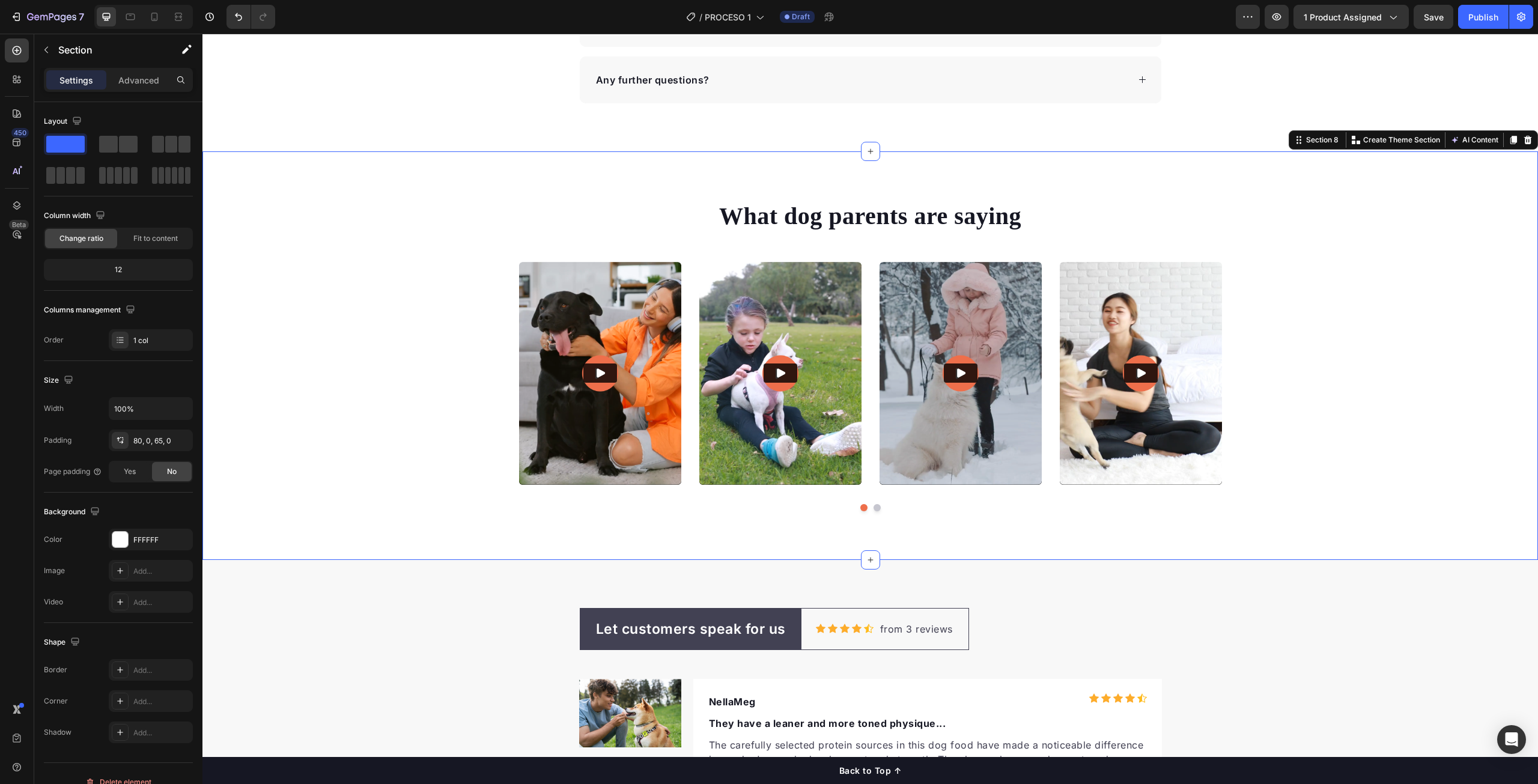
scroll to position [4372, 0]
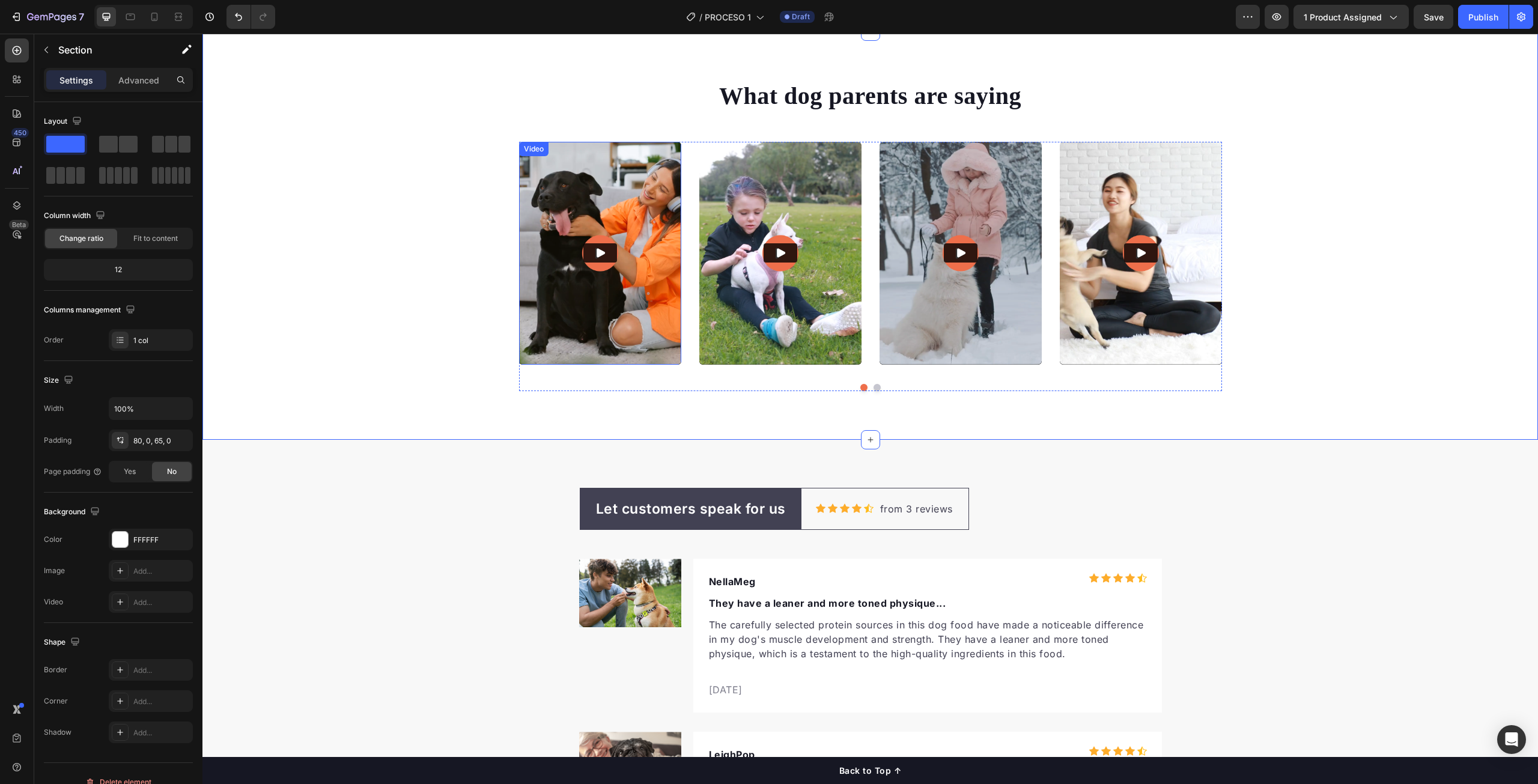
click at [614, 324] on img at bounding box center [600, 253] width 162 height 223
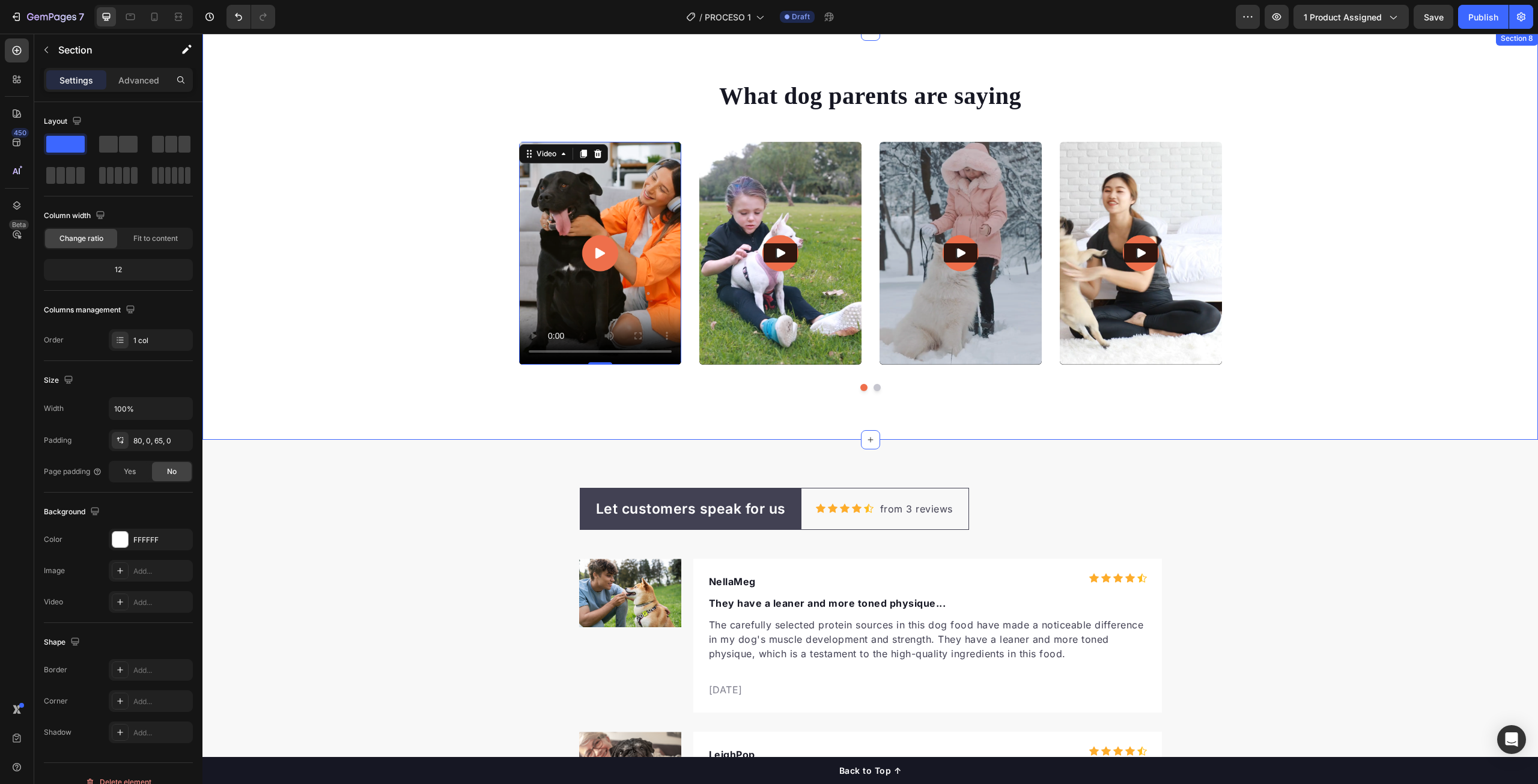
click at [1416, 201] on div "What dog parents are saying Heading Video 0 Video Video Video Video Carousel Row" at bounding box center [870, 240] width 1335 height 321
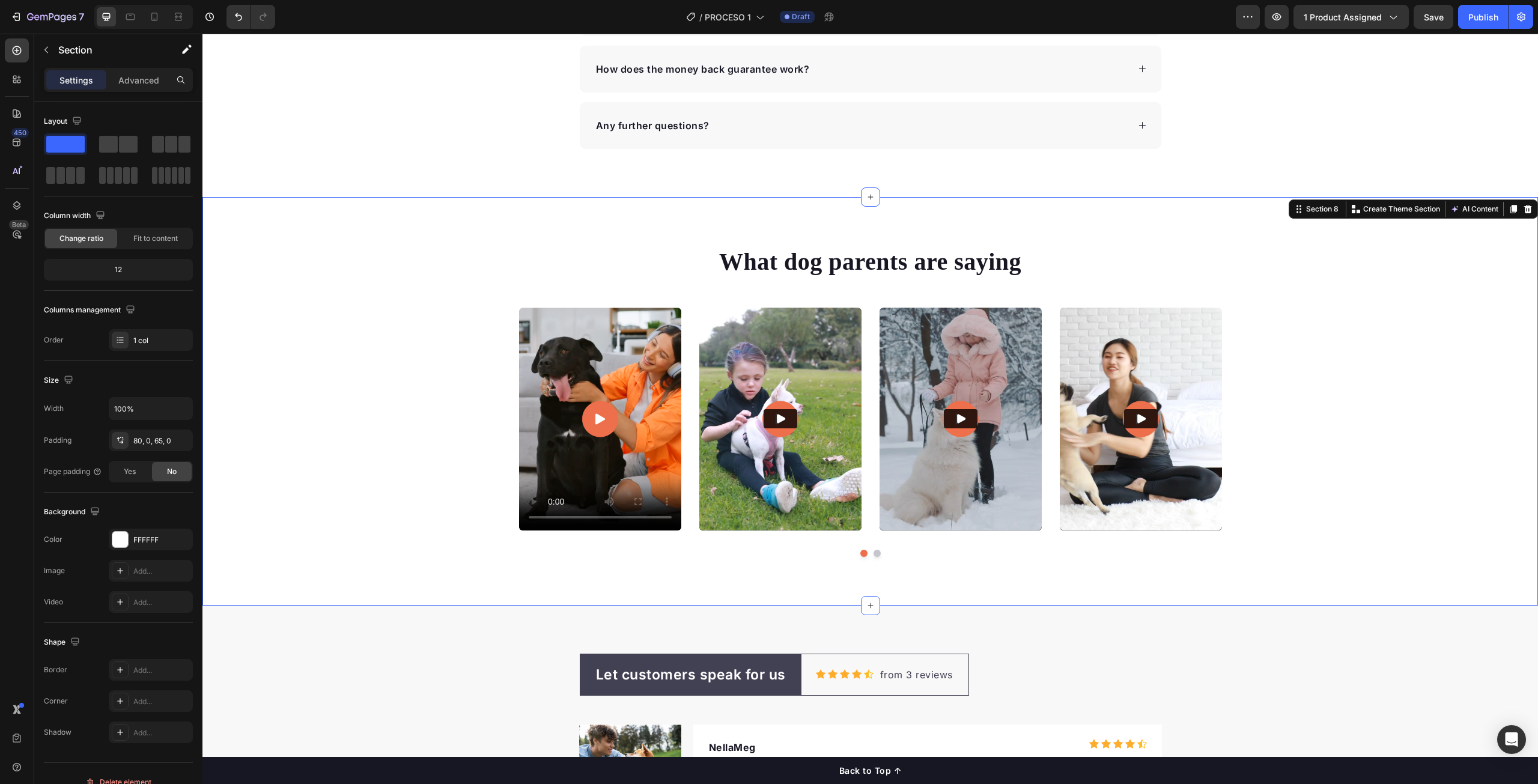
scroll to position [4237, 0]
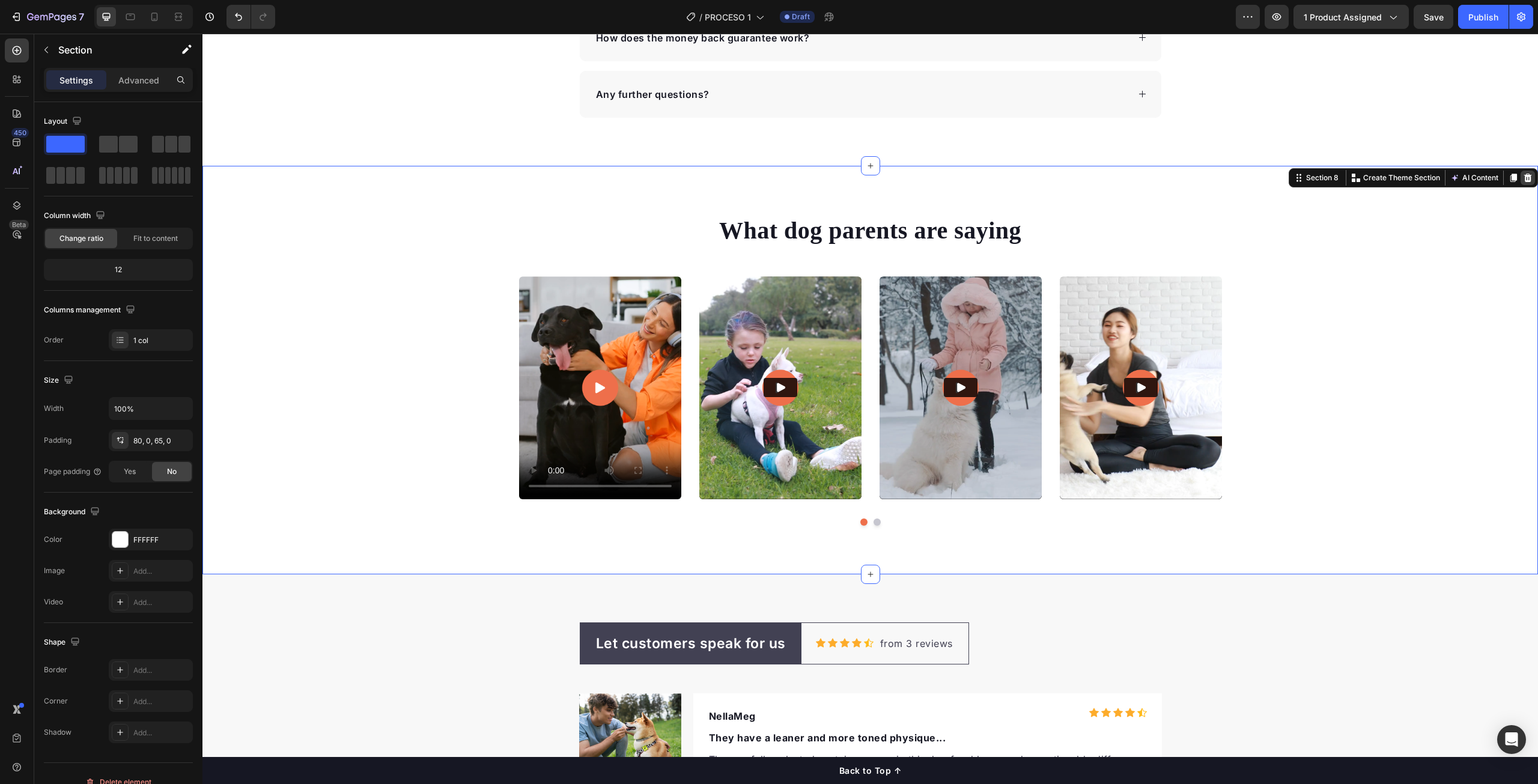
click at [1523, 179] on icon at bounding box center [1527, 178] width 10 height 10
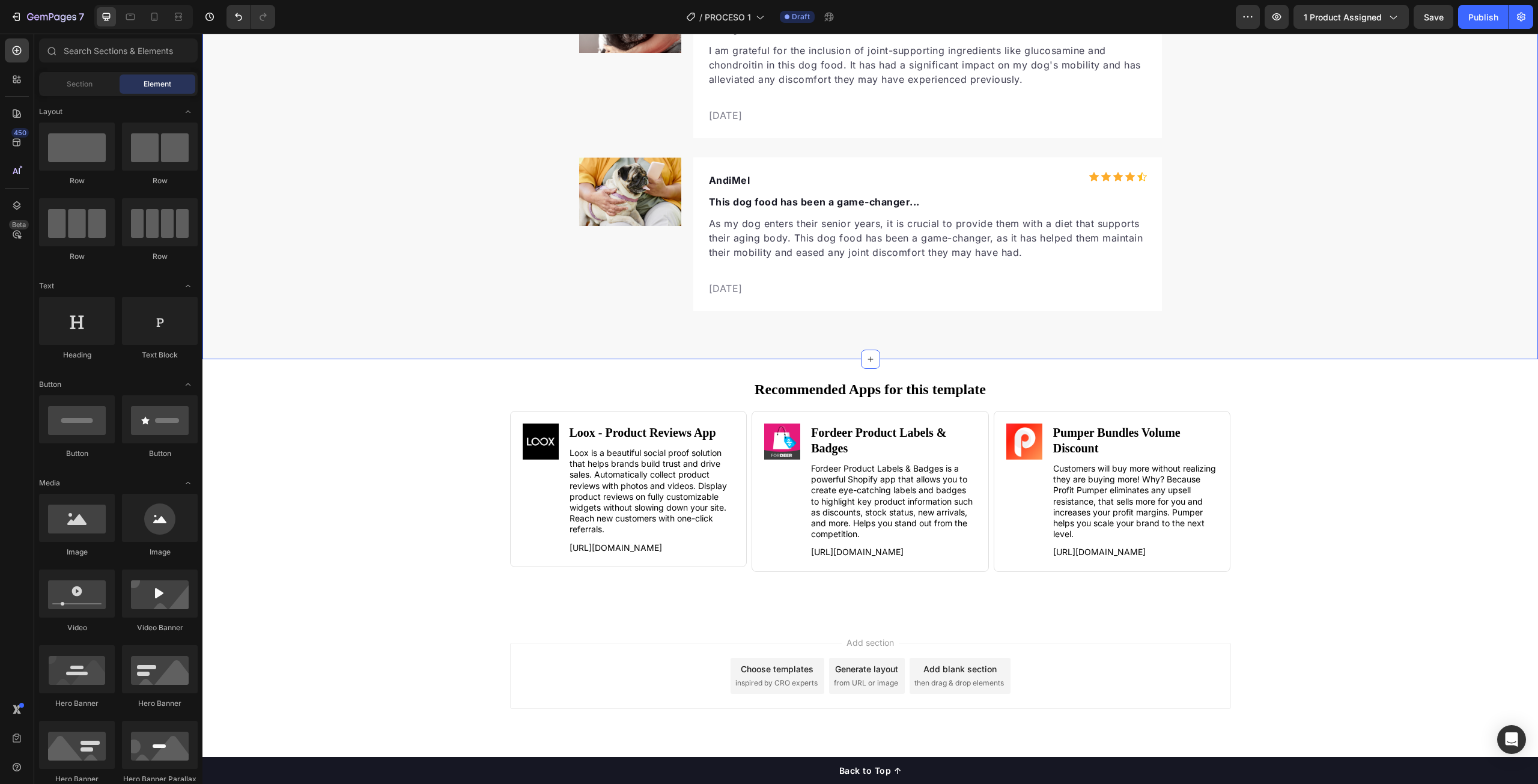
scroll to position [4714, 0]
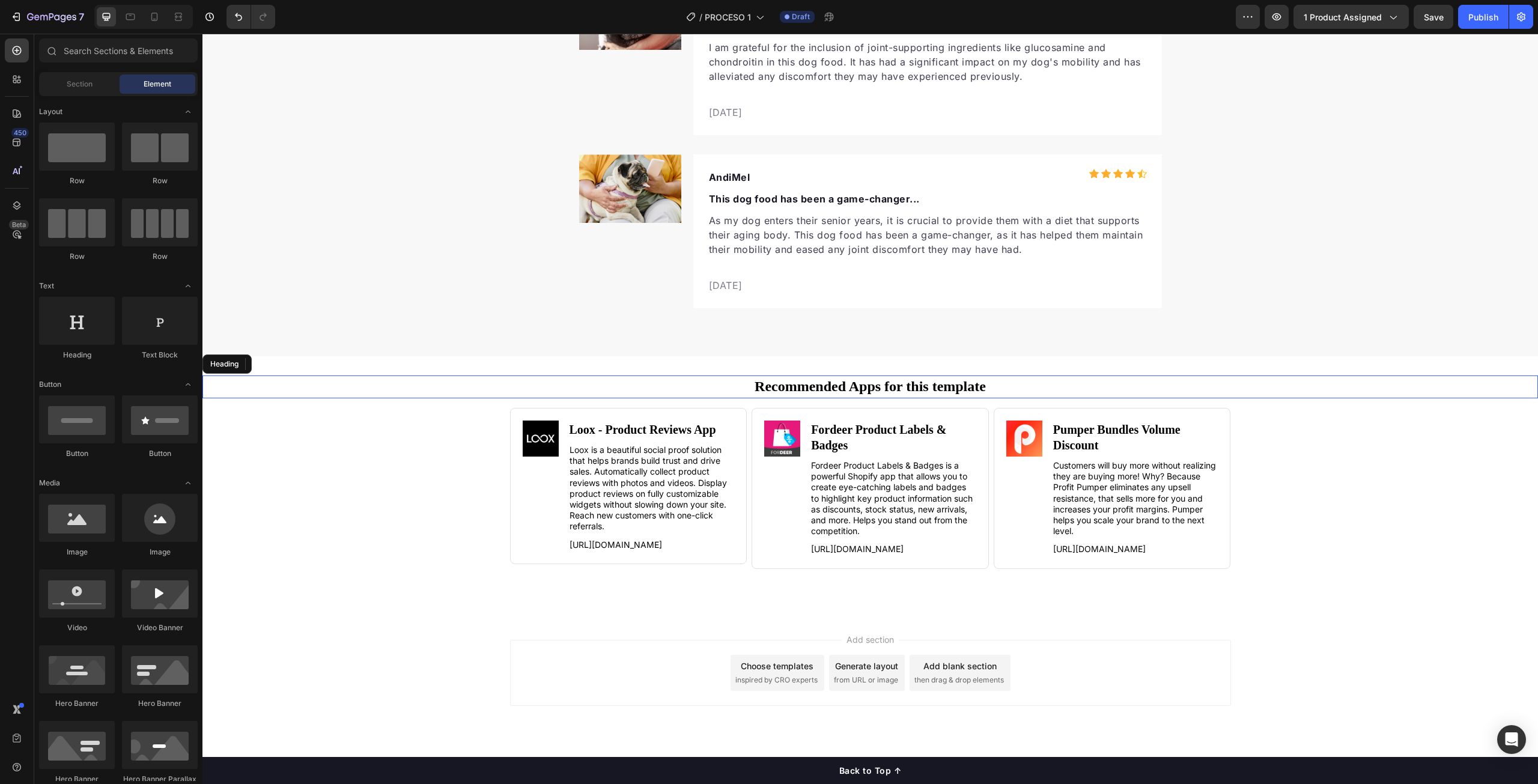
click at [1493, 398] on div "Recommended Apps for this template Heading" at bounding box center [870, 387] width 1335 height 23
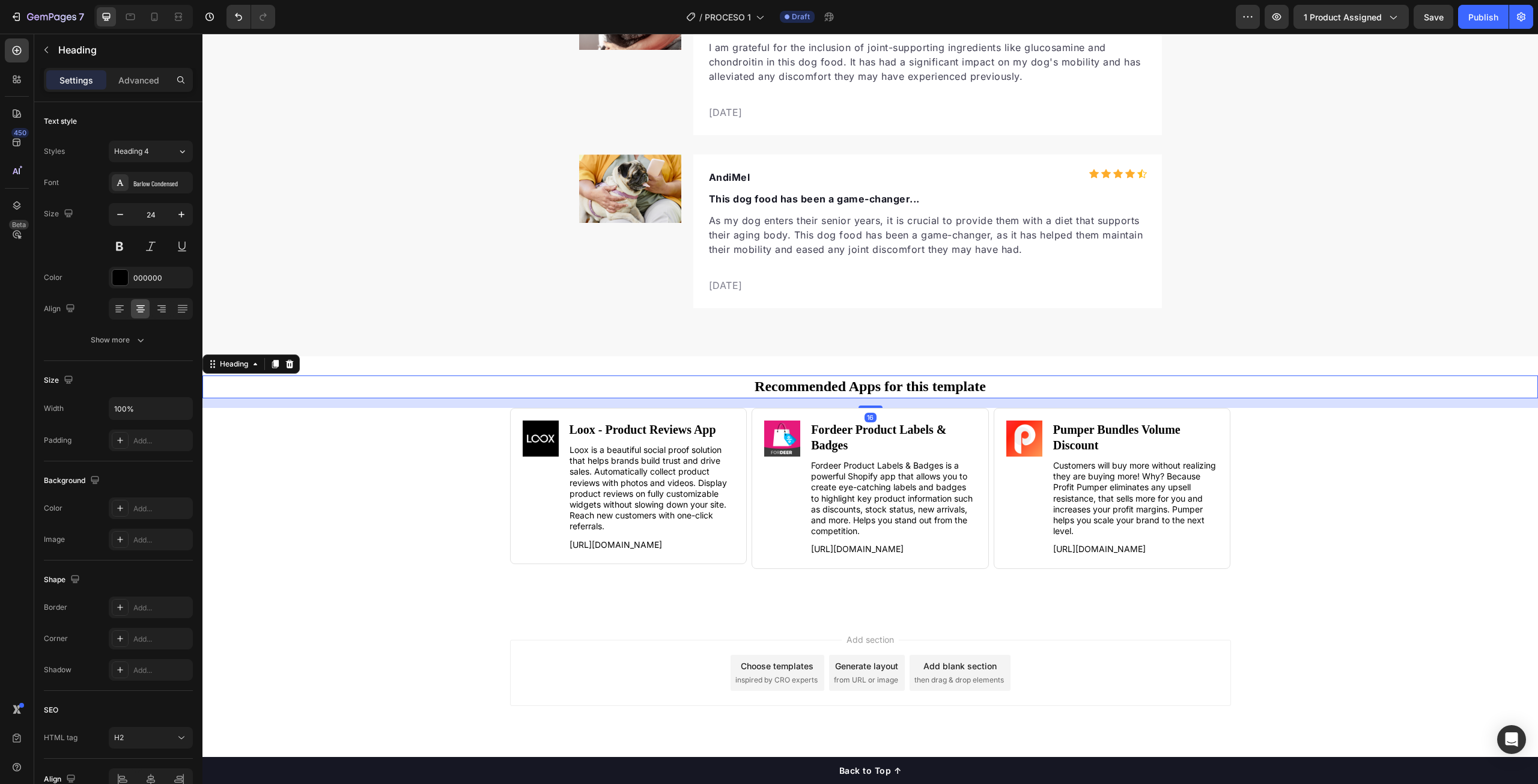
click at [391, 635] on div "Add section Choose templates inspired by CRO experts Generate layout from URL o…" at bounding box center [870, 689] width 1335 height 148
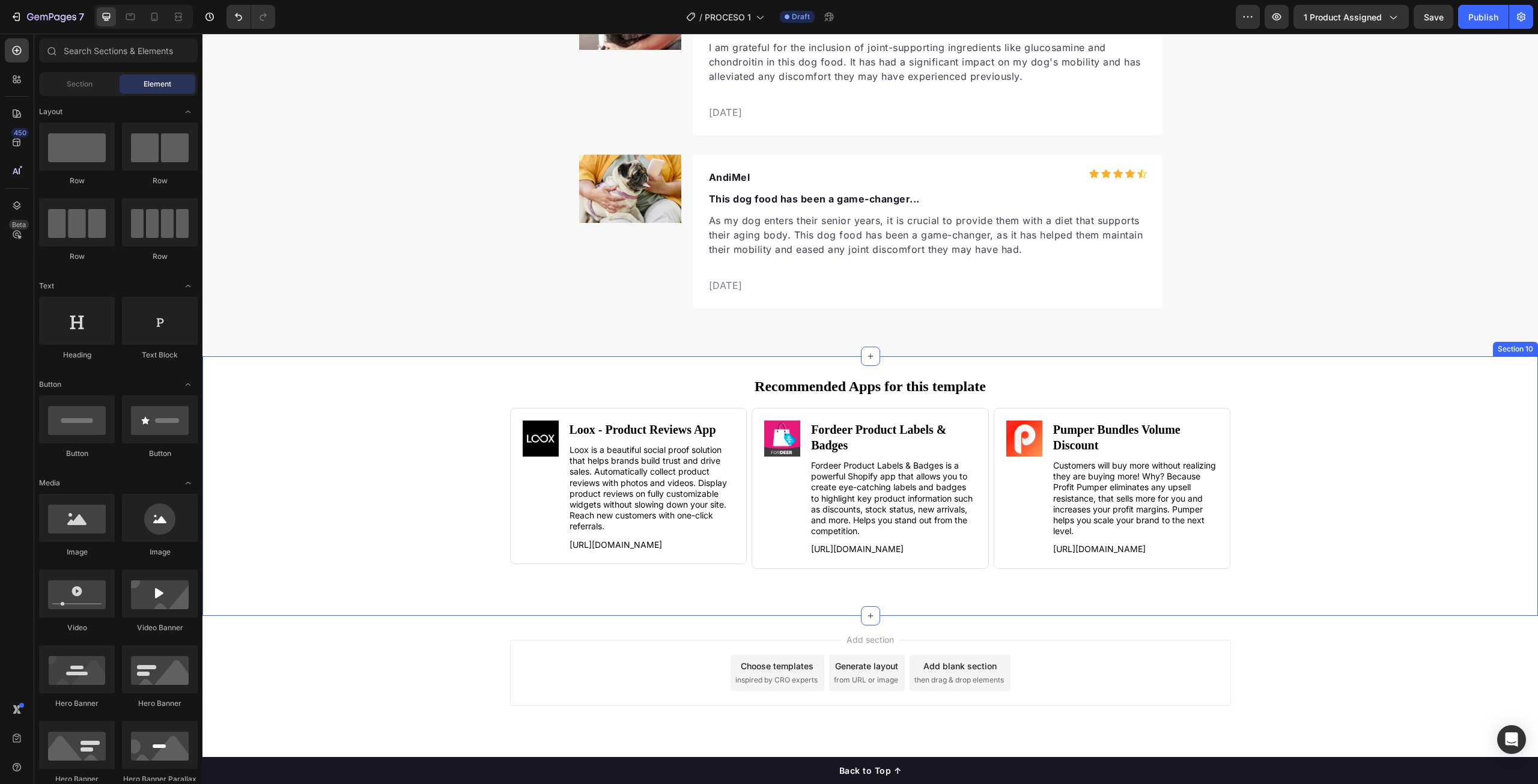
click at [431, 488] on div "Recommended Apps for this template Heading Image Loox ‑ Product Reviews App Hea…" at bounding box center [870, 486] width 1335 height 221
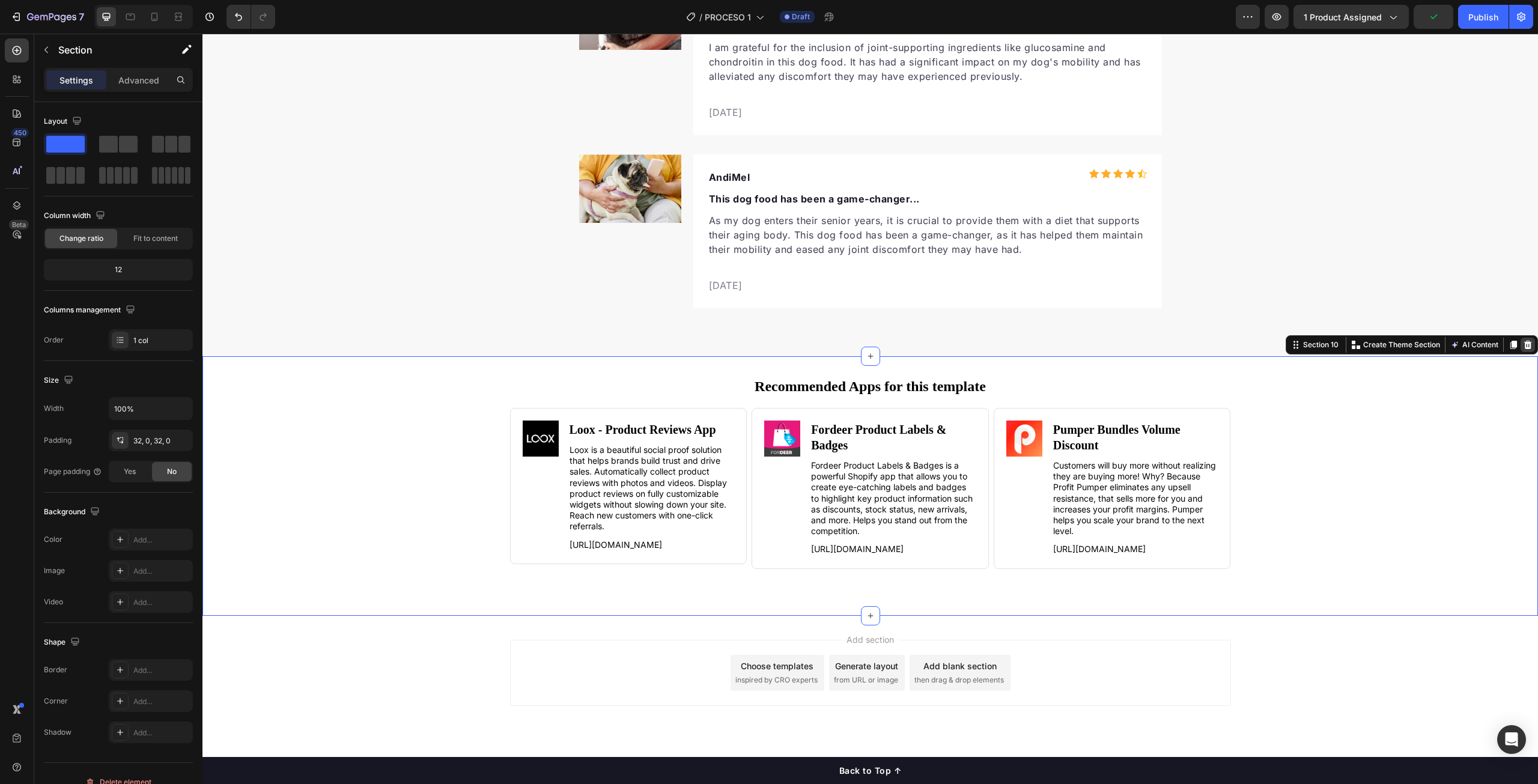
click at [1524, 344] on icon at bounding box center [1528, 344] width 8 height 8
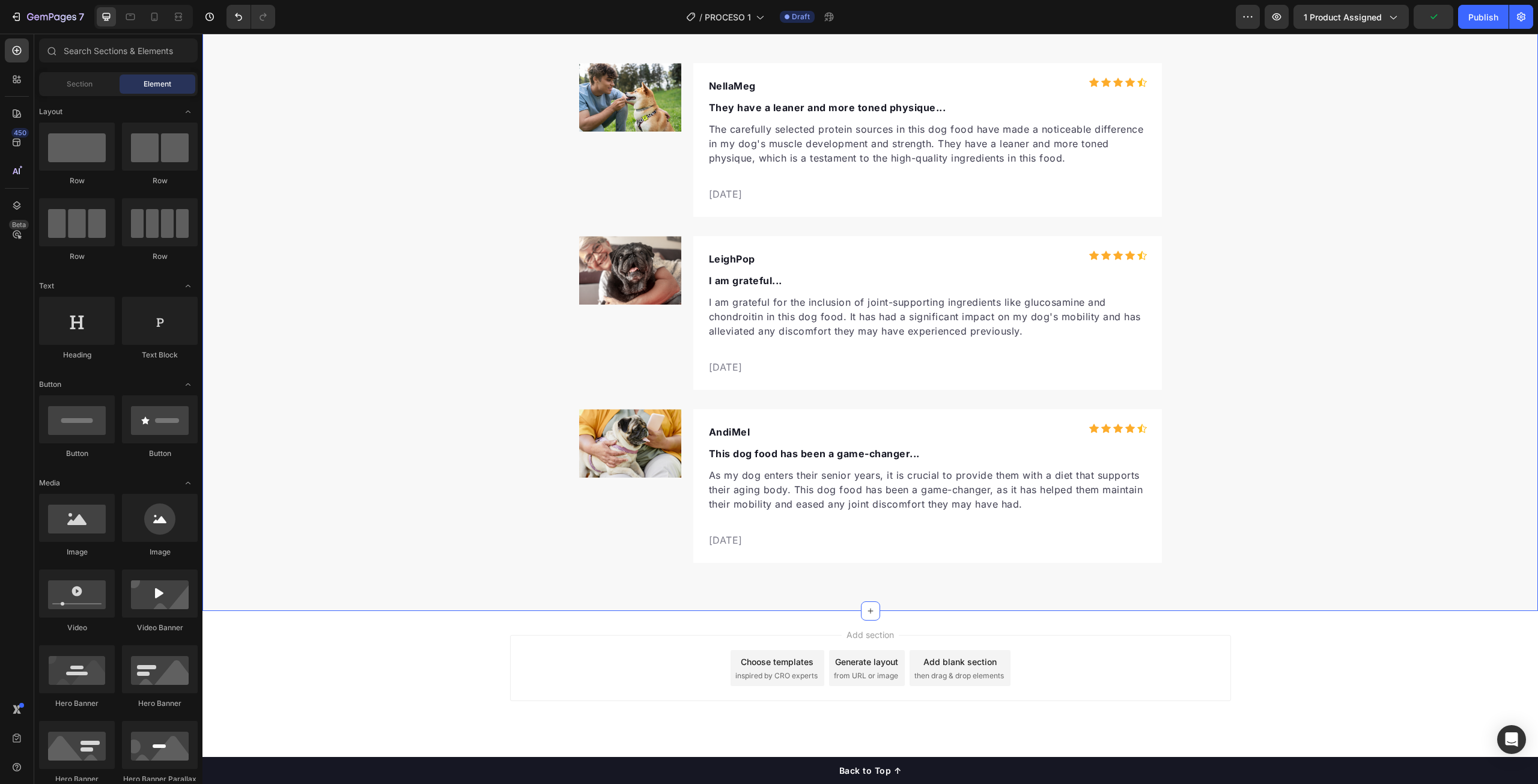
scroll to position [4459, 0]
click at [1341, 649] on div "Add section Choose templates inspired by CRO experts Generate layout from URL o…" at bounding box center [870, 685] width 1335 height 148
click at [500, 678] on div "Add section Choose templates inspired by CRO experts Generate layout from URL o…" at bounding box center [870, 685] width 1335 height 148
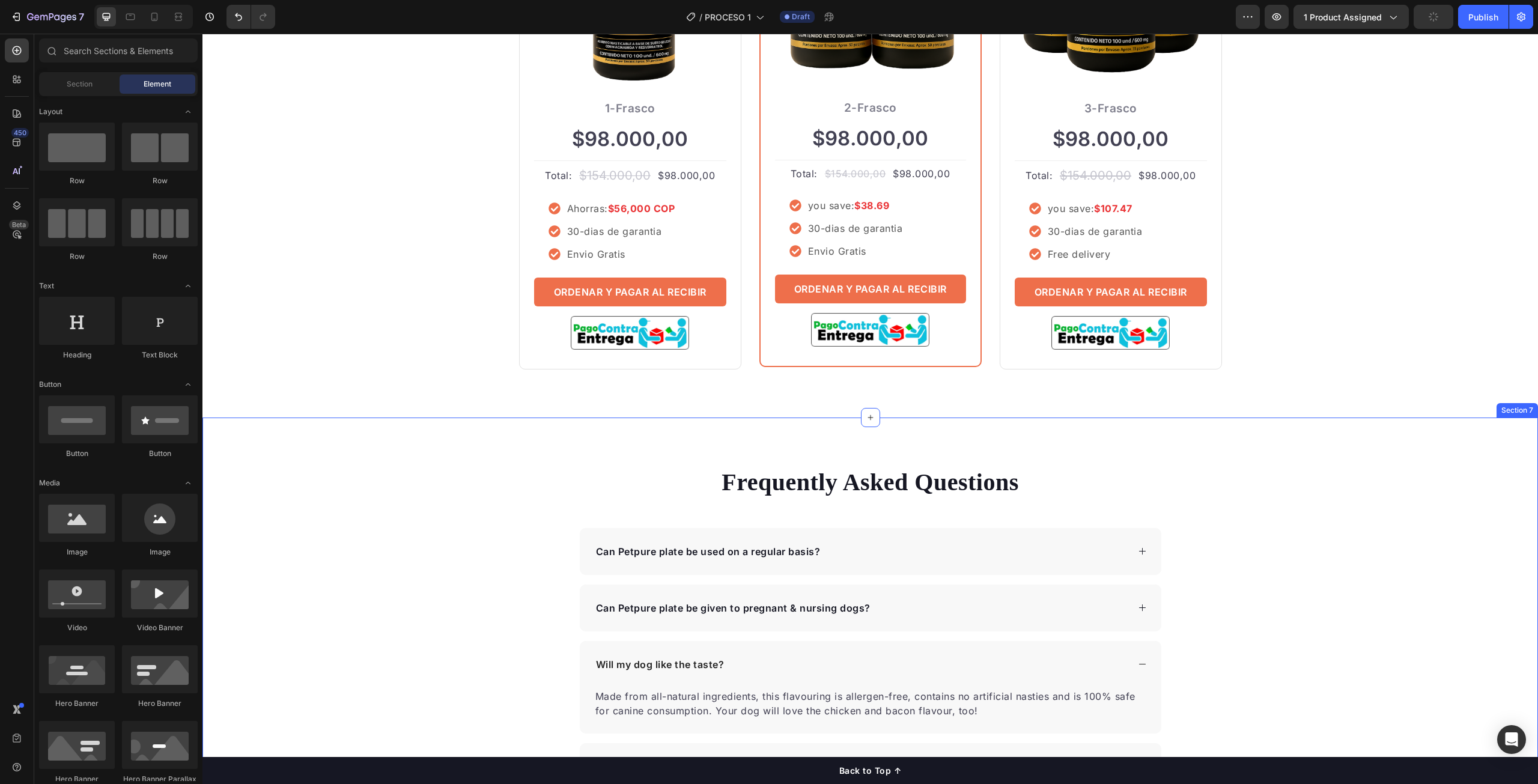
scroll to position [3633, 0]
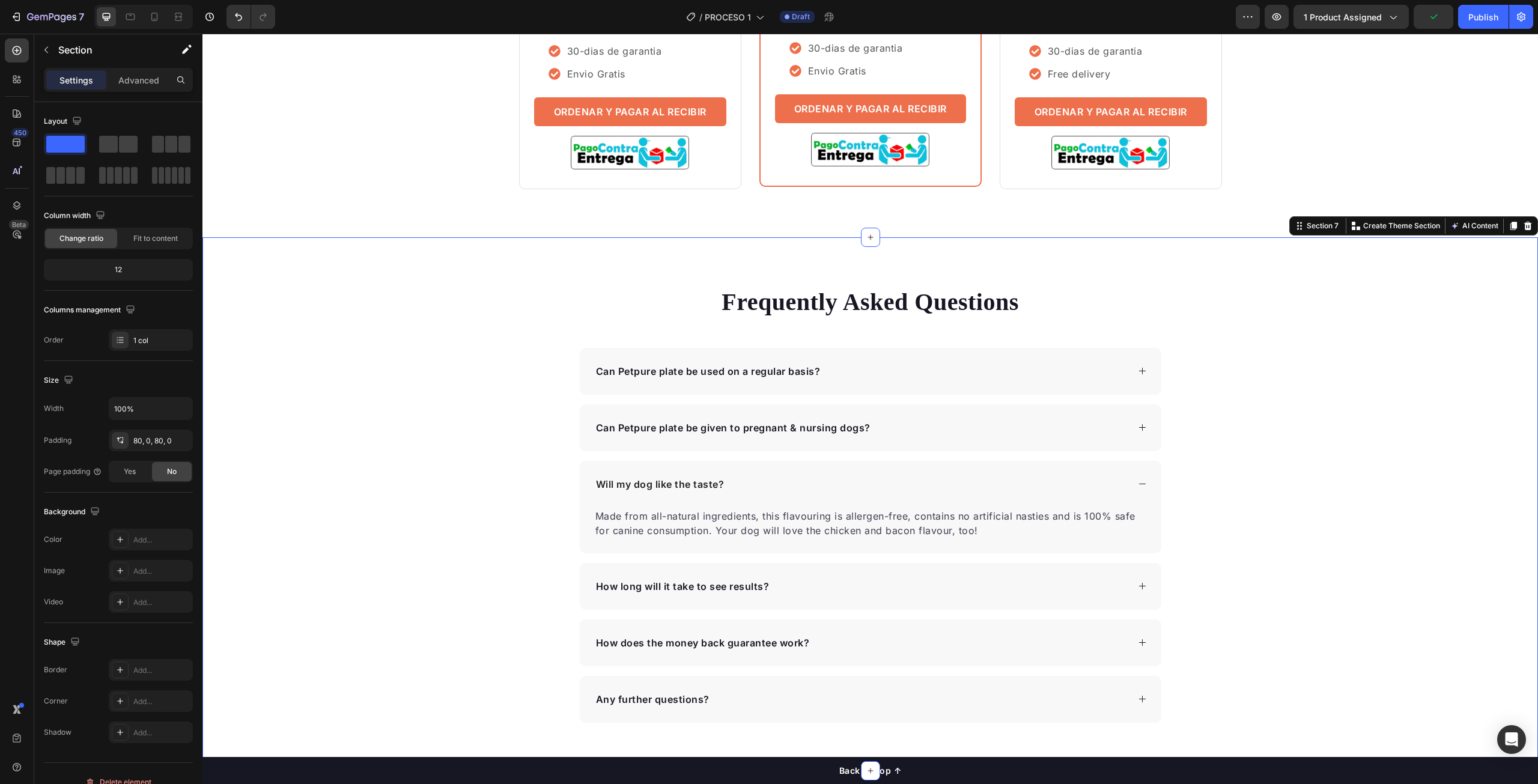
click at [1368, 406] on div "Frequently Asked Questions Heading Can Petpure plate be used on a regular basis…" at bounding box center [870, 503] width 1335 height 437
click at [1524, 224] on icon at bounding box center [1528, 226] width 8 height 8
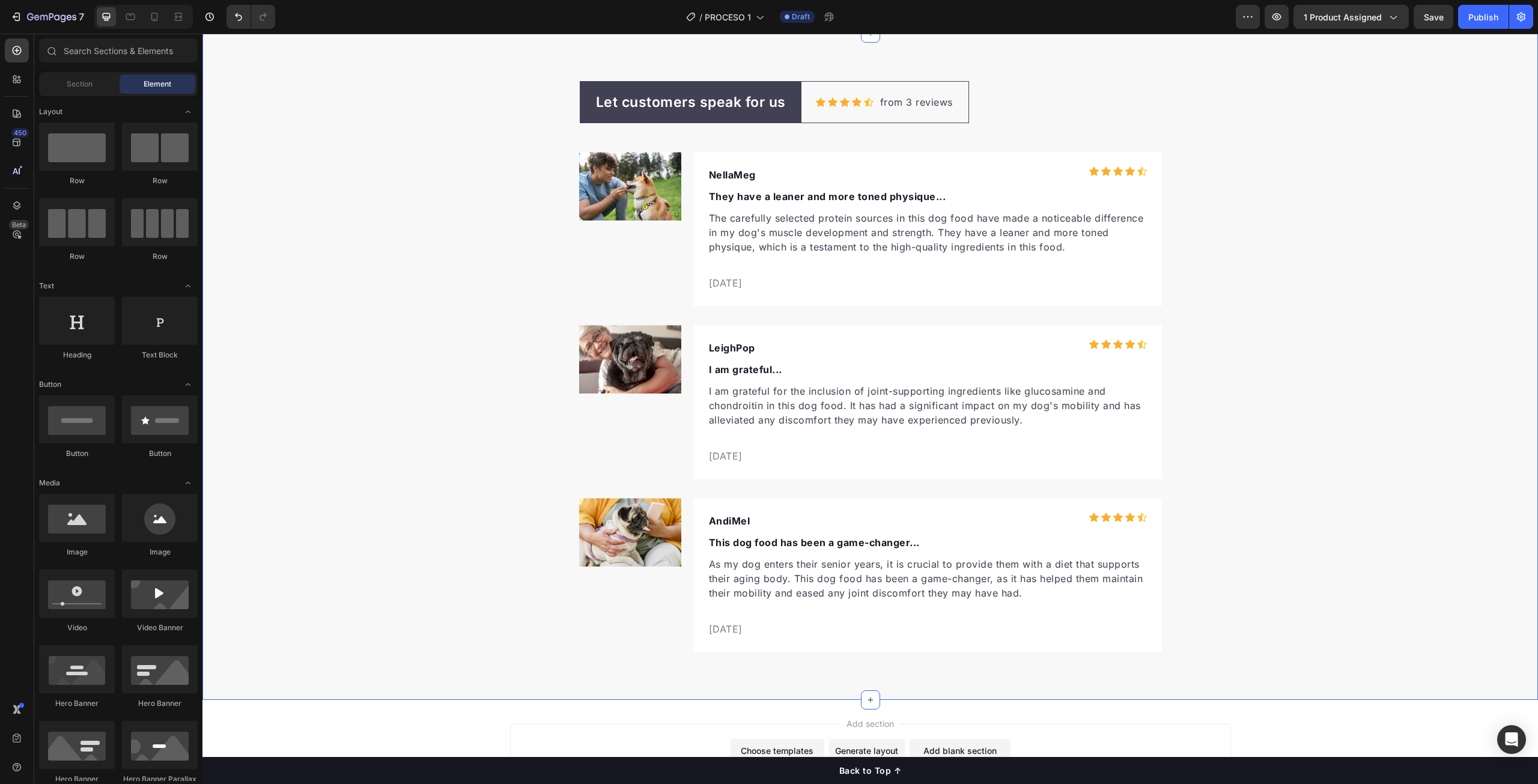
scroll to position [3685, 0]
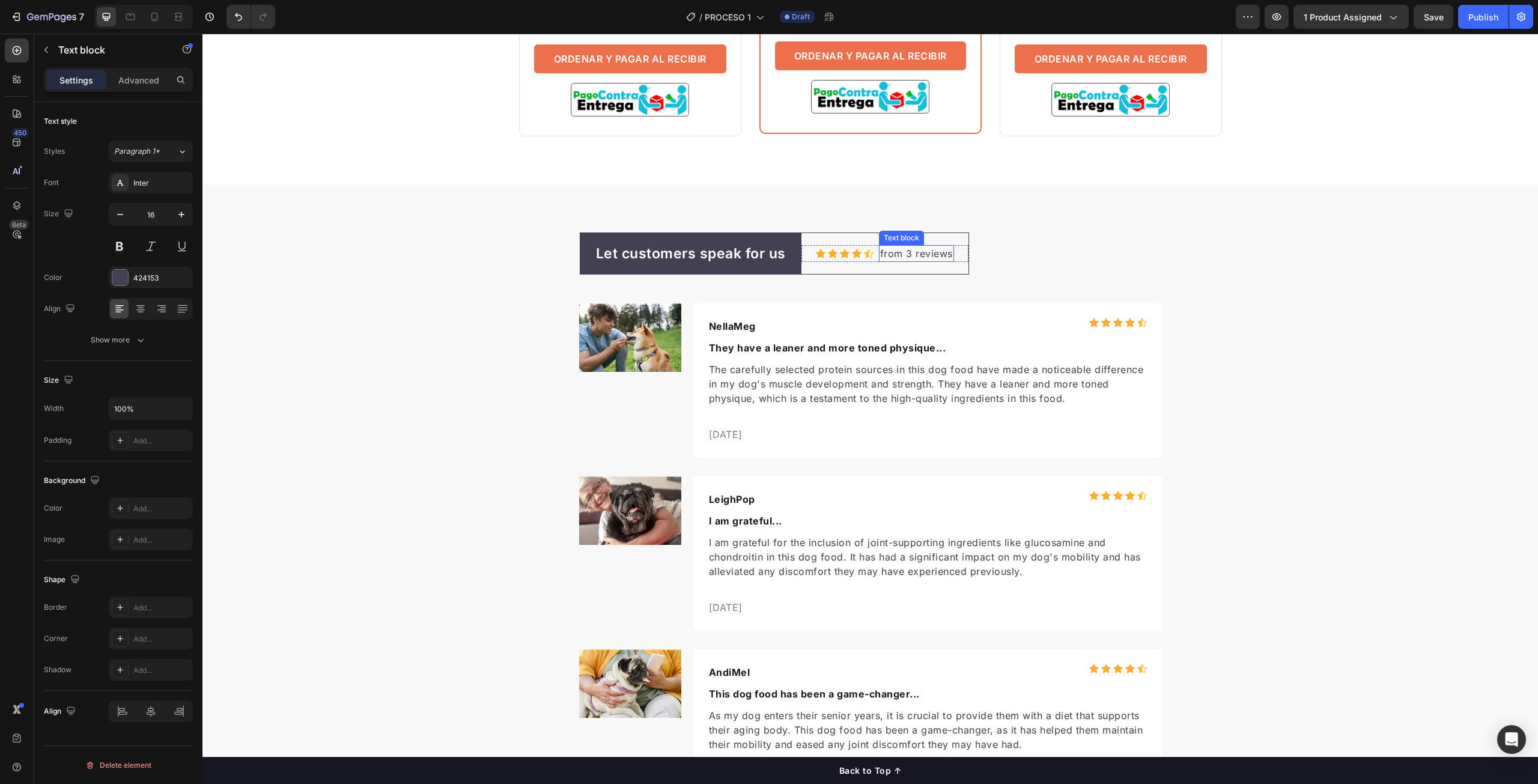
click at [910, 252] on p "from 3 reviews" at bounding box center [916, 253] width 73 height 14
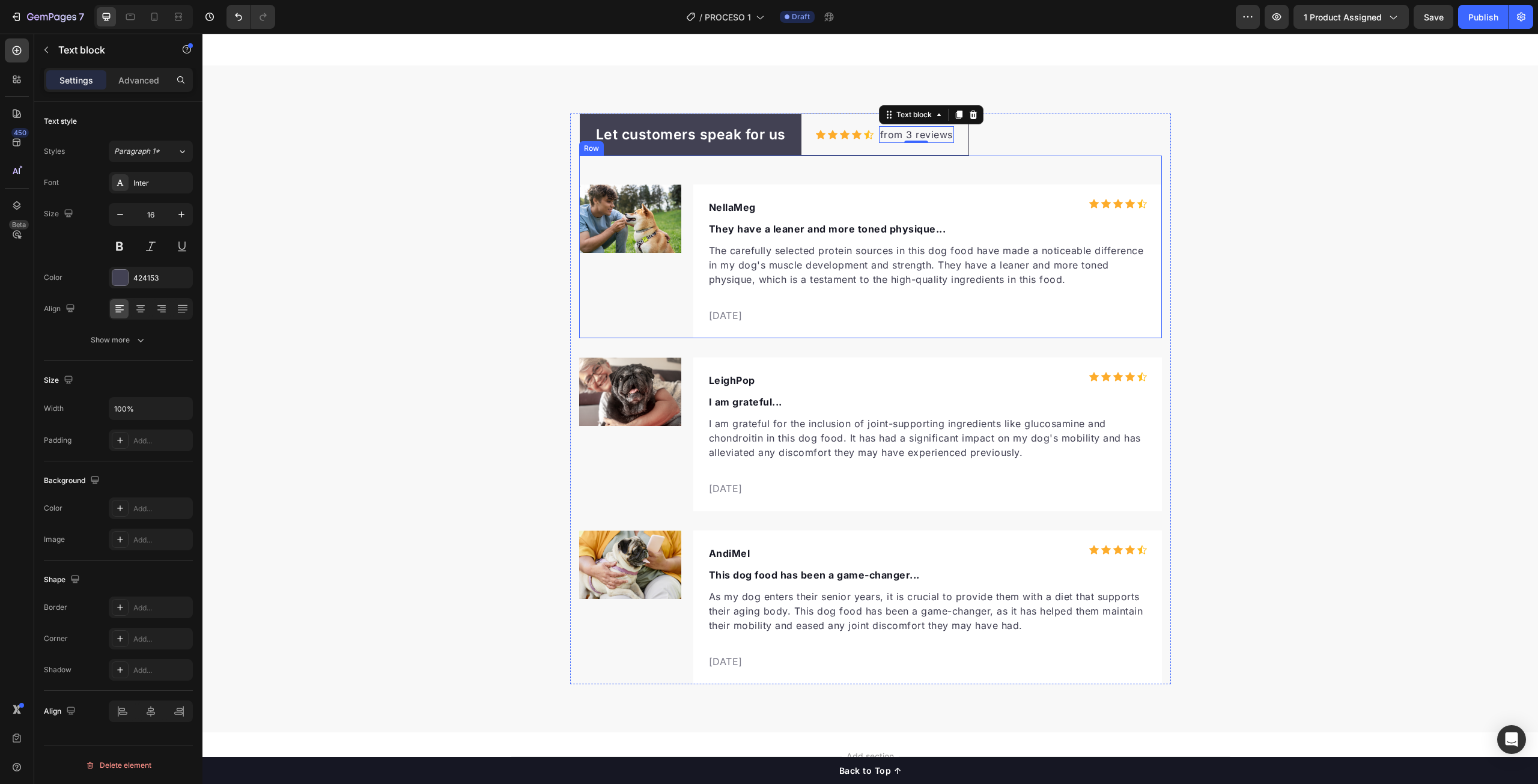
scroll to position [3805, 0]
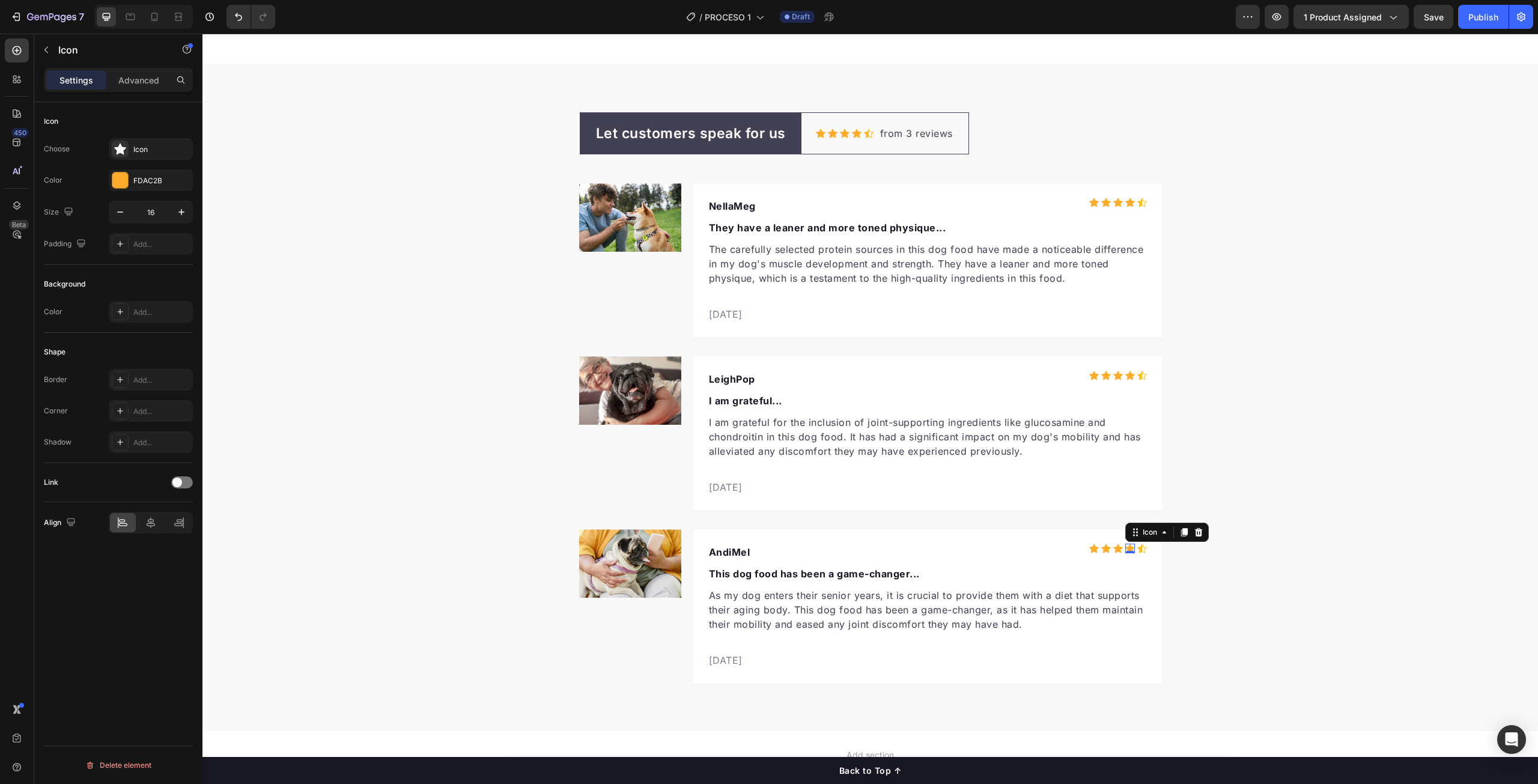
click at [1125, 549] on div "Icon 0" at bounding box center [1130, 548] width 10 height 10
click at [1137, 548] on icon at bounding box center [1142, 549] width 10 height 9
click at [130, 149] on div "Icon" at bounding box center [151, 149] width 84 height 22
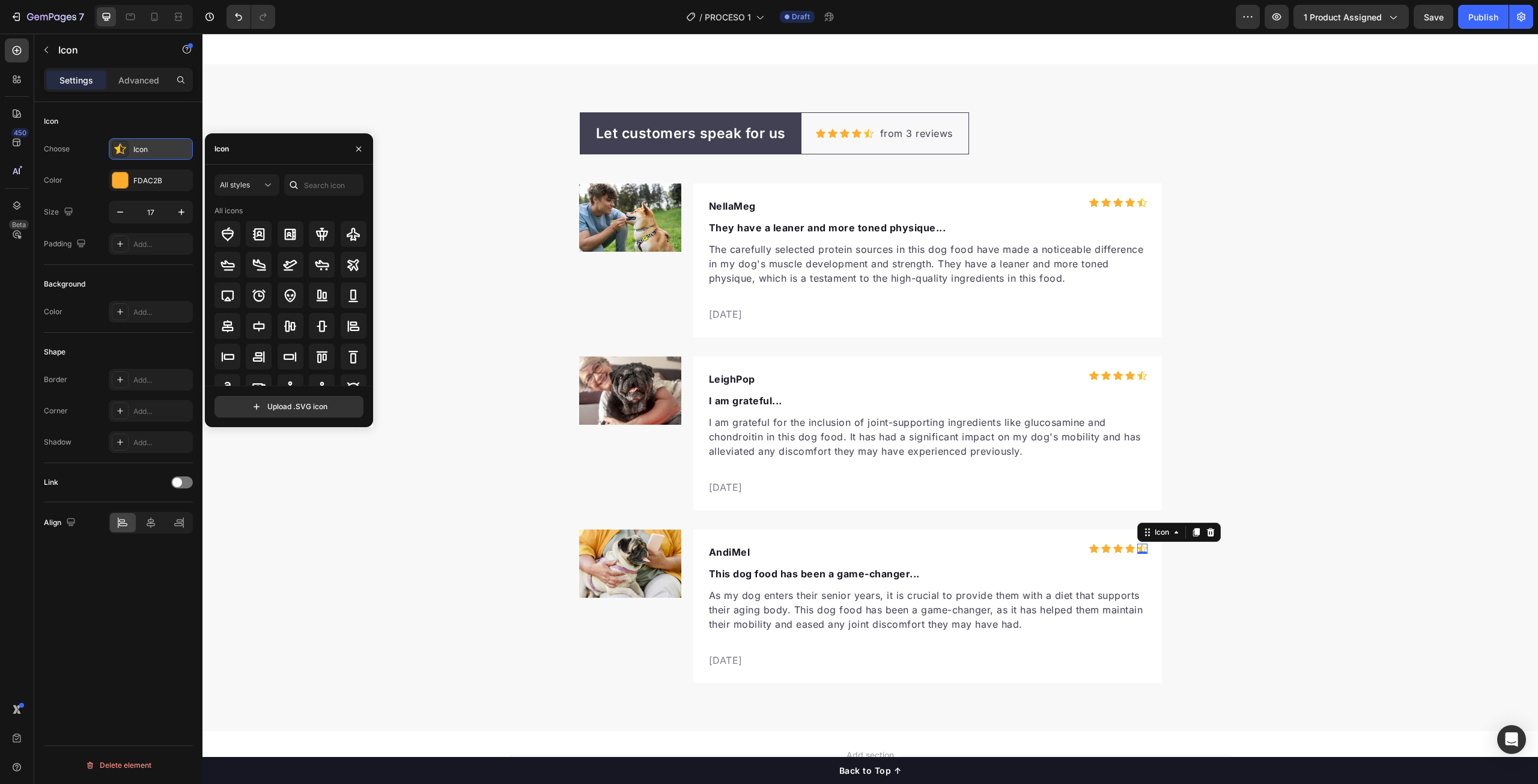
click at [121, 148] on icon at bounding box center [120, 149] width 12 height 12
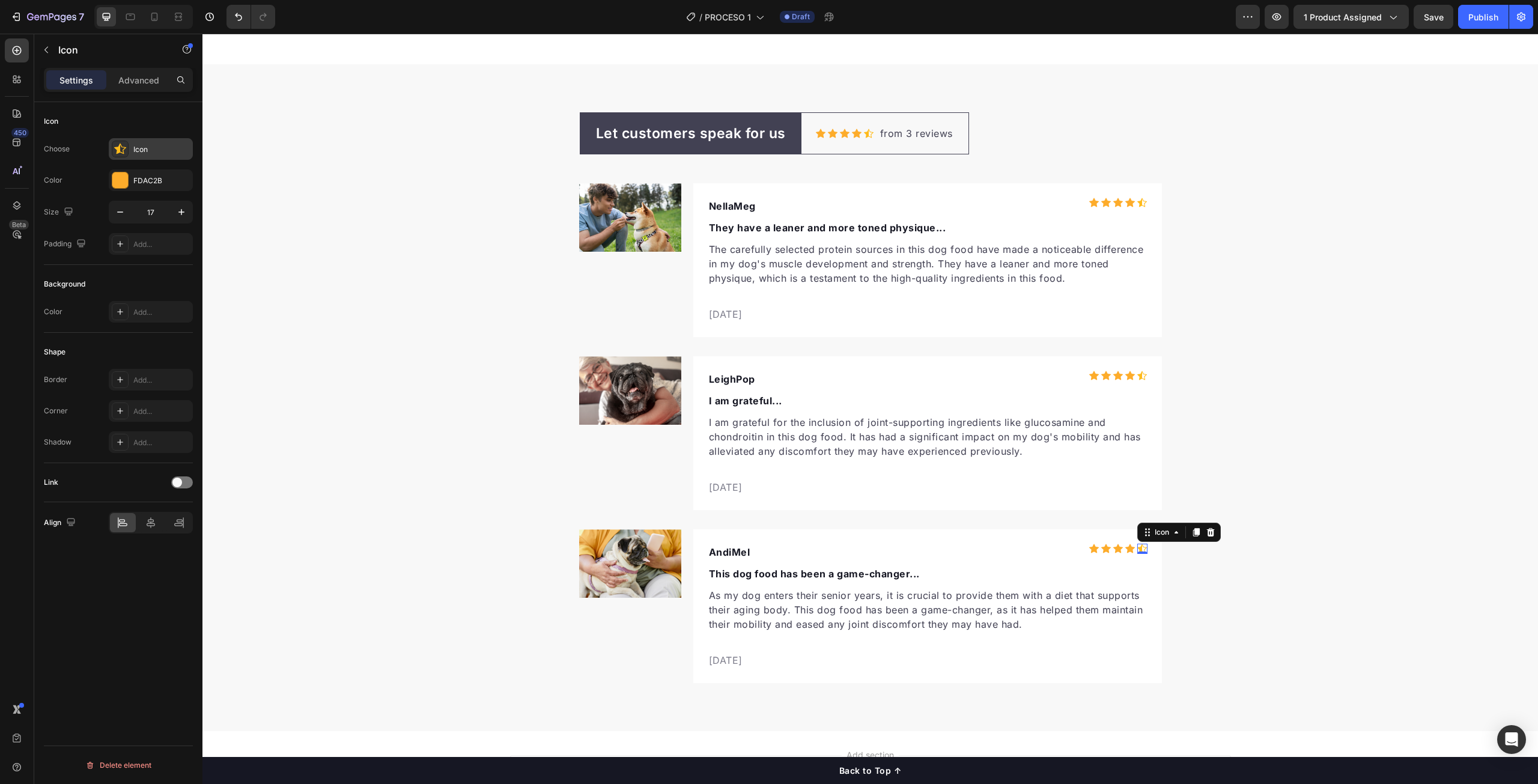
click at [121, 148] on icon at bounding box center [120, 149] width 12 height 12
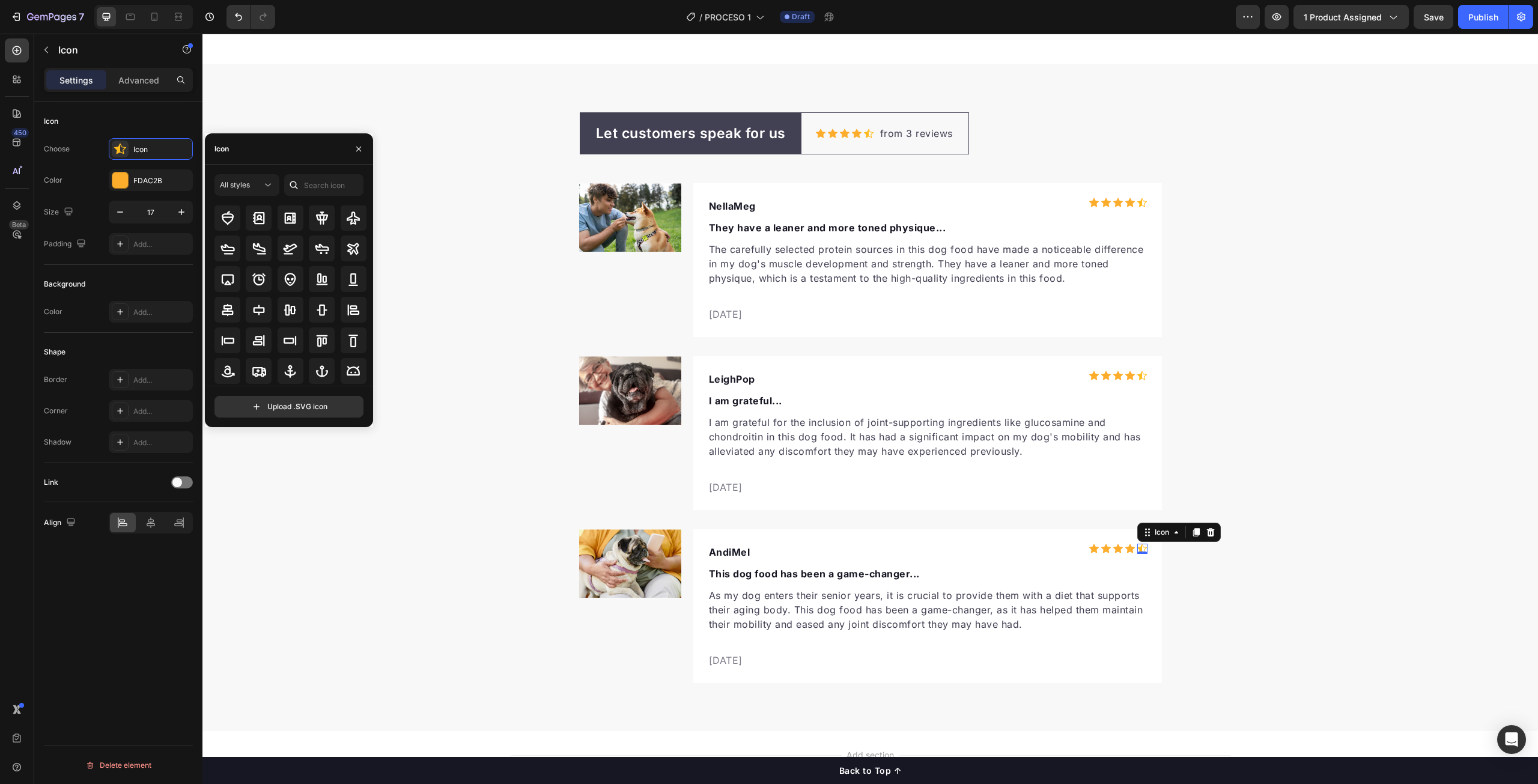
scroll to position [8, 0]
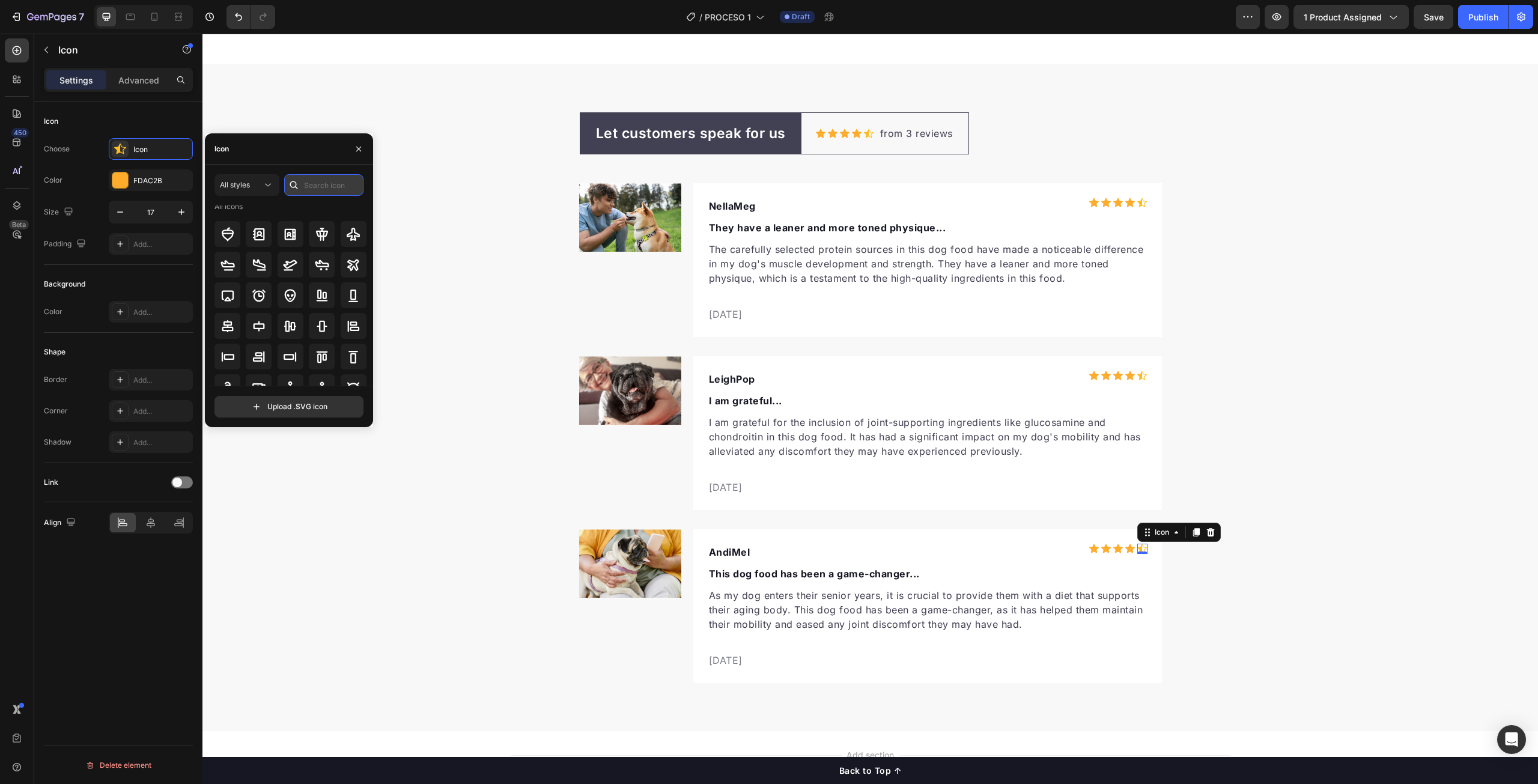
click at [334, 188] on input "text" at bounding box center [324, 185] width 80 height 22
type input "star"
click at [1420, 369] on div "Let customers speak for us Text block Row Icon Icon Icon Icon Icon Icon List Ho…" at bounding box center [870, 398] width 1335 height 572
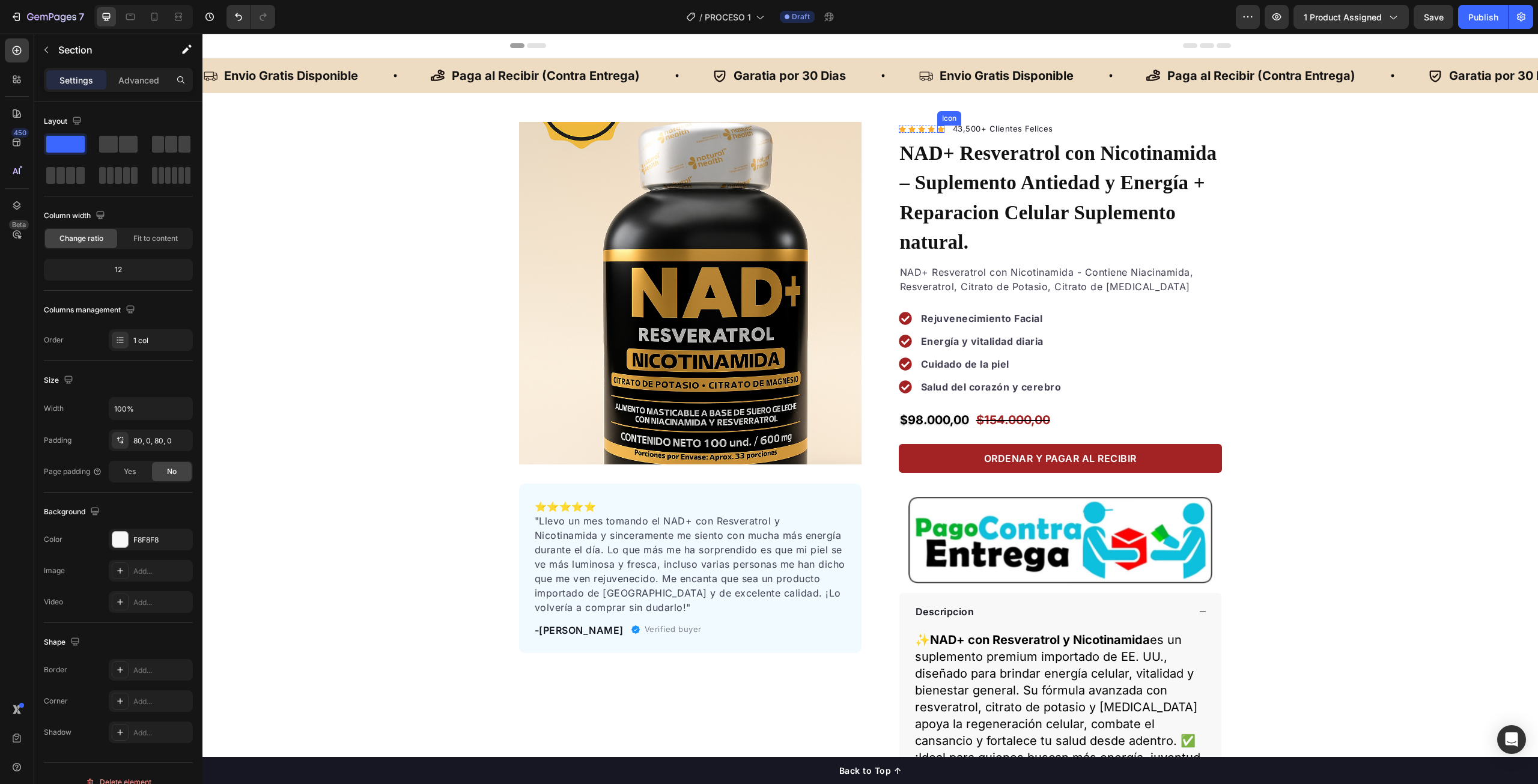
click at [937, 128] on div "Icon" at bounding box center [941, 129] width 8 height 8
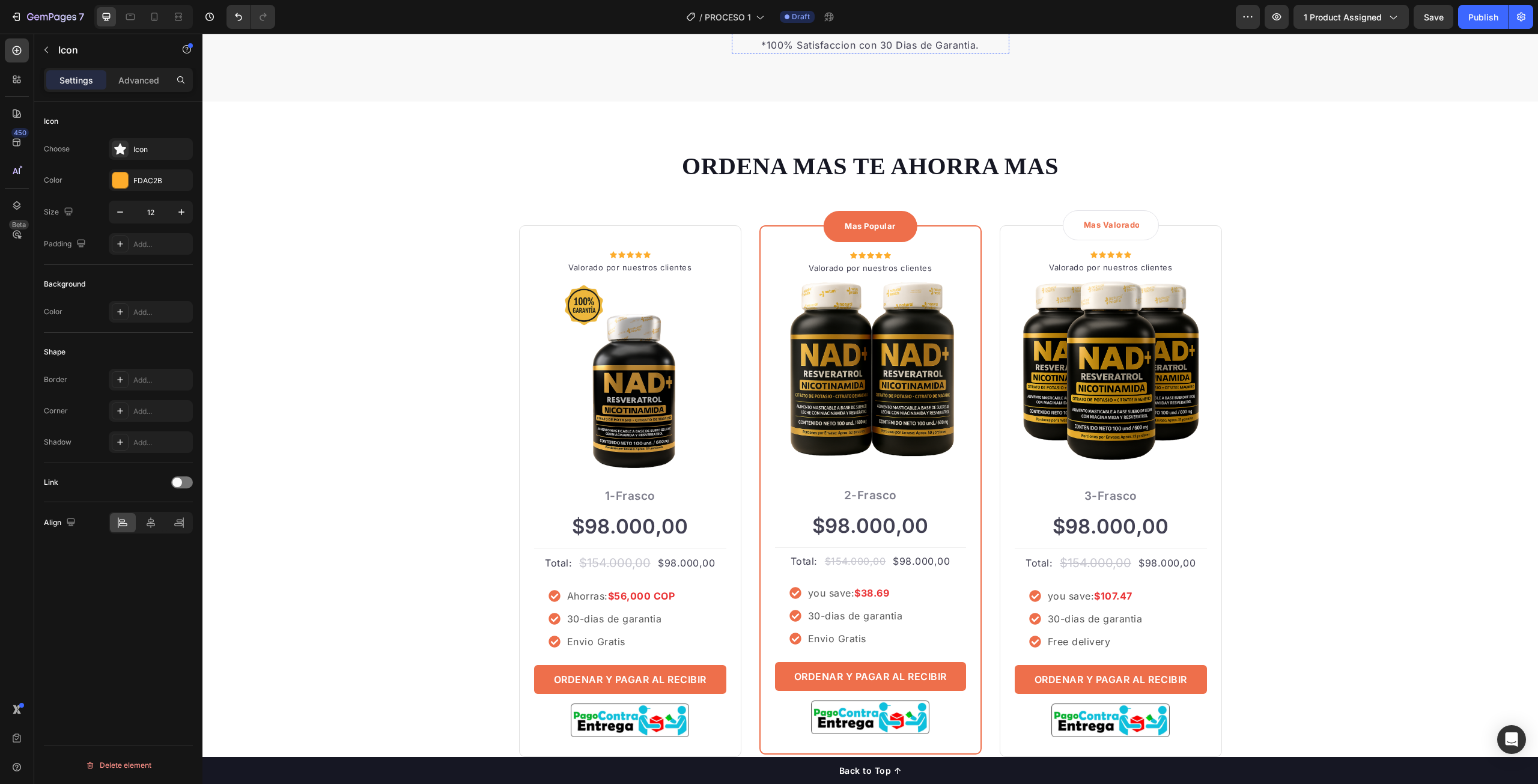
scroll to position [3786, 0]
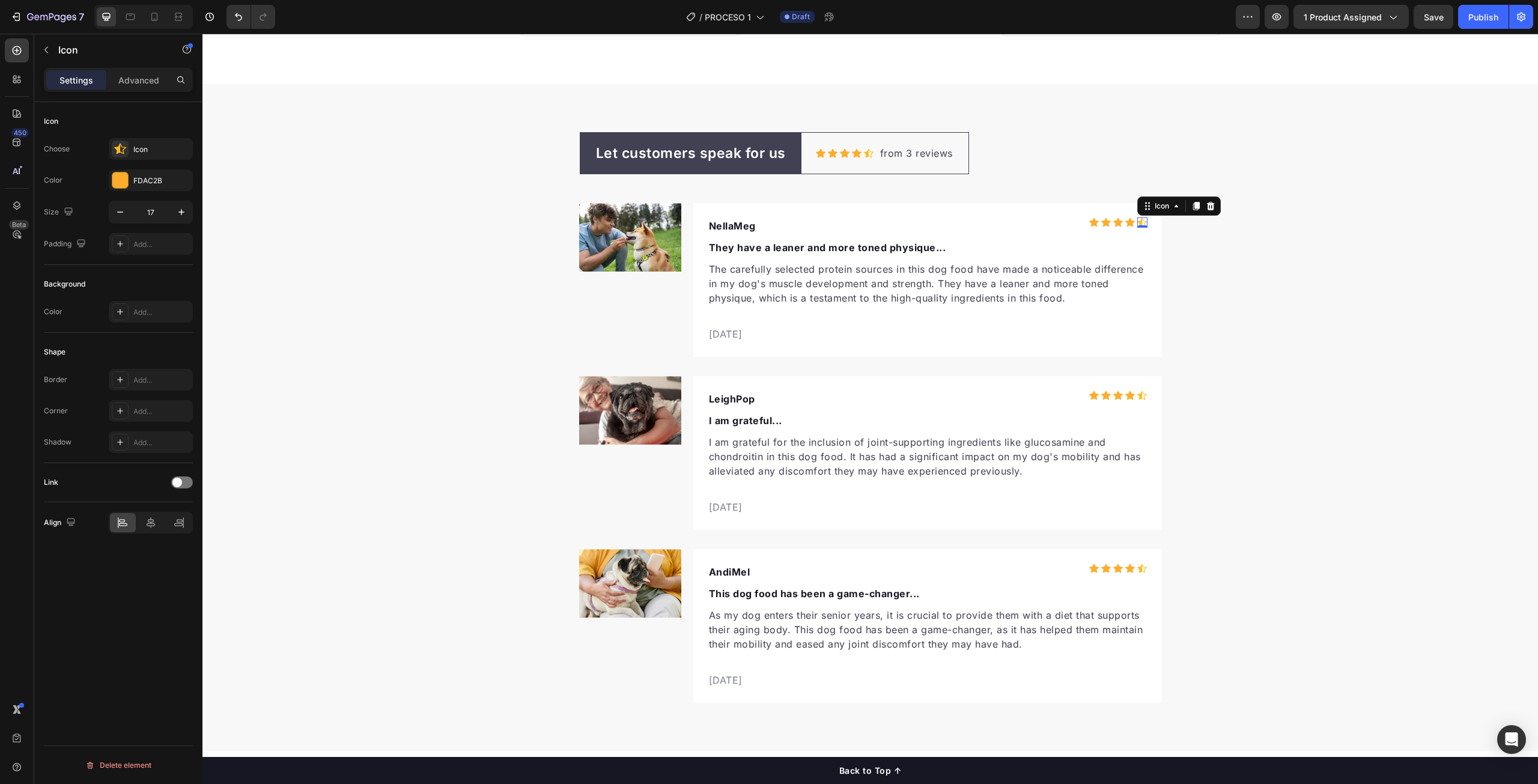
click at [1138, 224] on div "Icon 0" at bounding box center [1143, 223] width 11 height 11
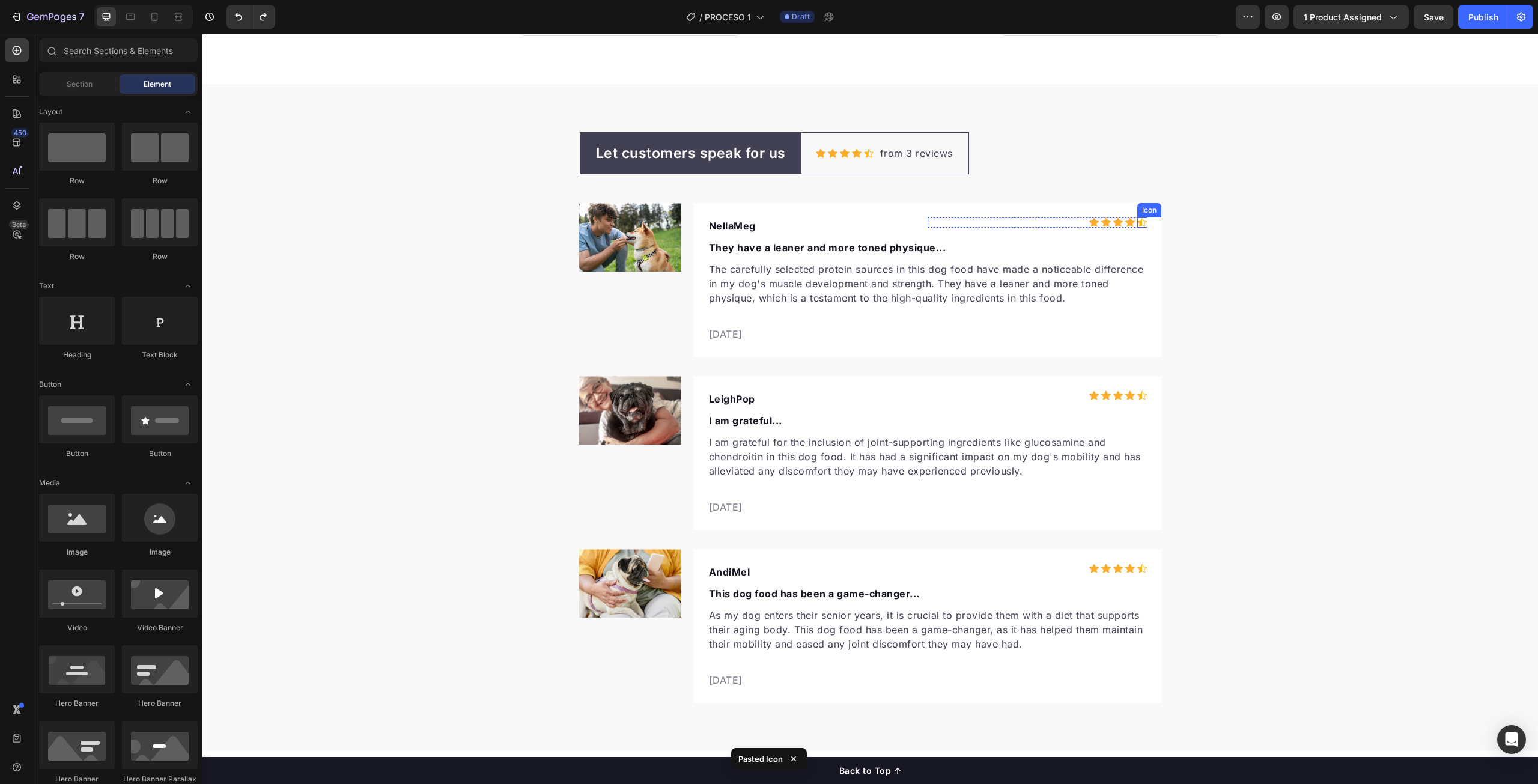
click at [1141, 222] on icon at bounding box center [1142, 223] width 10 height 11
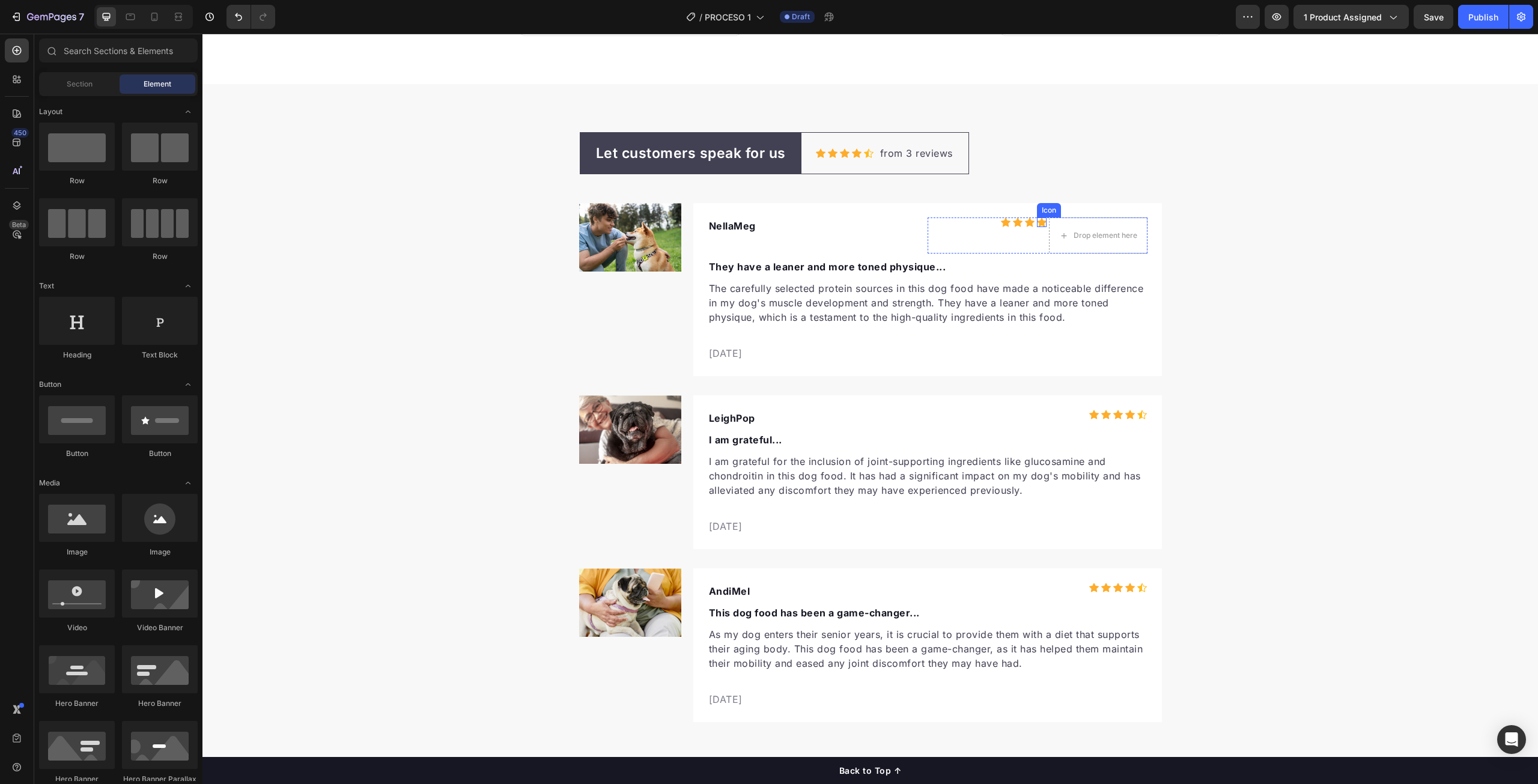
click at [1037, 221] on icon at bounding box center [1041, 223] width 10 height 9
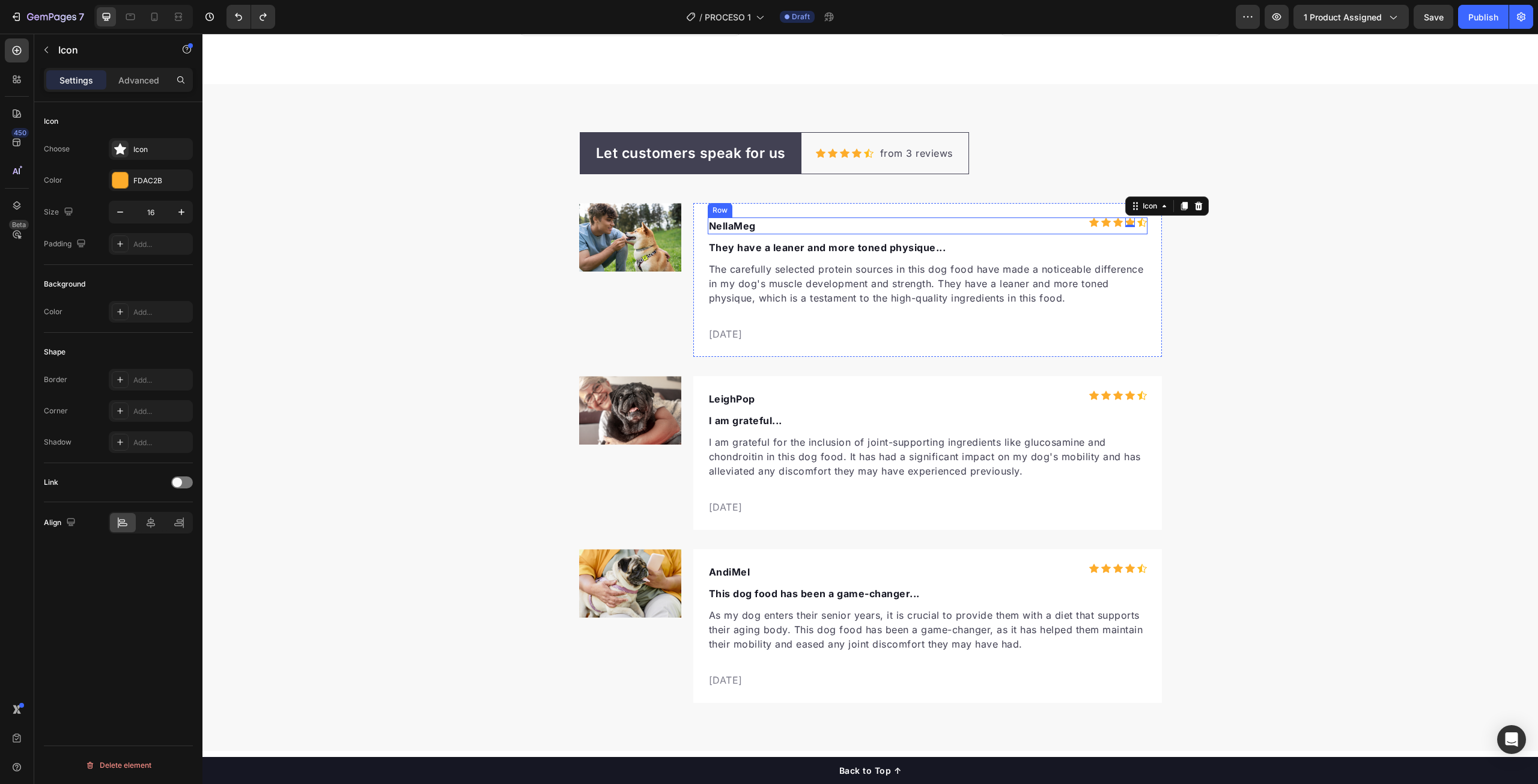
click at [1138, 224] on icon at bounding box center [1142, 223] width 10 height 11
click at [119, 149] on icon at bounding box center [120, 149] width 12 height 11
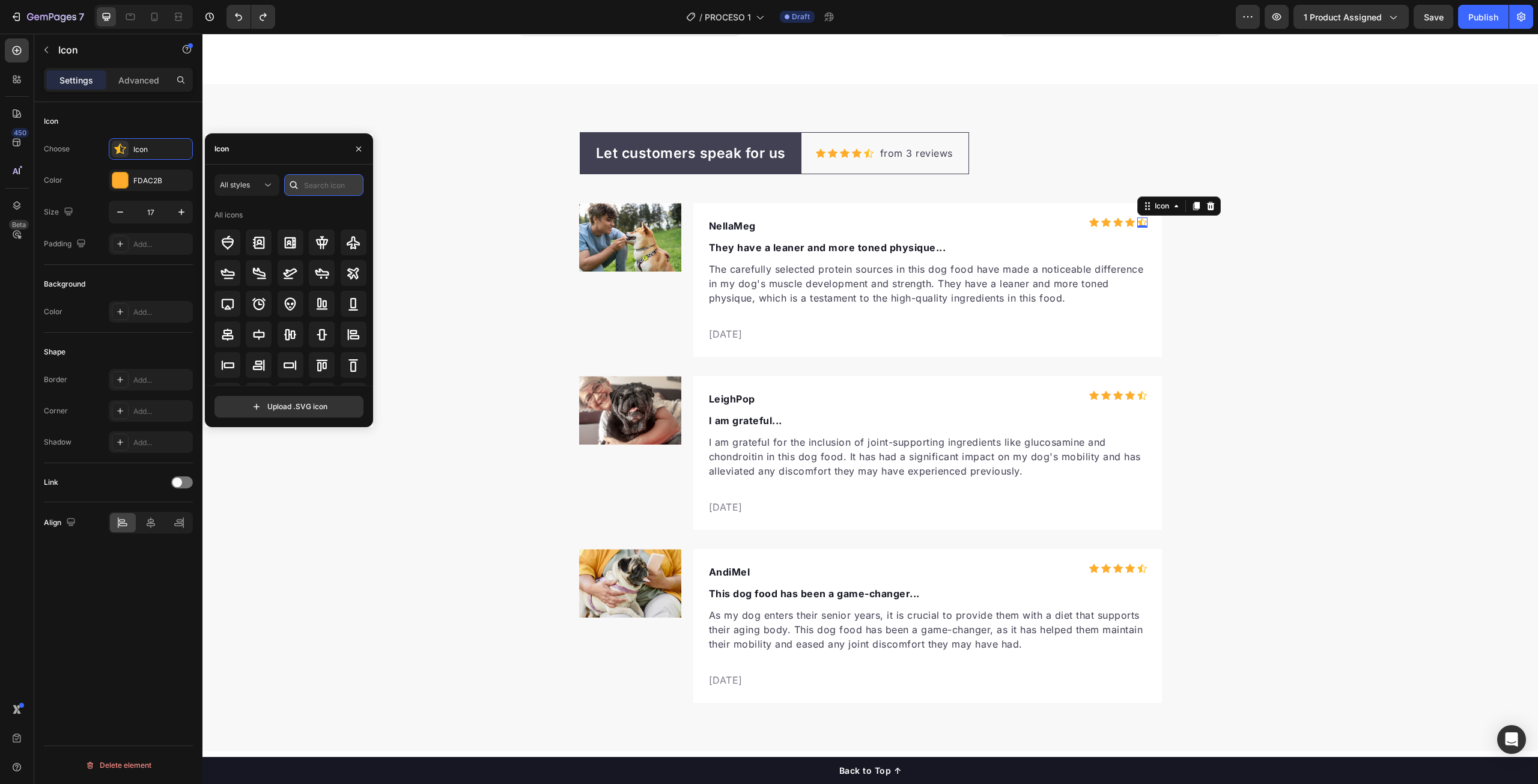
click at [327, 185] on input "text" at bounding box center [324, 185] width 80 height 22
type input "star"
click at [289, 342] on icon at bounding box center [290, 342] width 13 height 12
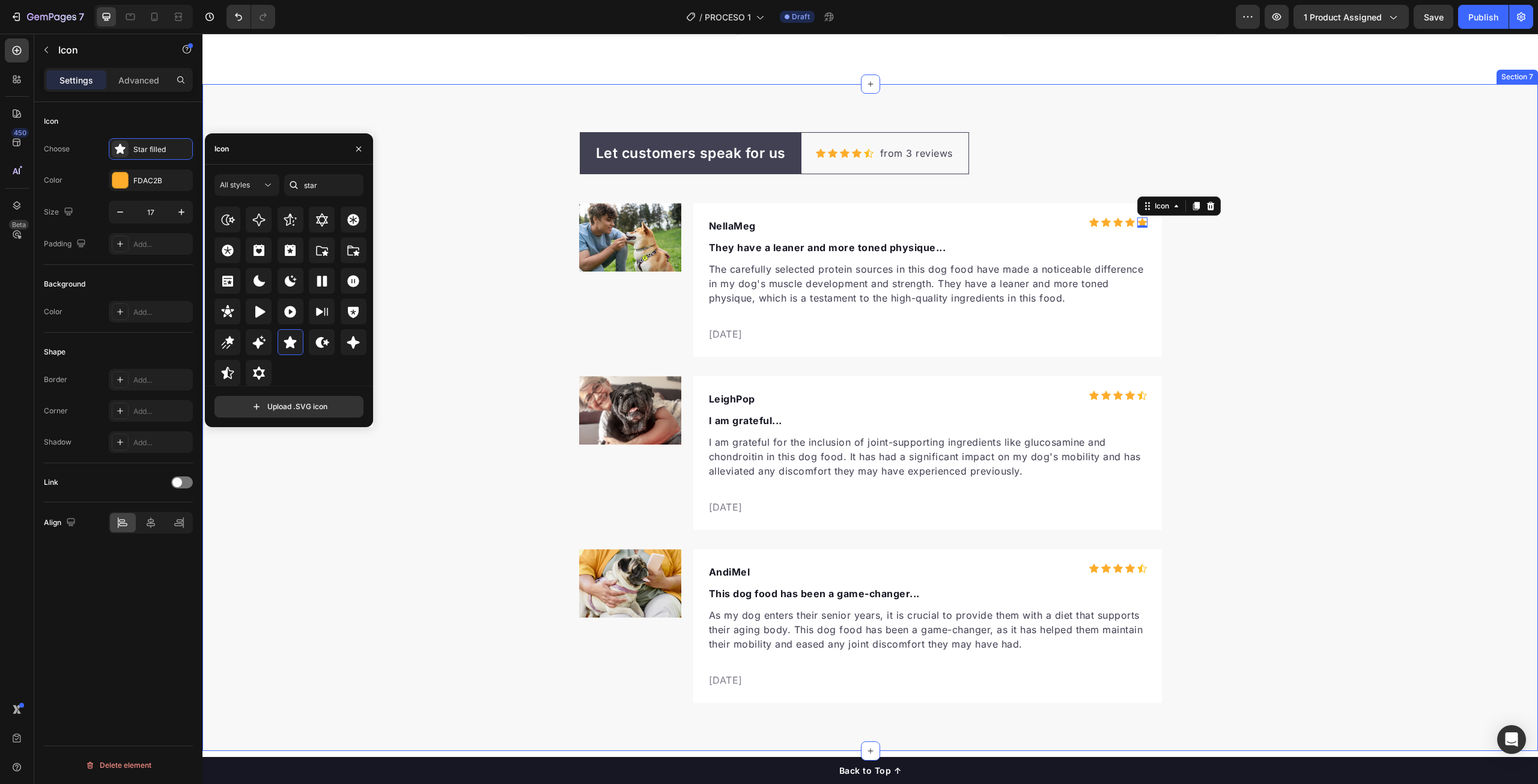
click at [1244, 302] on div "Let customers speak for us Text block Row Icon Icon Icon Icon Icon Icon List Ho…" at bounding box center [870, 418] width 1335 height 572
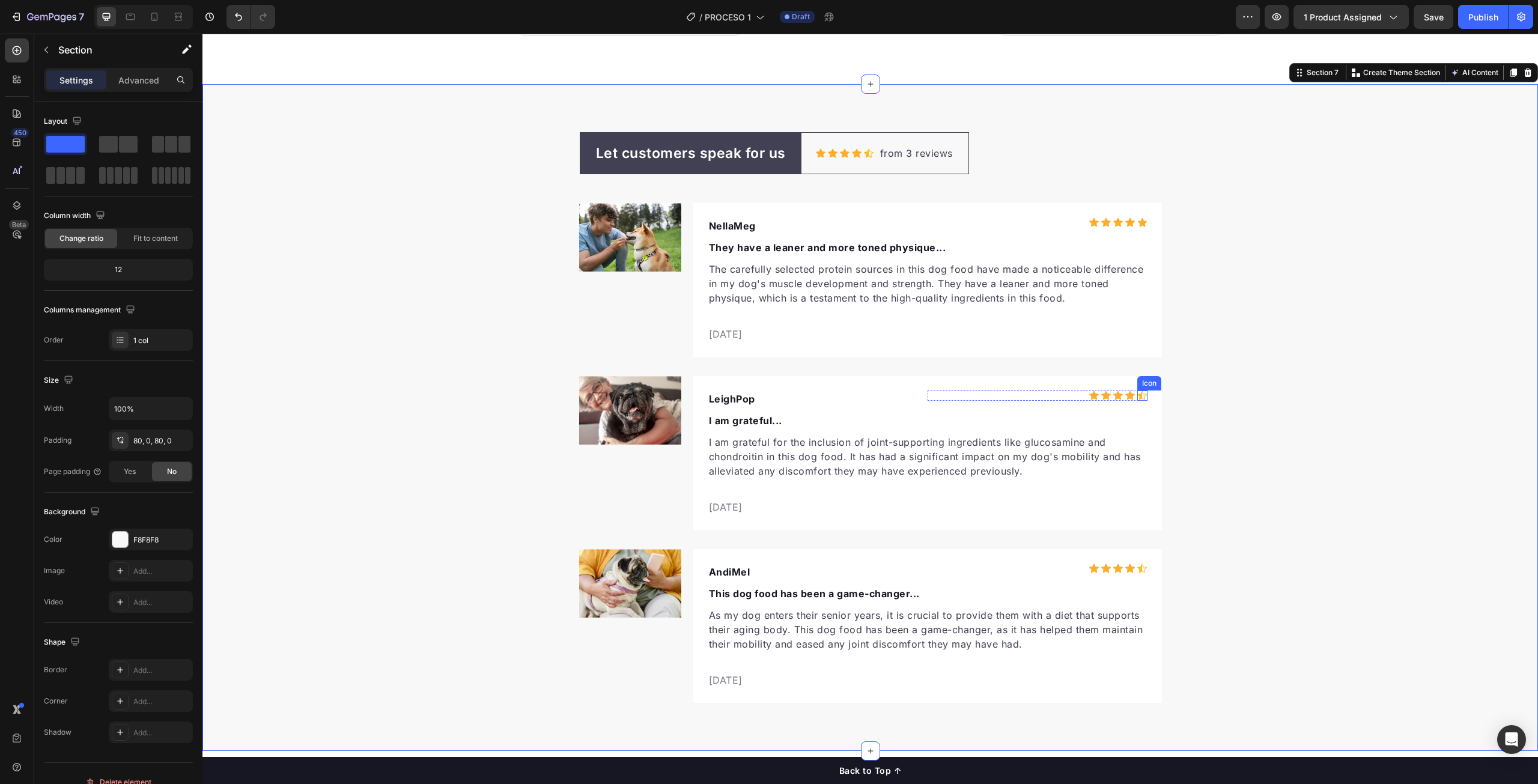
click at [1138, 395] on icon at bounding box center [1142, 396] width 10 height 11
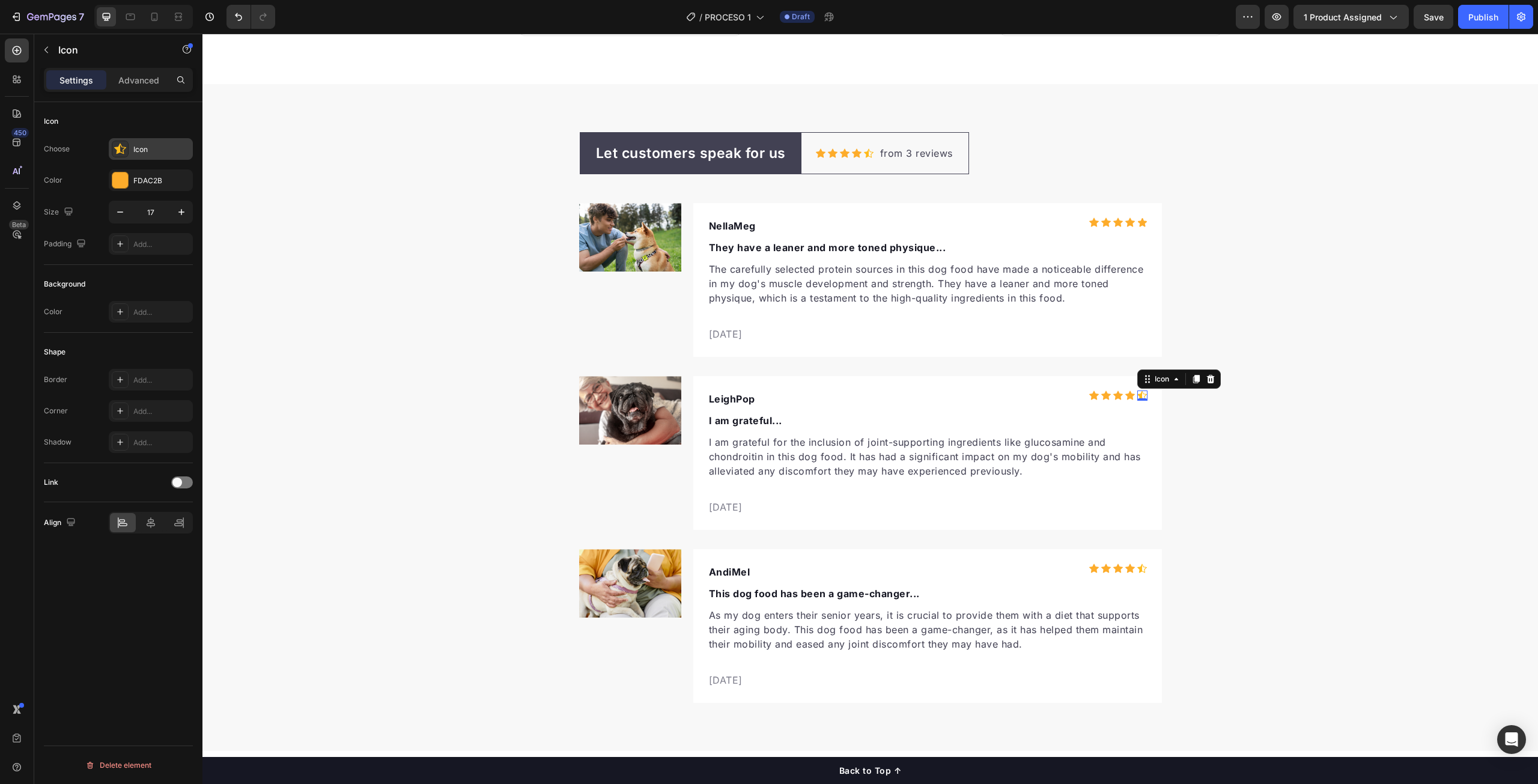
click at [117, 152] on icon at bounding box center [120, 149] width 12 height 11
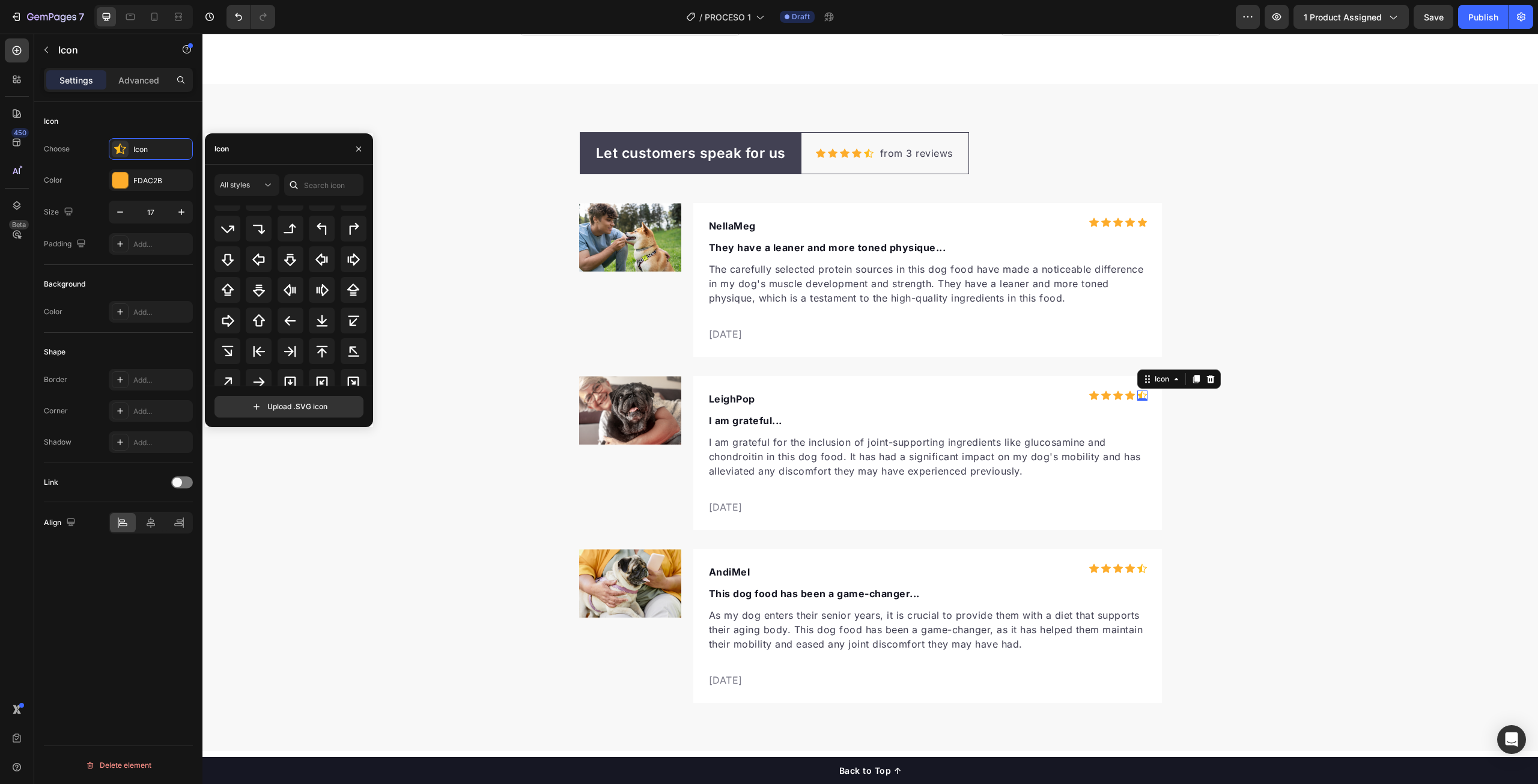
scroll to position [391, 0]
click at [324, 182] on input "s" at bounding box center [324, 185] width 80 height 22
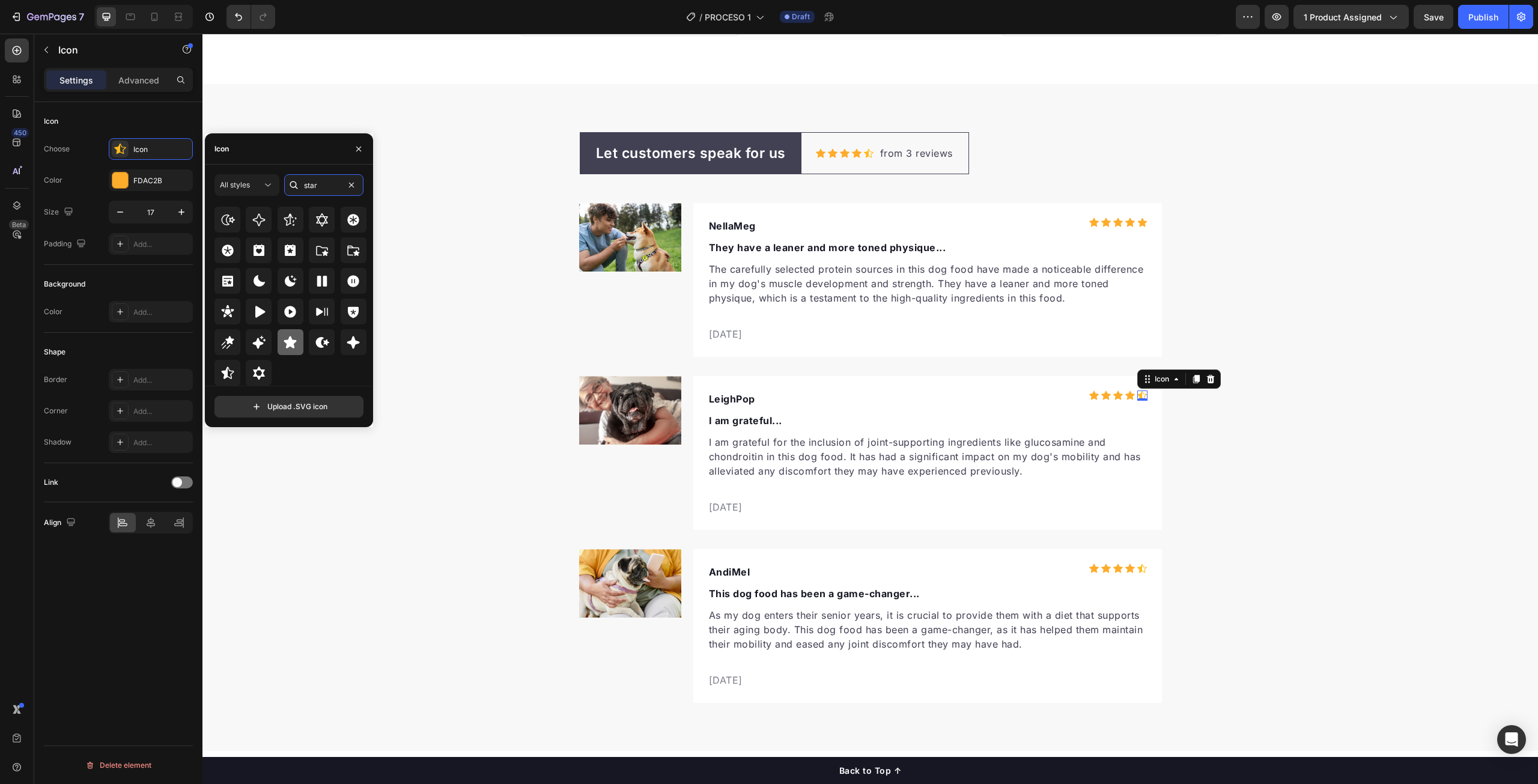
type input "star"
click at [293, 344] on icon at bounding box center [290, 342] width 14 height 14
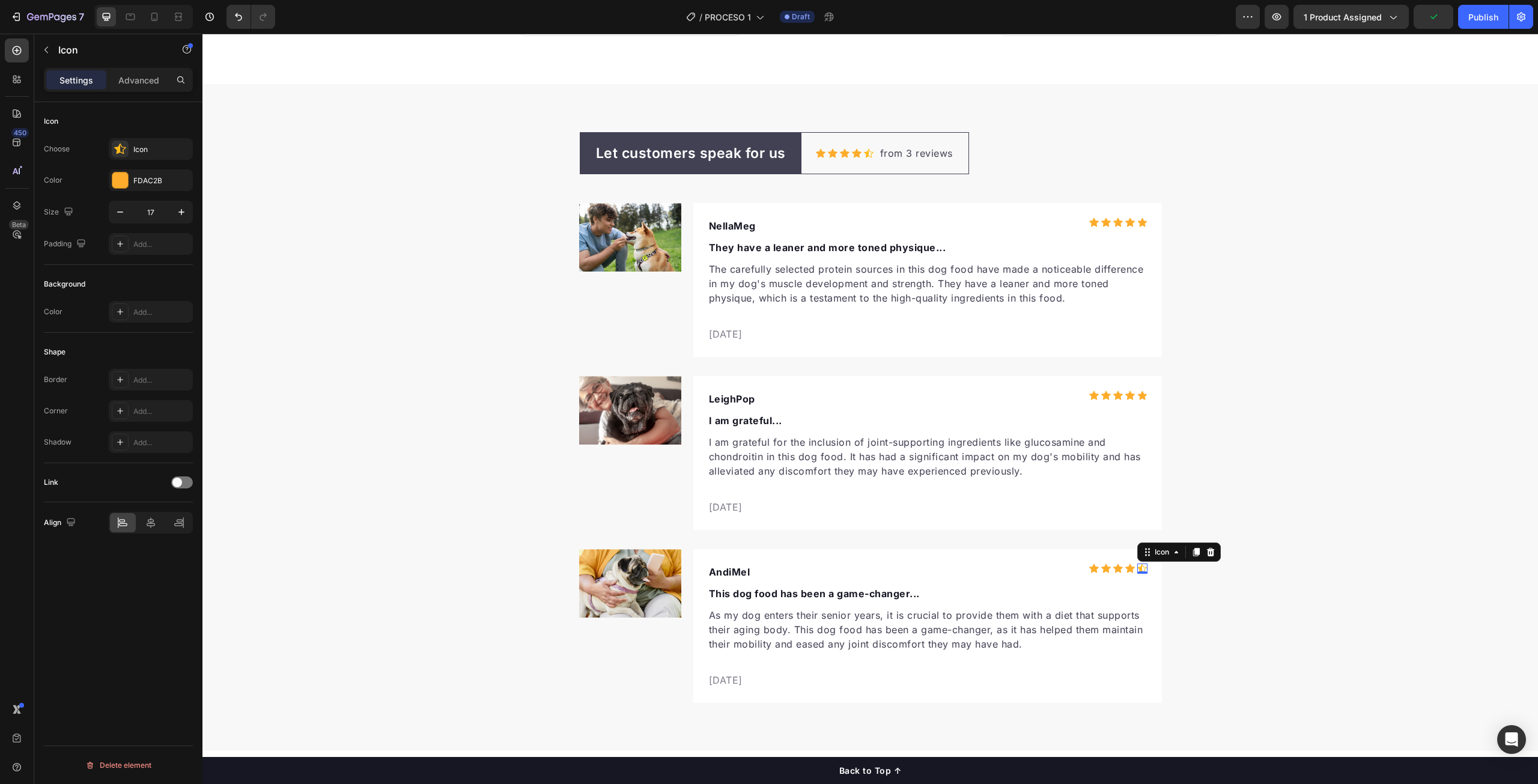
click at [1141, 569] on div "Icon 0" at bounding box center [1143, 569] width 11 height 11
click at [124, 146] on icon at bounding box center [120, 149] width 12 height 12
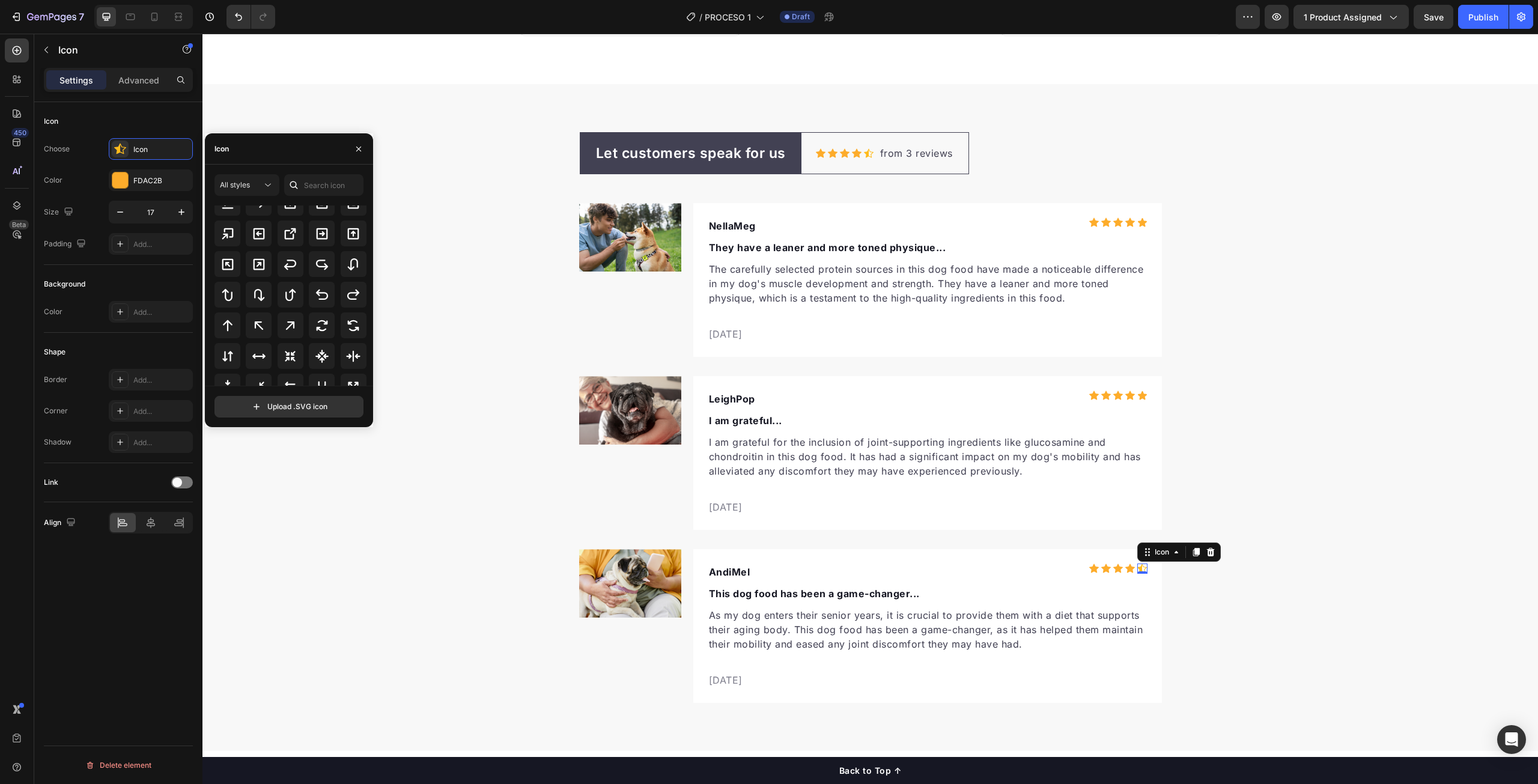
scroll to position [541, 0]
click at [323, 168] on div "All styles All icons Upload .SVG icon" at bounding box center [289, 296] width 168 height 263
click at [323, 179] on input "text" at bounding box center [324, 185] width 80 height 22
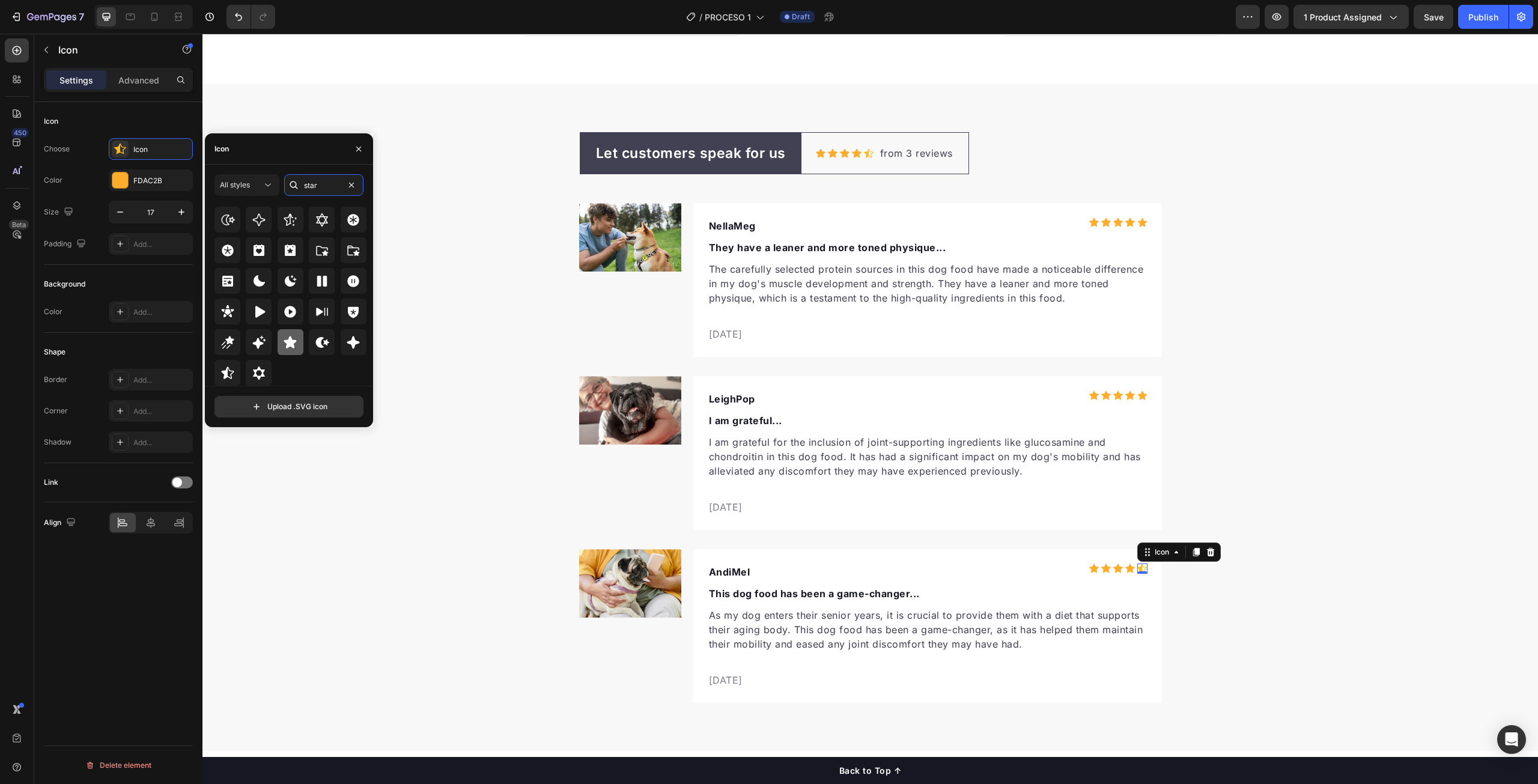
type input "star"
click at [284, 346] on icon at bounding box center [290, 342] width 14 height 14
click at [1412, 422] on div "Let customers speak for us Text block Row Icon Icon Icon Icon Icon Icon List Ho…" at bounding box center [870, 418] width 1335 height 572
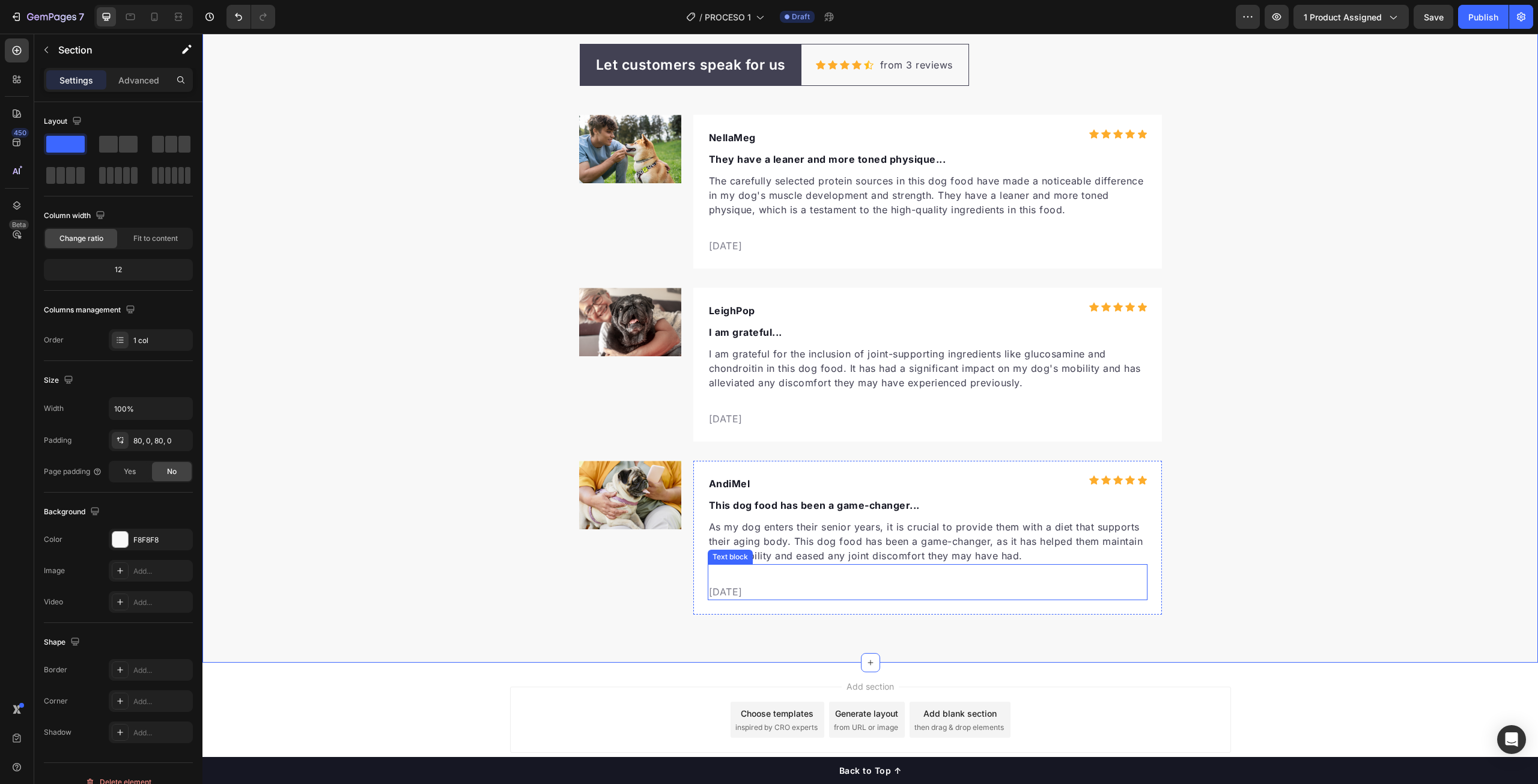
scroll to position [3745, 0]
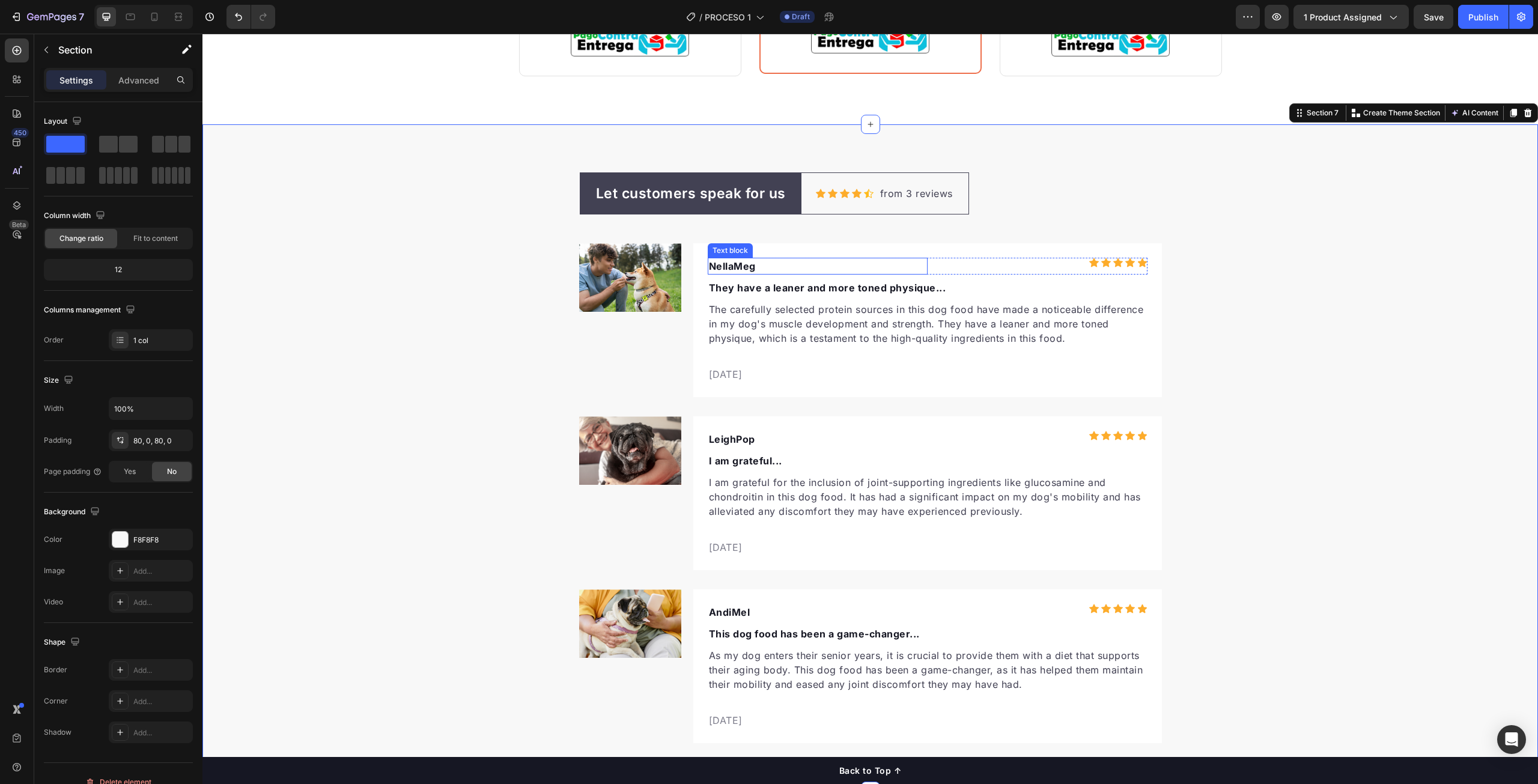
click at [720, 268] on p "NellaMeg" at bounding box center [818, 266] width 218 height 14
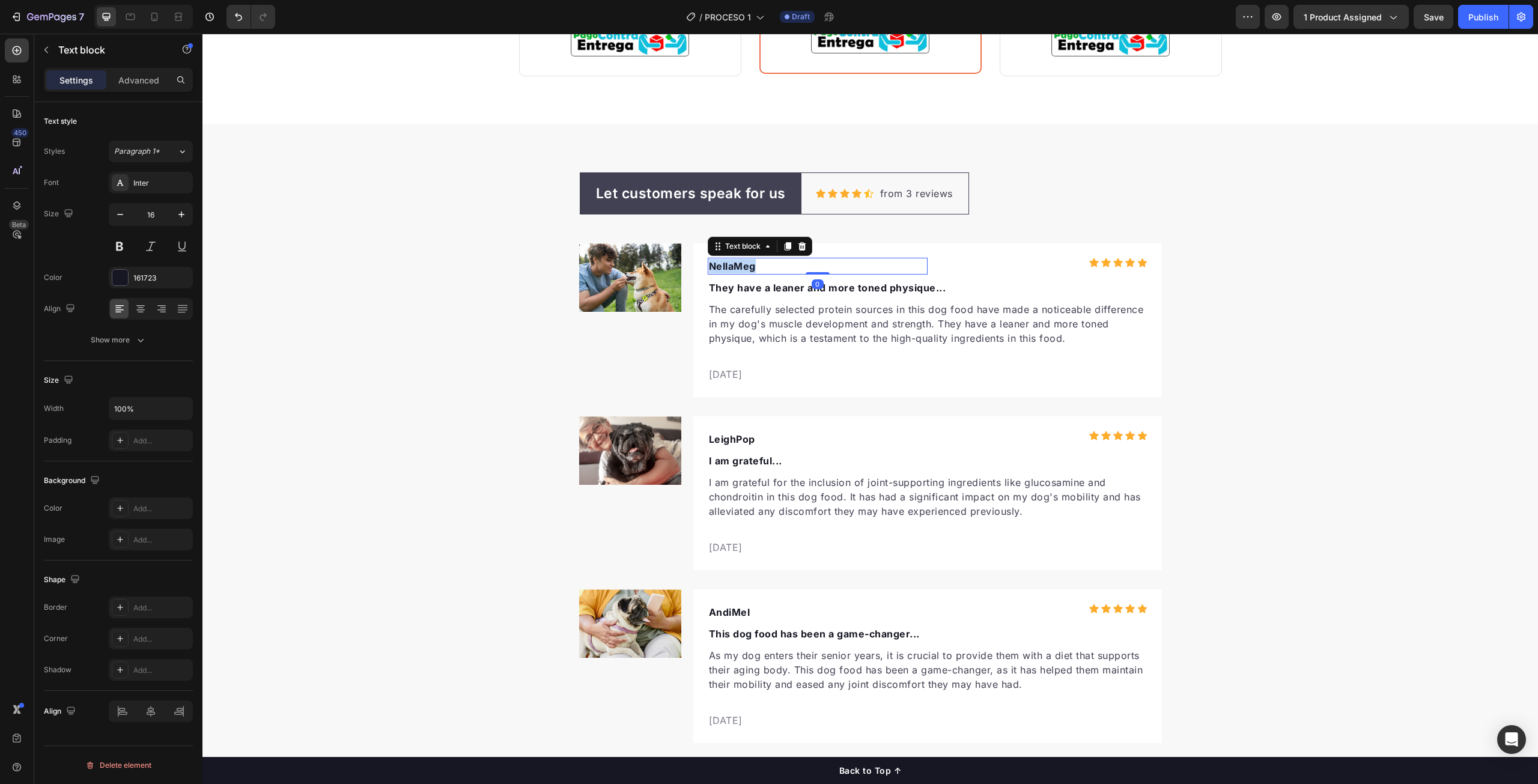
click at [720, 268] on p "NellaMeg" at bounding box center [818, 266] width 218 height 14
click at [777, 270] on p "NellaMeg" at bounding box center [818, 266] width 218 height 14
click at [740, 267] on p "NellaMeg" at bounding box center [818, 266] width 218 height 14
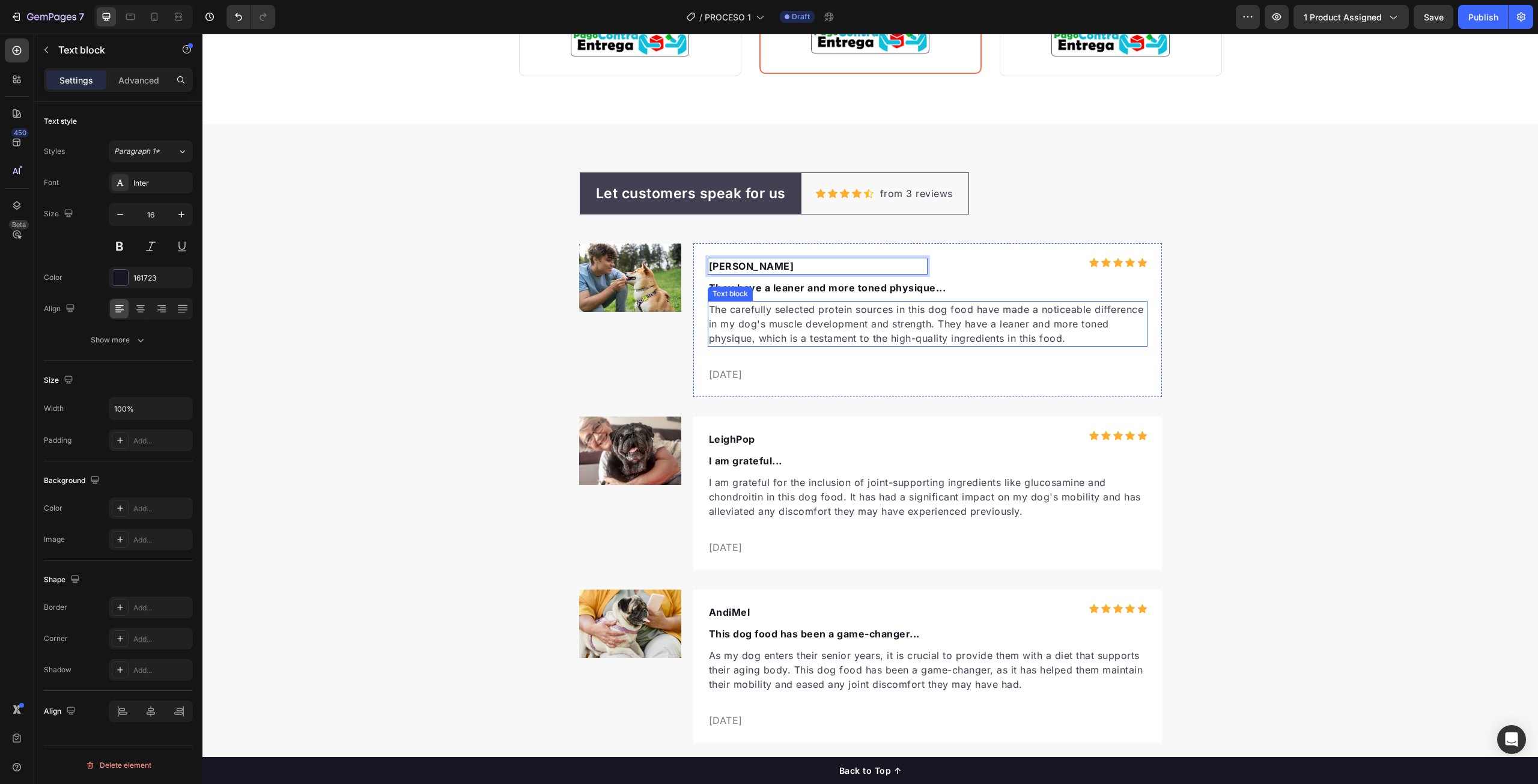
click at [760, 328] on p "The carefully selected protein sources in this dog food have made a noticeable …" at bounding box center [927, 324] width 437 height 44
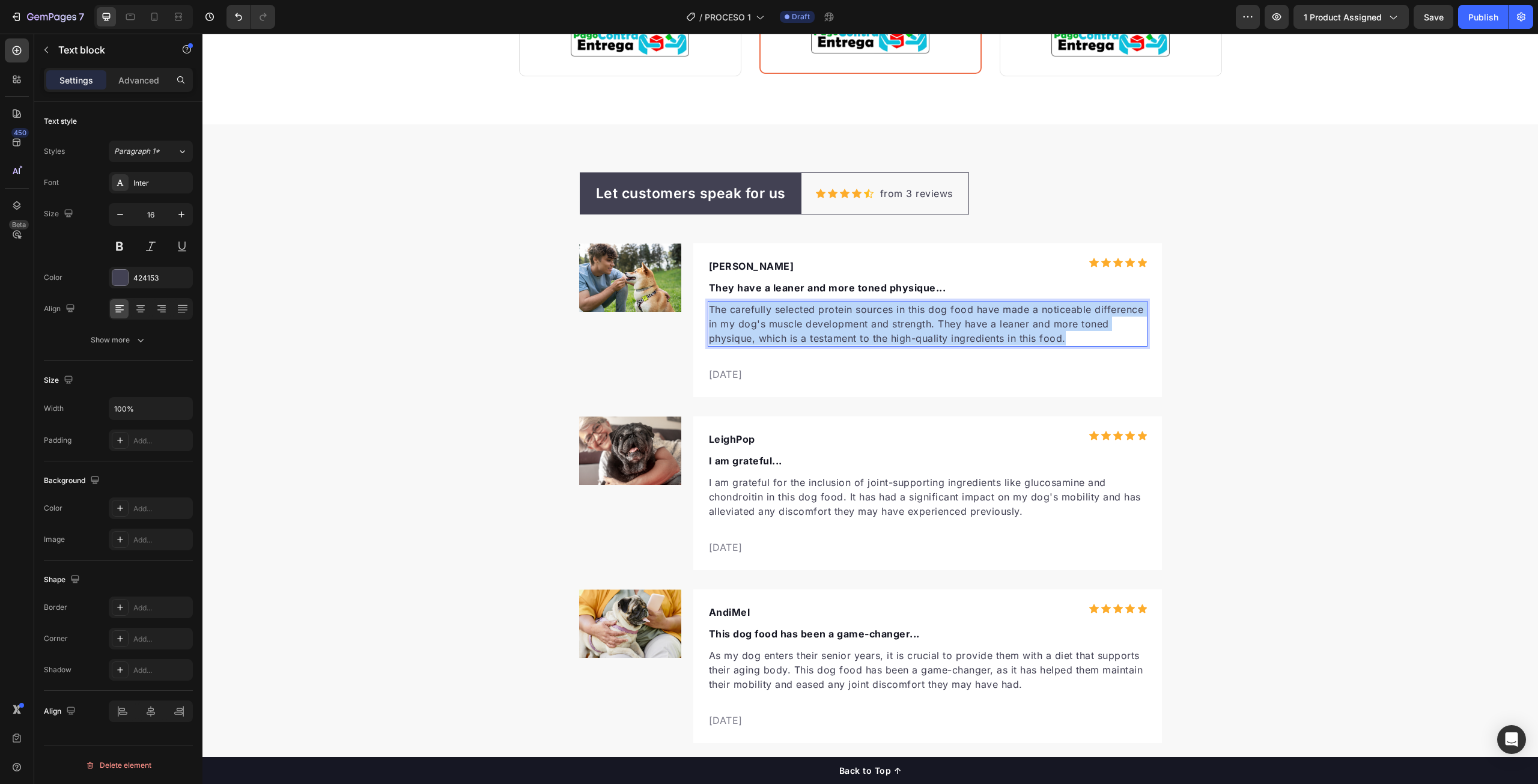
click at [760, 328] on p "The carefully selected protein sources in this dog food have made a noticeable …" at bounding box center [927, 324] width 437 height 44
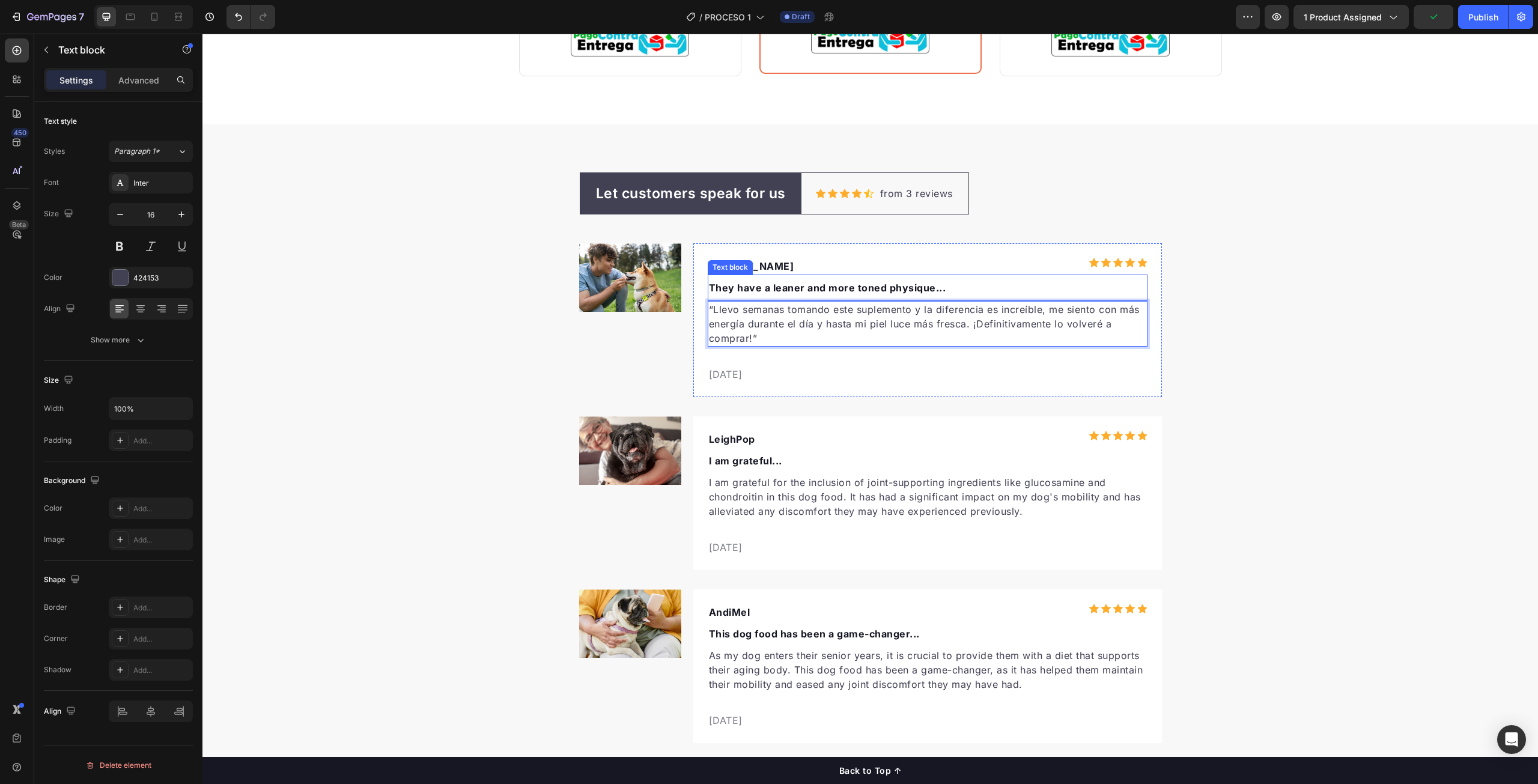
click at [772, 291] on p "They have a leaner and more toned physique..." at bounding box center [927, 287] width 437 height 14
click at [802, 289] on p "They have a leaner and more toned physique..." at bounding box center [927, 287] width 437 height 14
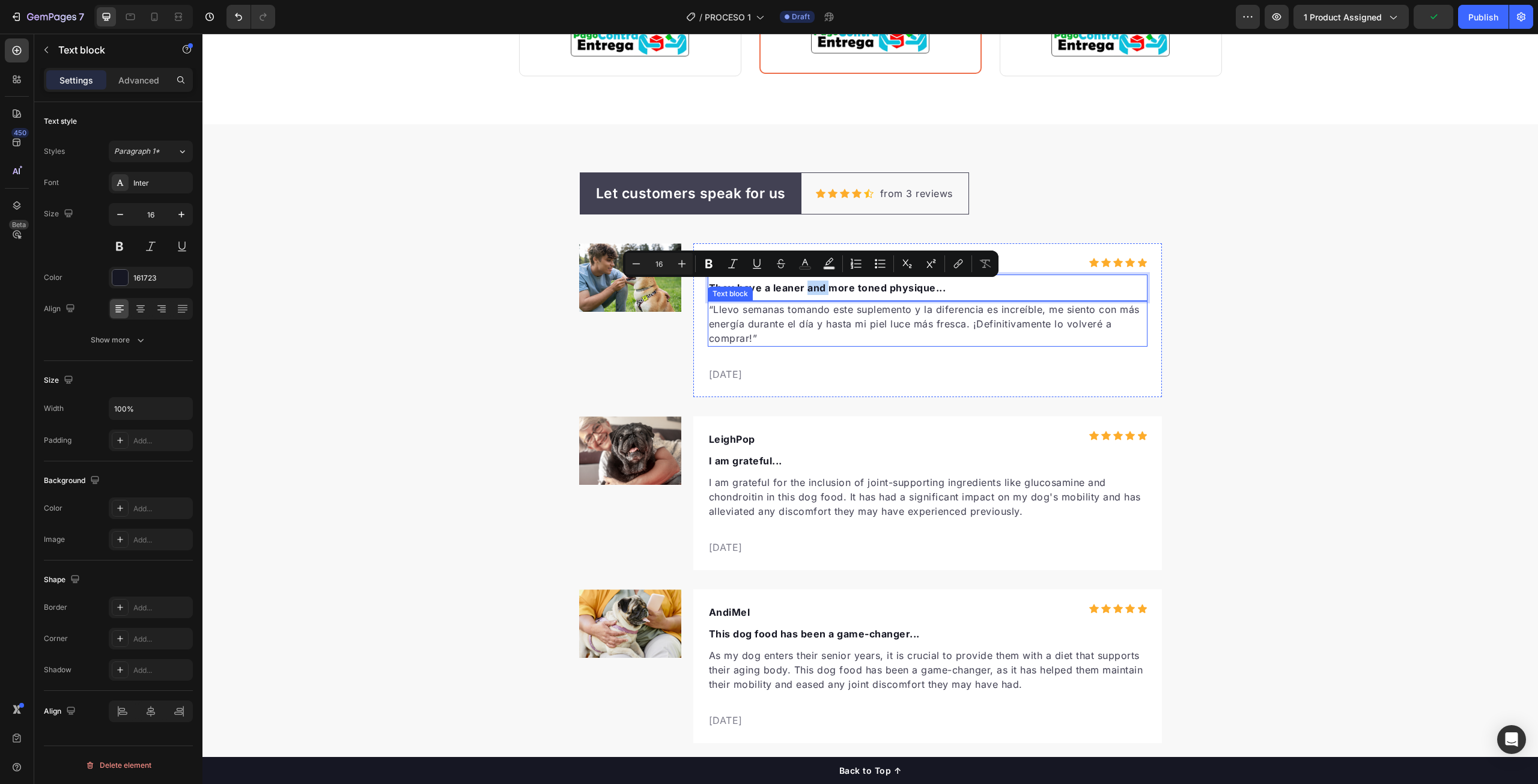
click at [1379, 395] on div "Let customers speak for us Text block Row Icon Icon Icon Icon Icon Icon List Ho…" at bounding box center [870, 458] width 1335 height 572
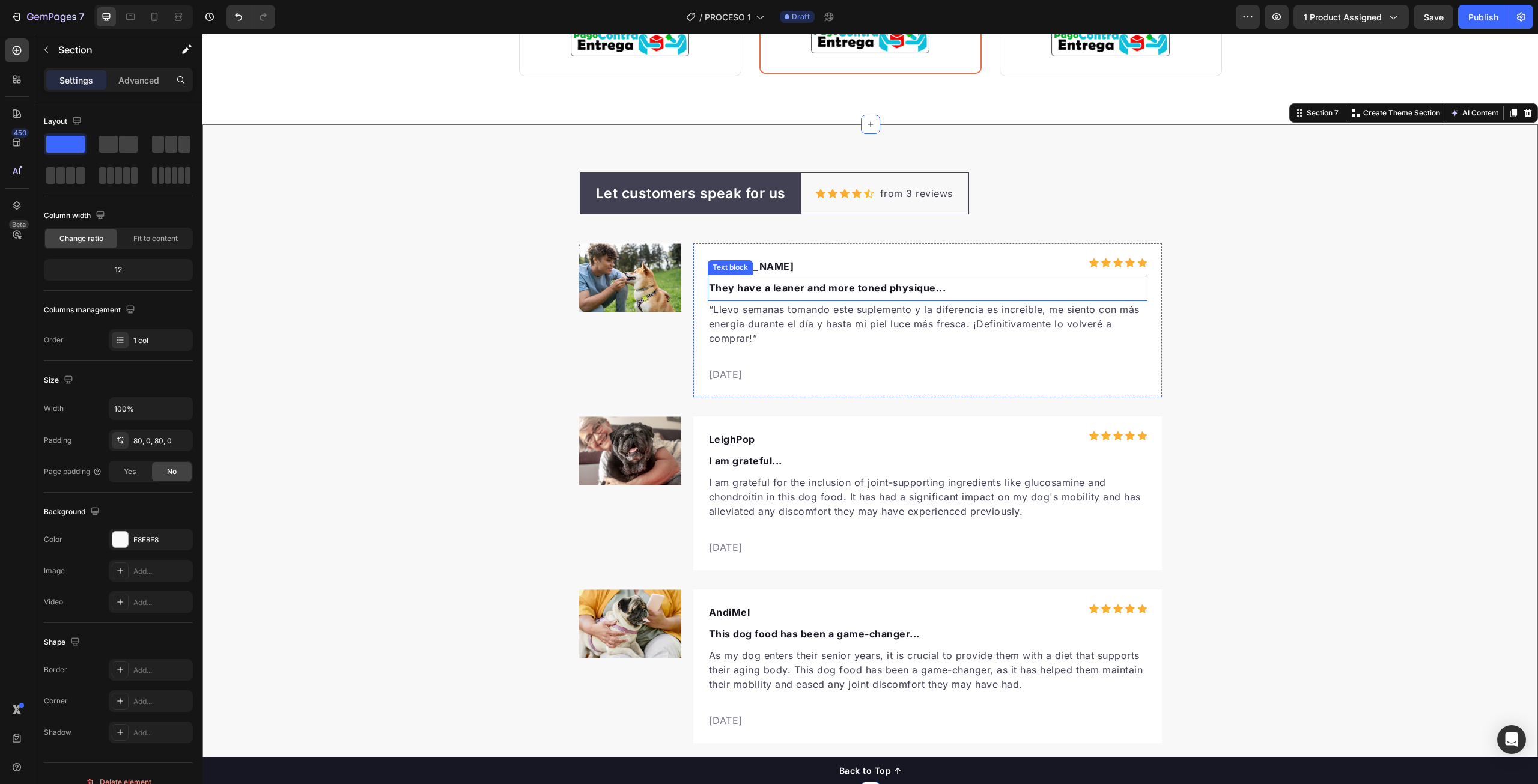
click at [910, 285] on p "They have a leaner and more toned physique..." at bounding box center [927, 287] width 437 height 14
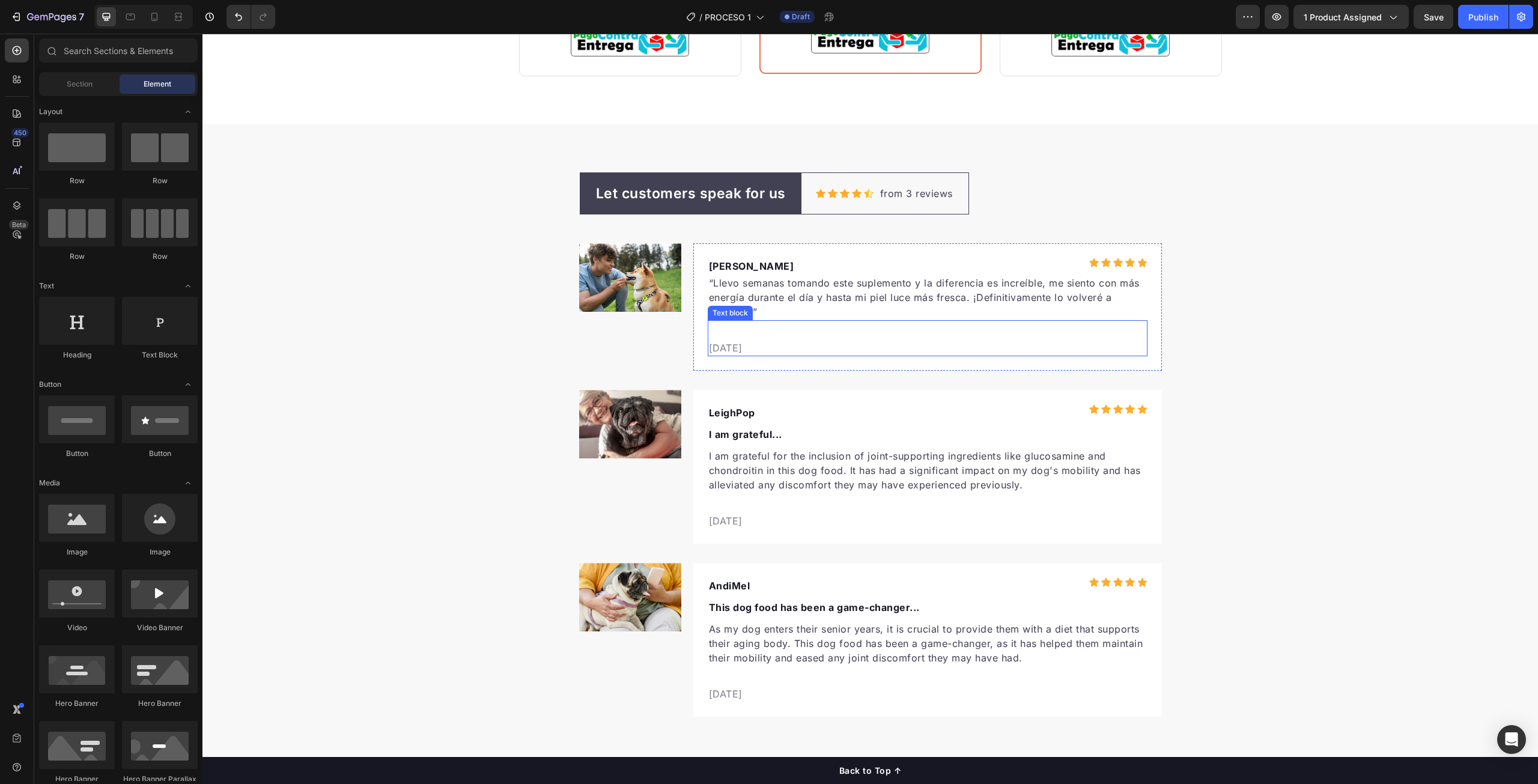
click at [745, 351] on p "[DATE]" at bounding box center [927, 347] width 437 height 14
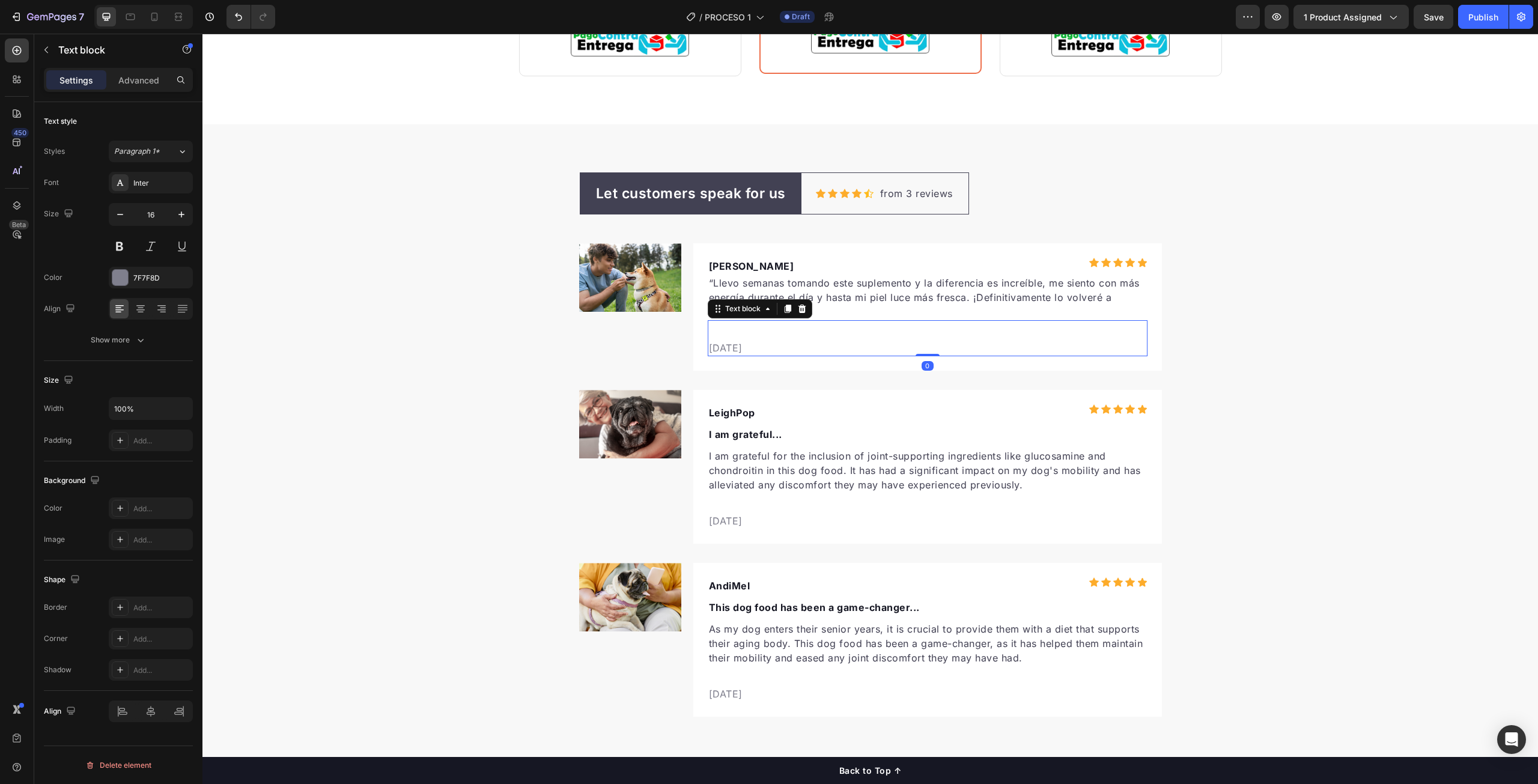
click at [745, 351] on p "[DATE]" at bounding box center [927, 347] width 437 height 14
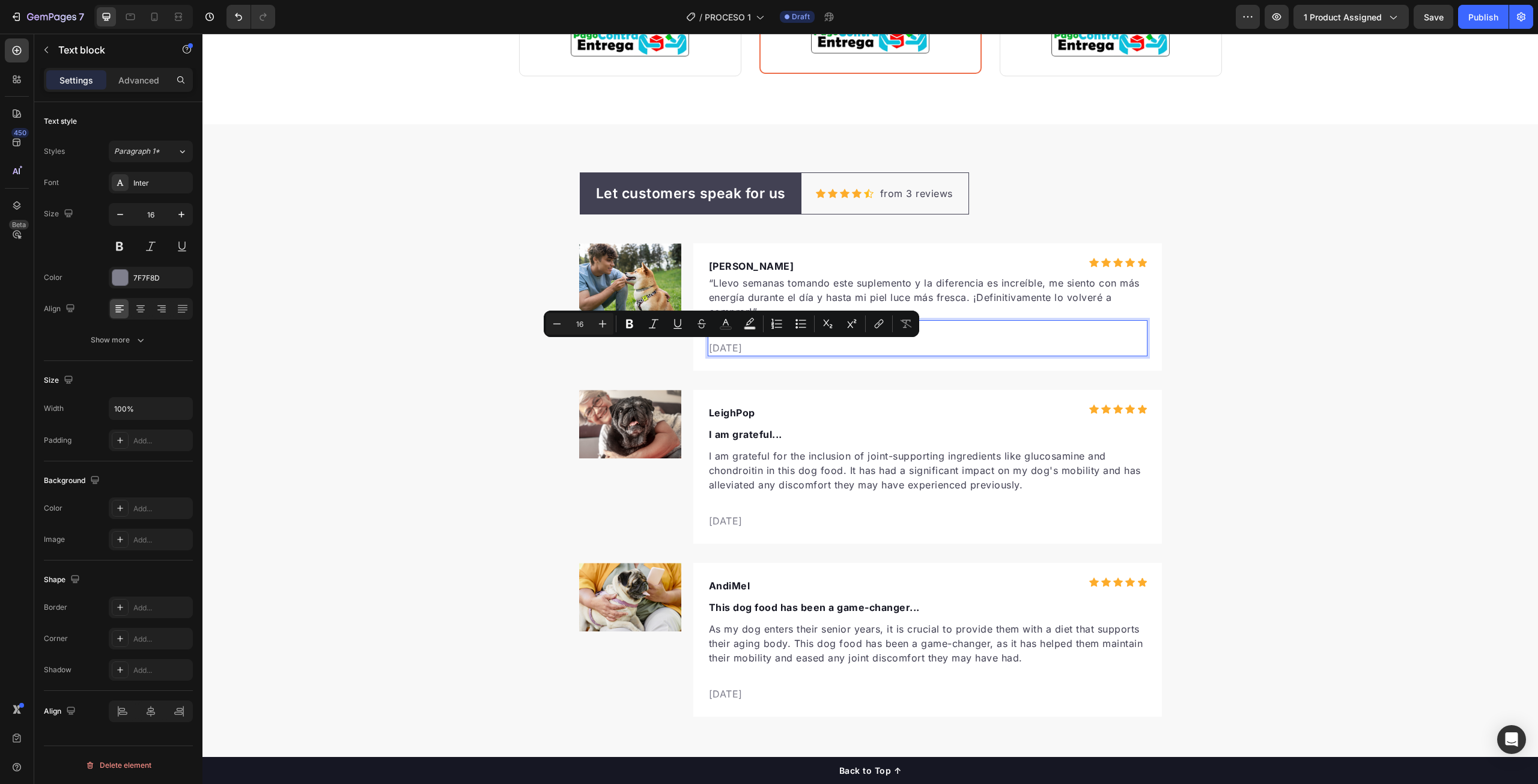
click at [726, 344] on p "[DATE]" at bounding box center [927, 347] width 437 height 14
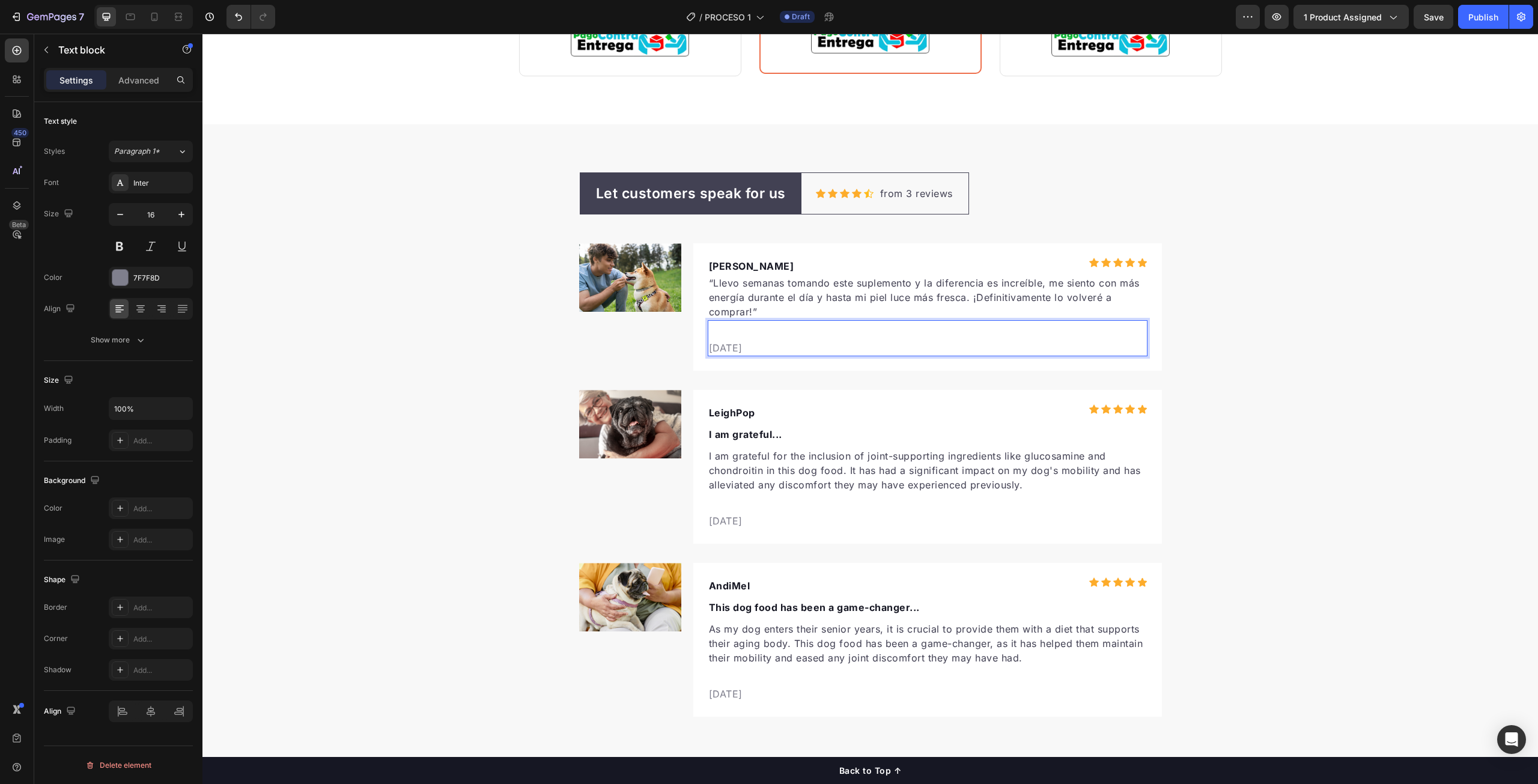
click at [731, 345] on p "[DATE]" at bounding box center [927, 347] width 437 height 14
click at [867, 194] on icon at bounding box center [869, 193] width 10 height 9
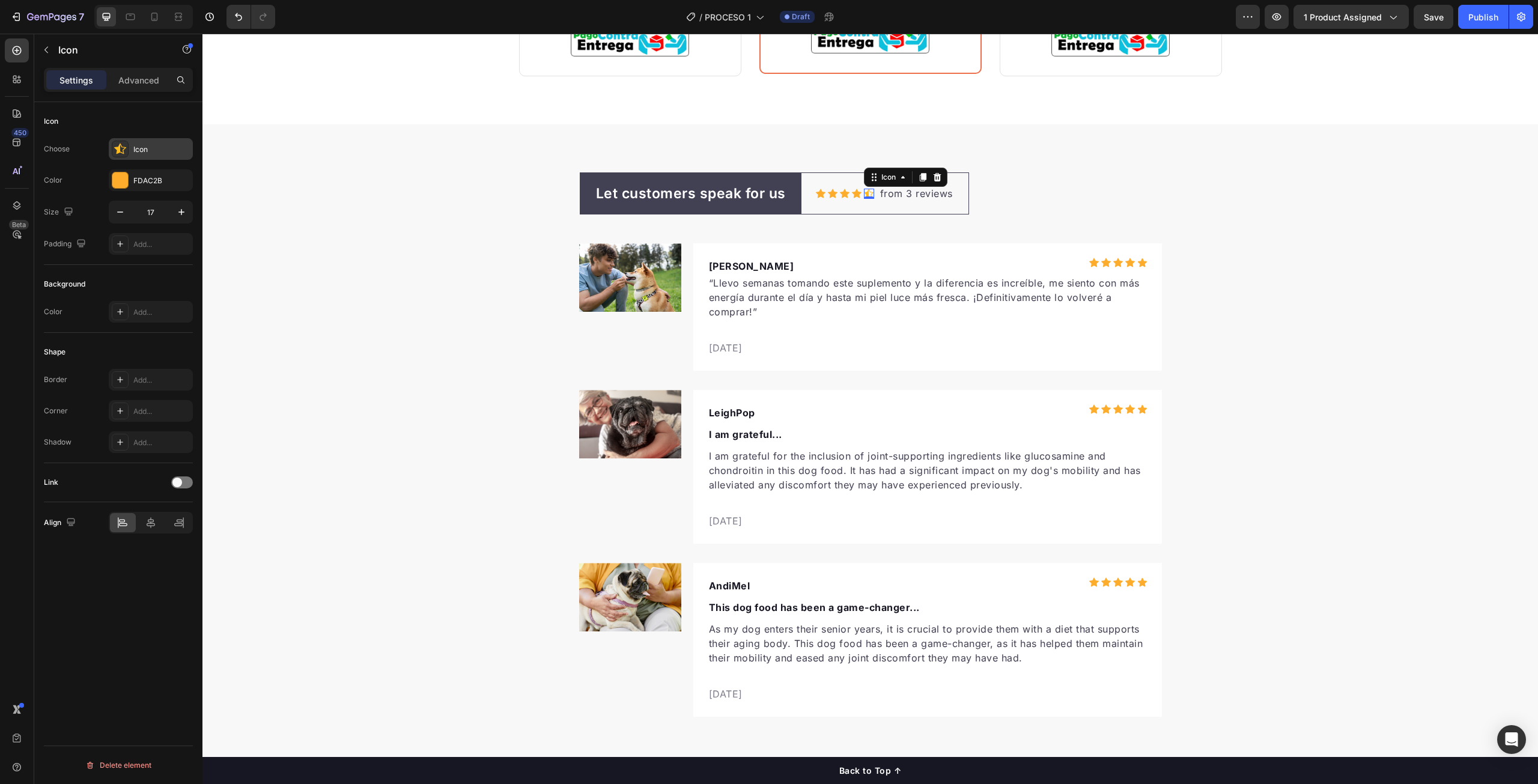
click at [119, 149] on icon at bounding box center [120, 149] width 12 height 11
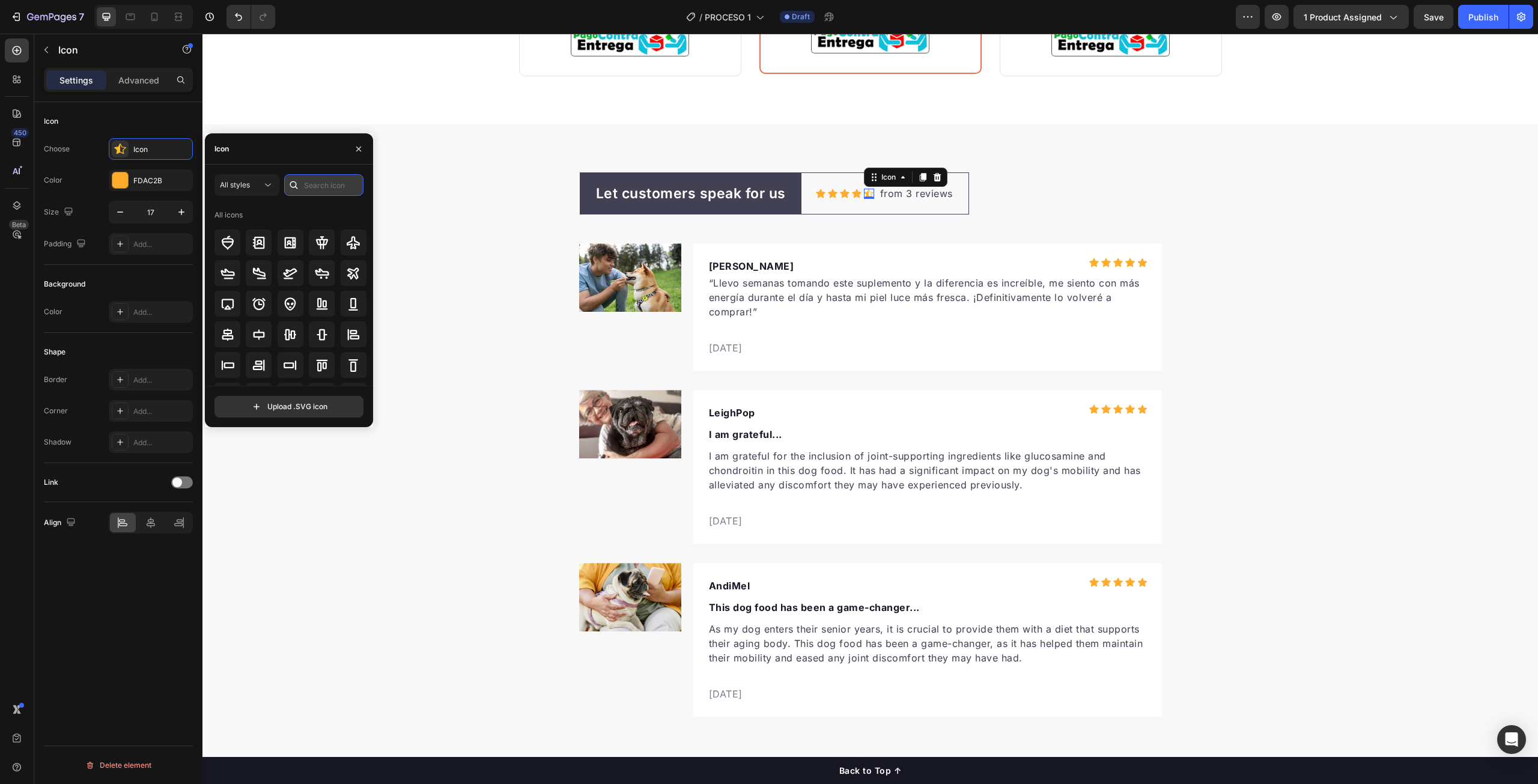
click at [318, 182] on input "text" at bounding box center [324, 185] width 80 height 22
type input "star"
click at [297, 358] on div at bounding box center [290, 359] width 26 height 26
click at [910, 196] on p "from 3 reviews" at bounding box center [916, 193] width 73 height 14
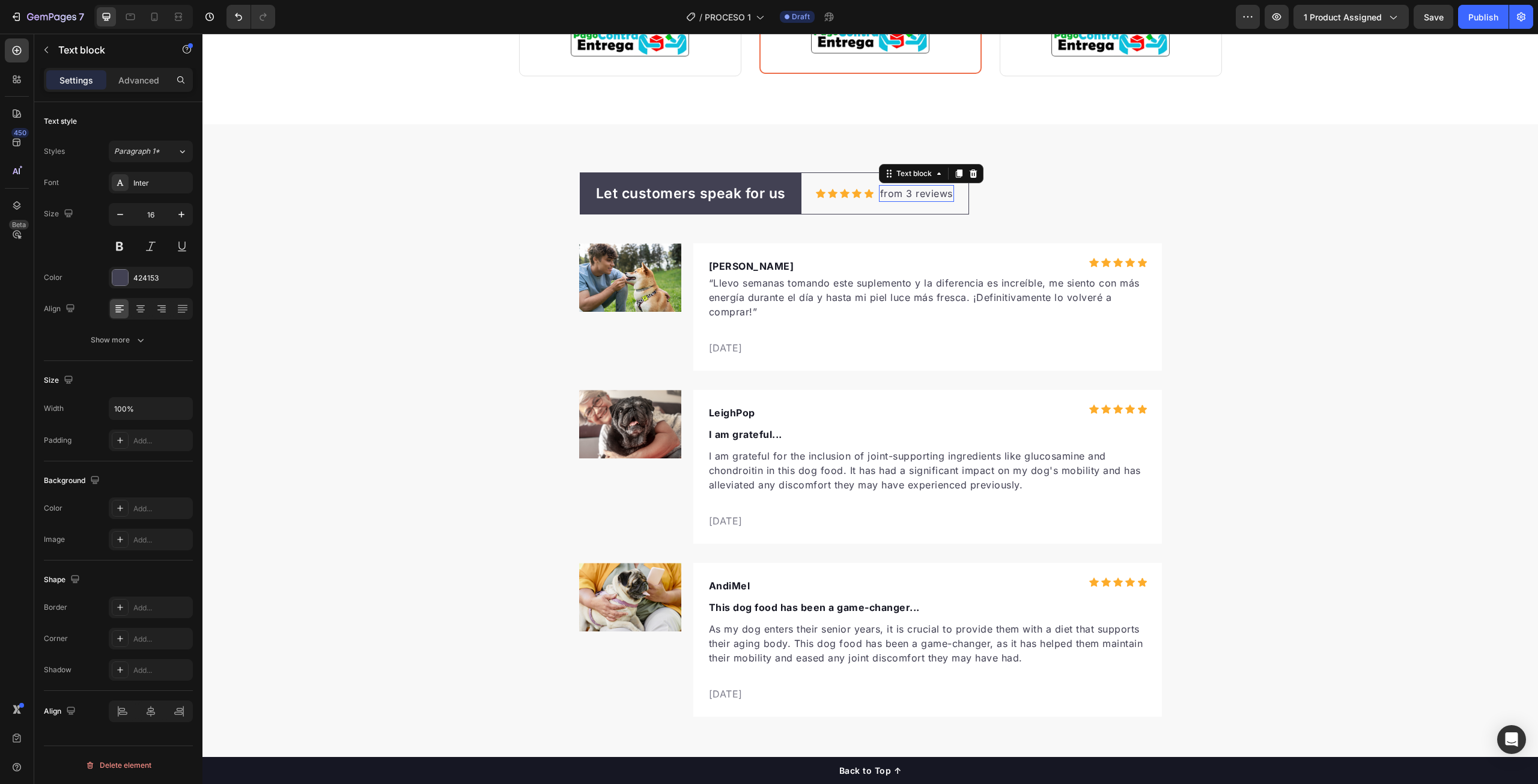
click at [910, 196] on p "from 3 reviews" at bounding box center [916, 193] width 73 height 14
click at [919, 191] on p "Reseñas recientes" at bounding box center [923, 193] width 86 height 14
click at [923, 197] on p "Reseñas recientes" at bounding box center [923, 193] width 86 height 14
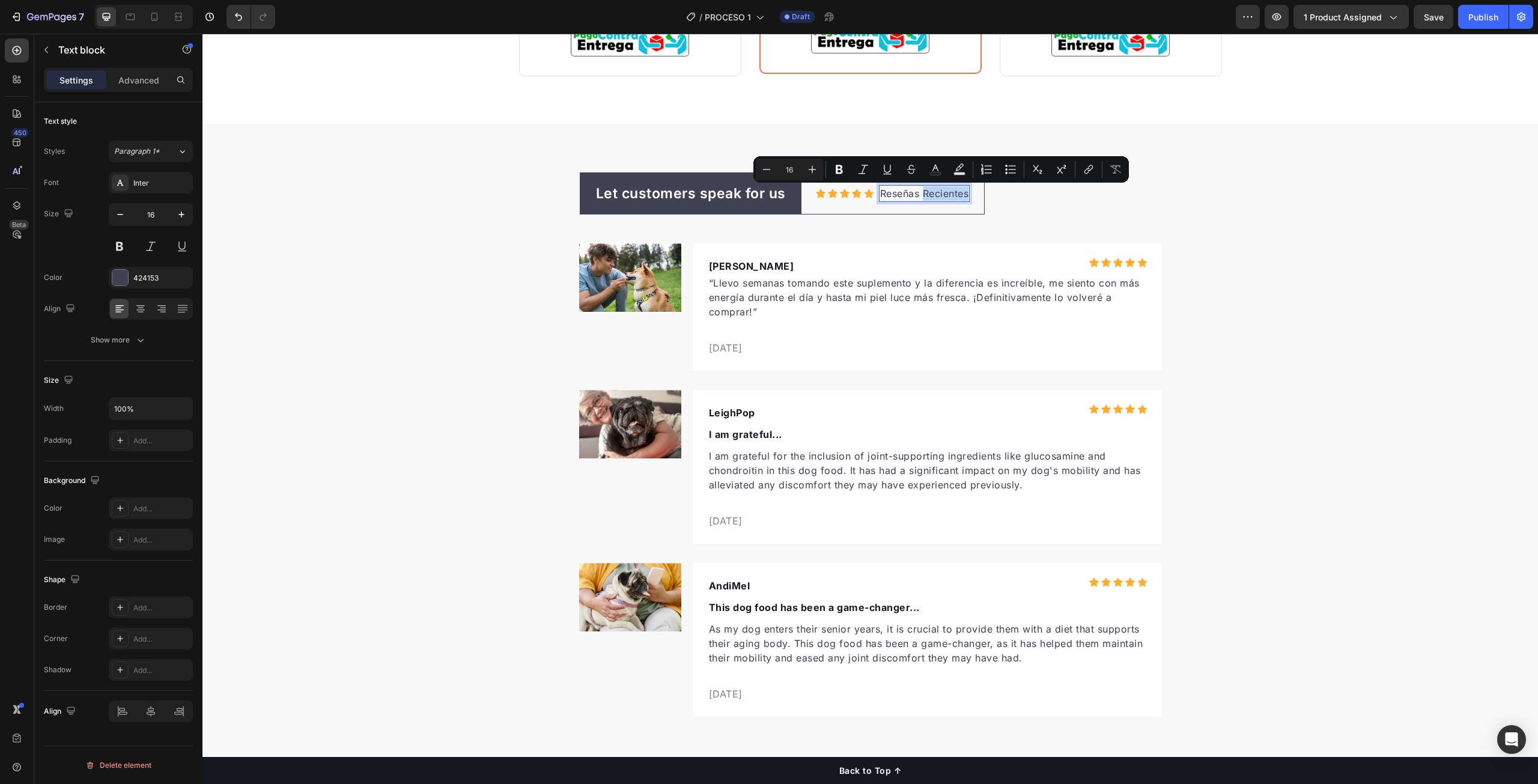
drag, startPoint x: 919, startPoint y: 194, endPoint x: 963, endPoint y: 196, distance: 44.0
click at [963, 196] on p "Reseñas Recientes" at bounding box center [924, 193] width 89 height 14
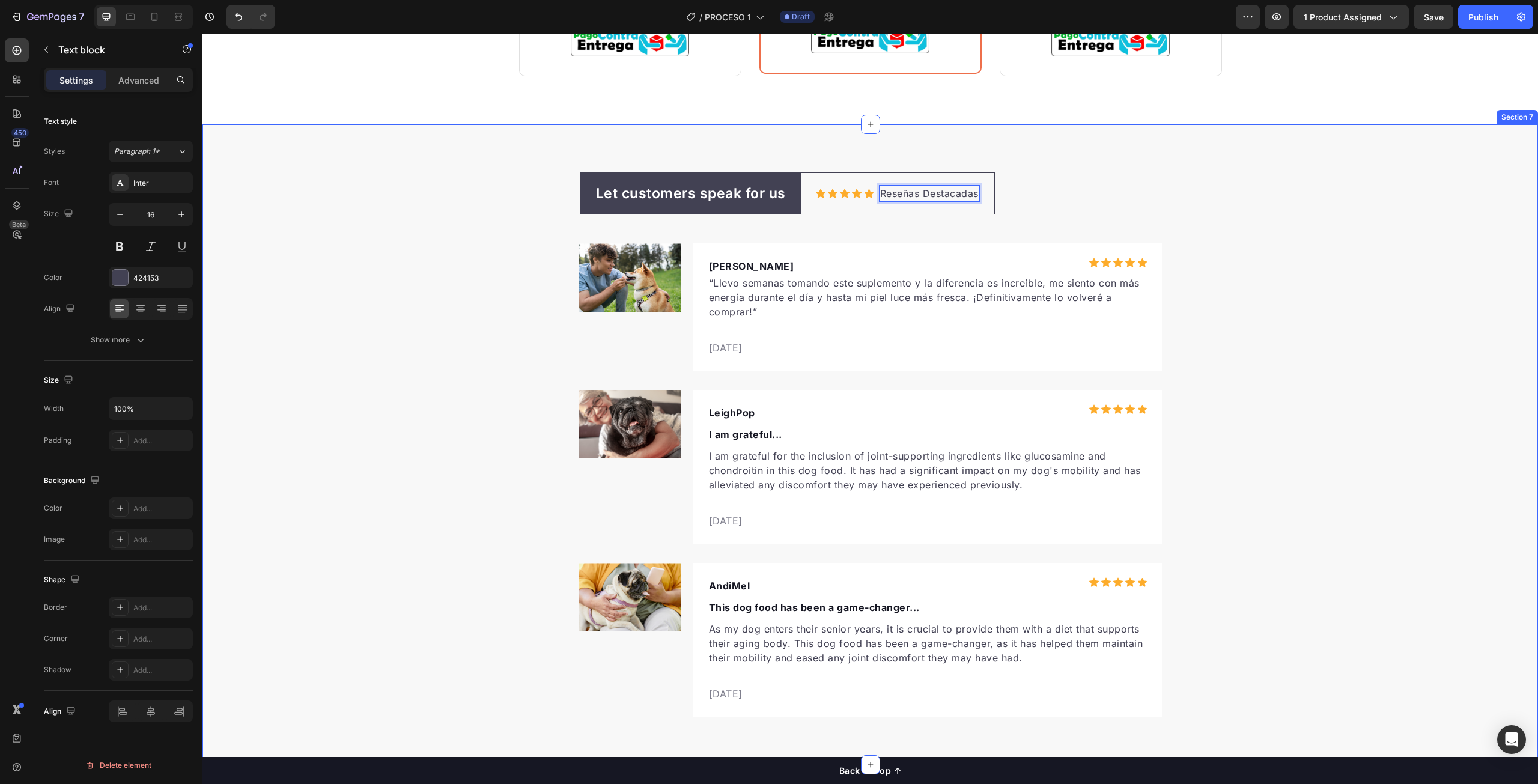
click at [1372, 303] on div "Let customers speak for us Text block Row Icon Icon Icon Icon Icon Icon List Ho…" at bounding box center [870, 445] width 1335 height 545
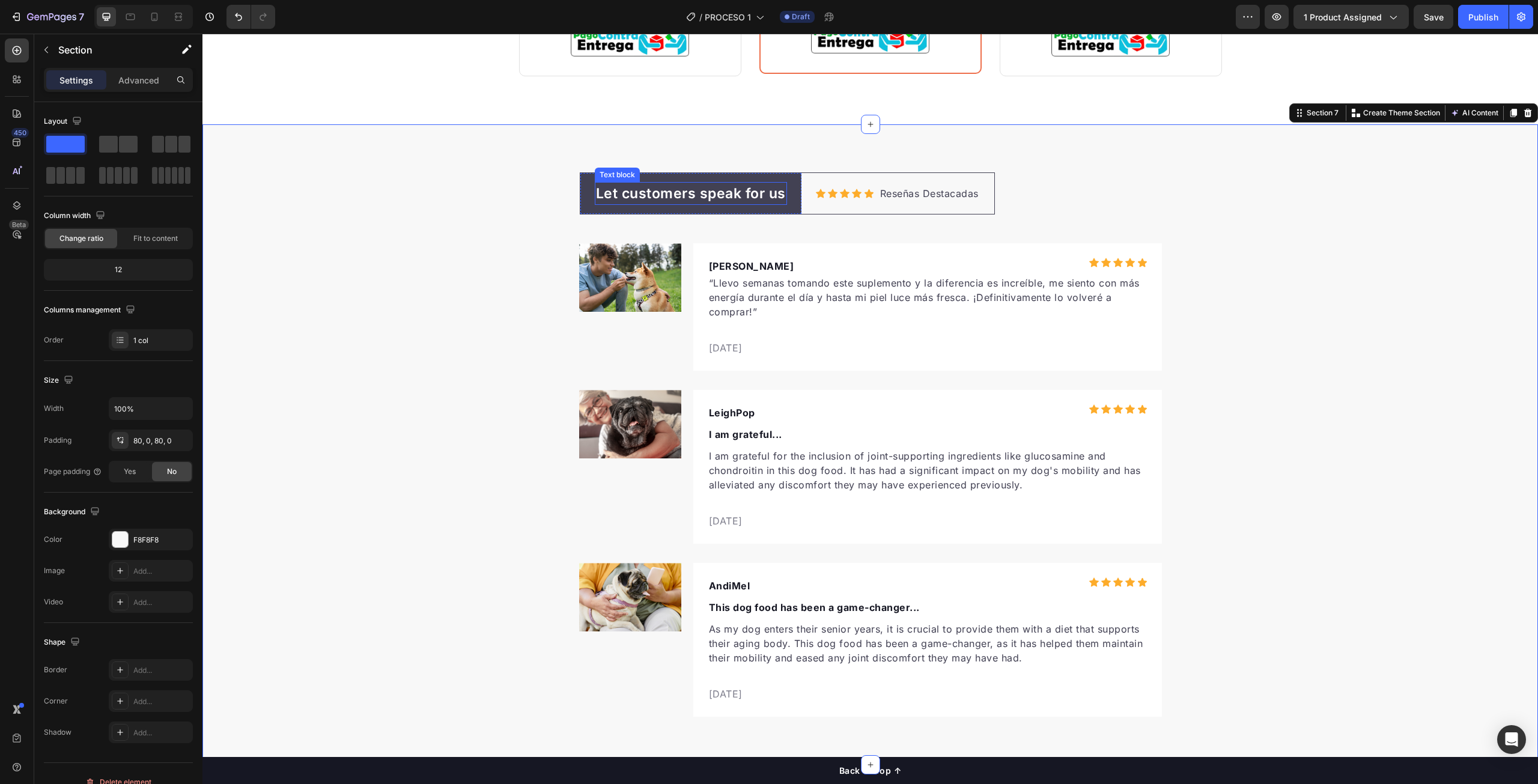
click at [664, 195] on p "Let customers speak for us" at bounding box center [691, 194] width 190 height 21
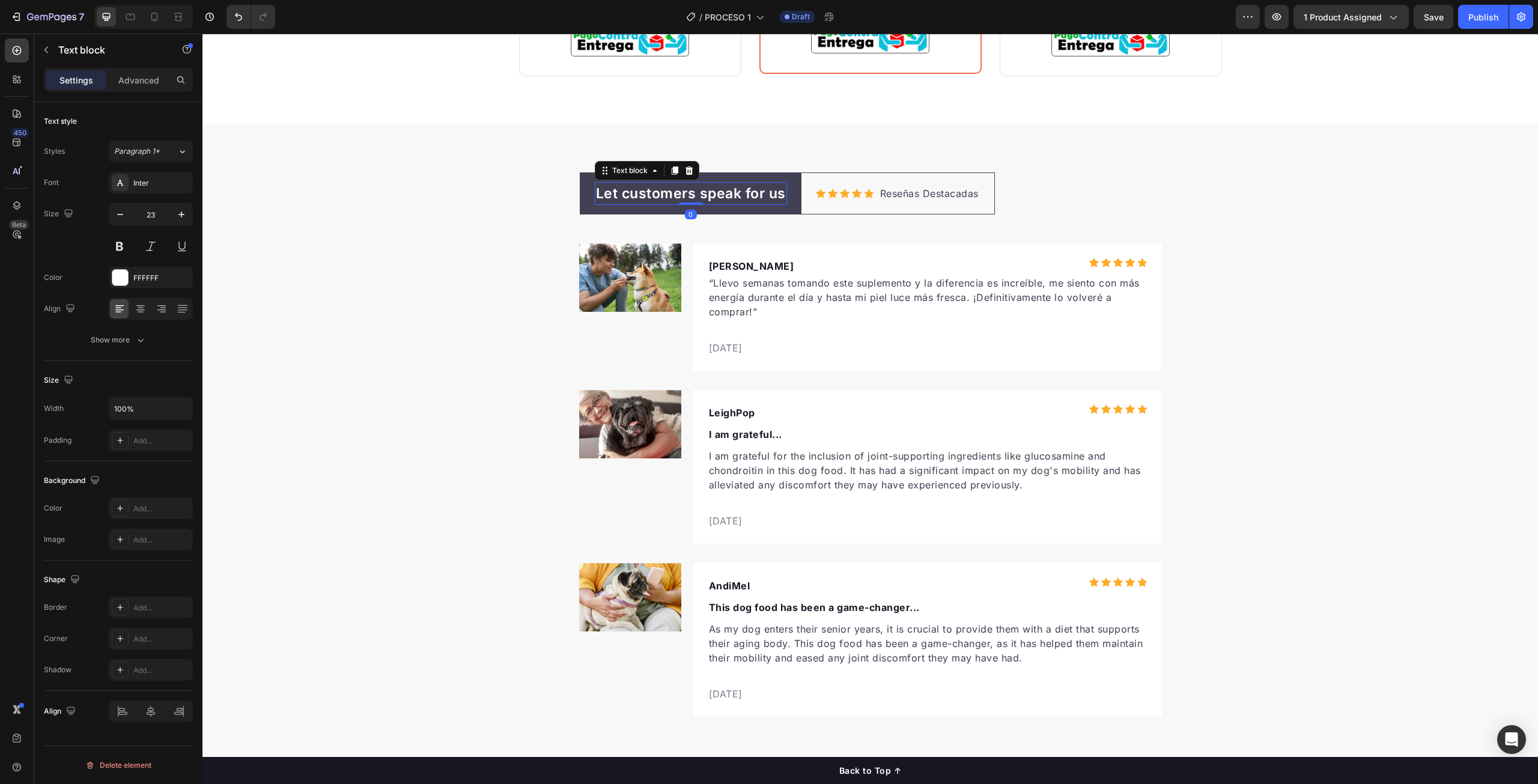
click at [664, 195] on p "Let customers speak for us" at bounding box center [691, 194] width 190 height 21
click at [1340, 332] on div "Que dicen nuestros clientes Text block 0 Row Icon Icon Icon Icon Icon Icon List…" at bounding box center [870, 445] width 1335 height 545
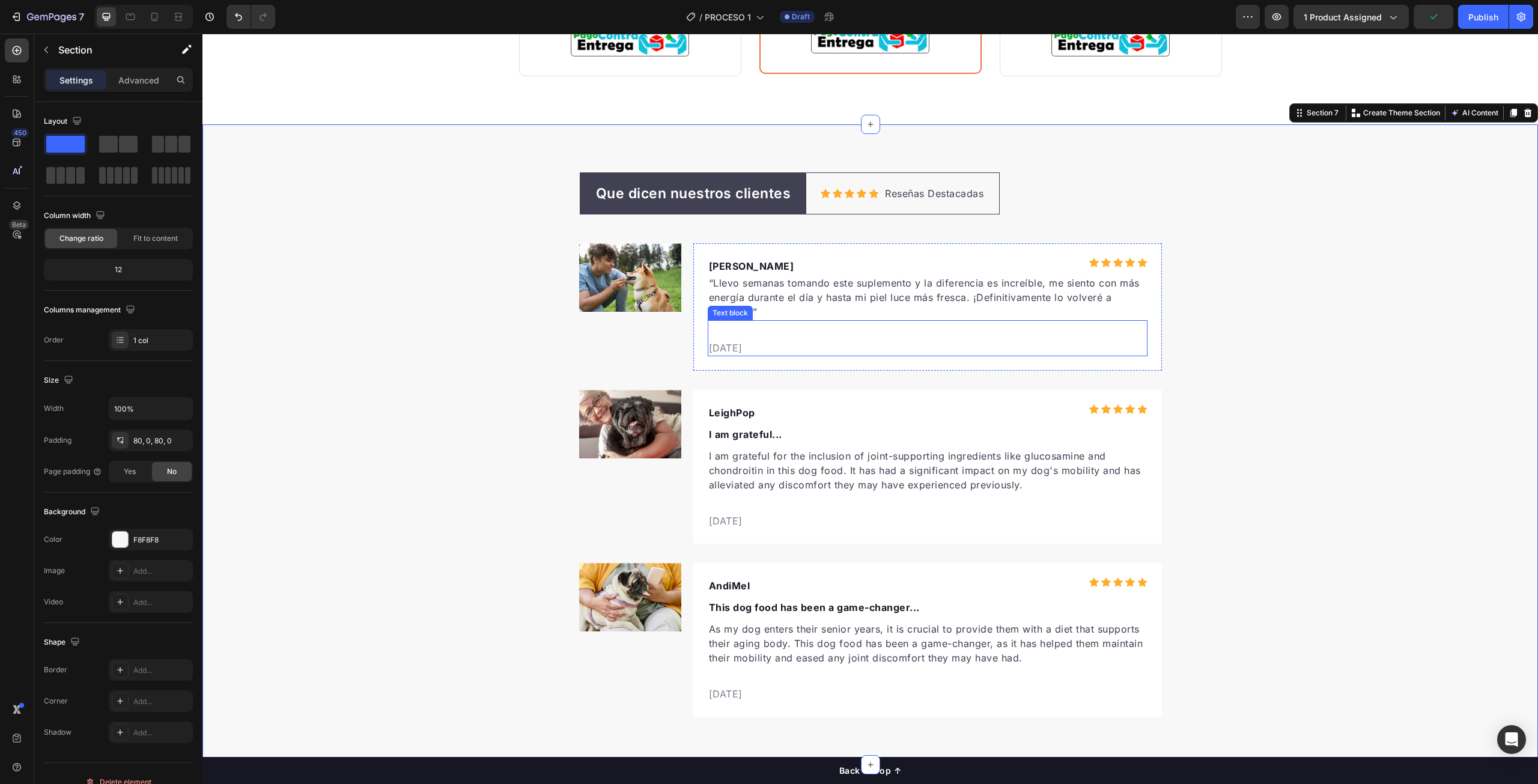
click at [714, 347] on p "[DATE]" at bounding box center [927, 347] width 437 height 14
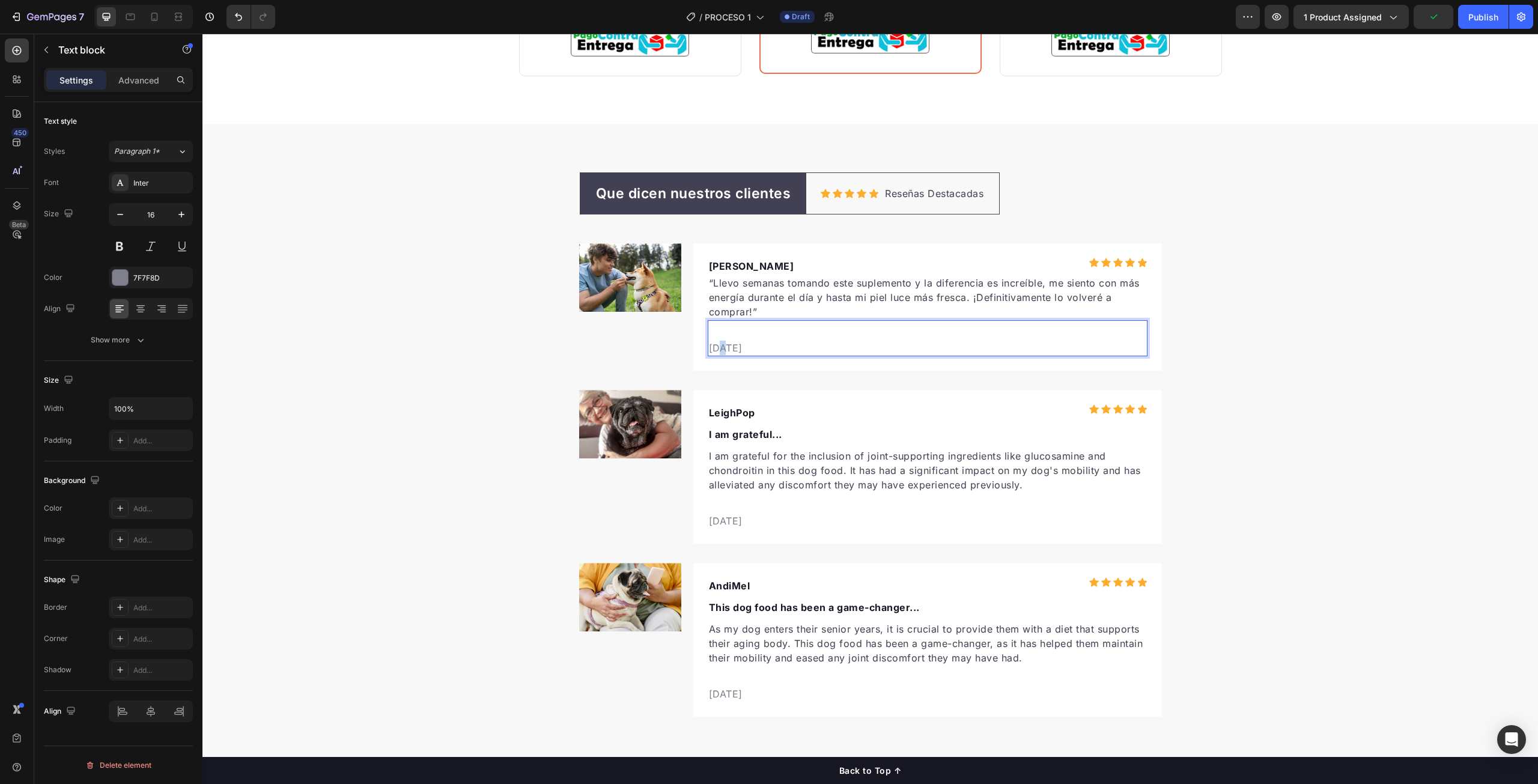
click at [716, 348] on p "[DATE]" at bounding box center [927, 347] width 437 height 14
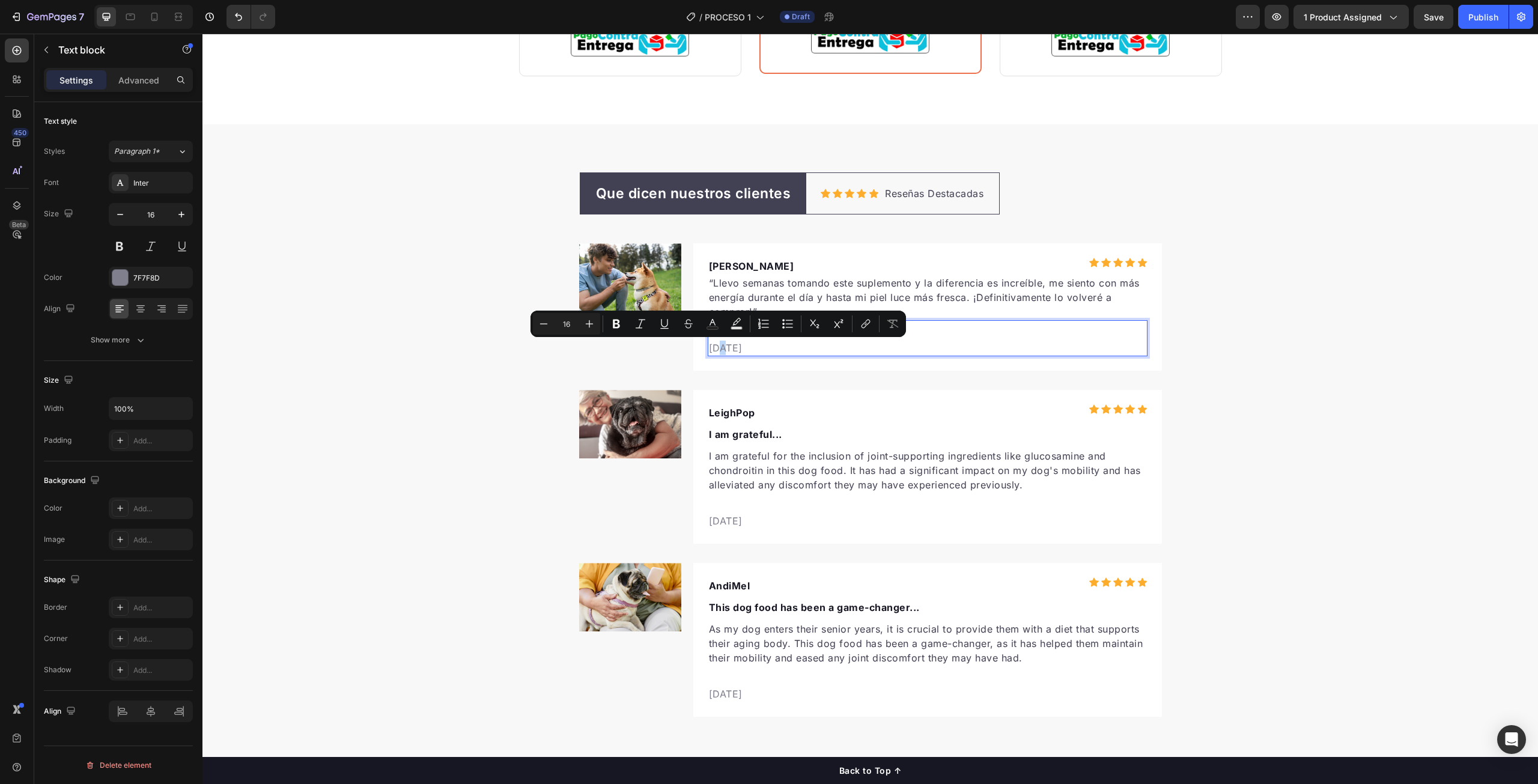
click at [717, 347] on p "[DATE]" at bounding box center [927, 347] width 437 height 14
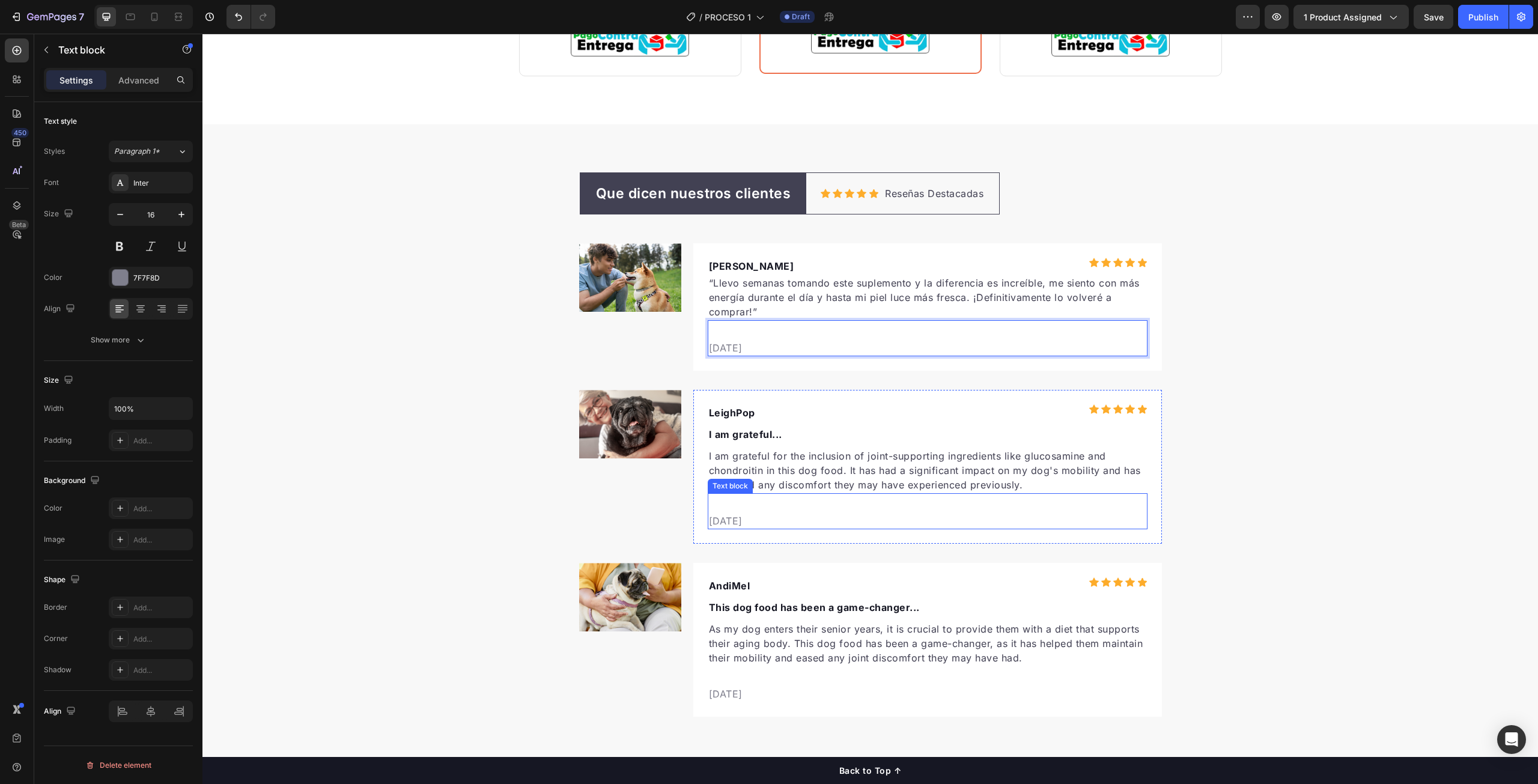
click at [732, 523] on p "[DATE]" at bounding box center [927, 521] width 437 height 14
click at [719, 518] on p "[DATE]" at bounding box center [927, 521] width 437 height 14
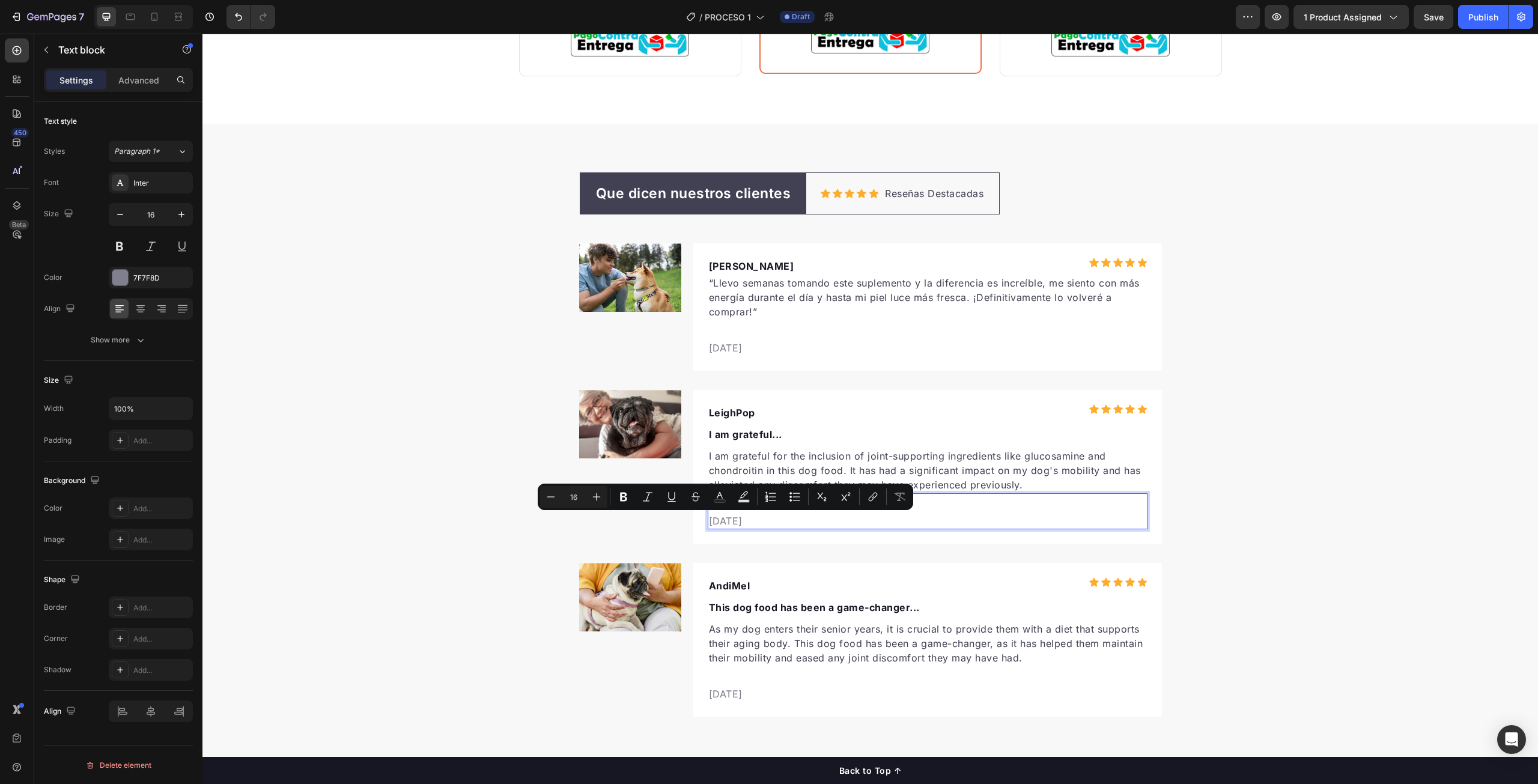
click at [715, 519] on p "[DATE]" at bounding box center [927, 521] width 437 height 14
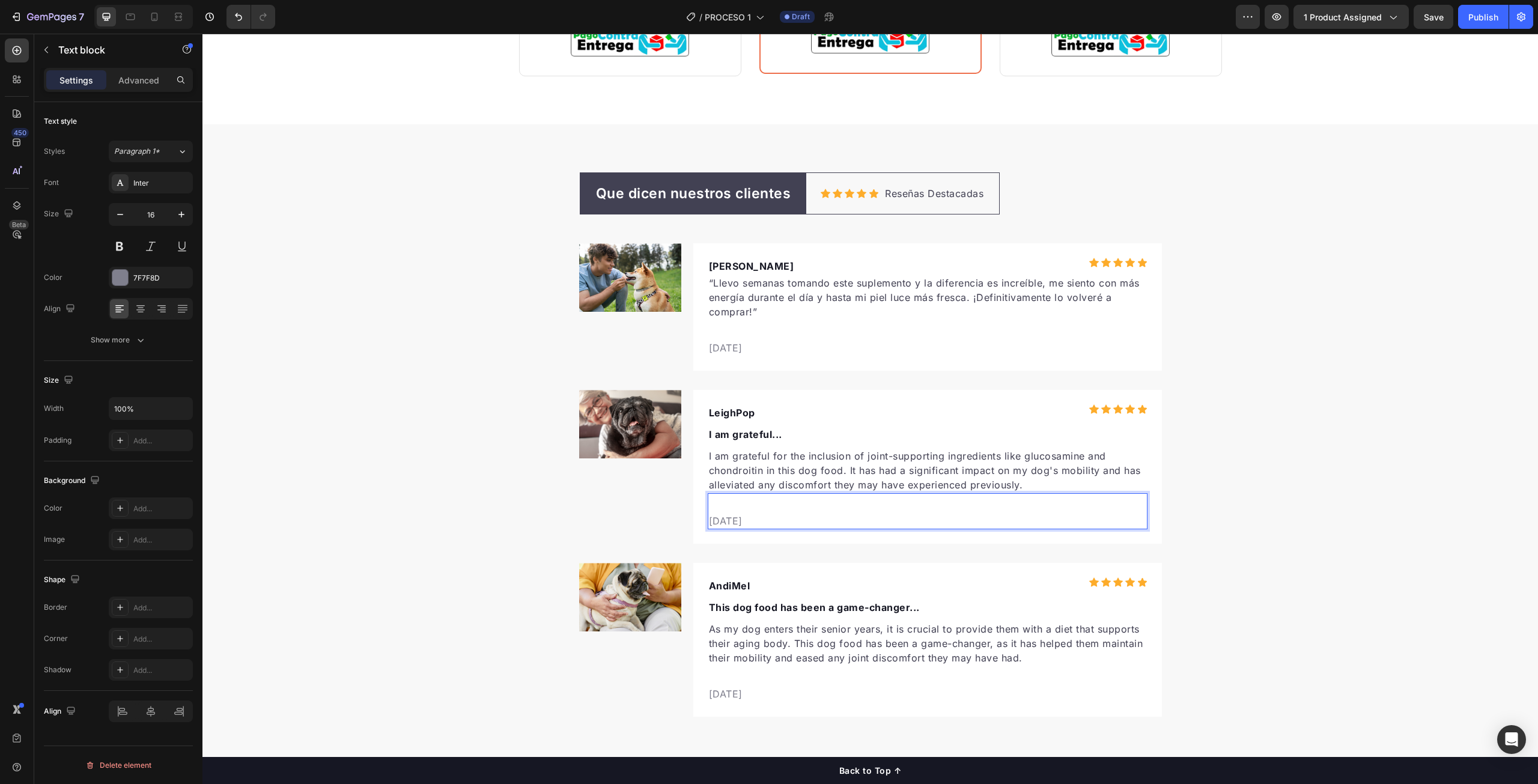
click at [732, 519] on p "[DATE]" at bounding box center [927, 521] width 437 height 14
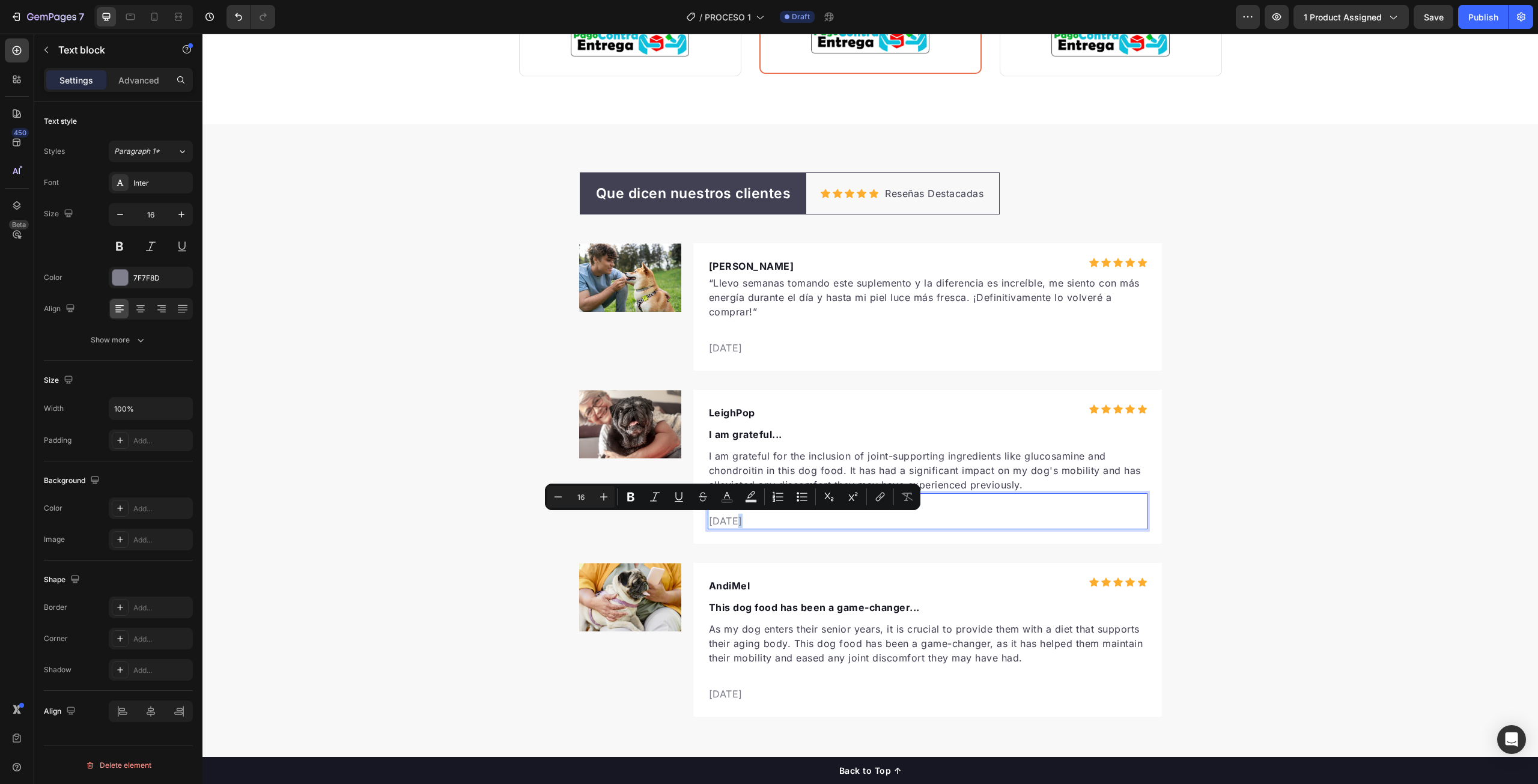
click at [730, 517] on p "[DATE]" at bounding box center [927, 521] width 437 height 14
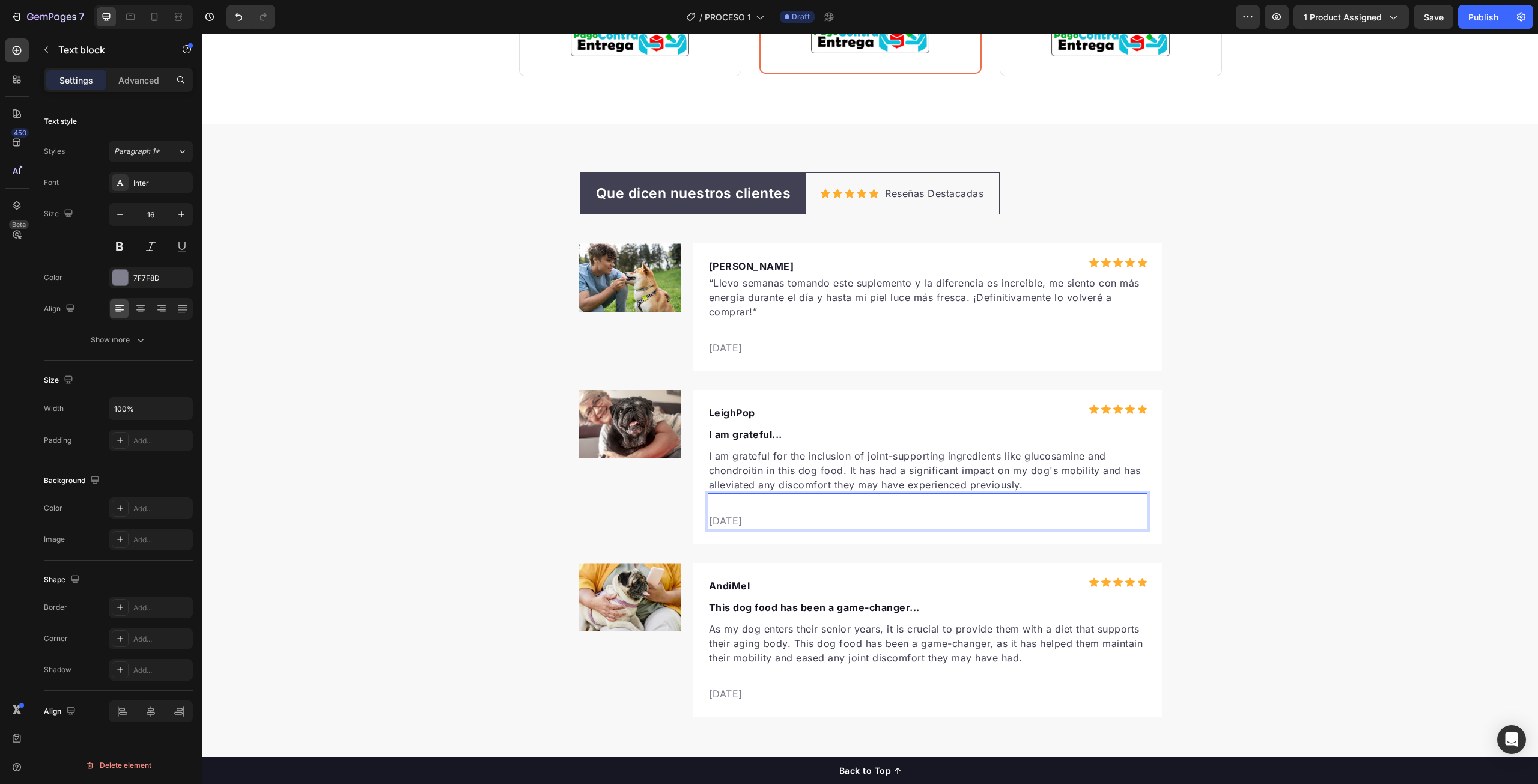
click at [764, 521] on p "[DATE]" at bounding box center [927, 521] width 437 height 14
click at [723, 694] on p "[DATE]" at bounding box center [927, 693] width 437 height 14
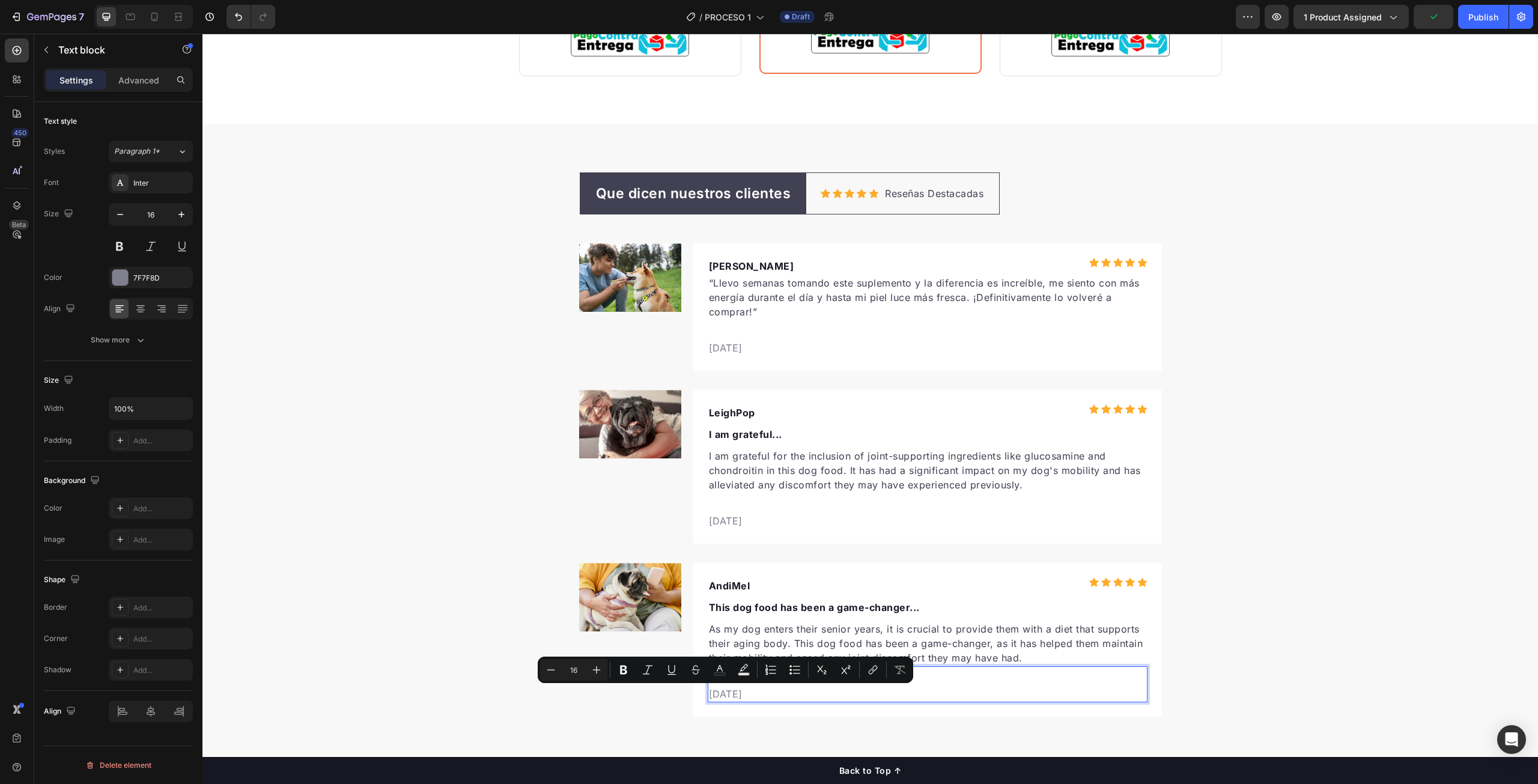
click at [714, 690] on p "[DATE]" at bounding box center [927, 693] width 437 height 14
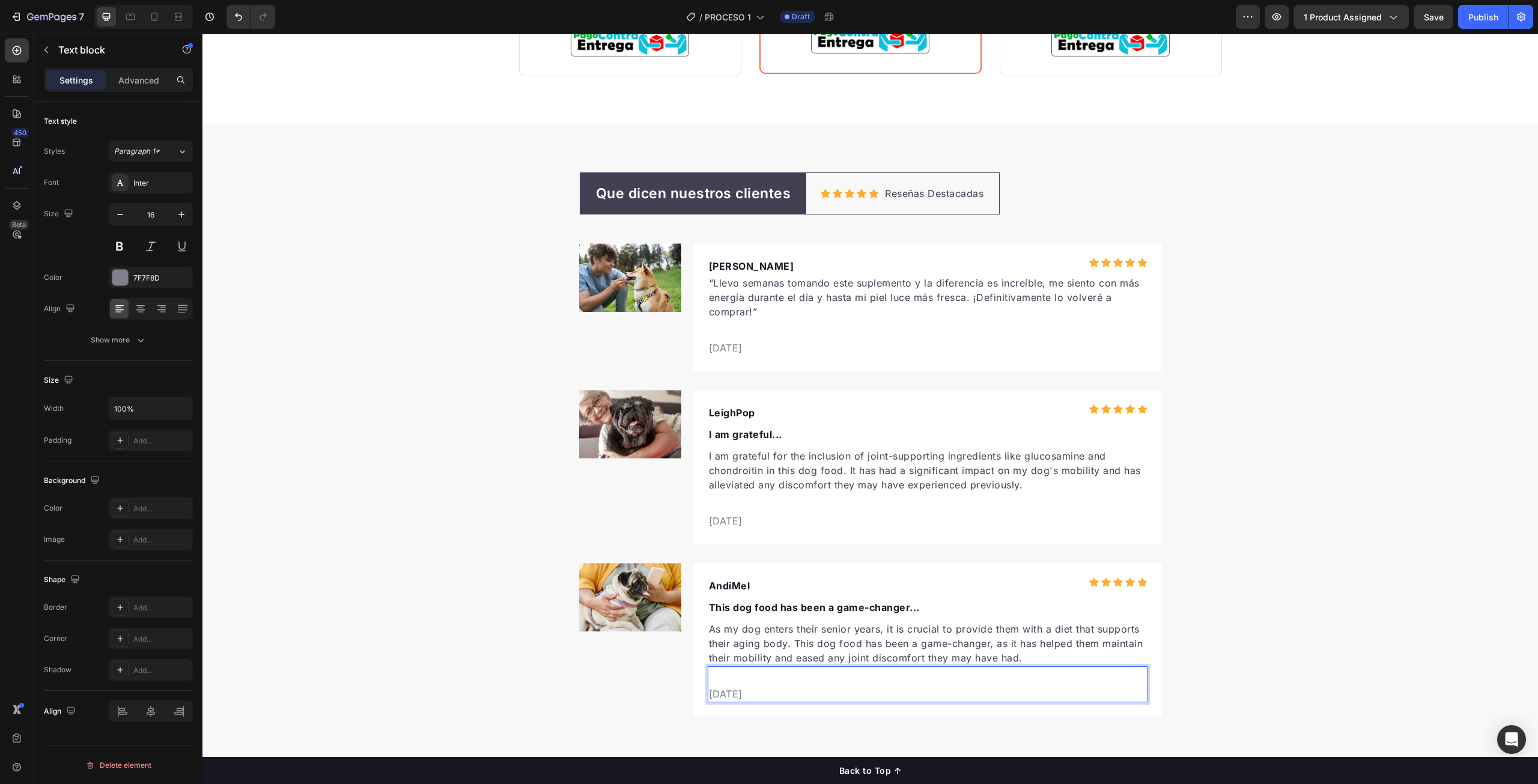
click at [731, 690] on p "[DATE]" at bounding box center [927, 693] width 437 height 14
click at [780, 692] on p "[DATE]" at bounding box center [927, 693] width 437 height 14
click at [426, 564] on div "Que dicen nuestros clientes Text block Row Icon Icon Icon Icon Icon Icon List H…" at bounding box center [870, 445] width 1335 height 545
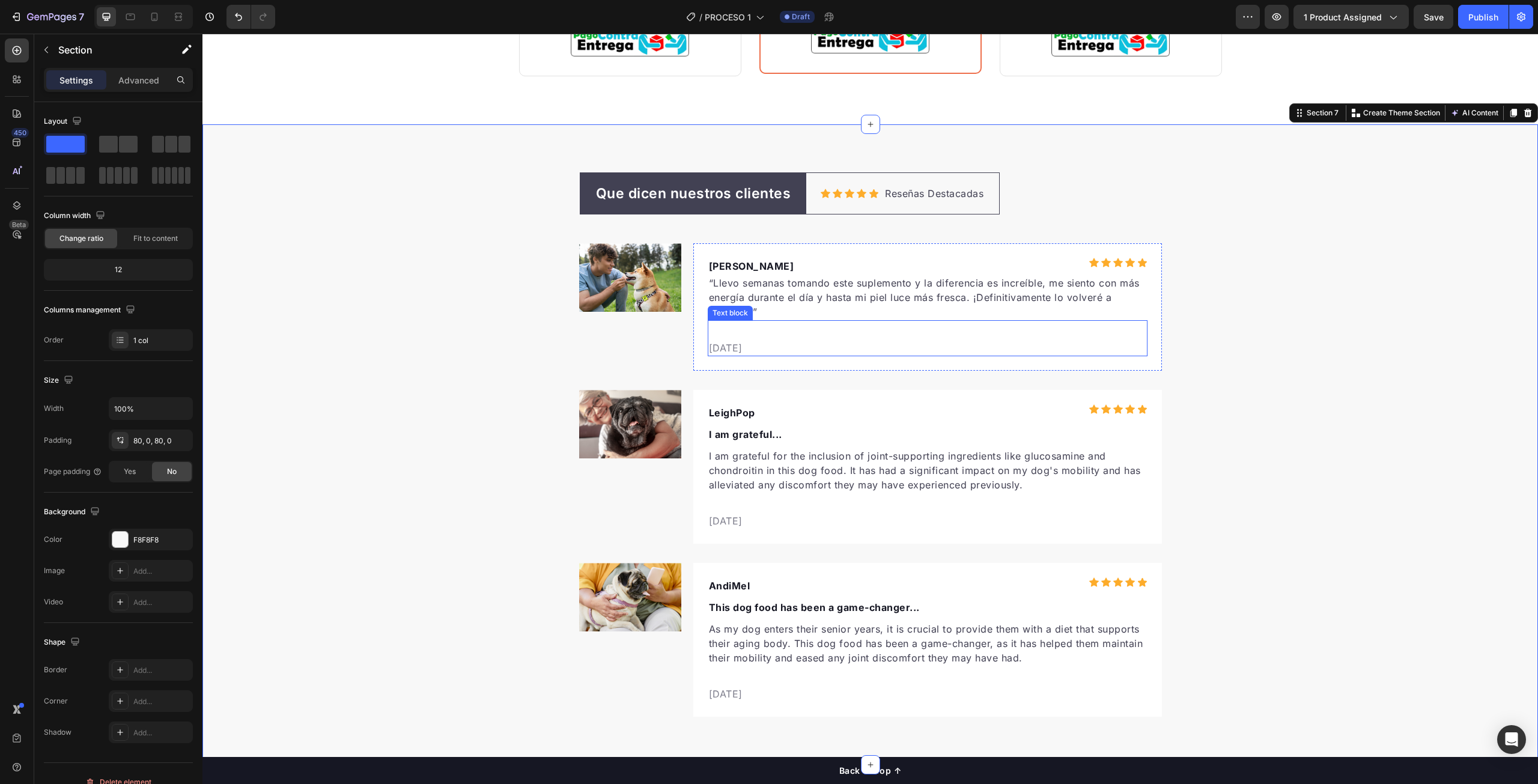
click at [714, 349] on p "[DATE]" at bounding box center [927, 347] width 437 height 14
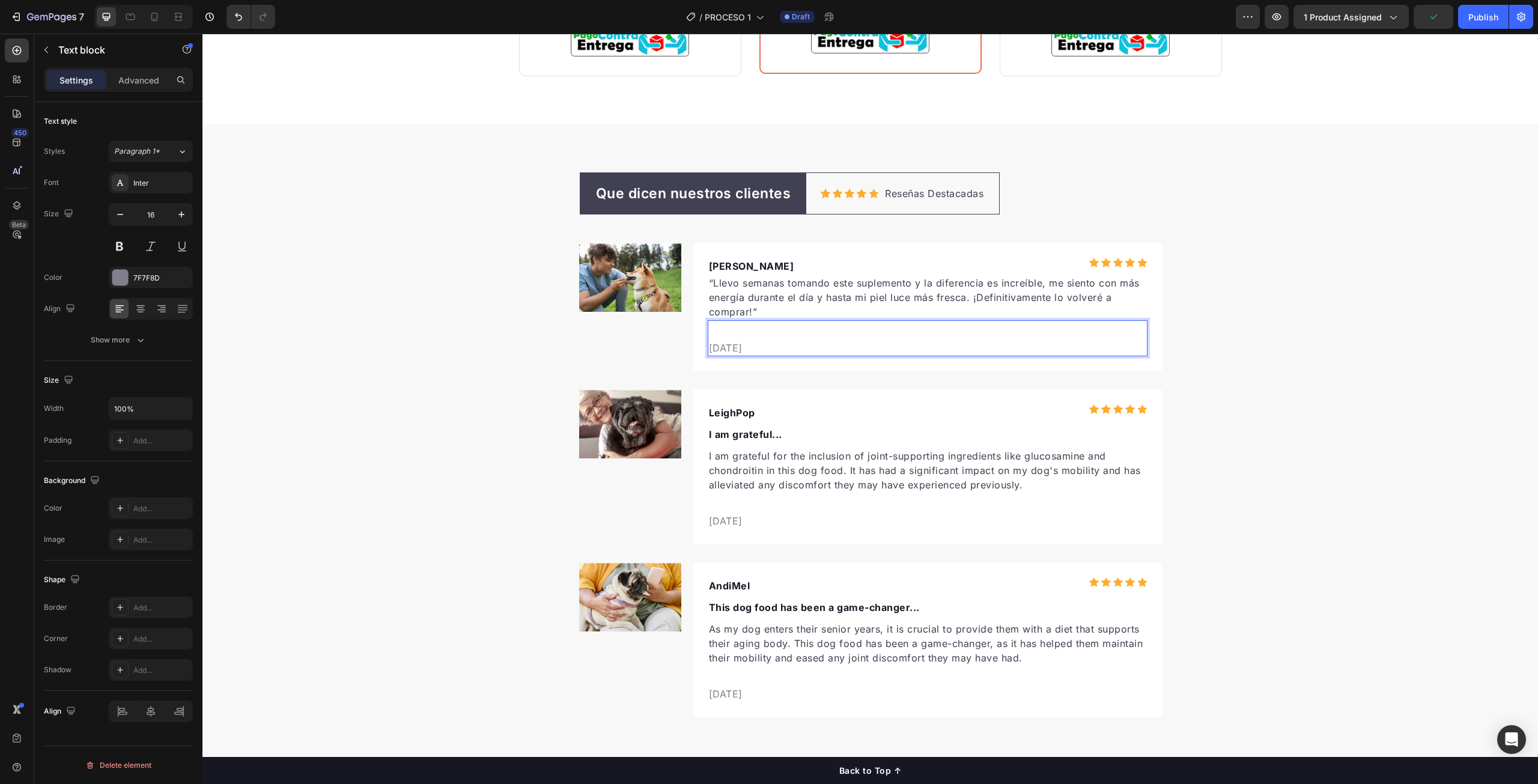
click at [716, 347] on p "[DATE]" at bounding box center [927, 347] width 437 height 14
click at [509, 369] on div "Que dicen nuestros clientes Text block Row Icon Icon Icon Icon Icon Icon List H…" at bounding box center [870, 445] width 1335 height 545
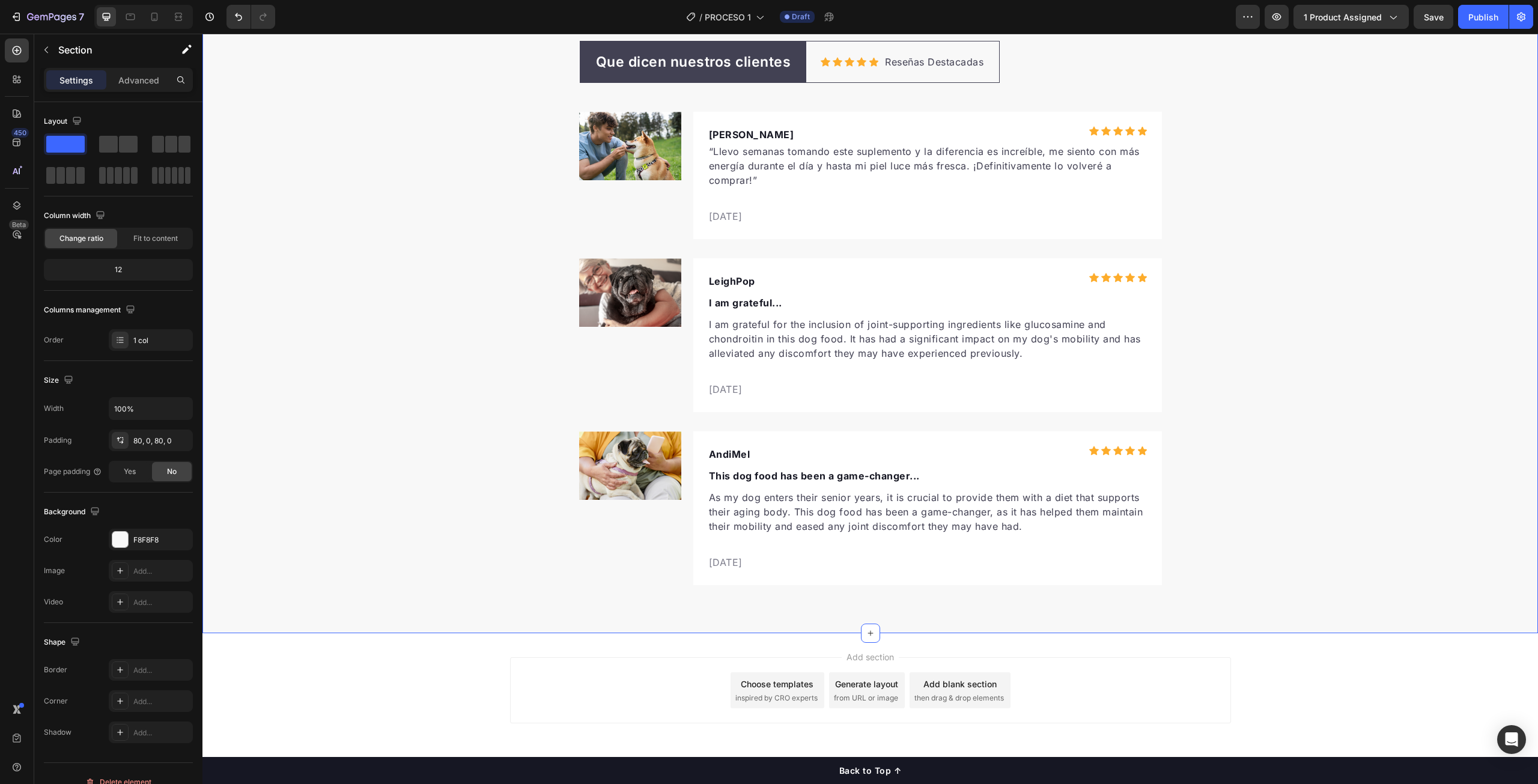
scroll to position [3899, 0]
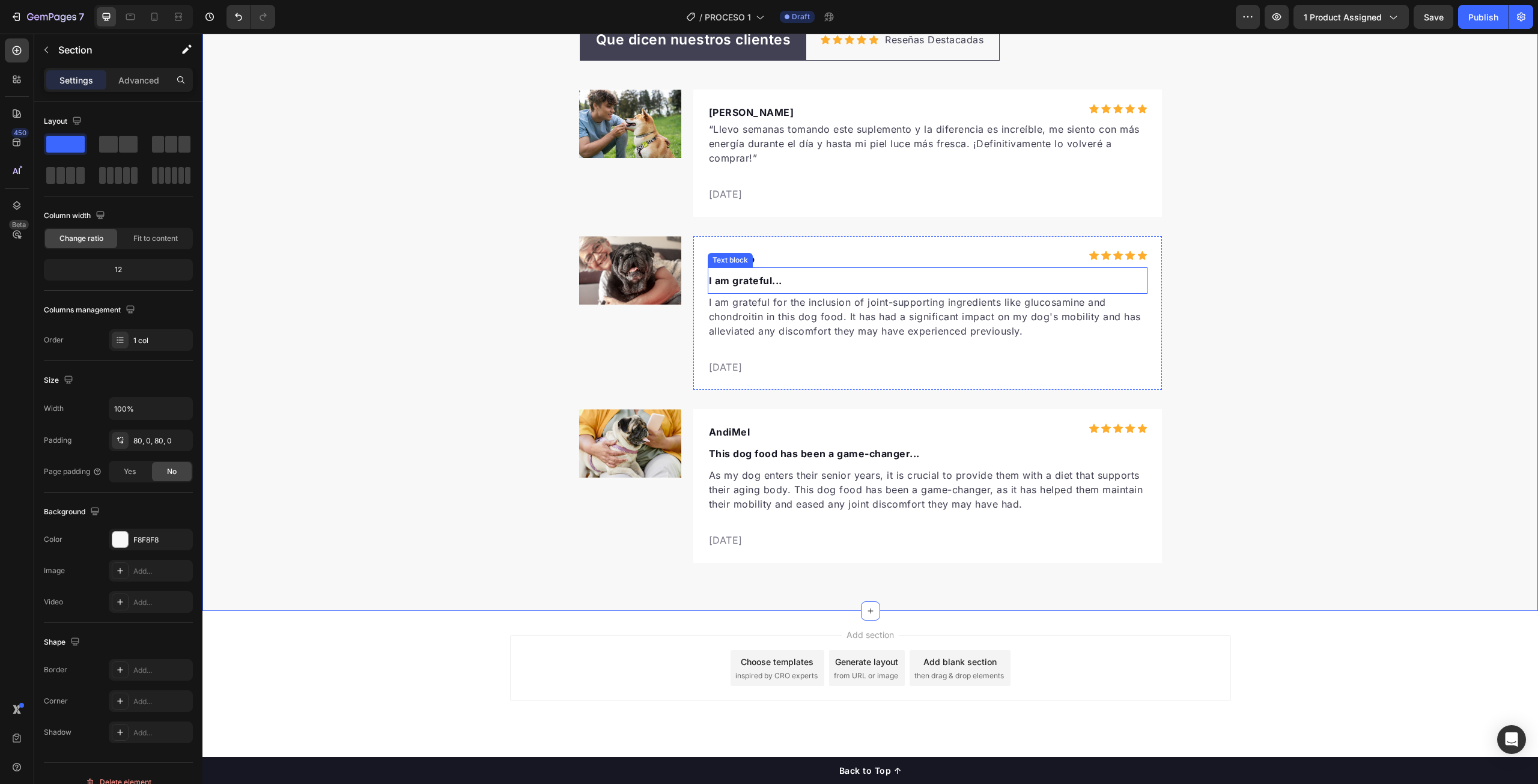
click at [722, 262] on div "Text block" at bounding box center [731, 260] width 41 height 11
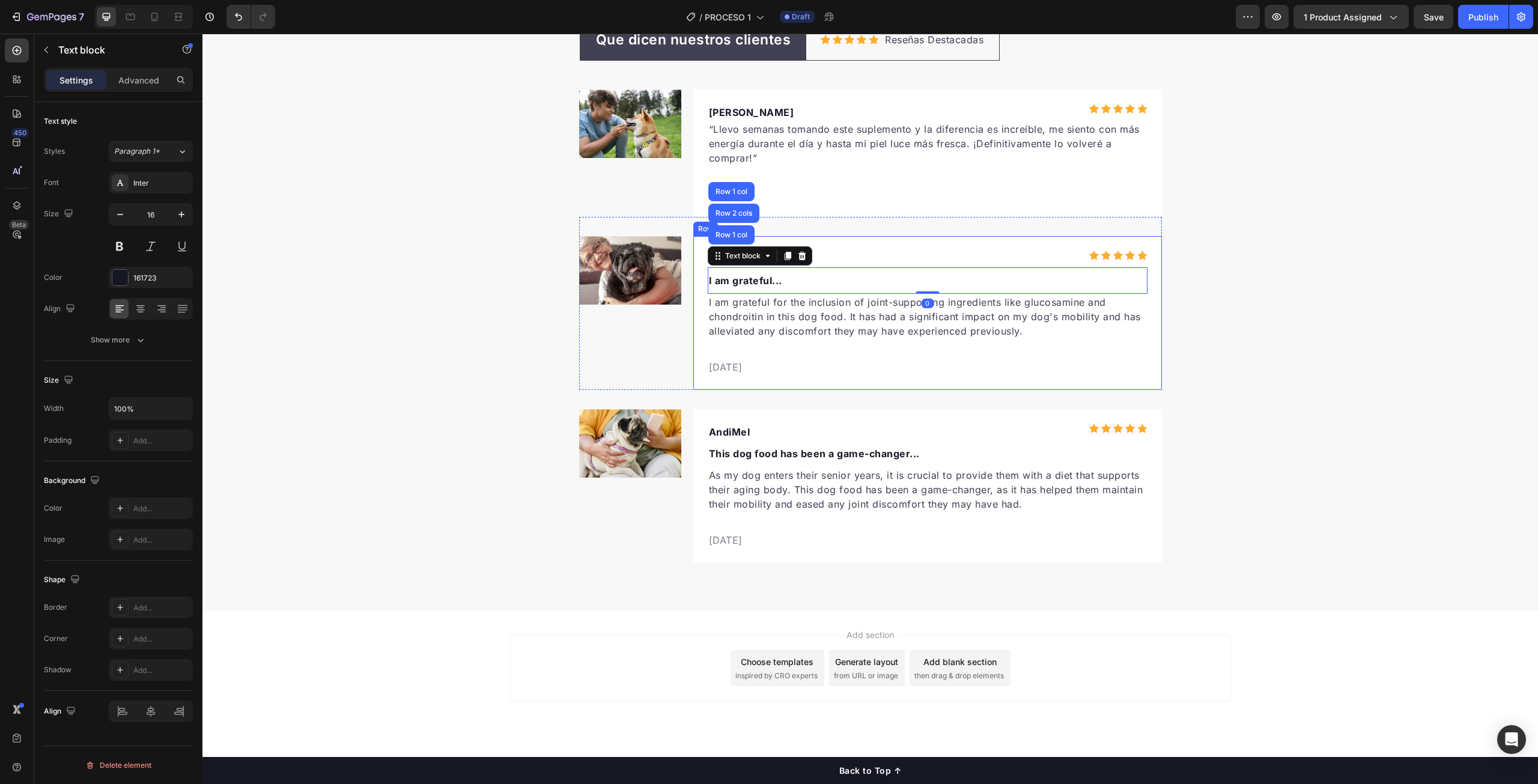
click at [858, 245] on div "LeighPop Text block Icon Icon Icon Icon Icon Icon List Hoz Row I am grateful...…" at bounding box center [927, 313] width 469 height 154
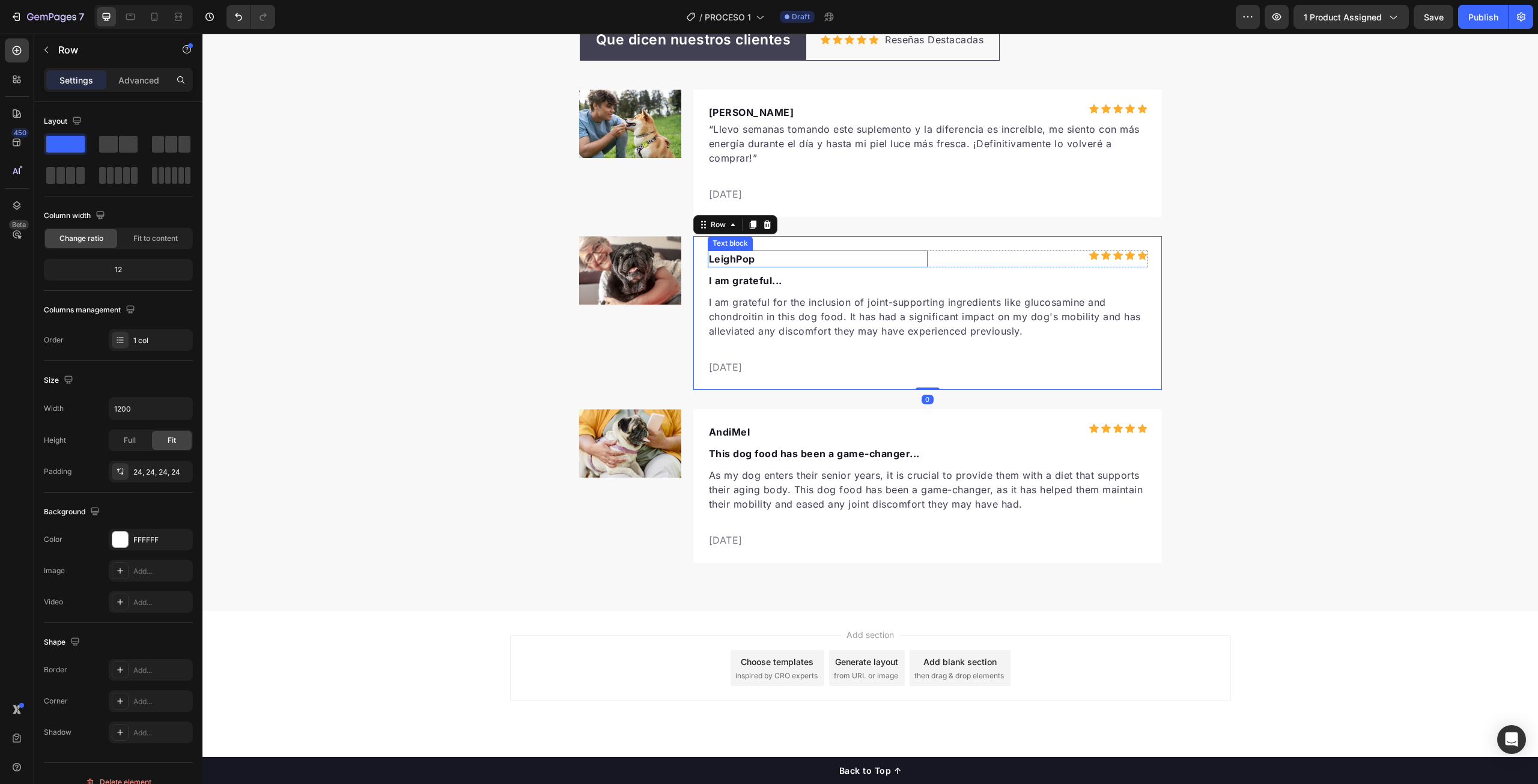
click at [746, 261] on p "LeighPop" at bounding box center [818, 259] width 218 height 14
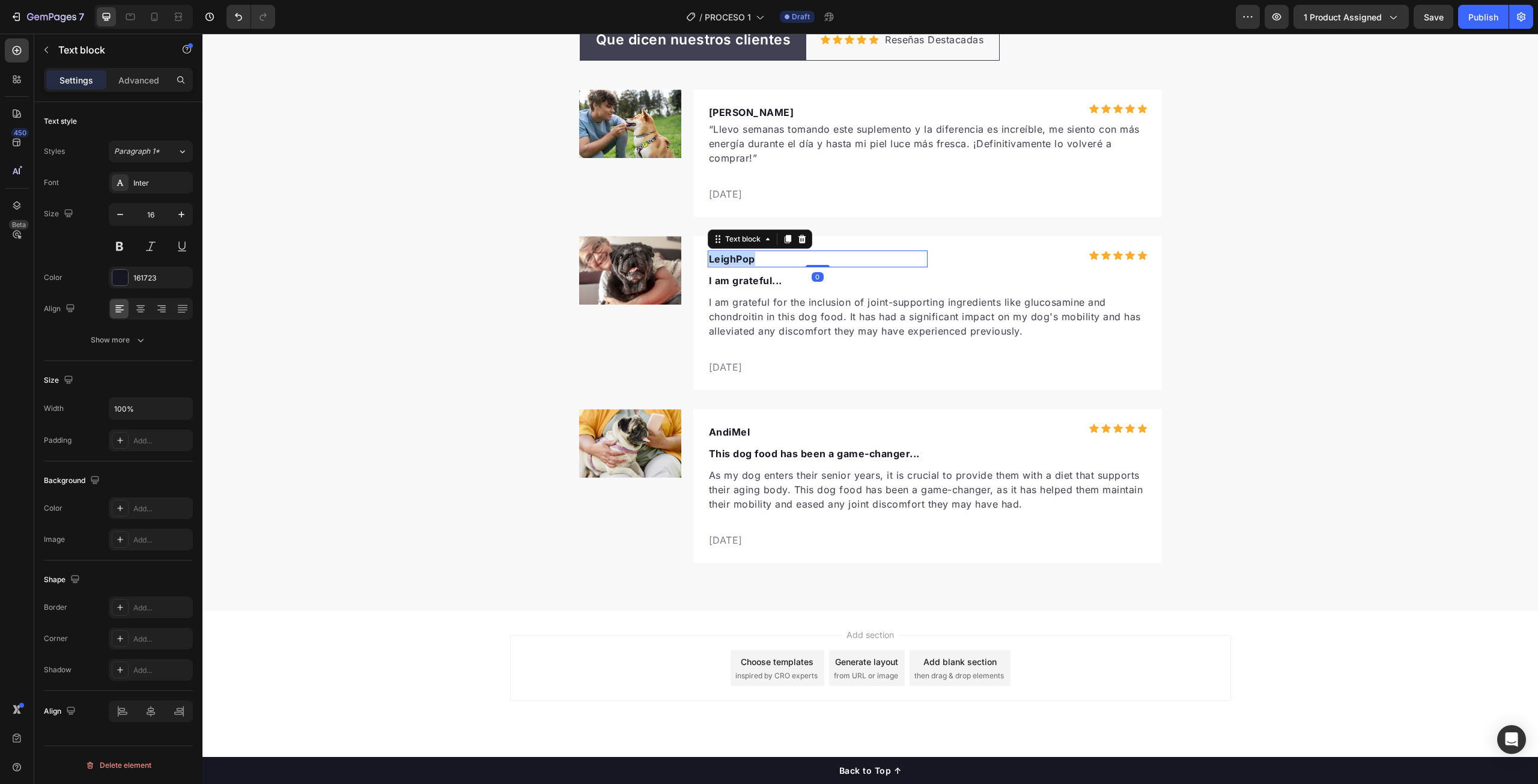
click at [746, 261] on p "LeighPop" at bounding box center [818, 259] width 218 height 14
click at [850, 329] on p "I am grateful for the inclusion of joint-supporting ingredients like glucosamin…" at bounding box center [927, 317] width 437 height 44
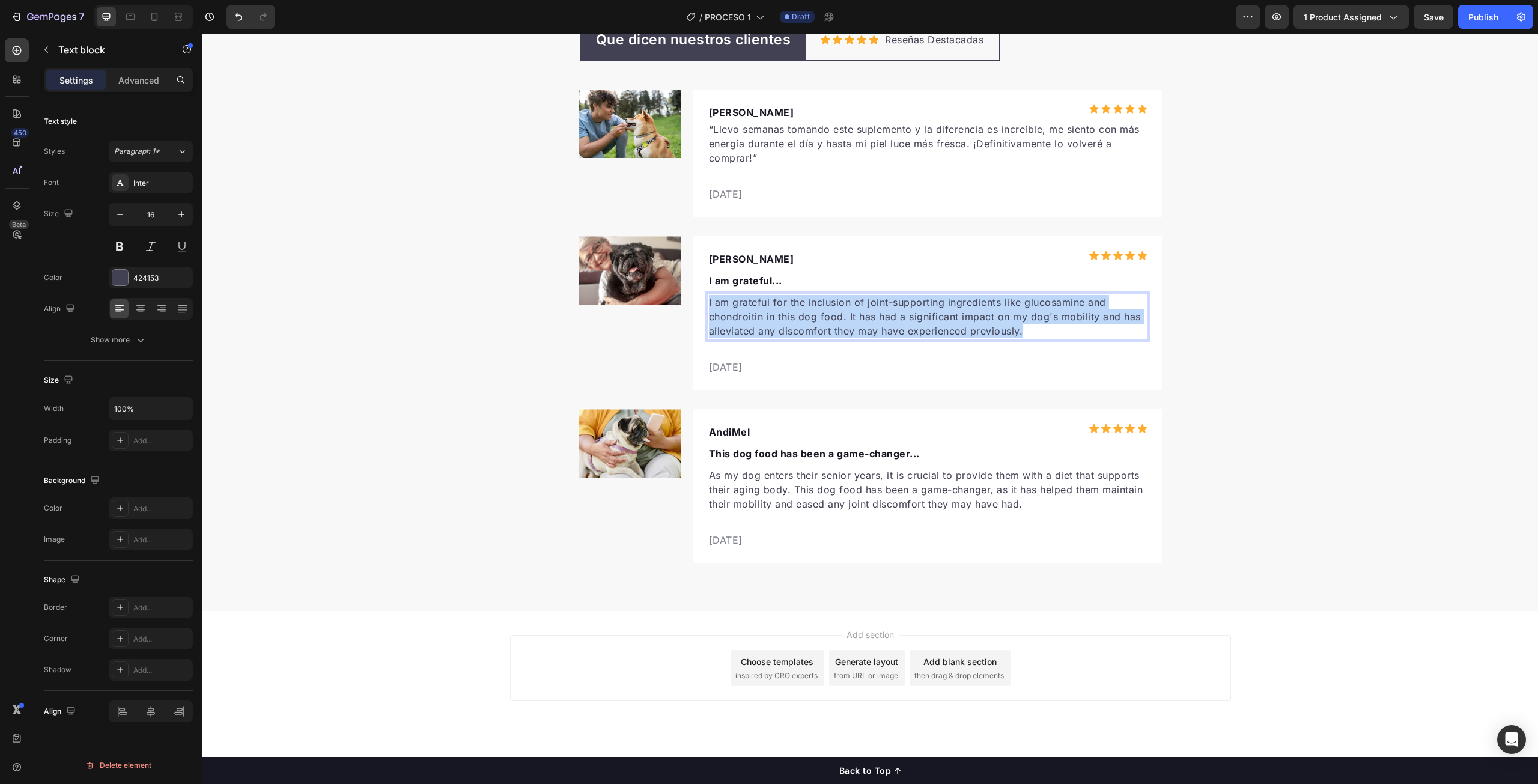
click at [850, 329] on p "I am grateful for the inclusion of joint-supporting ingredients like glucosamin…" at bounding box center [927, 317] width 437 height 44
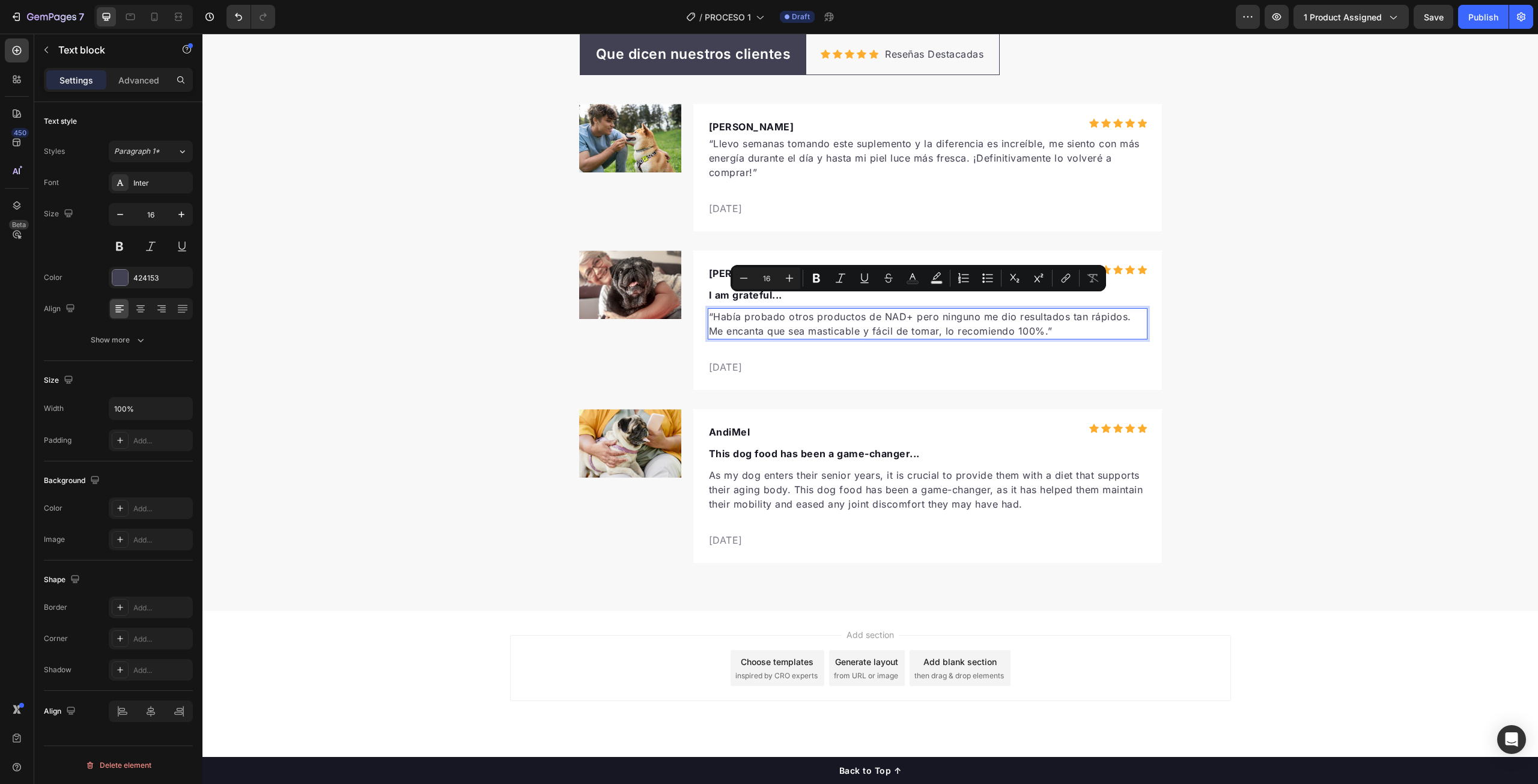
scroll to position [3885, 0]
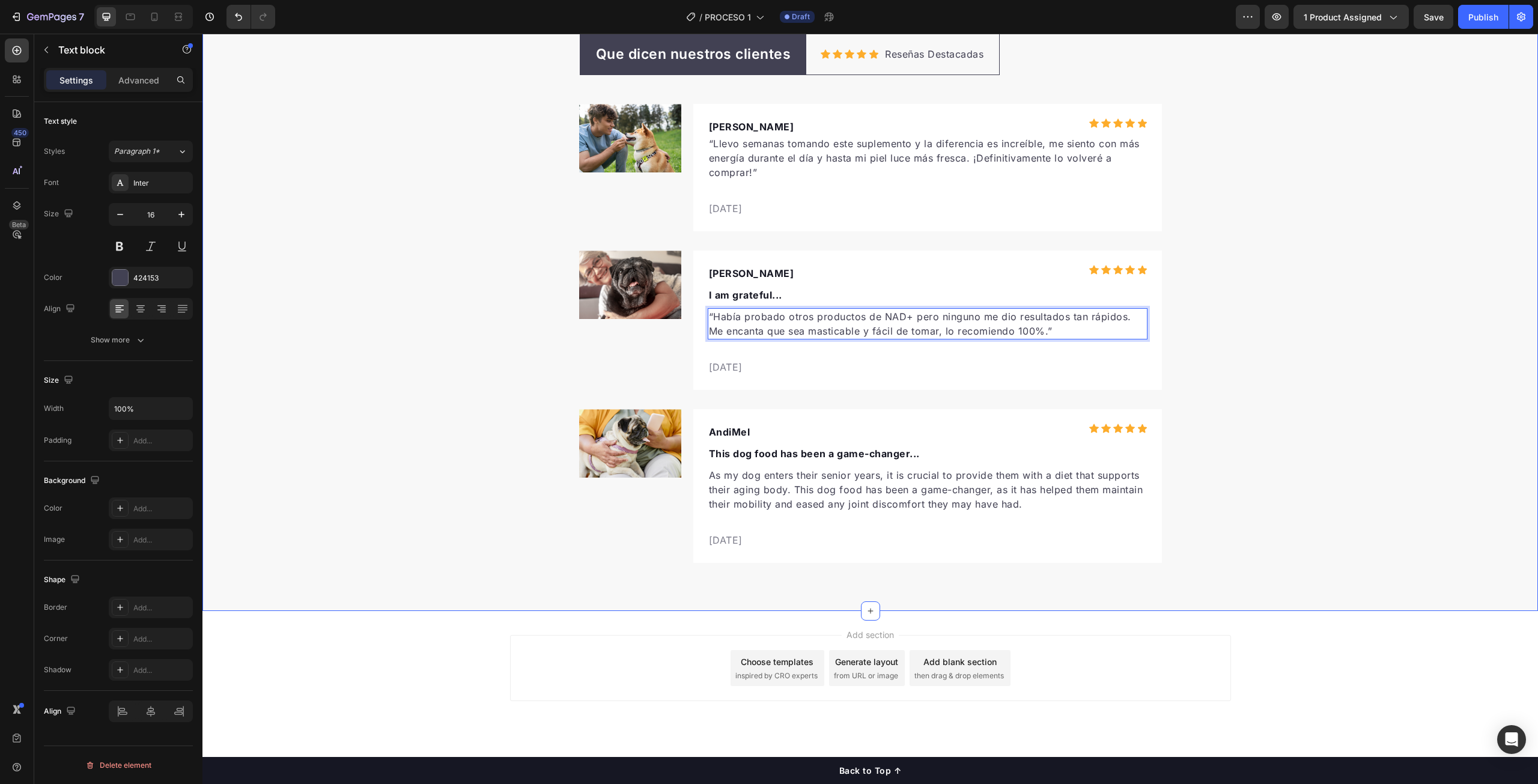
click at [1282, 406] on div "Que dicen nuestros clientes Text block Row Icon Icon Icon Icon Icon Icon List H…" at bounding box center [870, 298] width 1335 height 530
click at [752, 299] on p "I am grateful..." at bounding box center [927, 295] width 437 height 14
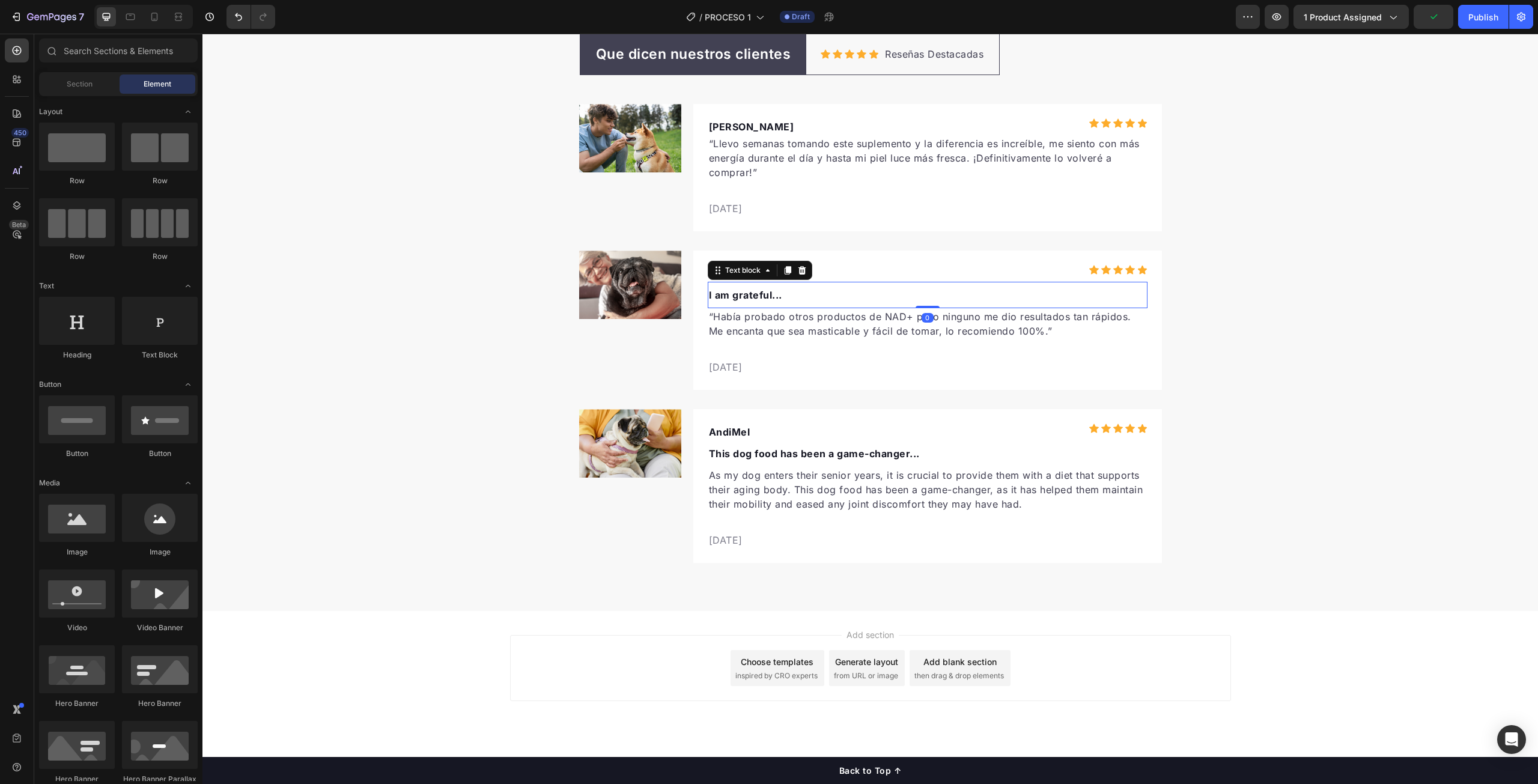
scroll to position [3858, 0]
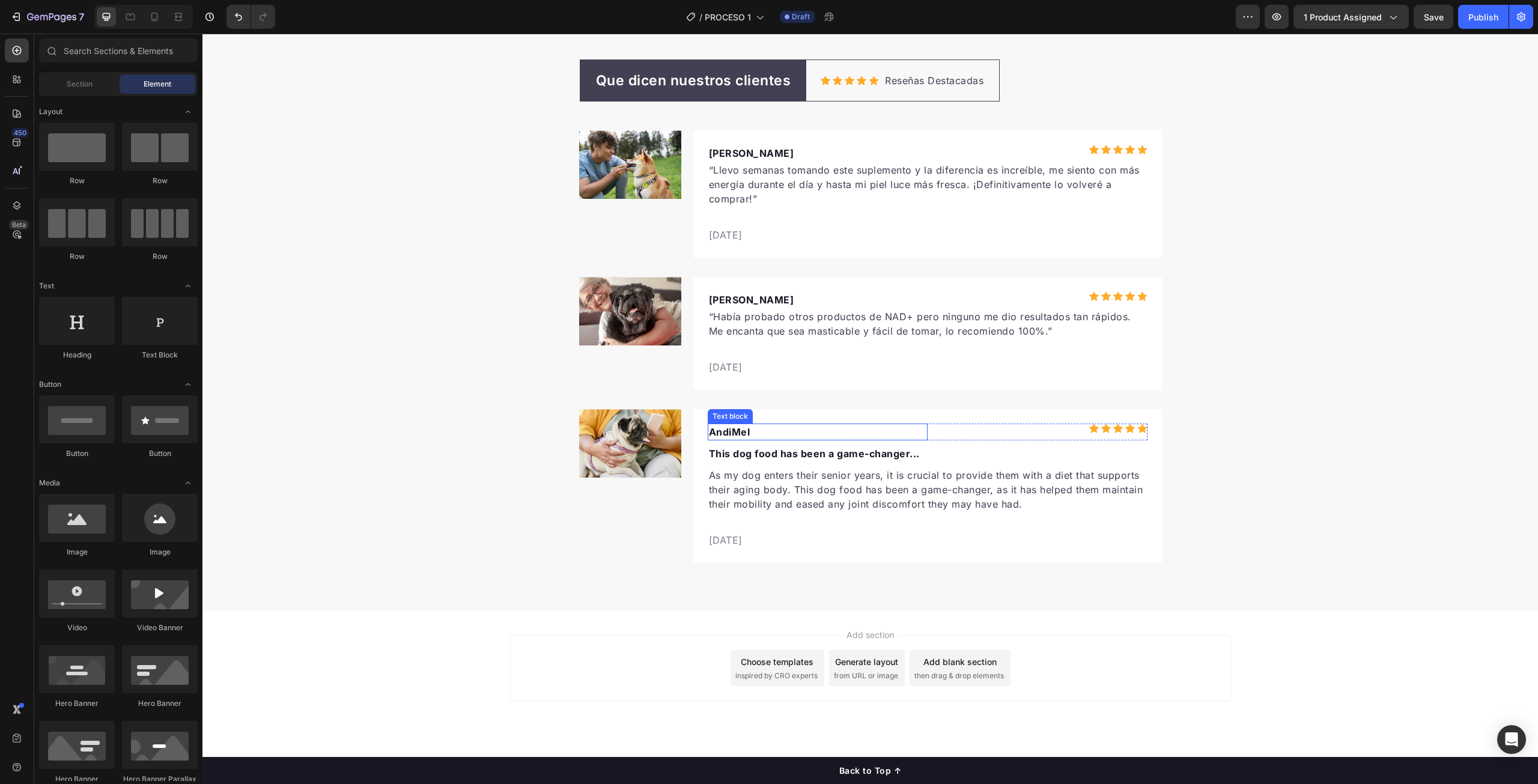
click at [762, 437] on p "AndiMel" at bounding box center [818, 431] width 218 height 14
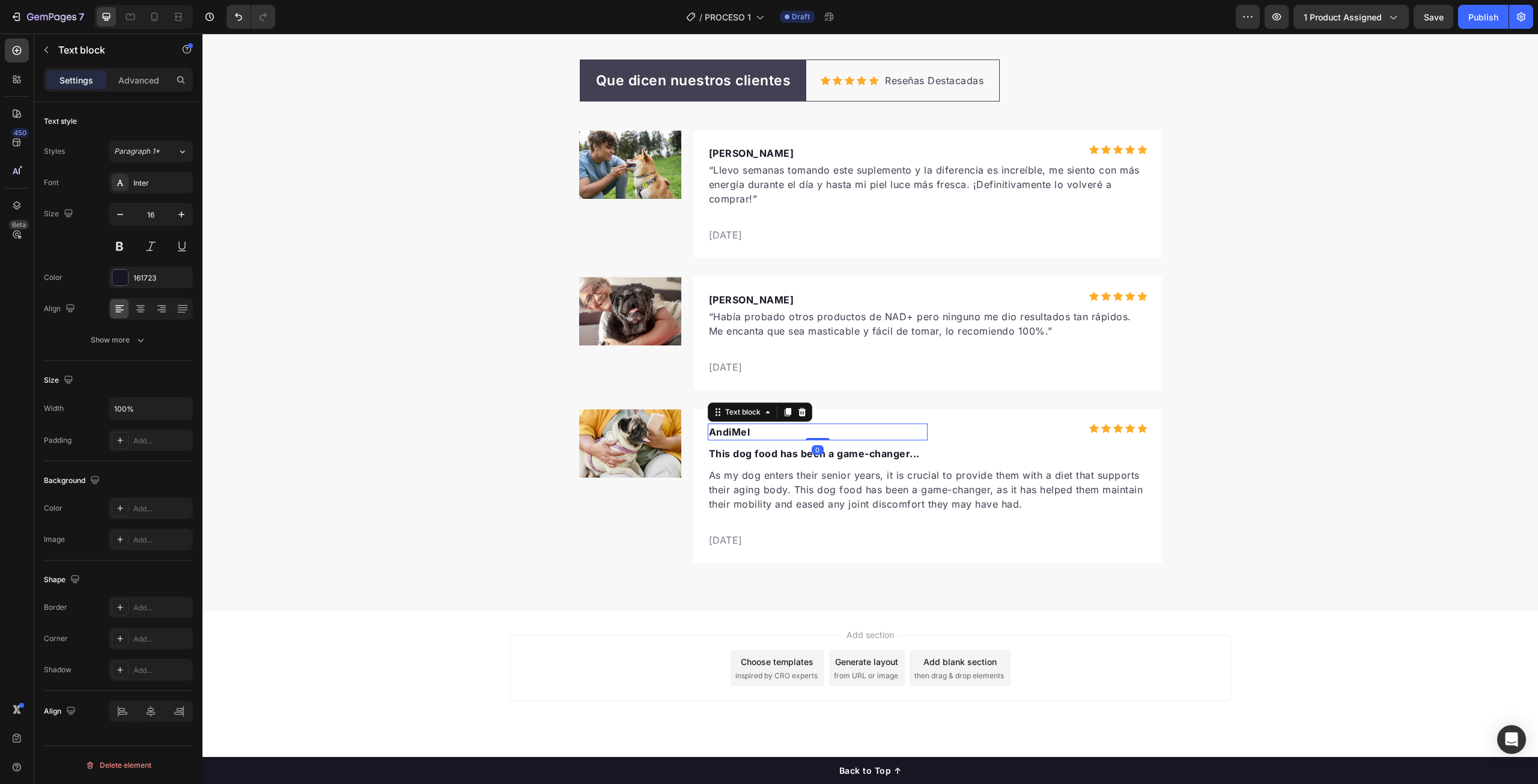
click at [762, 437] on p "AndiMel" at bounding box center [818, 431] width 218 height 14
click at [830, 487] on p "As my dog enters their senior years, it is crucial to provide them with a diet …" at bounding box center [927, 490] width 437 height 44
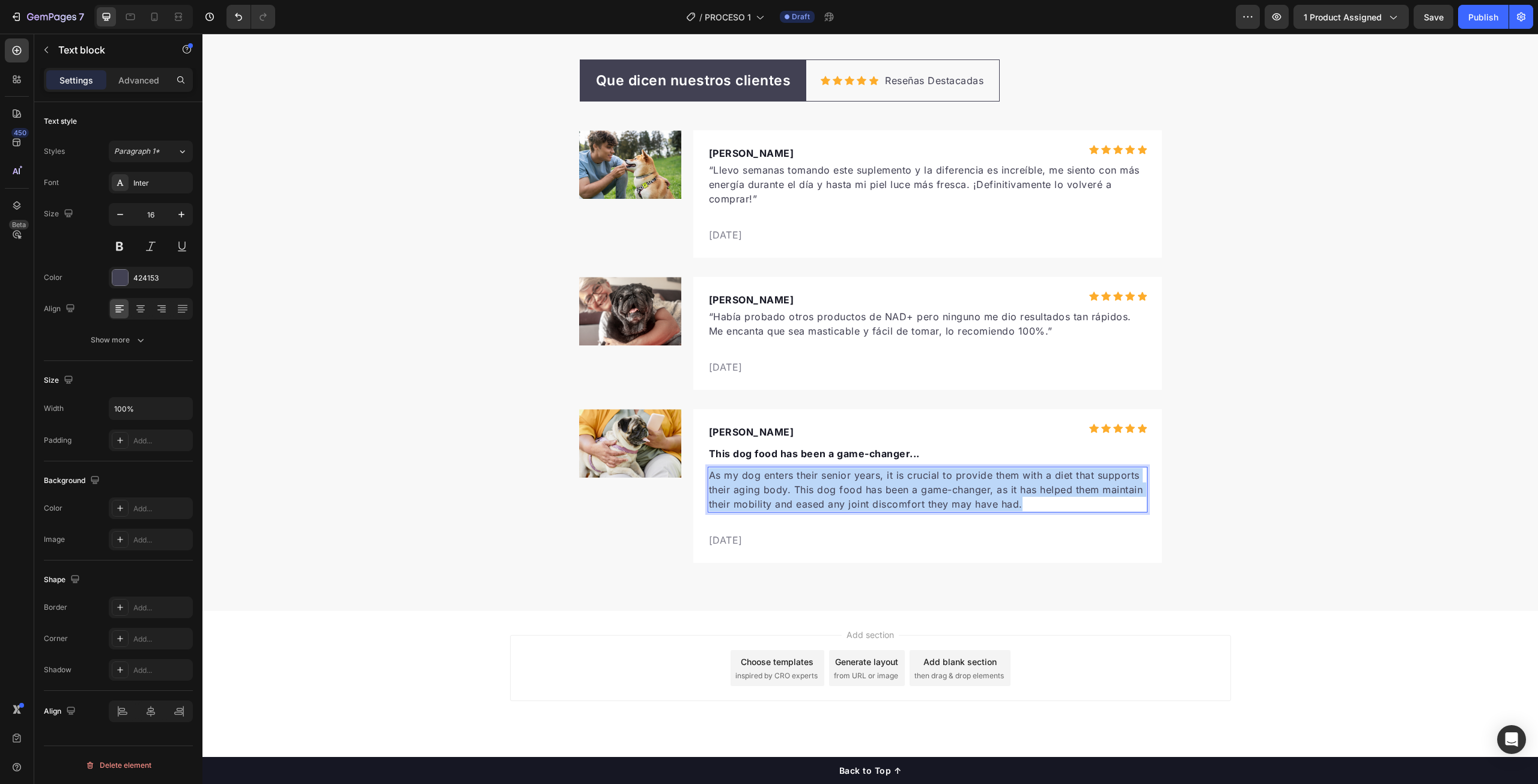
click at [830, 487] on p "As my dog enters their senior years, it is crucial to provide them with a diet …" at bounding box center [927, 490] width 437 height 44
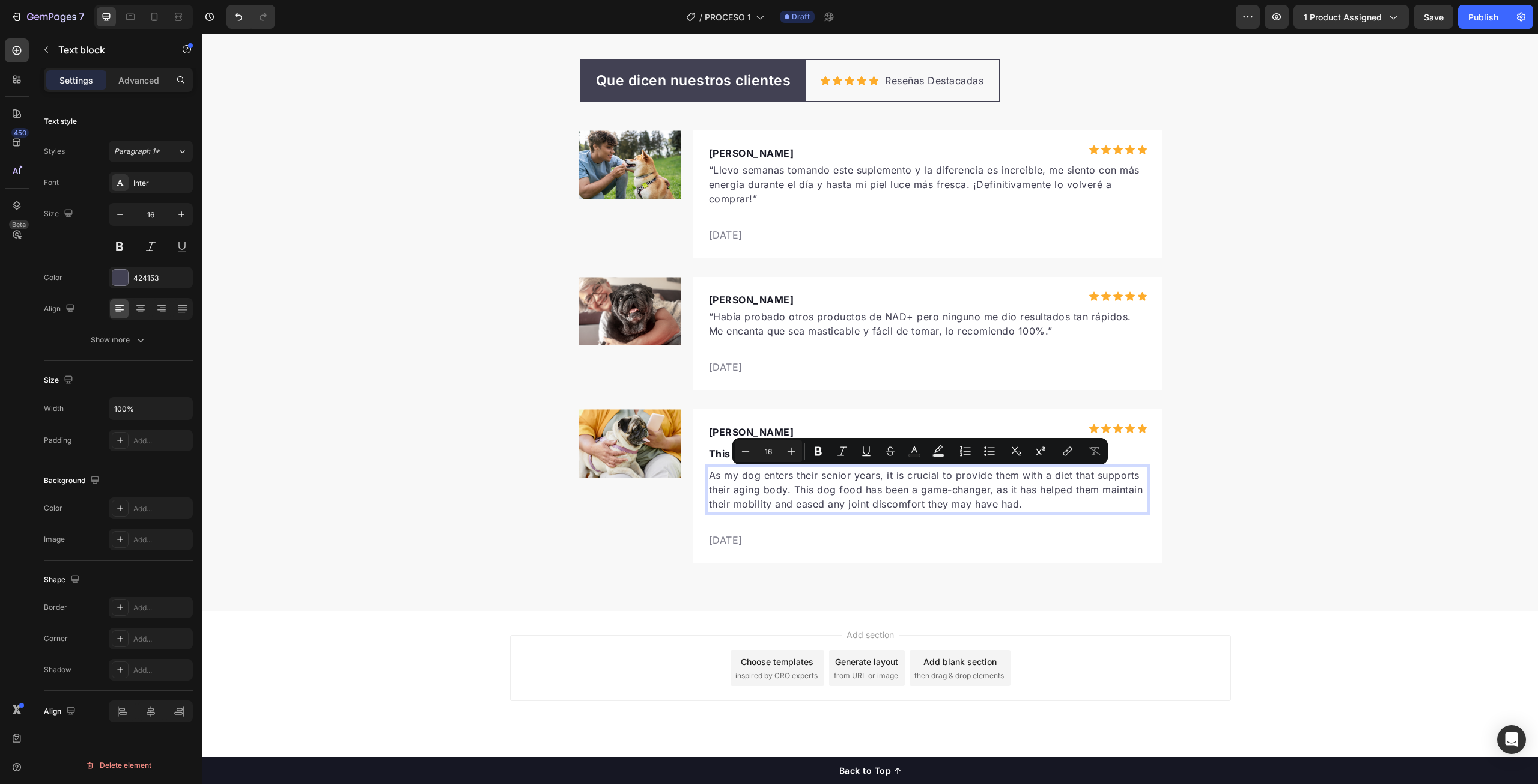
scroll to position [3844, 0]
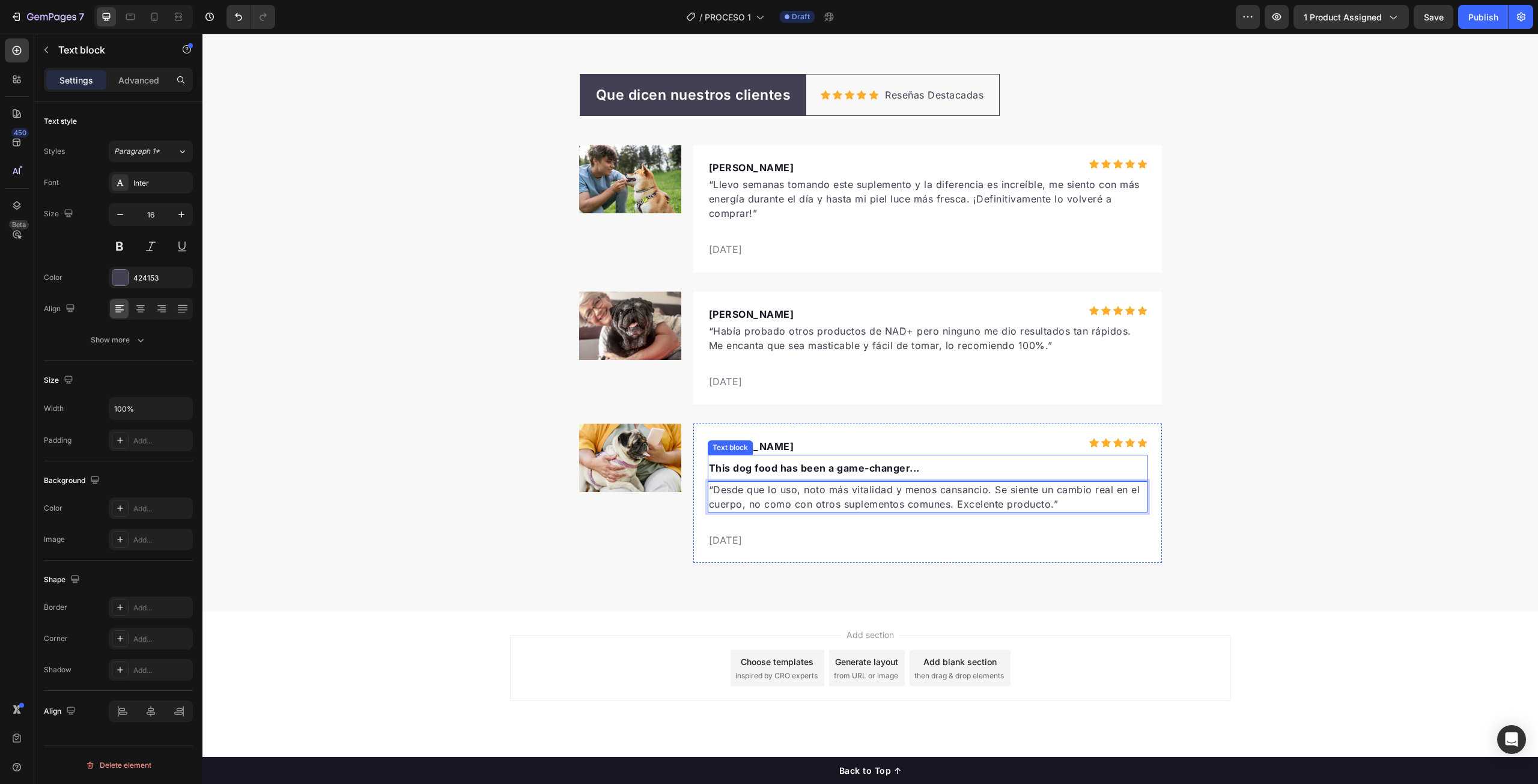
click at [813, 471] on p "This dog food has been a game-changer..." at bounding box center [927, 467] width 437 height 14
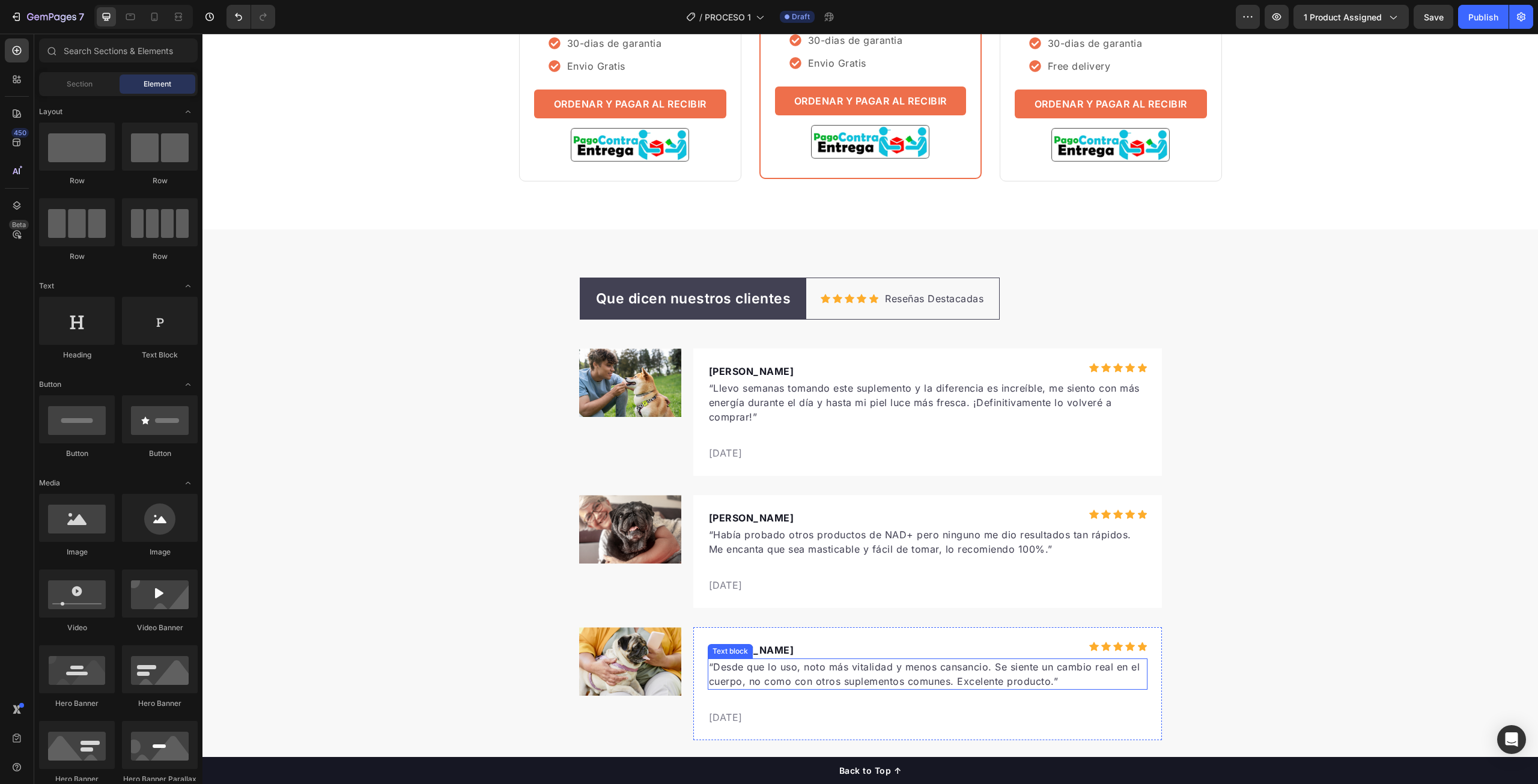
scroll to position [3637, 0]
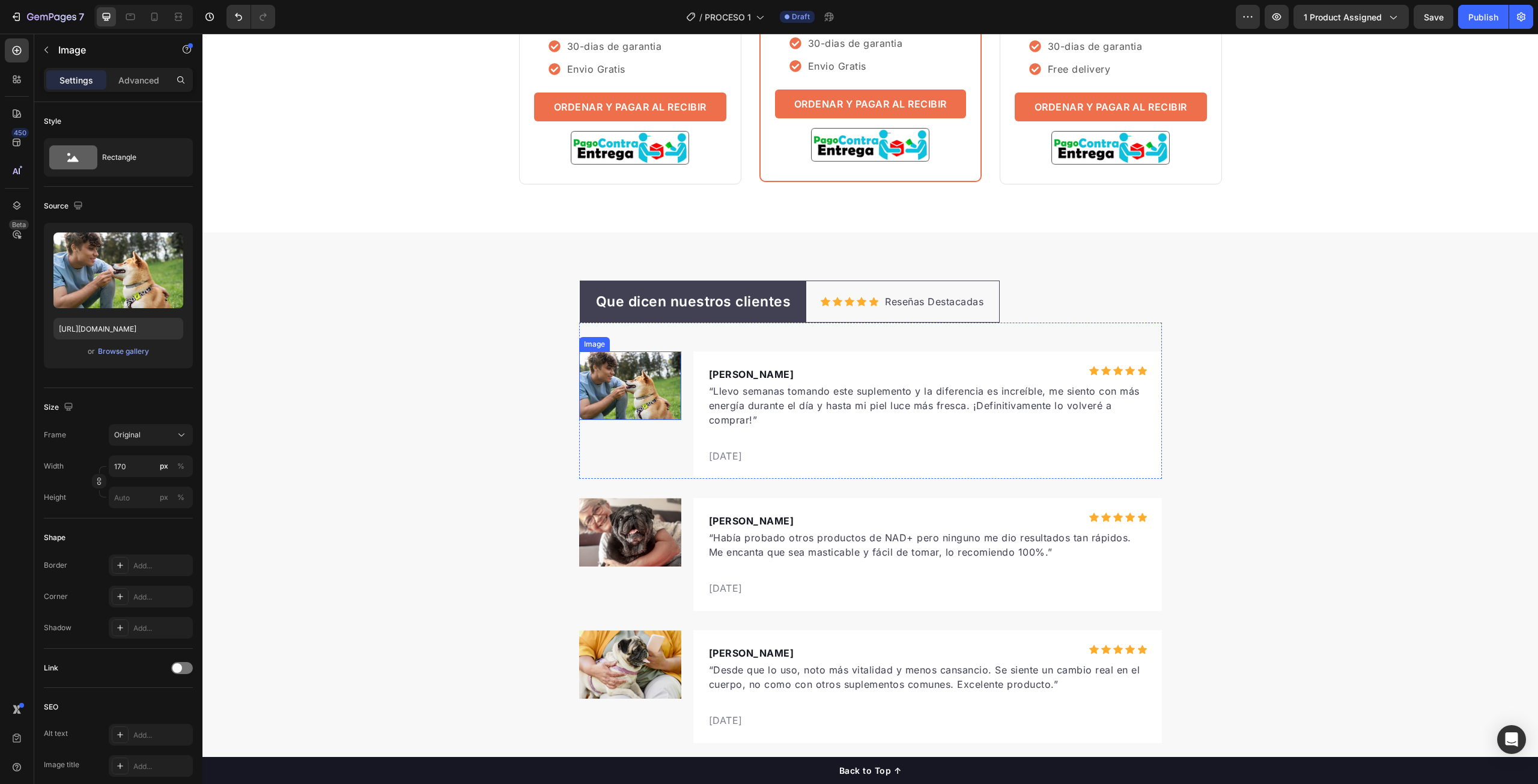
click at [638, 404] on img at bounding box center [630, 386] width 102 height 68
click at [119, 353] on div "Browse gallery" at bounding box center [124, 351] width 51 height 11
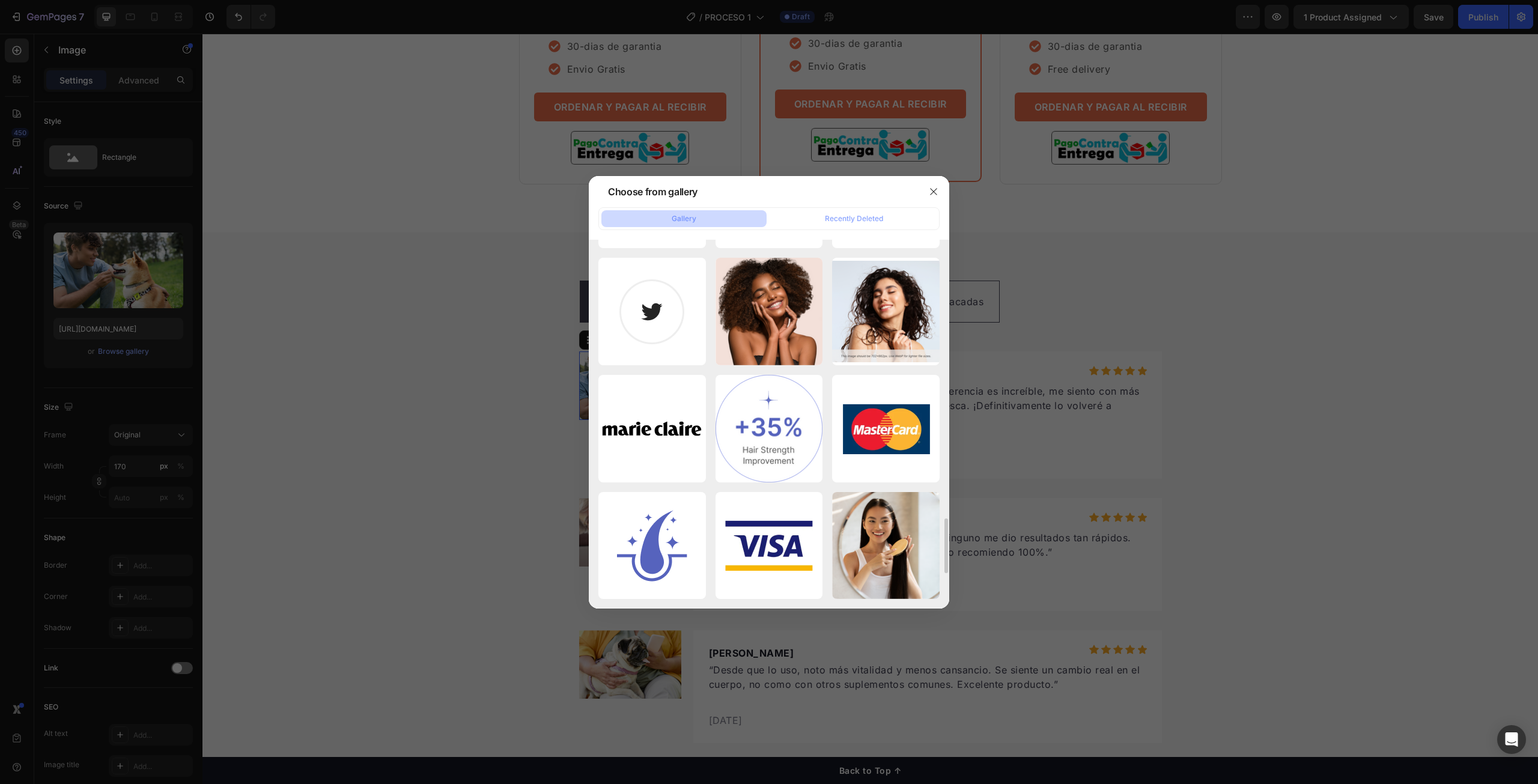
scroll to position [2097, 0]
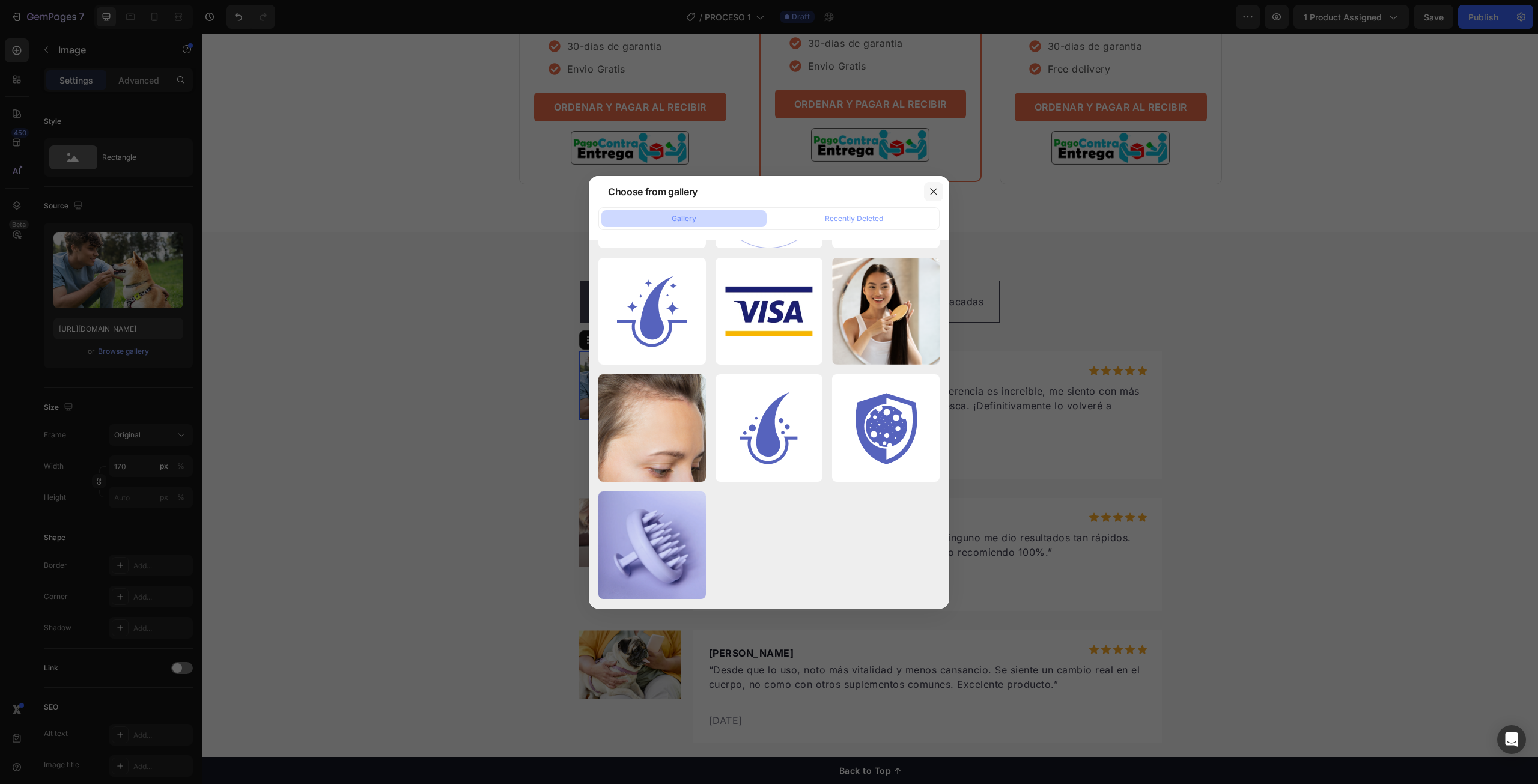
click at [931, 191] on icon "button" at bounding box center [933, 191] width 10 height 10
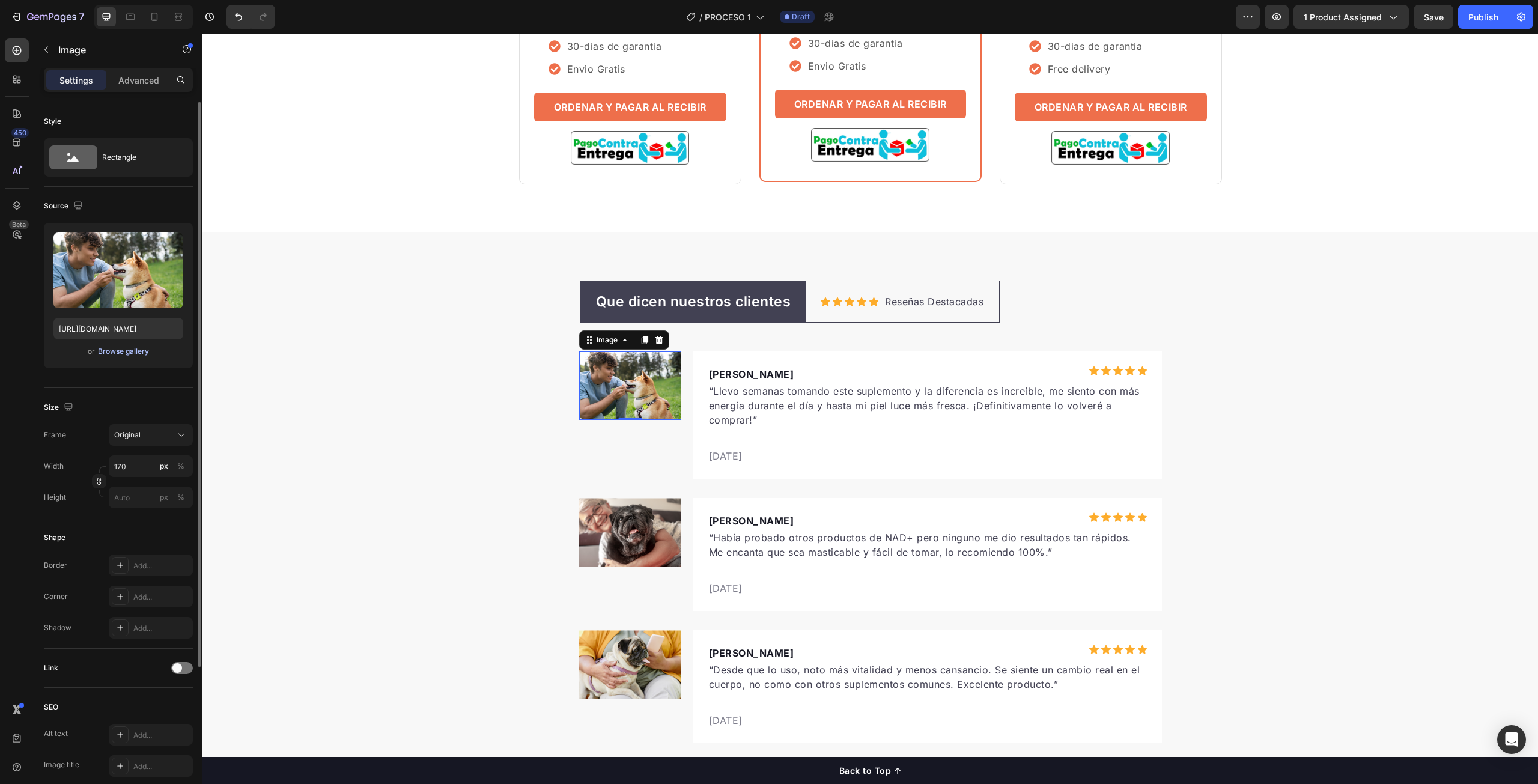
click at [116, 349] on div "Browse gallery" at bounding box center [124, 351] width 51 height 11
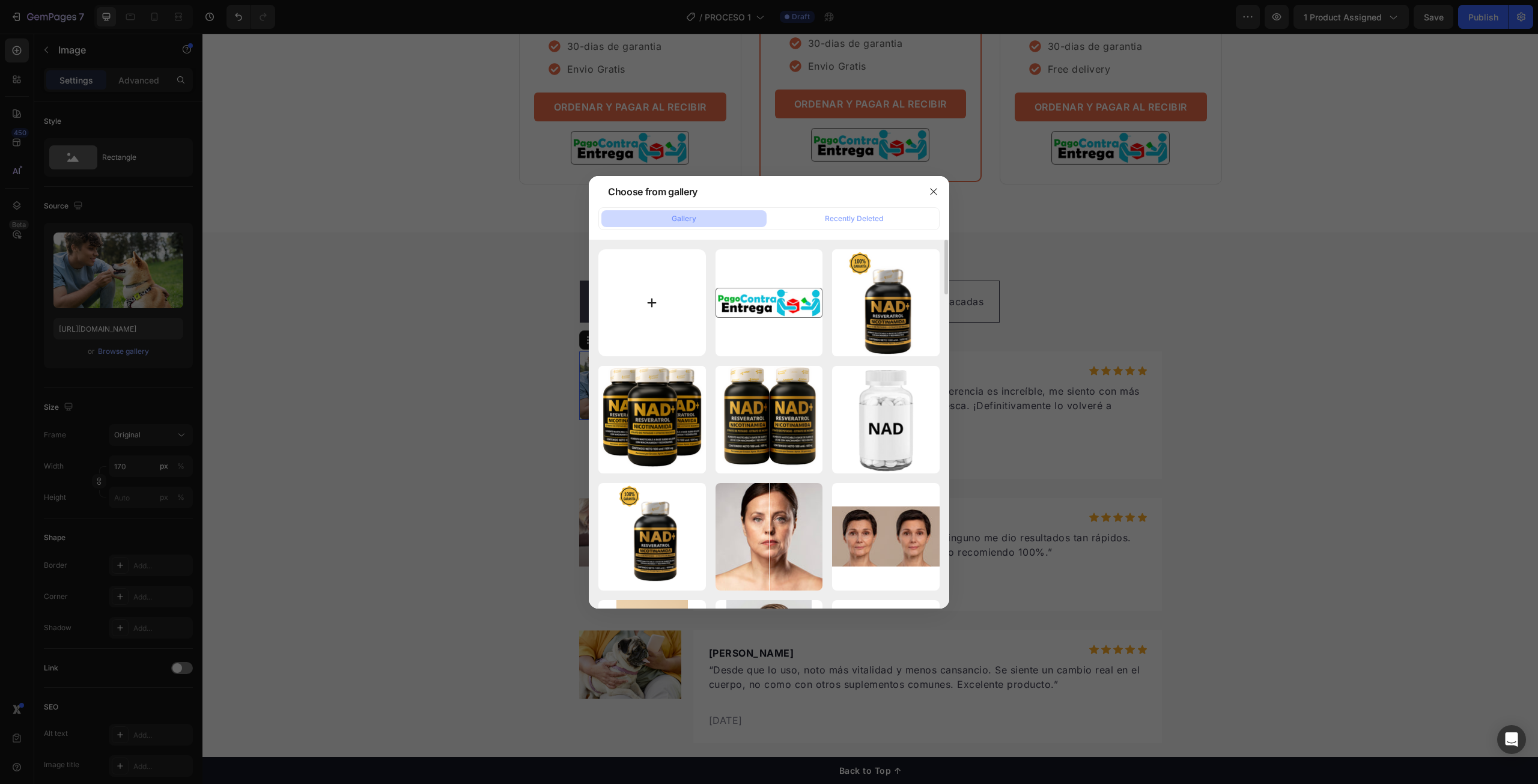
click at [657, 301] on input "file" at bounding box center [652, 302] width 107 height 107
type input "C:\fakepath\Gemini_Generated_Image_m09ntgm09ntgm09n.png"
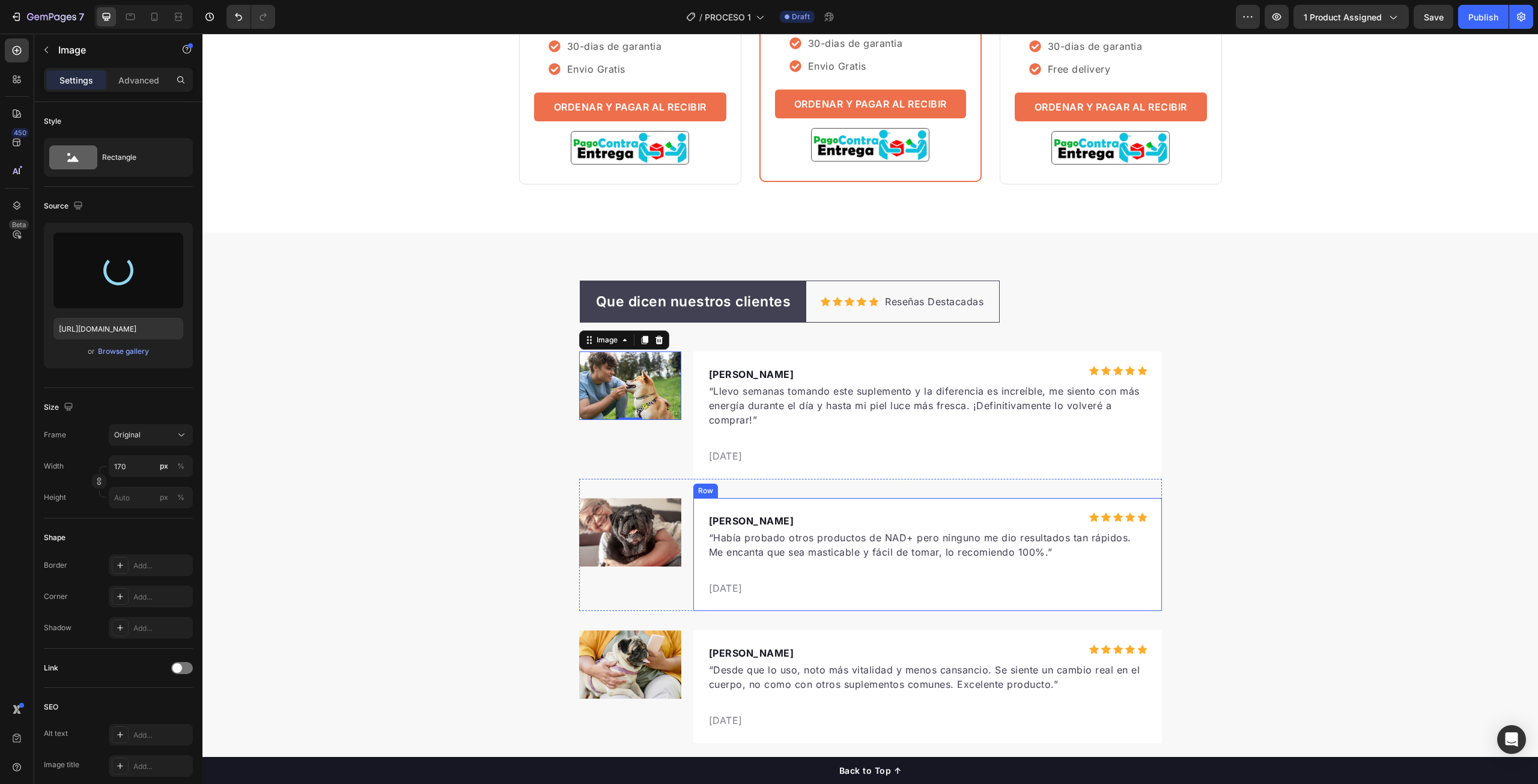
type input "[URL][DOMAIN_NAME]"
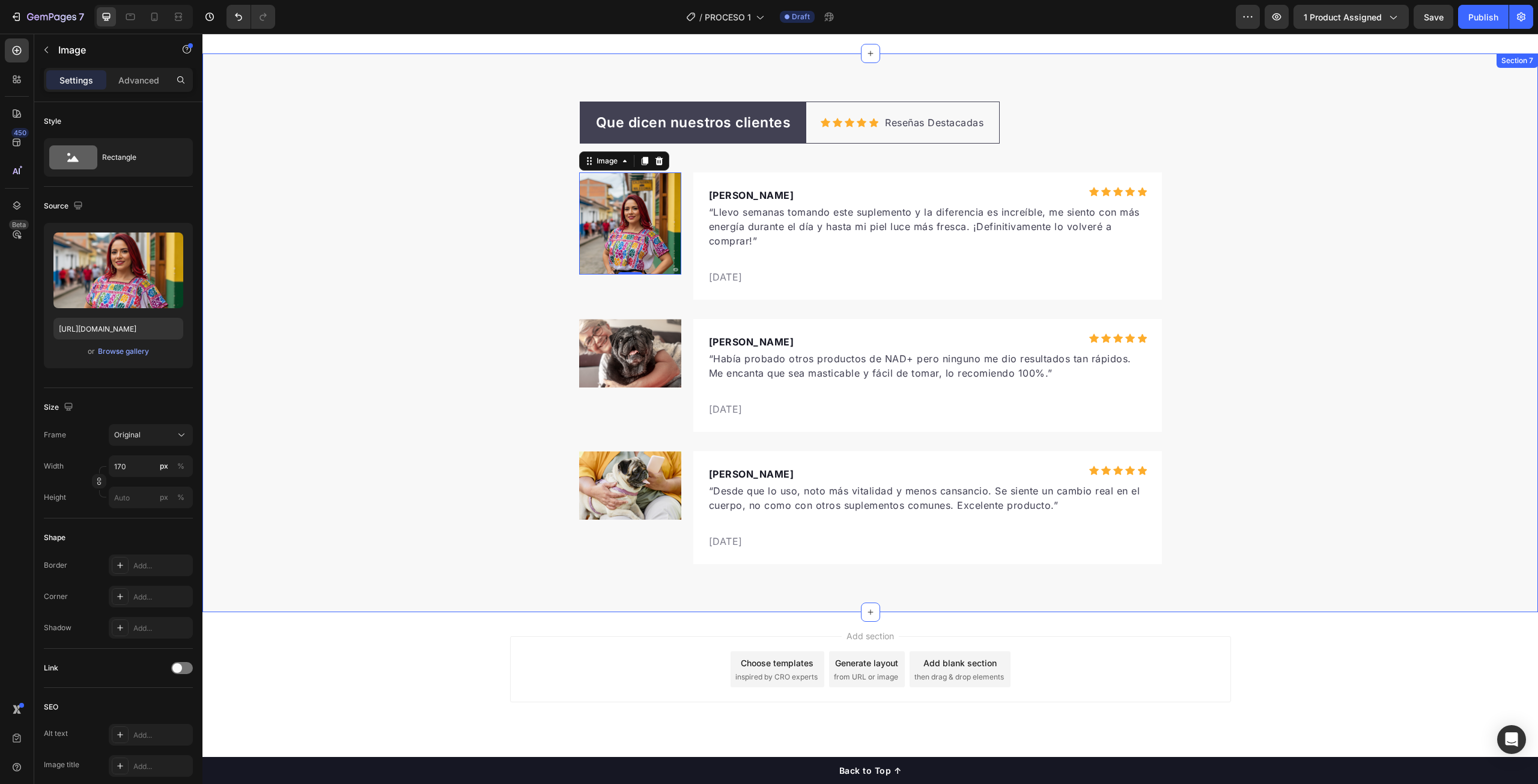
scroll to position [3817, 0]
click at [629, 353] on img at bounding box center [630, 352] width 102 height 68
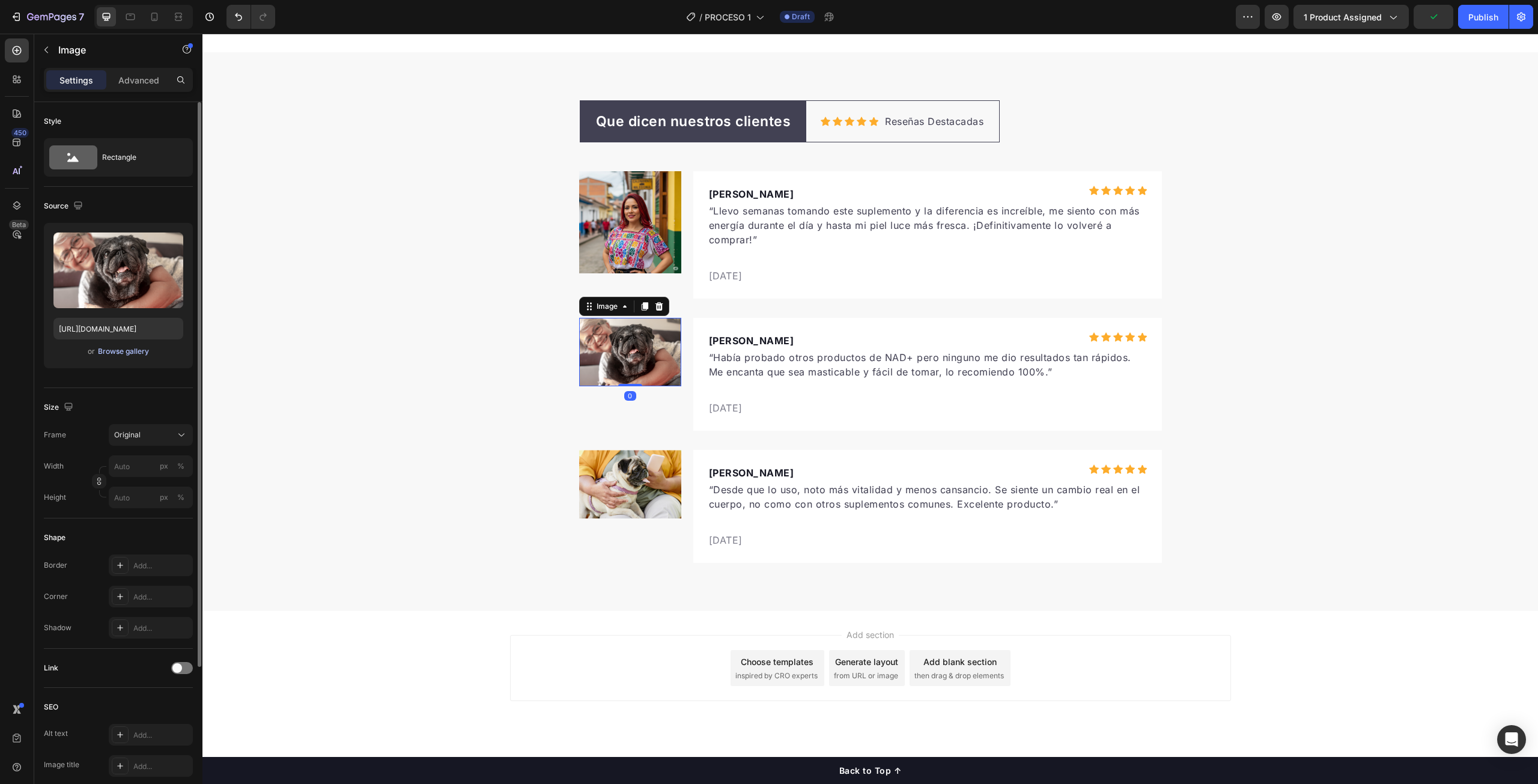
click at [126, 350] on div "Browse gallery" at bounding box center [124, 351] width 51 height 11
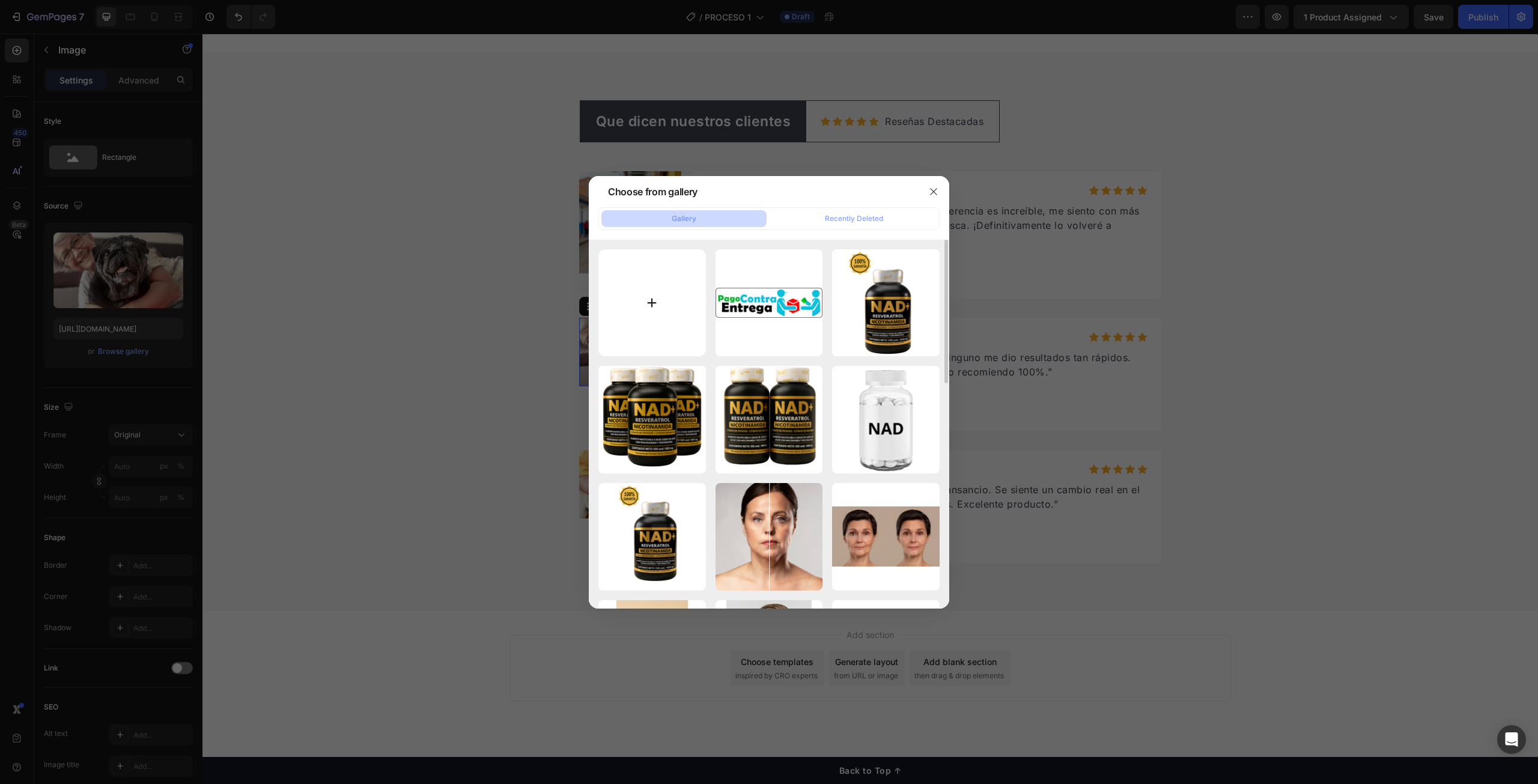
click at [650, 311] on input "file" at bounding box center [652, 302] width 107 height 107
type input "C:\fakepath\unnamed (2).png"
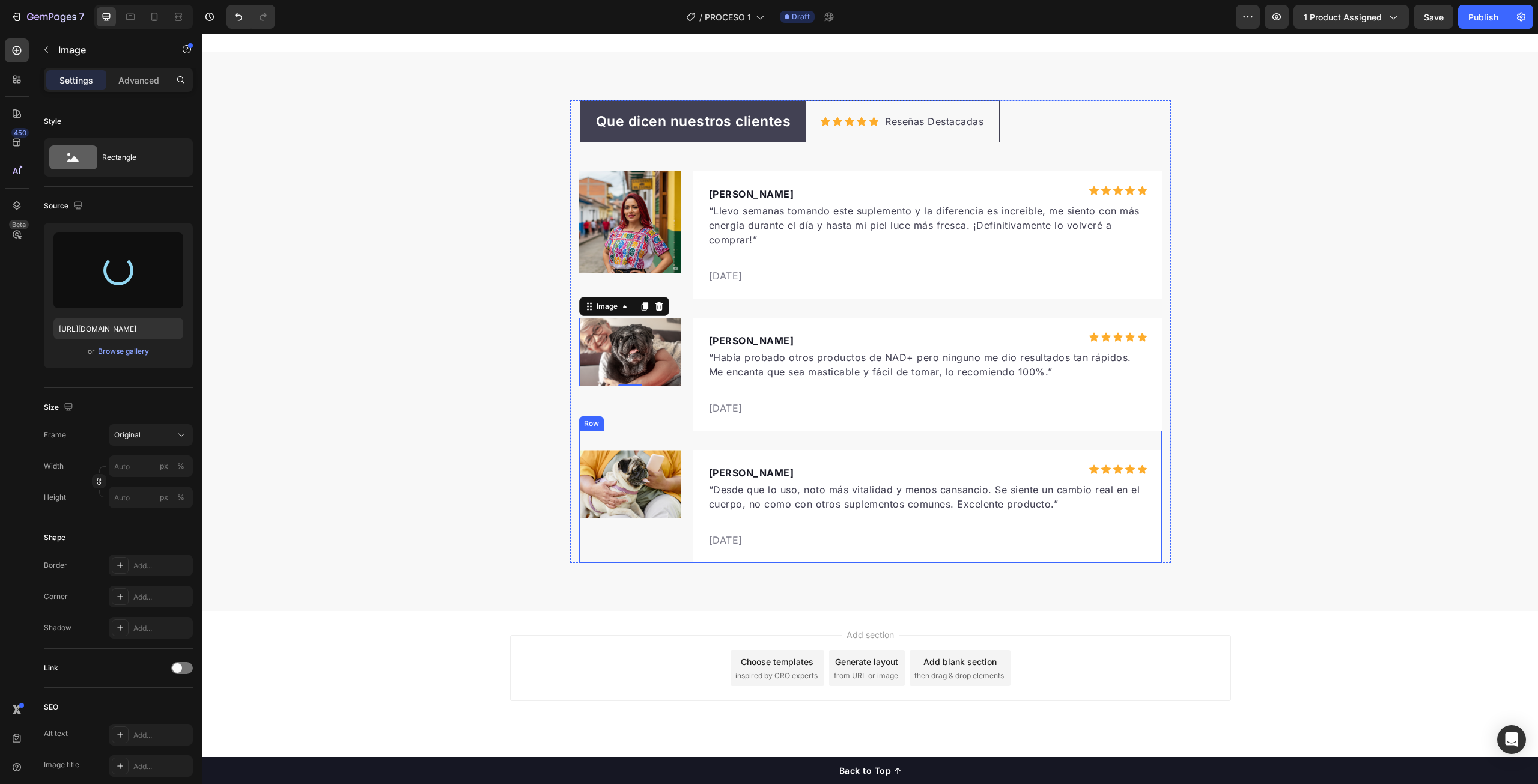
type input "[URL][DOMAIN_NAME]"
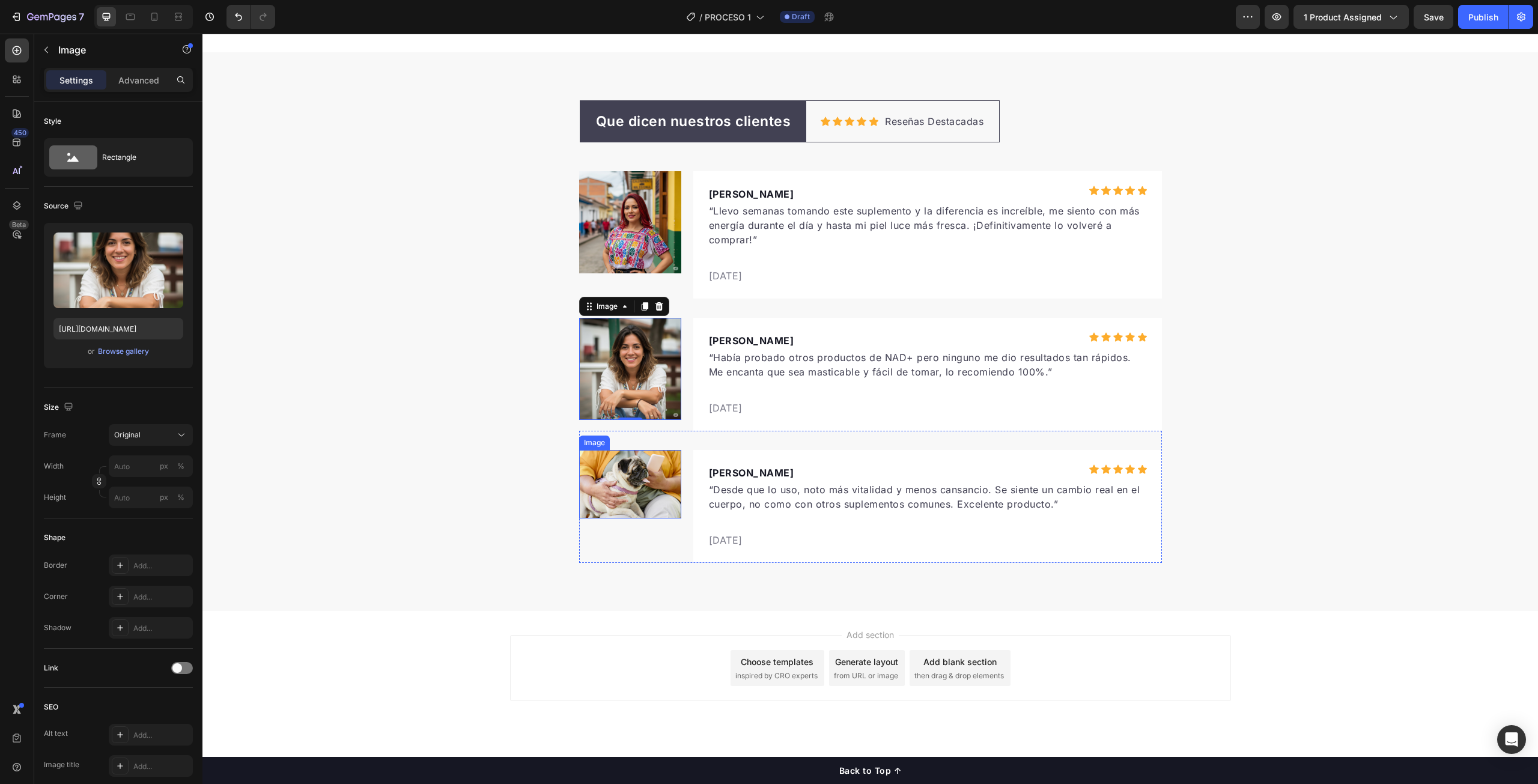
click at [632, 476] on img at bounding box center [630, 484] width 102 height 68
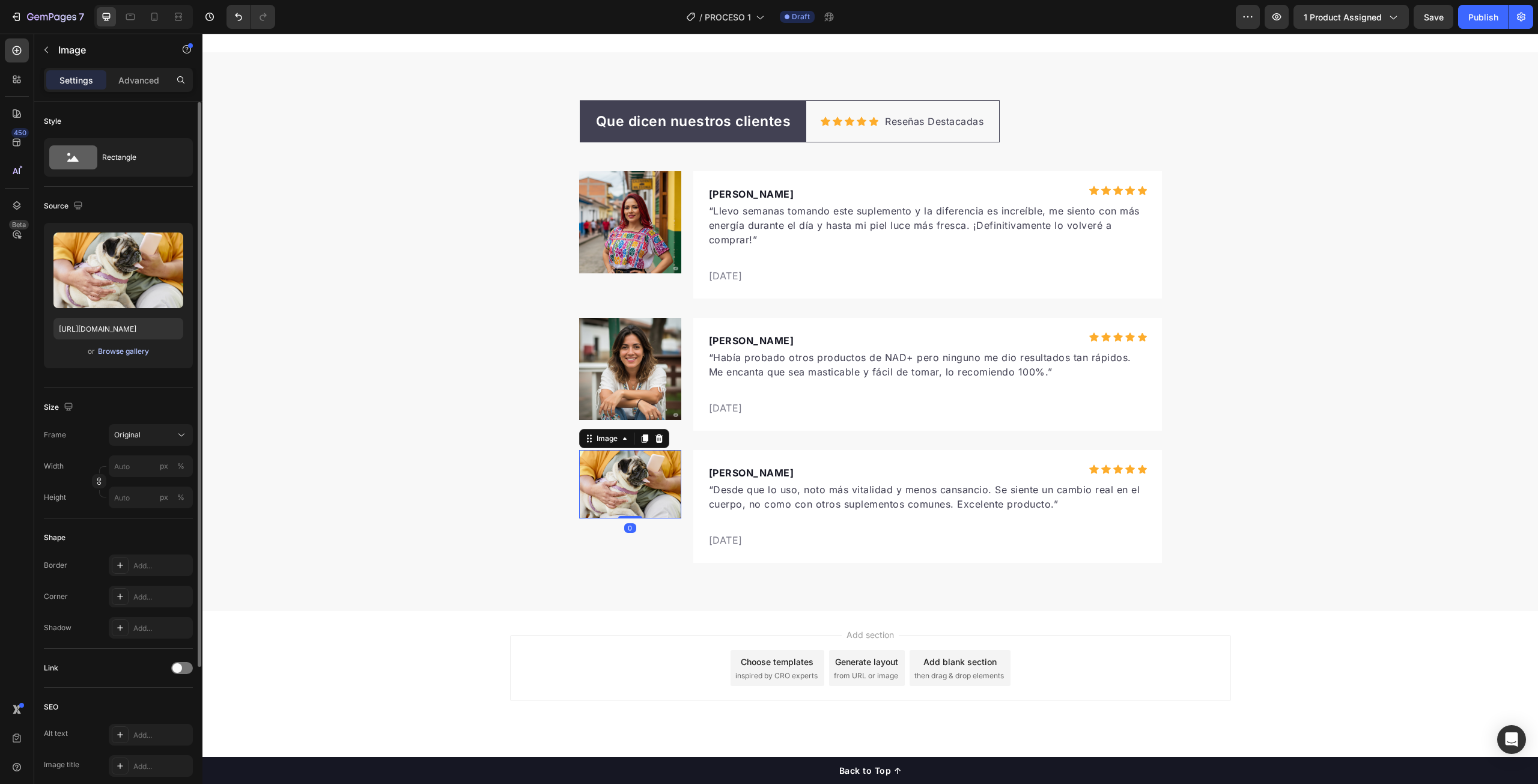
click at [125, 350] on div "Browse gallery" at bounding box center [124, 351] width 51 height 11
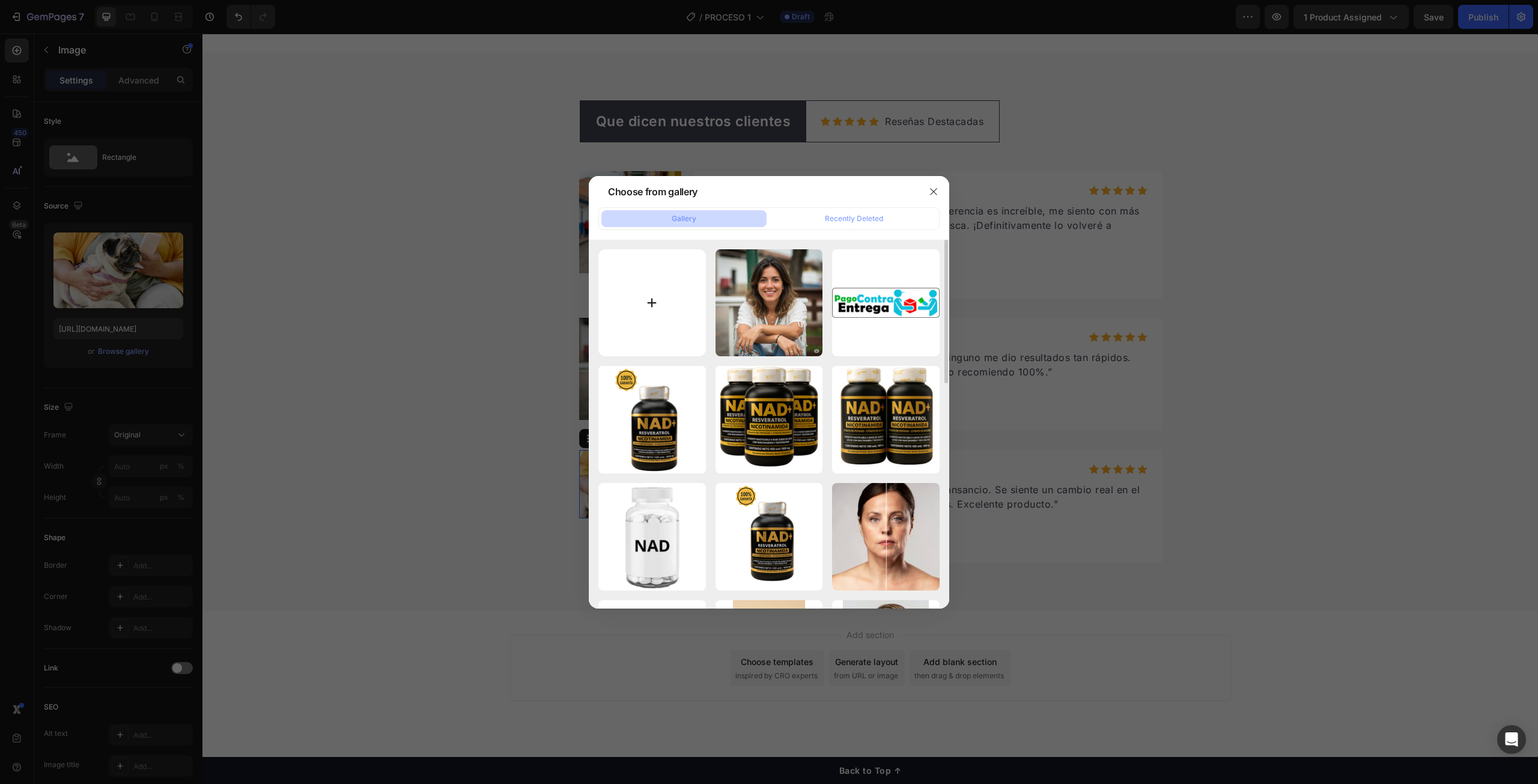
click at [635, 315] on input "file" at bounding box center [652, 302] width 107 height 107
drag, startPoint x: 933, startPoint y: 191, endPoint x: 885, endPoint y: 246, distance: 73.0
click at [933, 191] on icon "button" at bounding box center [933, 191] width 7 height 7
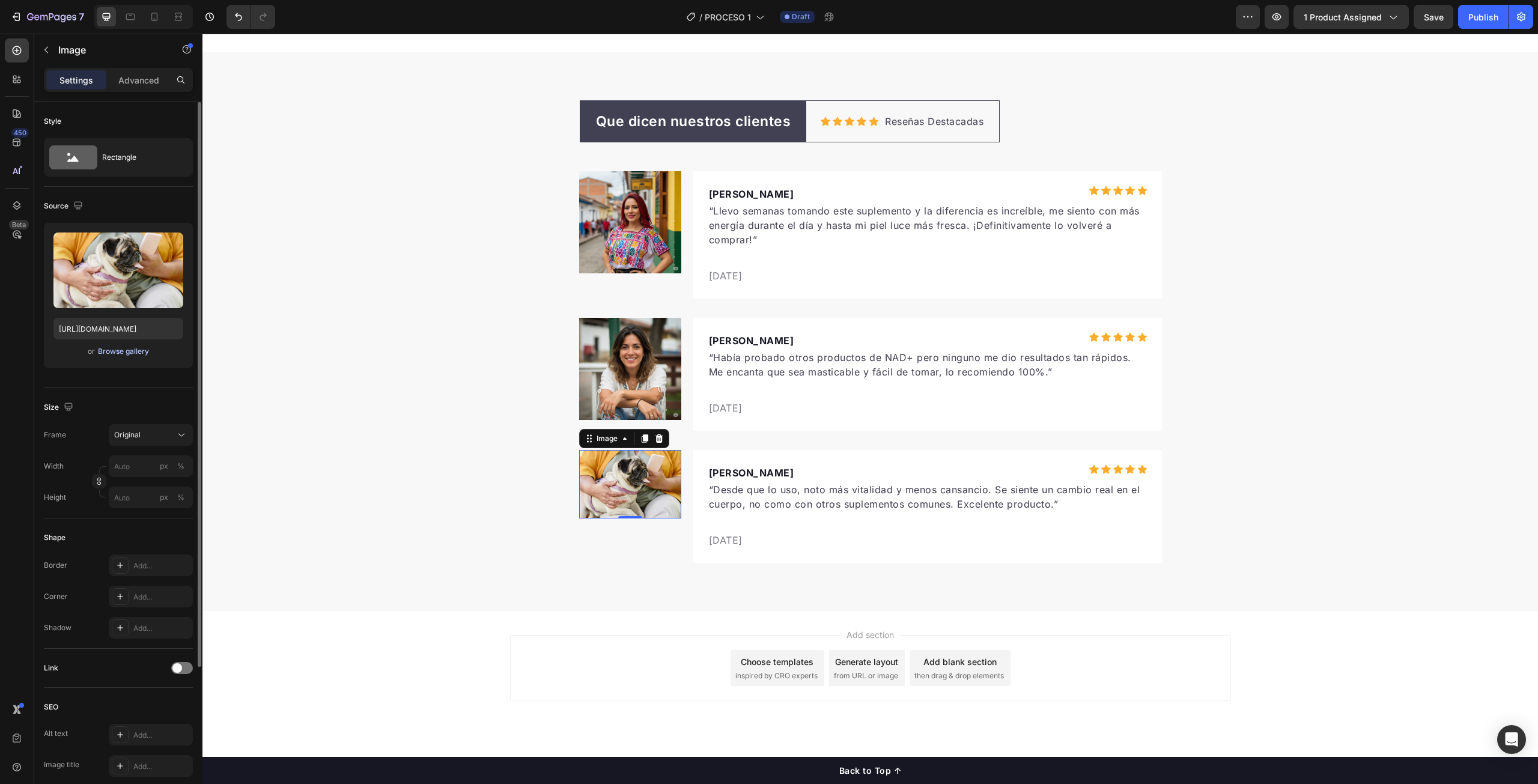
click at [123, 355] on div "Browse gallery" at bounding box center [124, 351] width 51 height 11
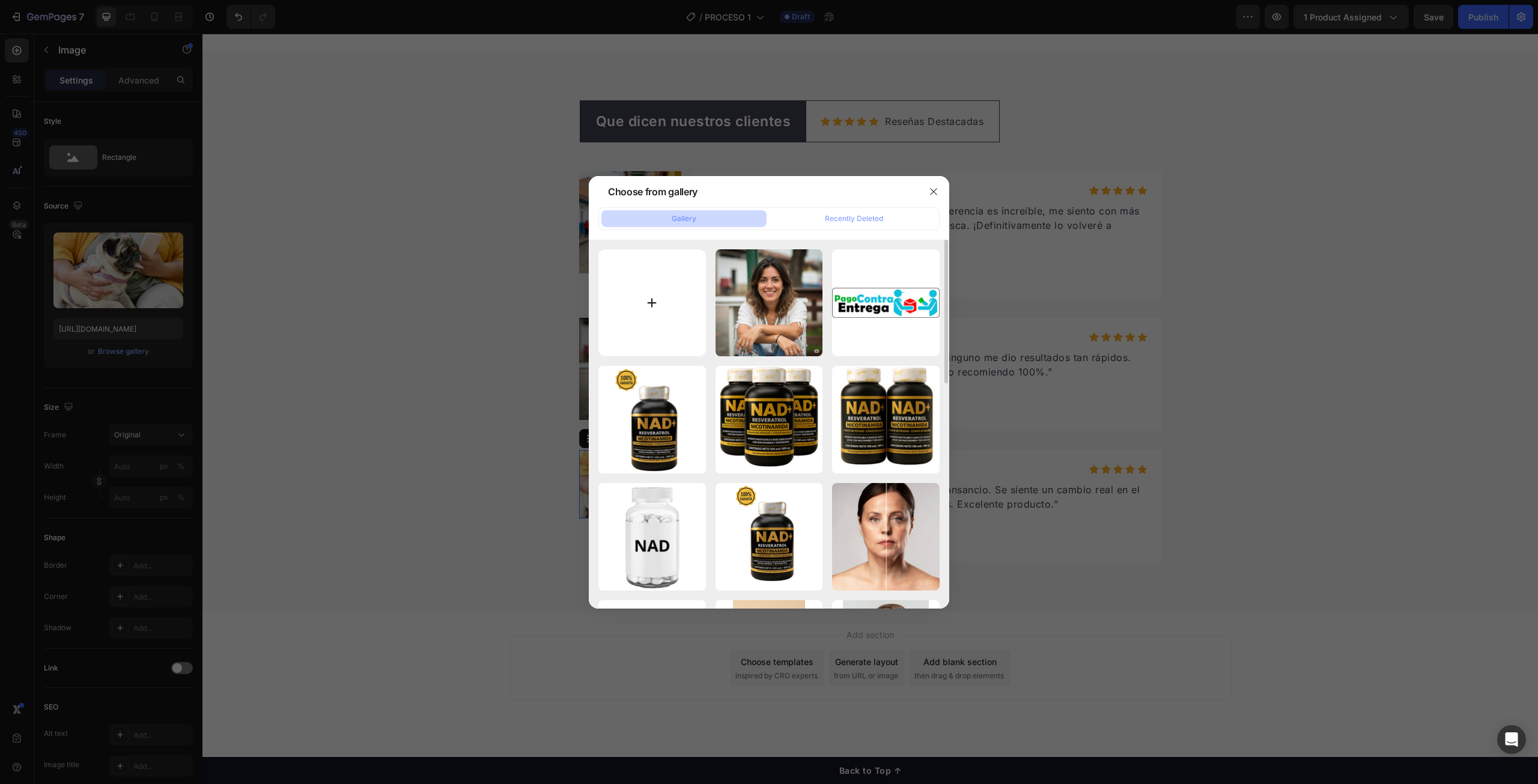
click at [632, 309] on input "file" at bounding box center [652, 302] width 107 height 107
click at [663, 308] on input "file" at bounding box center [652, 302] width 107 height 107
type input "C:\fakepath\ChatGPT Image [DATE], 10_45_36 AM.png"
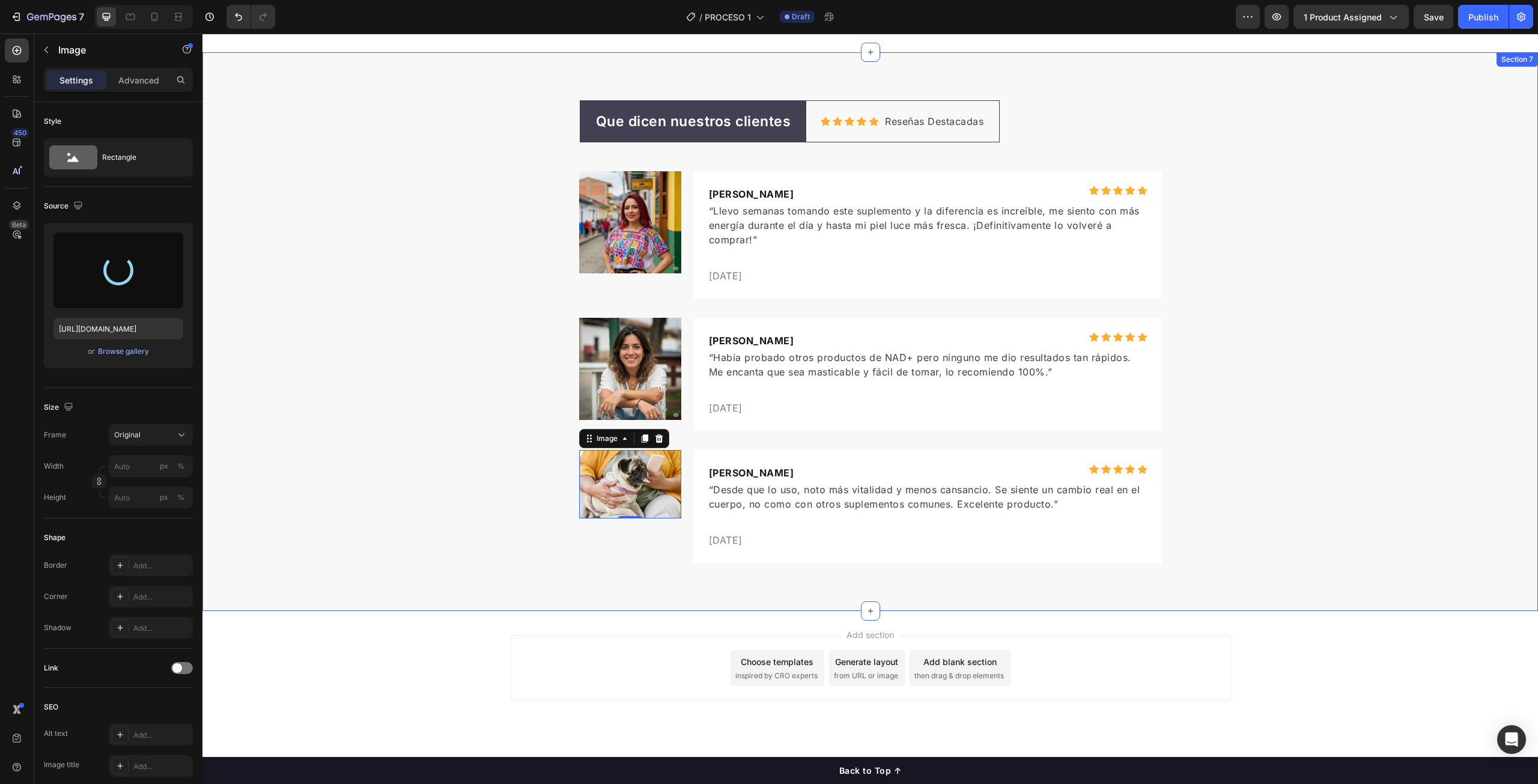
type input "[URL][DOMAIN_NAME]"
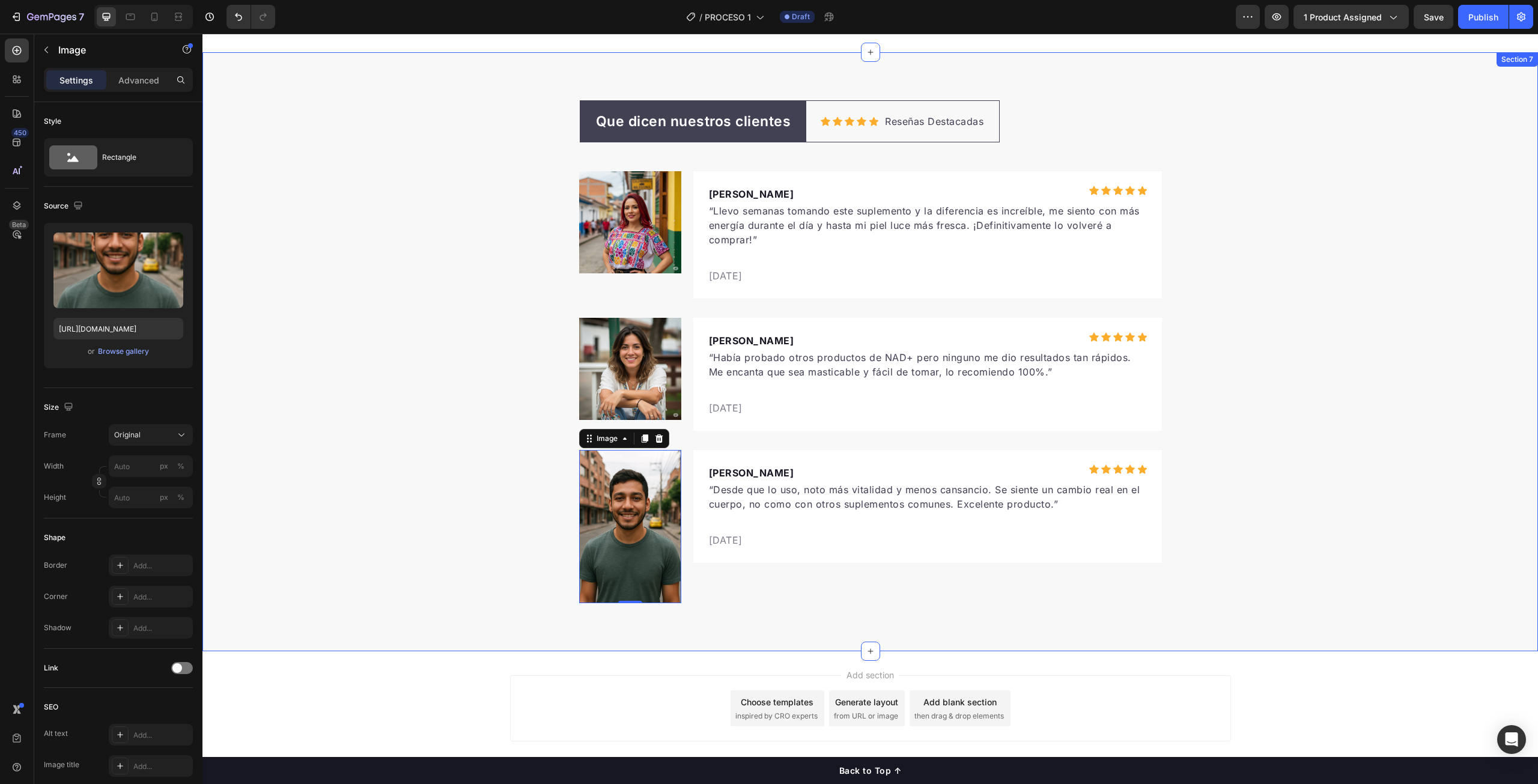
click at [1299, 491] on div "Que dicen nuestros clientes Text block Row Icon Icon Icon Icon Icon Icon List H…" at bounding box center [870, 352] width 1335 height 503
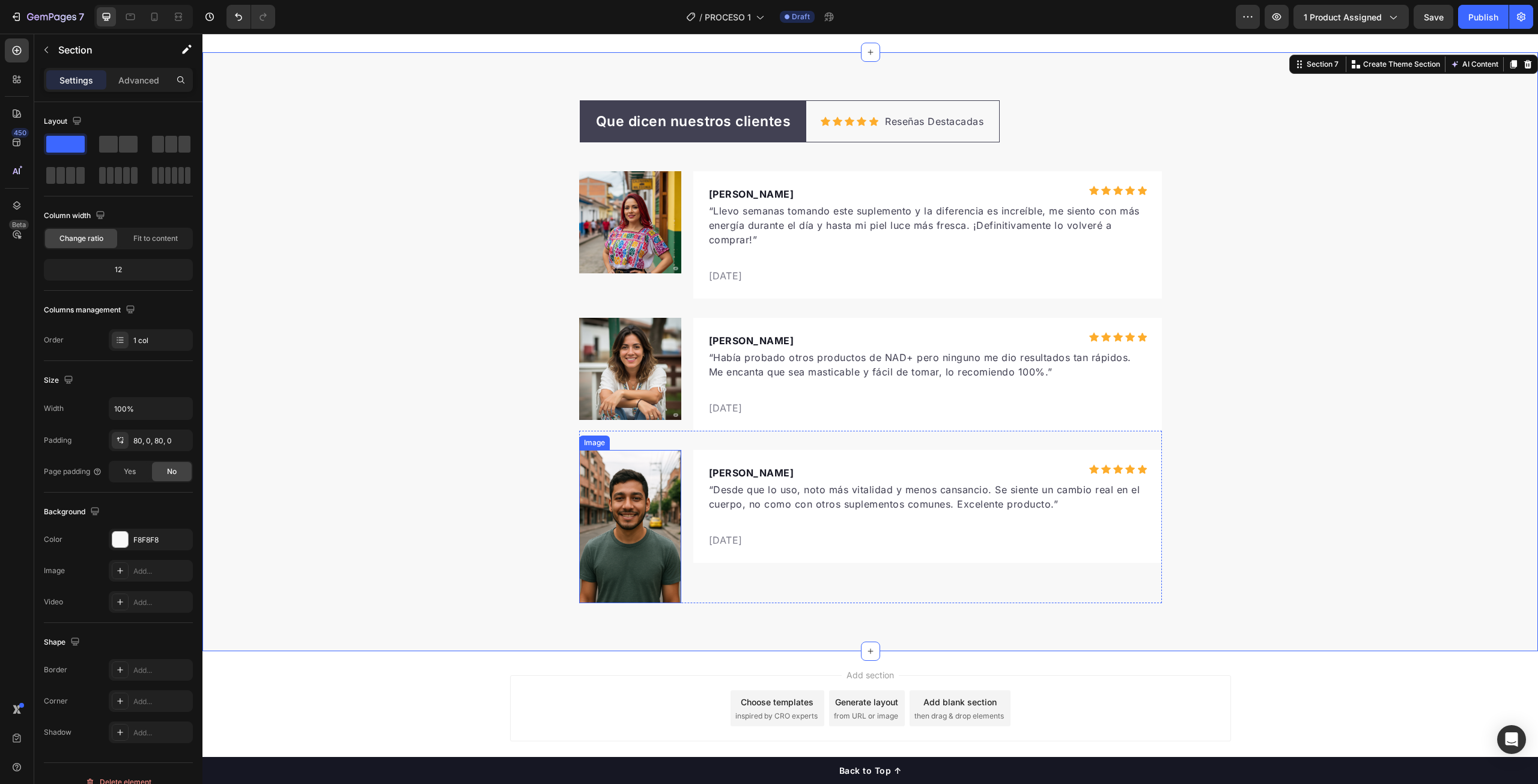
click at [629, 532] on img at bounding box center [630, 527] width 102 height 153
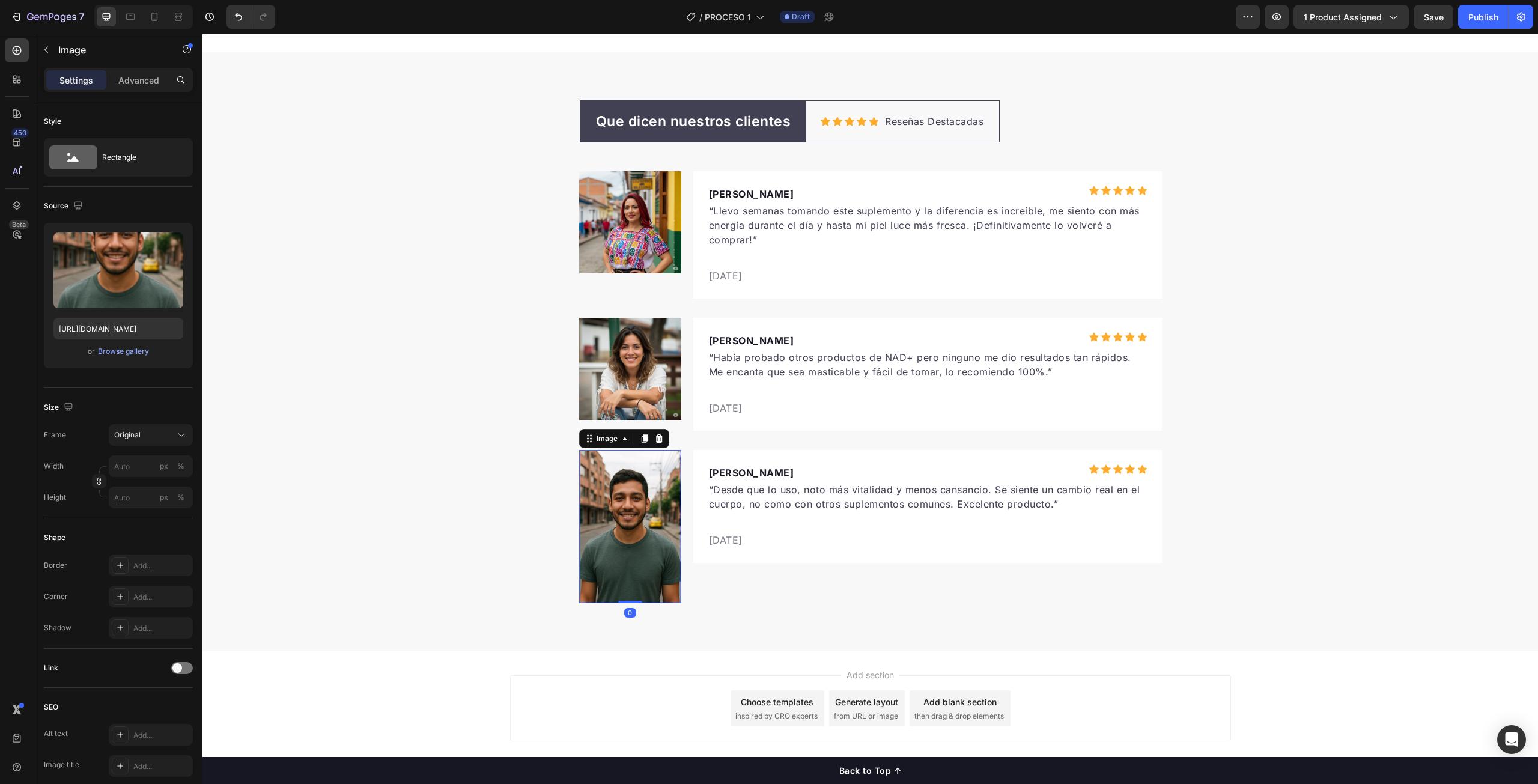
drag, startPoint x: 629, startPoint y: 602, endPoint x: 627, endPoint y: 544, distance: 58.0
click at [627, 544] on div "Image 0" at bounding box center [630, 527] width 102 height 153
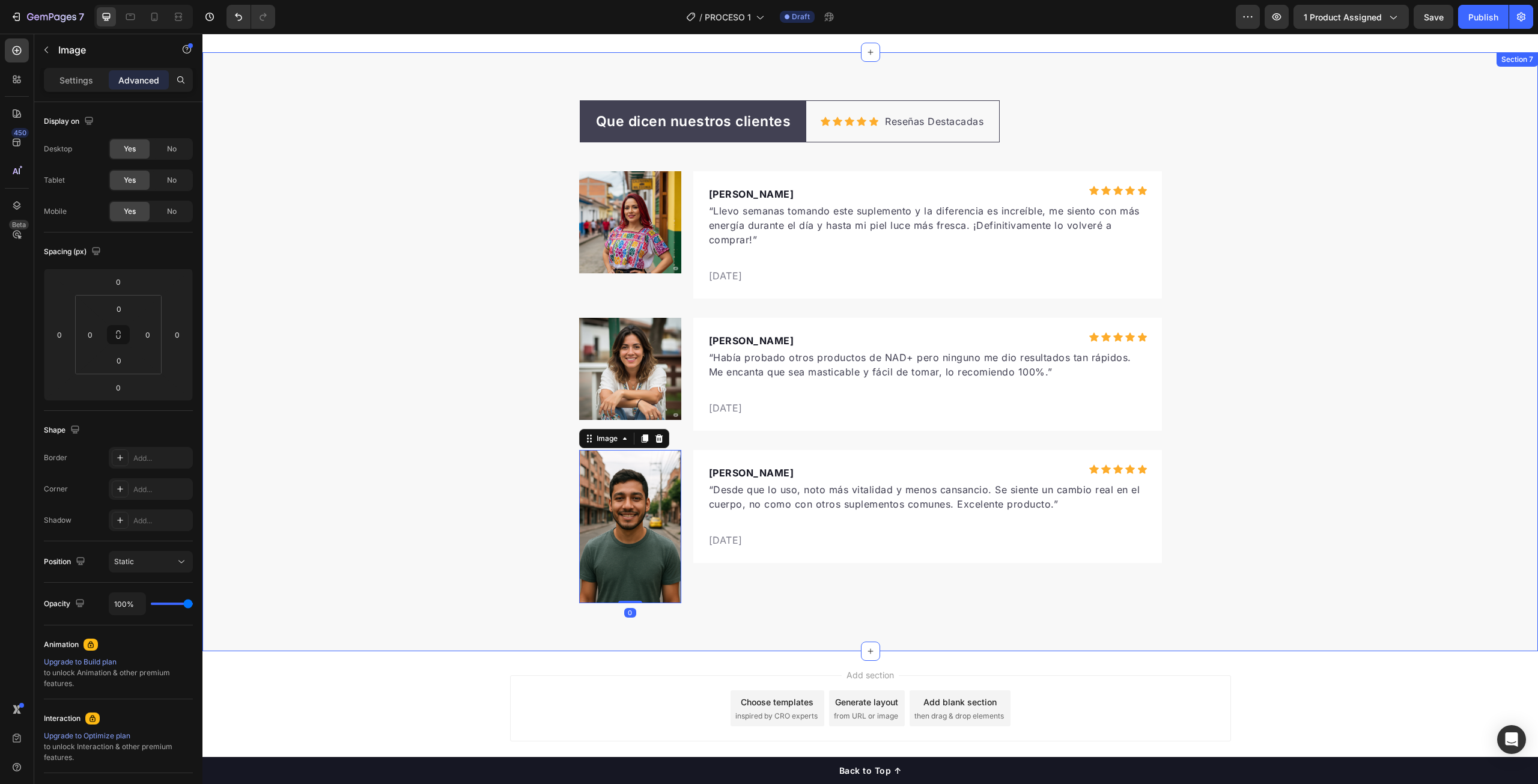
click at [1373, 440] on div "Que dicen nuestros clientes Text block Row Icon Icon Icon Icon Icon Icon List H…" at bounding box center [870, 352] width 1335 height 503
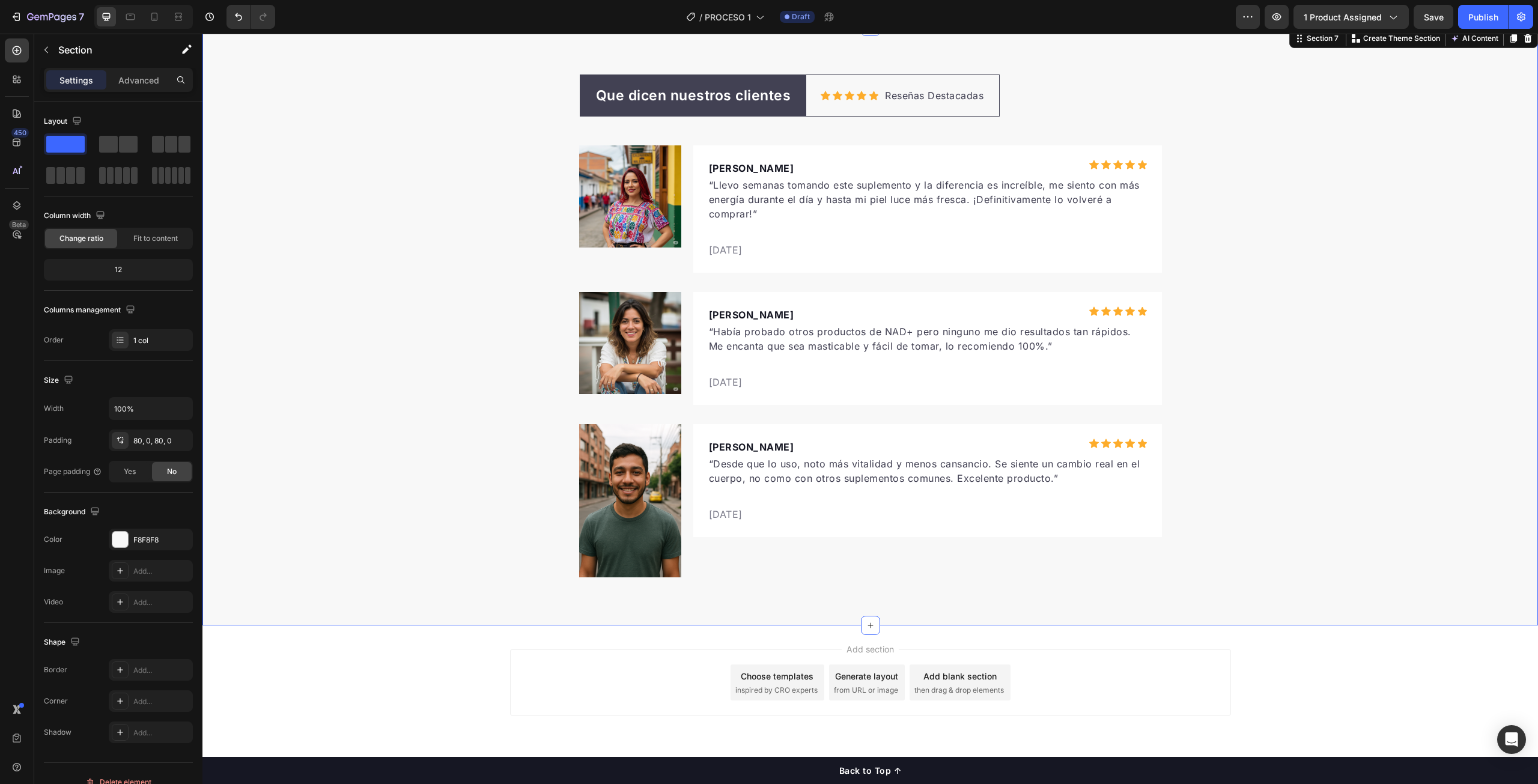
scroll to position [3858, 0]
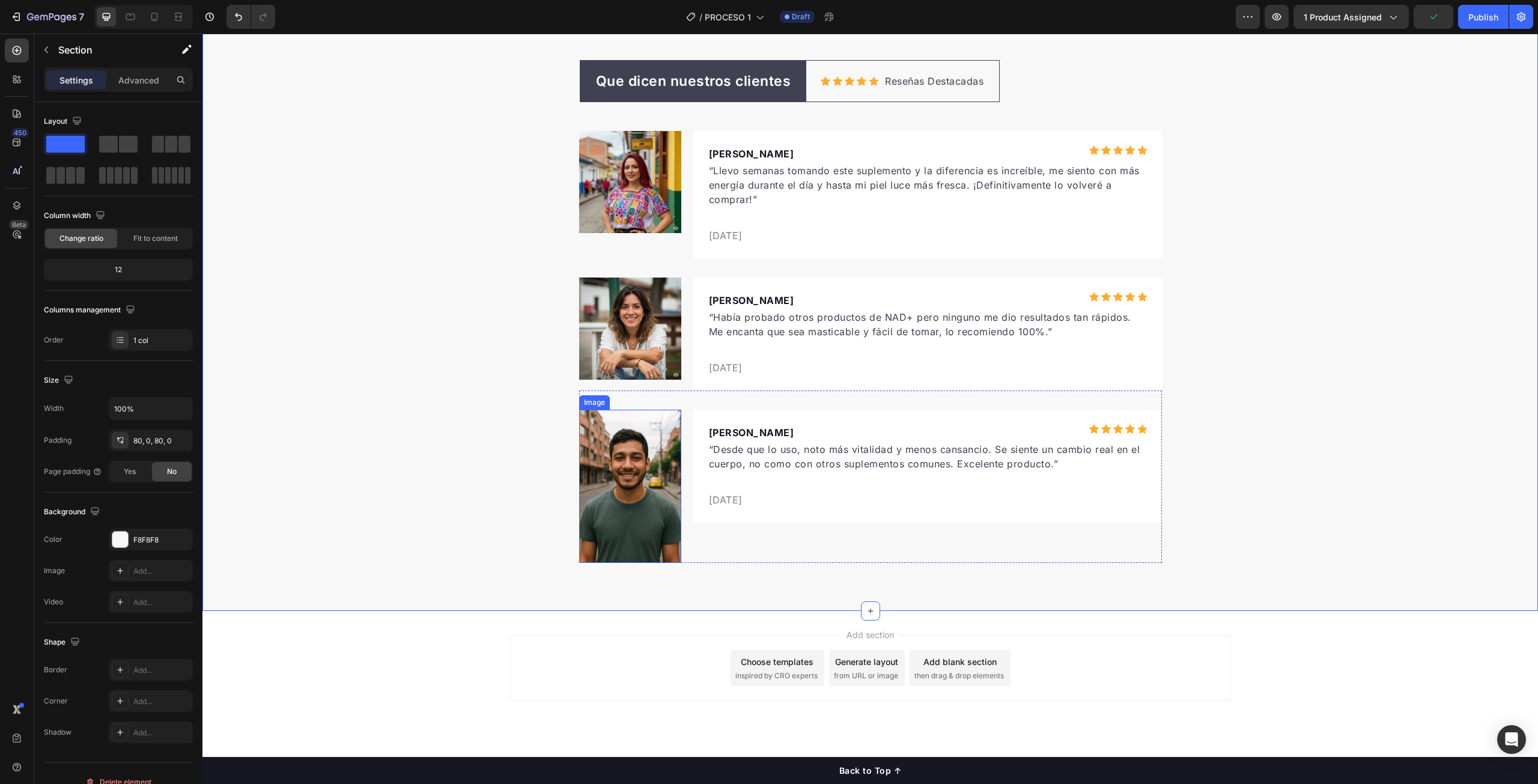
click at [614, 485] on img at bounding box center [630, 486] width 102 height 153
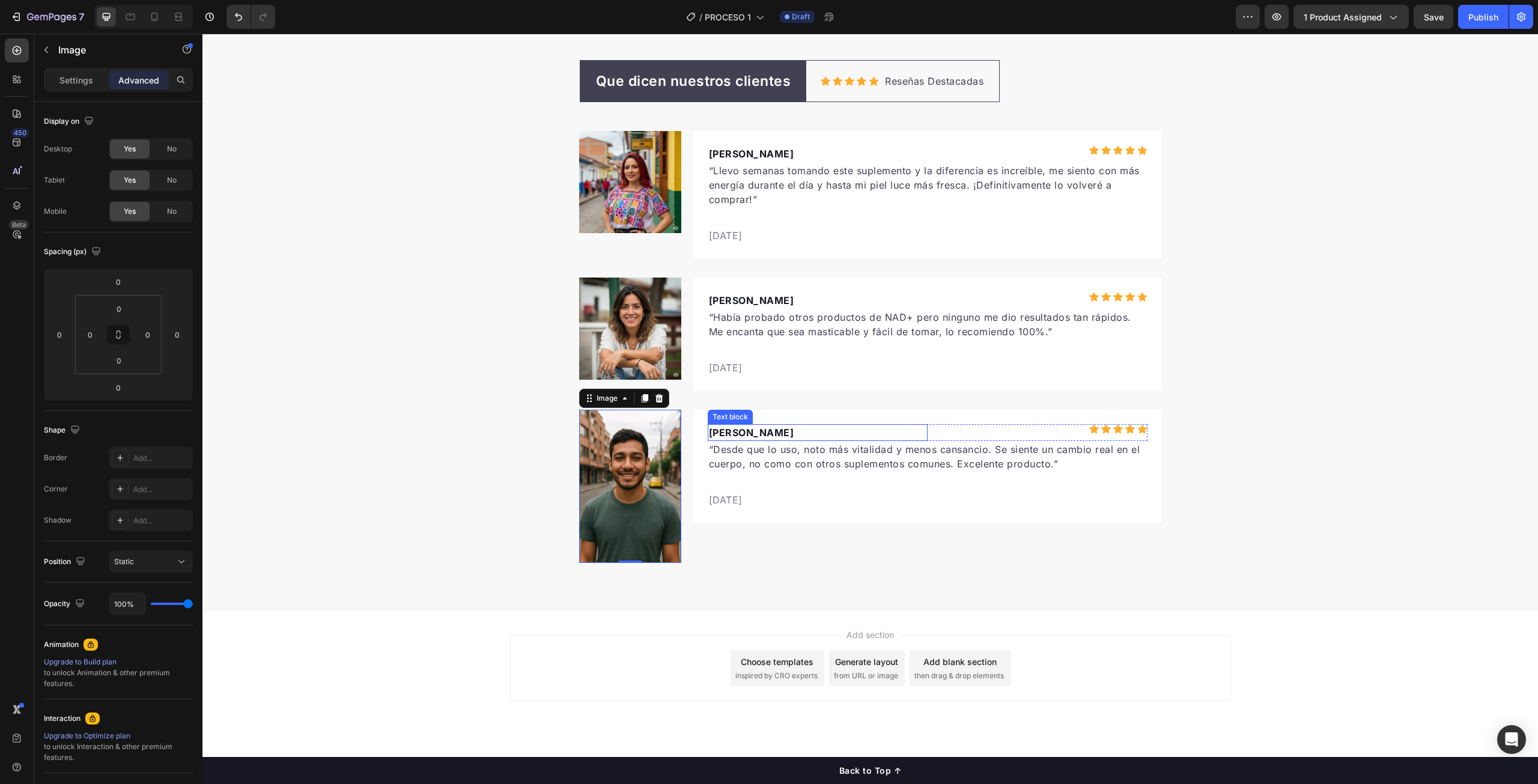
click at [735, 435] on p "[PERSON_NAME]" at bounding box center [818, 432] width 218 height 14
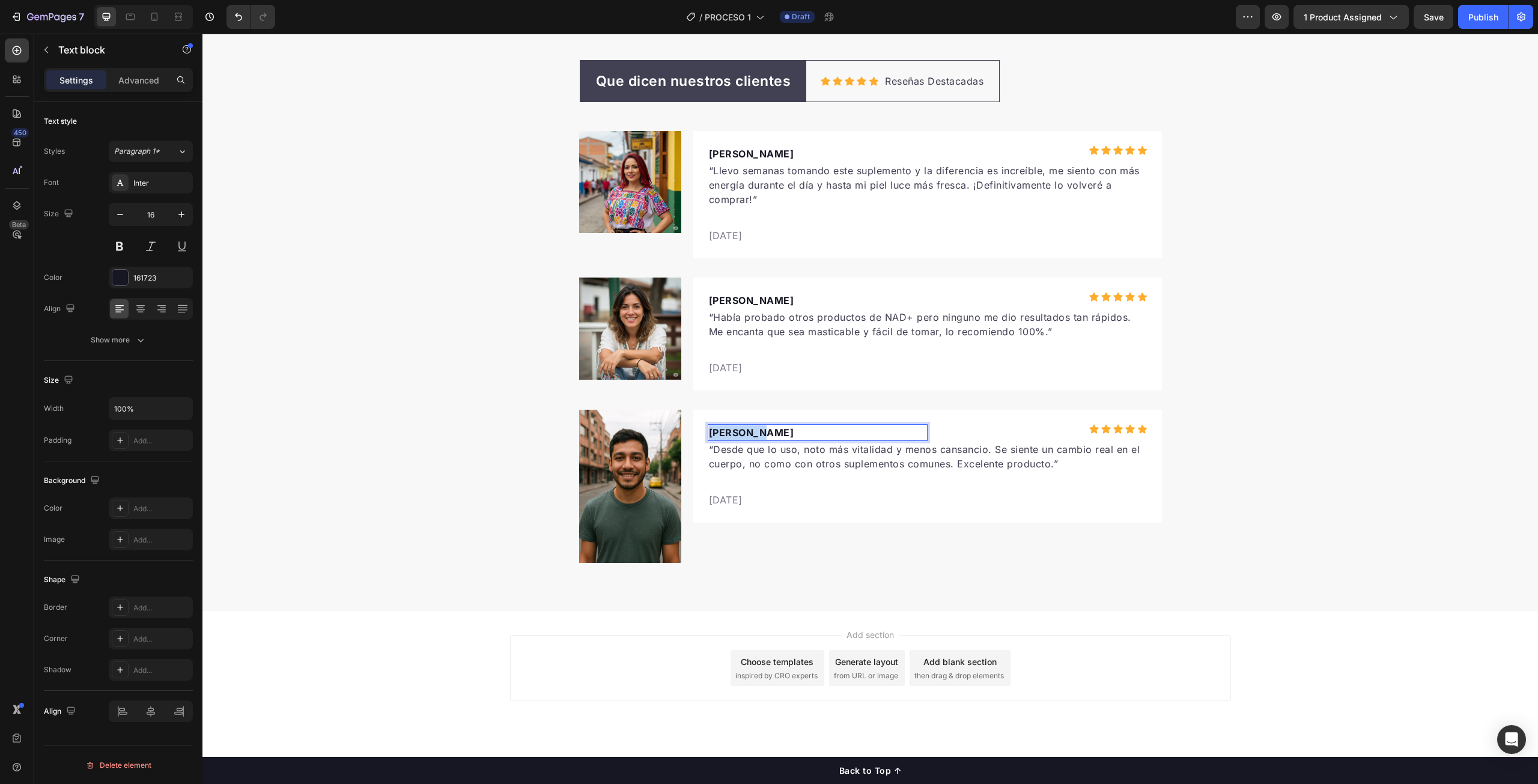
click at [735, 435] on p "[PERSON_NAME]" at bounding box center [818, 432] width 218 height 14
click at [621, 528] on img at bounding box center [630, 486] width 102 height 153
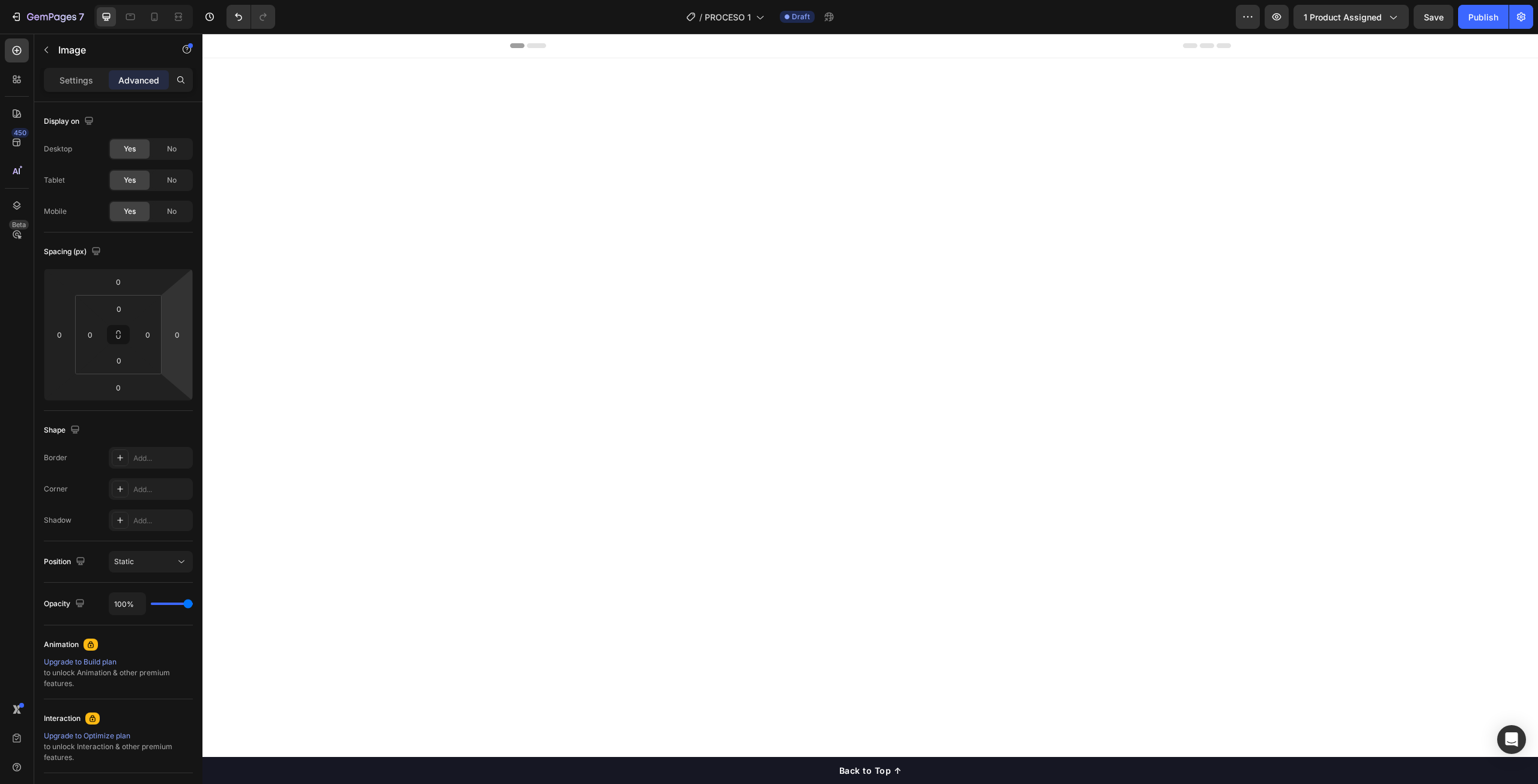
scroll to position [3858, 0]
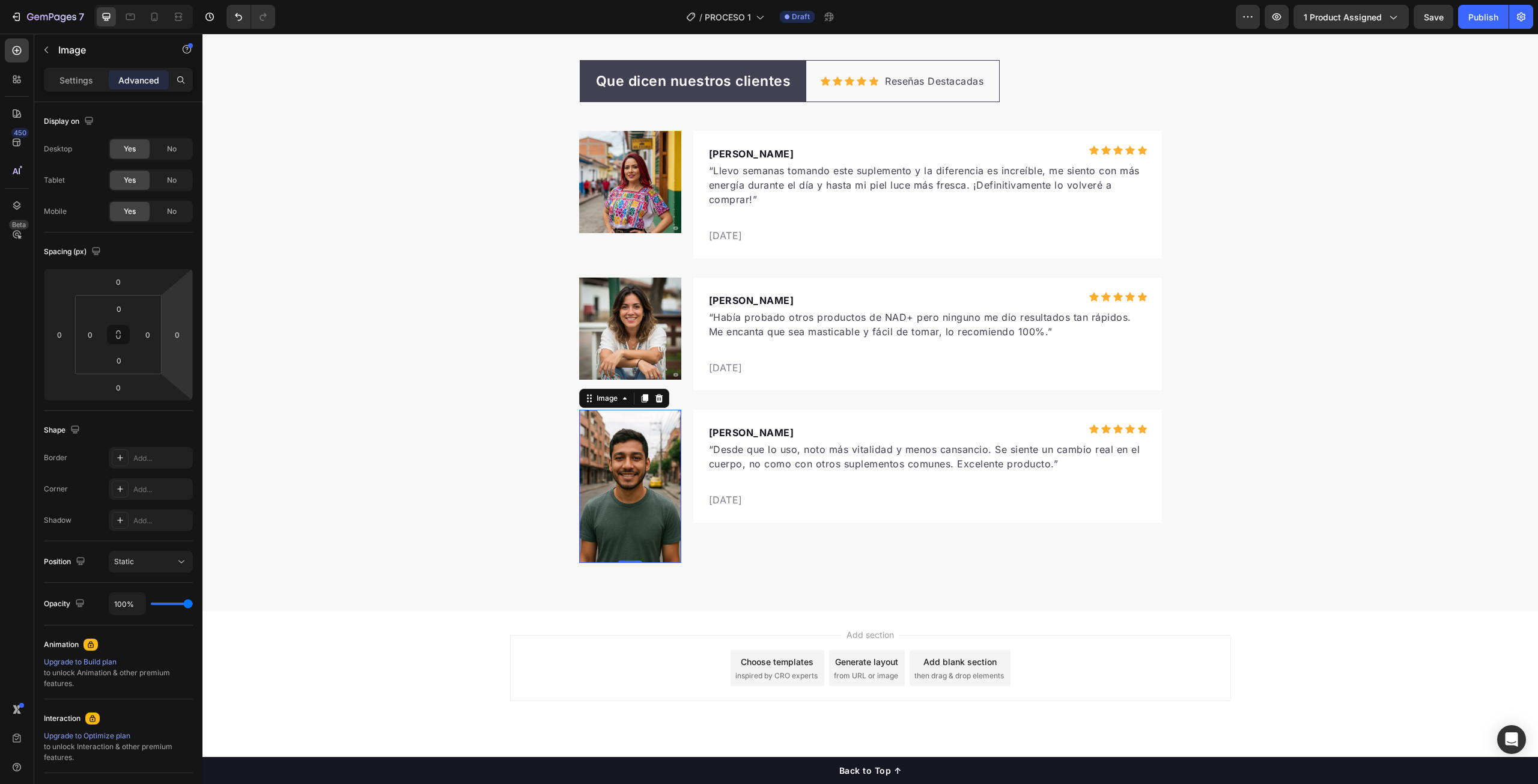
click at [641, 459] on img at bounding box center [630, 486] width 102 height 153
click at [61, 83] on p "Settings" at bounding box center [76, 80] width 34 height 13
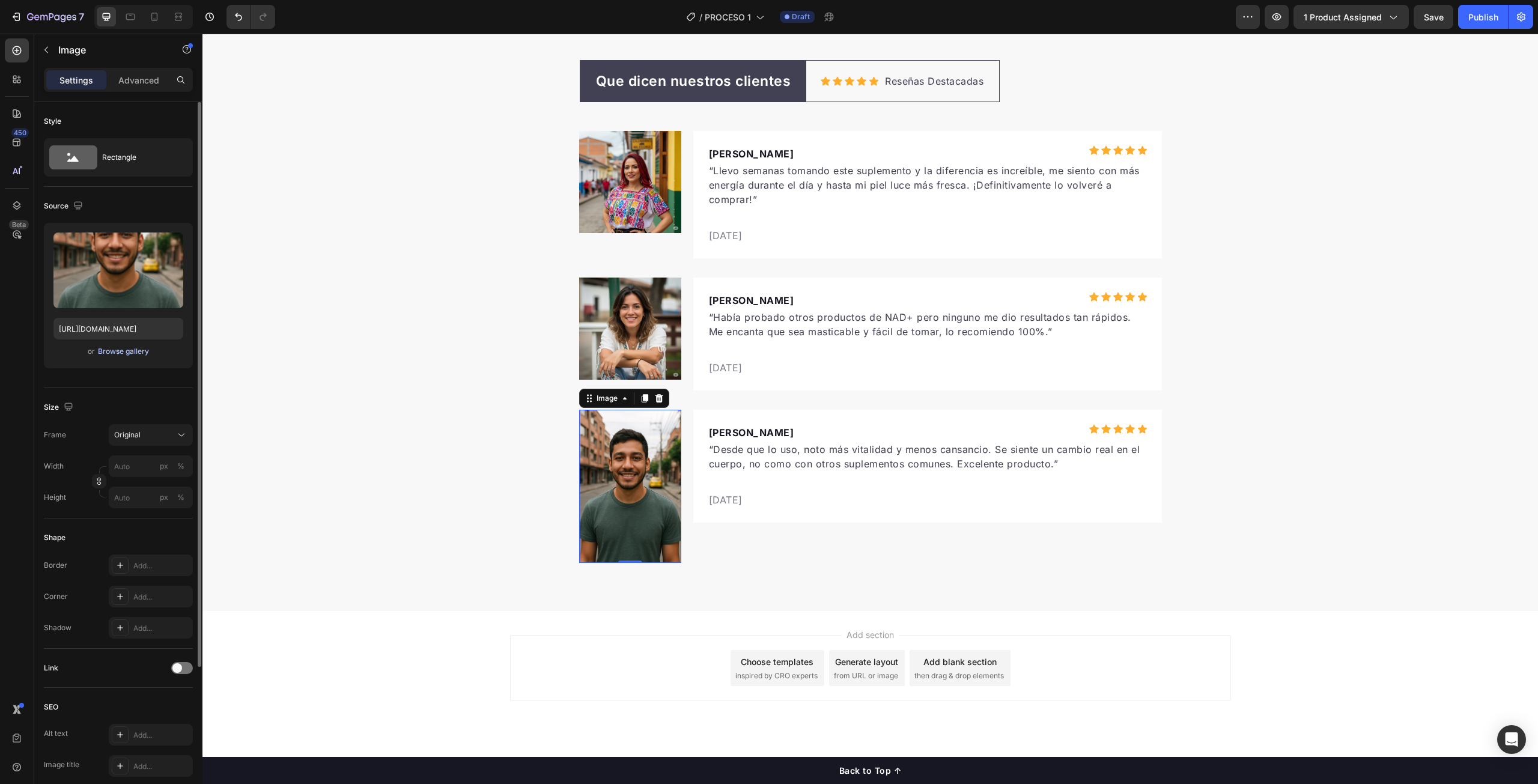
click at [106, 353] on div "Browse gallery" at bounding box center [124, 351] width 51 height 11
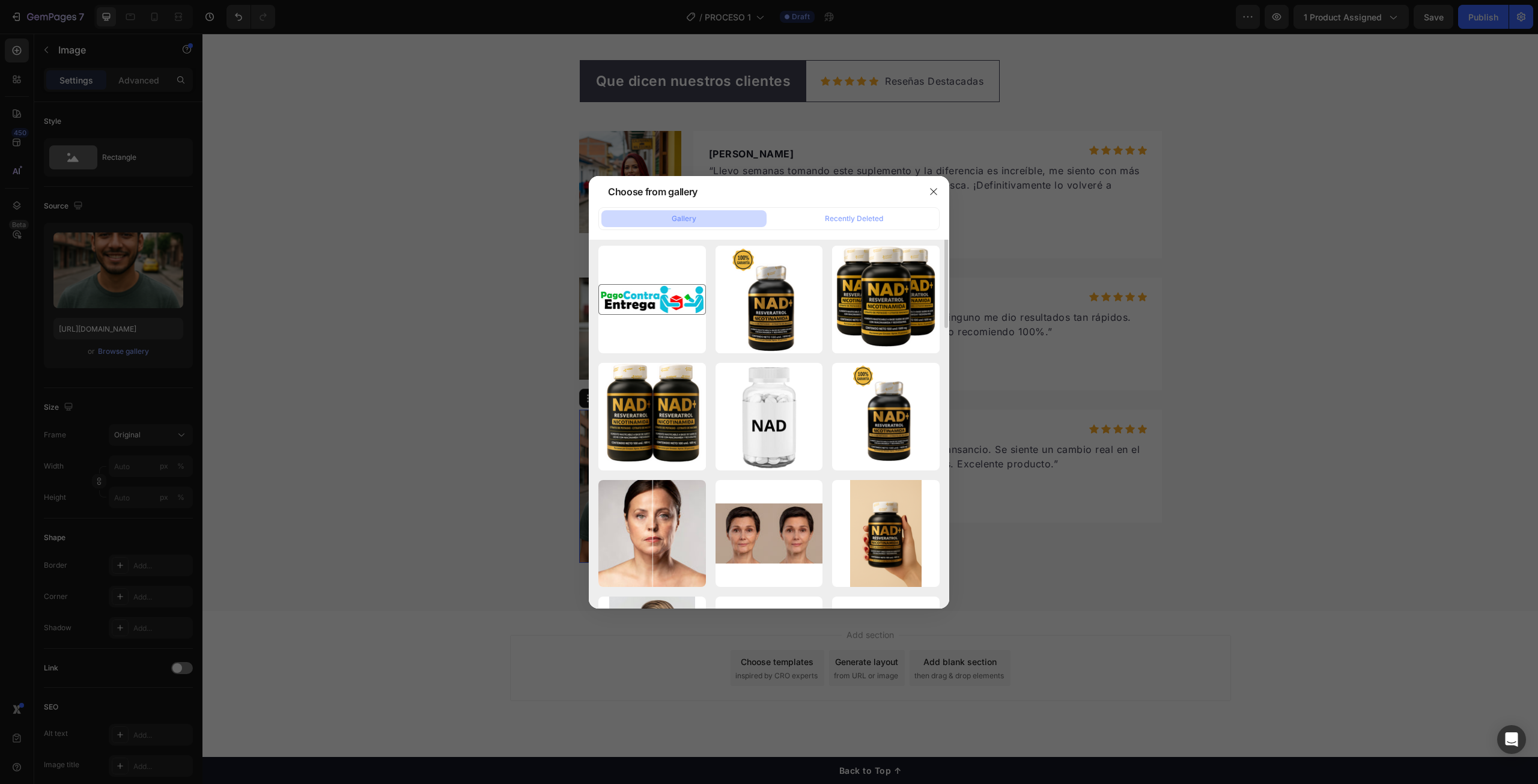
scroll to position [0, 0]
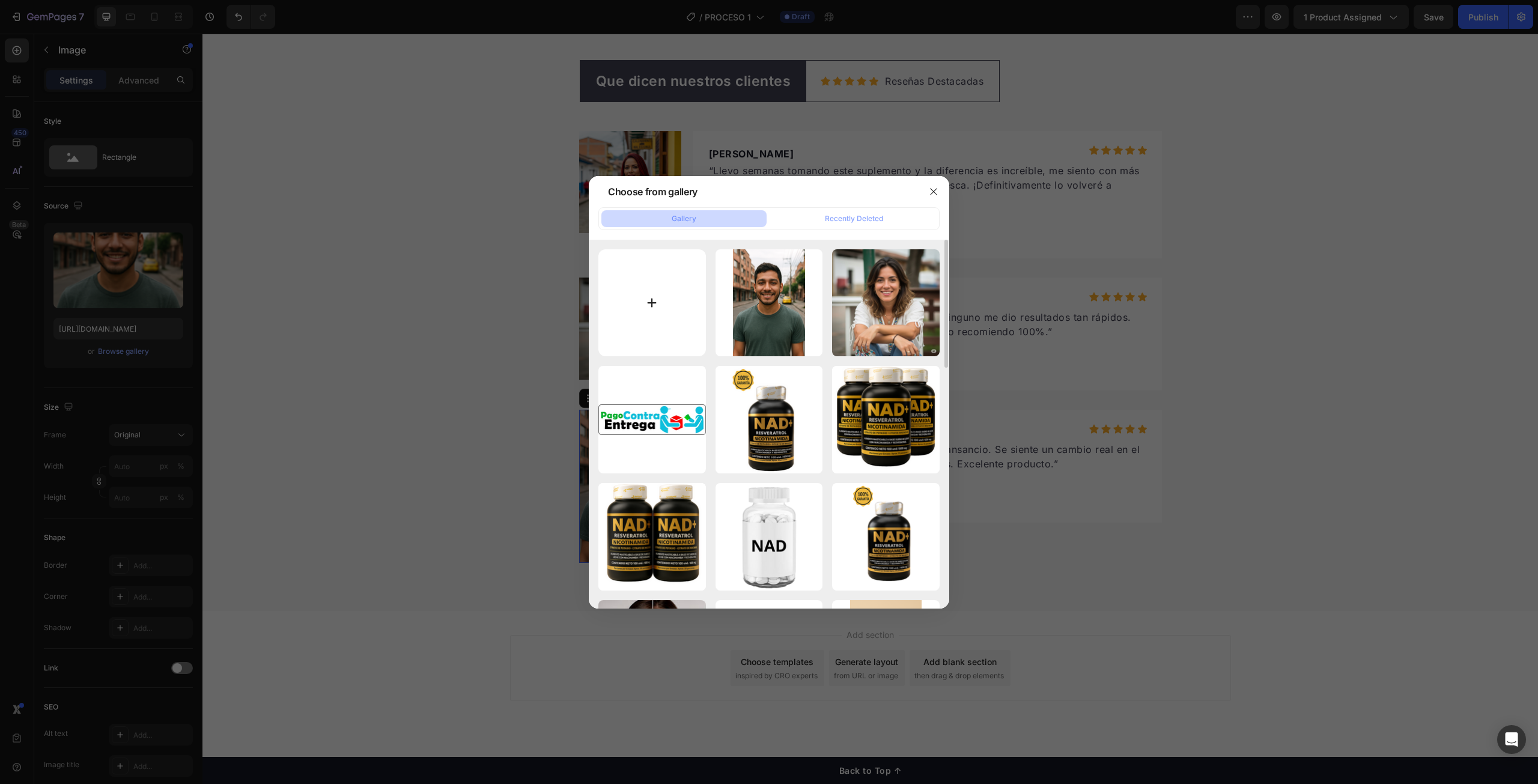
click at [655, 304] on input "file" at bounding box center [652, 302] width 107 height 107
type input "C:\fakepath\Gemini_Generated_Image_duz885duz885duz8.png"
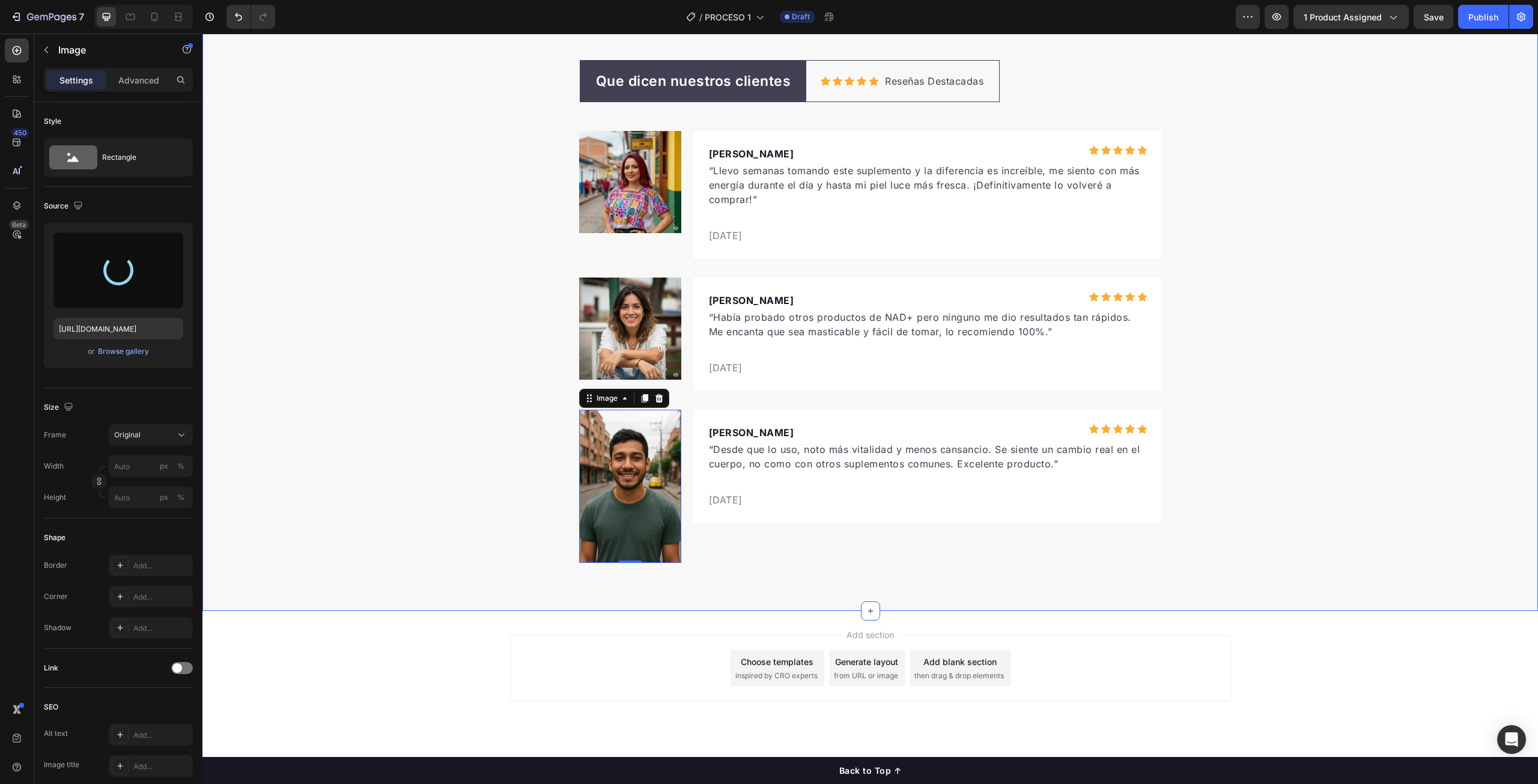
type input "https://cdn.shopify.com/s/files/1/0705/9072/6336/files/gempages_575306413371294…"
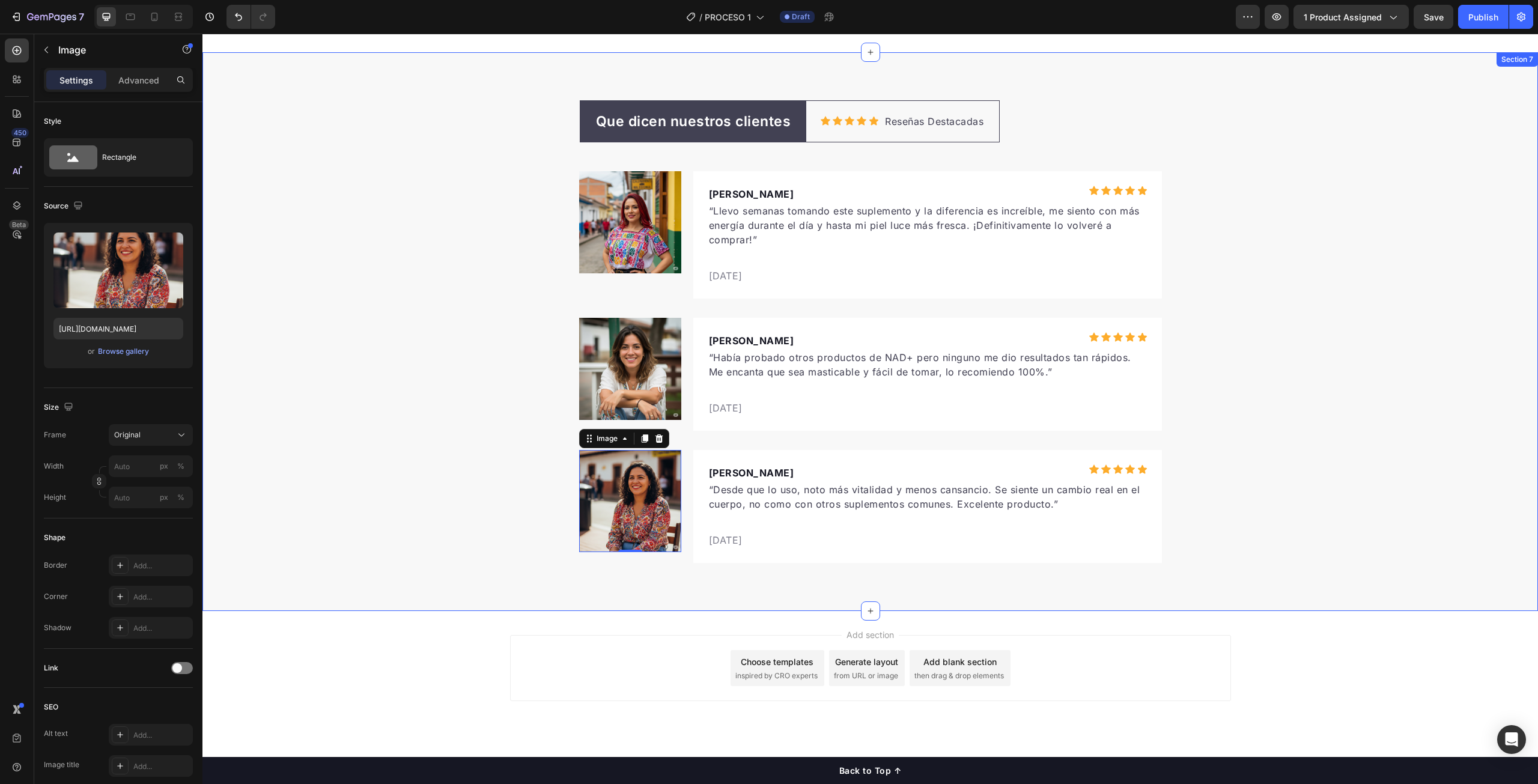
scroll to position [3817, 0]
click at [1312, 423] on div "Que dicen nuestros clientes Text block Row Icon Icon Icon Icon Icon Icon List H…" at bounding box center [870, 332] width 1335 height 464
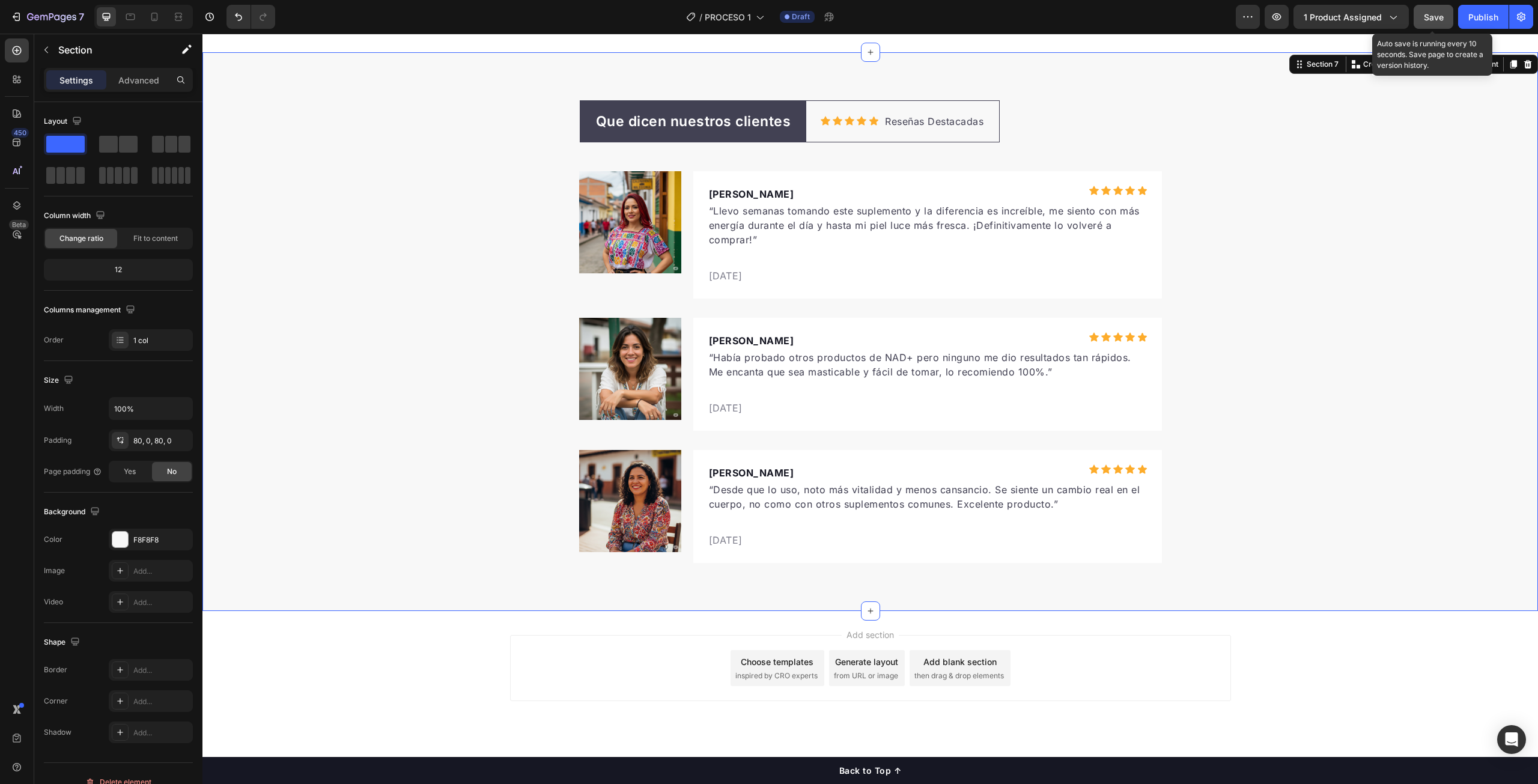
click at [1433, 11] on div "Save" at bounding box center [1434, 17] width 20 height 13
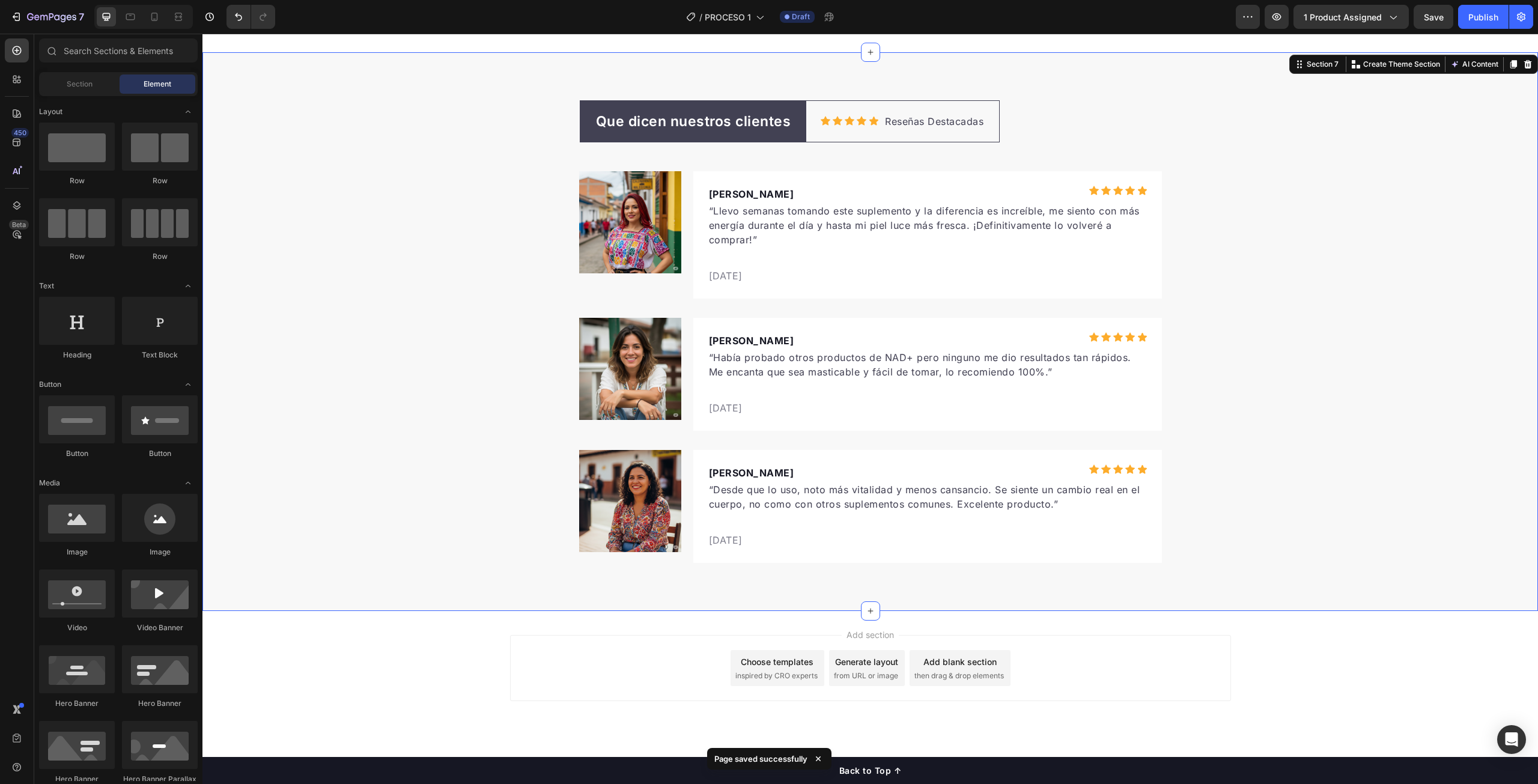
click at [846, 635] on span "Add section" at bounding box center [870, 635] width 57 height 13
click at [846, 632] on span "Add section" at bounding box center [870, 635] width 57 height 13
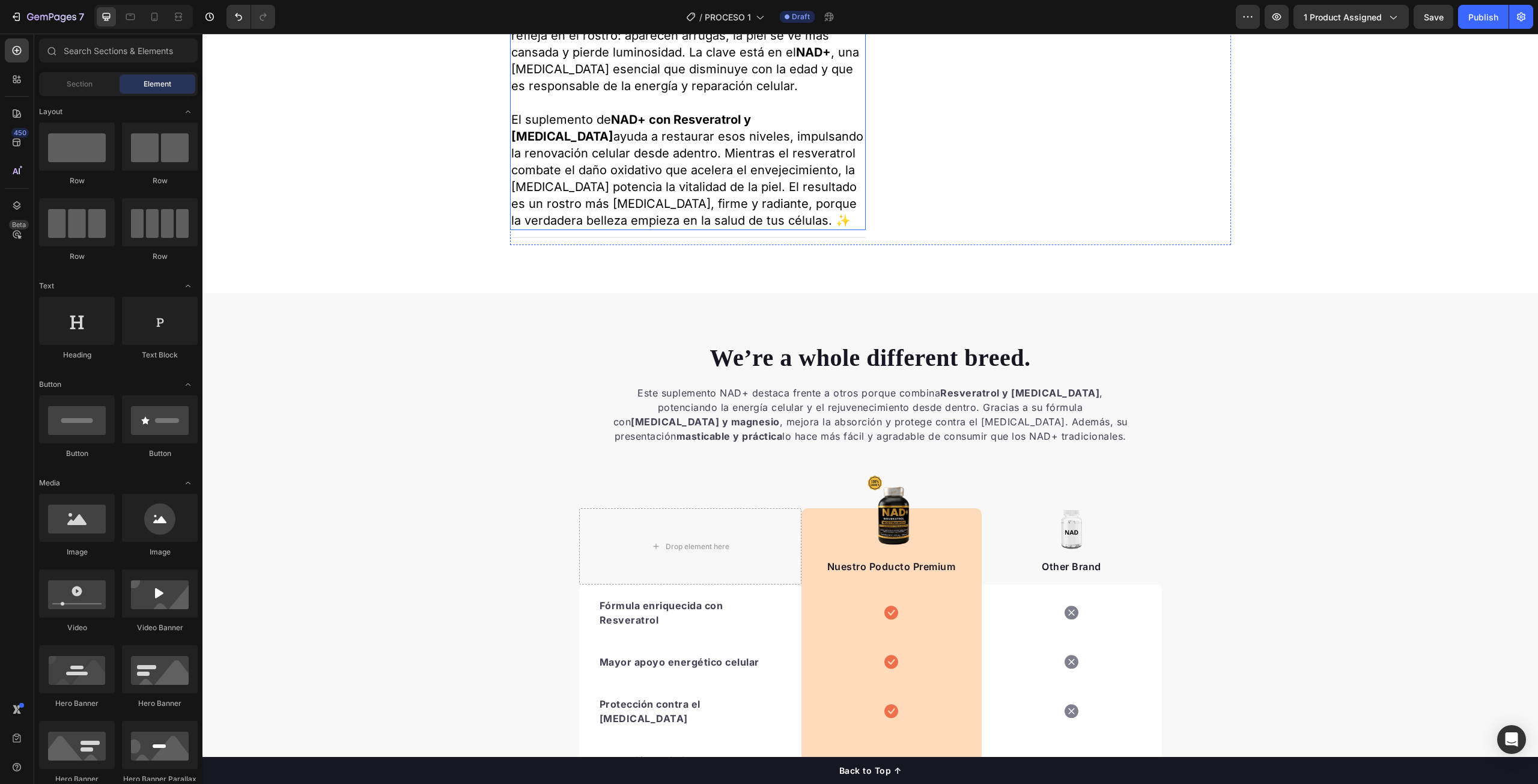
scroll to position [2085, 0]
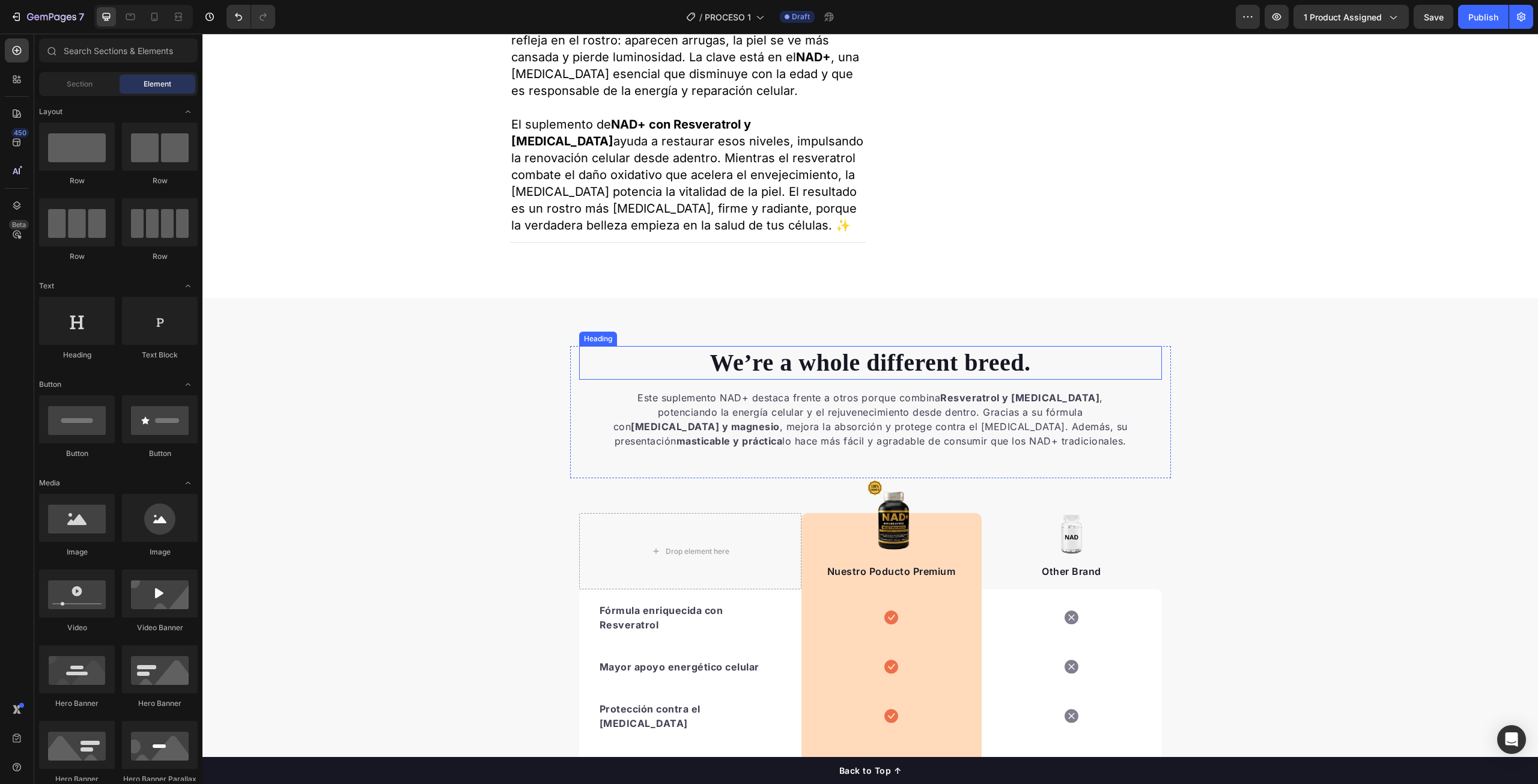
click at [834, 379] on p "We’re a whole different breed." at bounding box center [871, 363] width 581 height 32
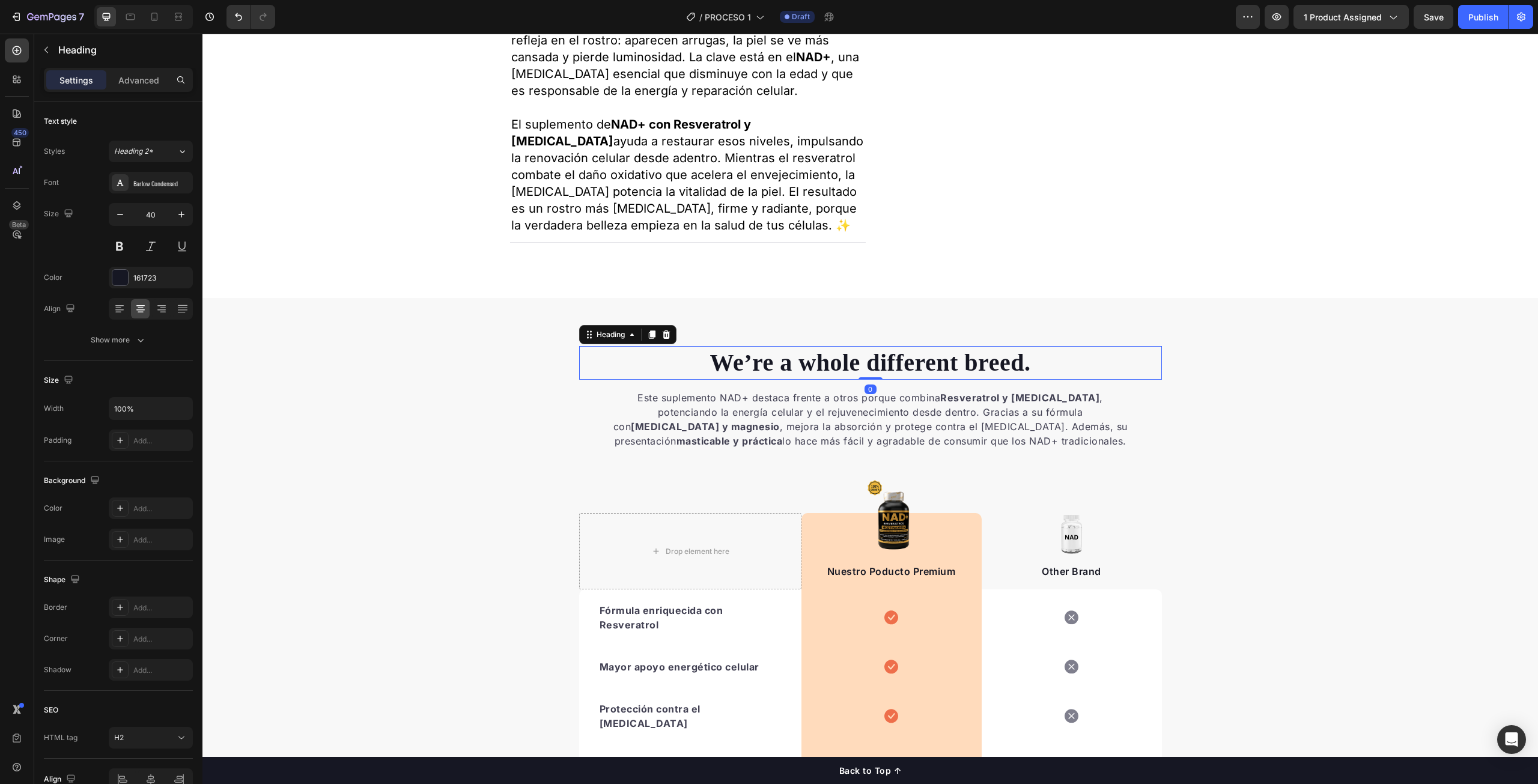
click at [834, 379] on p "We’re a whole different breed." at bounding box center [871, 363] width 581 height 32
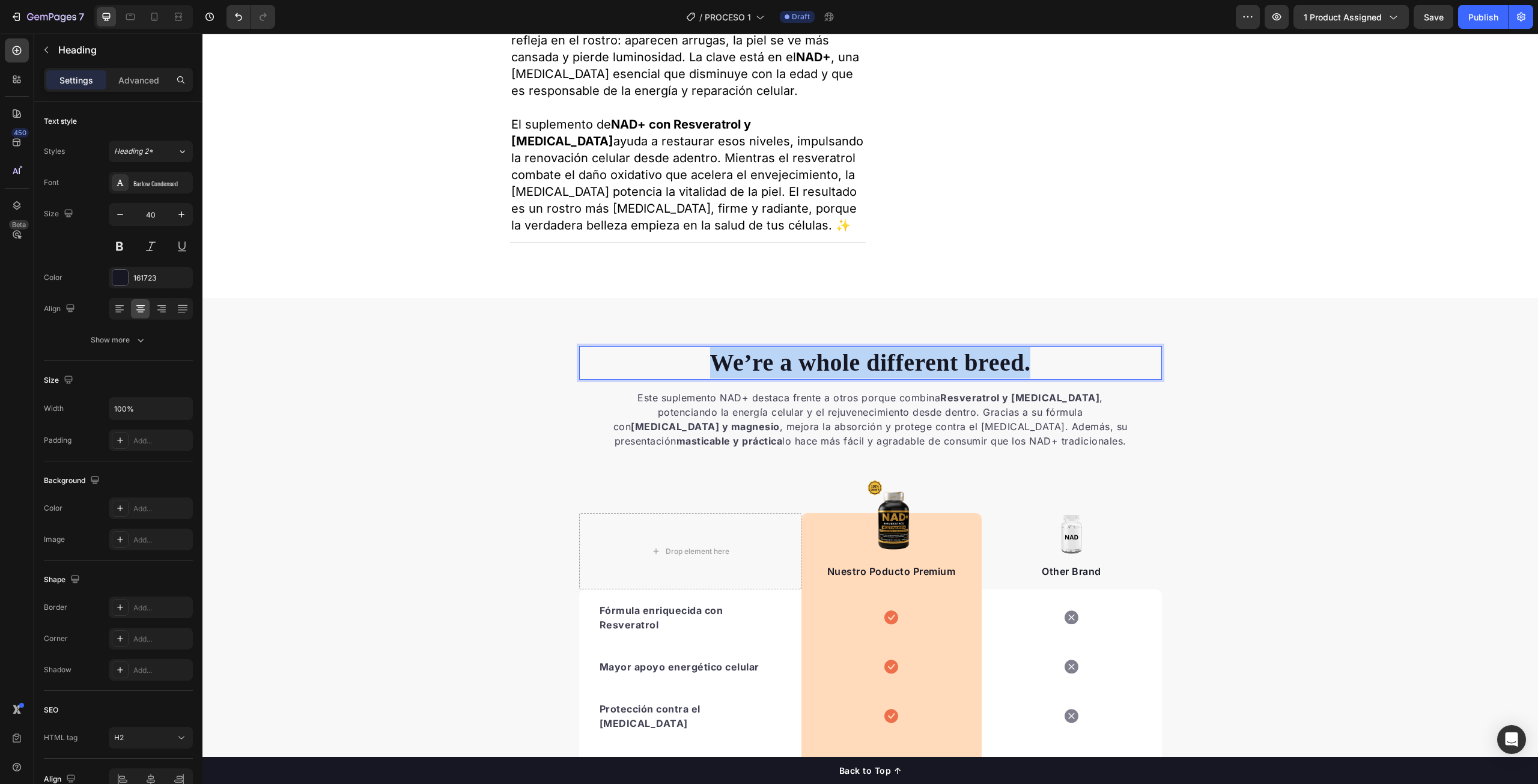
click at [834, 379] on p "We’re a whole different breed." at bounding box center [871, 363] width 581 height 32
copy p "We’re a whole different breed."
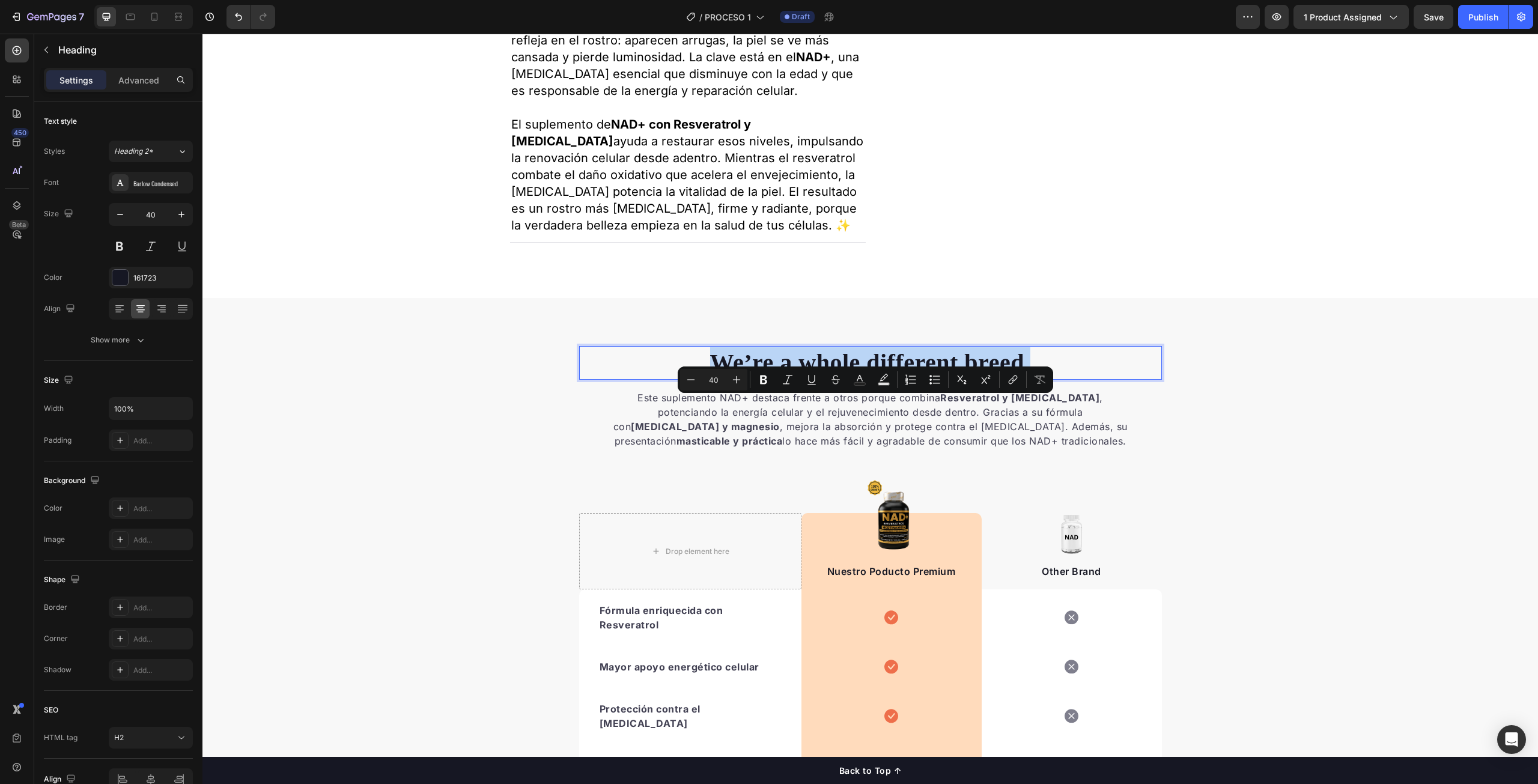
click at [825, 379] on p "We’re a whole different breed." at bounding box center [871, 363] width 581 height 32
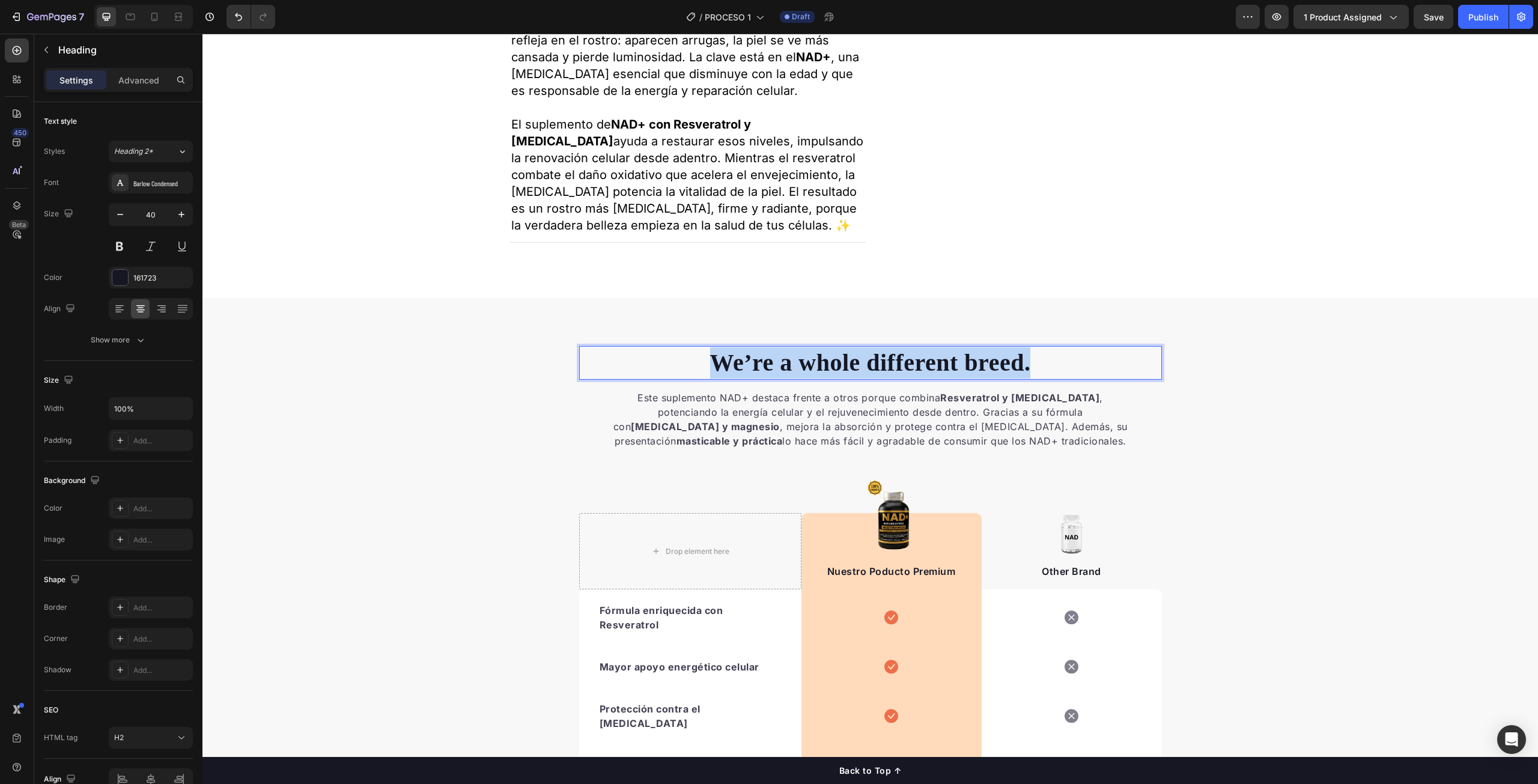
click at [825, 379] on p "We’re a whole different breed." at bounding box center [871, 363] width 581 height 32
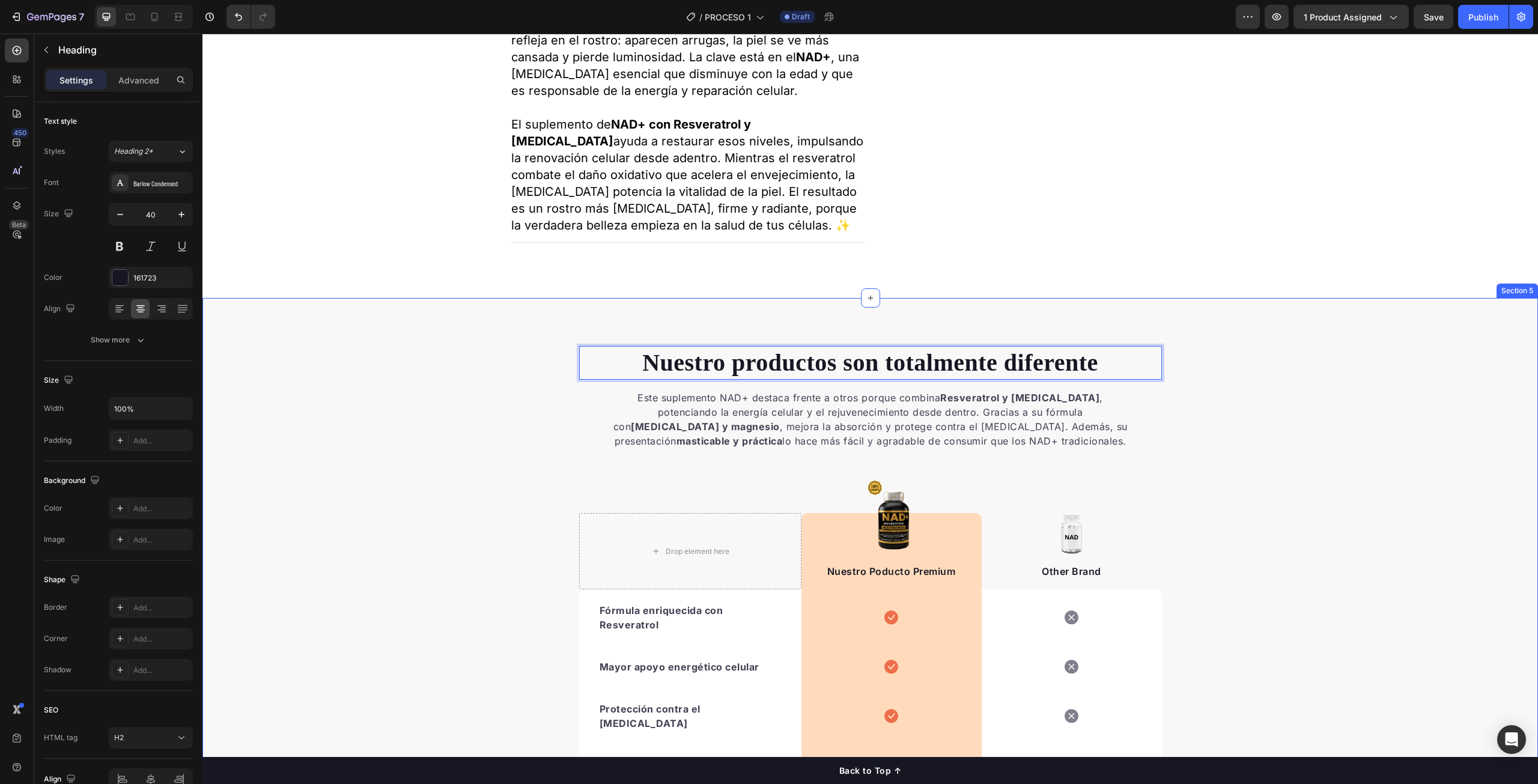
drag, startPoint x: 1388, startPoint y: 533, endPoint x: 1378, endPoint y: 531, distance: 10.2
click at [1388, 533] on div "Nuestro productos son totalmente diferente Heading 0 Este suplemento NAD+ desta…" at bounding box center [870, 665] width 1335 height 638
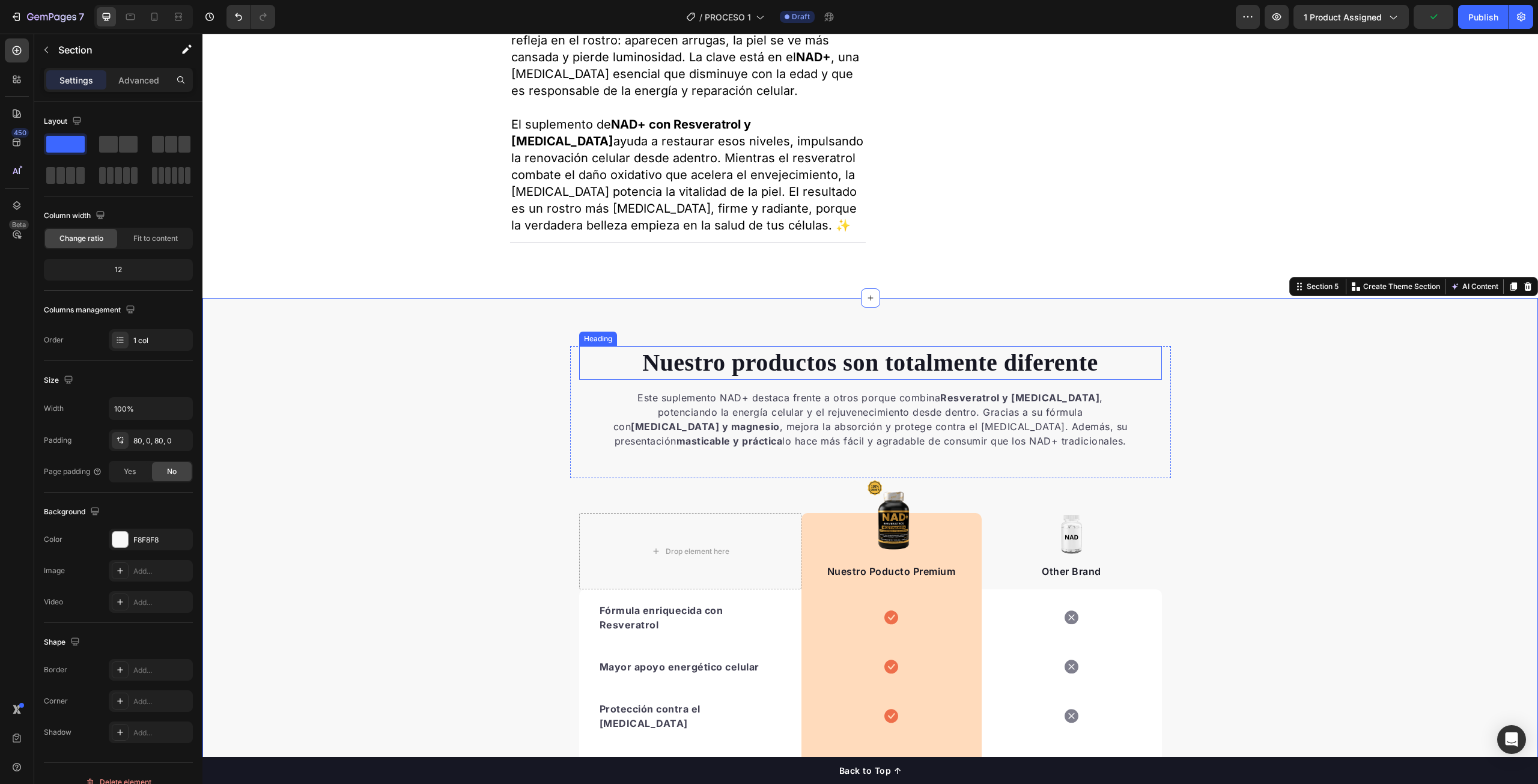
click at [870, 379] on p "Nuestro productos son totalmente diferente" at bounding box center [871, 363] width 581 height 32
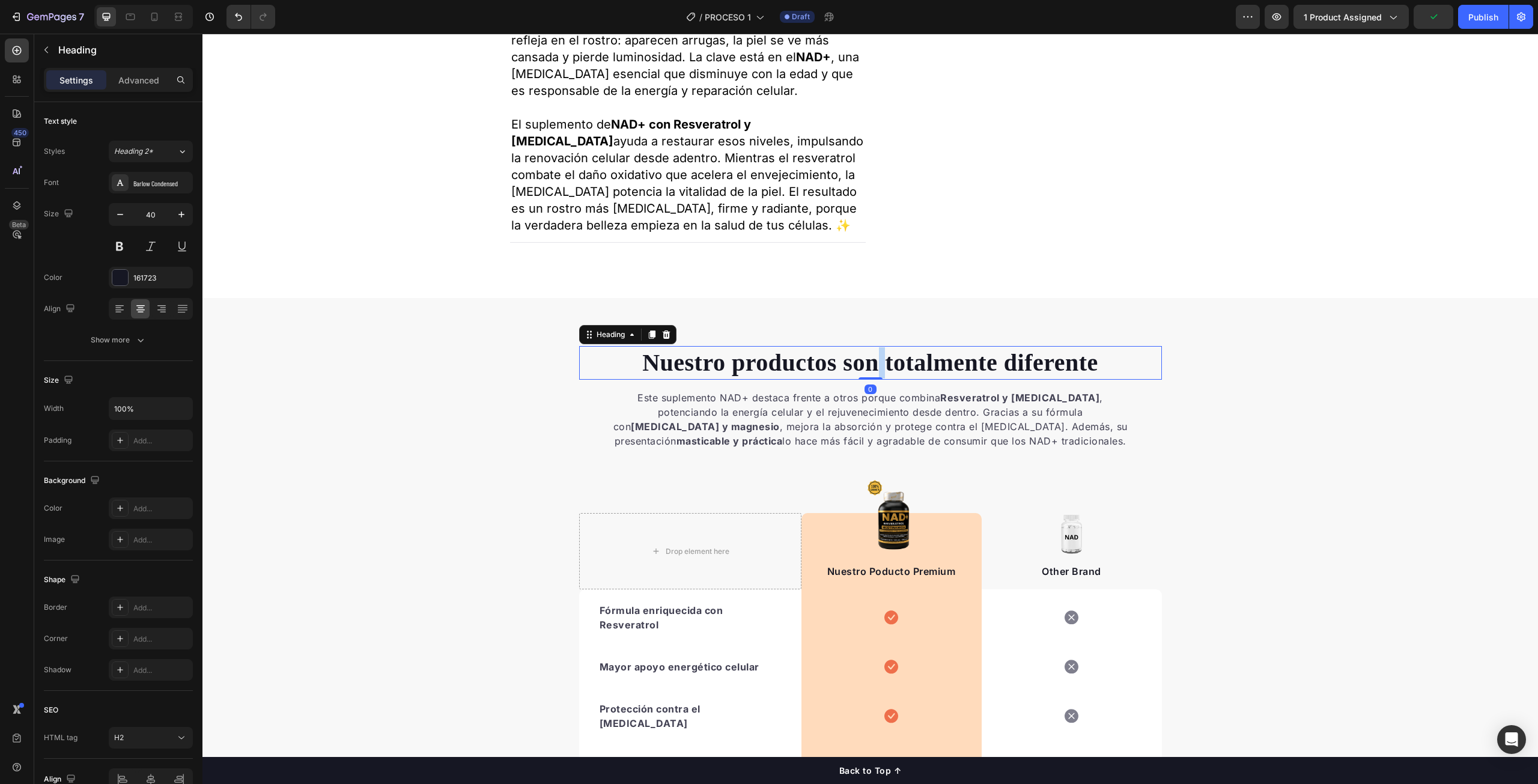
click at [873, 379] on p "Nuestro productos son totalmente diferente" at bounding box center [871, 363] width 581 height 32
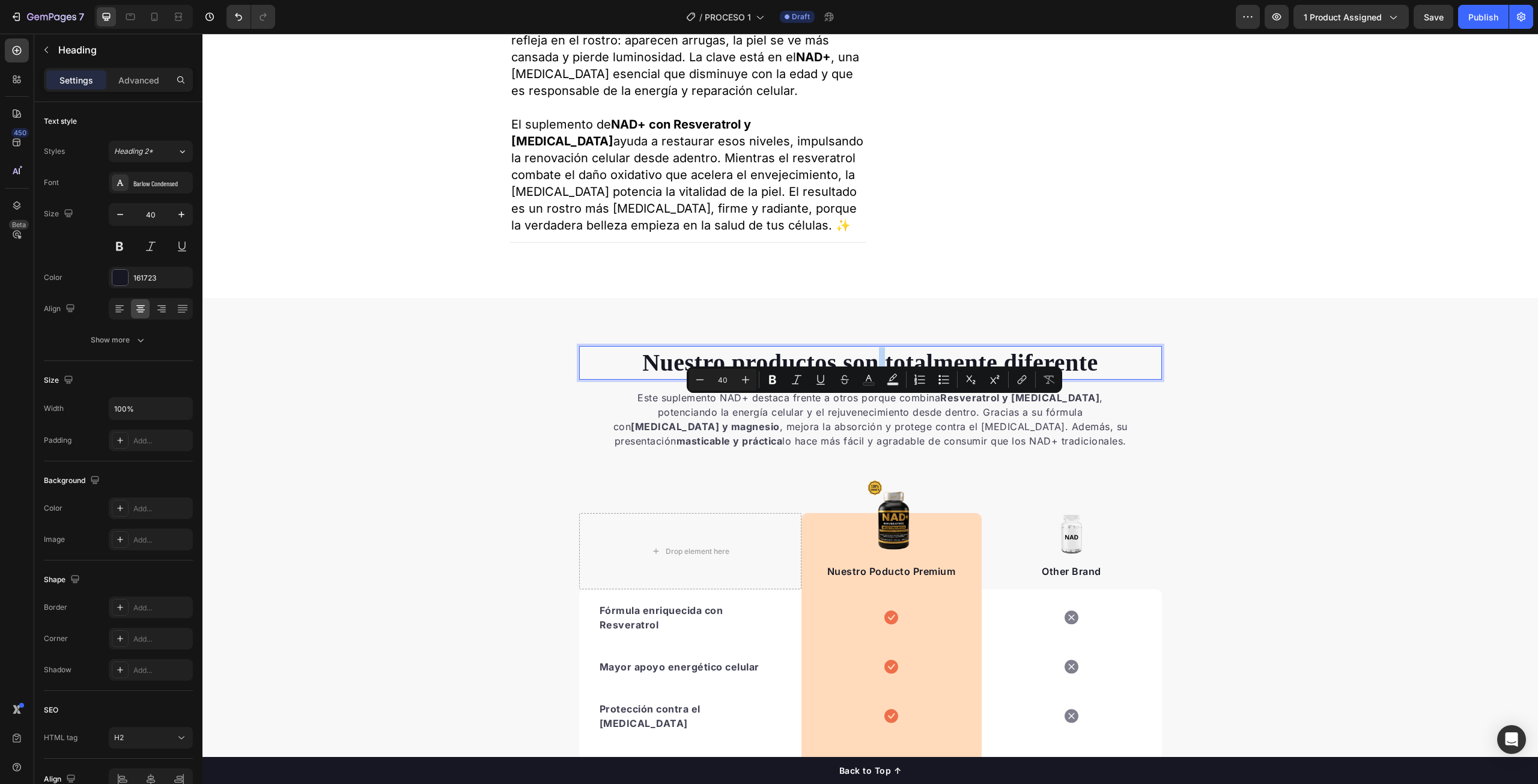
click at [871, 379] on p "Nuestro productos son totalmente diferente" at bounding box center [871, 363] width 581 height 32
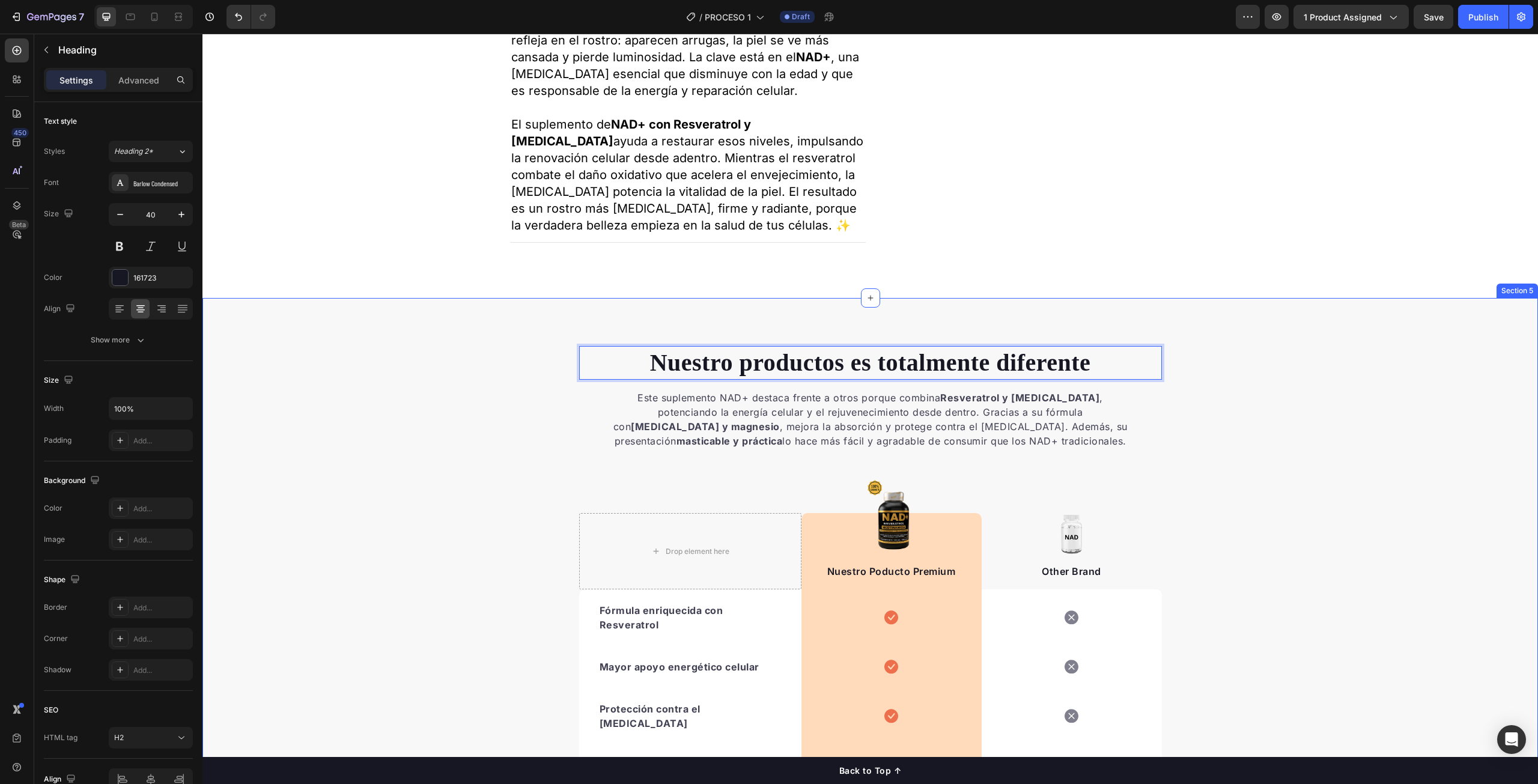
click at [1386, 461] on div "Nuestro productos es totalmente diferente Heading 0 Este suplemento NAD+ destac…" at bounding box center [870, 665] width 1335 height 638
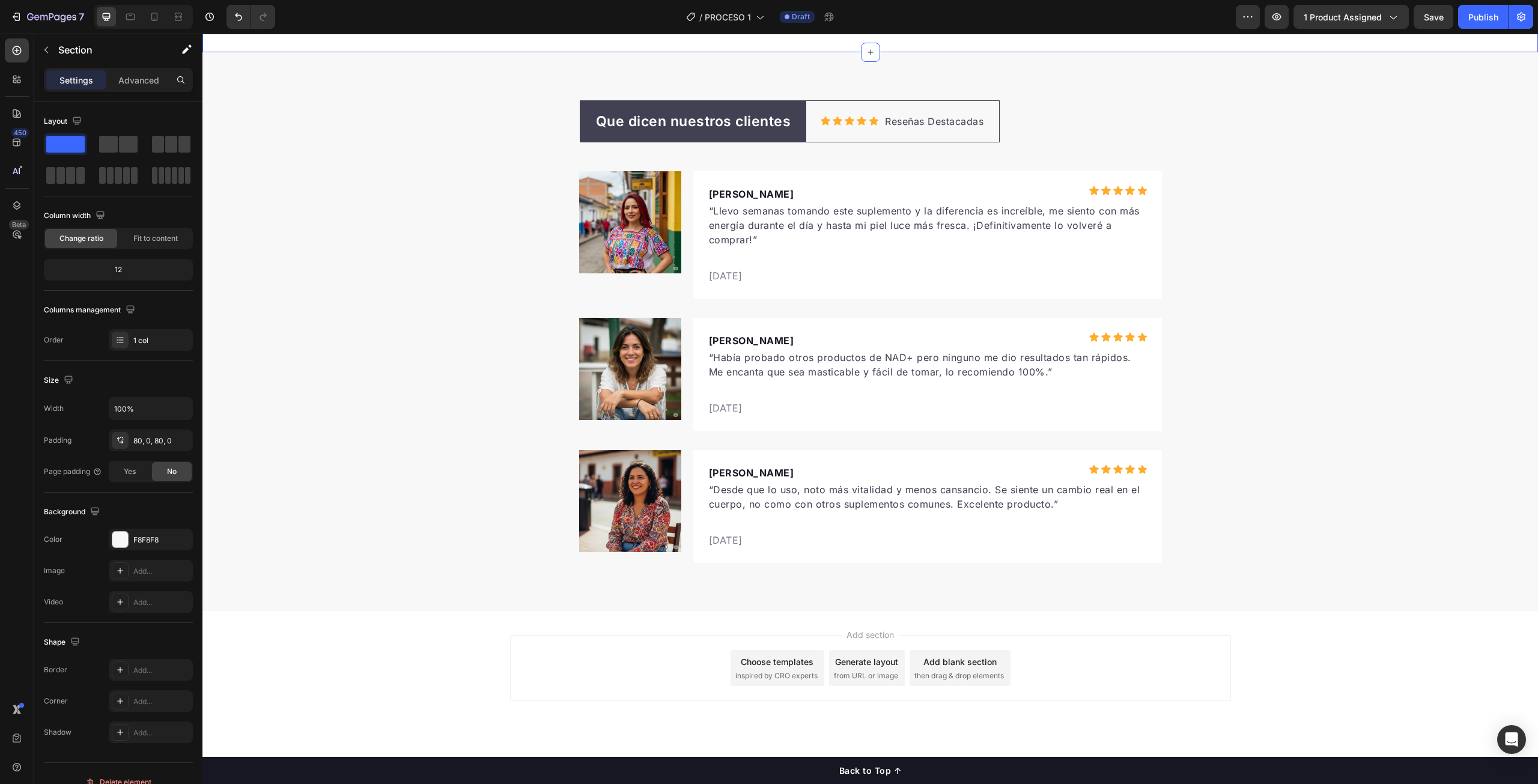
scroll to position [3817, 0]
click at [1484, 20] on div "Publish" at bounding box center [1483, 17] width 30 height 13
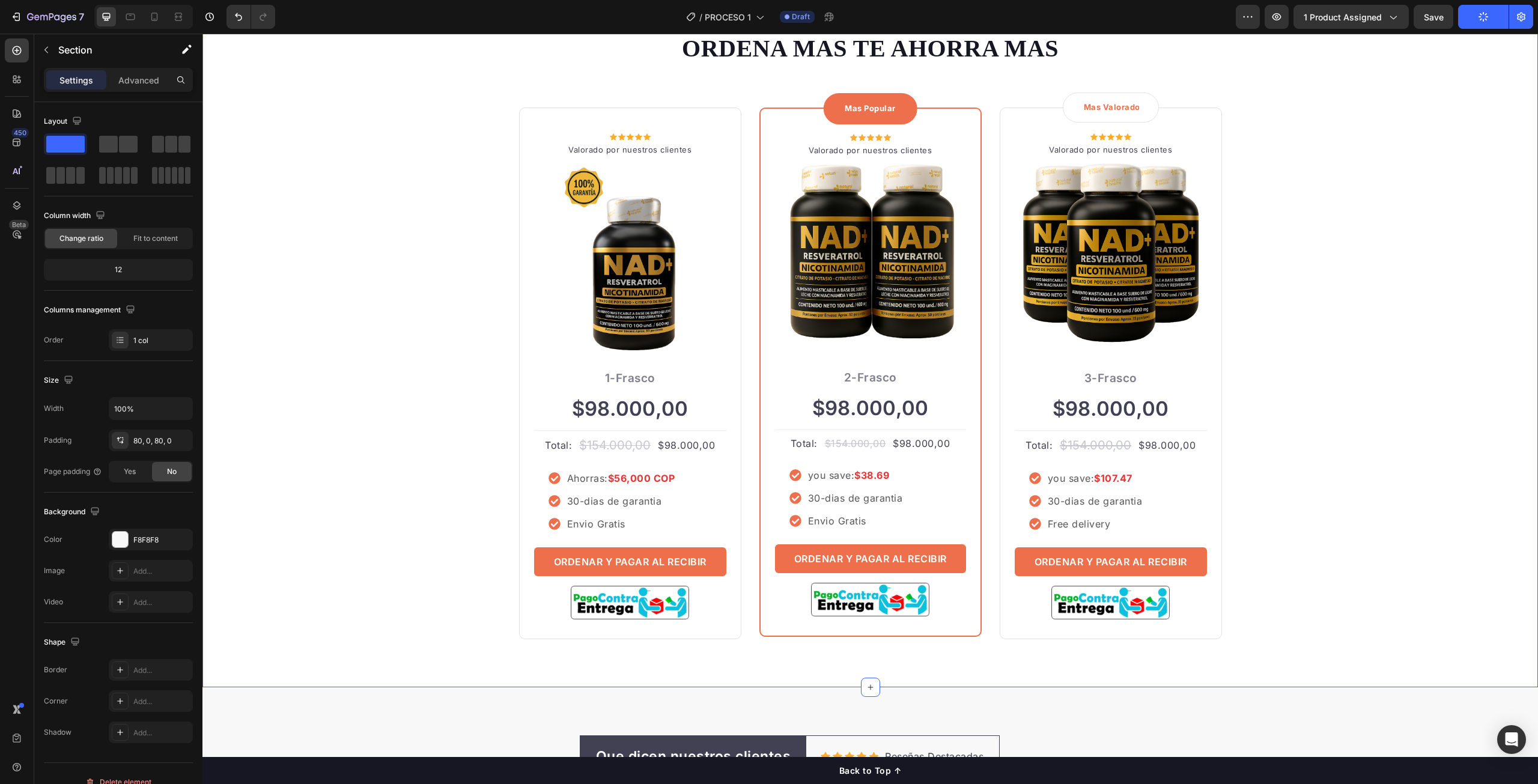
scroll to position [3096, 0]
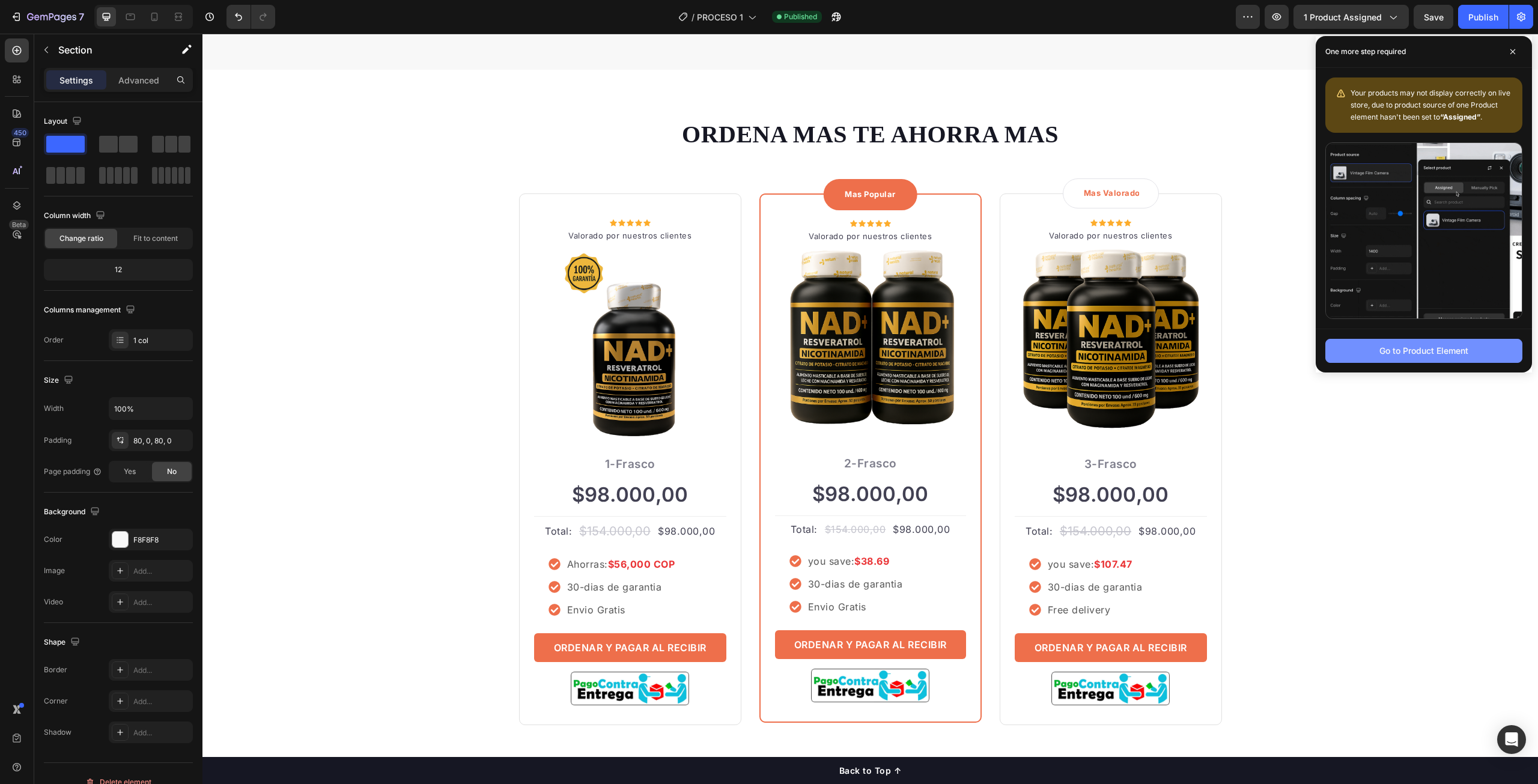
click at [1392, 351] on div "Go to Product Element" at bounding box center [1424, 350] width 89 height 13
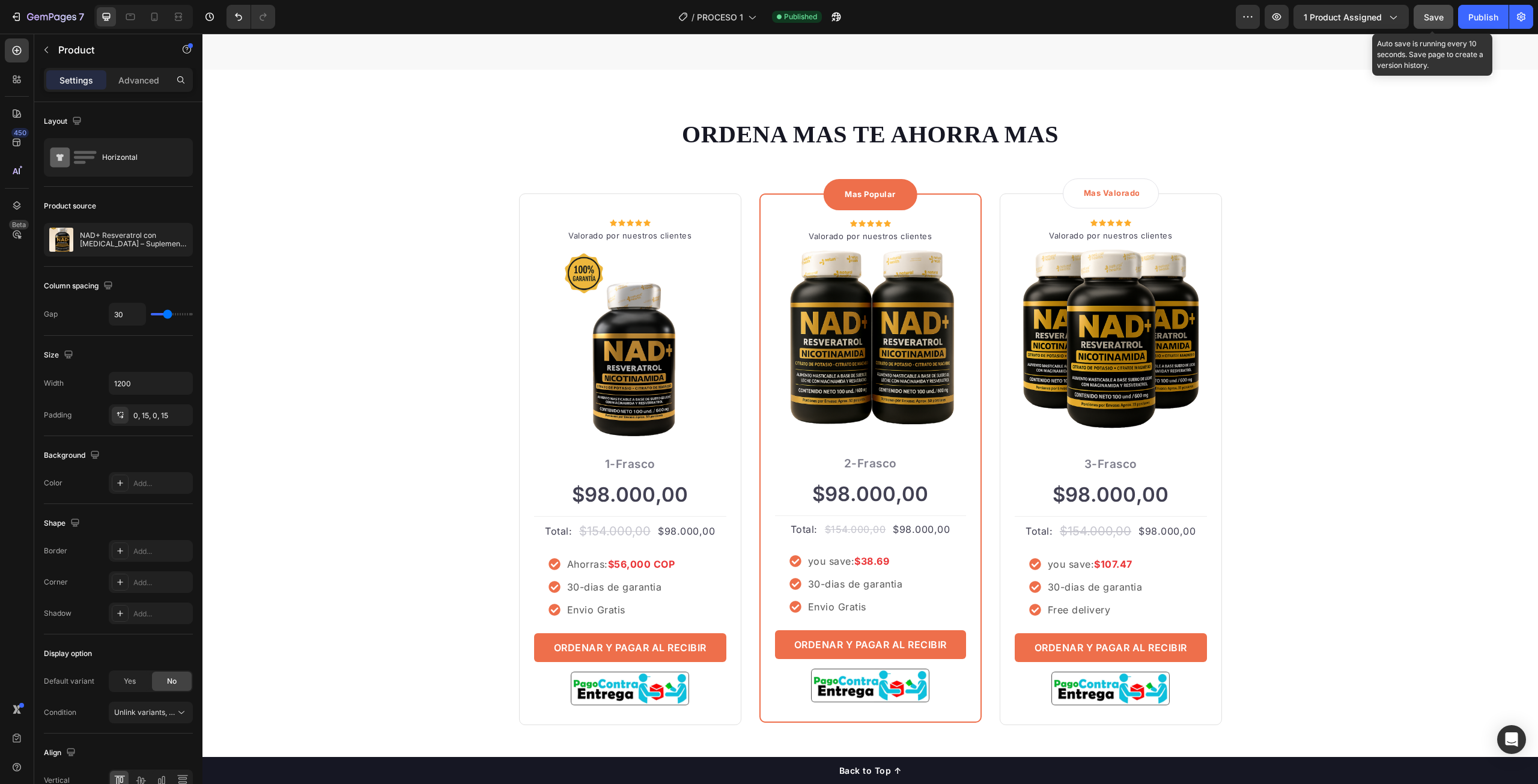
click at [1425, 10] on button "Save" at bounding box center [1434, 17] width 40 height 24
